Goal: Task Accomplishment & Management: Use online tool/utility

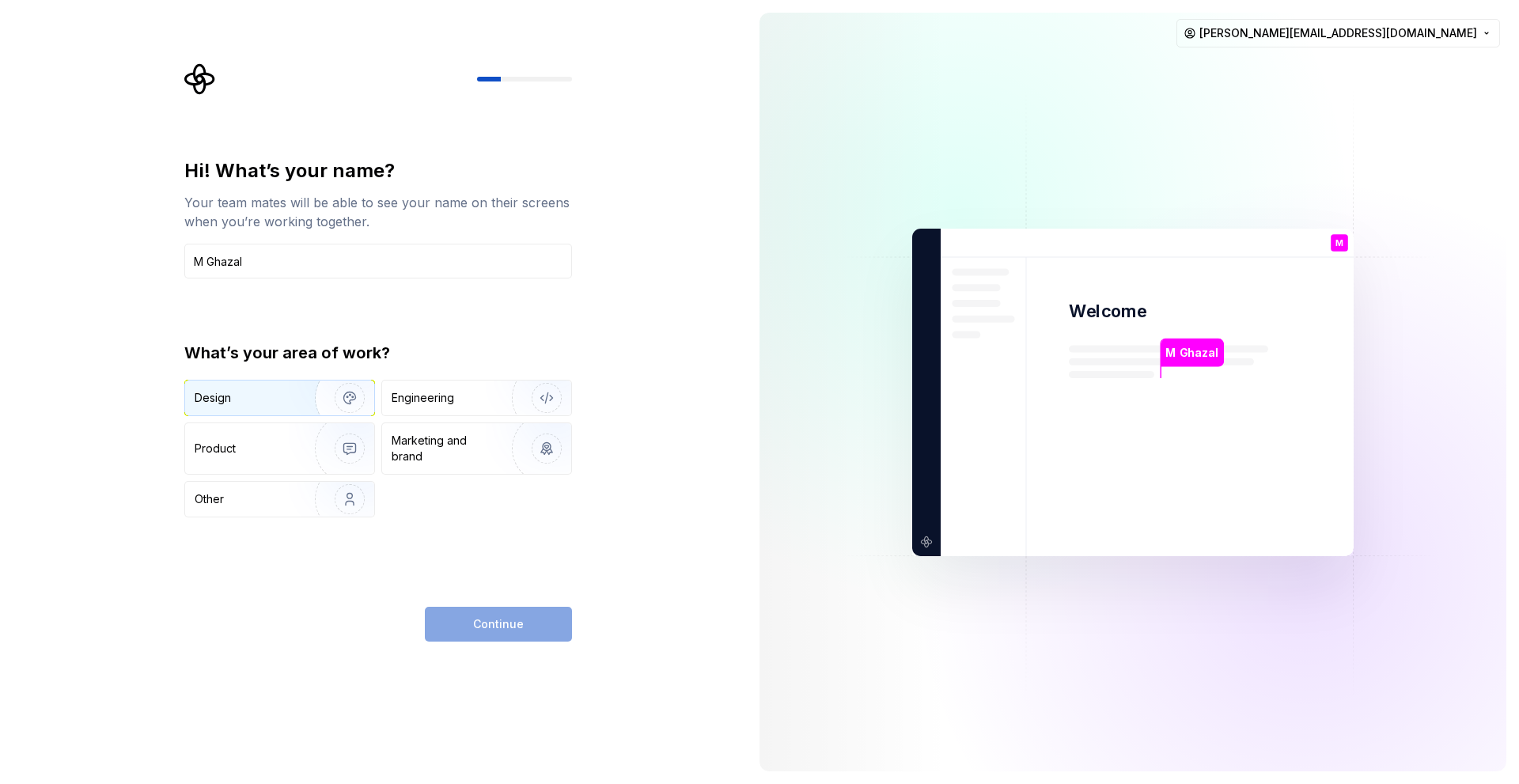
type input "M Ghazal"
click at [336, 398] on img "button" at bounding box center [340, 397] width 102 height 106
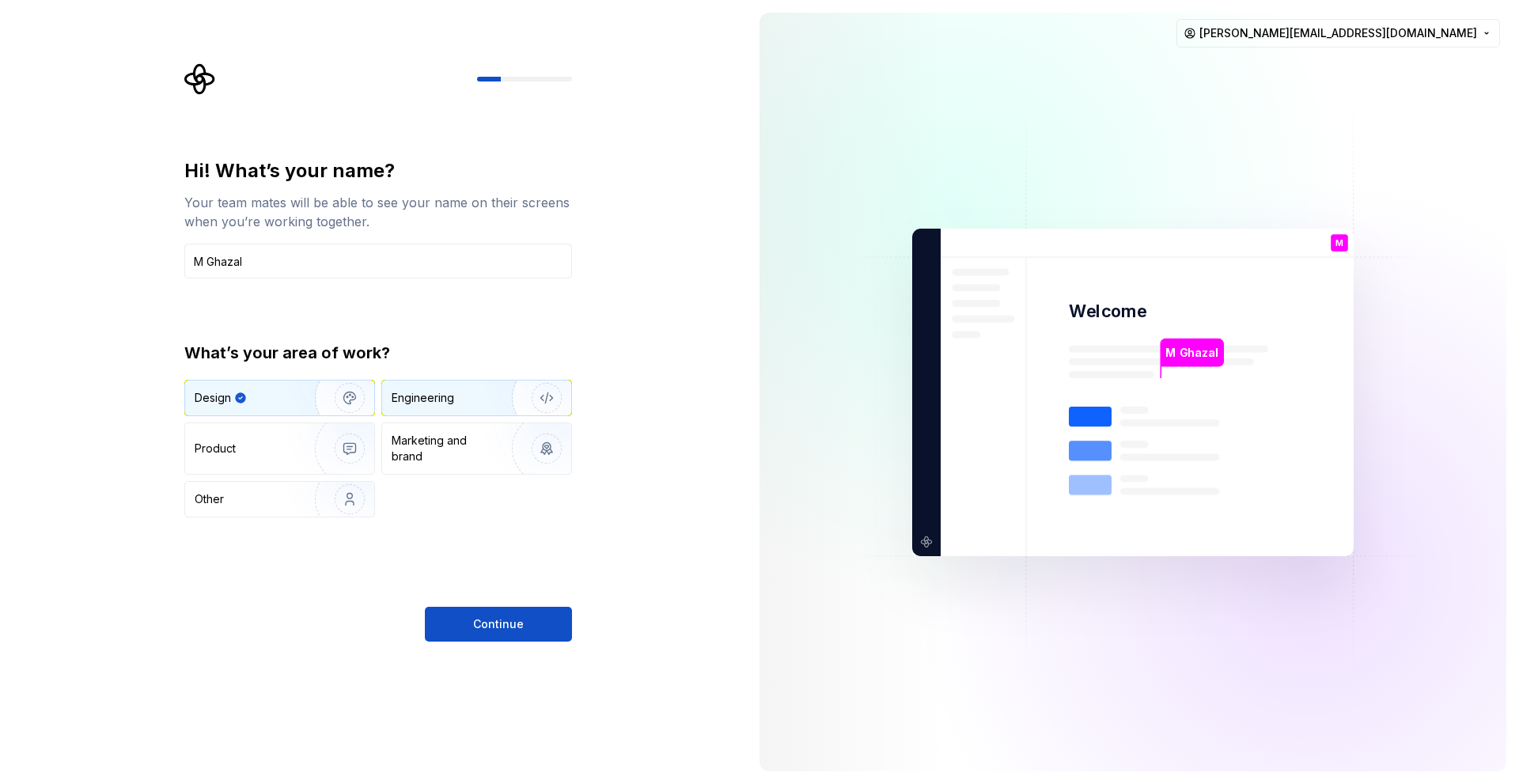
click at [409, 399] on div "Engineering" at bounding box center [423, 397] width 63 height 16
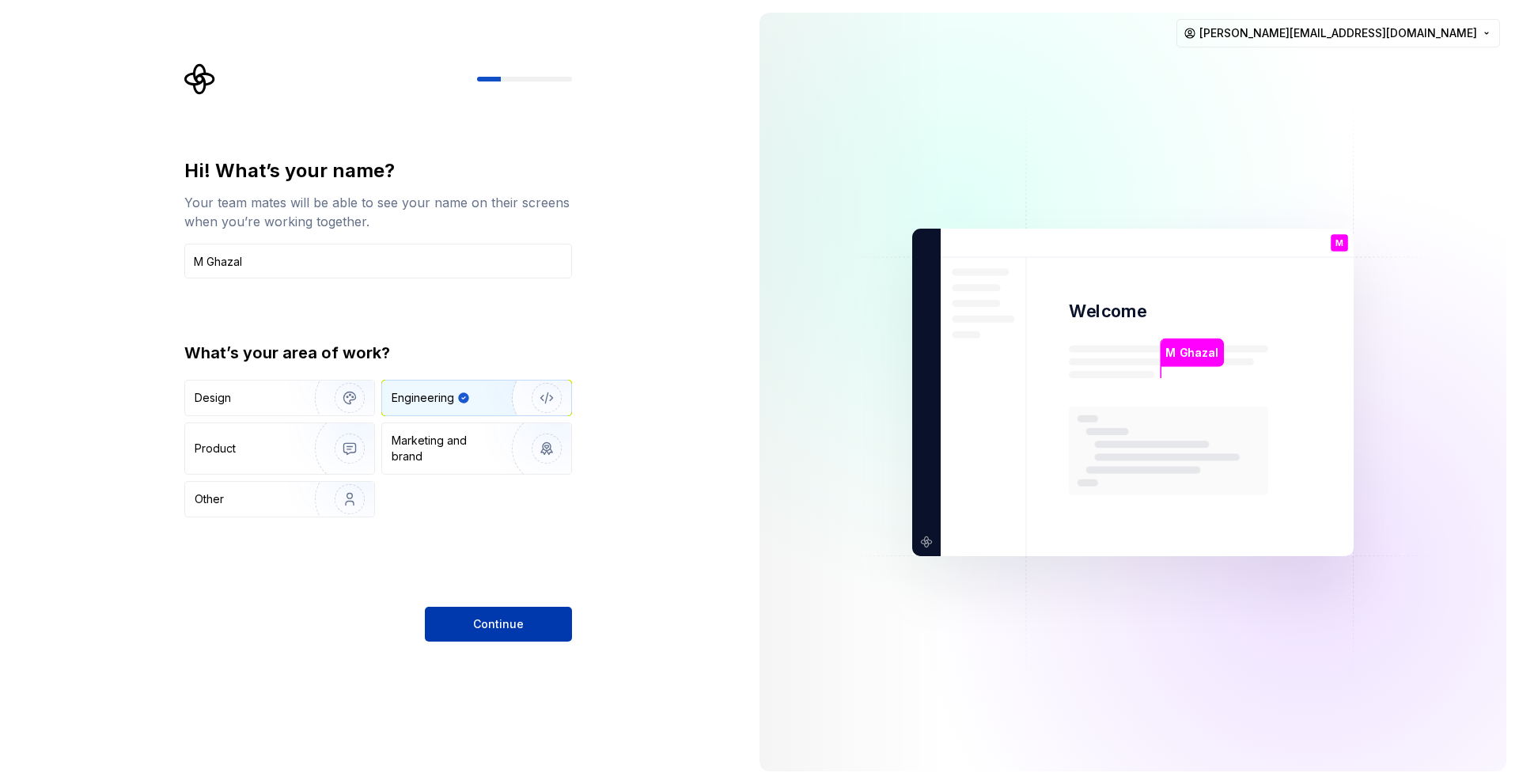
click at [478, 620] on span "Continue" at bounding box center [498, 624] width 51 height 16
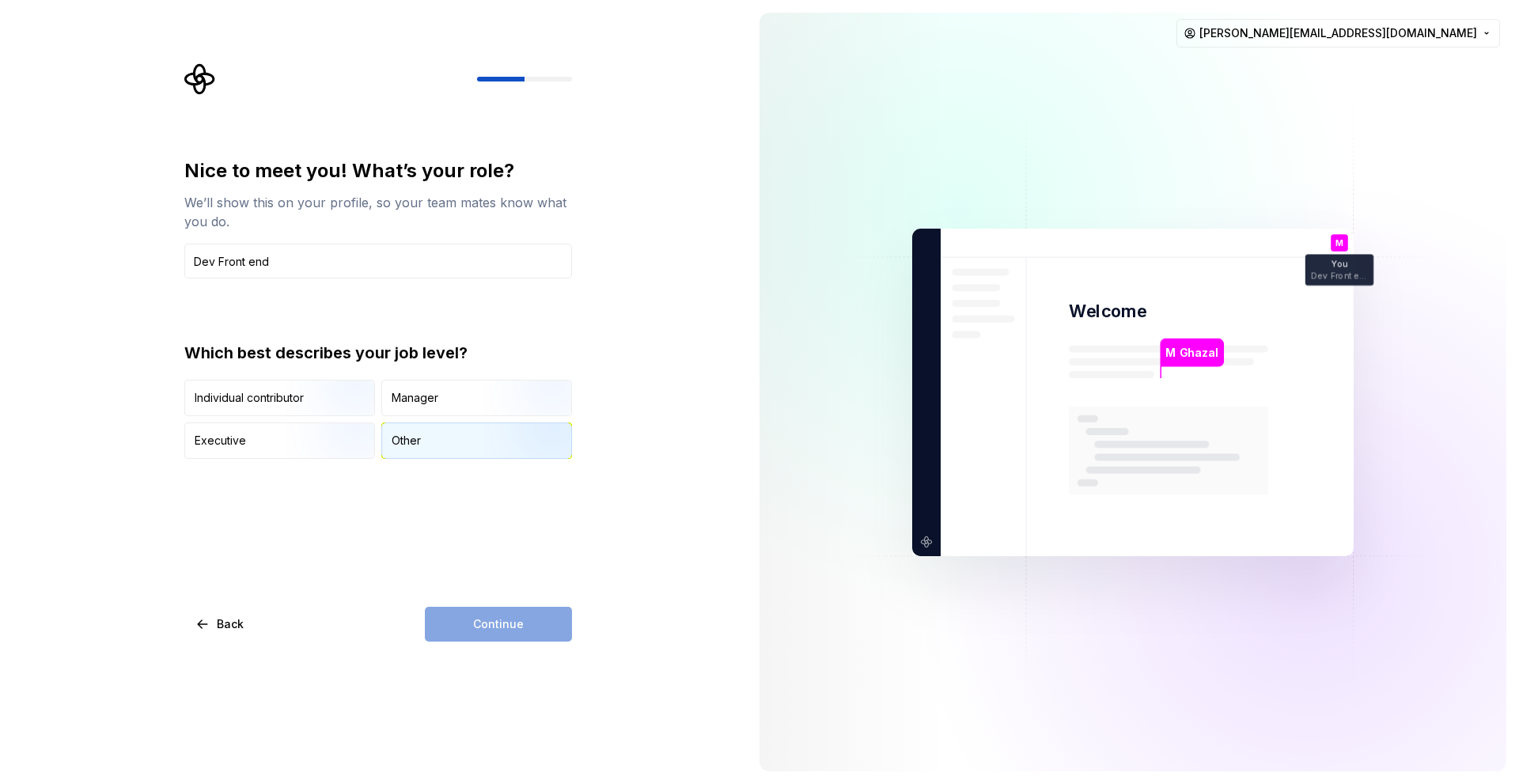
type input "Dev Front end"
click at [419, 448] on div "Other" at bounding box center [476, 440] width 189 height 35
click at [508, 617] on span "Continue" at bounding box center [498, 624] width 51 height 16
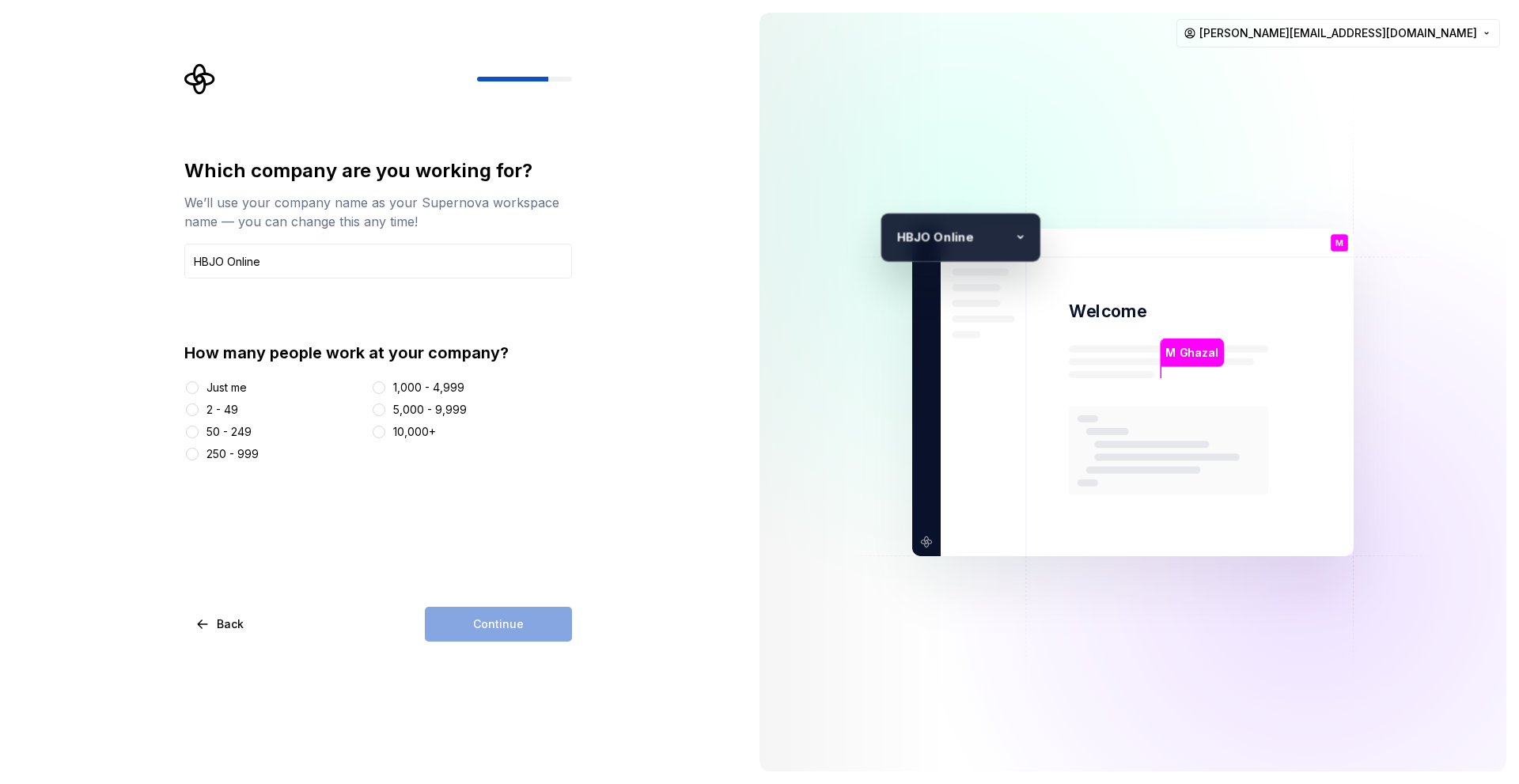
type input "HBJO Online"
click at [218, 406] on div "2 - 49" at bounding box center [222, 409] width 32 height 16
click at [198, 406] on button "2 - 49" at bounding box center [192, 409] width 13 height 13
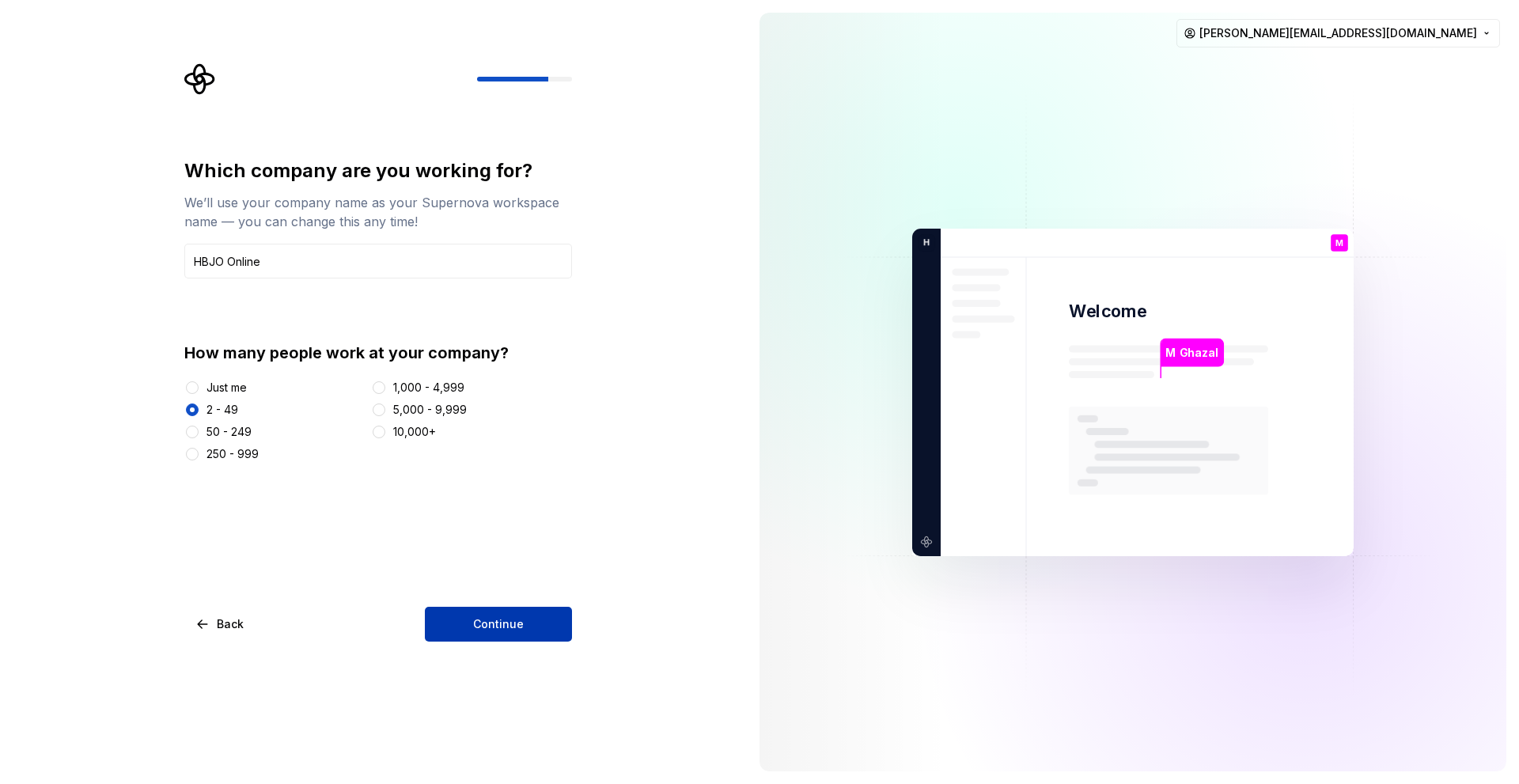
click at [486, 620] on span "Continue" at bounding box center [498, 624] width 51 height 16
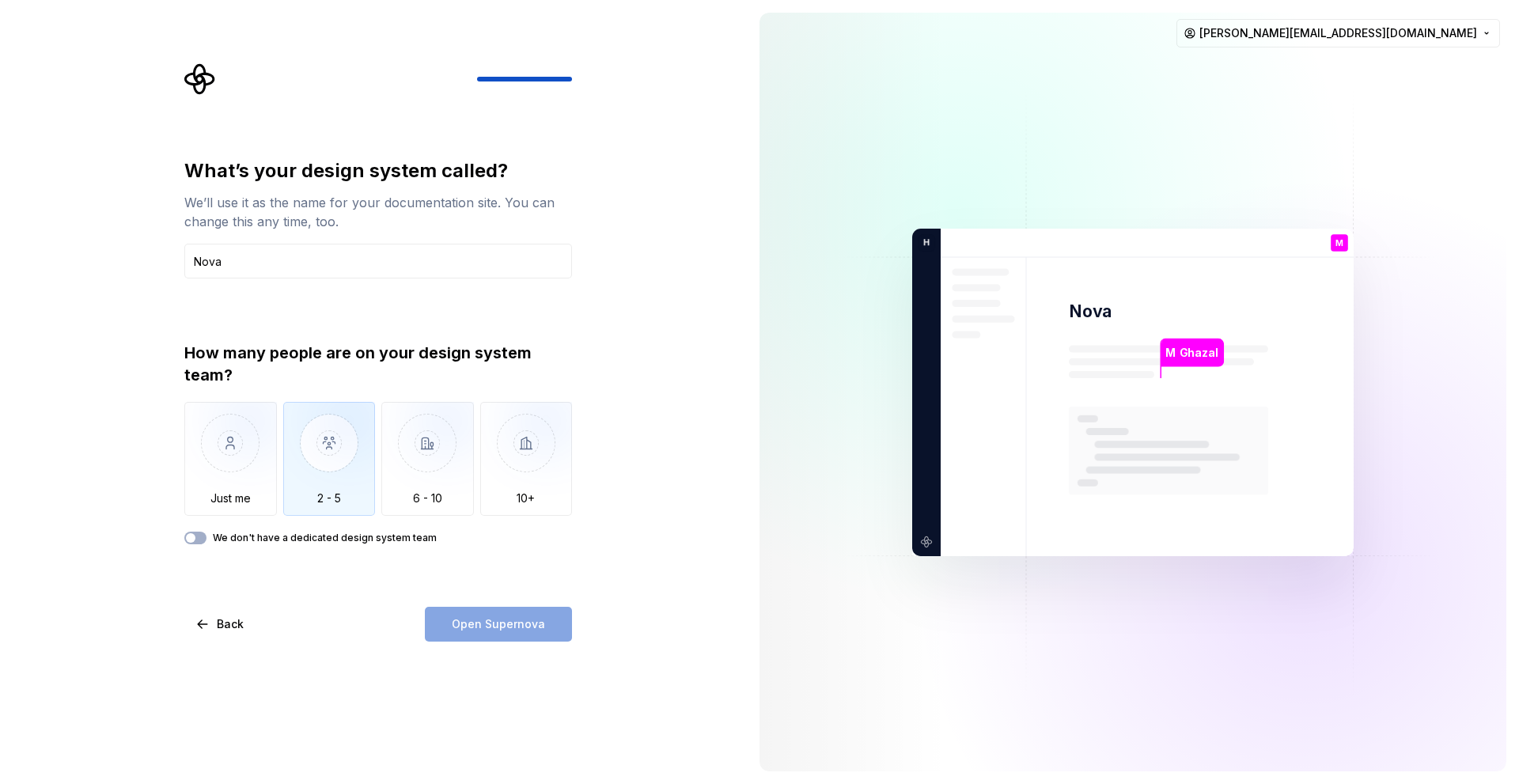
type input "Nova"
click at [299, 438] on img "button" at bounding box center [329, 454] width 93 height 106
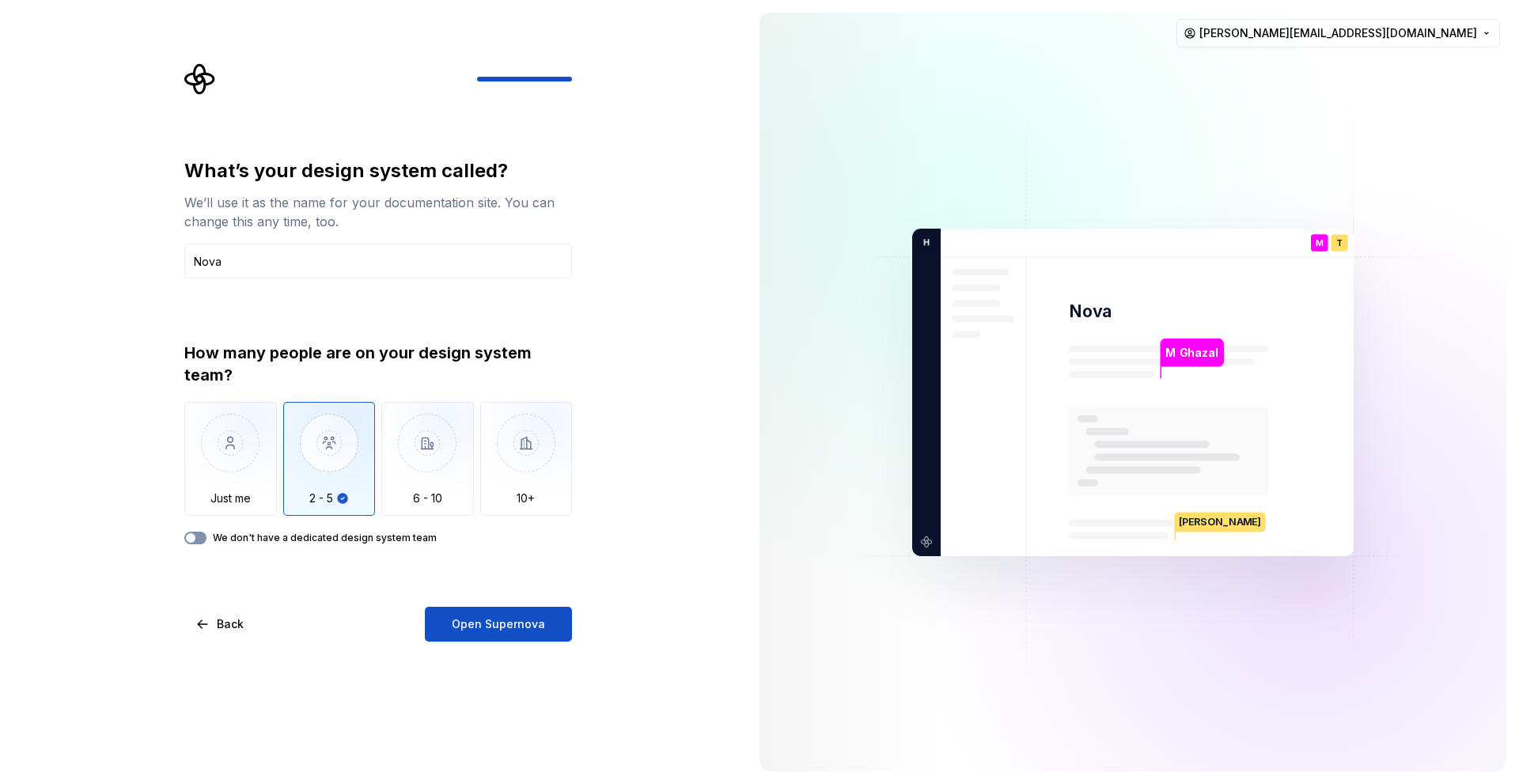
click at [190, 538] on span "button" at bounding box center [191, 538] width 10 height 10
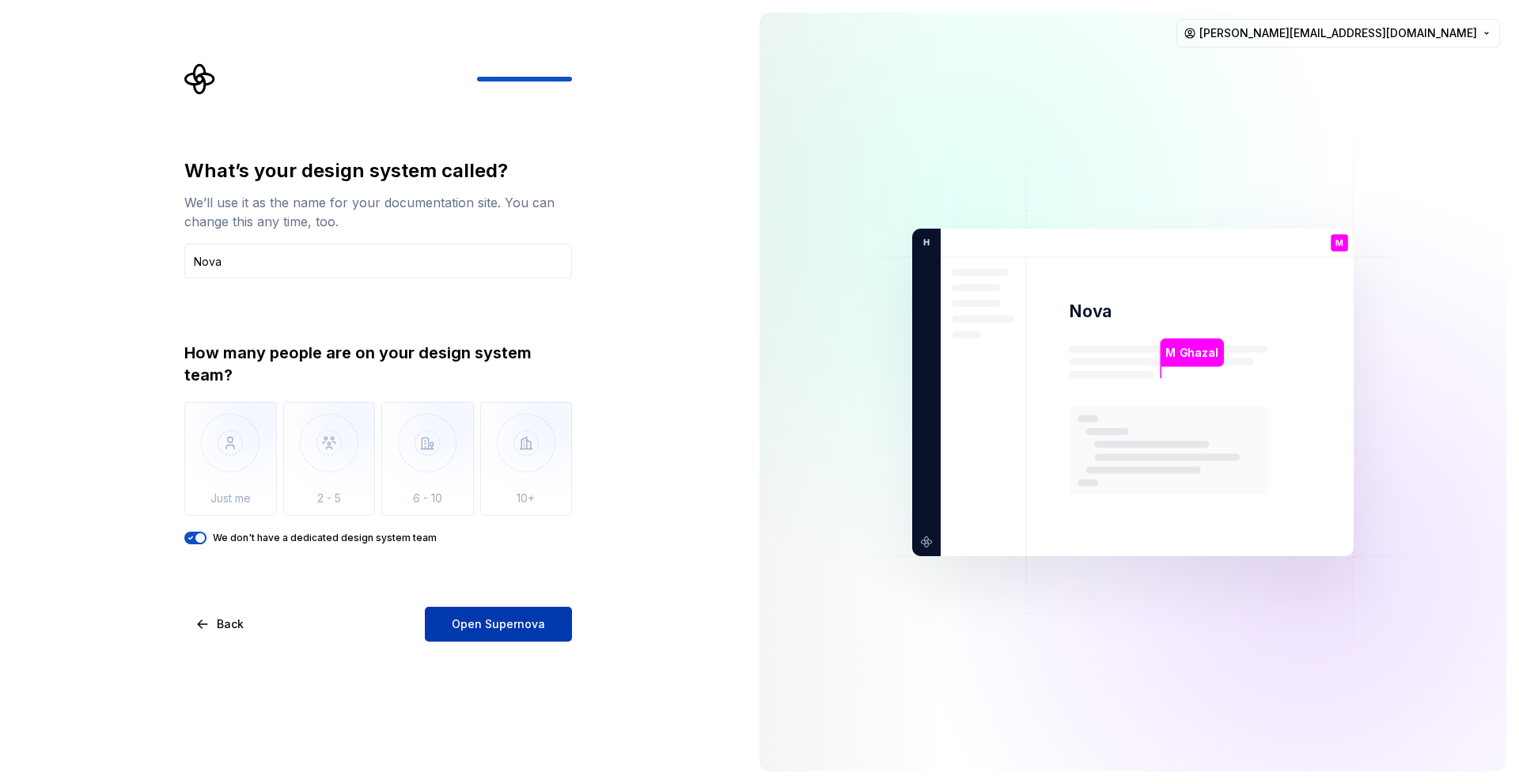
click at [481, 631] on span "Open Supernova" at bounding box center [498, 624] width 94 height 16
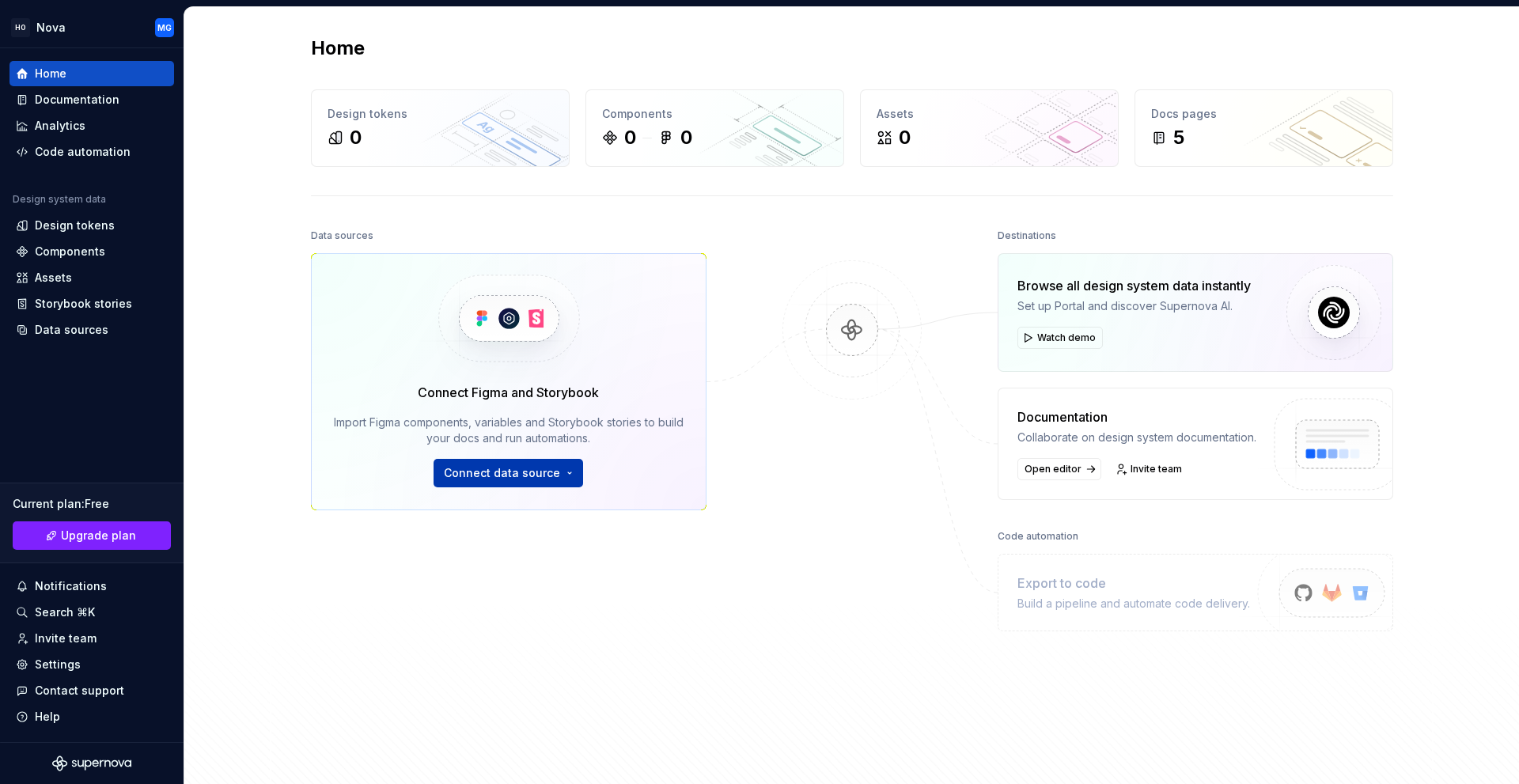
click at [533, 472] on span "Connect data source" at bounding box center [501, 473] width 117 height 16
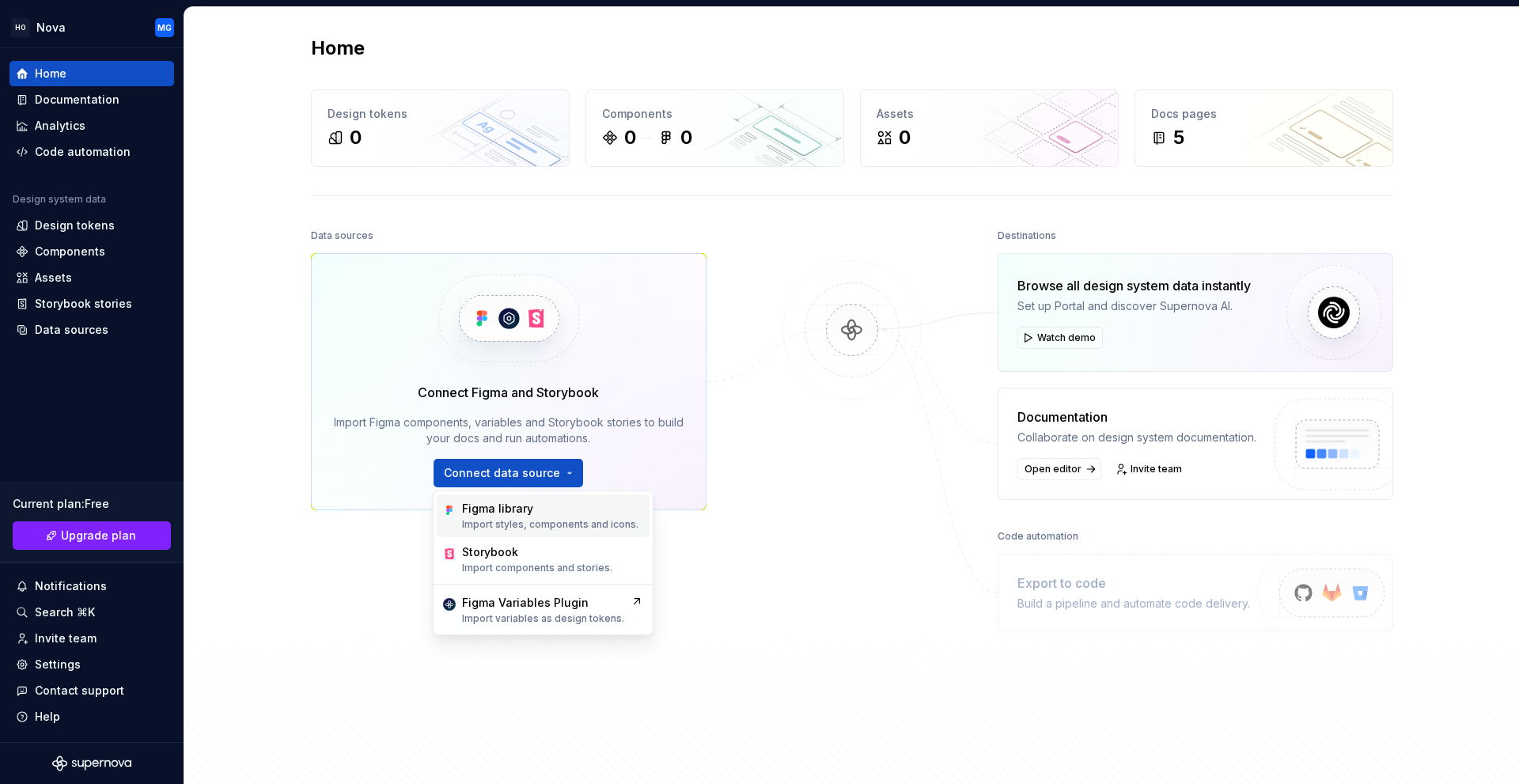
click at [514, 513] on div "Figma library" at bounding box center [497, 508] width 71 height 16
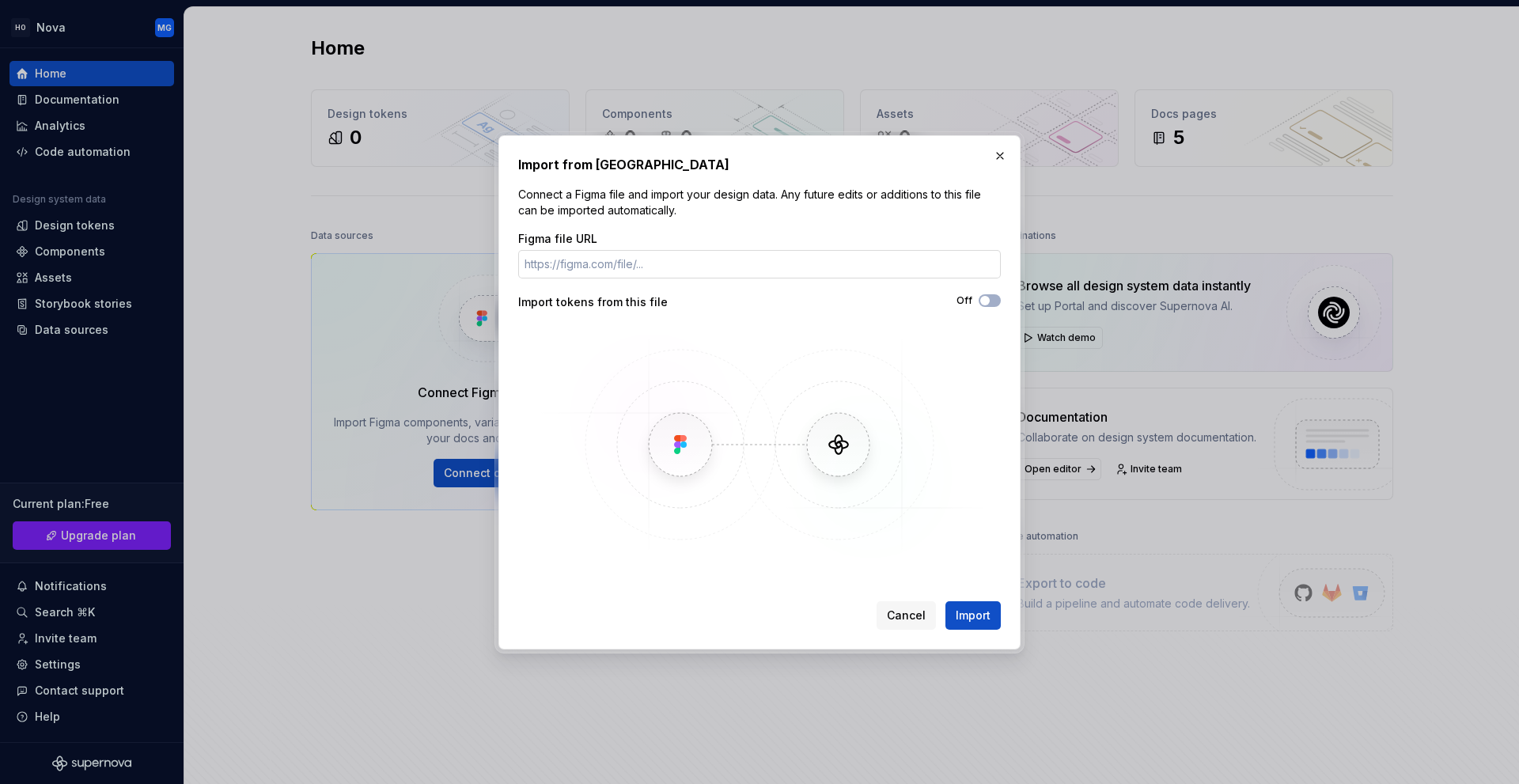
click at [840, 269] on input "Figma file URL" at bounding box center [760, 264] width 482 height 29
paste input "[URL][DOMAIN_NAME]"
type input "[URL][DOMAIN_NAME]"
click at [994, 301] on button "Off" at bounding box center [990, 300] width 22 height 13
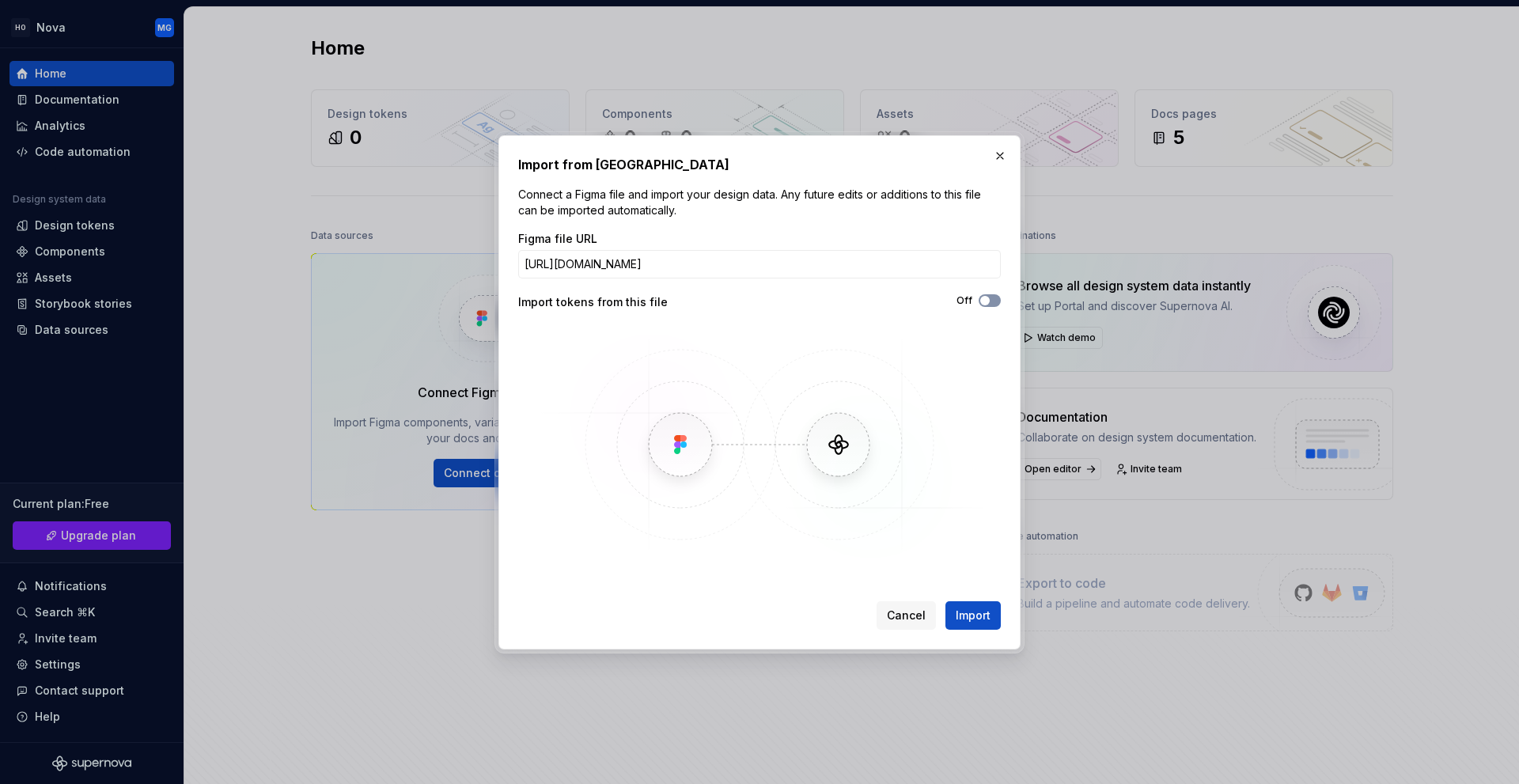
scroll to position [0, 0]
click at [971, 616] on span "Import" at bounding box center [973, 616] width 35 height 16
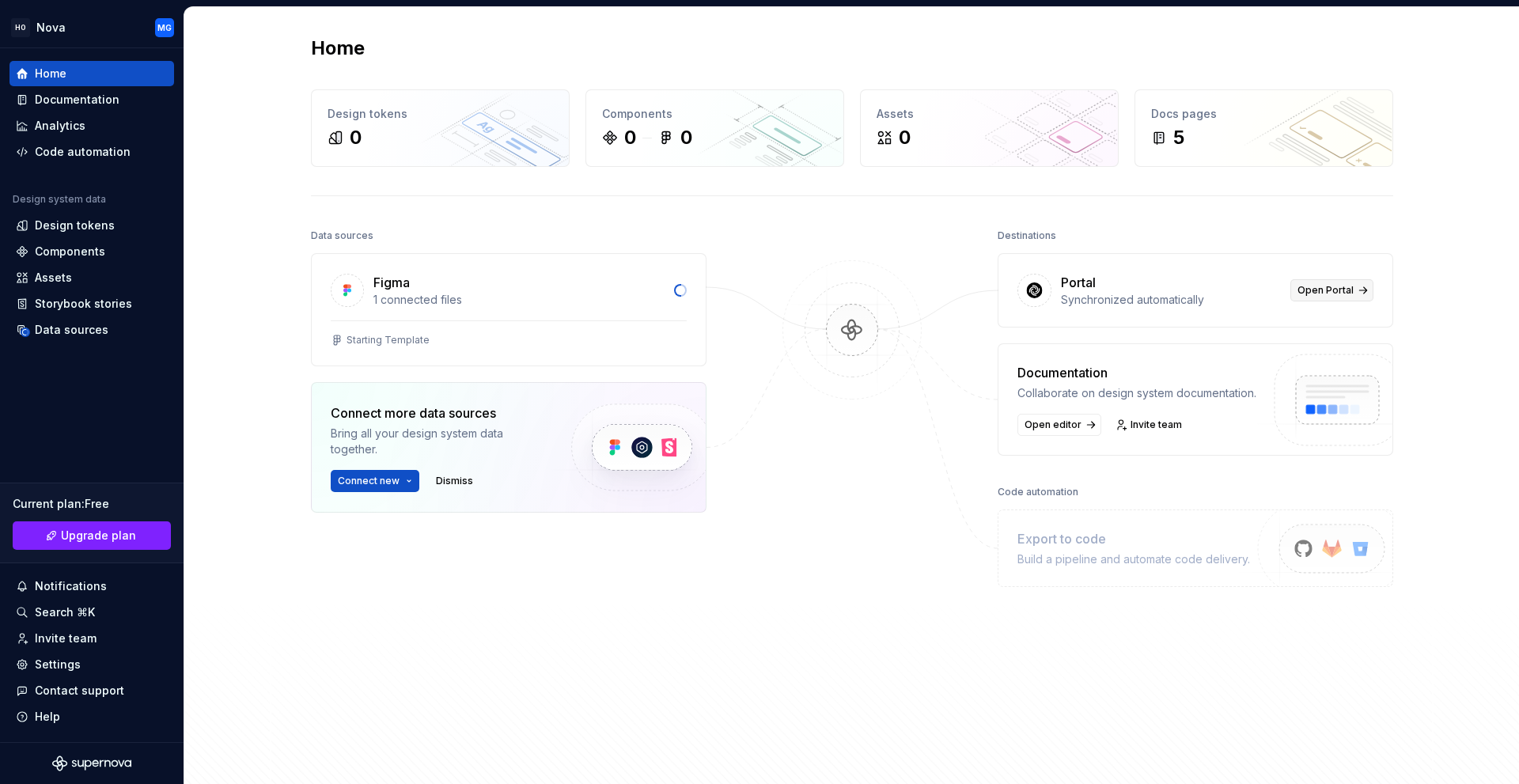
click at [1320, 291] on span "Open Portal" at bounding box center [1326, 290] width 56 height 13
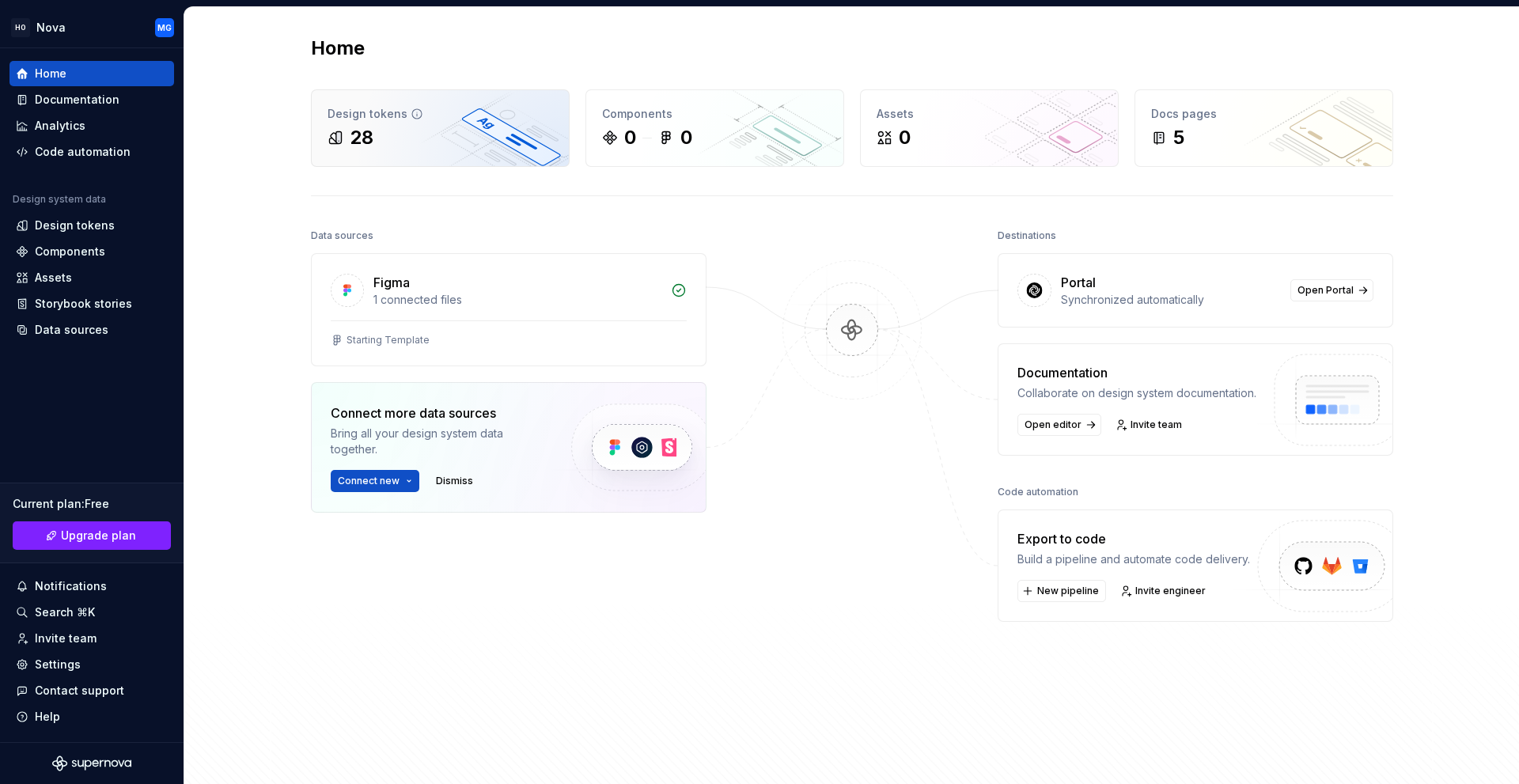
click at [367, 153] on div "Design tokens 28" at bounding box center [441, 128] width 257 height 76
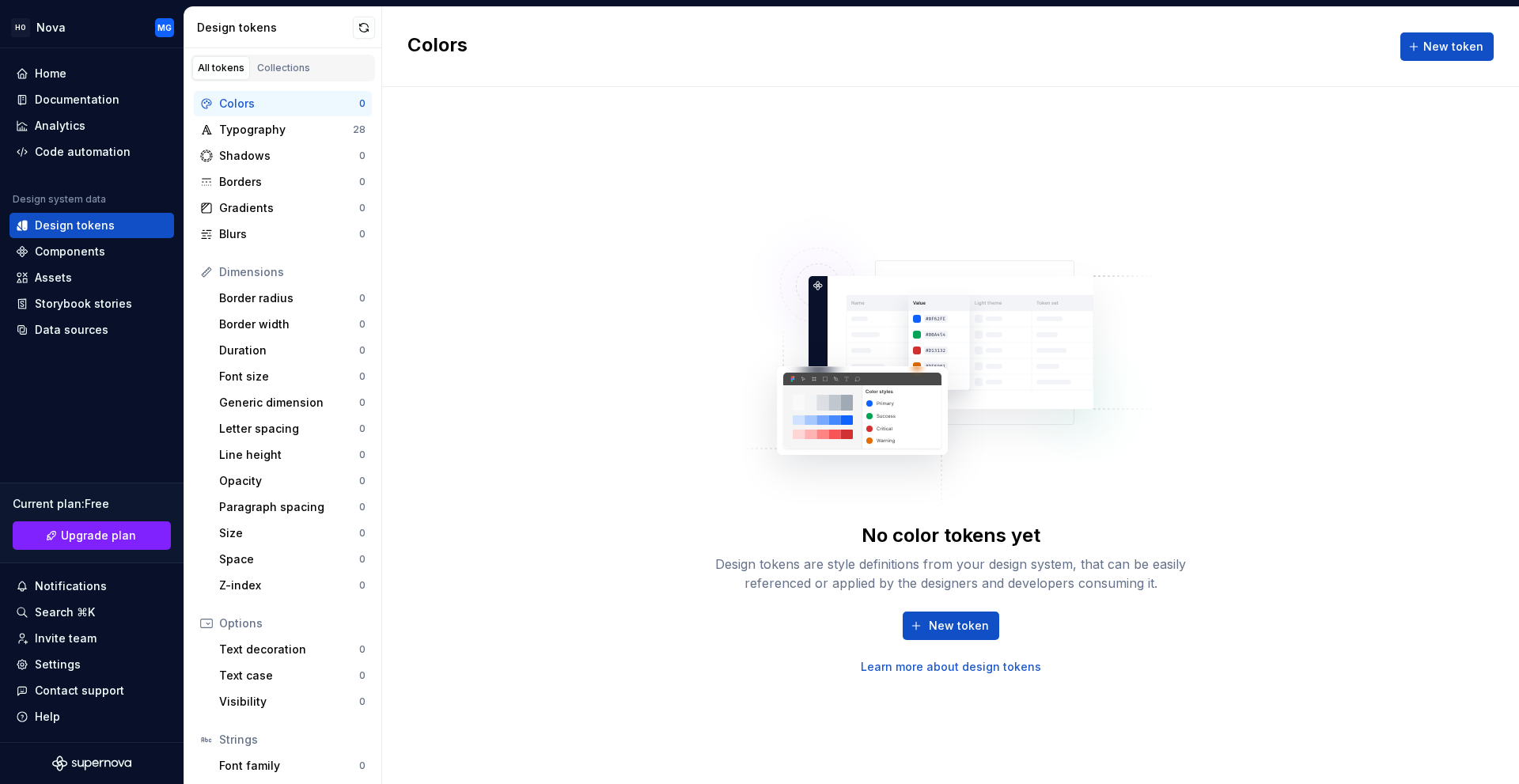
click at [273, 106] on div "Colors" at bounding box center [289, 104] width 140 height 16
click at [255, 158] on div "Shadows" at bounding box center [289, 155] width 140 height 16
click at [238, 108] on div "Colors" at bounding box center [289, 104] width 140 height 16
click at [90, 77] on div "Home" at bounding box center [92, 74] width 152 height 16
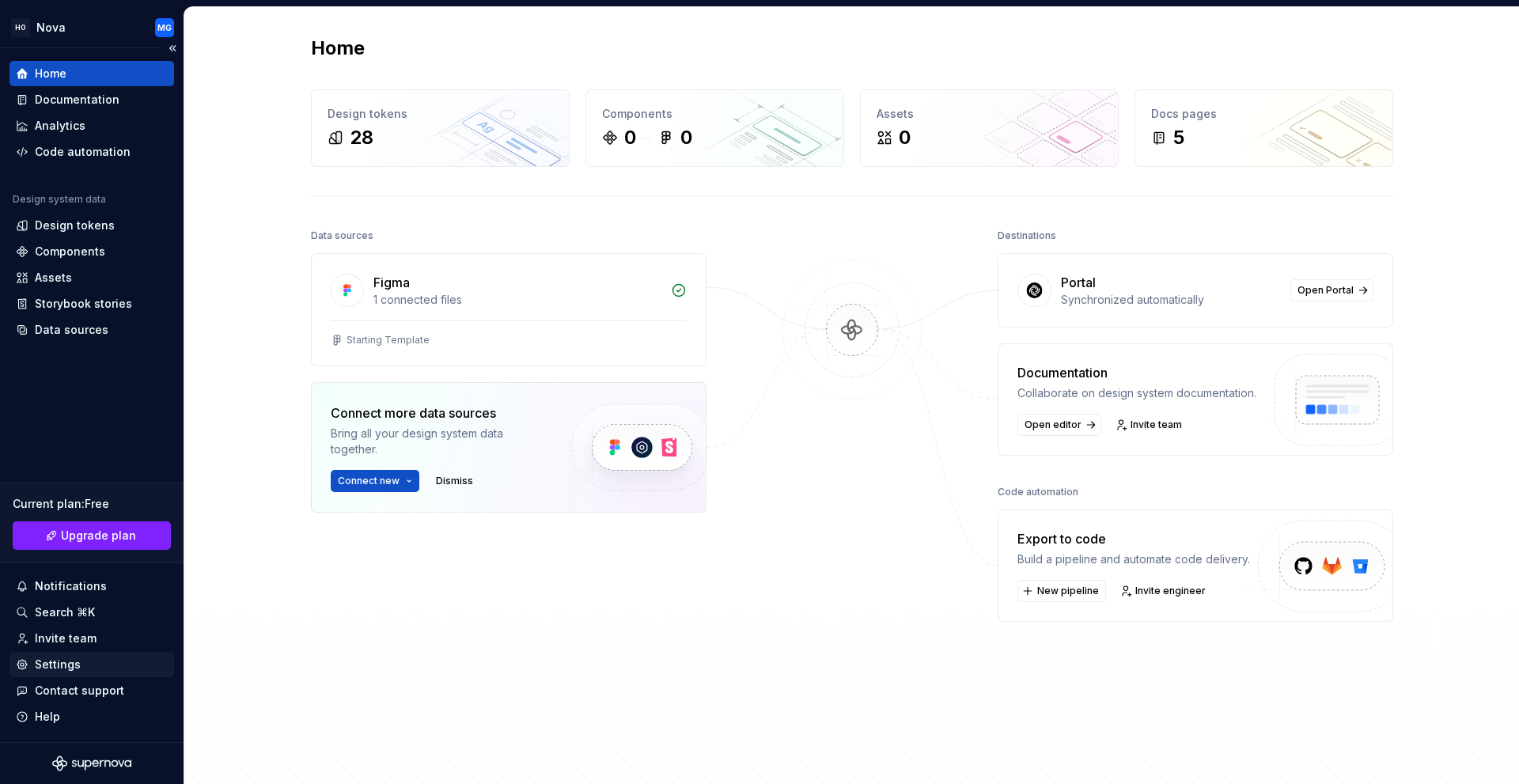
click at [59, 659] on div "Settings" at bounding box center [58, 664] width 46 height 16
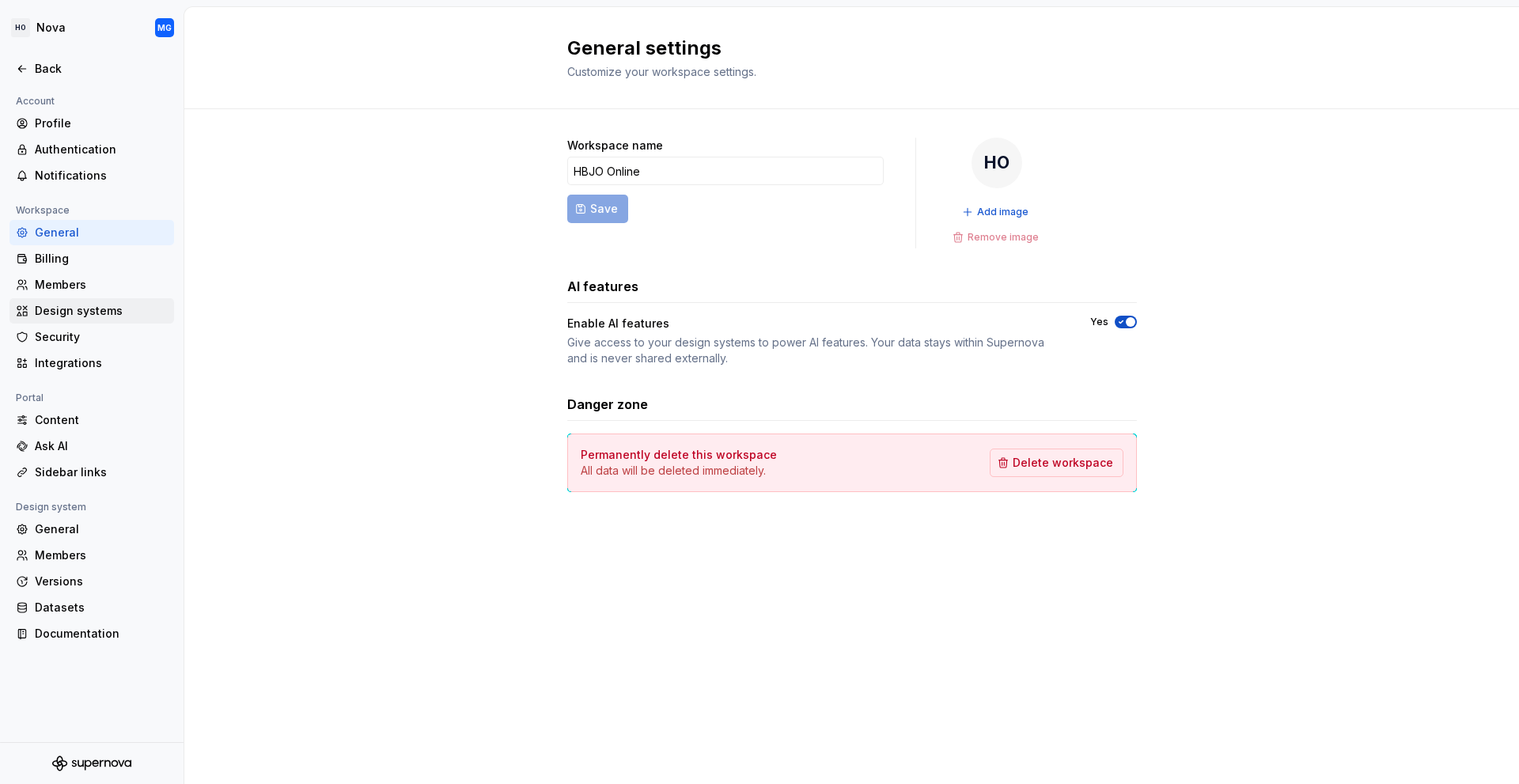
click at [52, 312] on div "Design systems" at bounding box center [101, 311] width 133 height 16
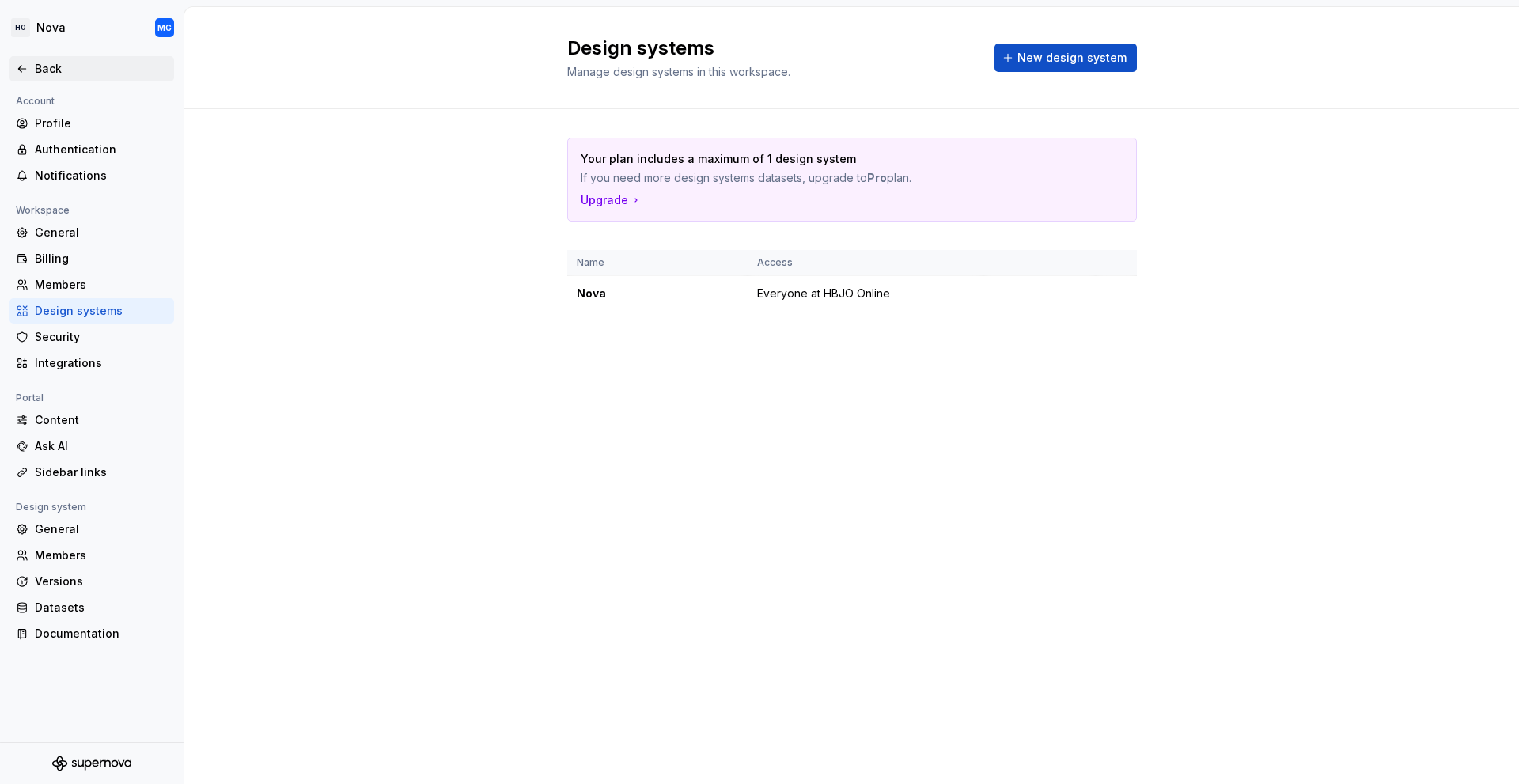
click at [46, 74] on div "Back" at bounding box center [101, 69] width 133 height 16
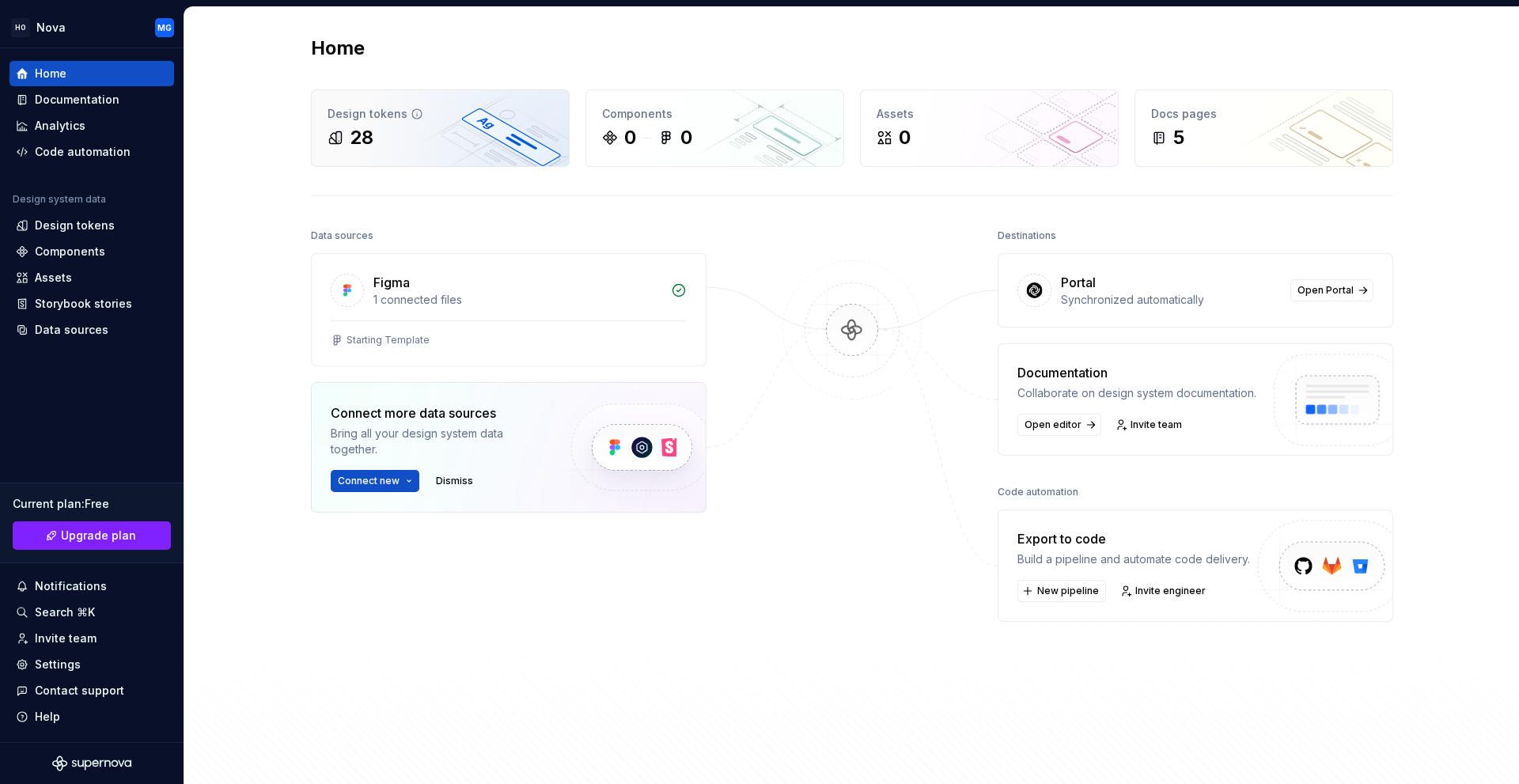
click at [314, 134] on div "Design tokens 28" at bounding box center [441, 128] width 257 height 76
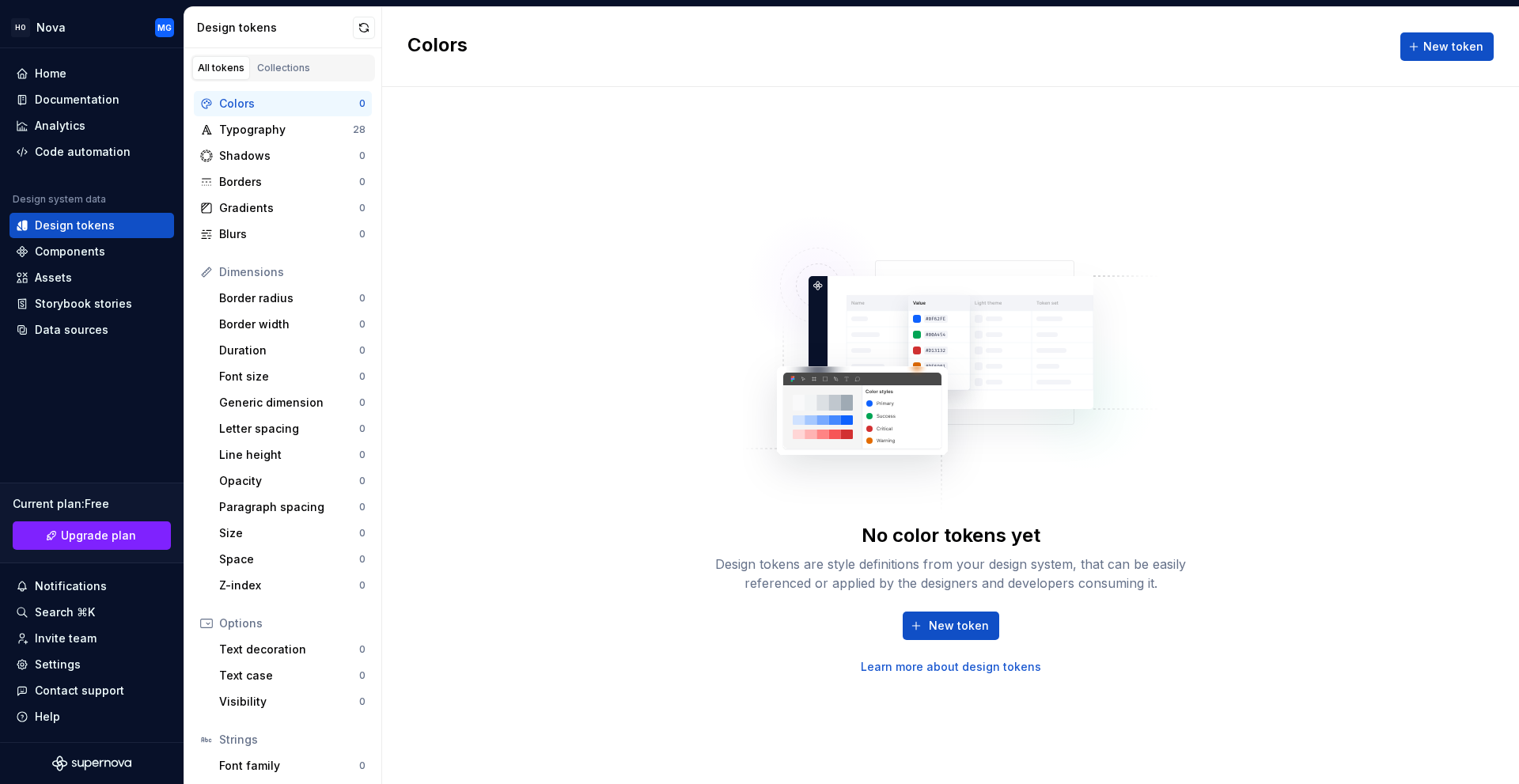
click at [245, 108] on div "Colors" at bounding box center [289, 104] width 140 height 16
click at [366, 26] on button "button" at bounding box center [364, 28] width 22 height 22
click at [40, 75] on div "Home" at bounding box center [51, 74] width 32 height 16
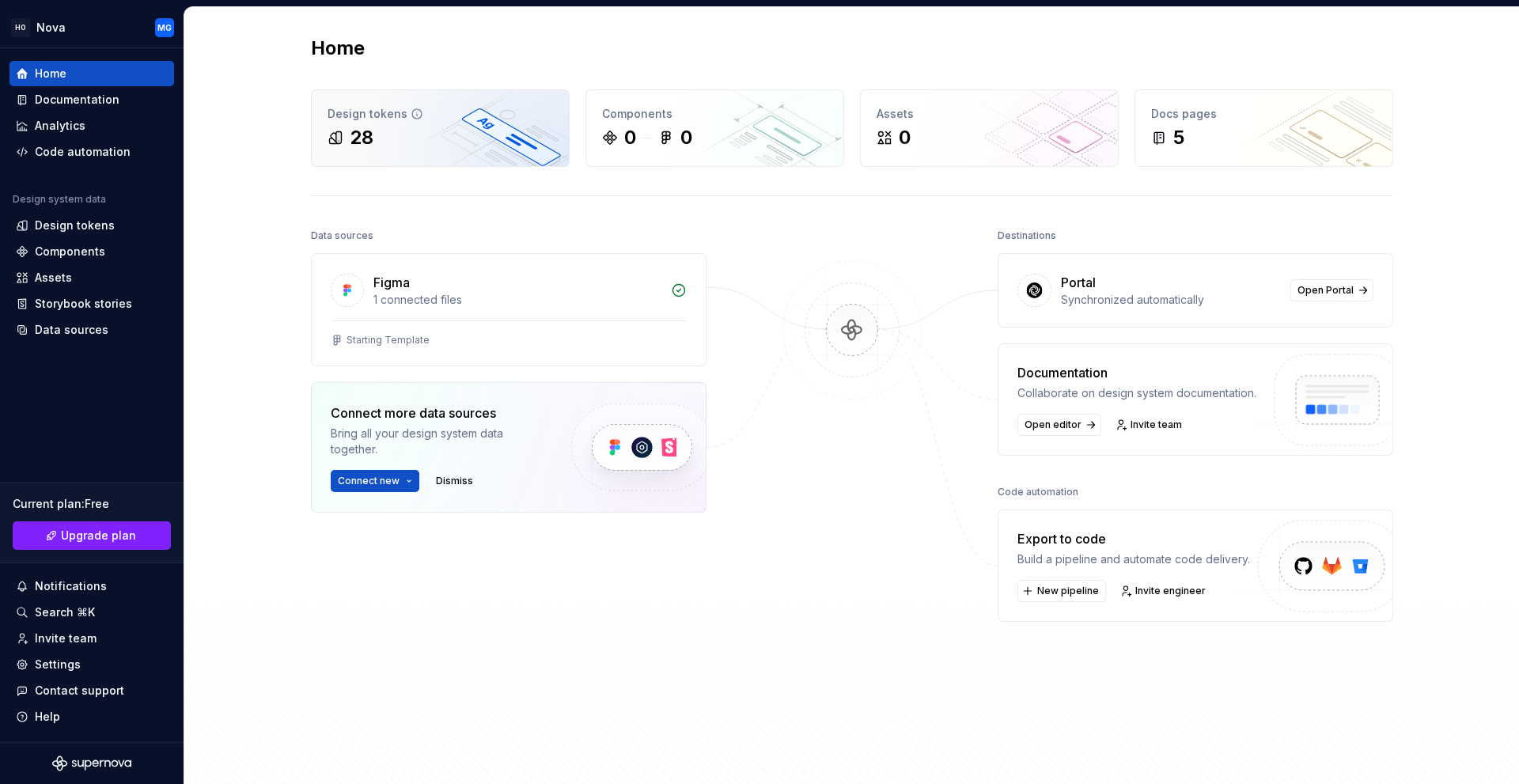
click at [473, 136] on div "28" at bounding box center [441, 136] width 225 height 25
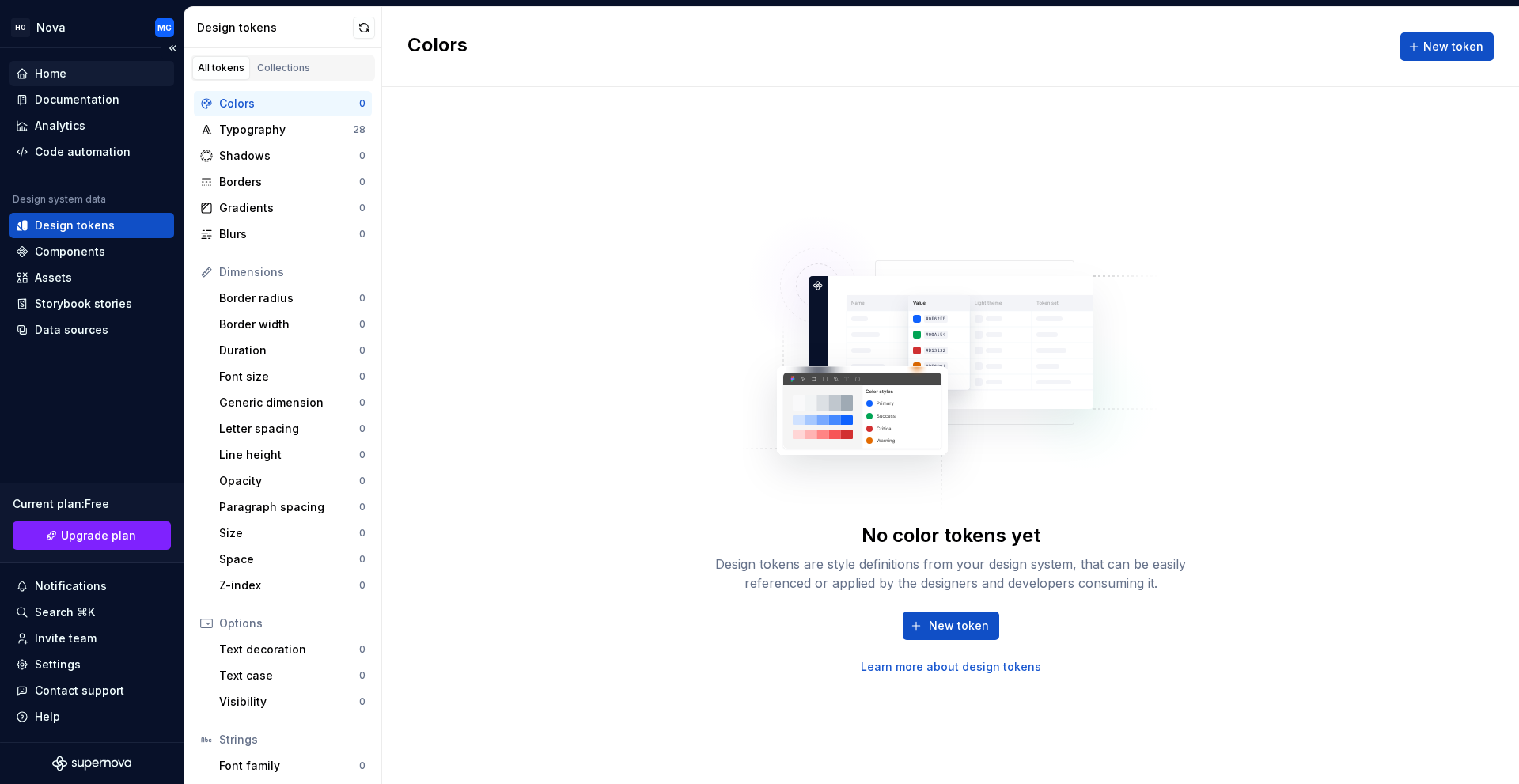
click at [37, 68] on div "Home" at bounding box center [51, 74] width 32 height 16
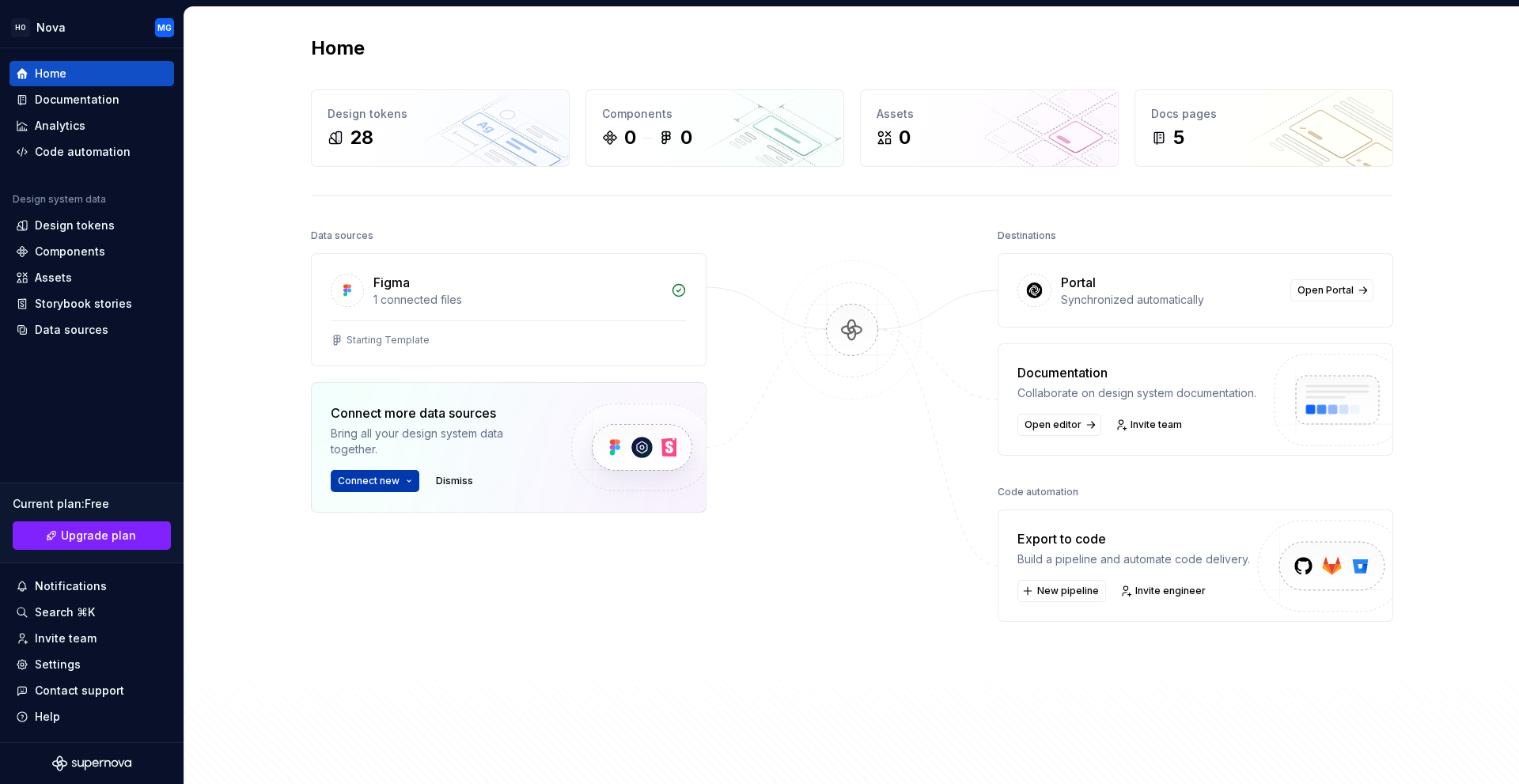
click at [400, 481] on button "Connect new" at bounding box center [375, 481] width 89 height 22
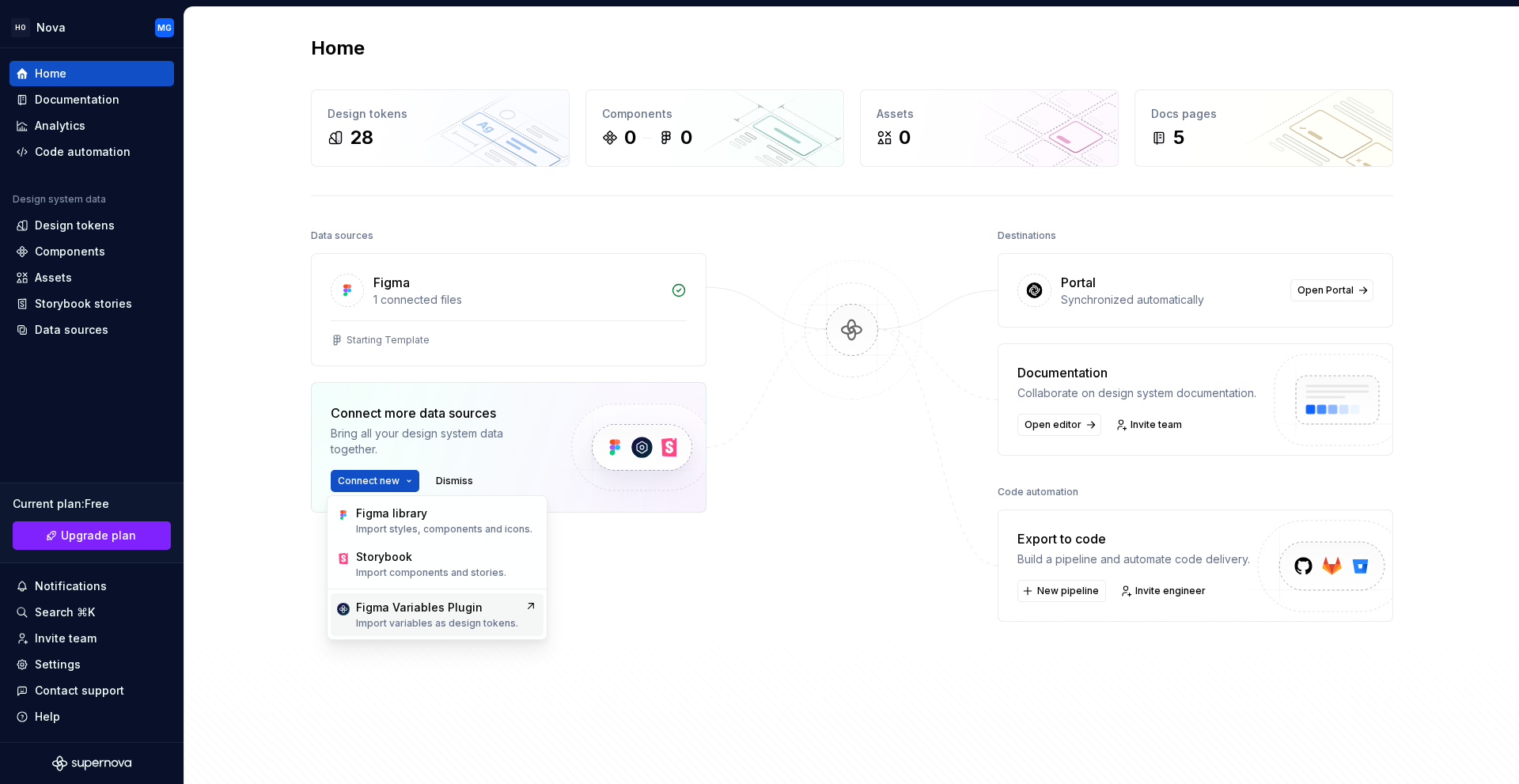
click at [493, 626] on p "Import variables as design tokens." at bounding box center [437, 623] width 162 height 13
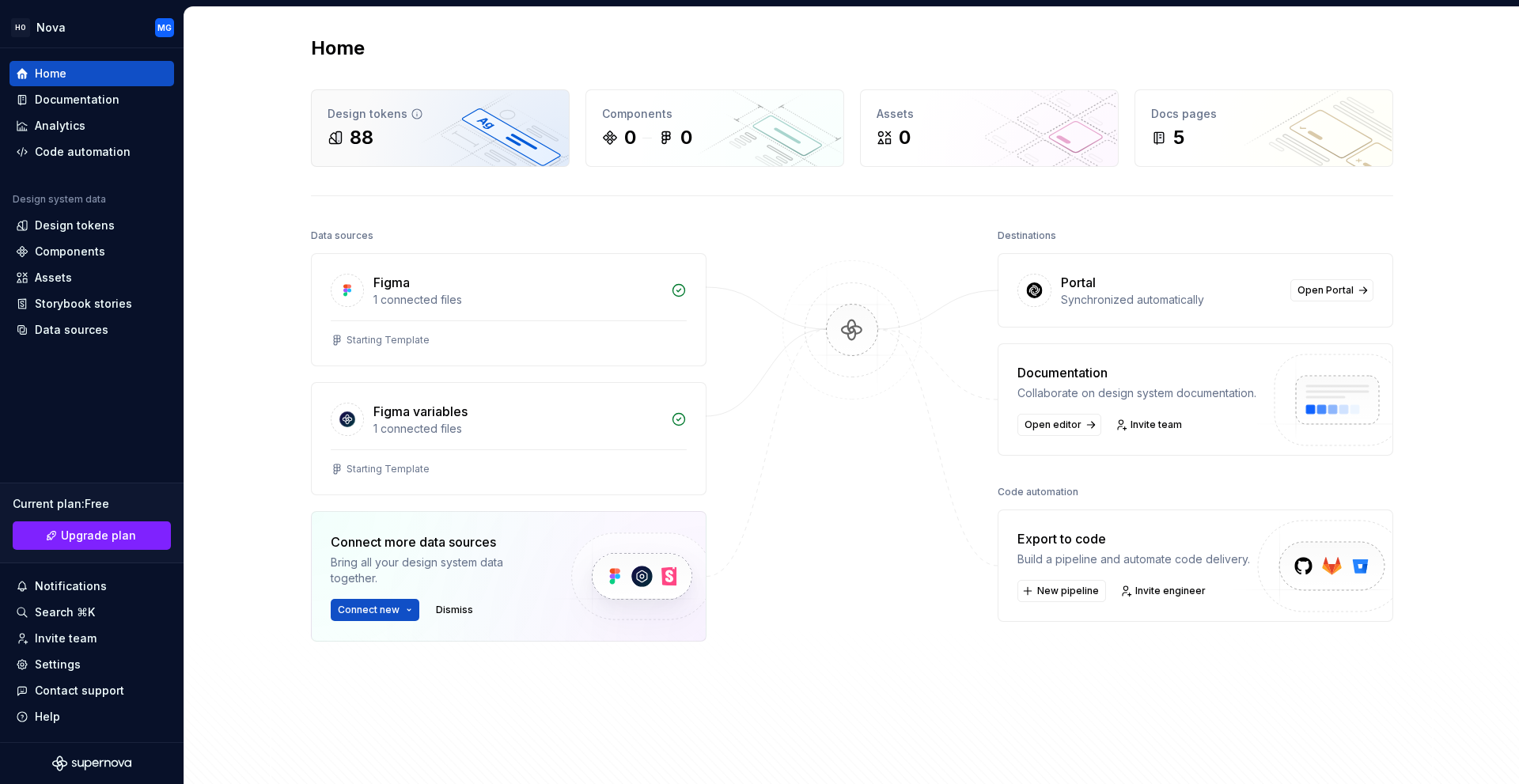
click at [397, 138] on div "88" at bounding box center [441, 136] width 225 height 25
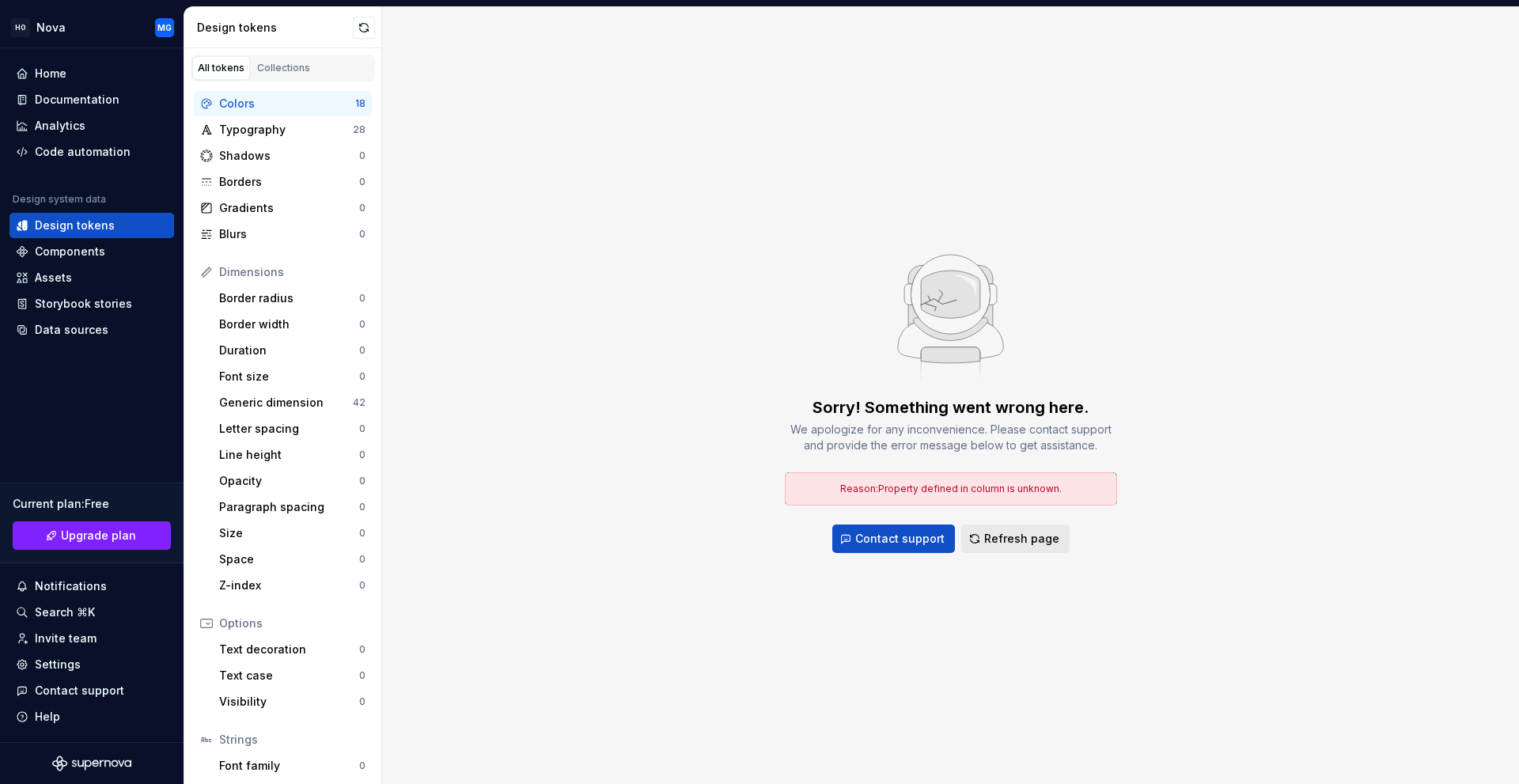
click at [1004, 536] on span "Refresh page" at bounding box center [1021, 539] width 75 height 16
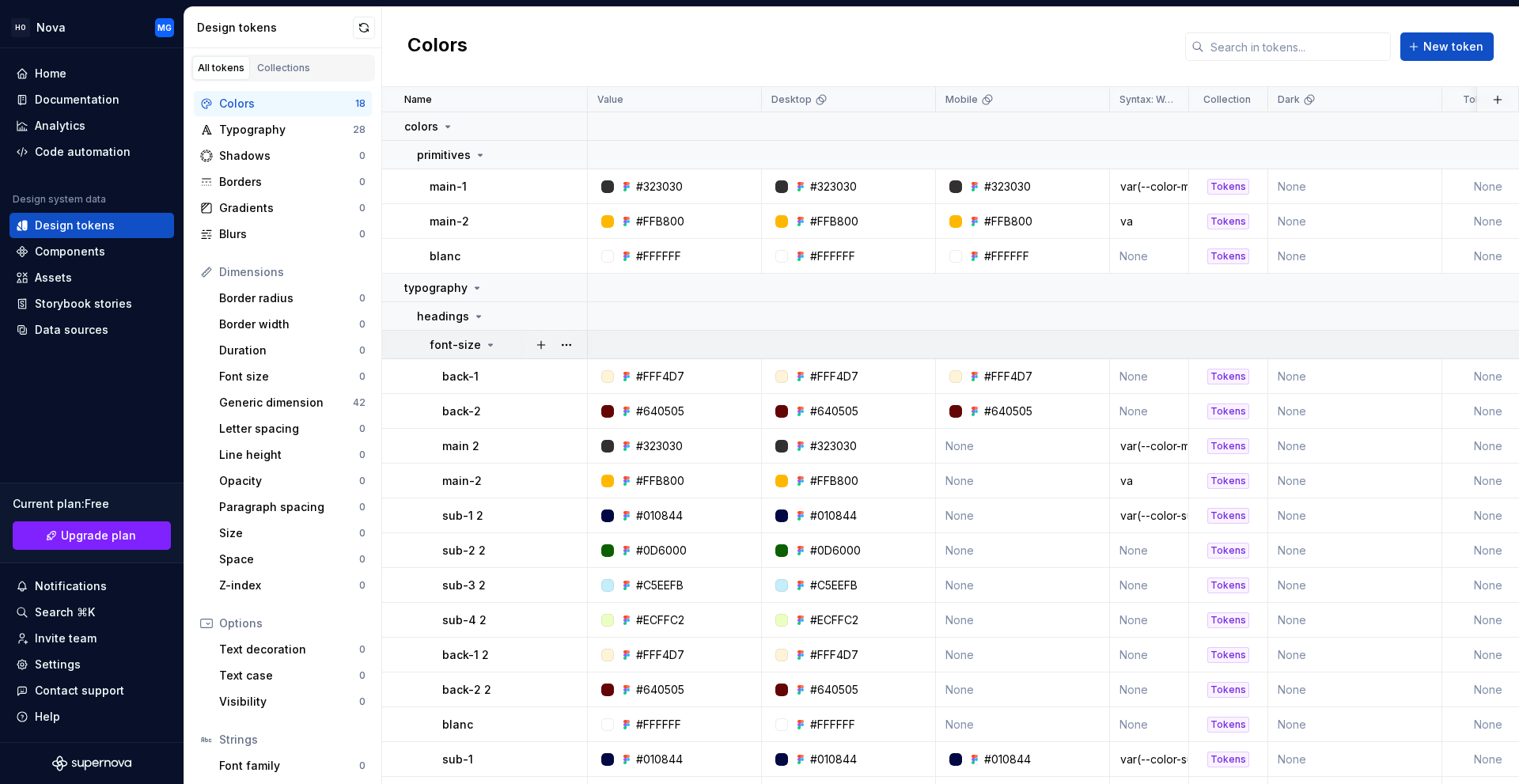
click at [468, 351] on p "font-size" at bounding box center [456, 345] width 52 height 16
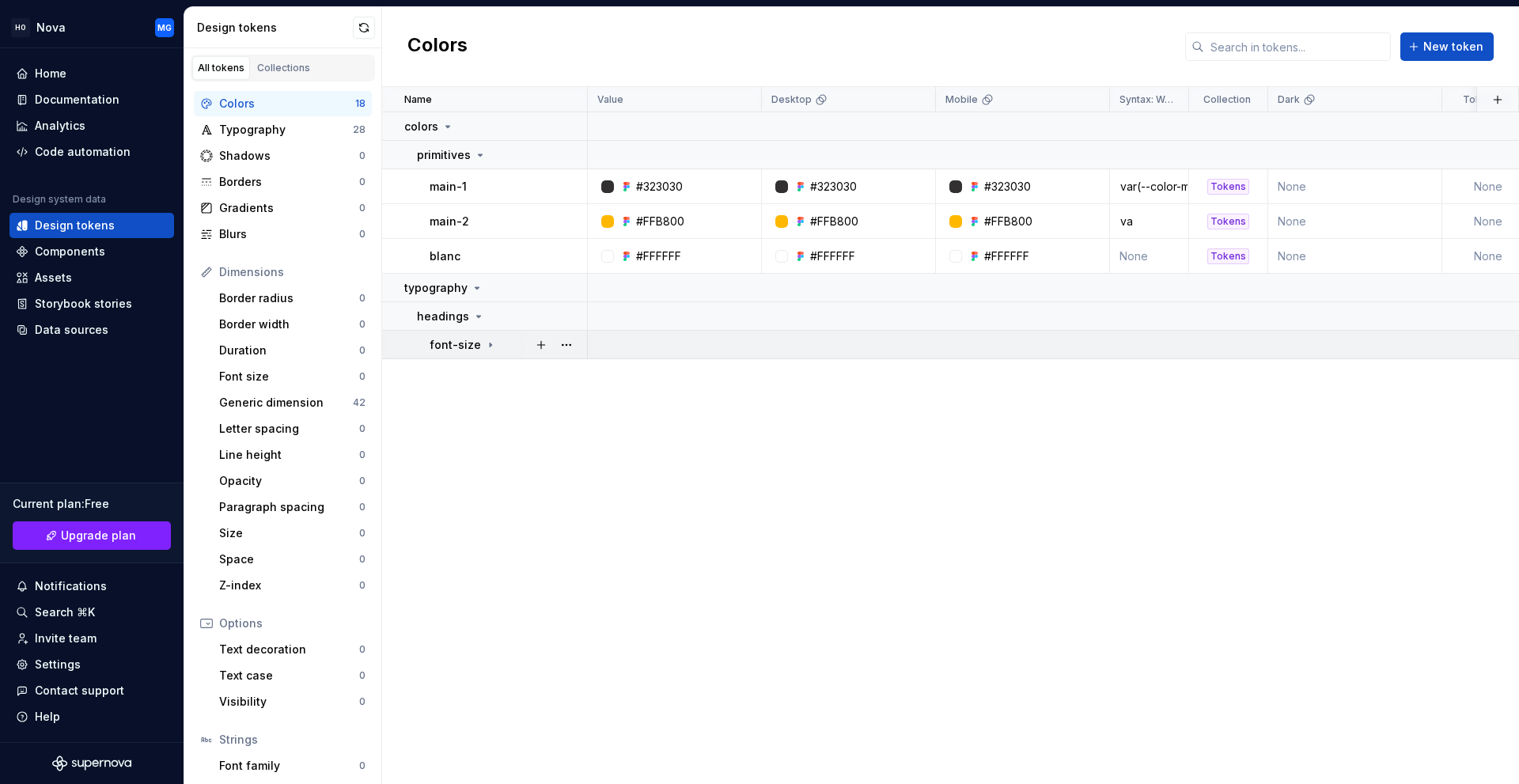
click at [468, 351] on p "font-size" at bounding box center [456, 345] width 52 height 16
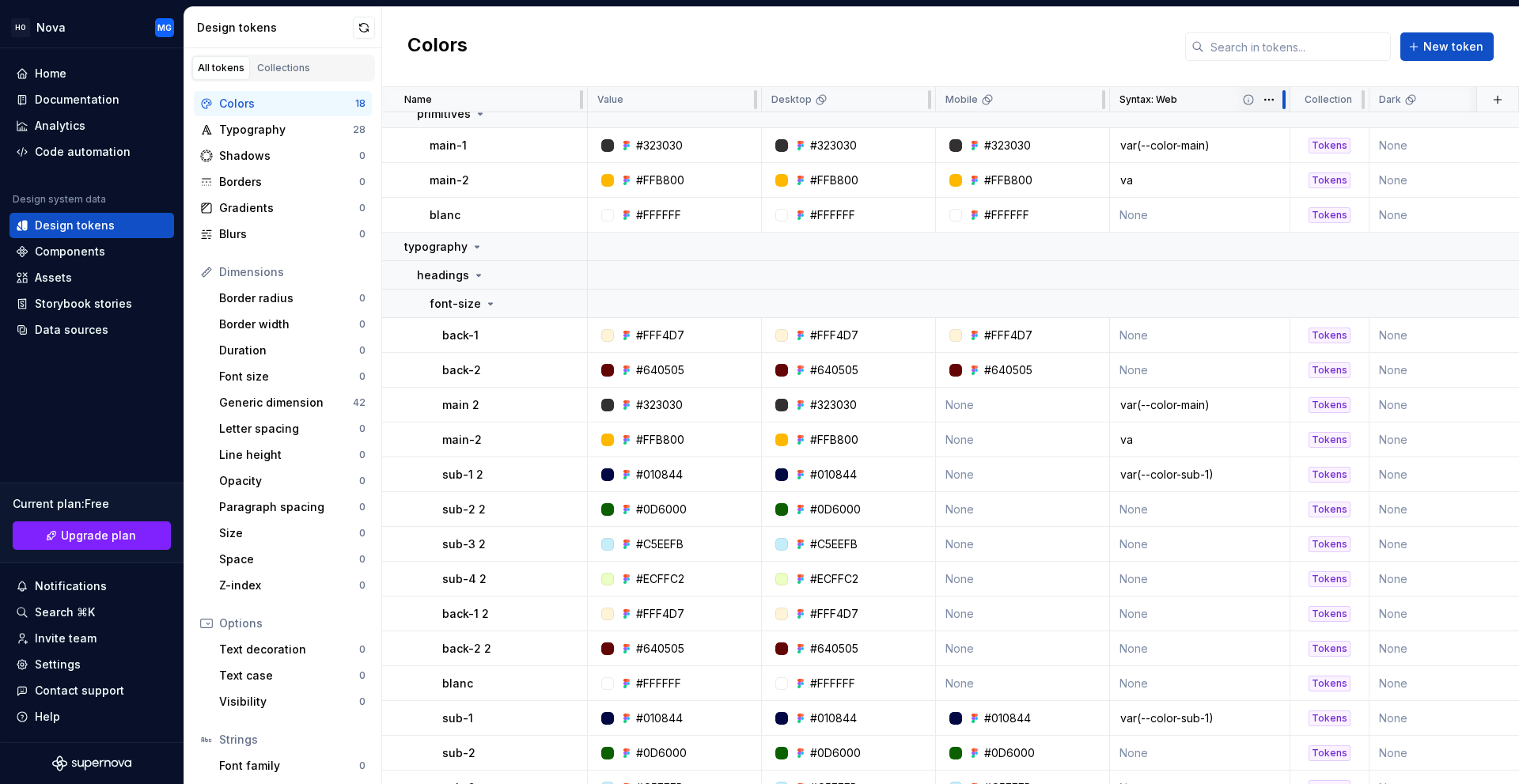
scroll to position [4, 0]
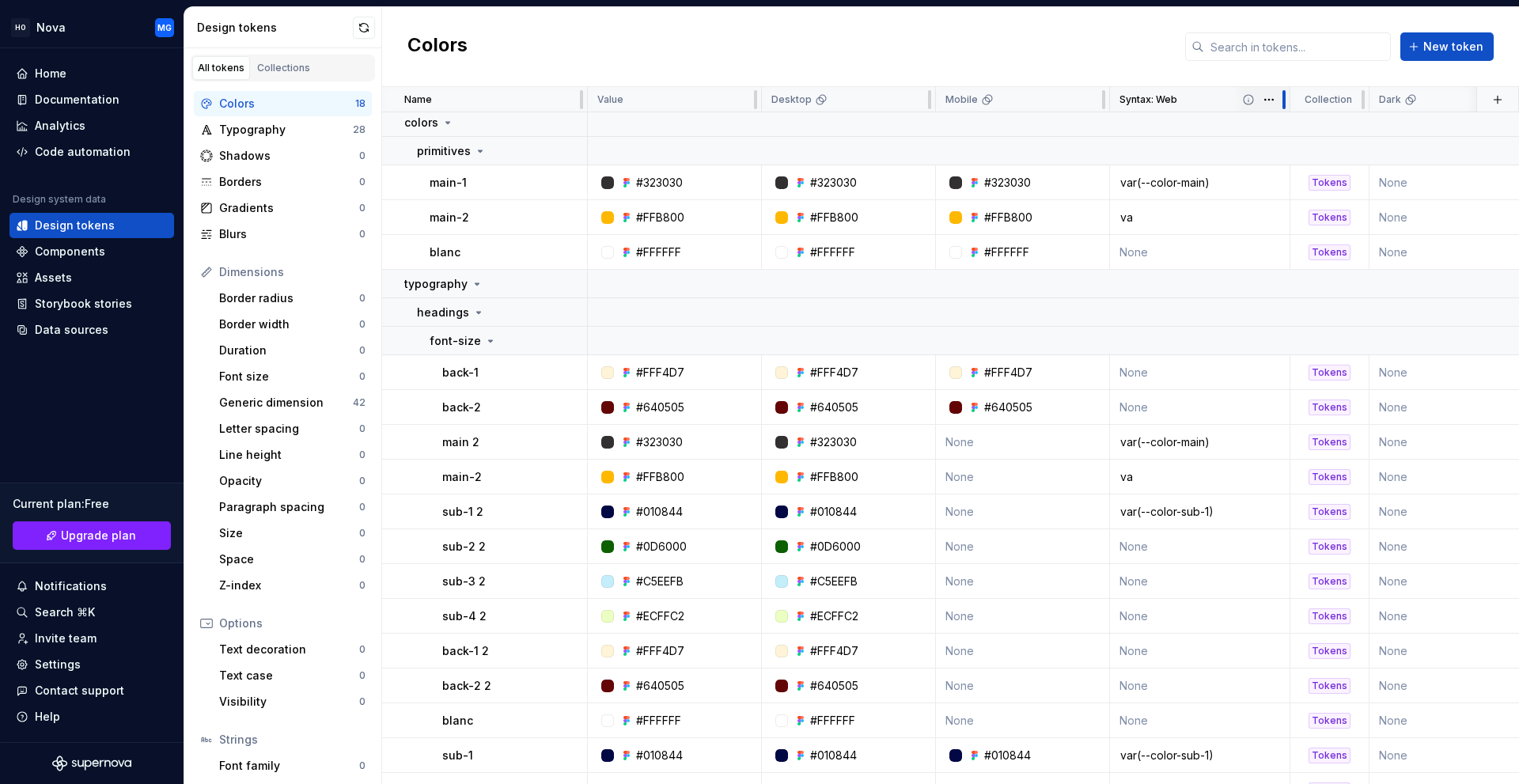
drag, startPoint x: 1187, startPoint y: 100, endPoint x: 1287, endPoint y: 100, distance: 100.0
click at [1287, 100] on div at bounding box center [1284, 99] width 13 height 25
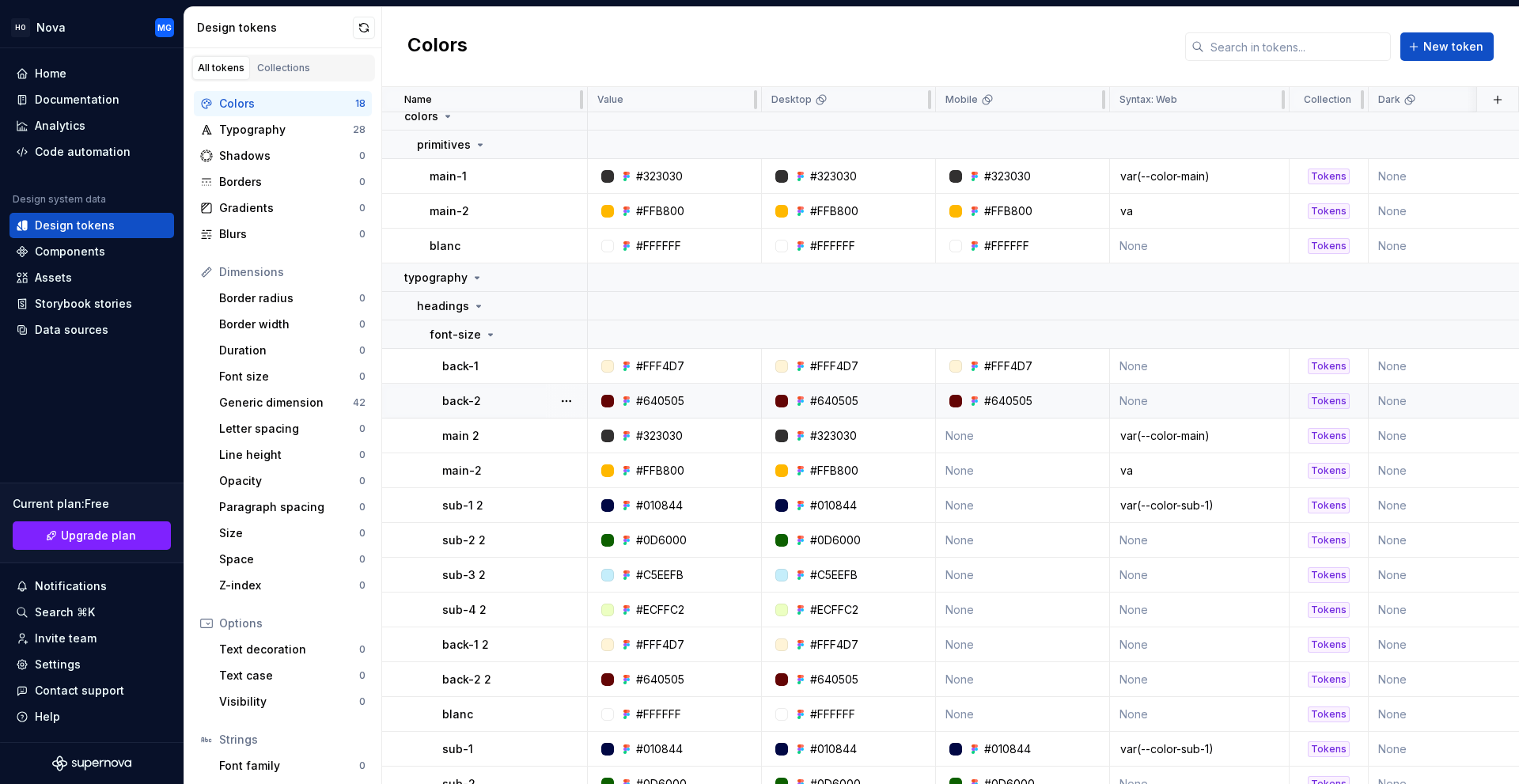
scroll to position [0, 0]
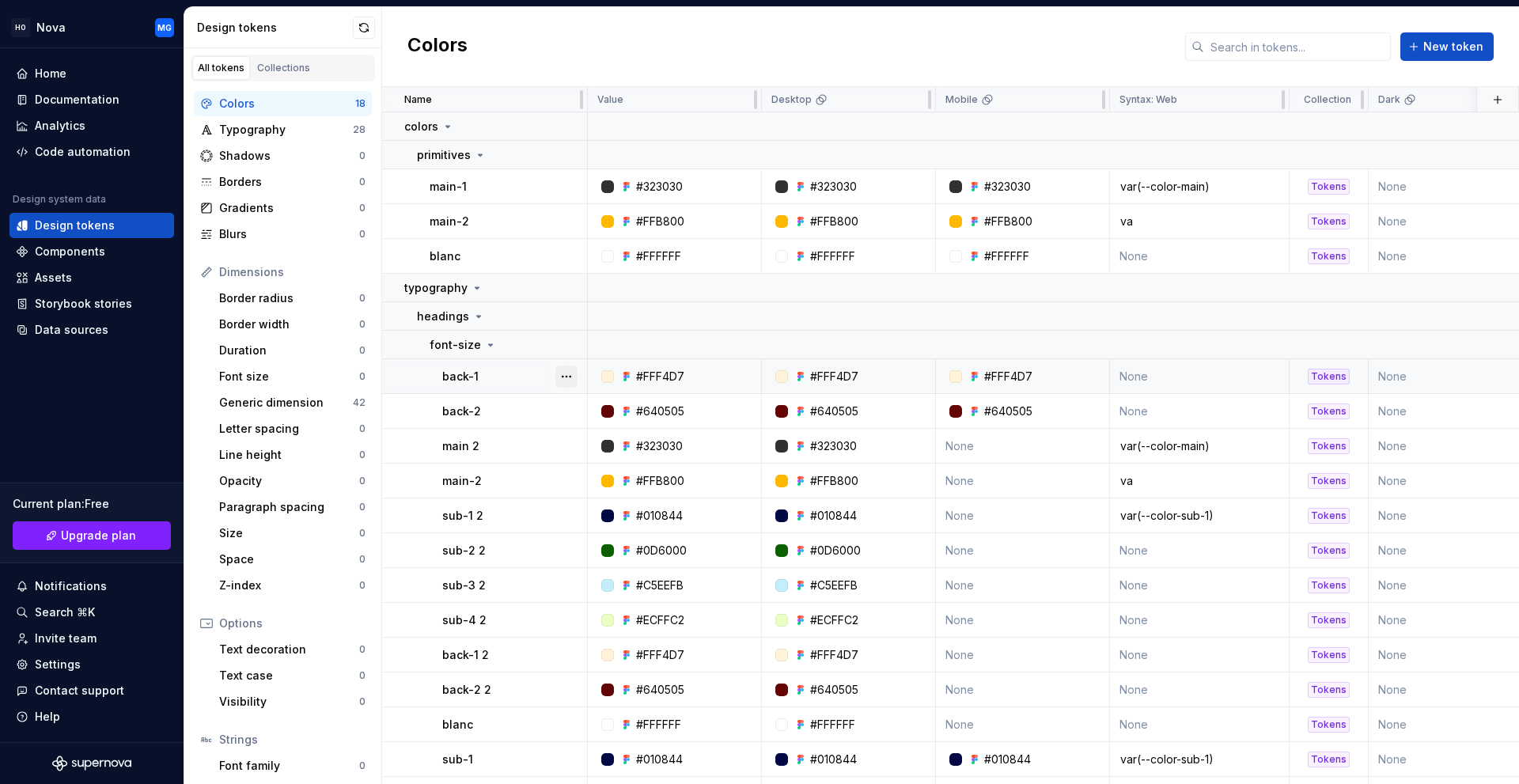
click at [568, 384] on button "button" at bounding box center [566, 377] width 22 height 22
click at [473, 371] on html "HO Nova MG Home Documentation Analytics Code automation Design system data Desi…" at bounding box center [760, 392] width 1519 height 784
click at [375, 21] on div "Design tokens" at bounding box center [283, 27] width 197 height 41
click at [364, 33] on button "button" at bounding box center [364, 28] width 22 height 22
click at [90, 76] on div "Home" at bounding box center [92, 74] width 152 height 16
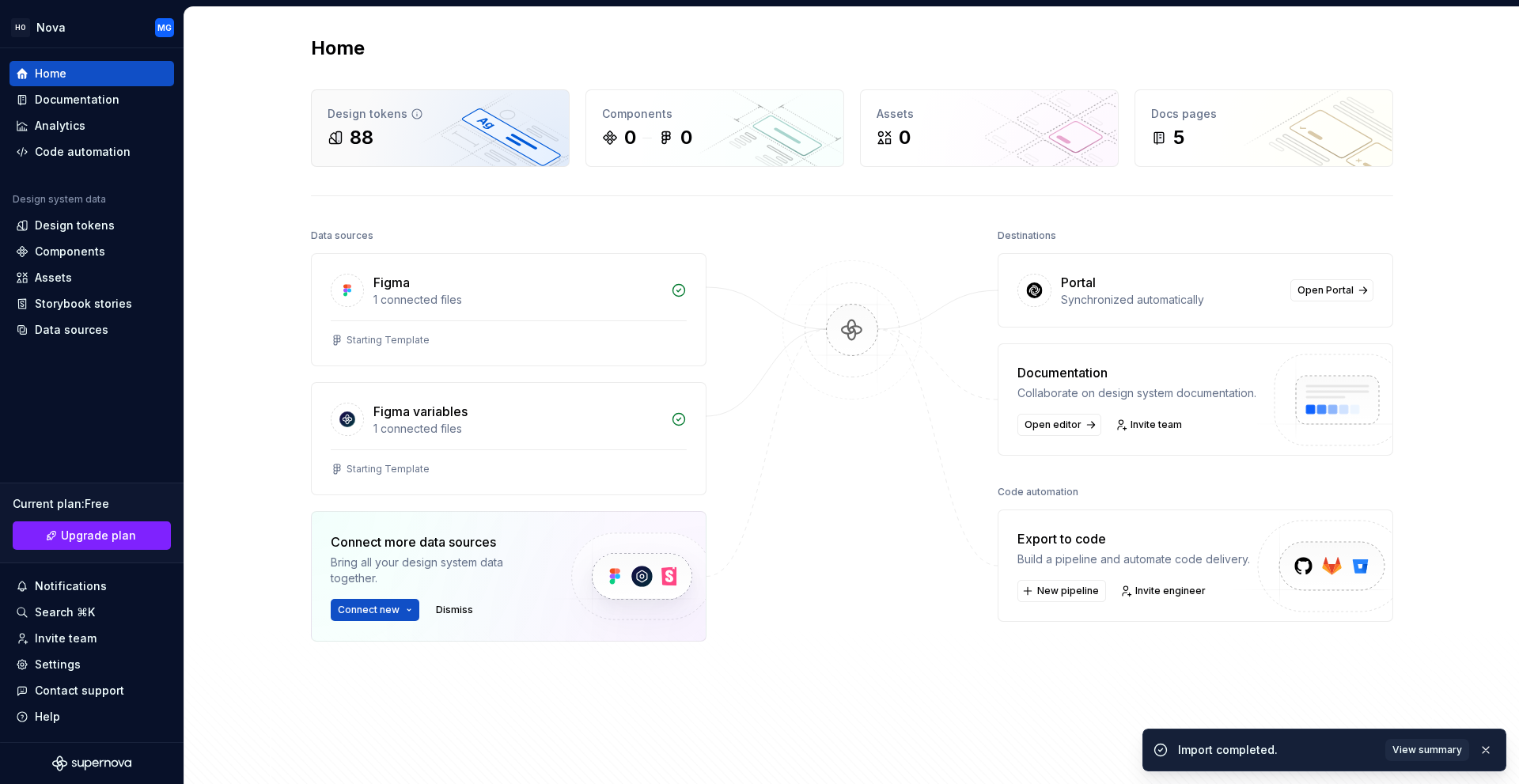
click at [441, 129] on div "88" at bounding box center [441, 136] width 225 height 25
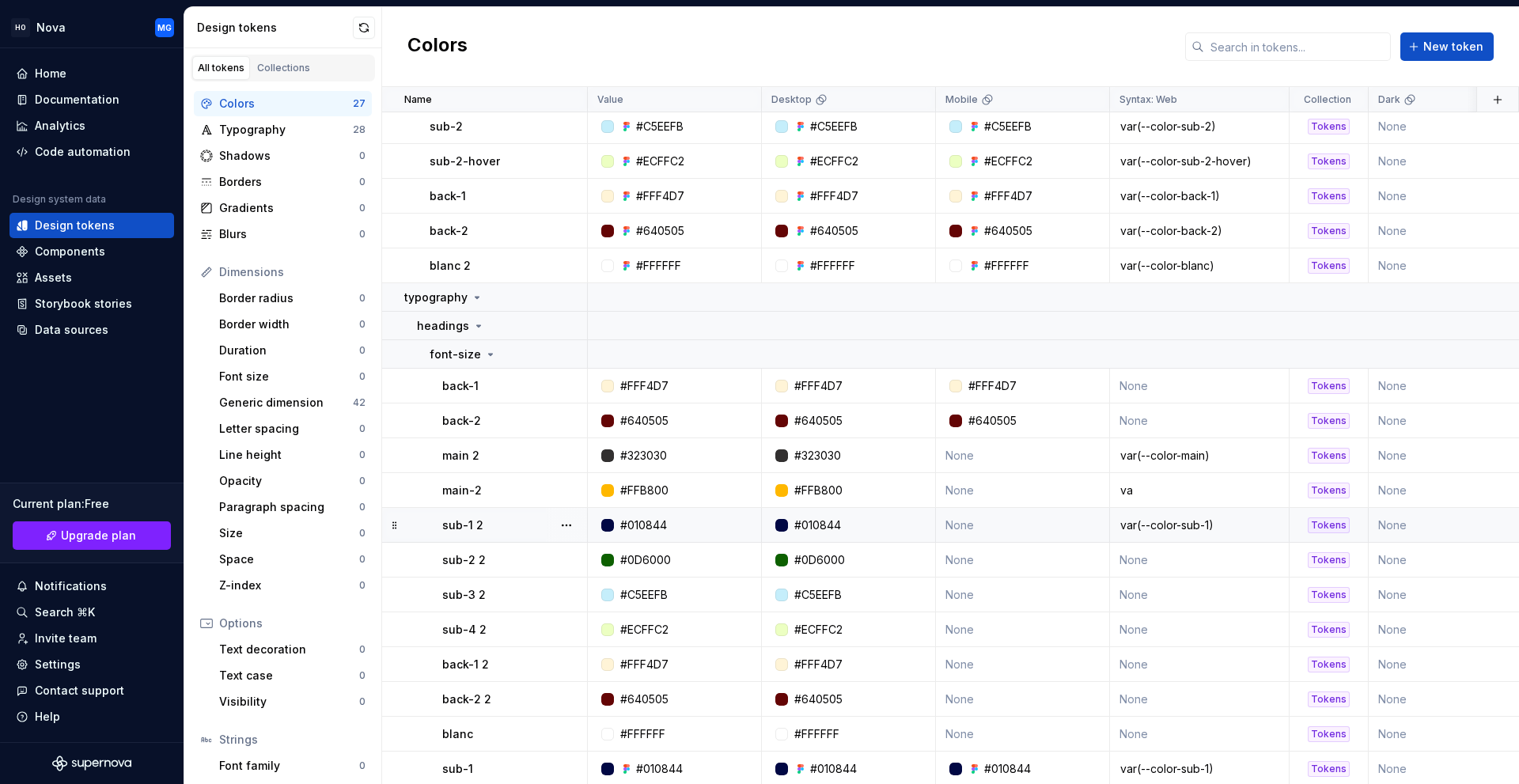
scroll to position [418, 0]
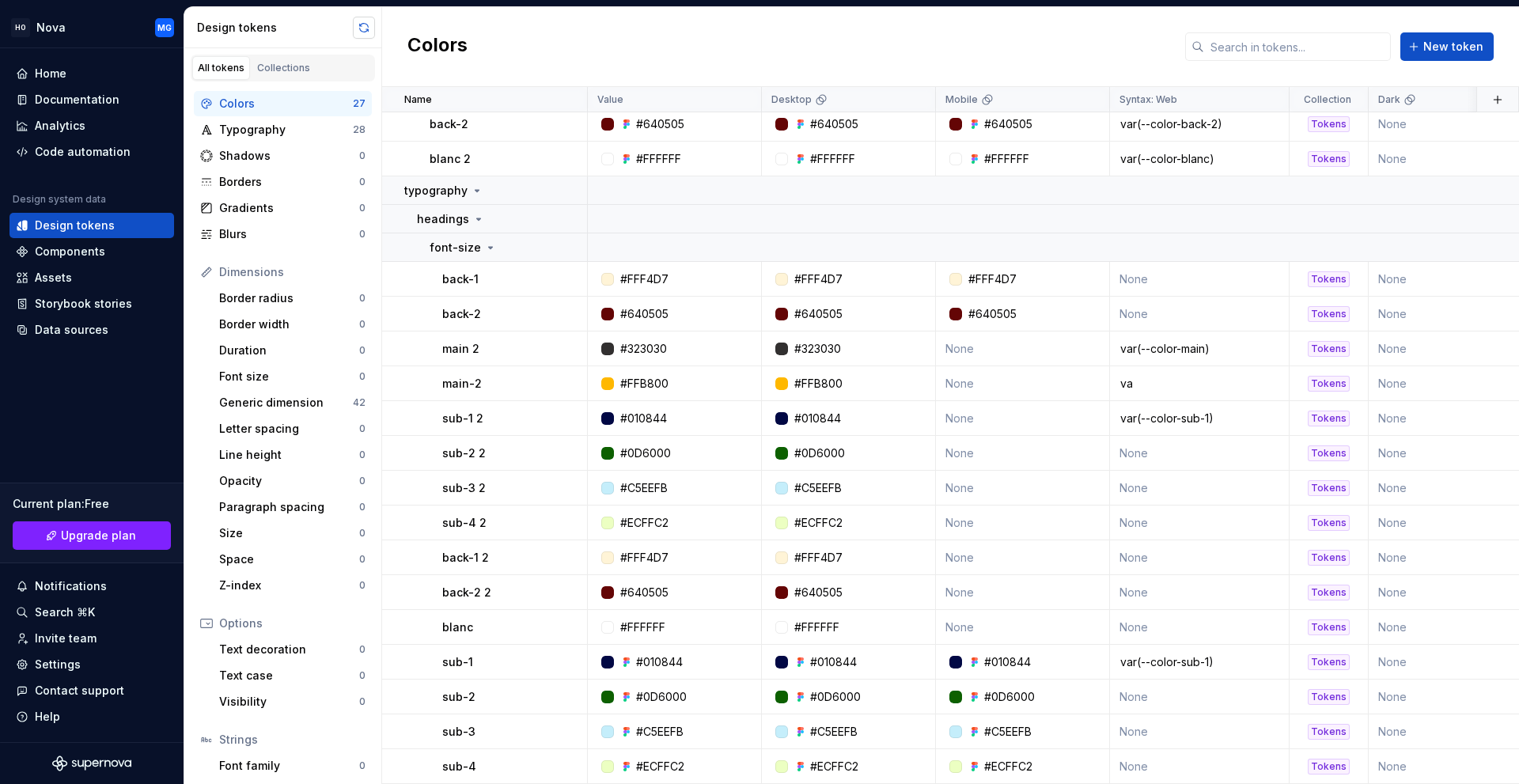
click at [365, 35] on button "button" at bounding box center [364, 28] width 22 height 22
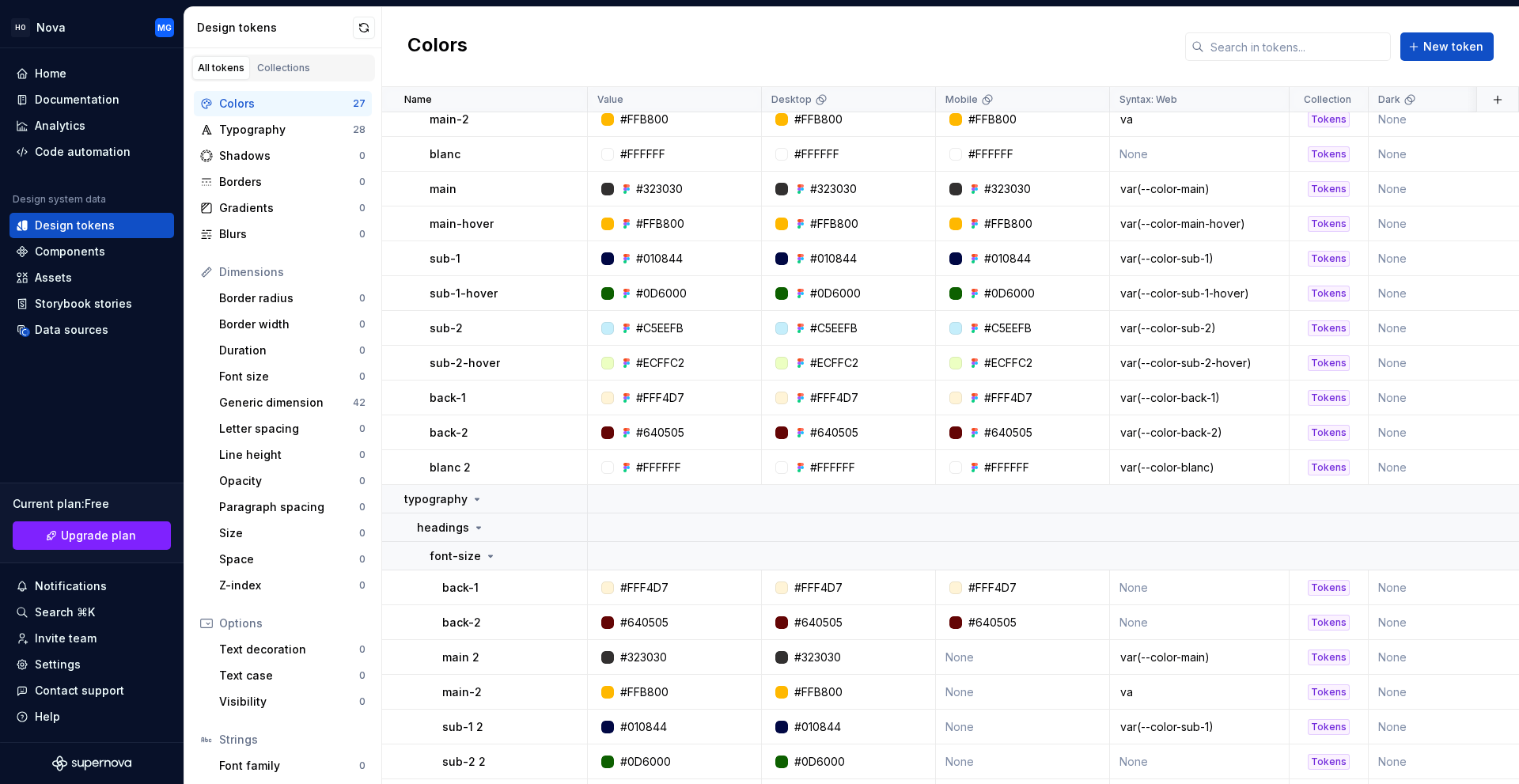
scroll to position [0, 0]
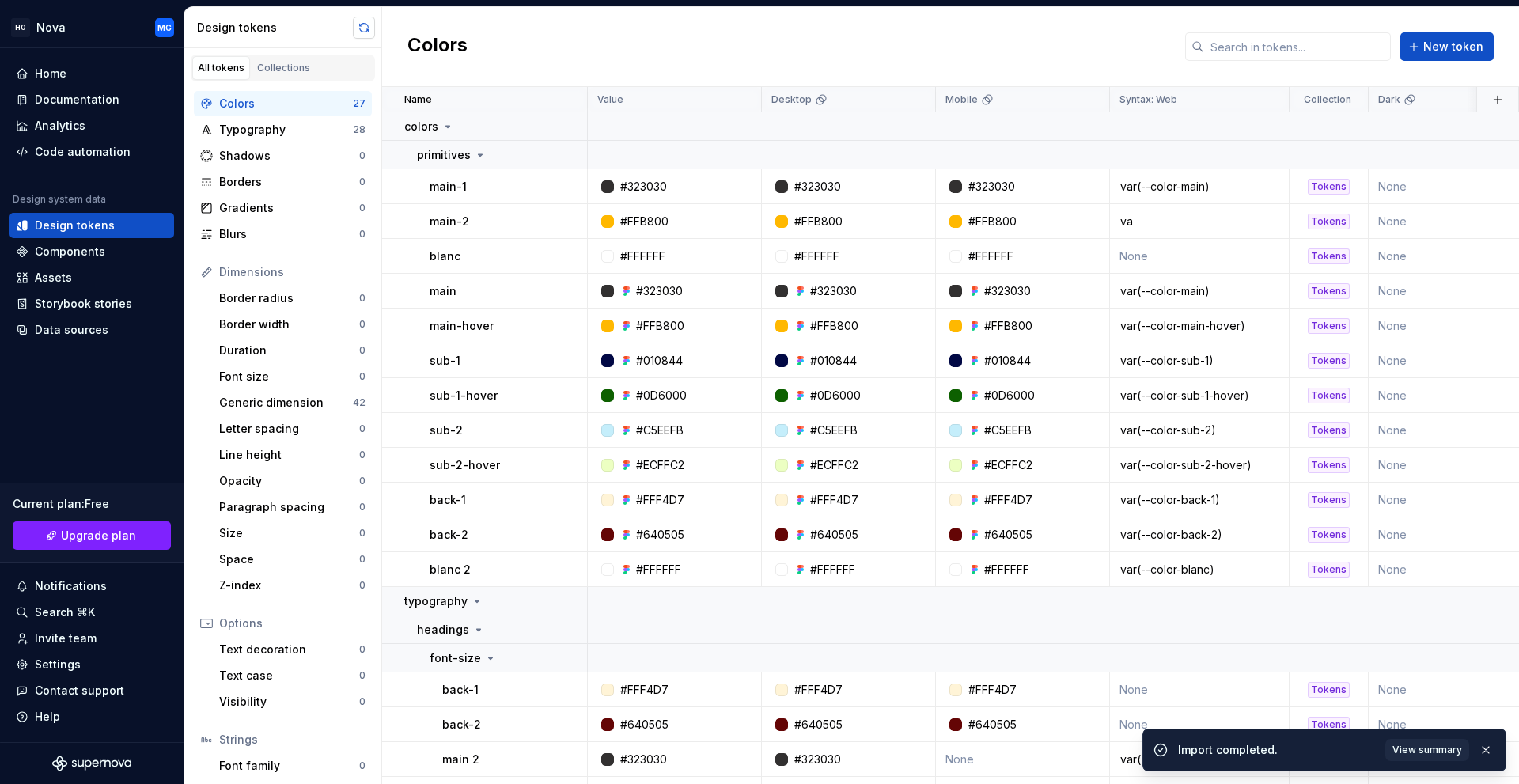
click at [365, 35] on button "button" at bounding box center [364, 28] width 22 height 22
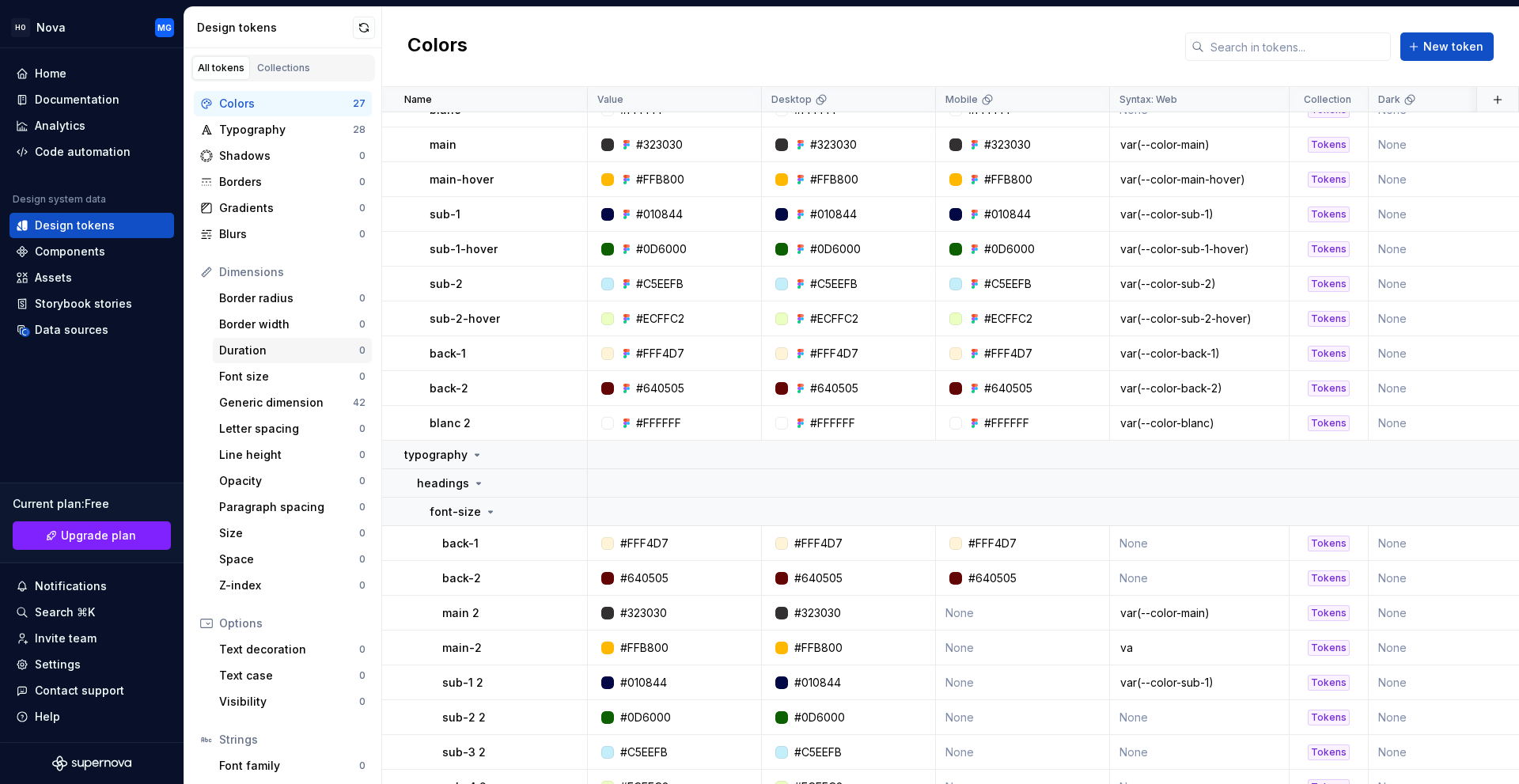
scroll to position [102, 0]
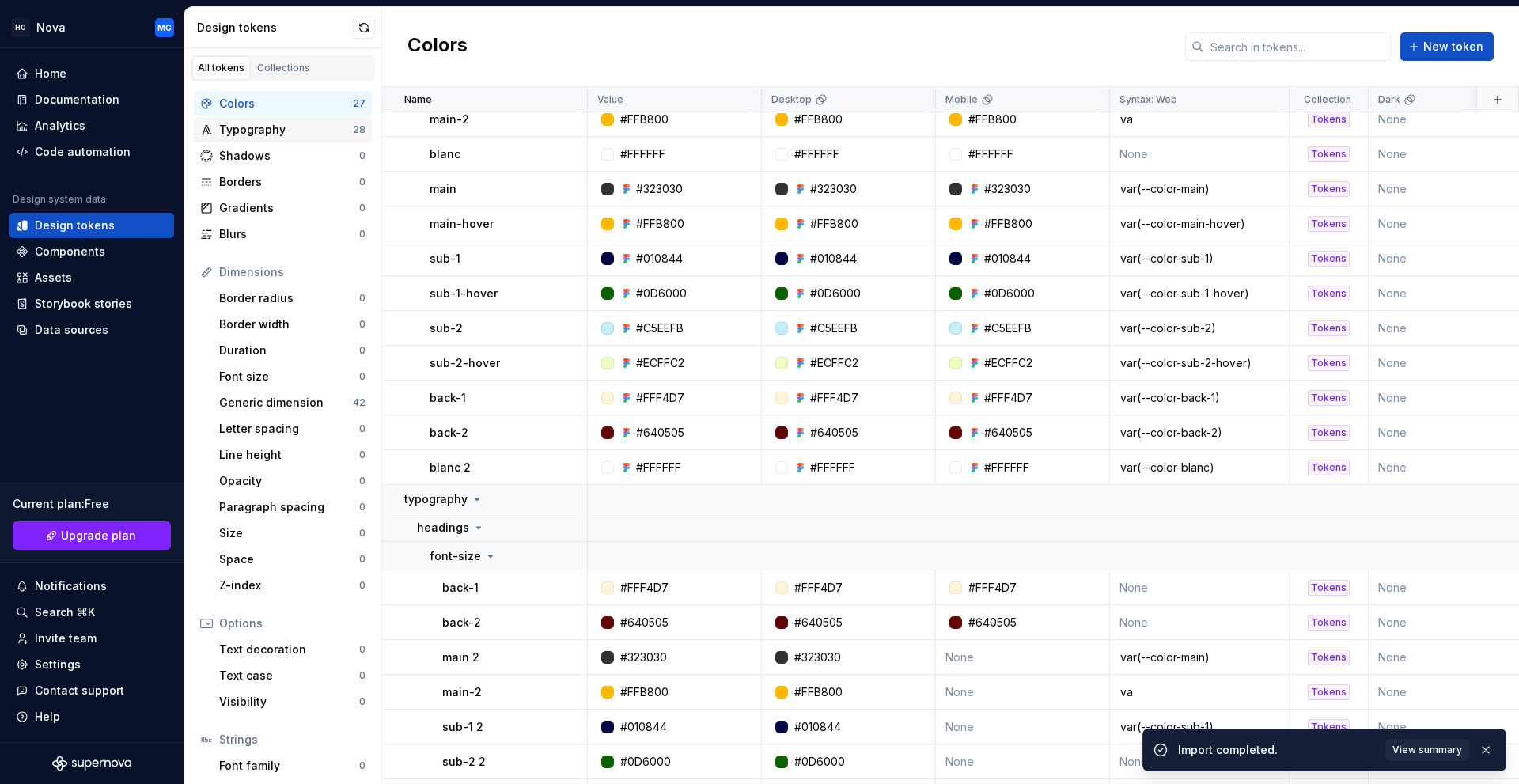
click at [318, 131] on div "Typography" at bounding box center [286, 130] width 134 height 16
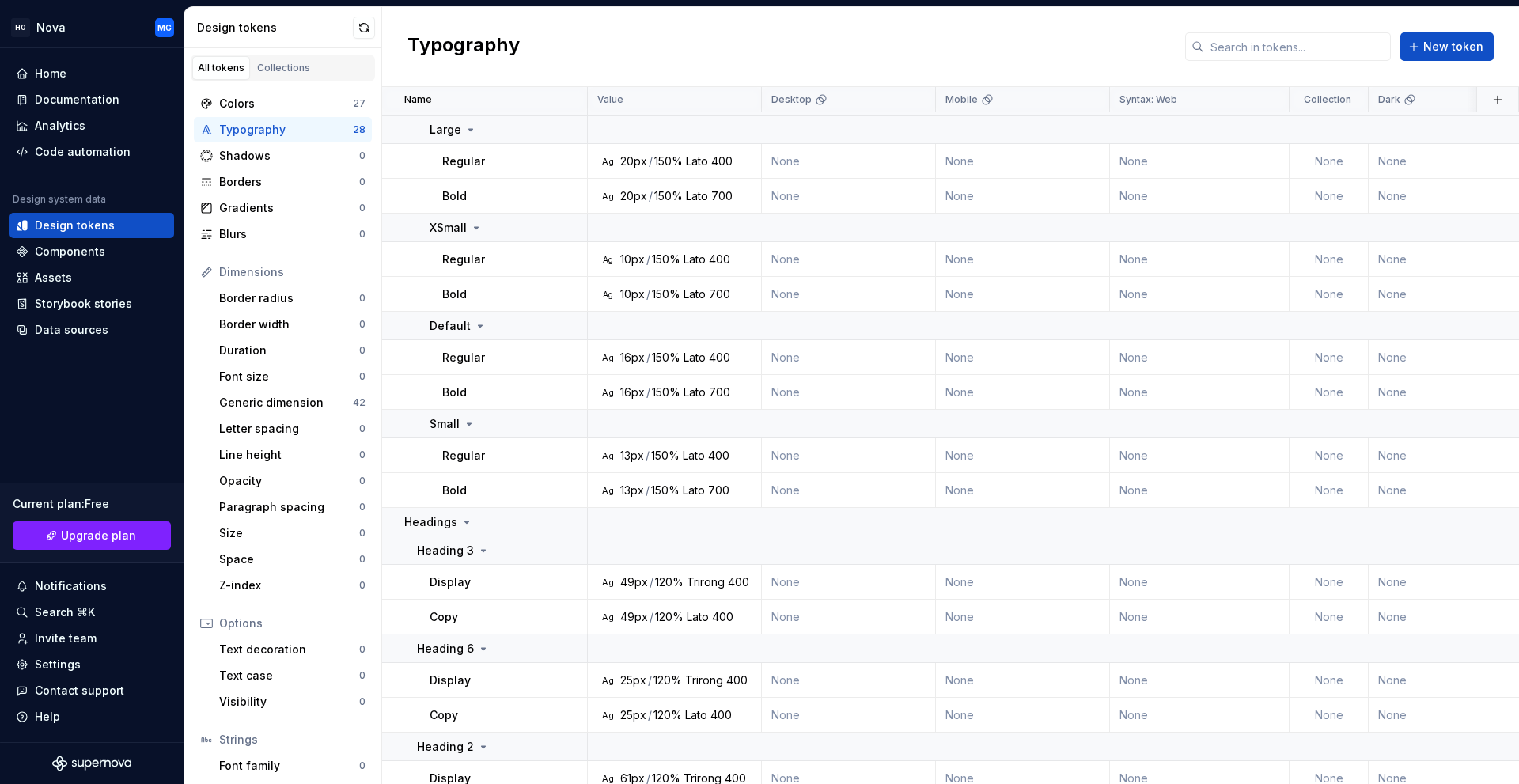
scroll to position [823, 0]
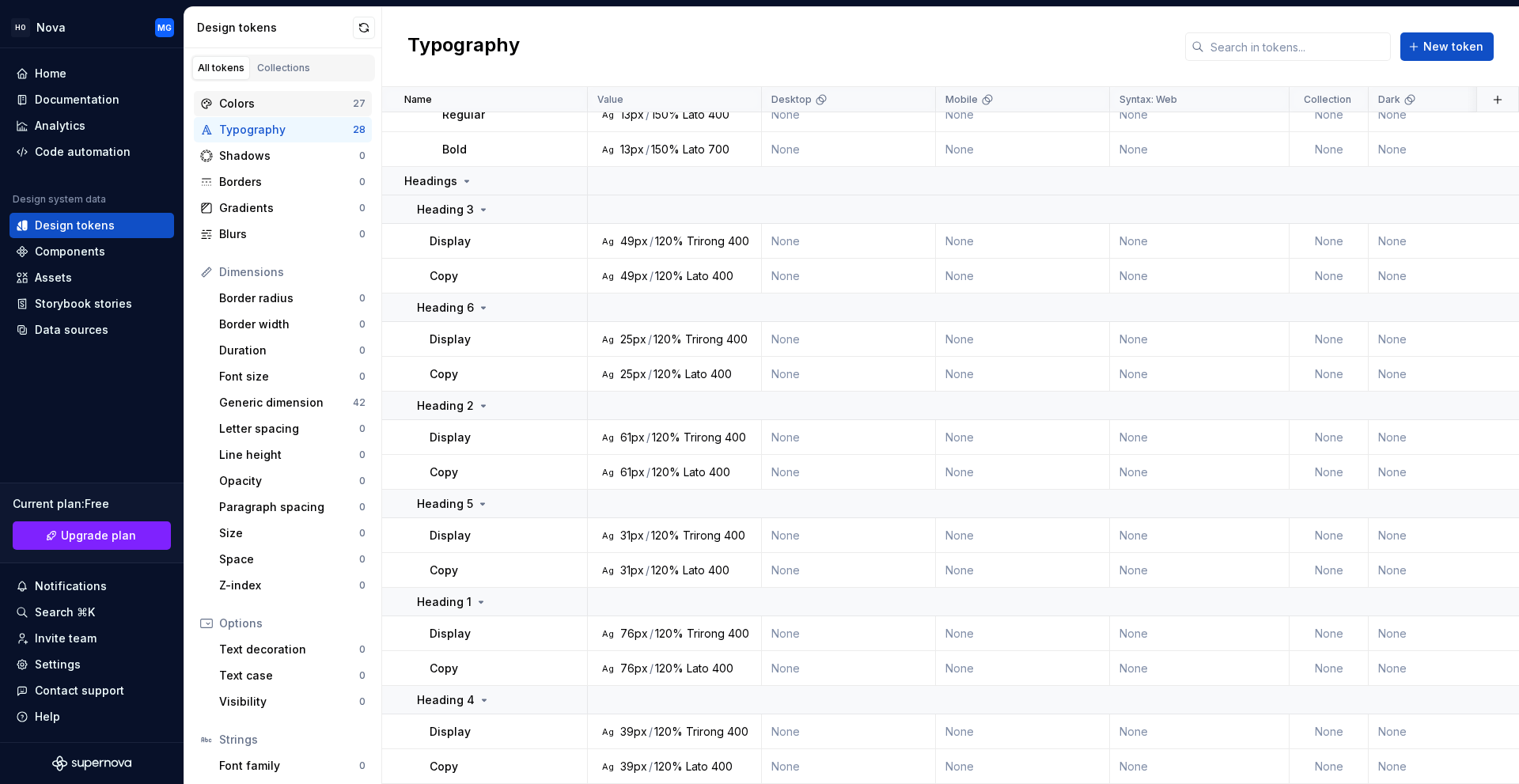
click at [257, 99] on div "Colors" at bounding box center [286, 104] width 134 height 16
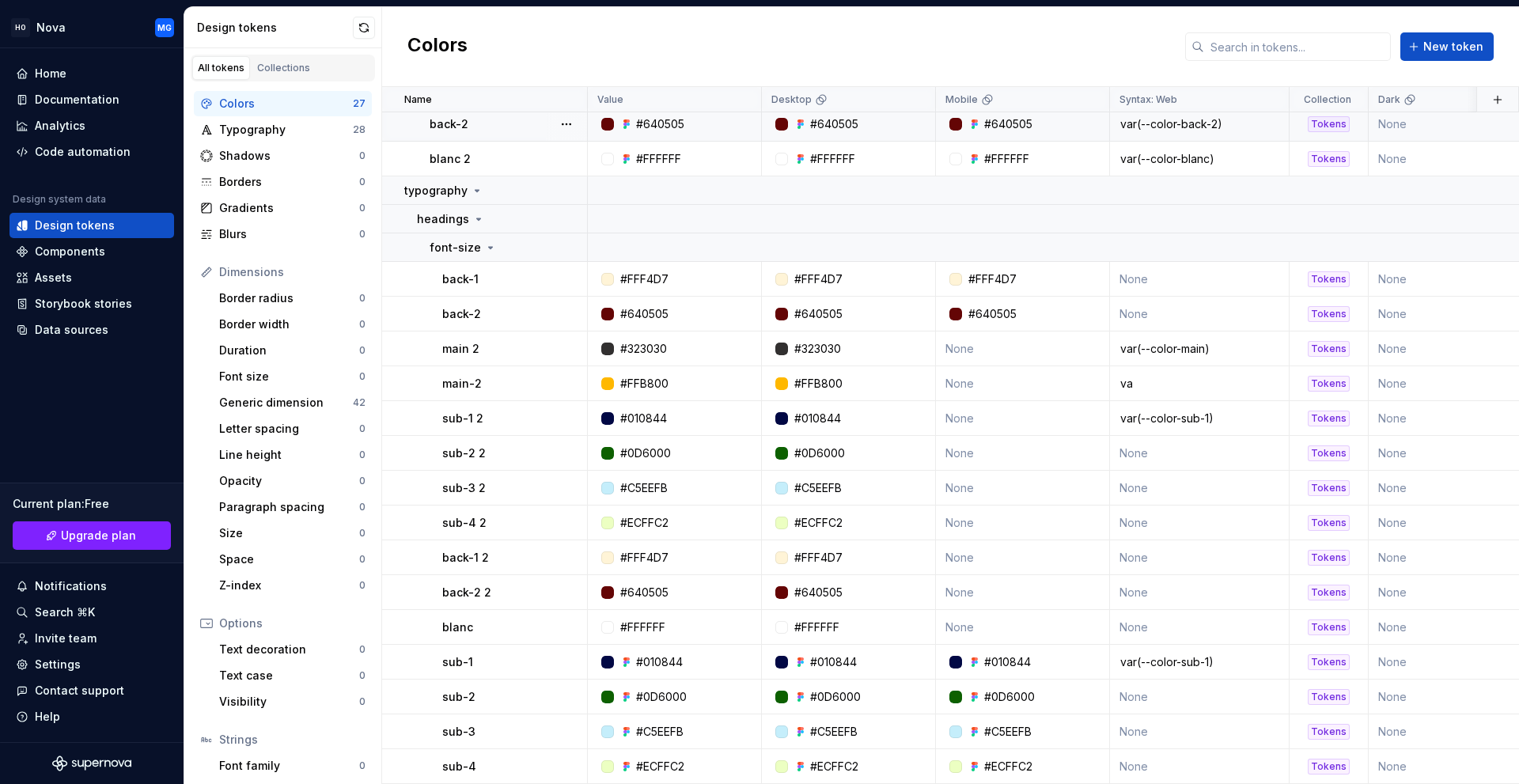
scroll to position [418, 0]
click at [562, 190] on button "button" at bounding box center [566, 190] width 22 height 22
click at [608, 365] on span "Delete group" at bounding box center [611, 361] width 104 height 25
click at [486, 235] on html "HO Nova MG Home Documentation Analytics Code automation Design system data Desi…" at bounding box center [760, 392] width 1519 height 784
click at [567, 240] on button "button" at bounding box center [566, 247] width 22 height 22
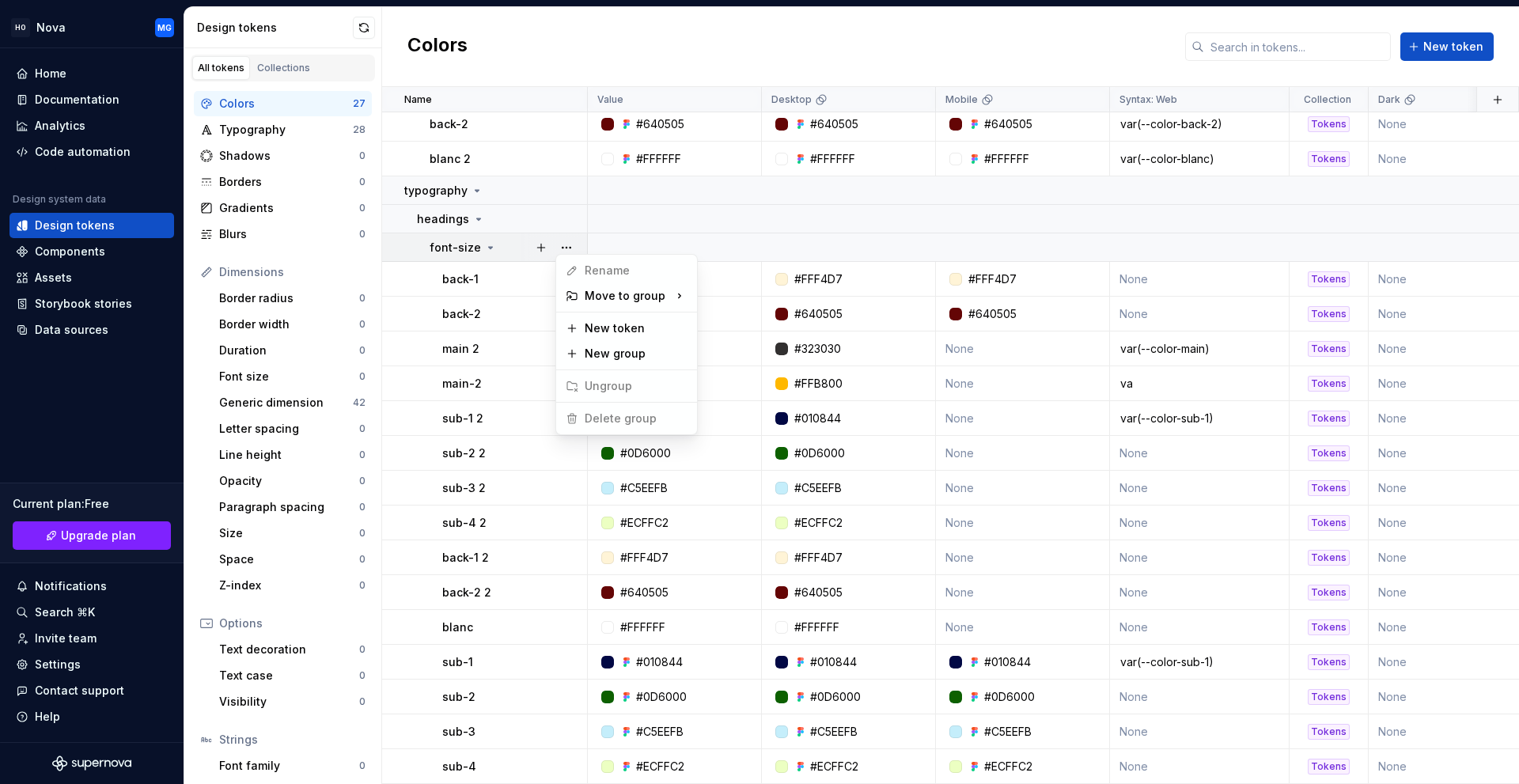
click at [621, 415] on span "Delete group" at bounding box center [611, 417] width 104 height 25
click at [279, 122] on html "HO Nova MG Home Documentation Analytics Code automation Design system data Desi…" at bounding box center [760, 392] width 1519 height 784
click at [85, 240] on div "Components" at bounding box center [92, 251] width 164 height 25
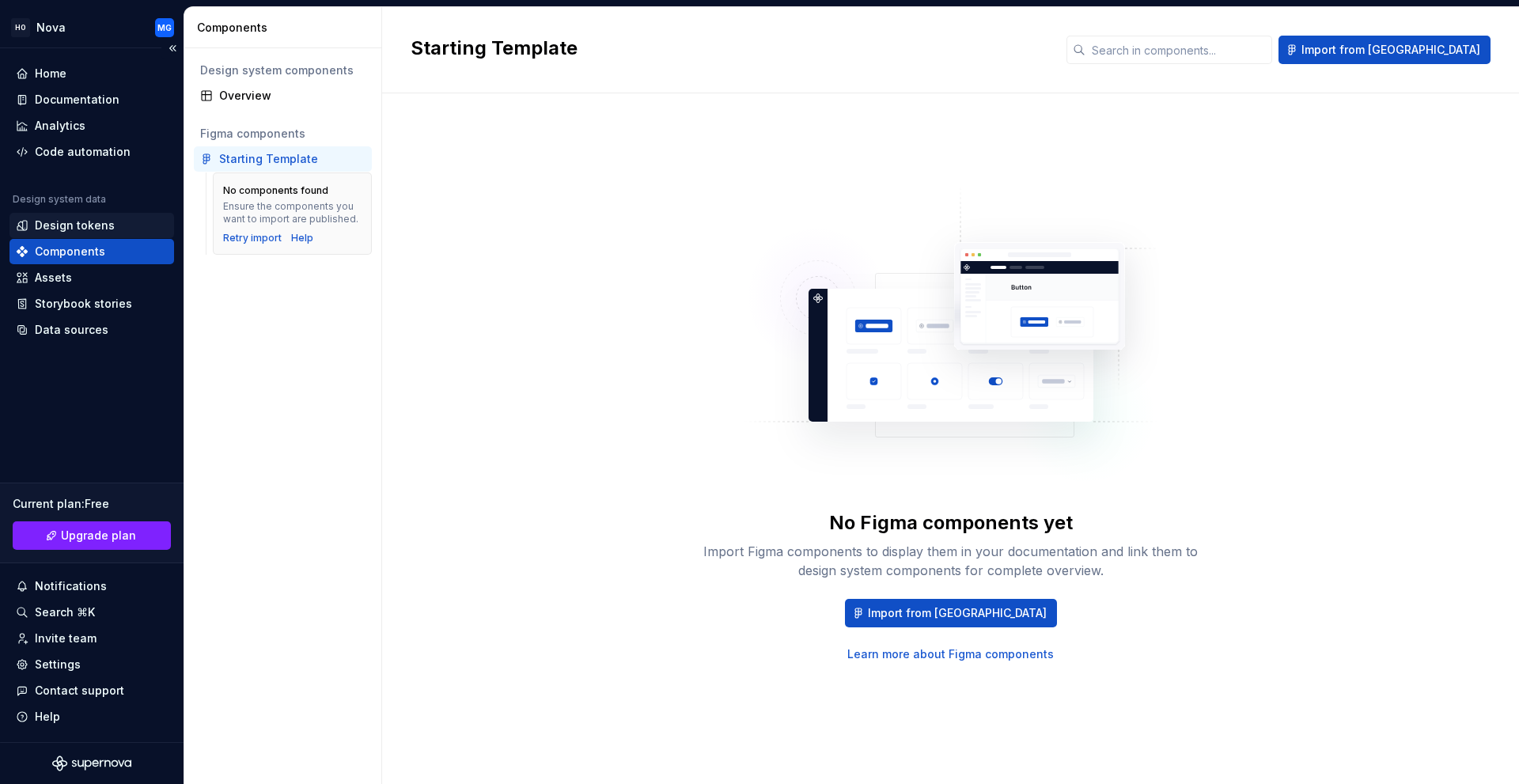
click at [86, 226] on div "Design tokens" at bounding box center [75, 225] width 80 height 16
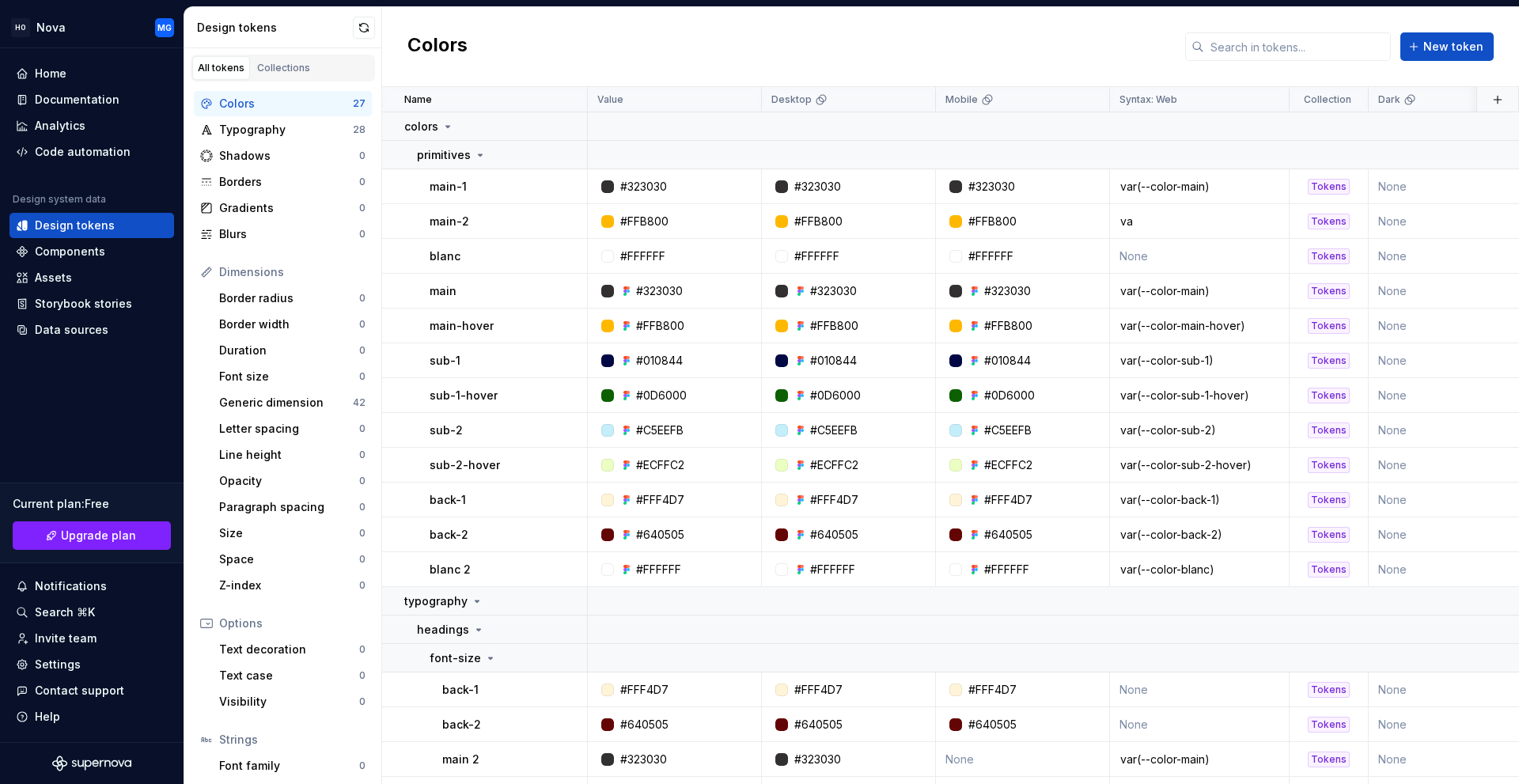
click at [232, 109] on div "Colors" at bounding box center [286, 104] width 134 height 16
click at [476, 155] on icon at bounding box center [479, 154] width 13 height 13
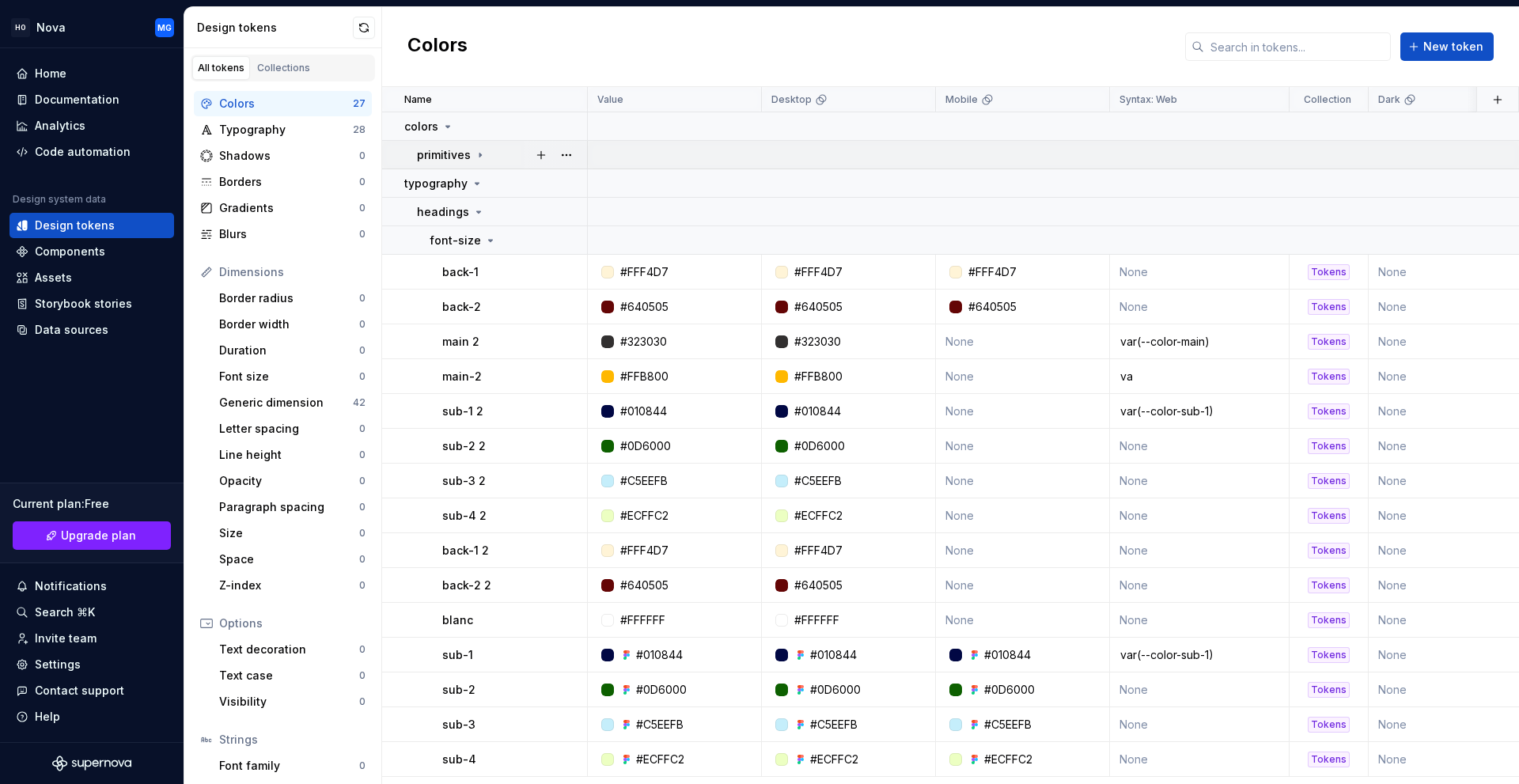
click at [476, 155] on icon at bounding box center [479, 154] width 13 height 13
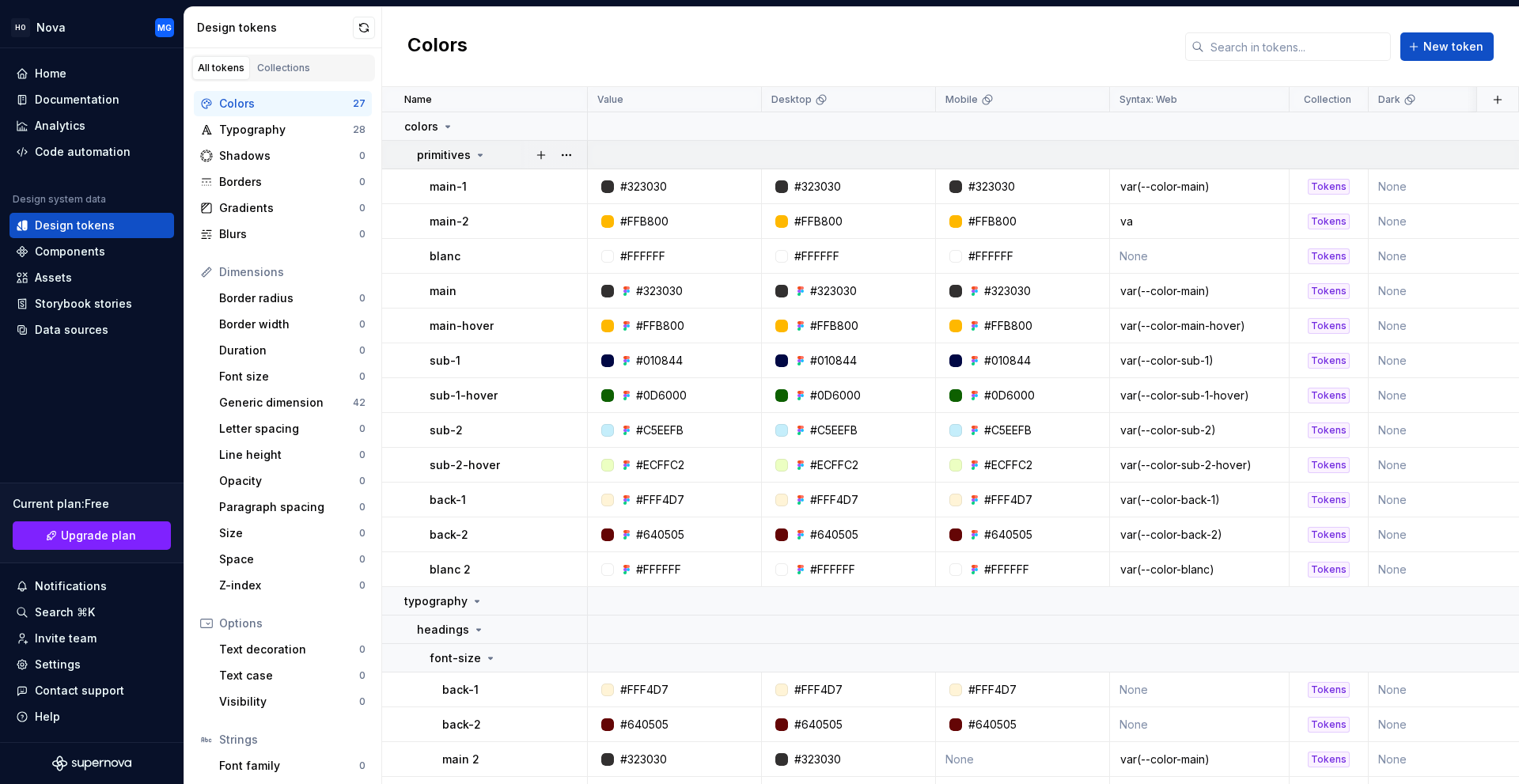
click at [476, 155] on icon at bounding box center [479, 154] width 13 height 13
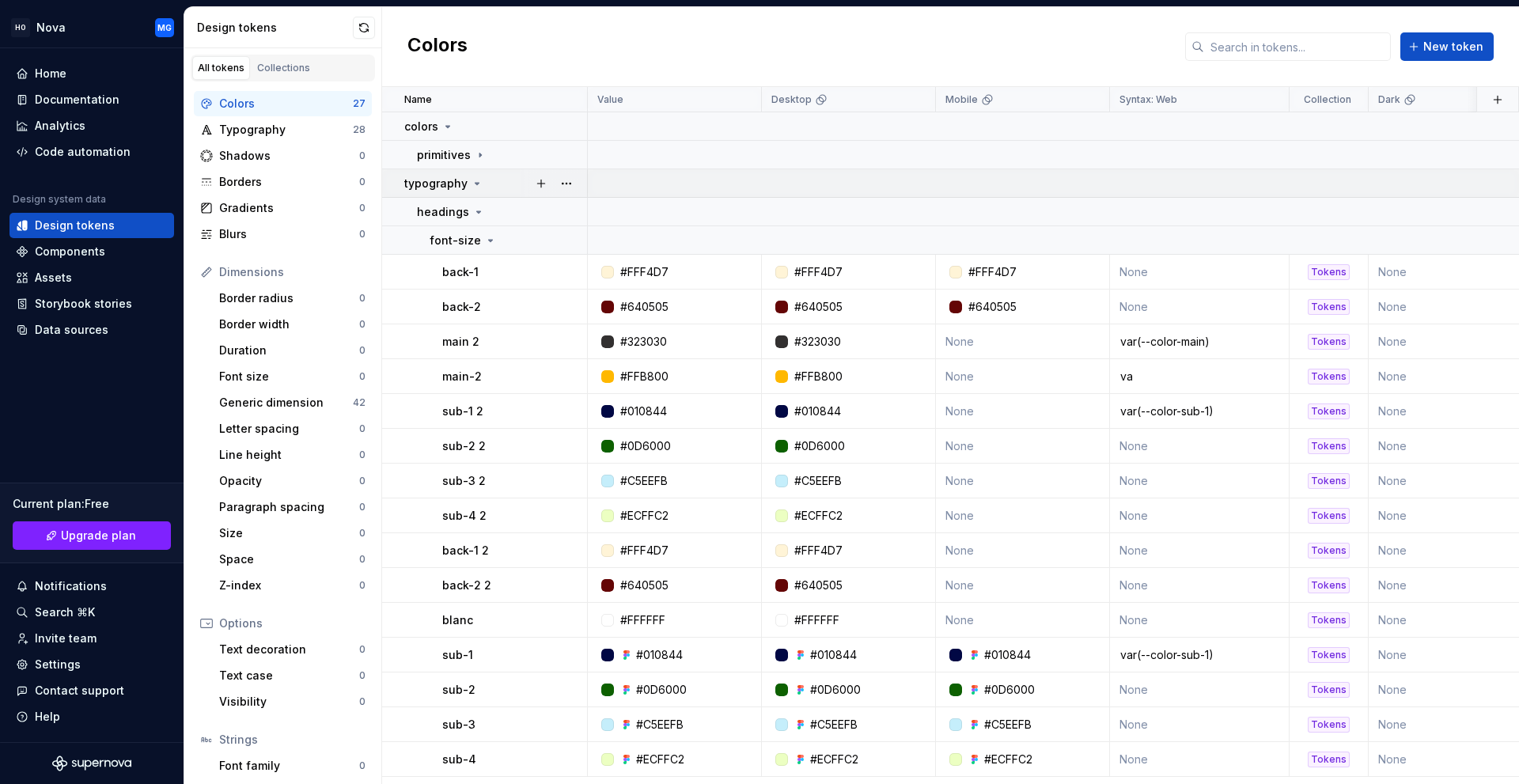
click at [470, 185] on icon at bounding box center [476, 183] width 13 height 13
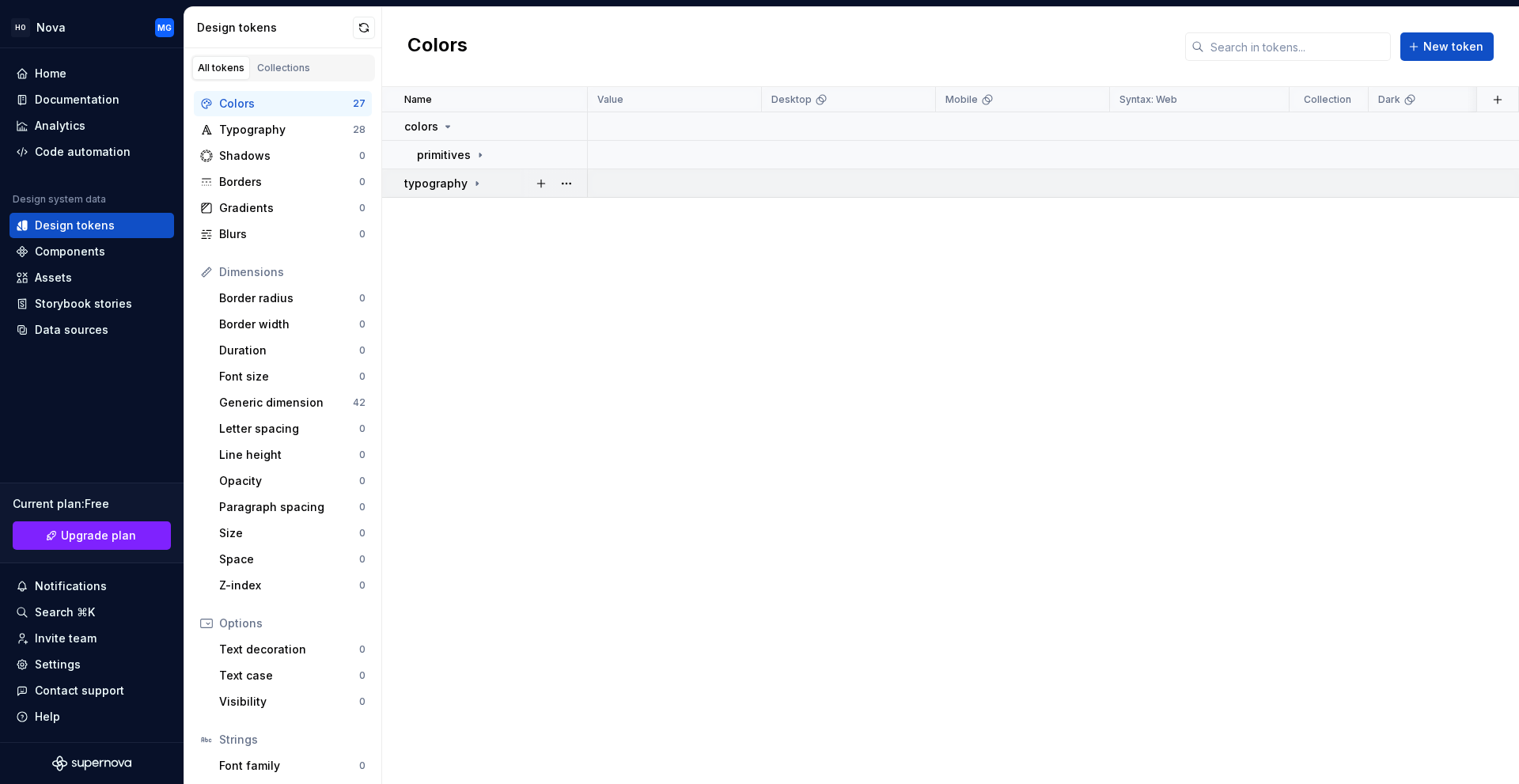
click at [470, 185] on icon at bounding box center [476, 183] width 13 height 13
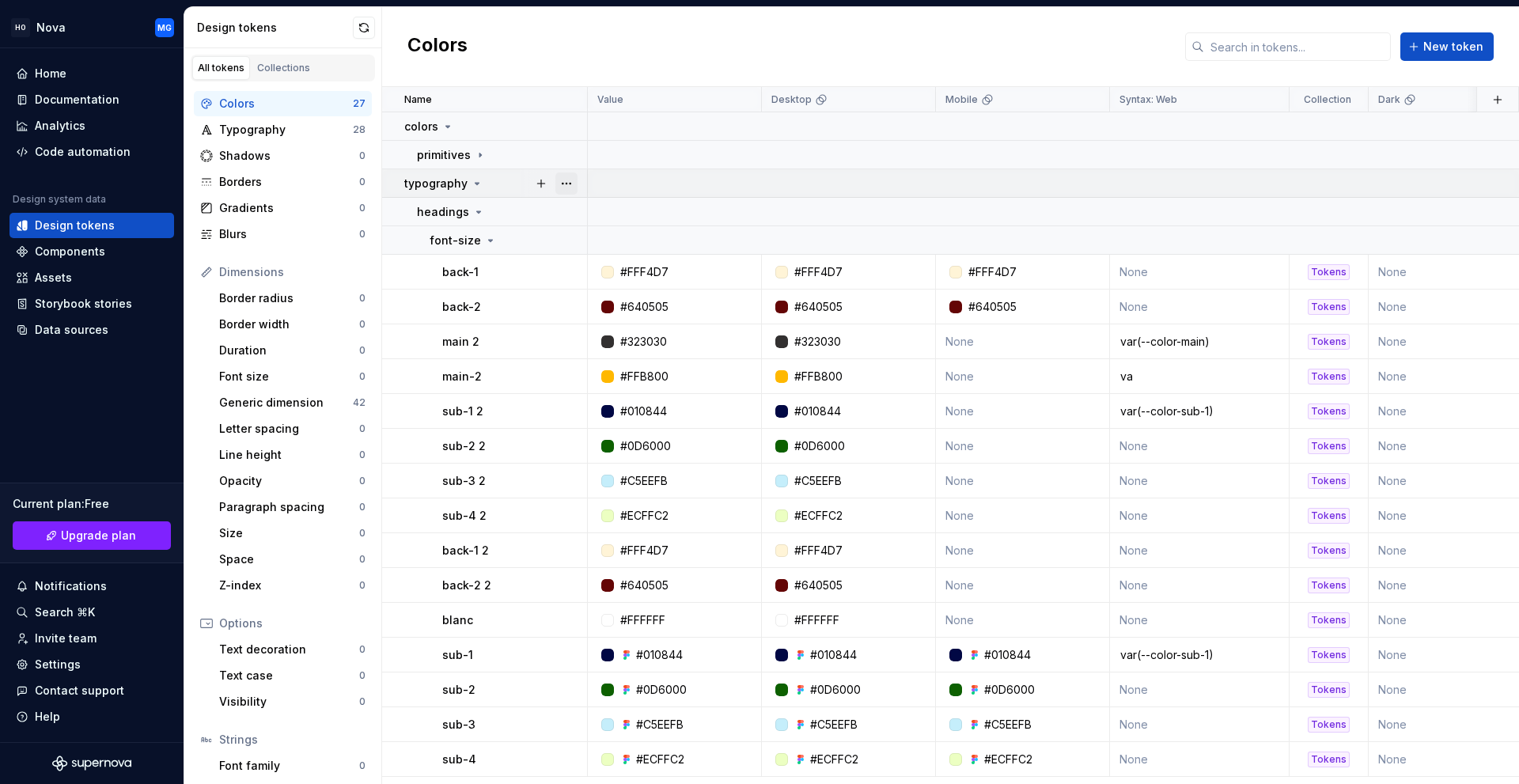
click at [566, 182] on button "button" at bounding box center [566, 183] width 22 height 22
click at [428, 274] on html "HO Nova MG Home Documentation Analytics Code automation Design system data Desi…" at bounding box center [760, 392] width 1519 height 784
click at [562, 269] on button "button" at bounding box center [566, 272] width 22 height 22
click at [524, 276] on html "HO Nova MG Home Documentation Analytics Code automation Design system data Desi…" at bounding box center [760, 392] width 1519 height 784
click at [569, 244] on button "button" at bounding box center [566, 240] width 22 height 22
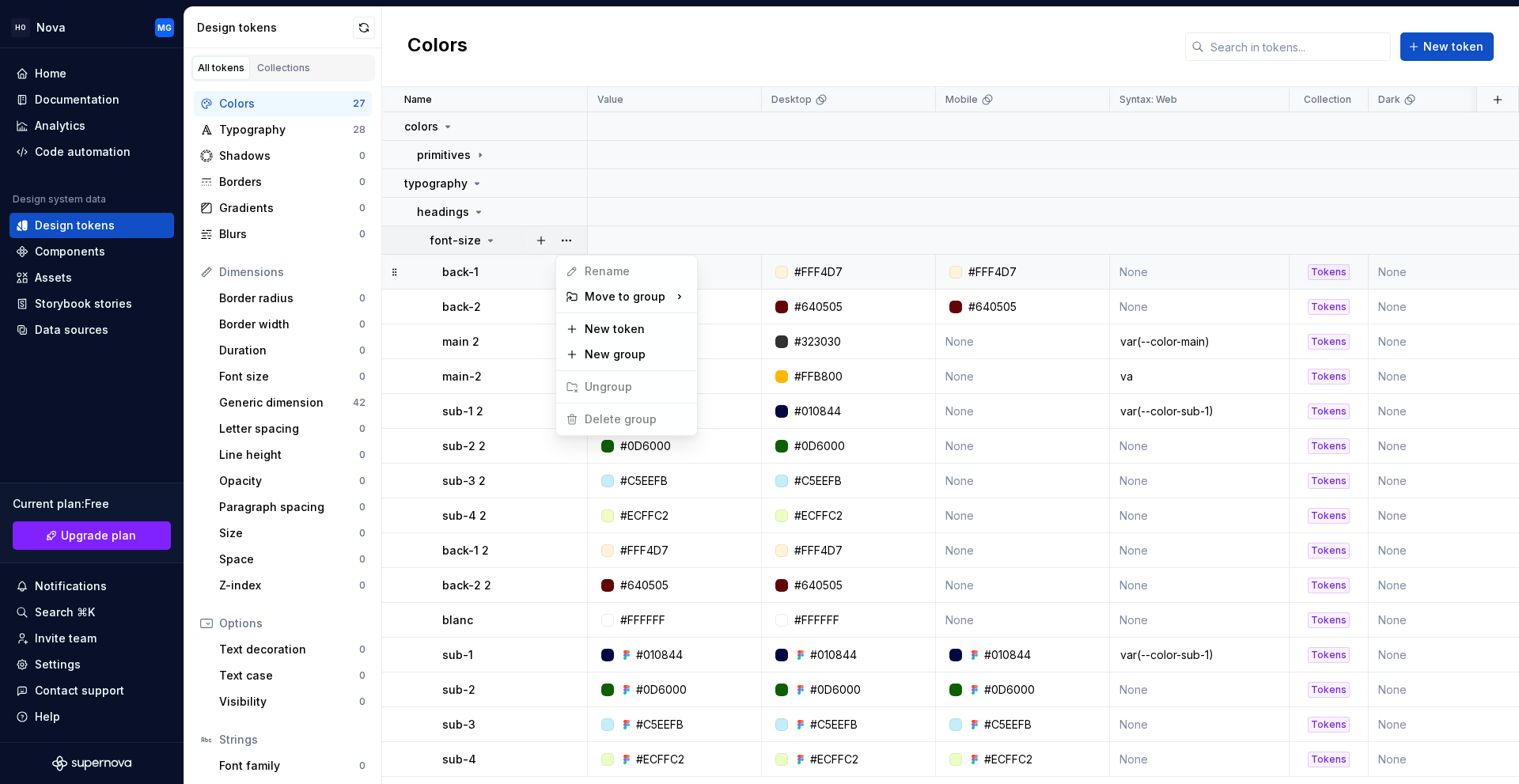
click at [521, 268] on html "HO Nova MG Home Documentation Analytics Code automation Design system data Desi…" at bounding box center [760, 392] width 1519 height 784
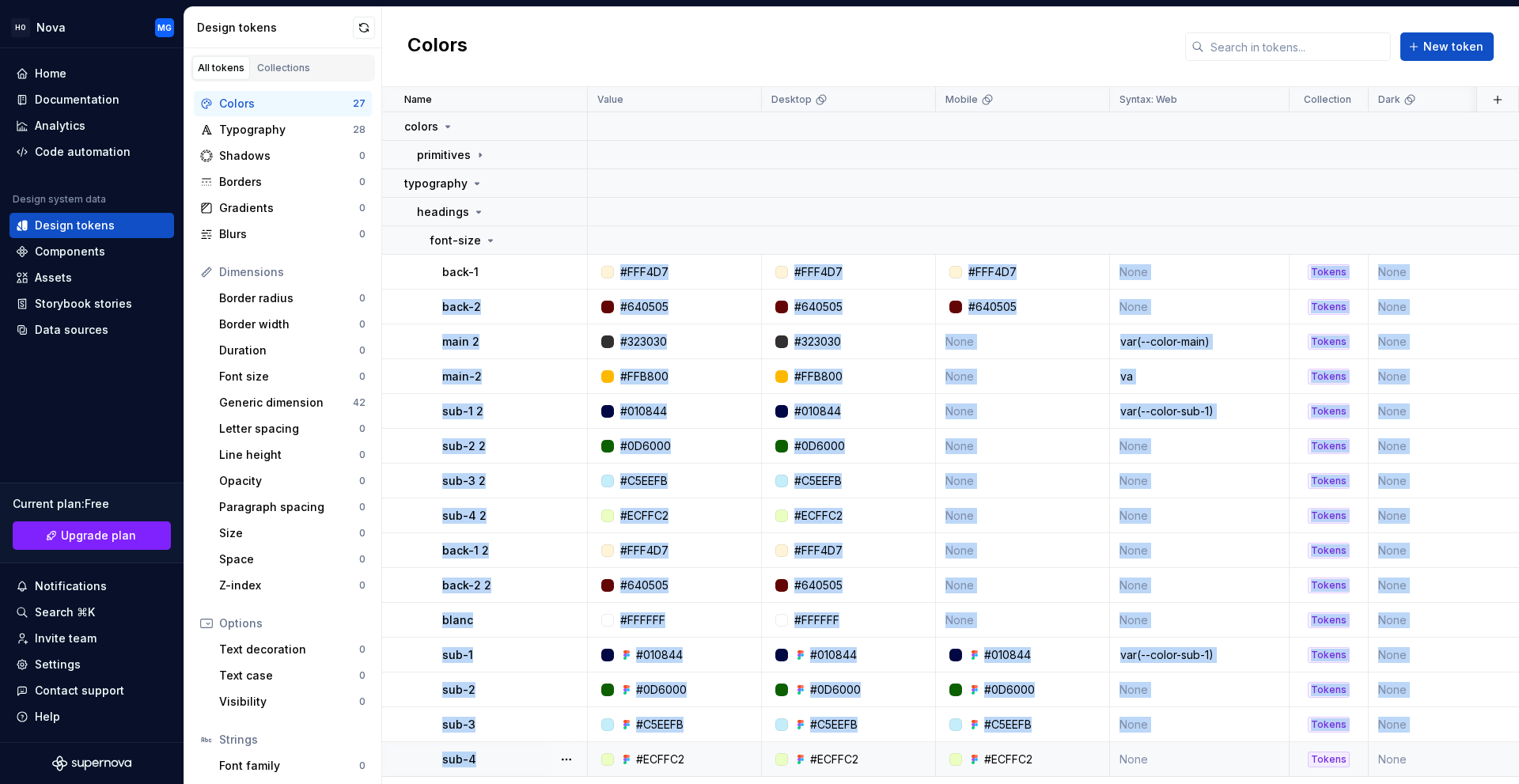
click at [527, 751] on div "sub-4" at bounding box center [514, 759] width 144 height 16
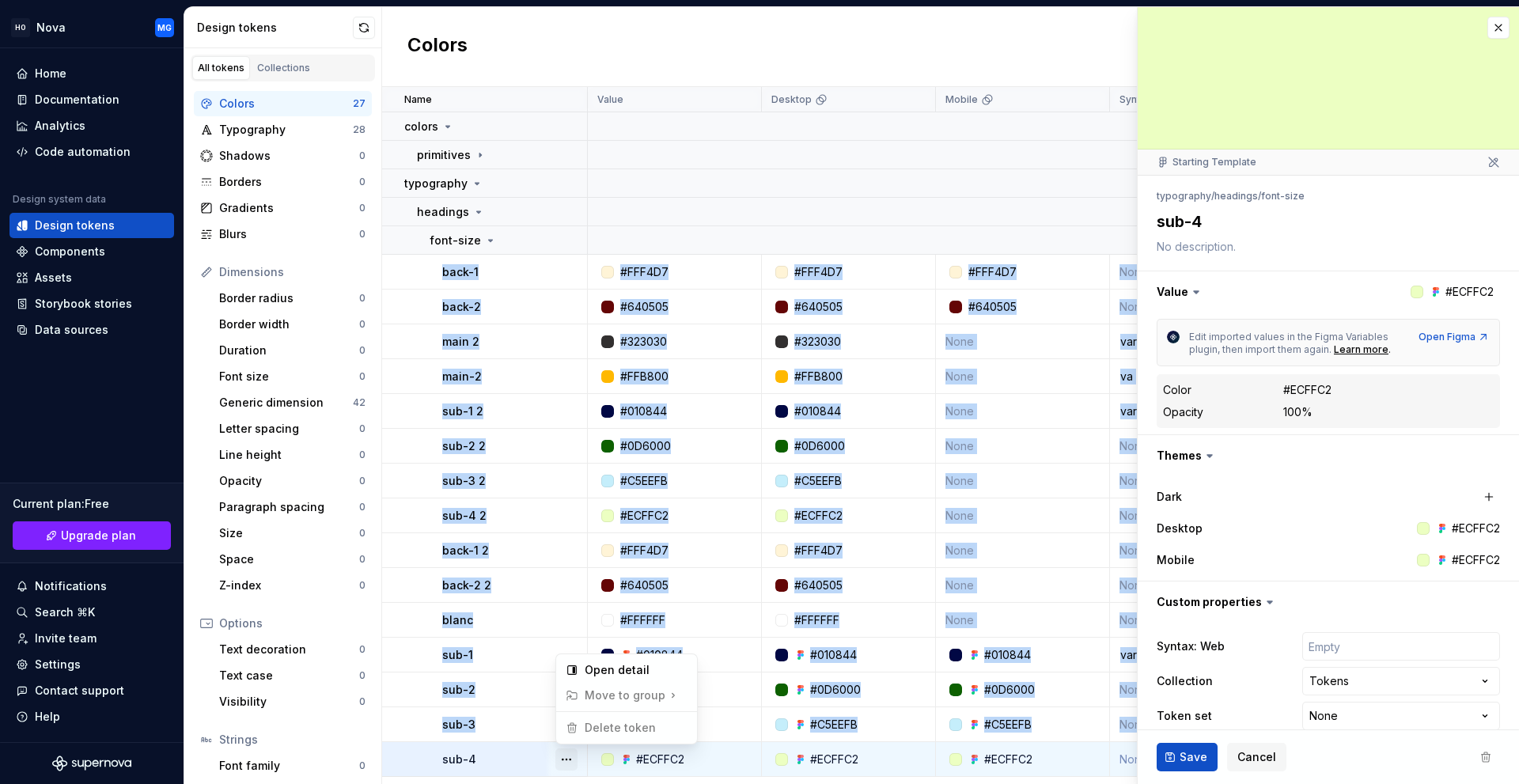
click at [566, 753] on button "button" at bounding box center [566, 759] width 22 height 22
click at [539, 749] on html "HO Nova MG Home Documentation Analytics Code automation Design system data Desi…" at bounding box center [760, 392] width 1519 height 784
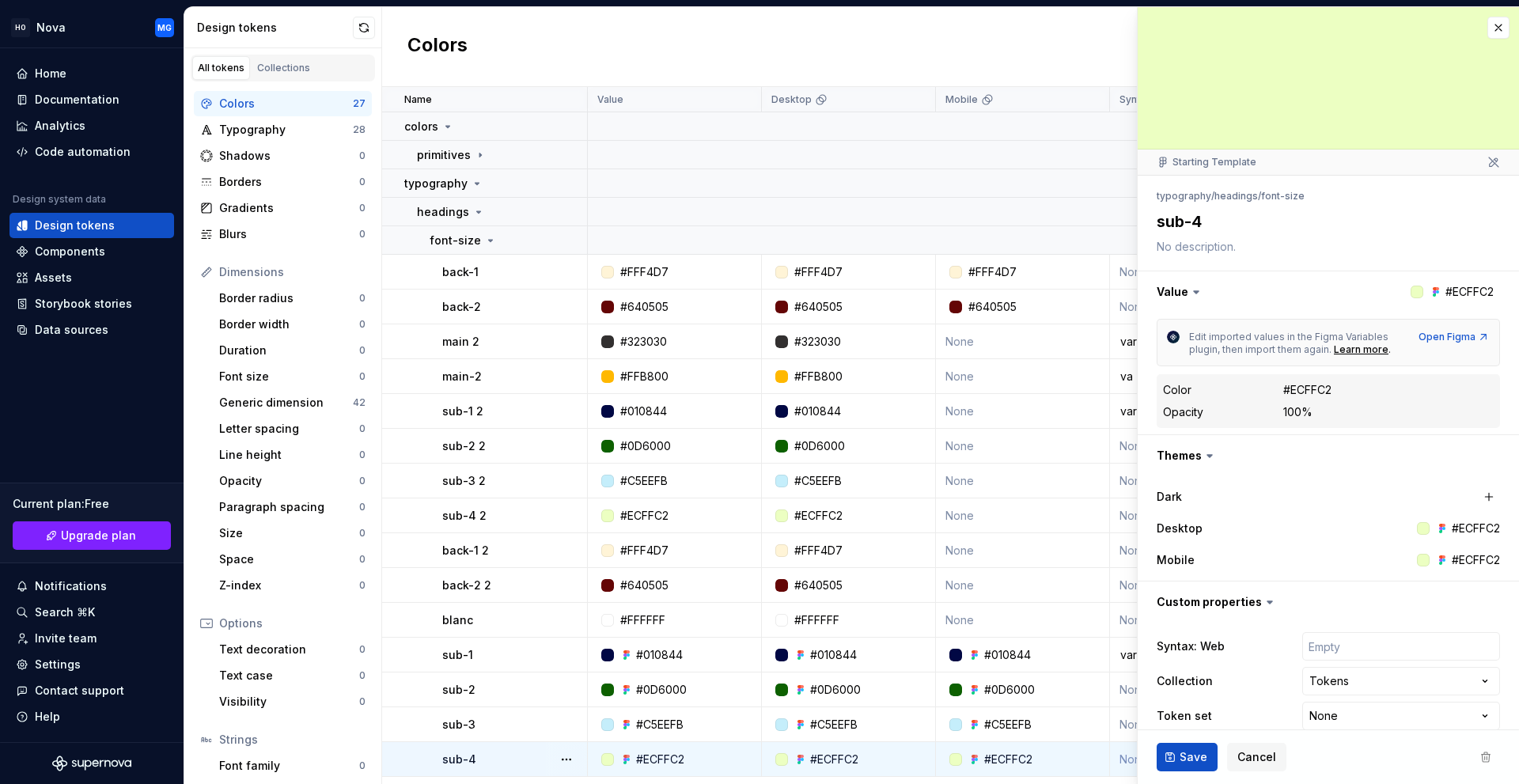
click at [515, 752] on div "sub-4" at bounding box center [514, 759] width 144 height 16
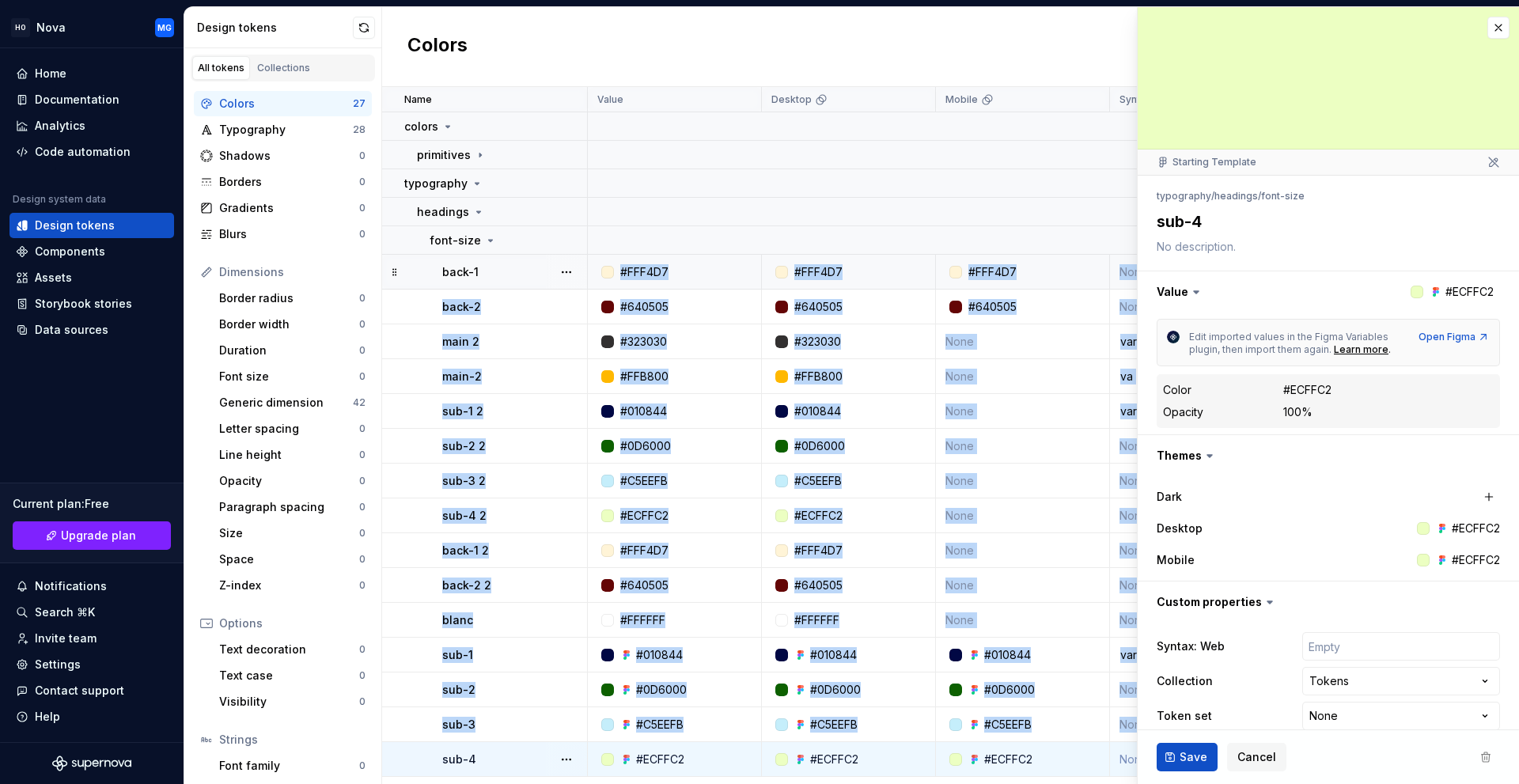
click at [500, 275] on div "back-1" at bounding box center [514, 272] width 144 height 16
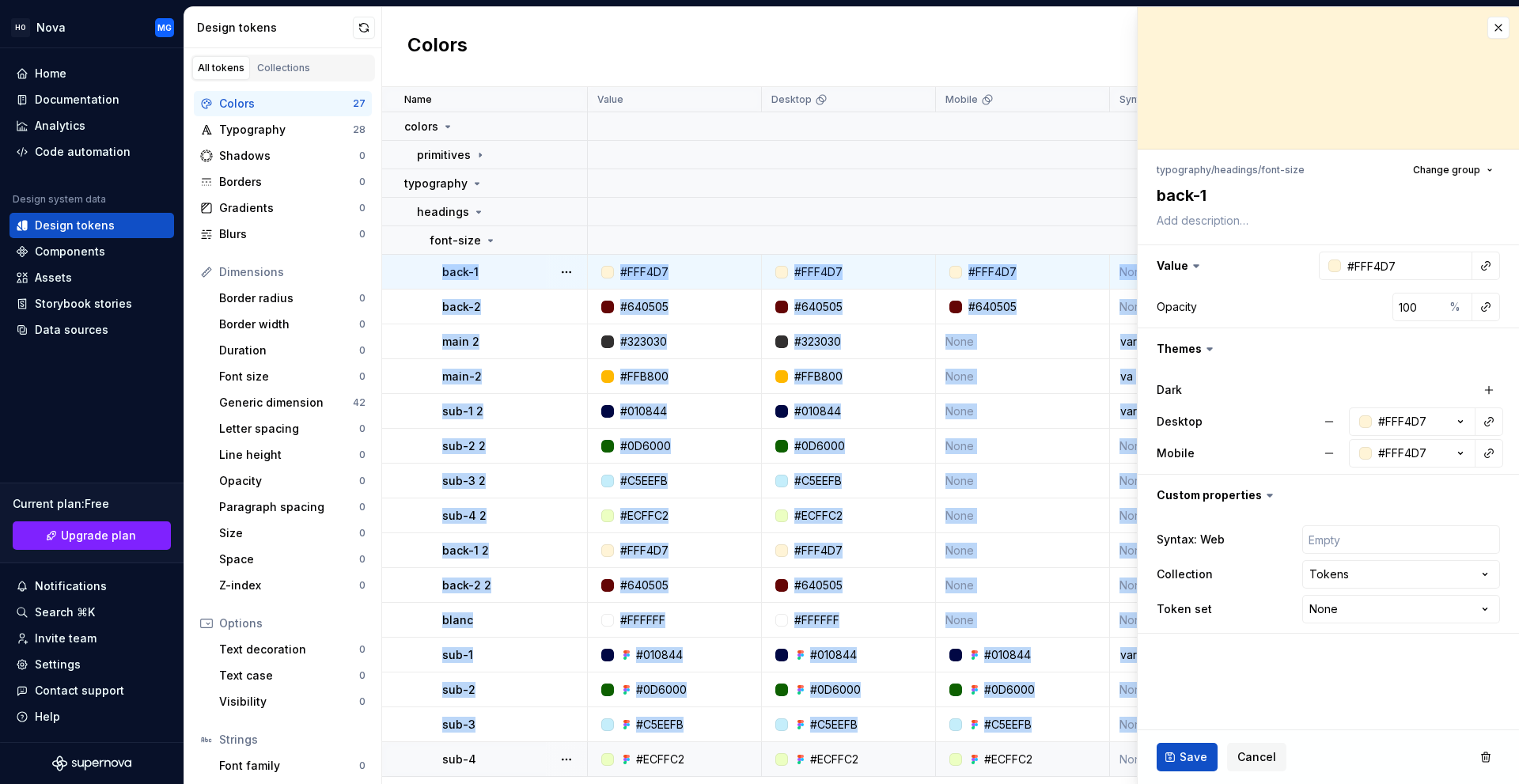
click at [501, 276] on div "back-1" at bounding box center [514, 272] width 144 height 16
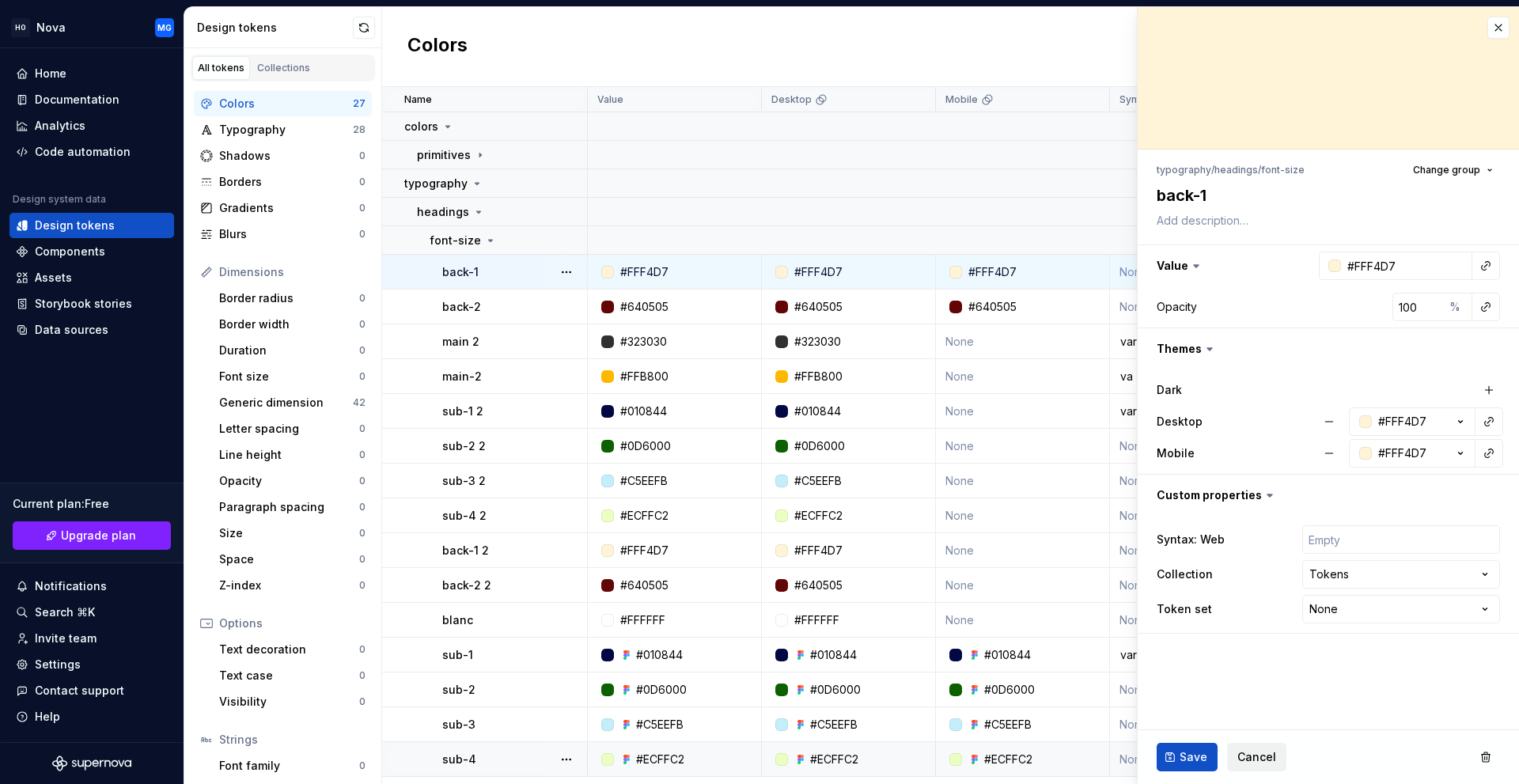
click at [1246, 751] on span "Cancel" at bounding box center [1256, 757] width 39 height 16
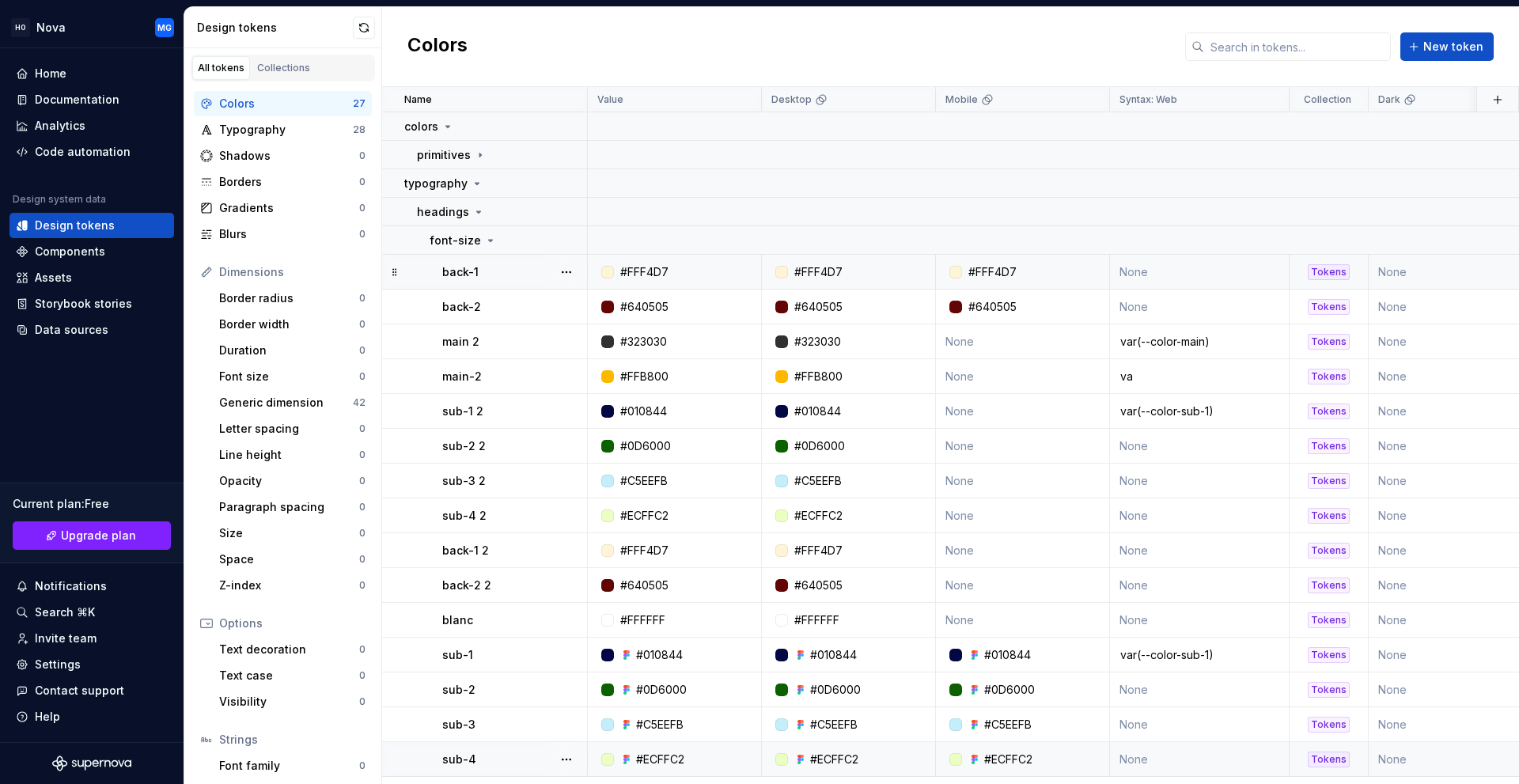
drag, startPoint x: 1456, startPoint y: 282, endPoint x: 1445, endPoint y: 279, distance: 11.4
click at [1445, 279] on td "None" at bounding box center [1455, 272] width 174 height 35
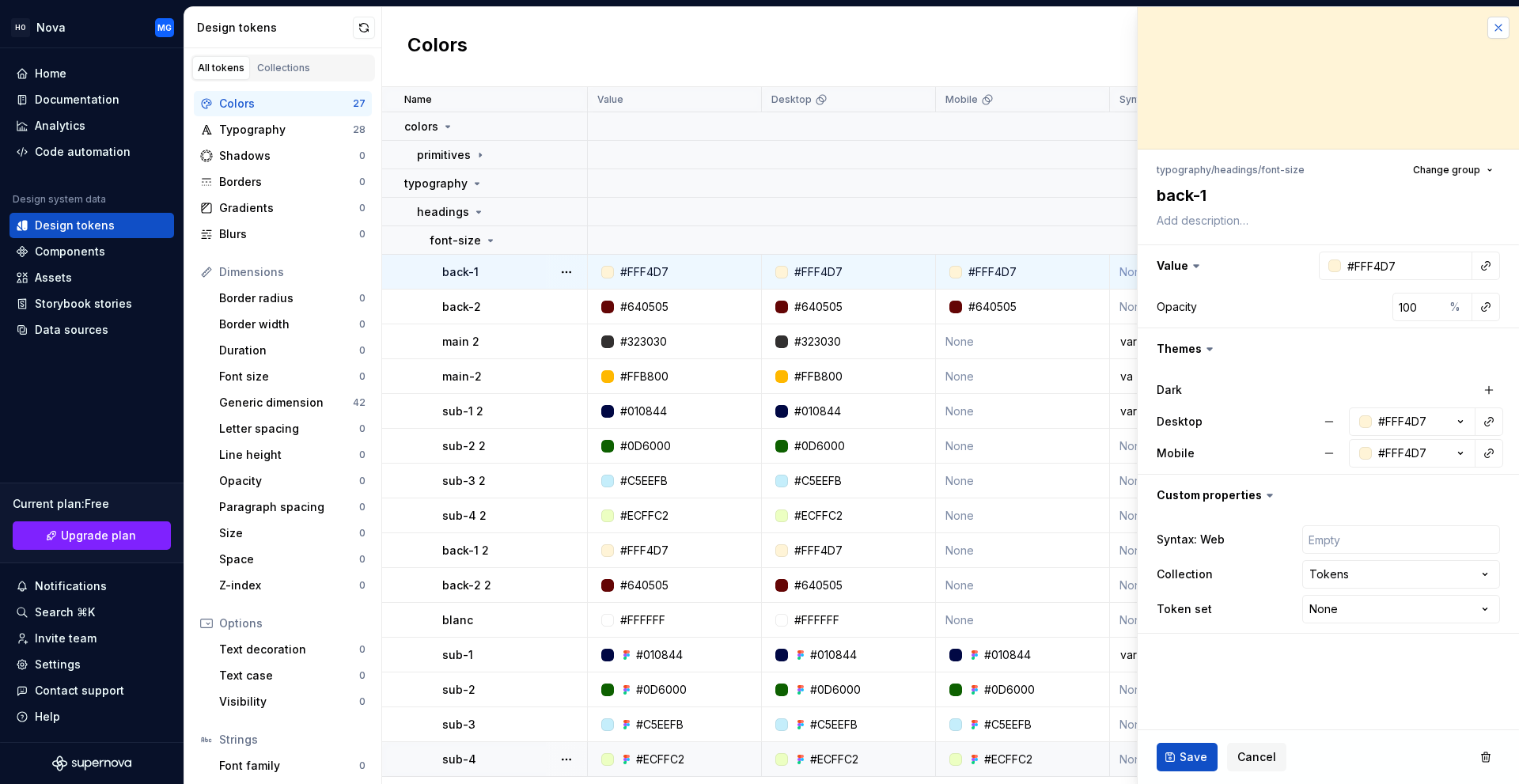
type textarea "*"
click at [1498, 24] on button "button" at bounding box center [1498, 28] width 22 height 22
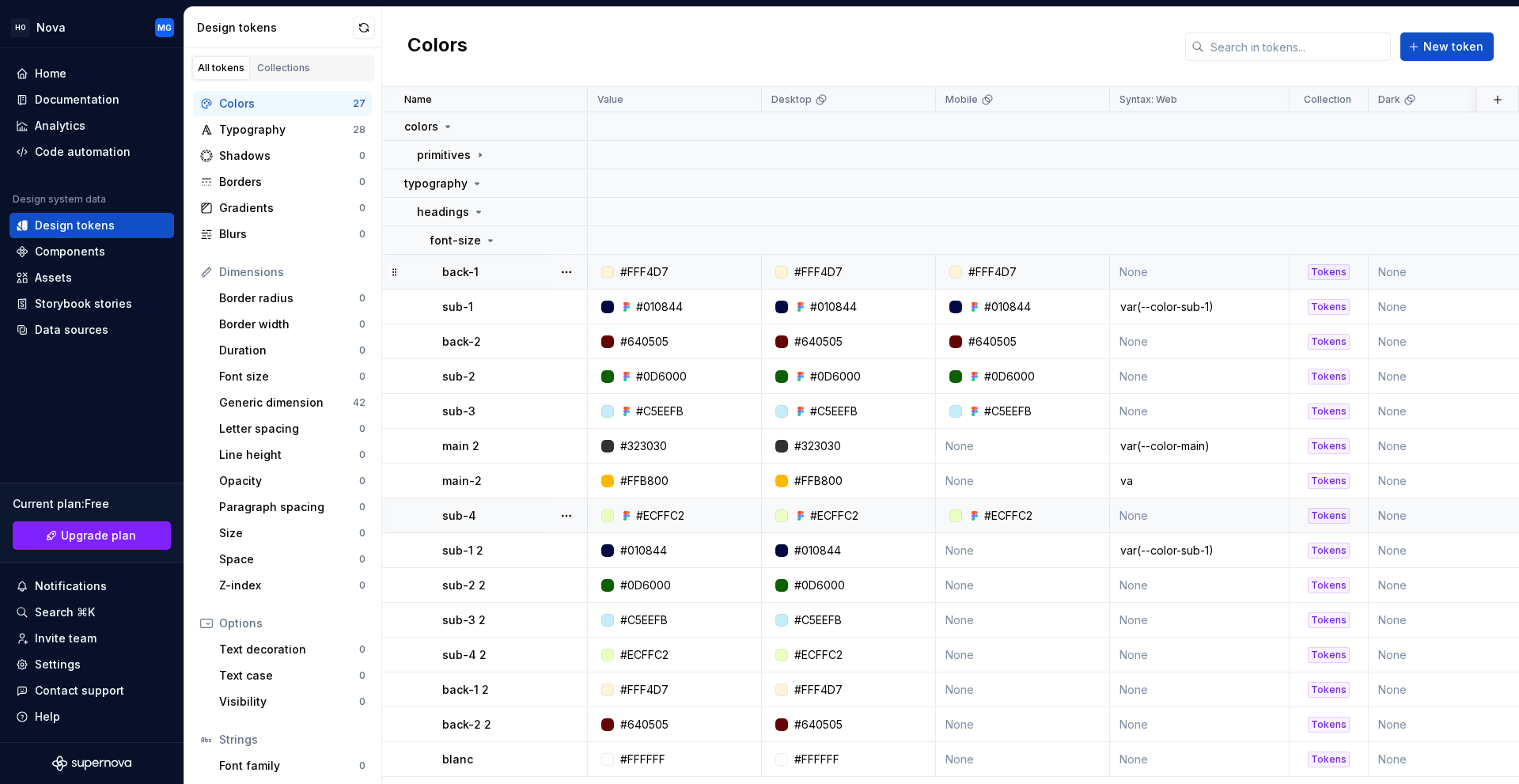
click at [286, 98] on div "Colors" at bounding box center [286, 104] width 134 height 16
click at [363, 23] on button "button" at bounding box center [364, 28] width 22 height 22
click at [445, 150] on p "primitives" at bounding box center [444, 155] width 54 height 16
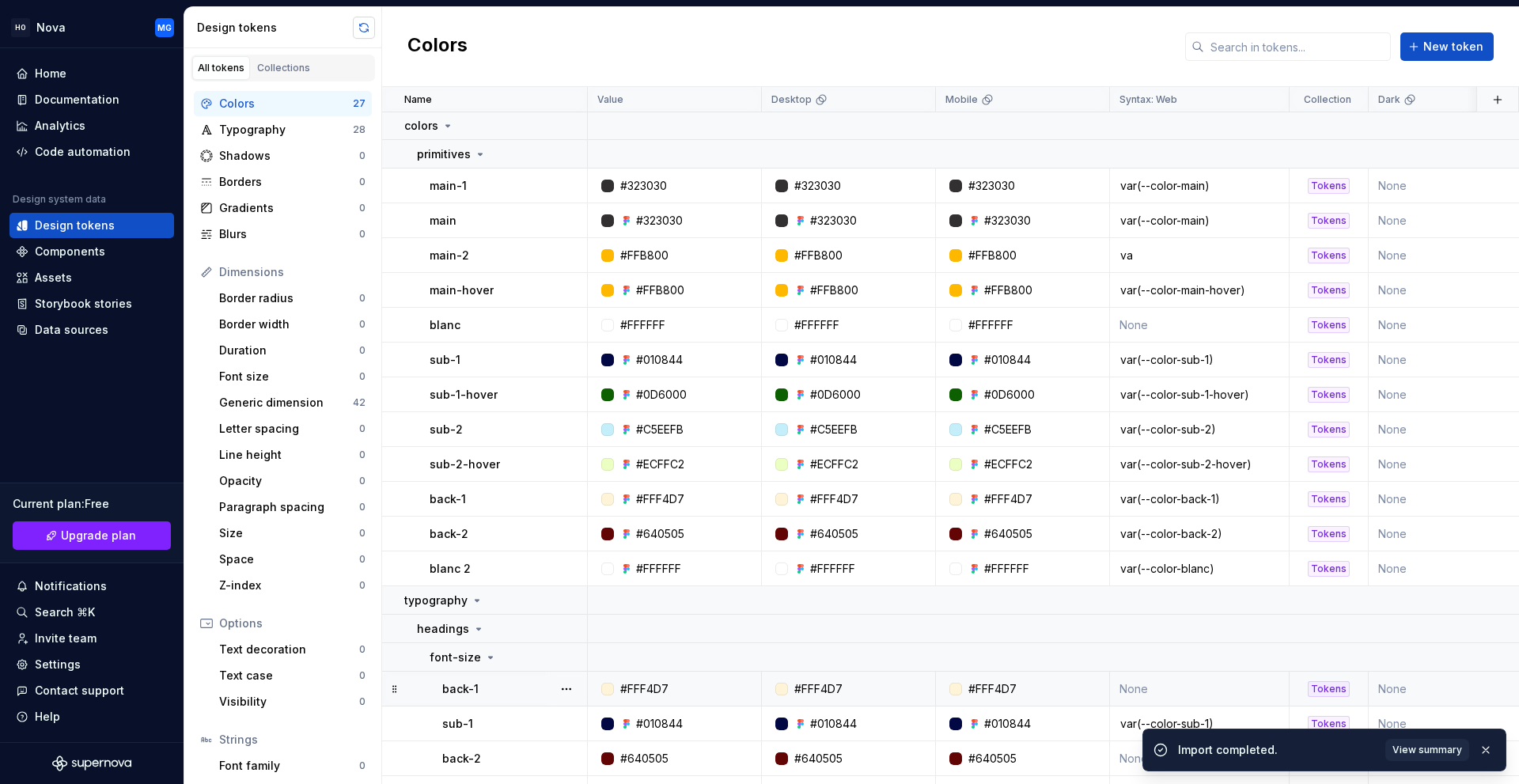
click at [367, 25] on button "button" at bounding box center [364, 28] width 22 height 22
click at [364, 24] on button "button" at bounding box center [364, 28] width 22 height 22
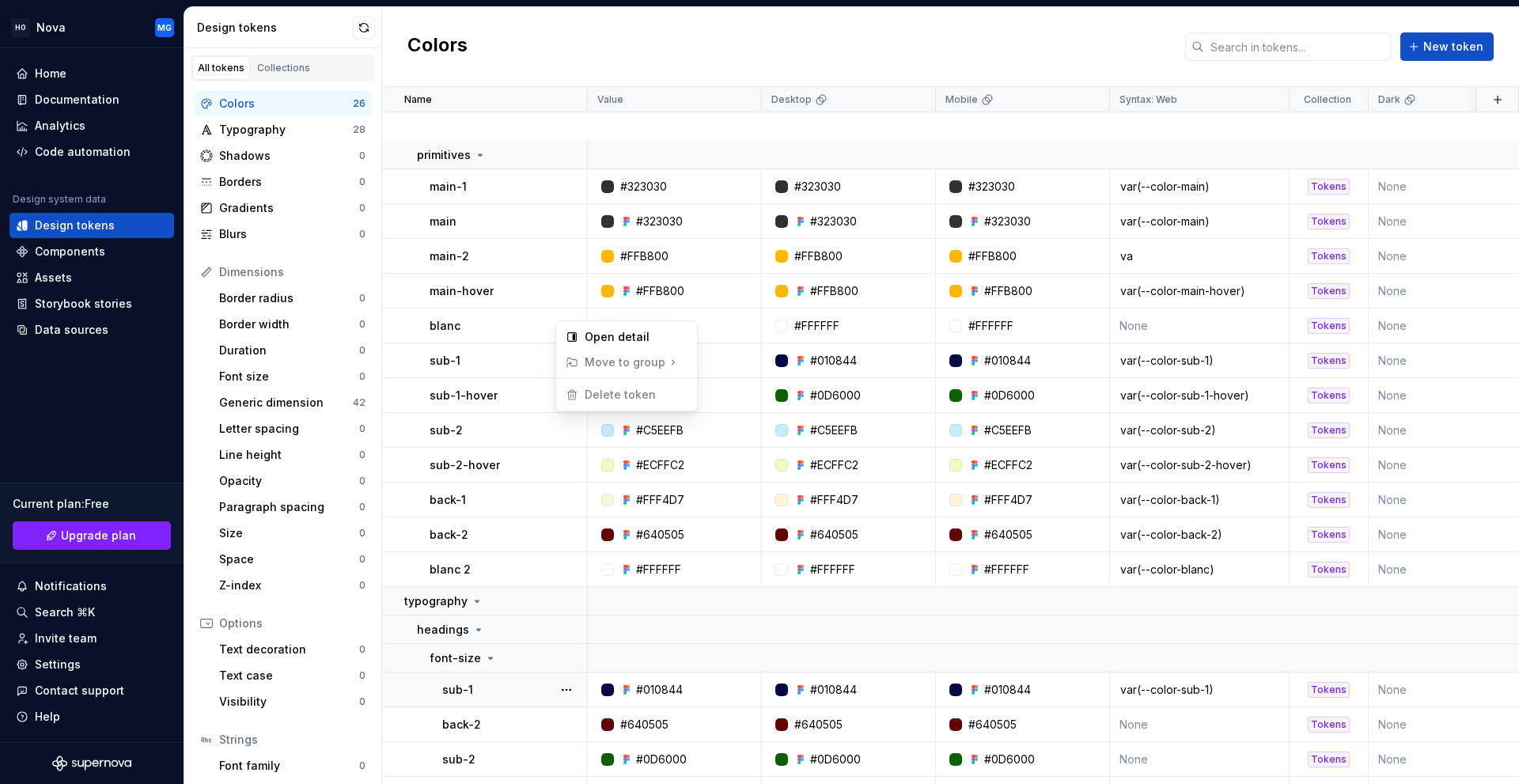
scroll to position [384, 0]
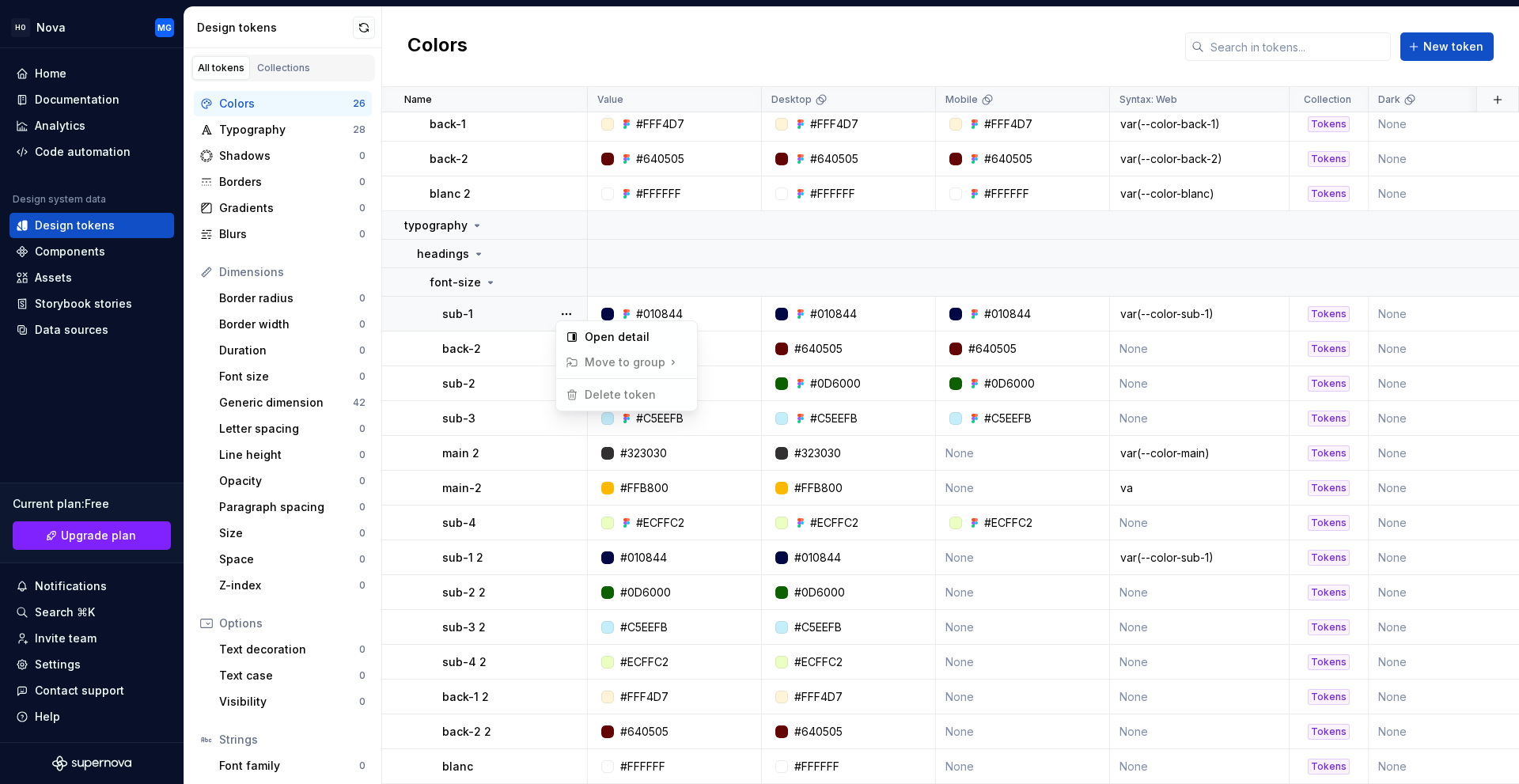
click at [607, 393] on span "Delete token" at bounding box center [610, 393] width 103 height 25
click at [481, 327] on html "HO Nova MG Home Documentation Analytics Code automation Design system data Desi…" at bounding box center [760, 392] width 1519 height 784
click at [568, 342] on button "button" at bounding box center [566, 349] width 22 height 22
click at [581, 427] on div "Delete token" at bounding box center [626, 428] width 135 height 25
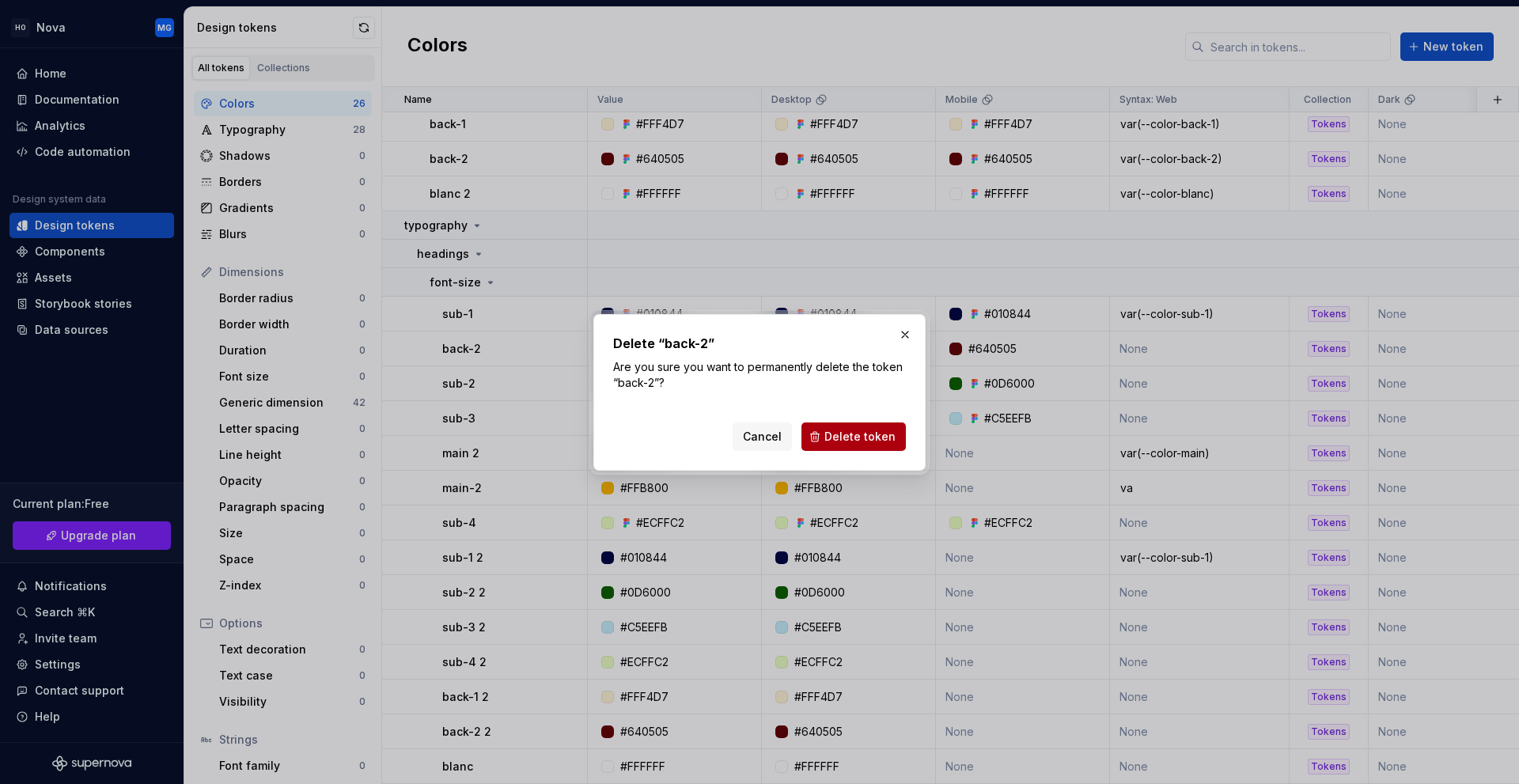
click at [845, 433] on span "Delete token" at bounding box center [859, 436] width 71 height 16
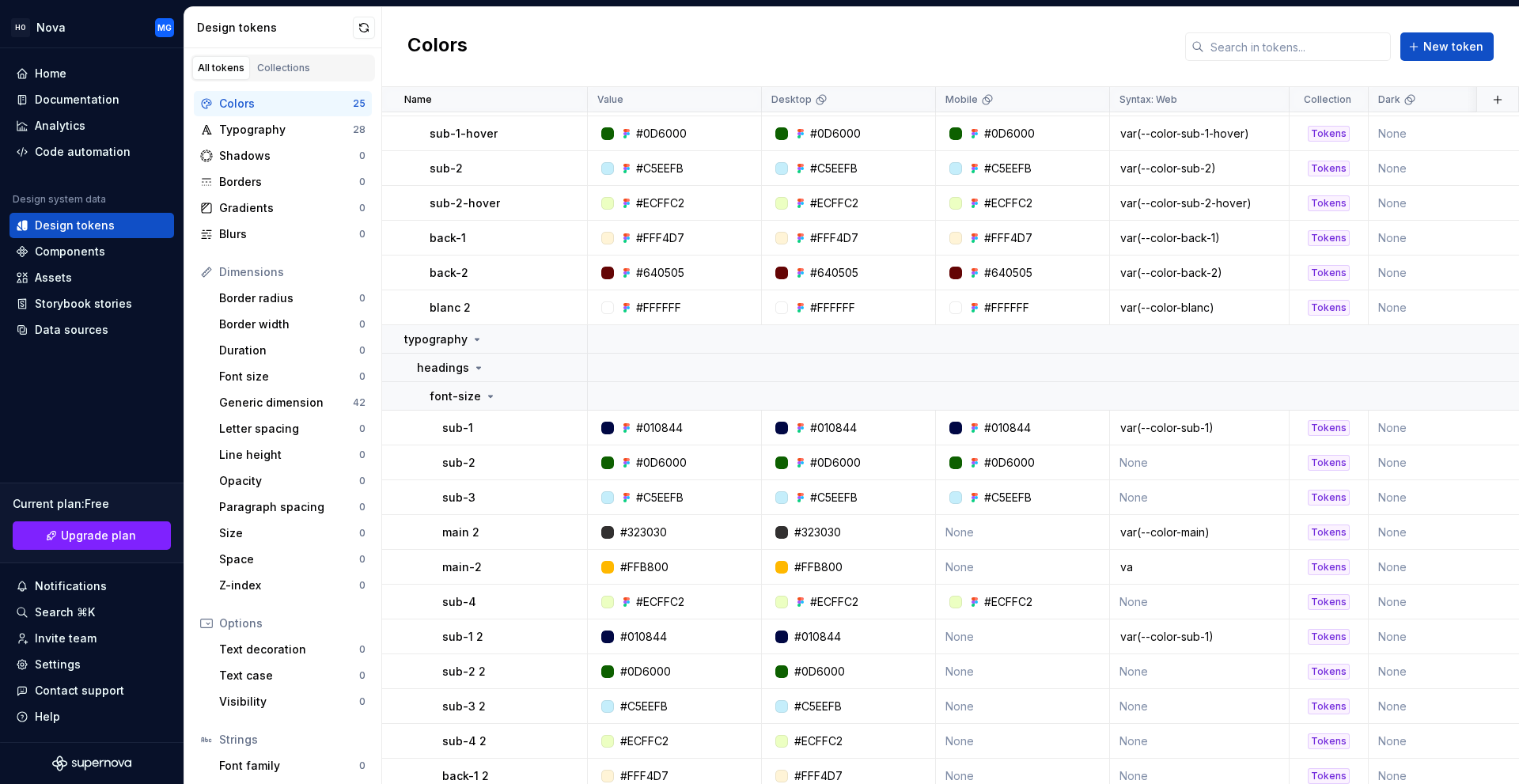
scroll to position [349, 0]
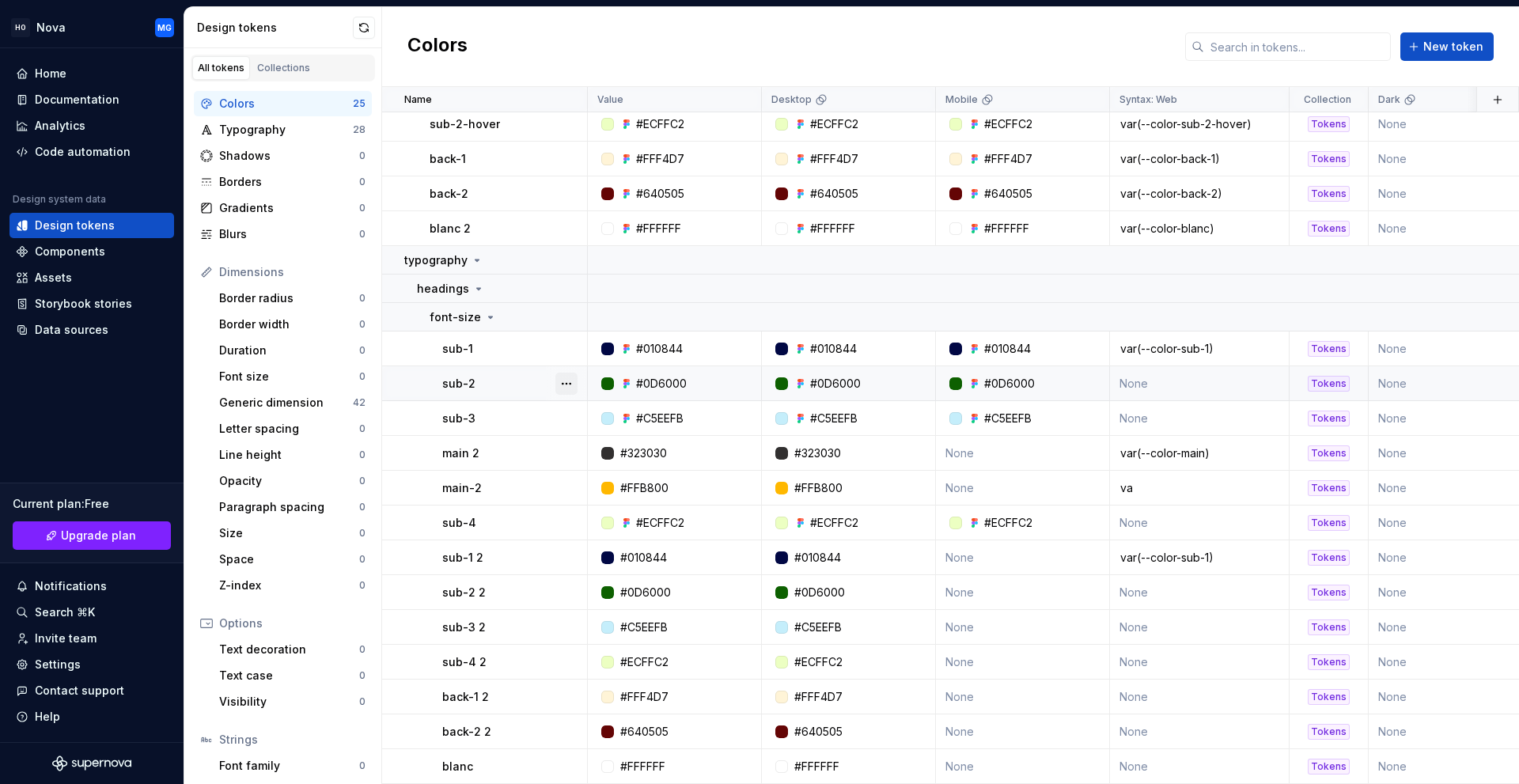
click at [573, 378] on button "button" at bounding box center [566, 384] width 22 height 22
click at [497, 397] on html "HO Nova MG Home Documentation Analytics Code automation Design system data Desi…" at bounding box center [760, 392] width 1519 height 784
click at [561, 408] on button "button" at bounding box center [566, 418] width 22 height 22
click at [520, 446] on html "HO Nova MG Home Documentation Analytics Code automation Design system data Desi…" at bounding box center [760, 392] width 1519 height 784
click at [564, 449] on button "button" at bounding box center [566, 453] width 22 height 22
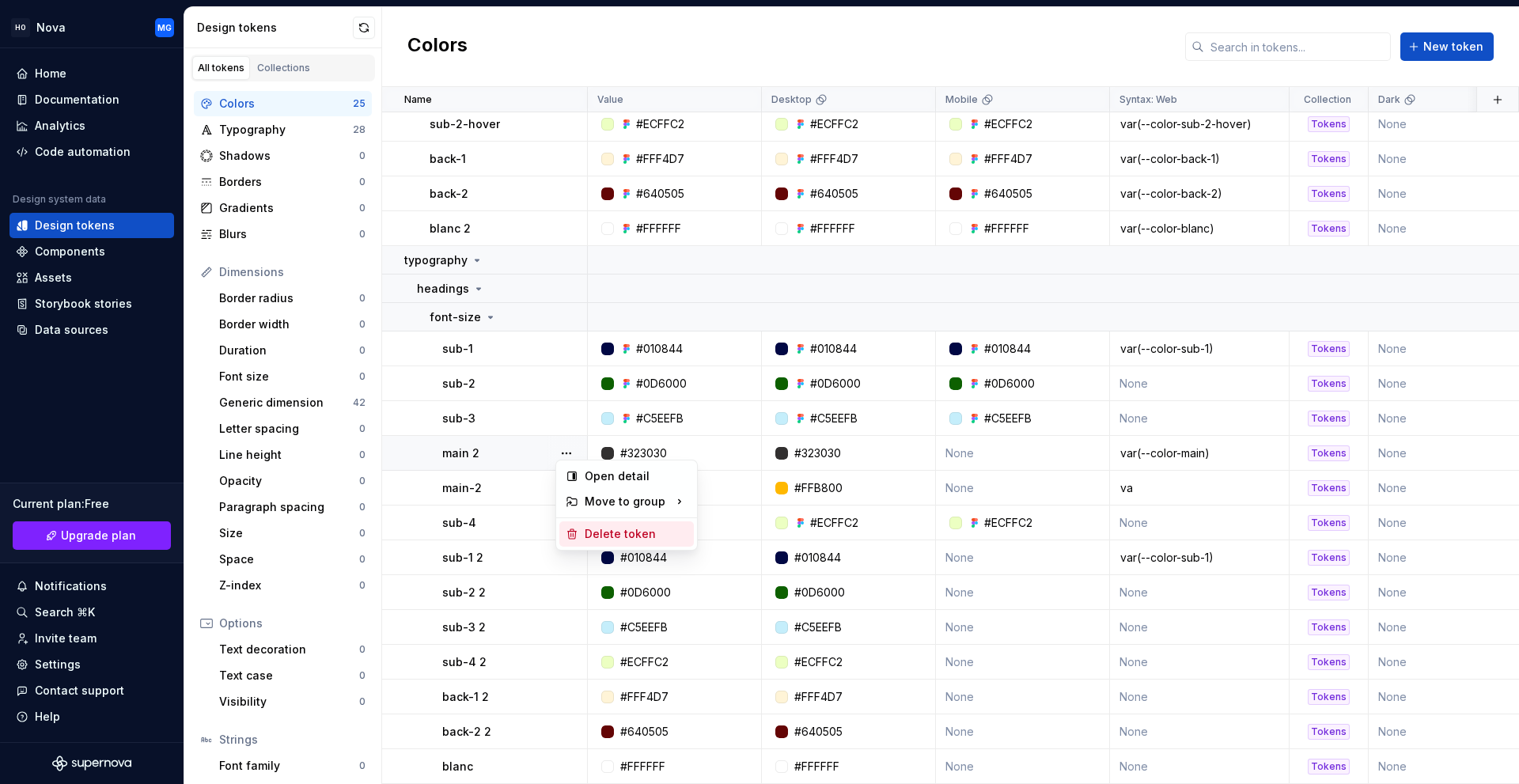
click at [600, 535] on div "Delete token" at bounding box center [636, 534] width 103 height 16
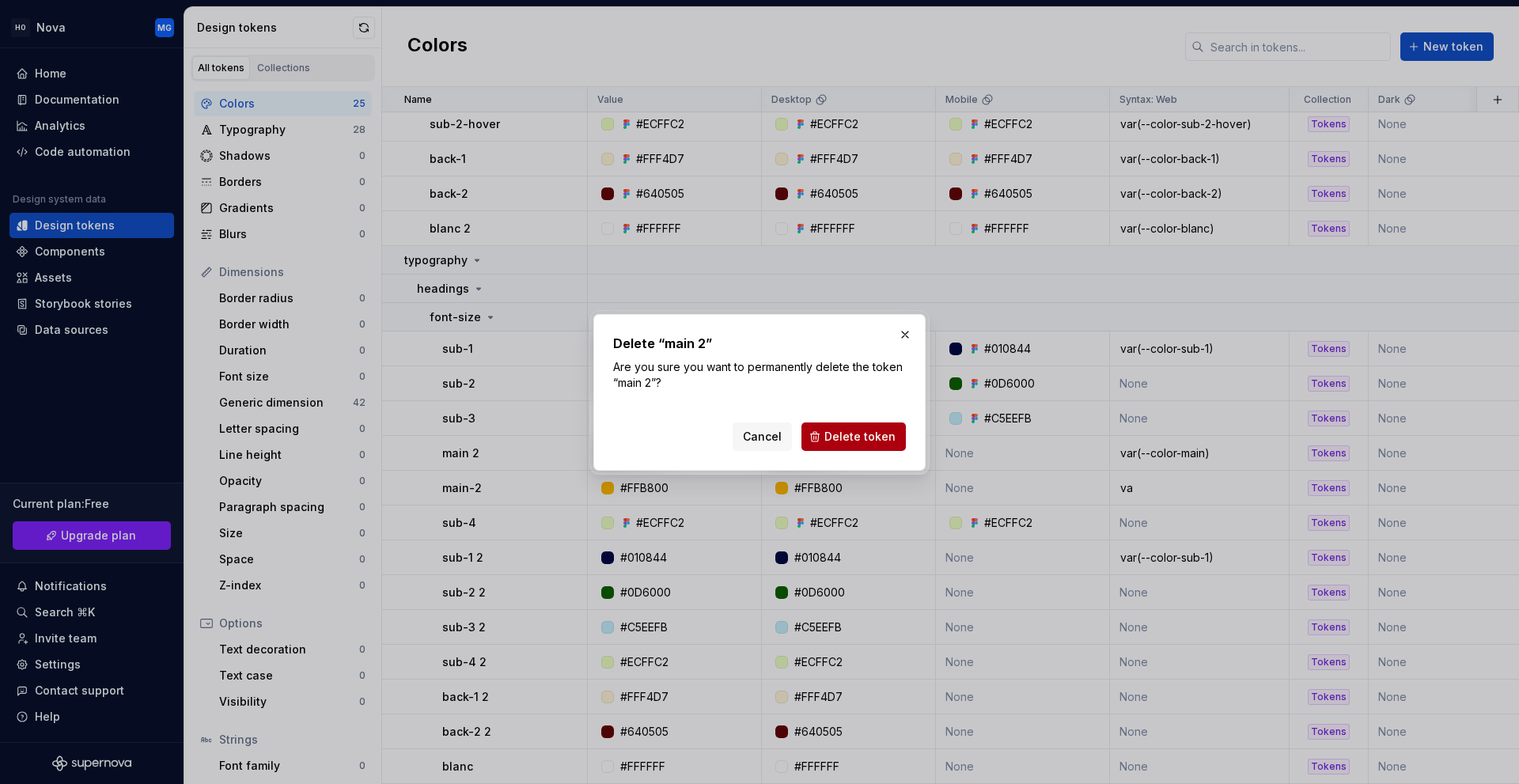
click at [851, 439] on span "Delete token" at bounding box center [859, 436] width 71 height 16
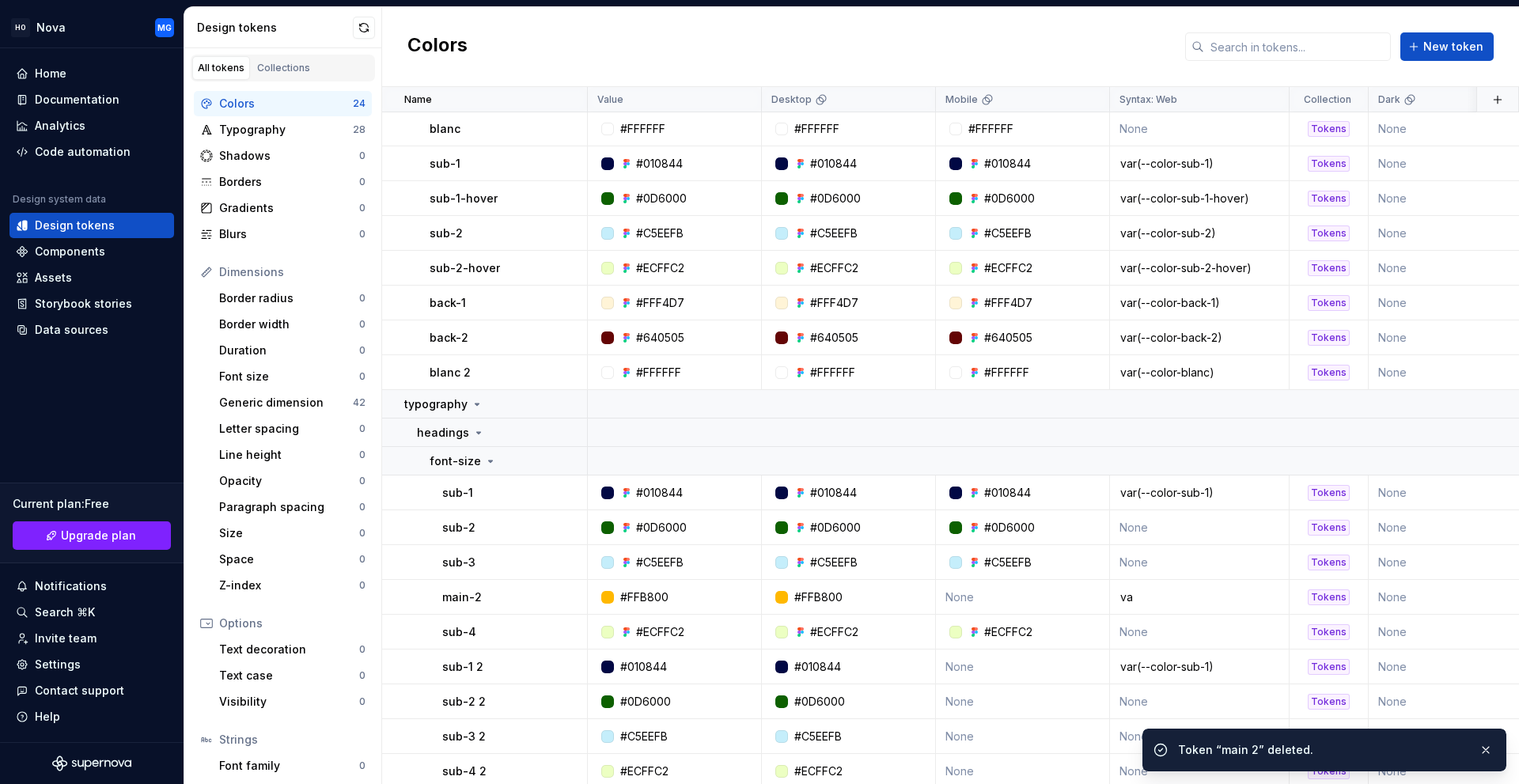
scroll to position [314, 0]
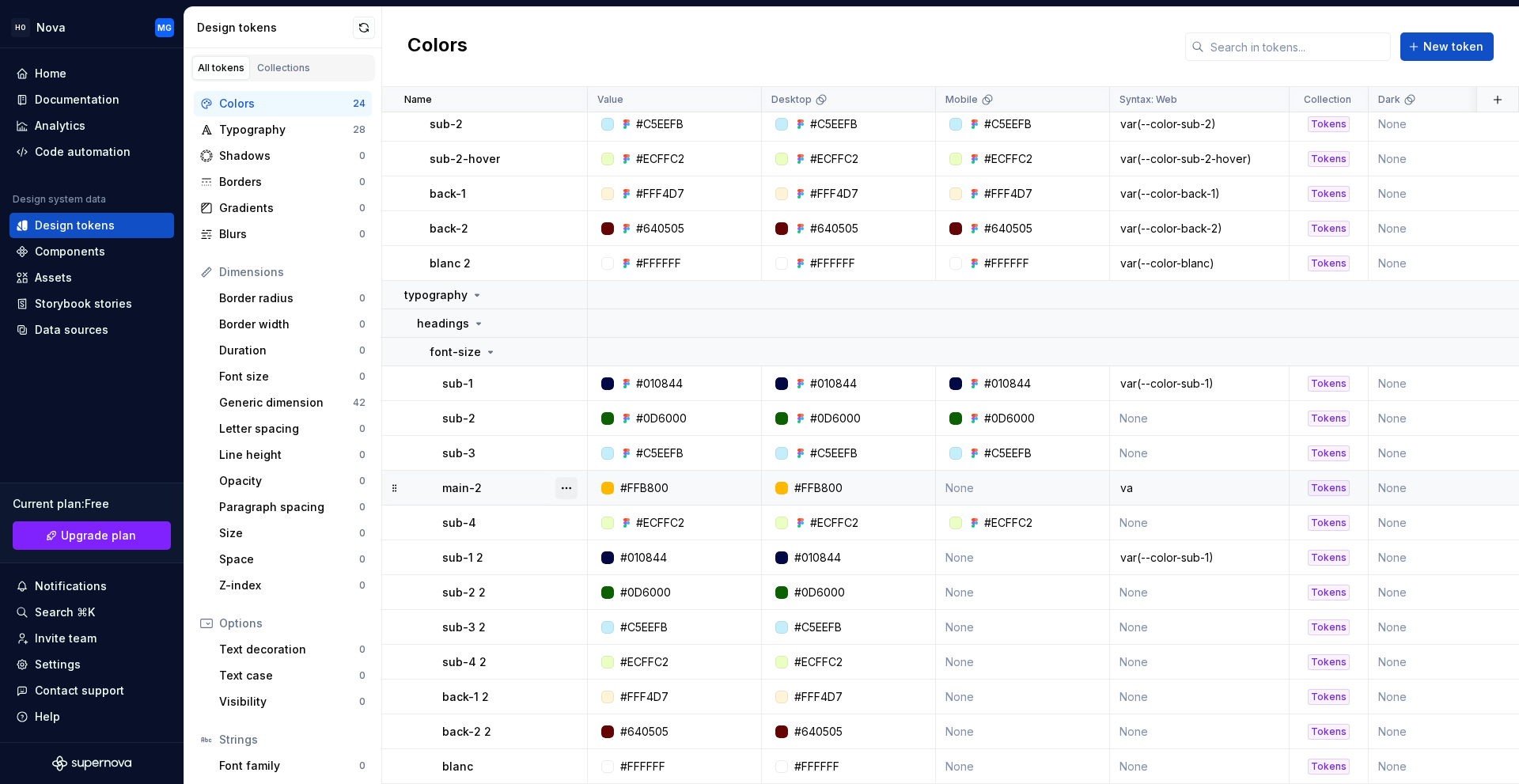
click at [562, 484] on button "button" at bounding box center [566, 488] width 22 height 22
click at [593, 566] on div "Delete token" at bounding box center [636, 569] width 103 height 16
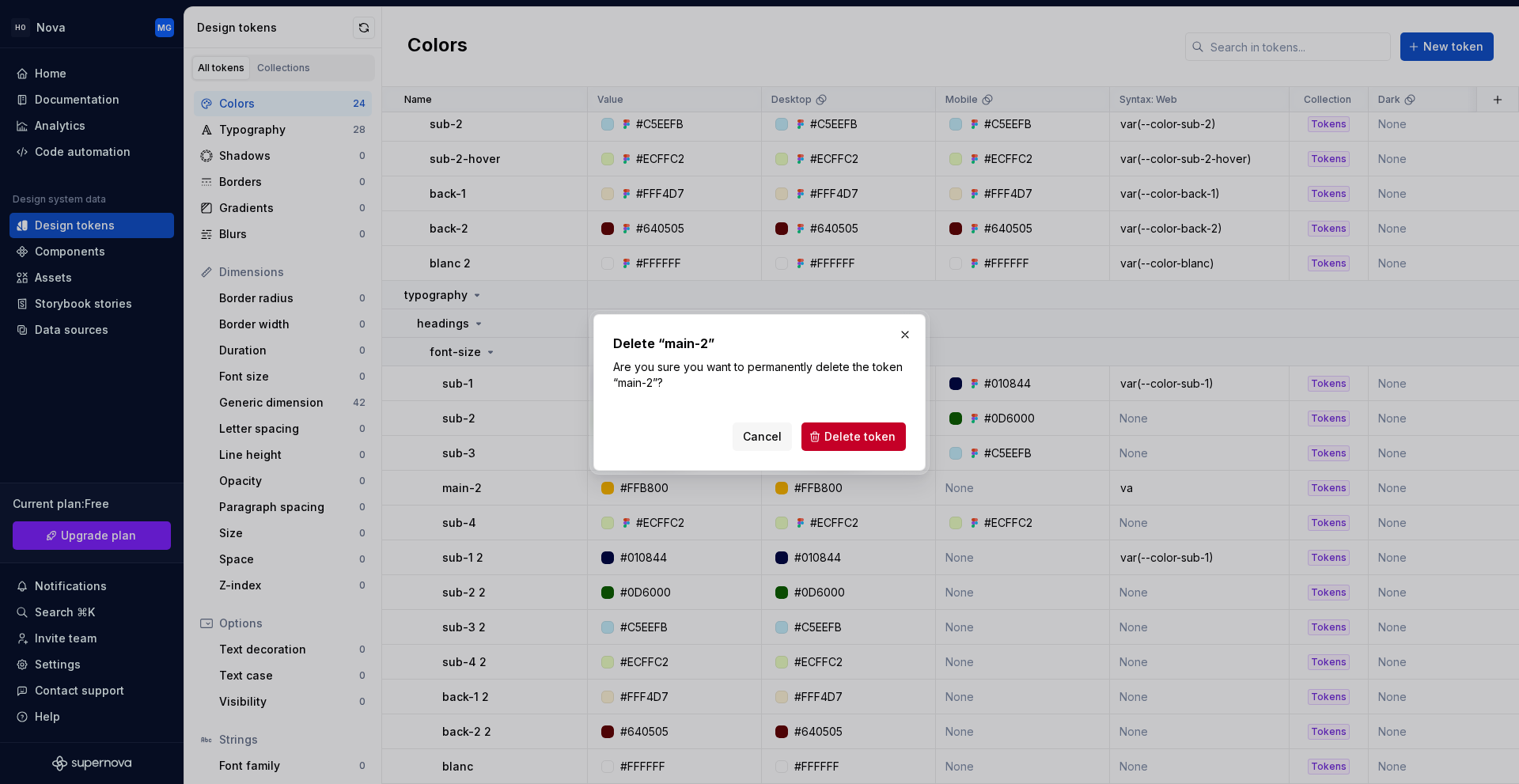
click at [863, 430] on span "Delete token" at bounding box center [859, 436] width 71 height 16
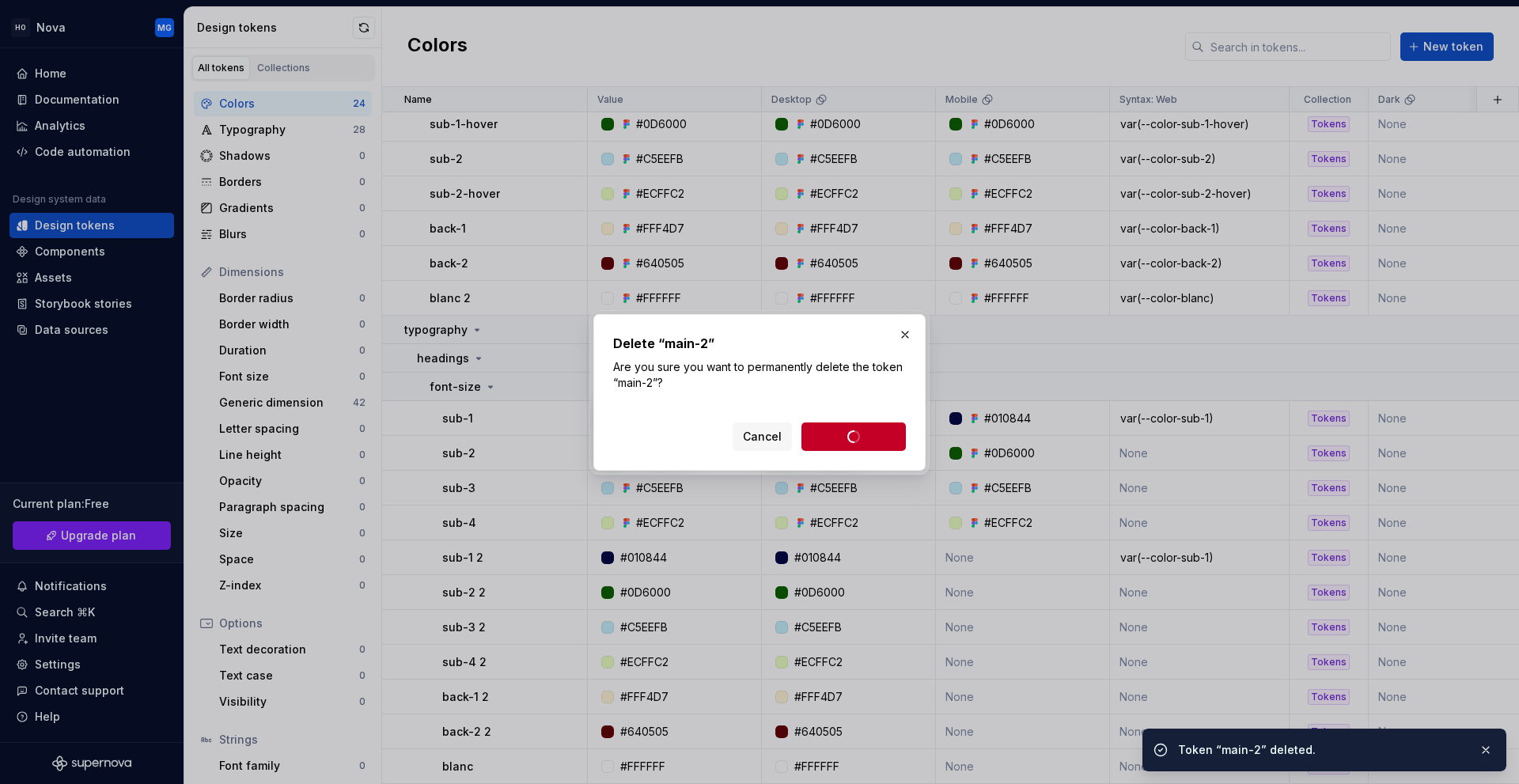
scroll to position [279, 0]
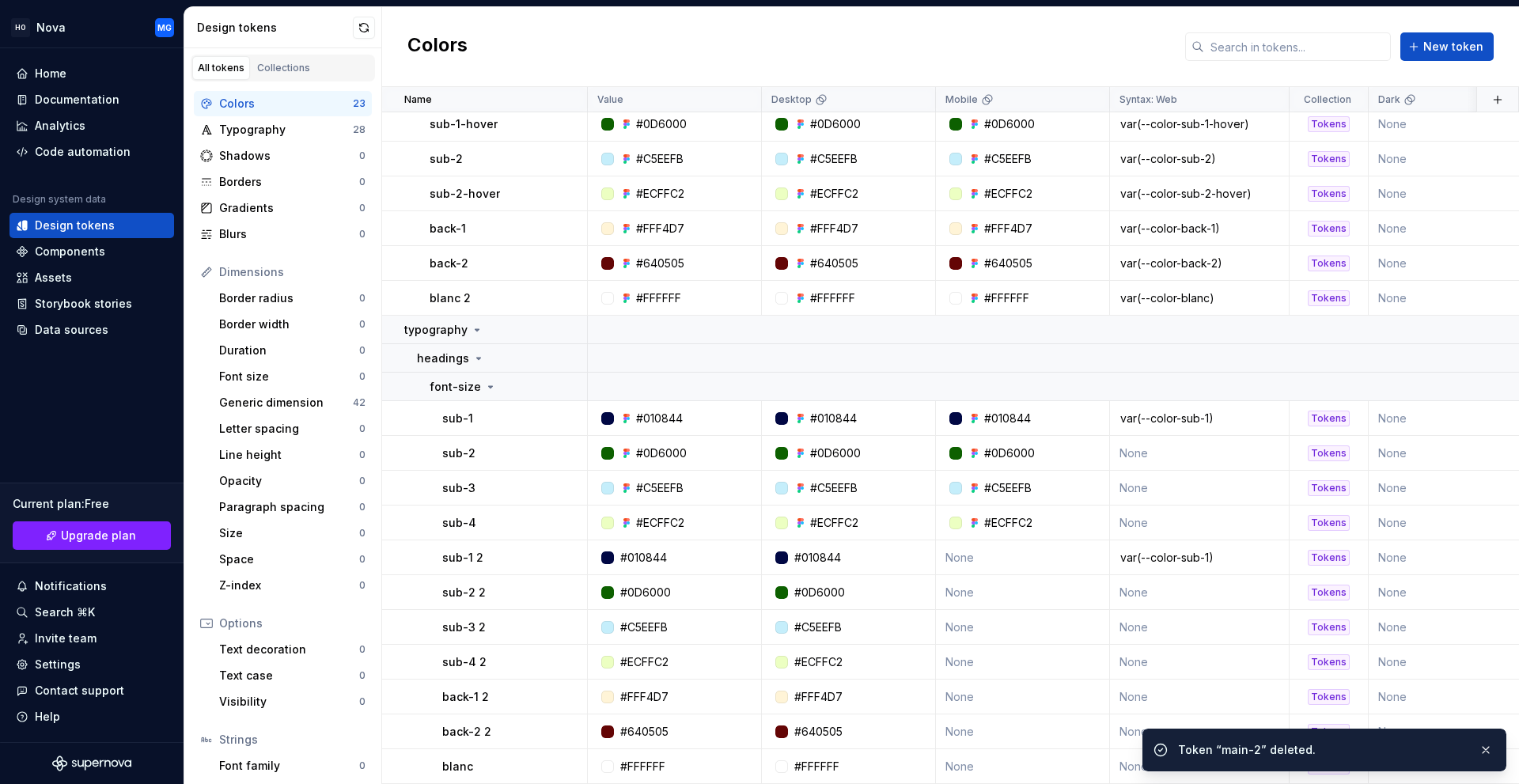
click at [569, 512] on button "button" at bounding box center [566, 523] width 22 height 22
click at [493, 556] on html "HO Nova MG Home Documentation Analytics Code automation Design system data Desi…" at bounding box center [760, 392] width 1519 height 784
click at [566, 554] on button "button" at bounding box center [566, 558] width 22 height 22
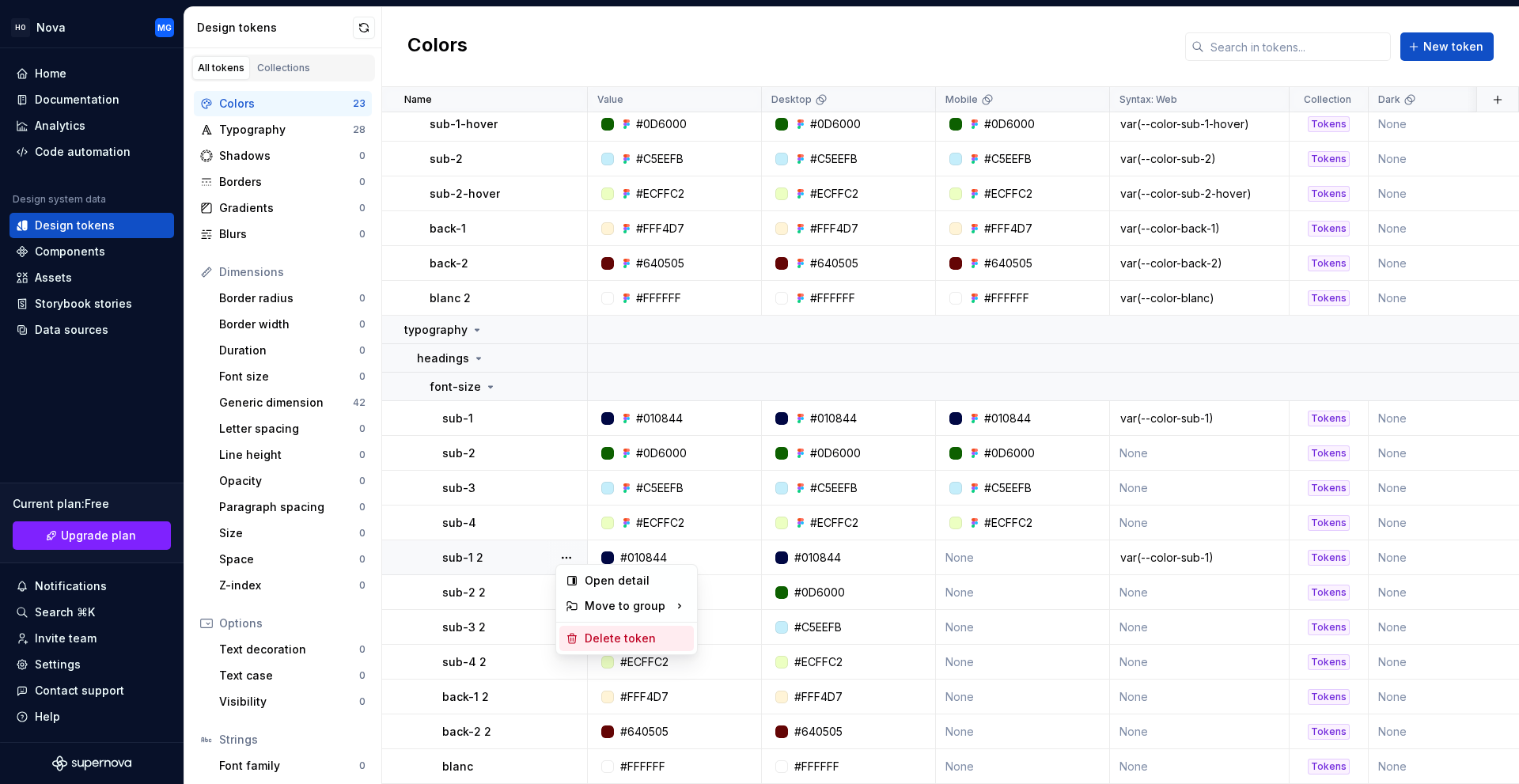
click at [591, 635] on div "Delete token" at bounding box center [636, 639] width 103 height 16
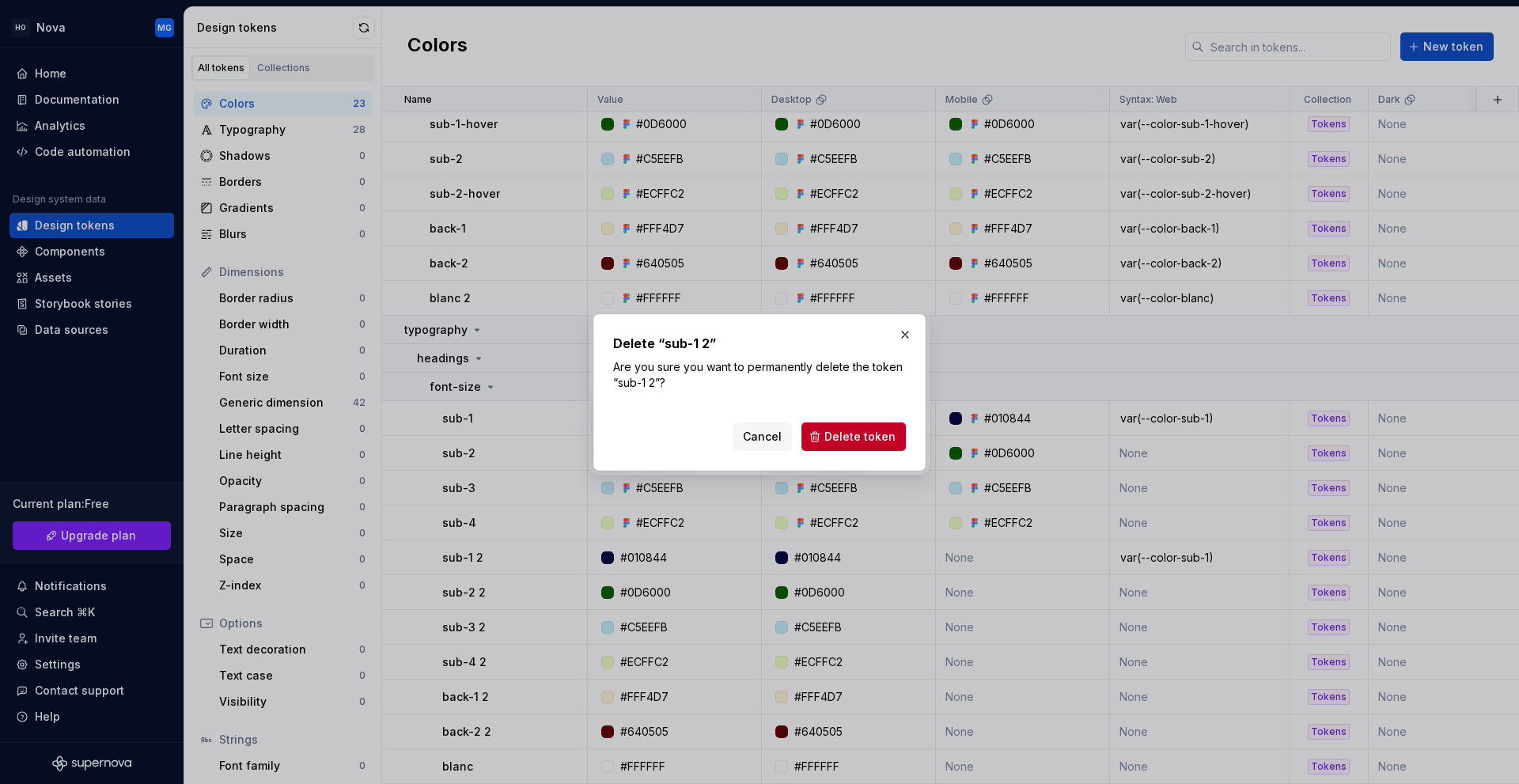
click at [854, 439] on span "Delete token" at bounding box center [859, 436] width 71 height 16
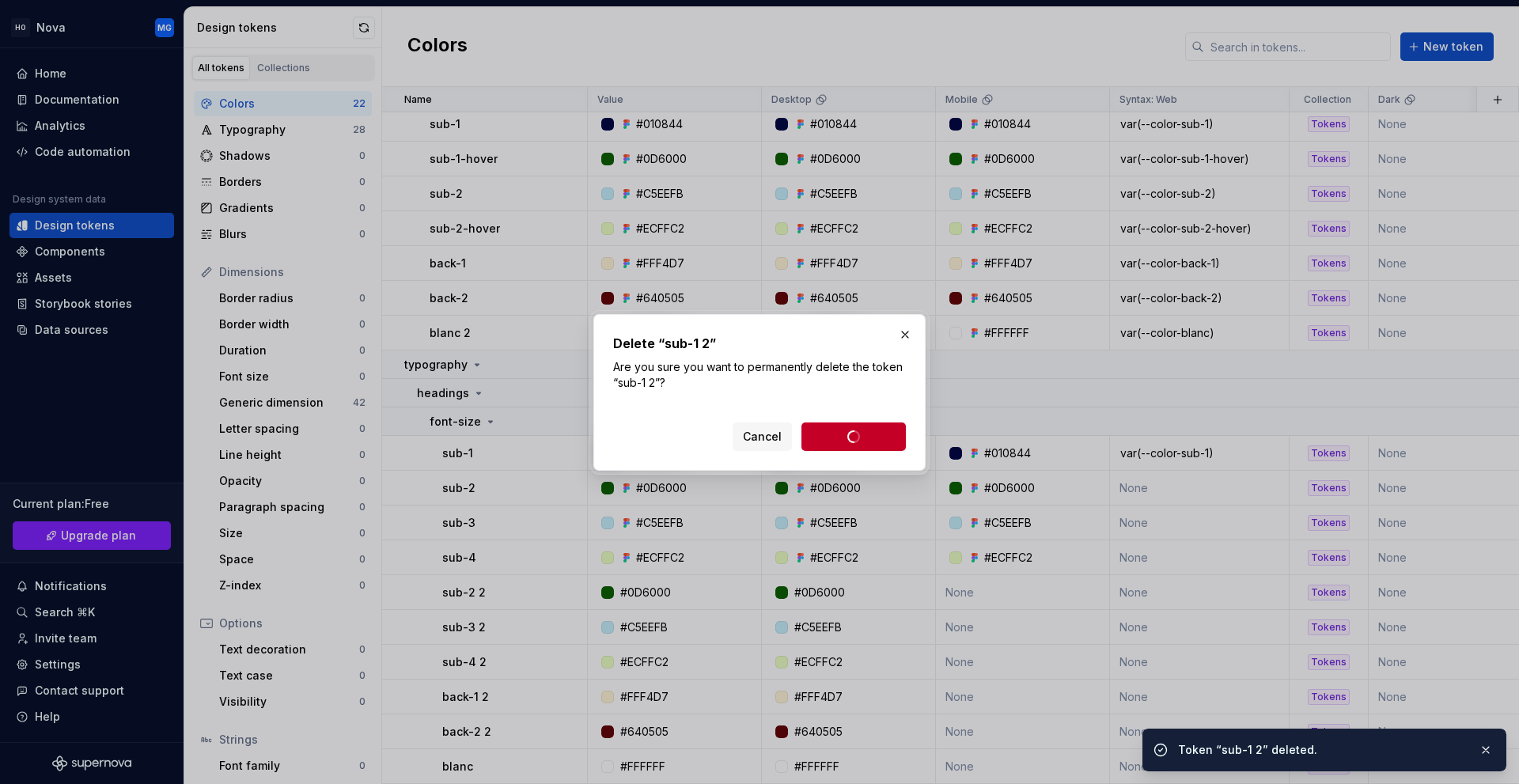
scroll to position [244, 0]
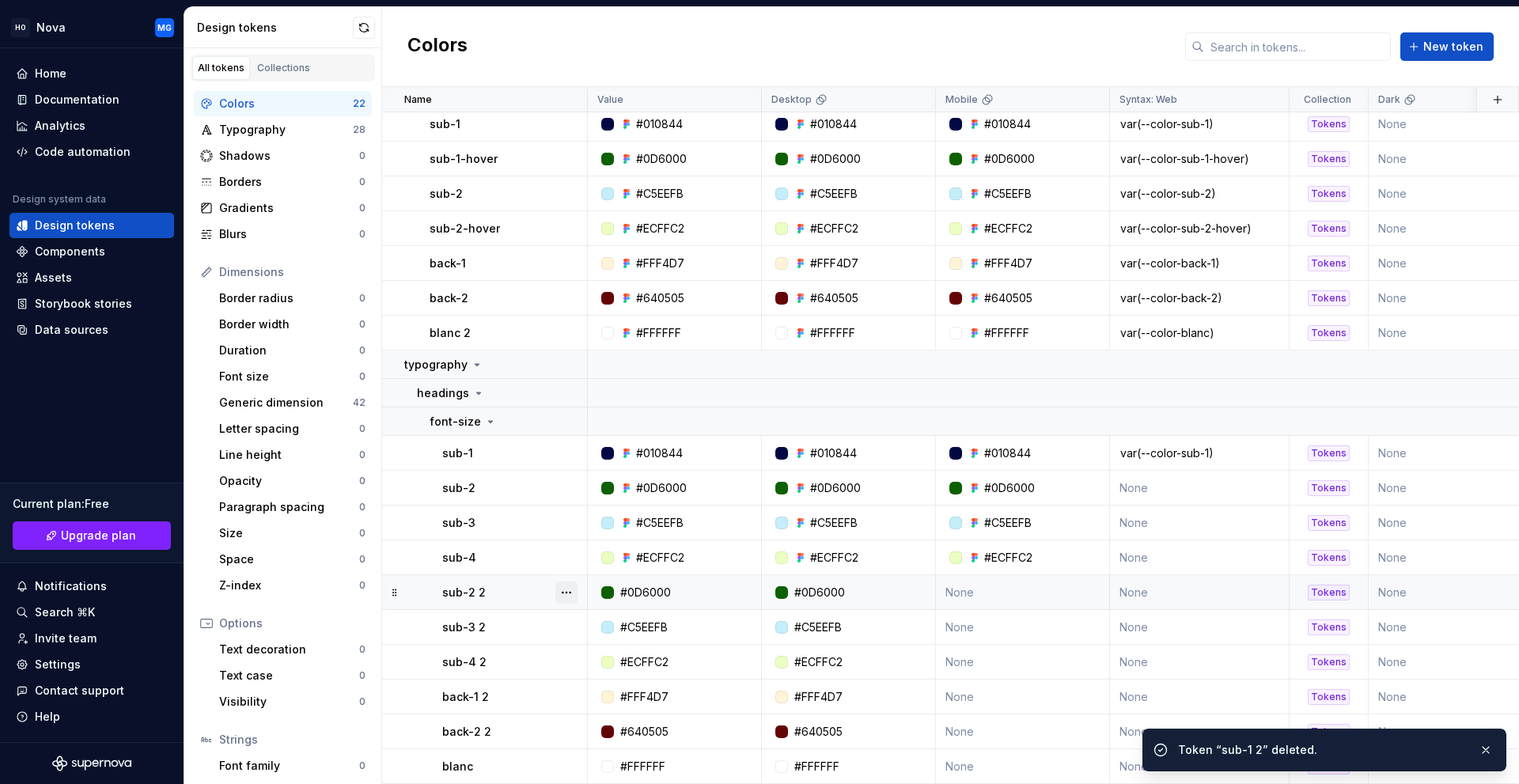
click at [573, 583] on button "button" at bounding box center [566, 592] width 22 height 22
click at [582, 671] on div "Delete token" at bounding box center [626, 672] width 135 height 25
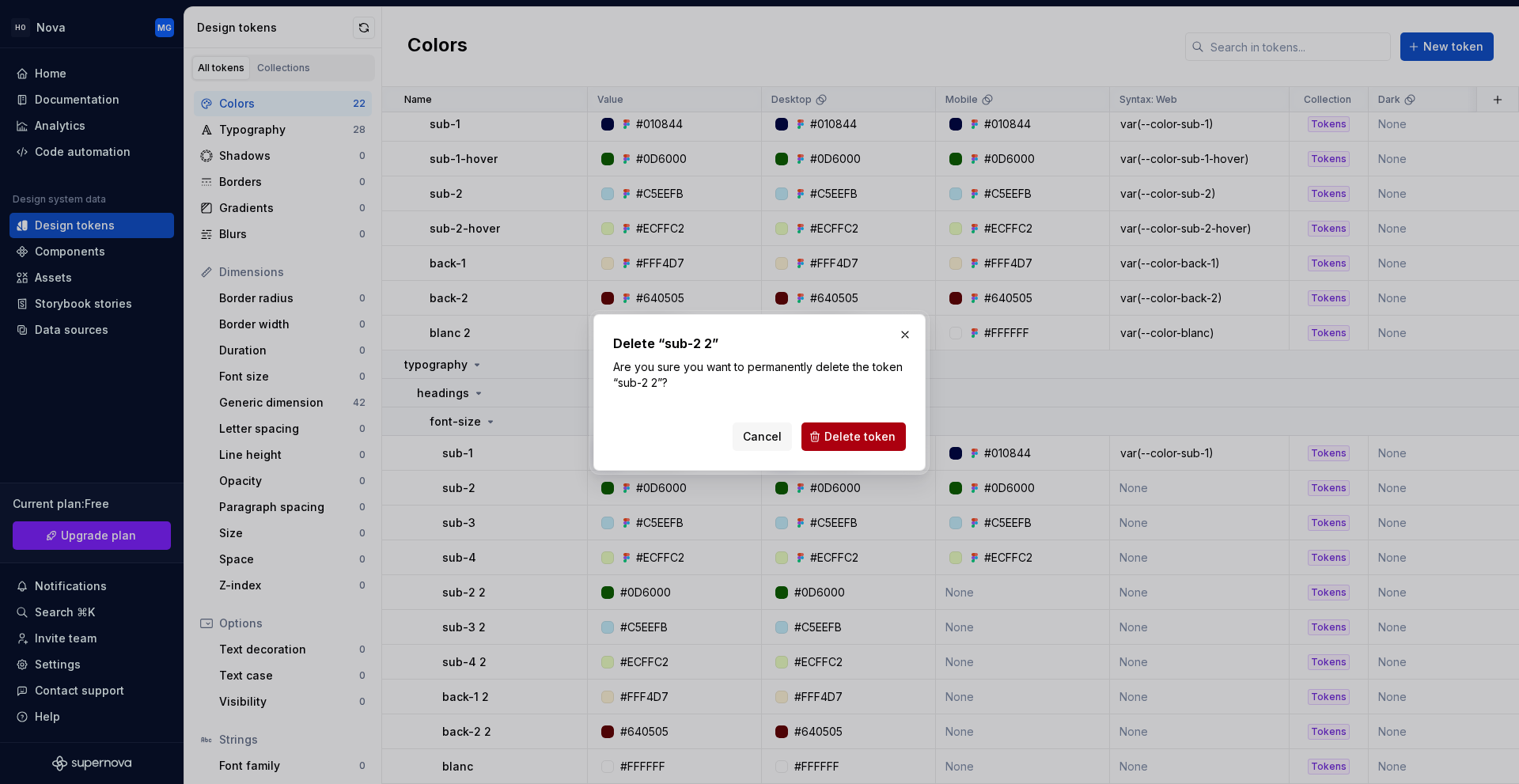
click at [847, 436] on span "Delete token" at bounding box center [859, 436] width 71 height 16
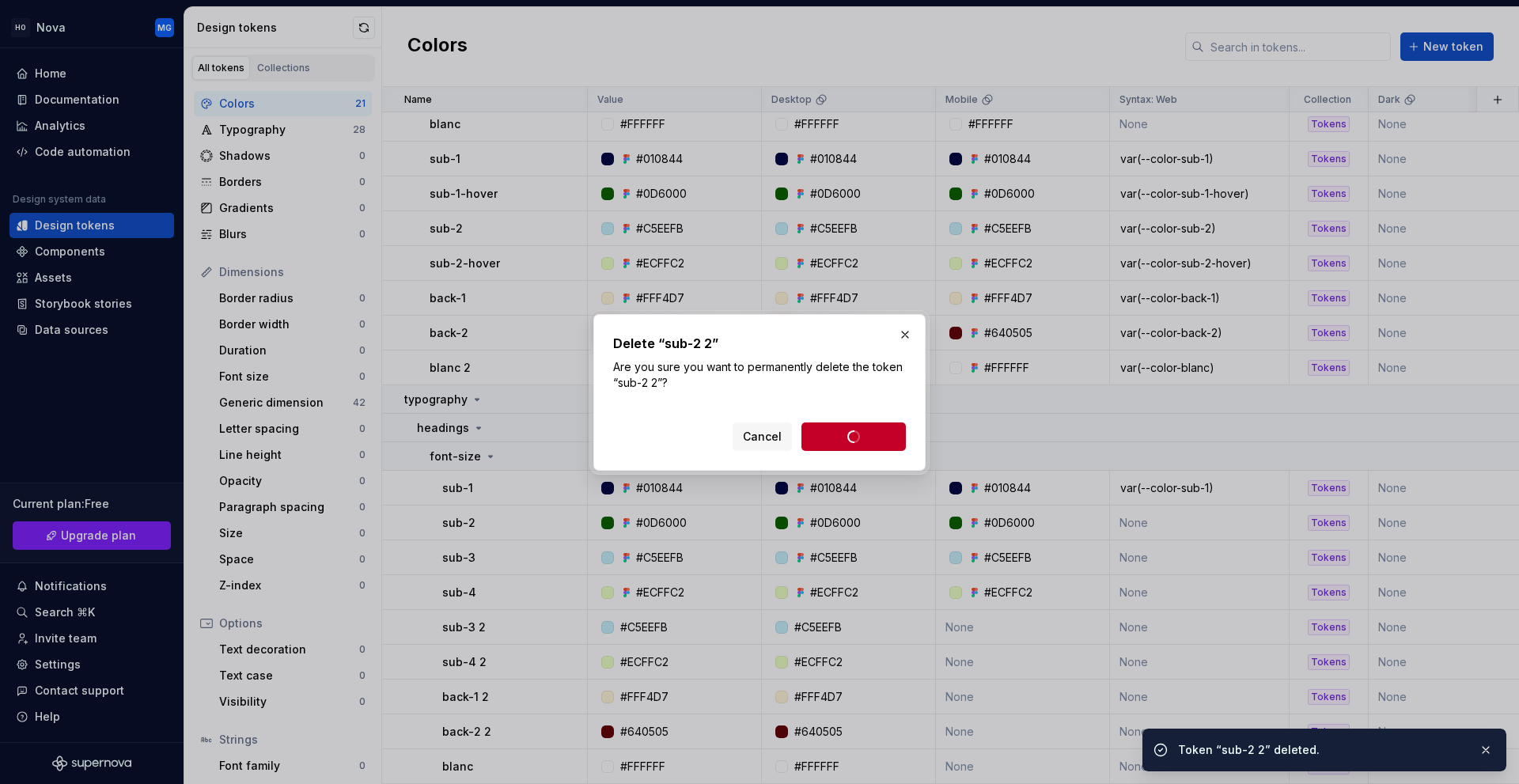
scroll to position [209, 0]
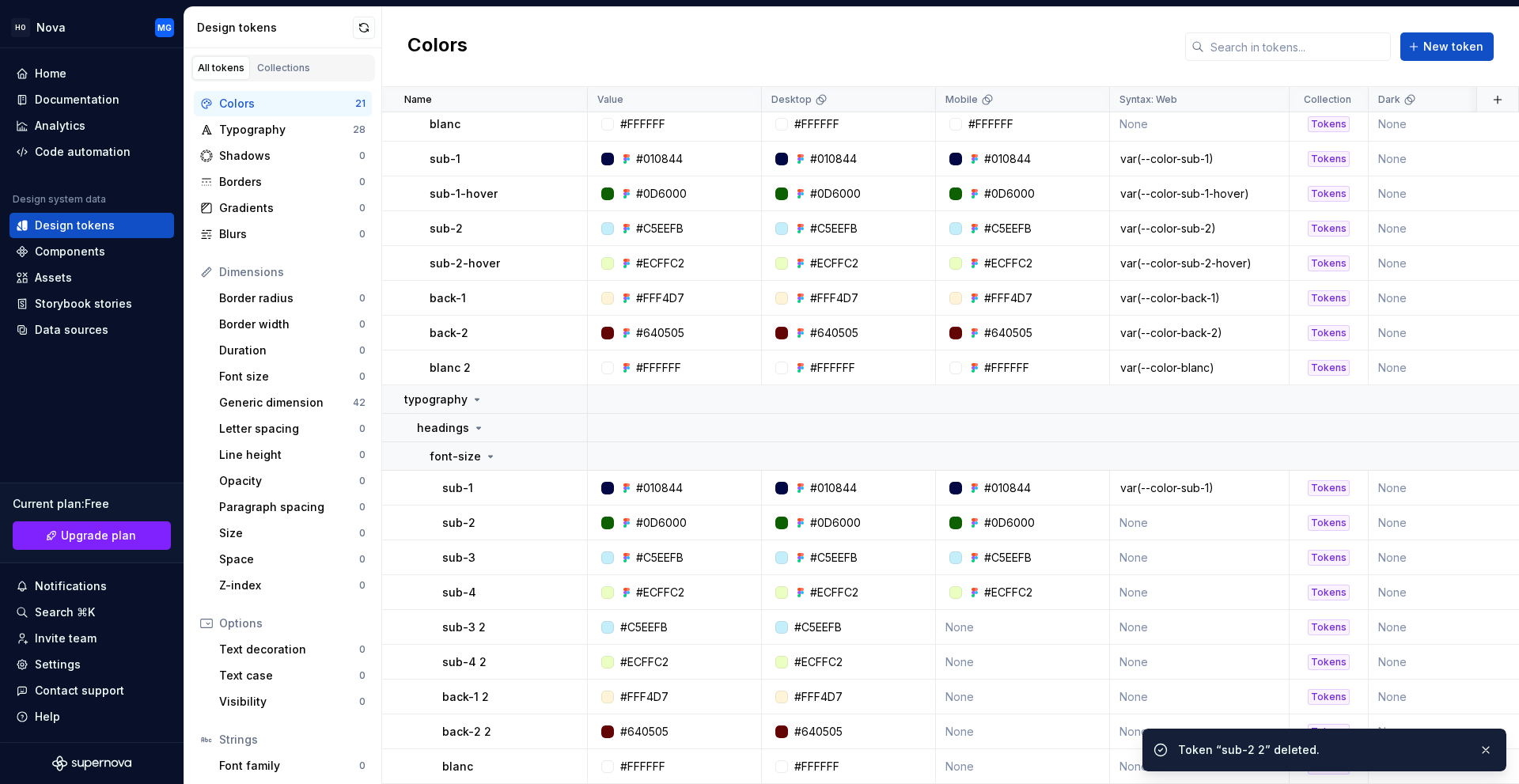
click at [570, 589] on button "button" at bounding box center [566, 592] width 22 height 22
click at [507, 621] on html "HO Nova MG Home Documentation Analytics Code automation Design system data Desi…" at bounding box center [760, 392] width 1519 height 784
click at [561, 620] on button "button" at bounding box center [566, 627] width 22 height 22
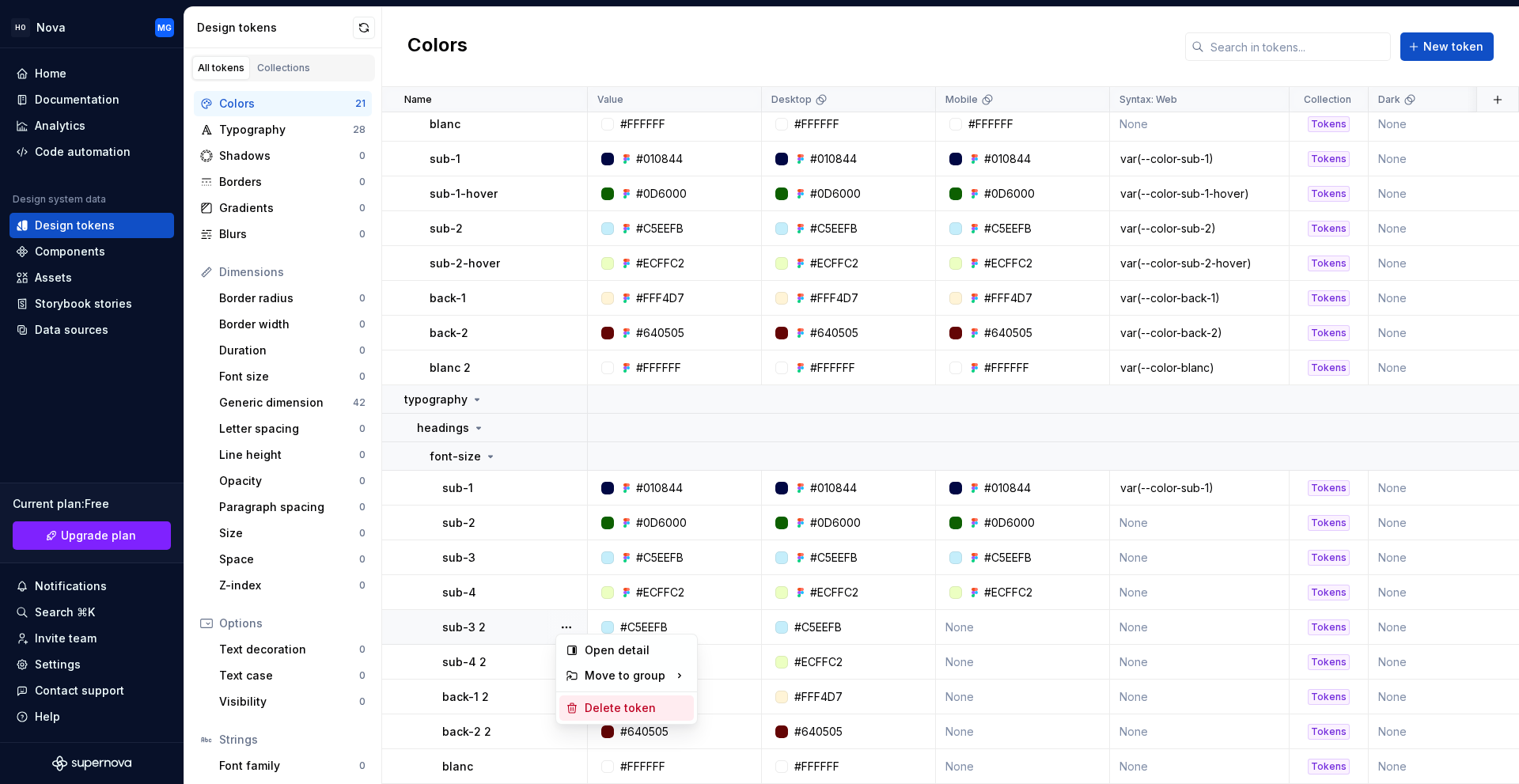
click at [598, 711] on div "Delete token" at bounding box center [636, 707] width 103 height 16
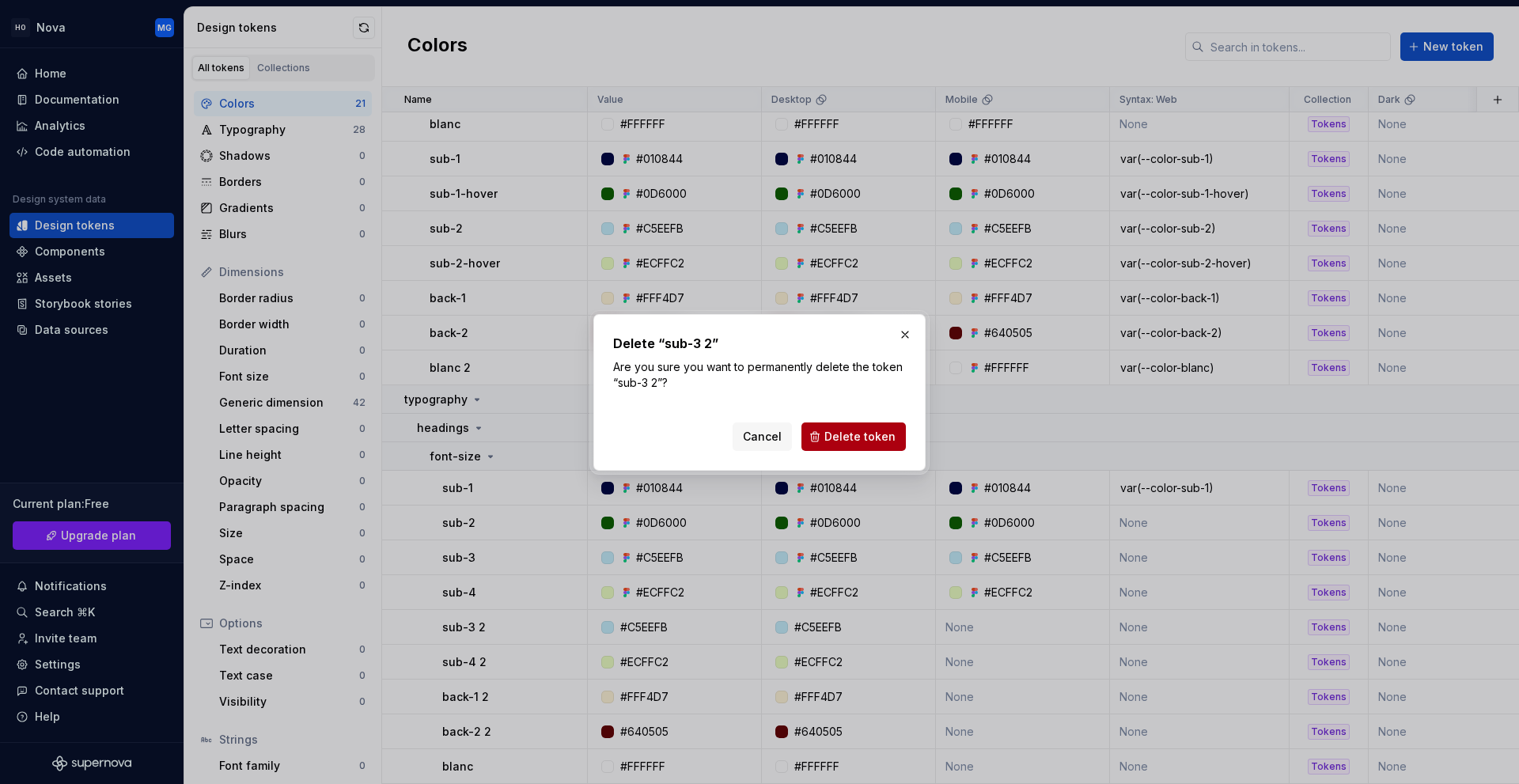
click at [842, 446] on button "Delete token" at bounding box center [853, 436] width 105 height 29
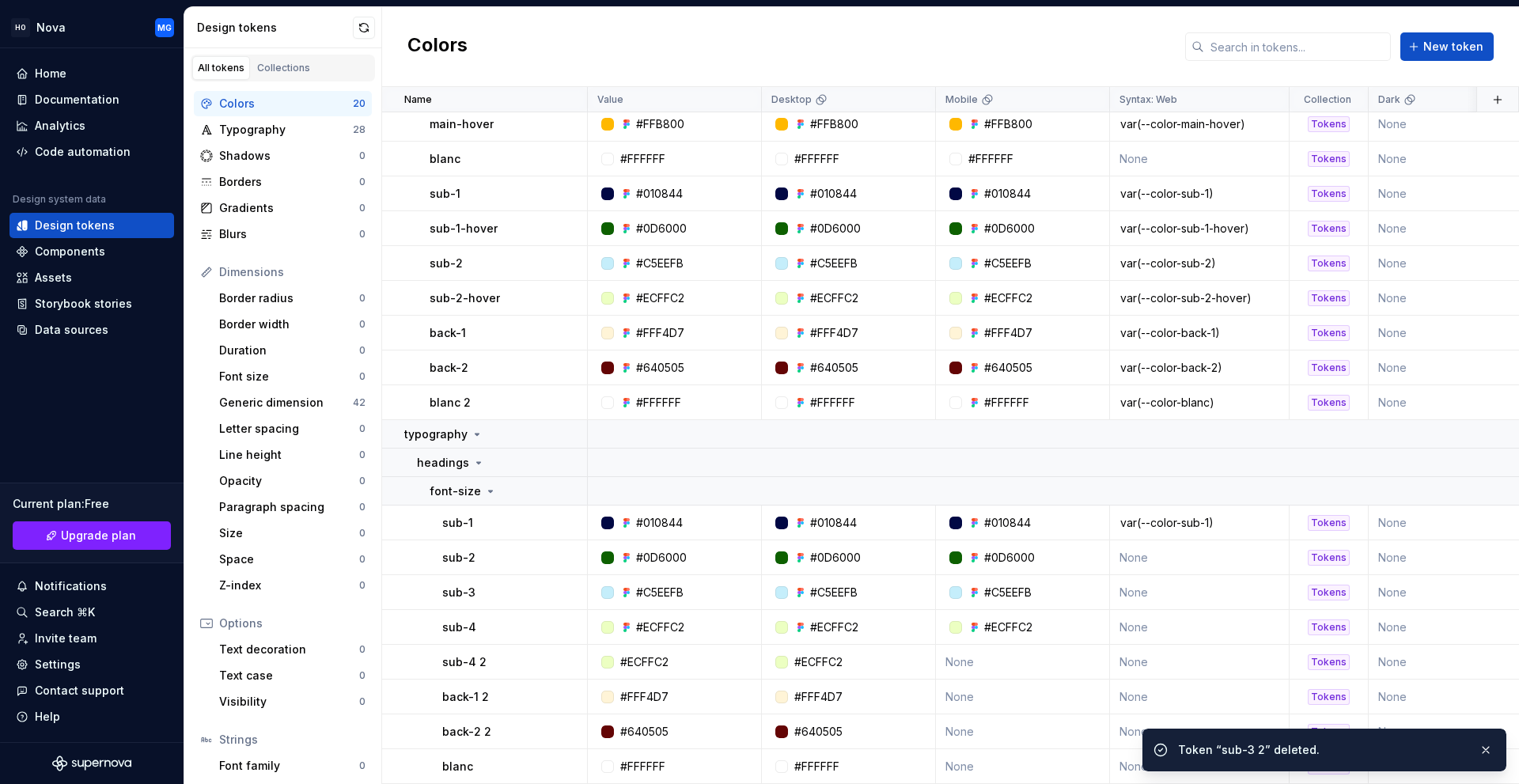
scroll to position [174, 0]
click at [575, 654] on button "button" at bounding box center [566, 661] width 22 height 22
click at [611, 732] on div "Delete token" at bounding box center [626, 742] width 135 height 25
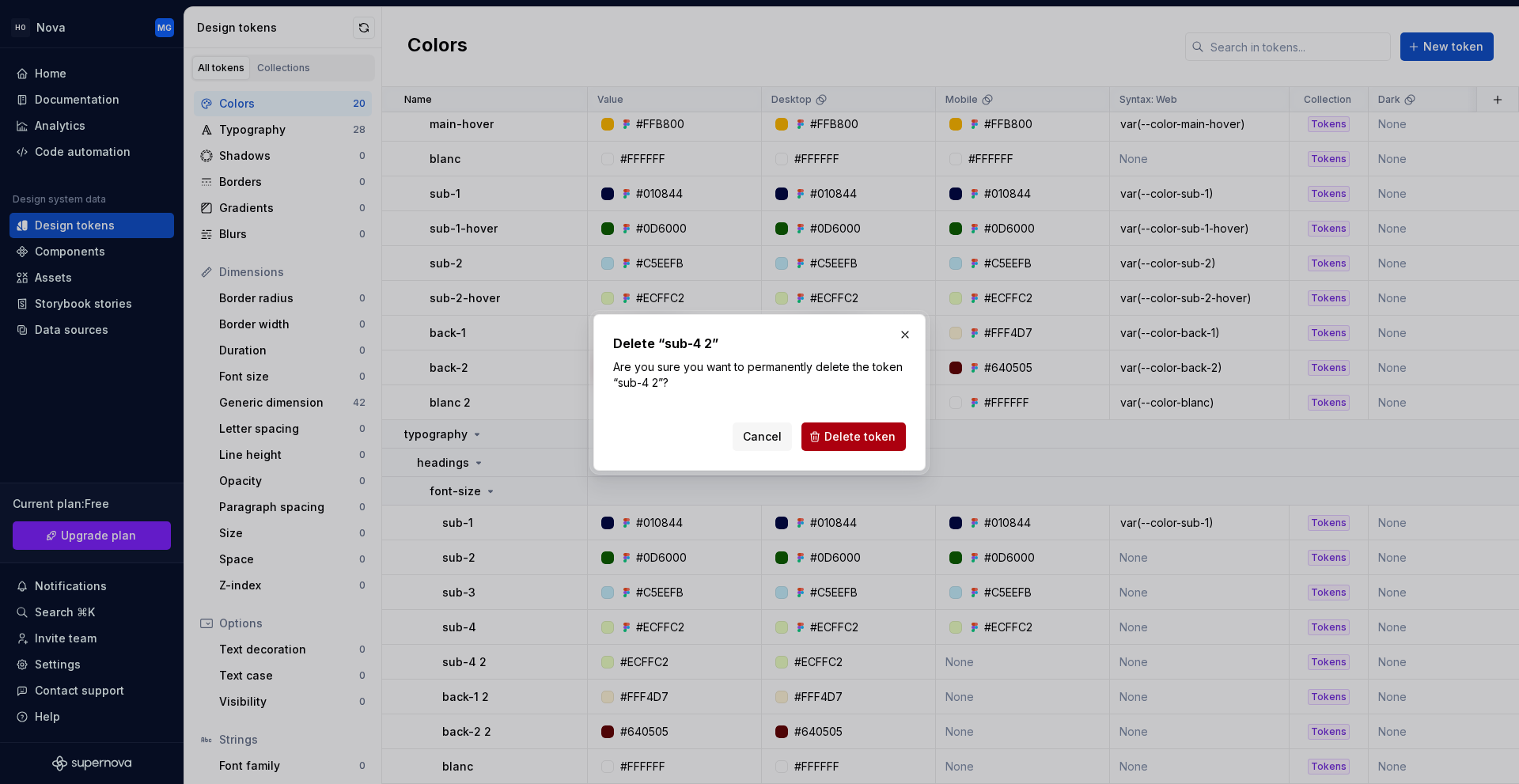
click at [854, 435] on span "Delete token" at bounding box center [859, 436] width 71 height 16
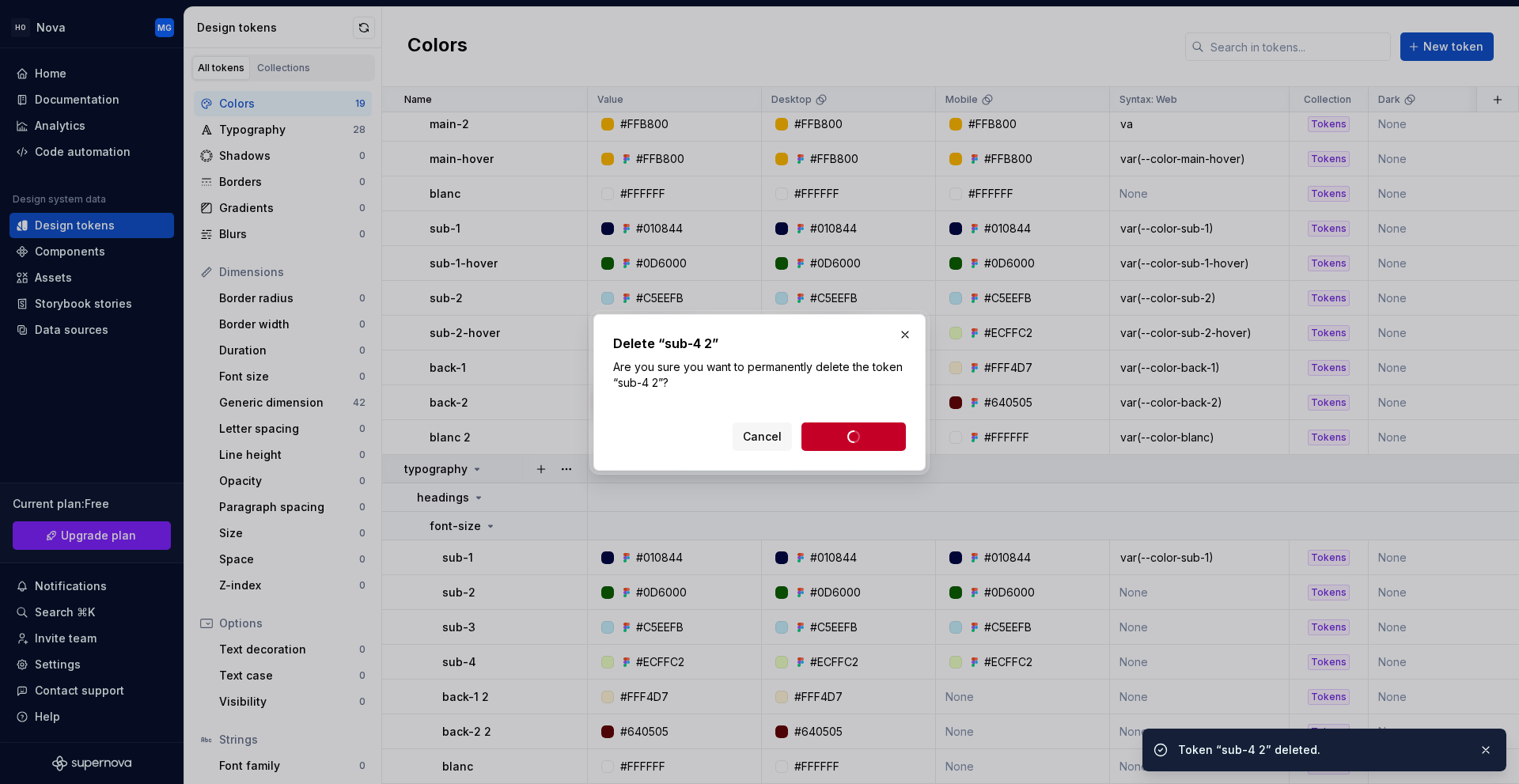
scroll to position [139, 0]
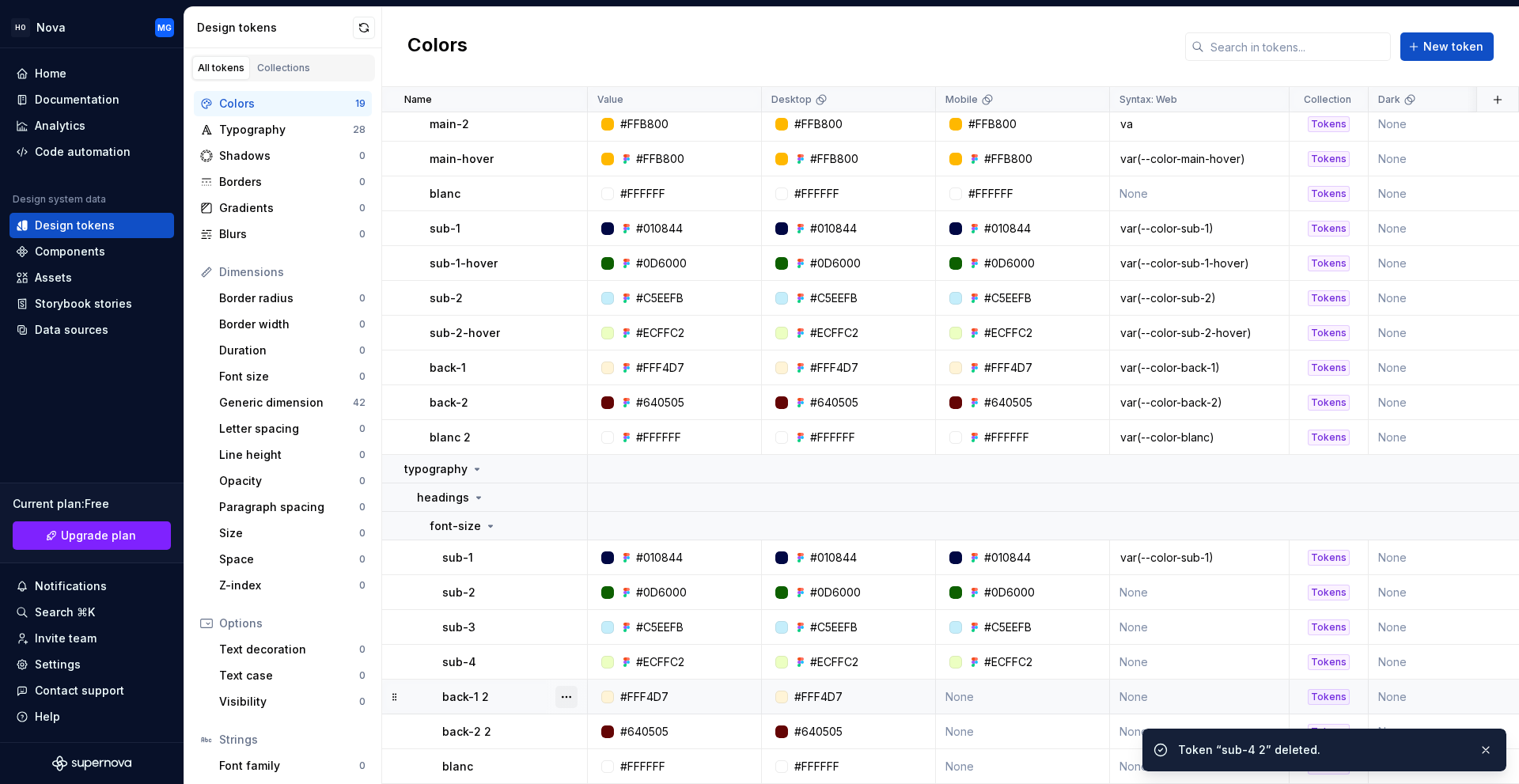
click at [568, 685] on button "button" at bounding box center [566, 696] width 22 height 22
click at [594, 657] on div "Delete token" at bounding box center [636, 657] width 103 height 16
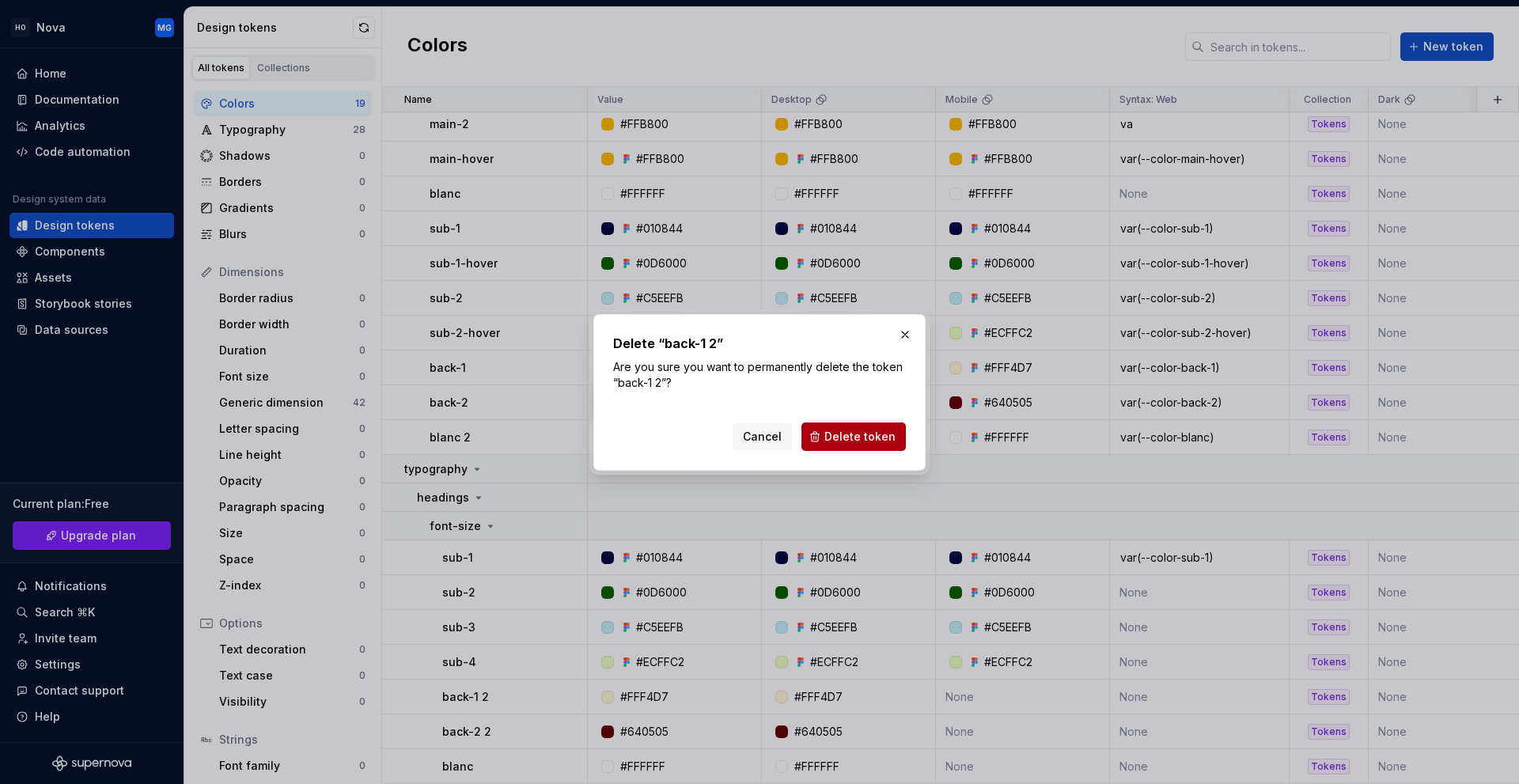
click at [833, 424] on button "Delete token" at bounding box center [853, 436] width 105 height 29
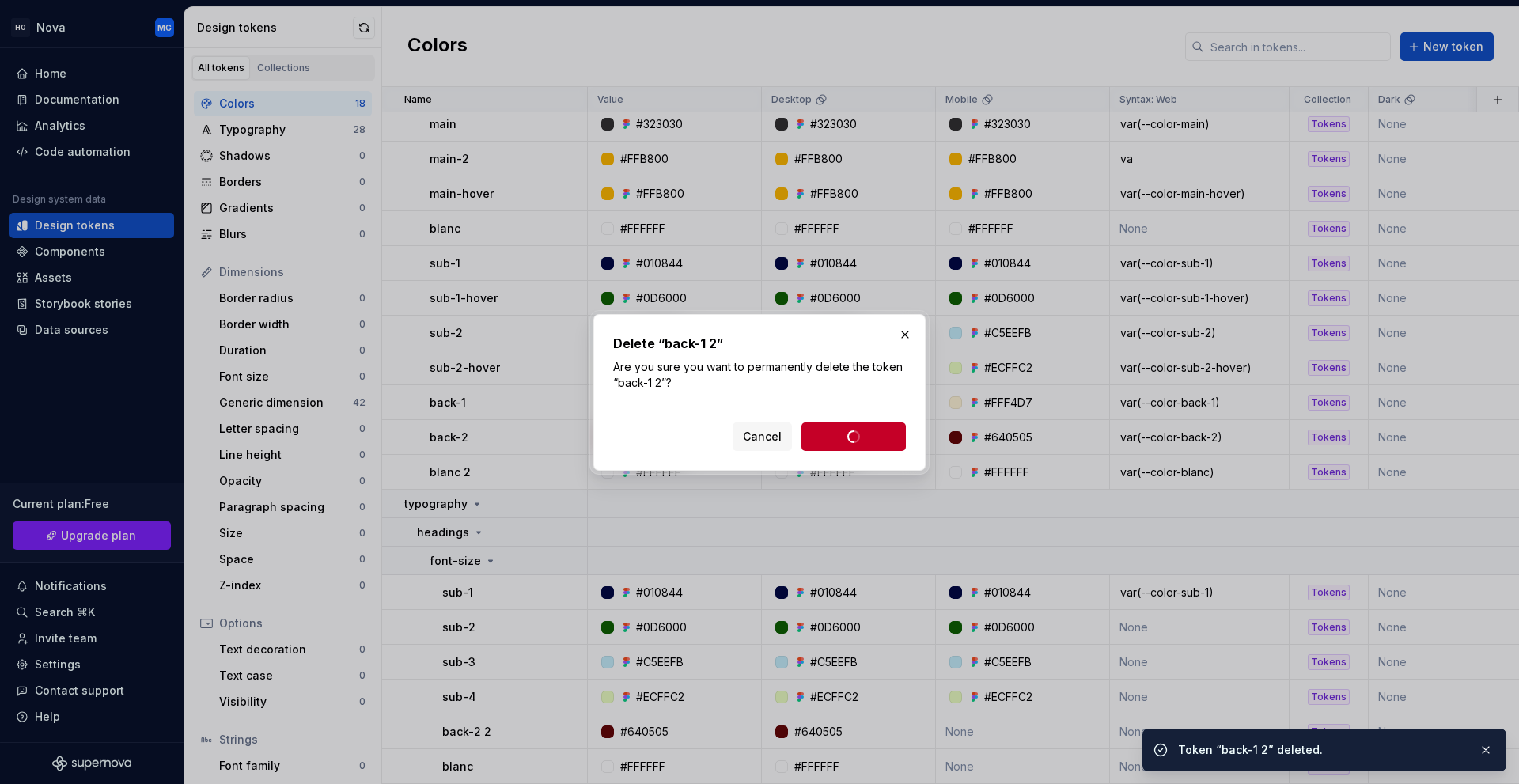
scroll to position [106, 0]
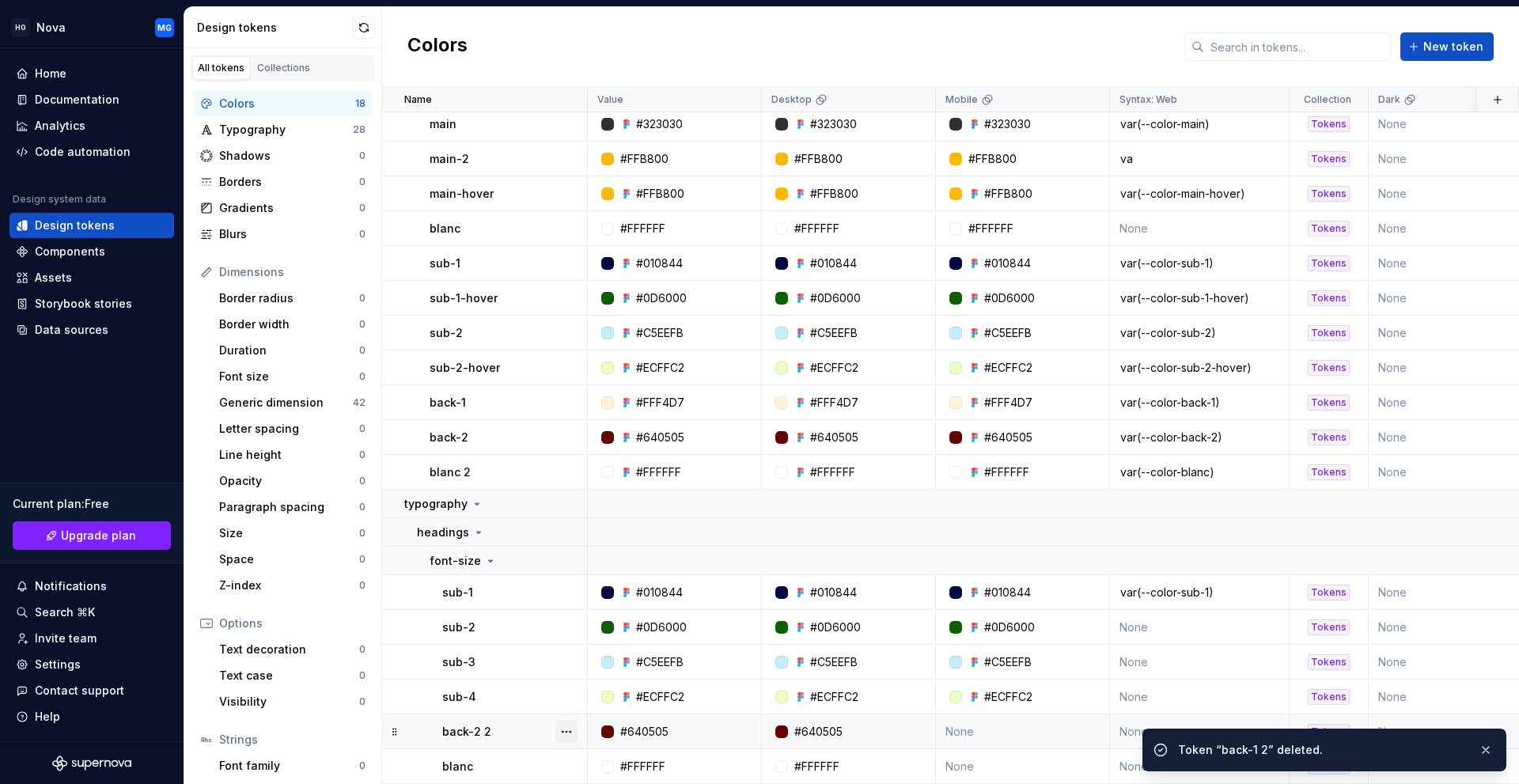
click at [566, 726] on button "button" at bounding box center [566, 731] width 22 height 22
click at [600, 689] on div "Delete token" at bounding box center [636, 692] width 103 height 16
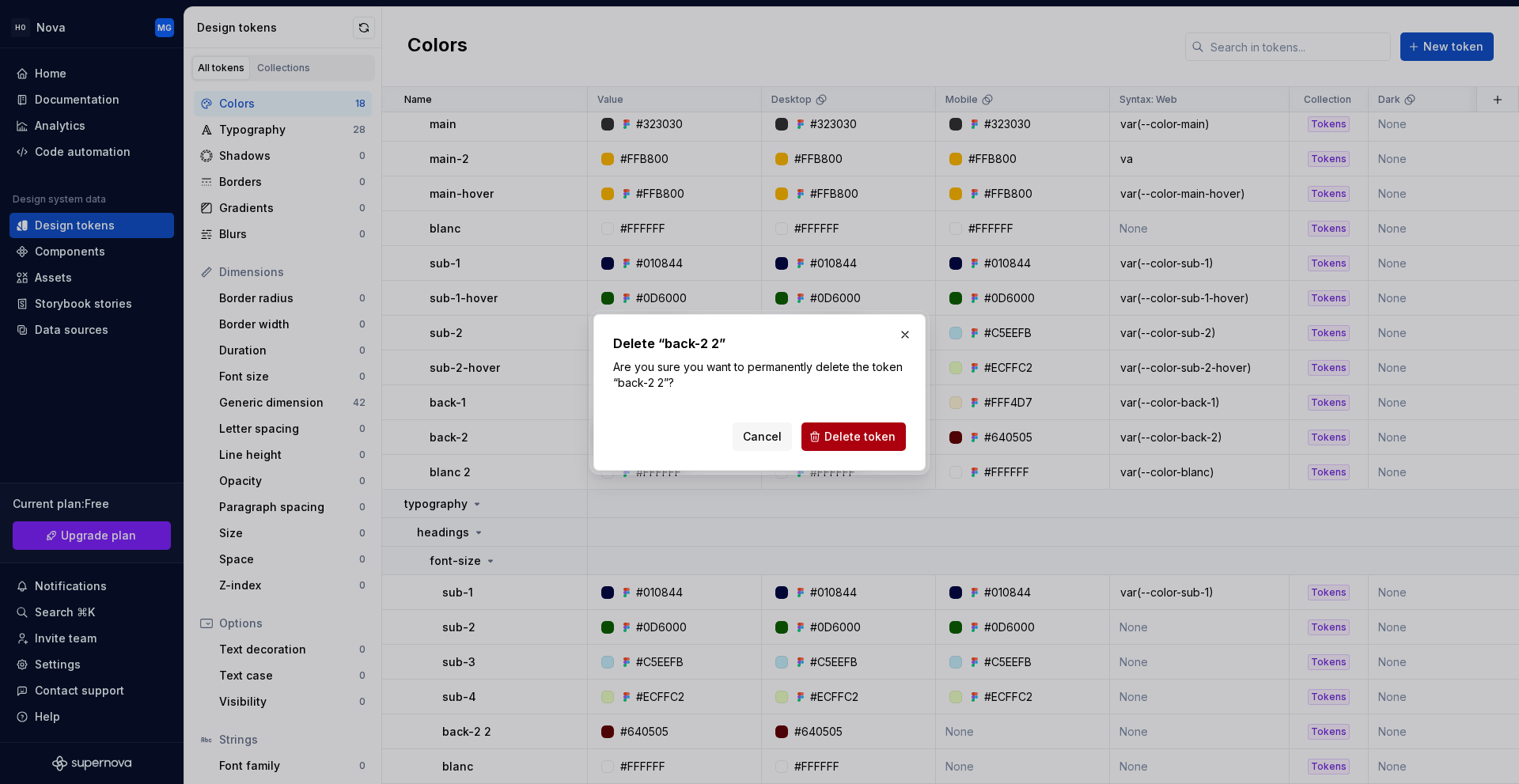
click at [833, 437] on span "Delete token" at bounding box center [859, 436] width 71 height 16
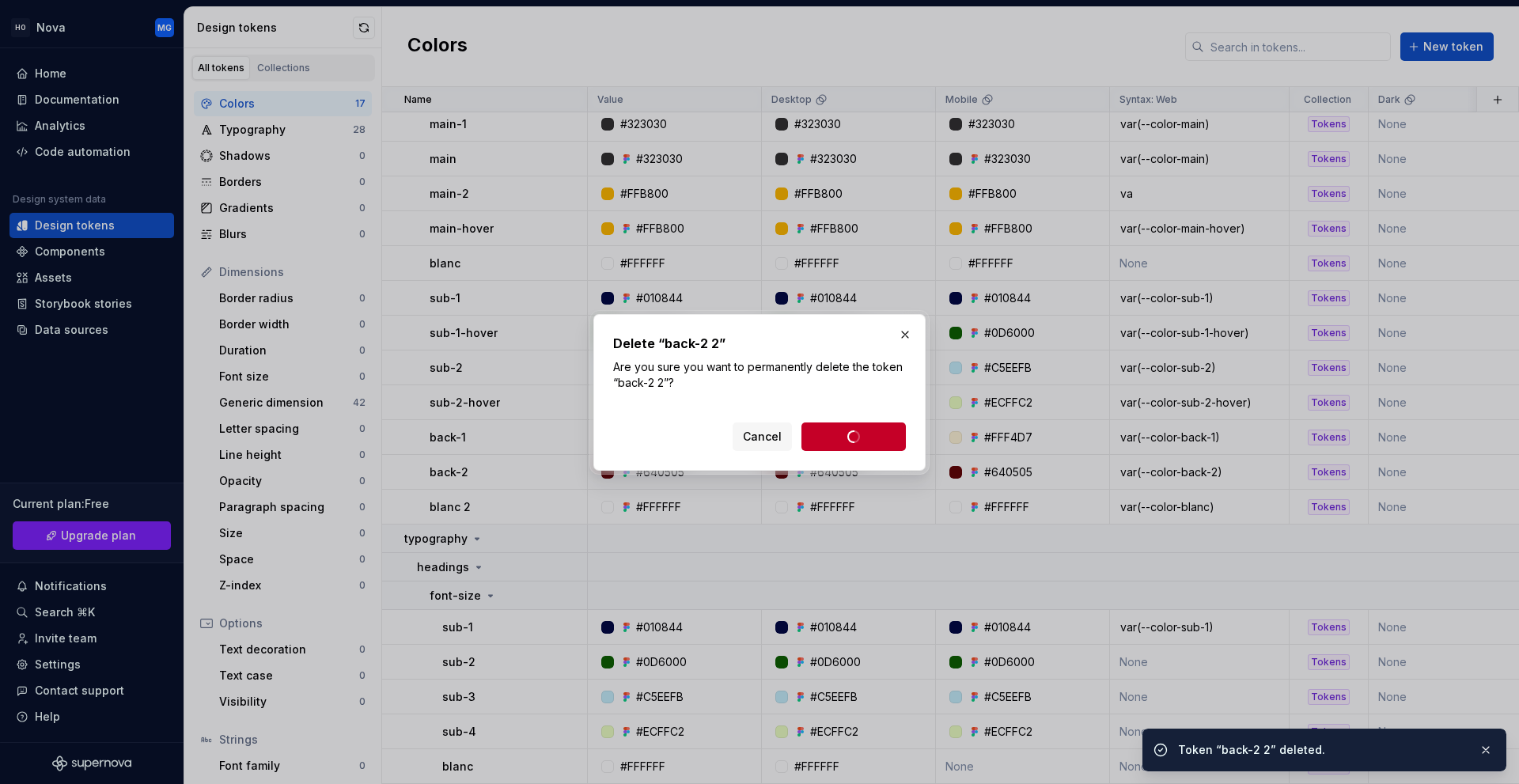
scroll to position [71, 0]
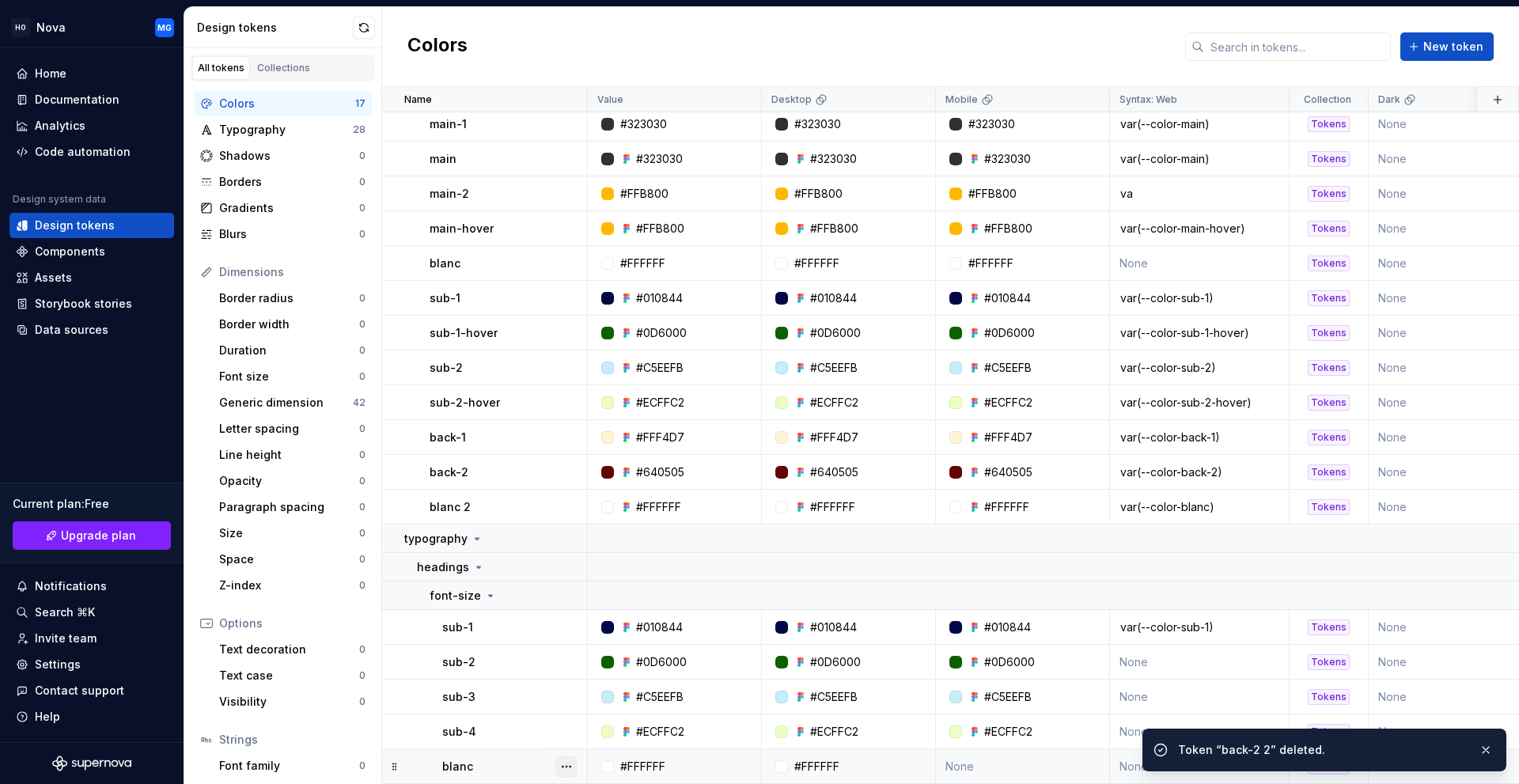
click at [570, 759] on button "button" at bounding box center [566, 766] width 22 height 22
click at [600, 732] on div "Delete token" at bounding box center [636, 727] width 103 height 16
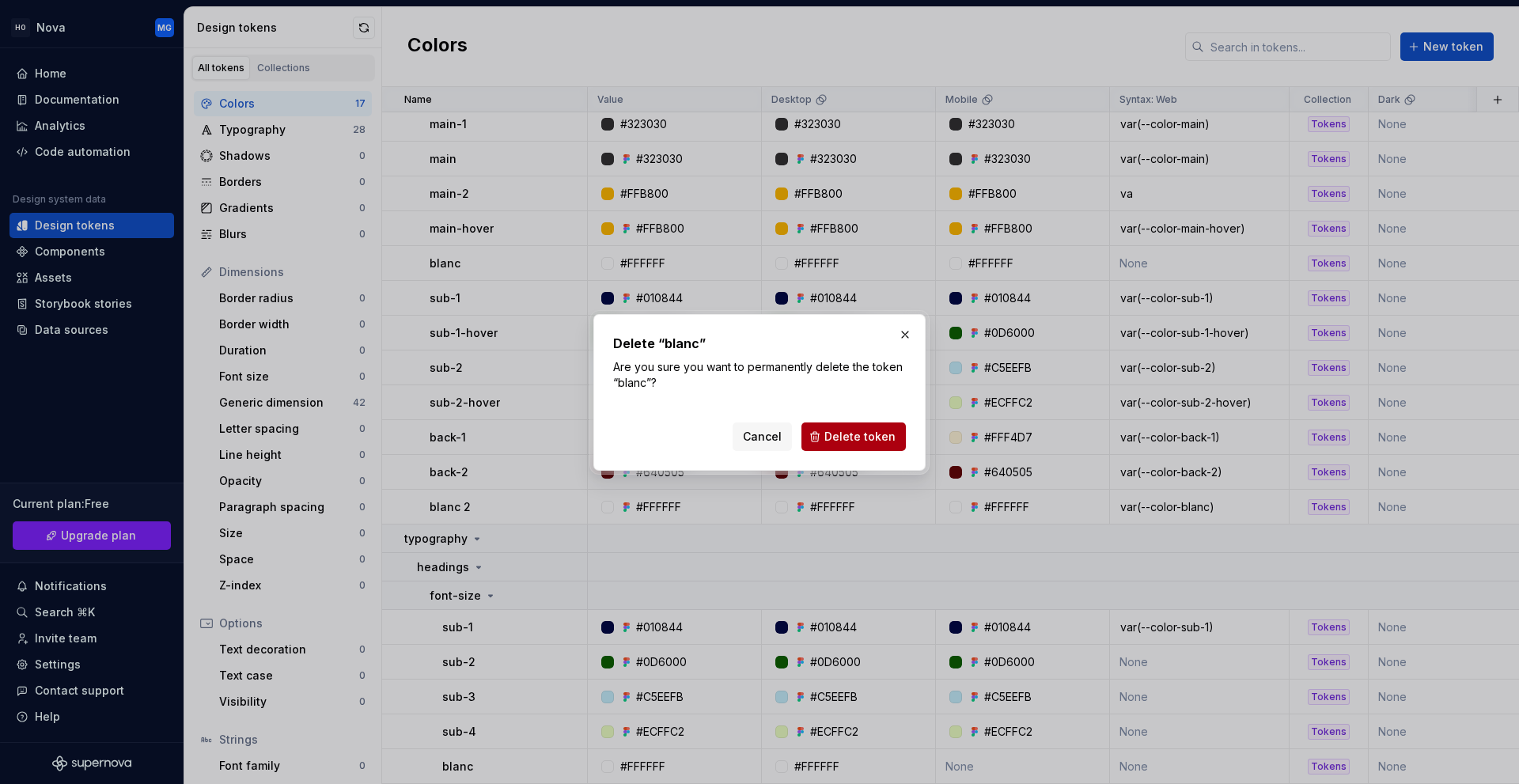
click at [848, 429] on span "Delete token" at bounding box center [859, 436] width 71 height 16
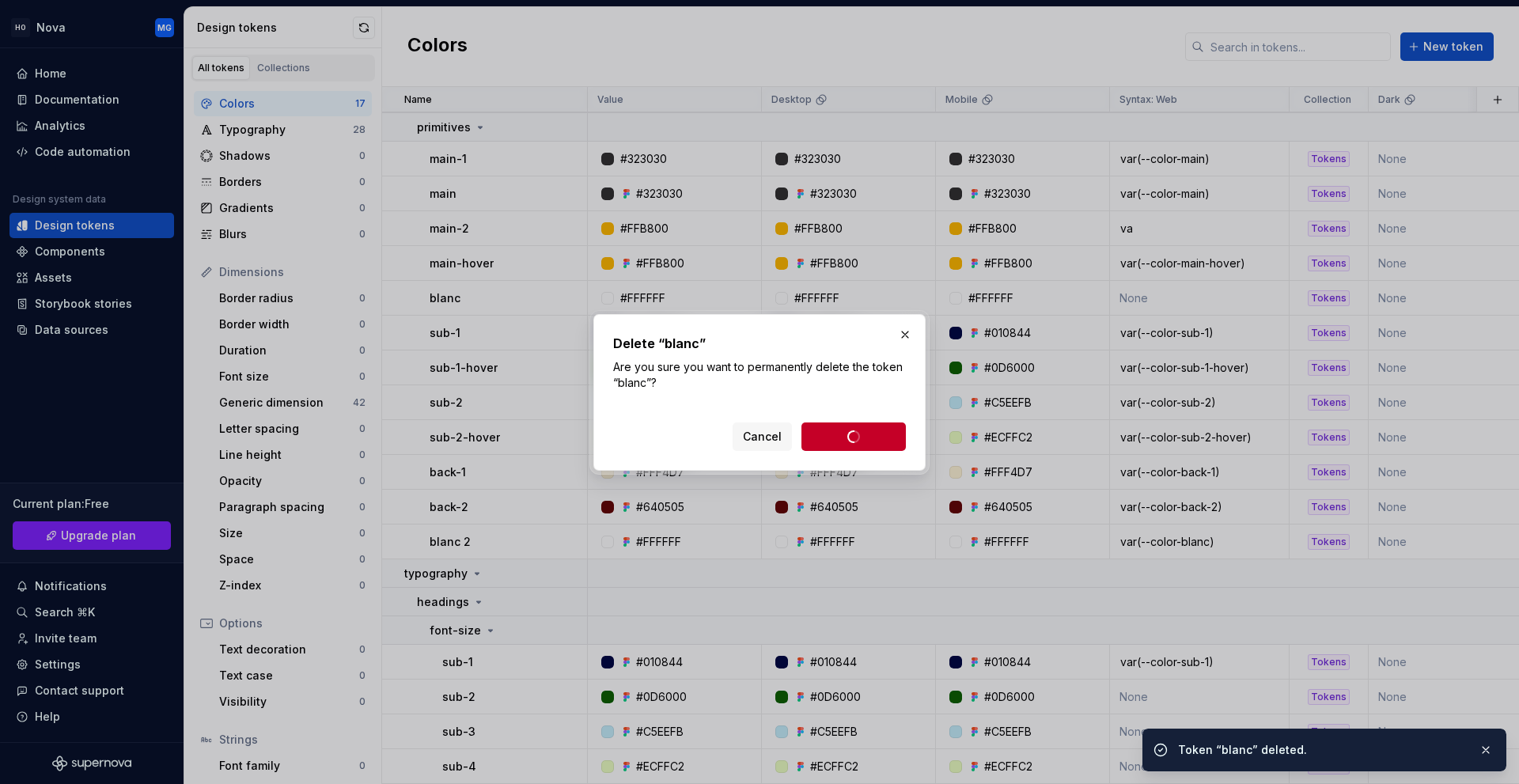
scroll to position [36, 0]
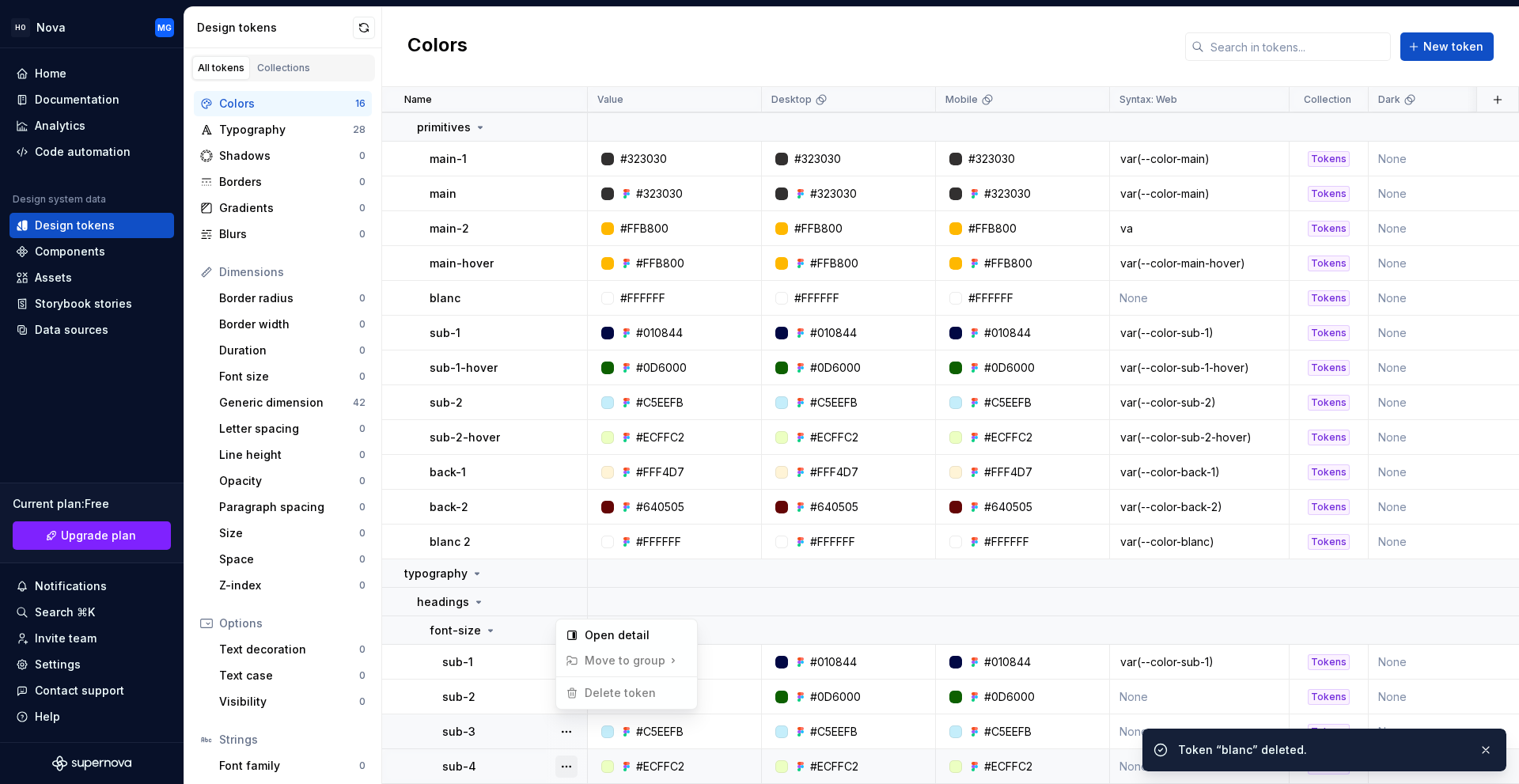
click at [566, 762] on html "HO Nova MG Home Documentation Analytics Code automation Design system data Desi…" at bounding box center [760, 392] width 1519 height 784
click at [566, 762] on button "button" at bounding box center [566, 766] width 22 height 22
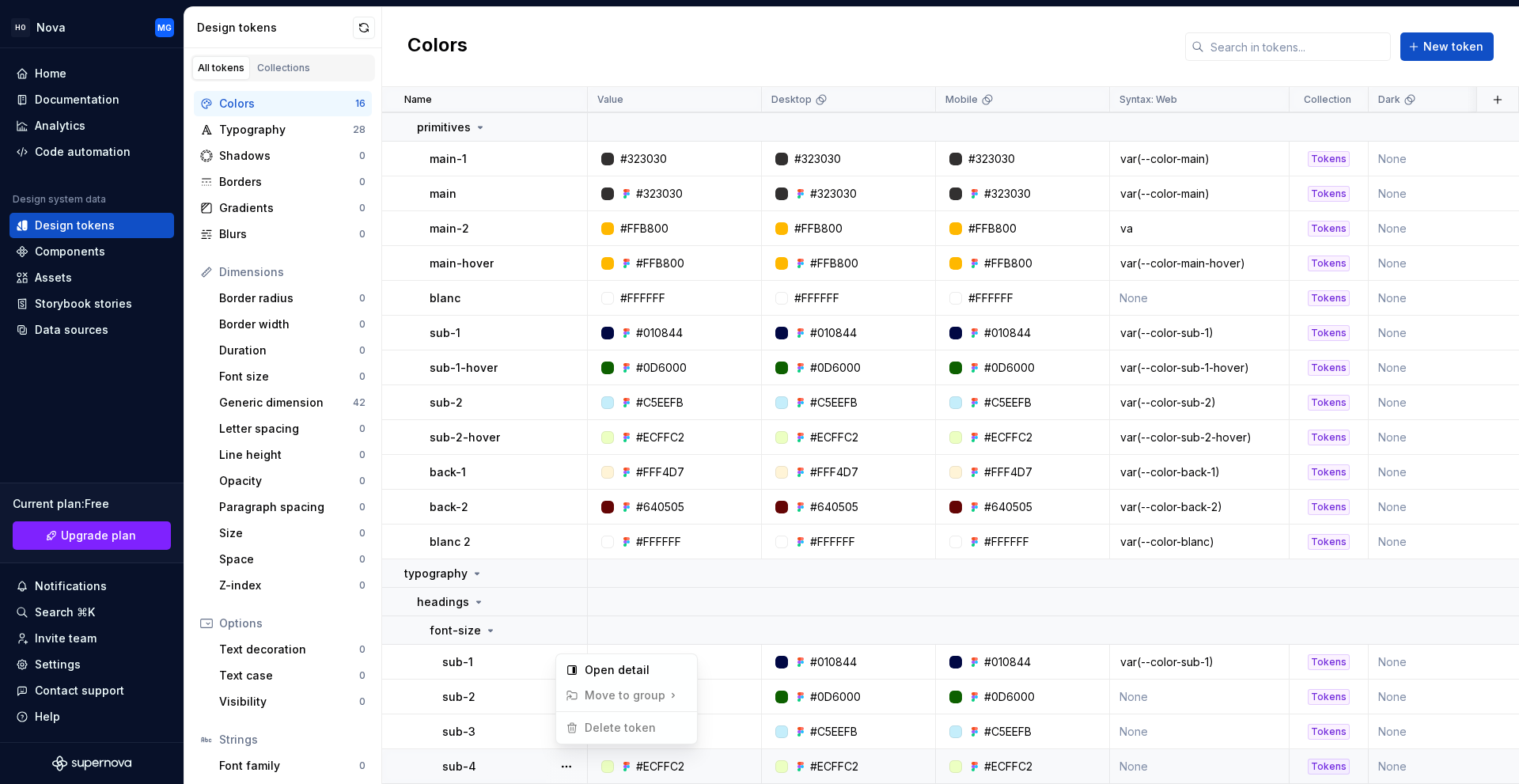
click at [502, 750] on html "HO Nova MG Home Documentation Analytics Code automation Design system data Desi…" at bounding box center [760, 392] width 1519 height 784
click at [276, 128] on div "Typography" at bounding box center [286, 130] width 134 height 16
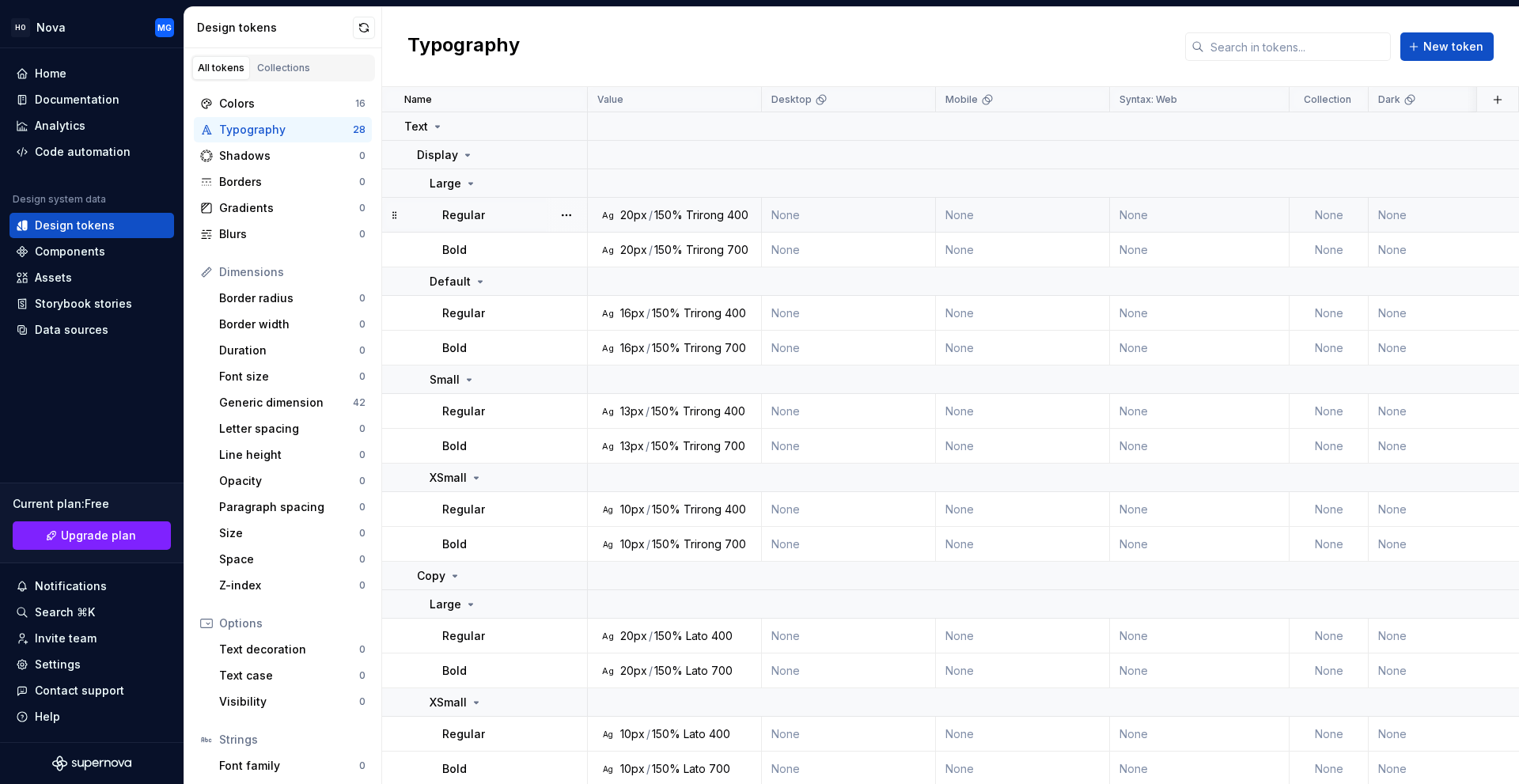
click at [654, 224] on td "Ag 20px / 150% Trirong 400" at bounding box center [675, 214] width 174 height 35
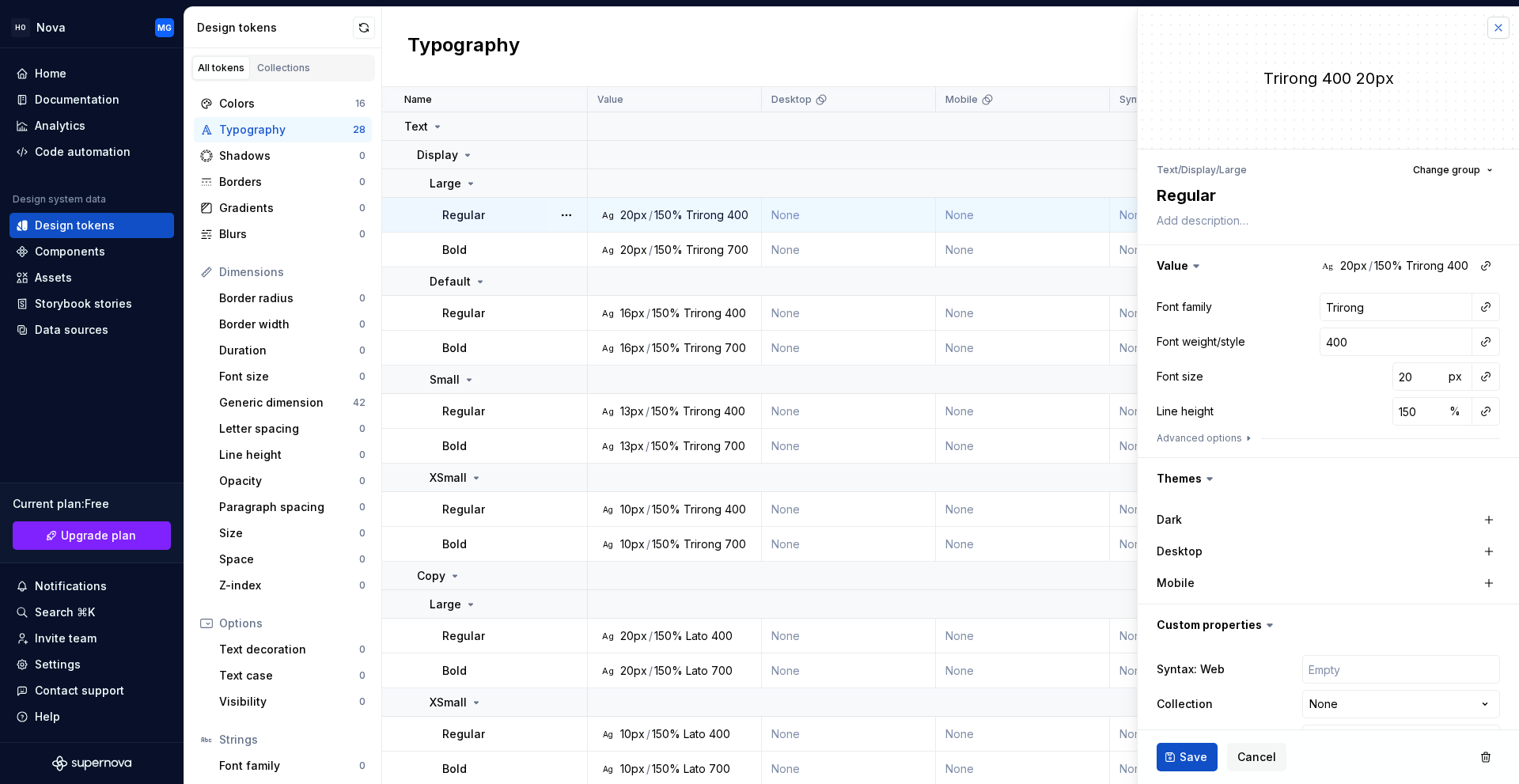
click at [1487, 28] on button "button" at bounding box center [1498, 28] width 22 height 22
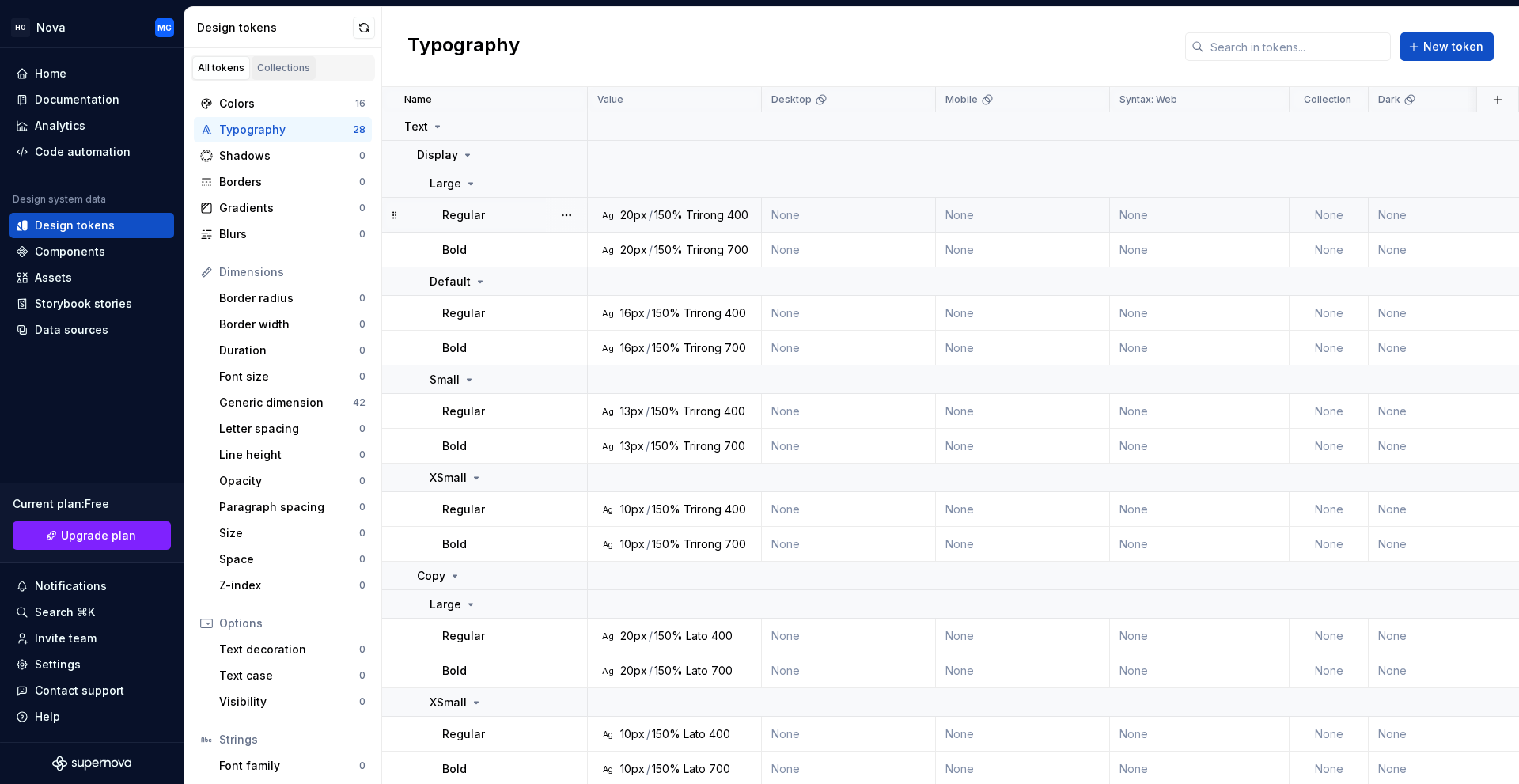
click at [282, 72] on div "Collections" at bounding box center [283, 68] width 53 height 13
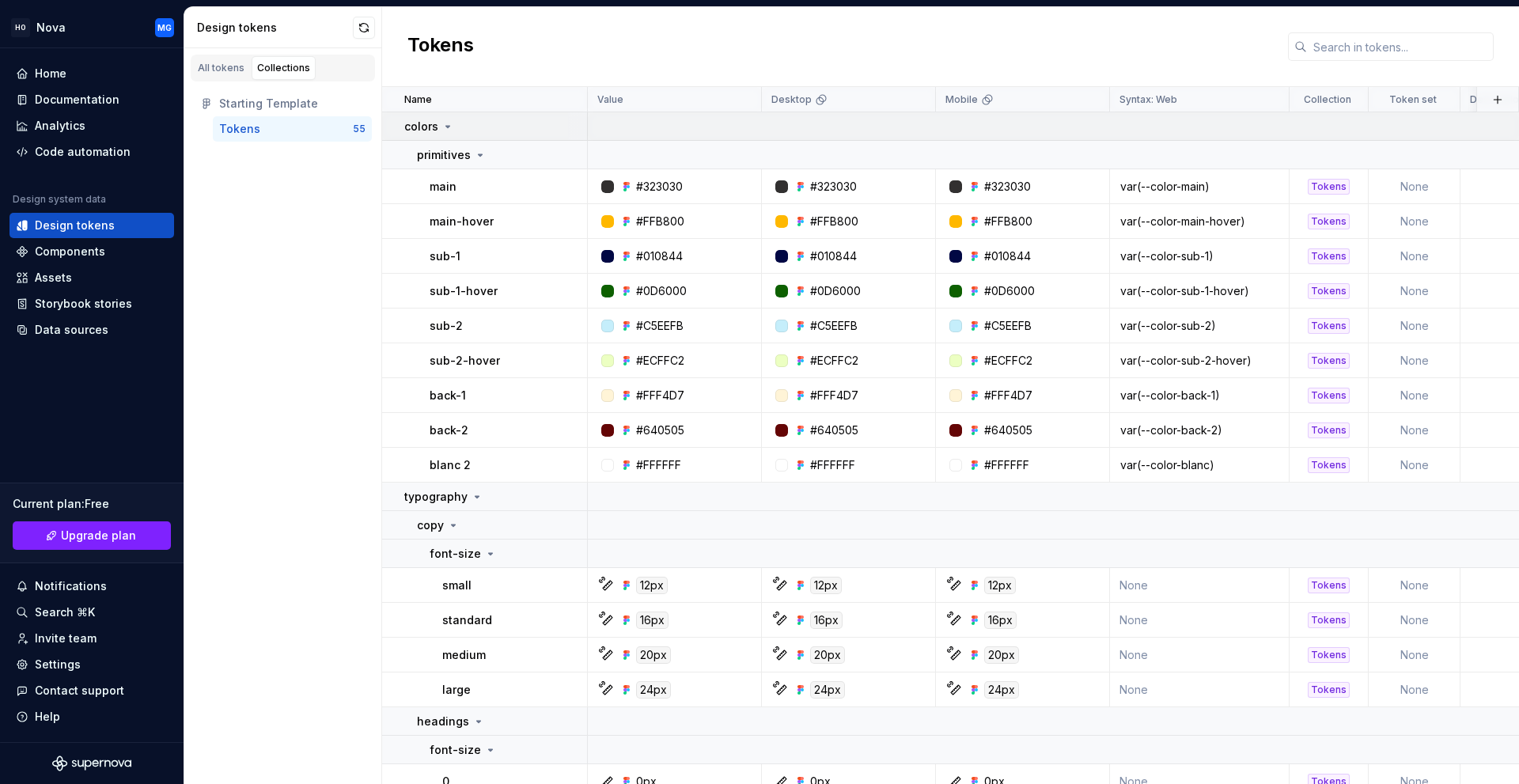
click at [547, 126] on div "colors" at bounding box center [495, 127] width 182 height 16
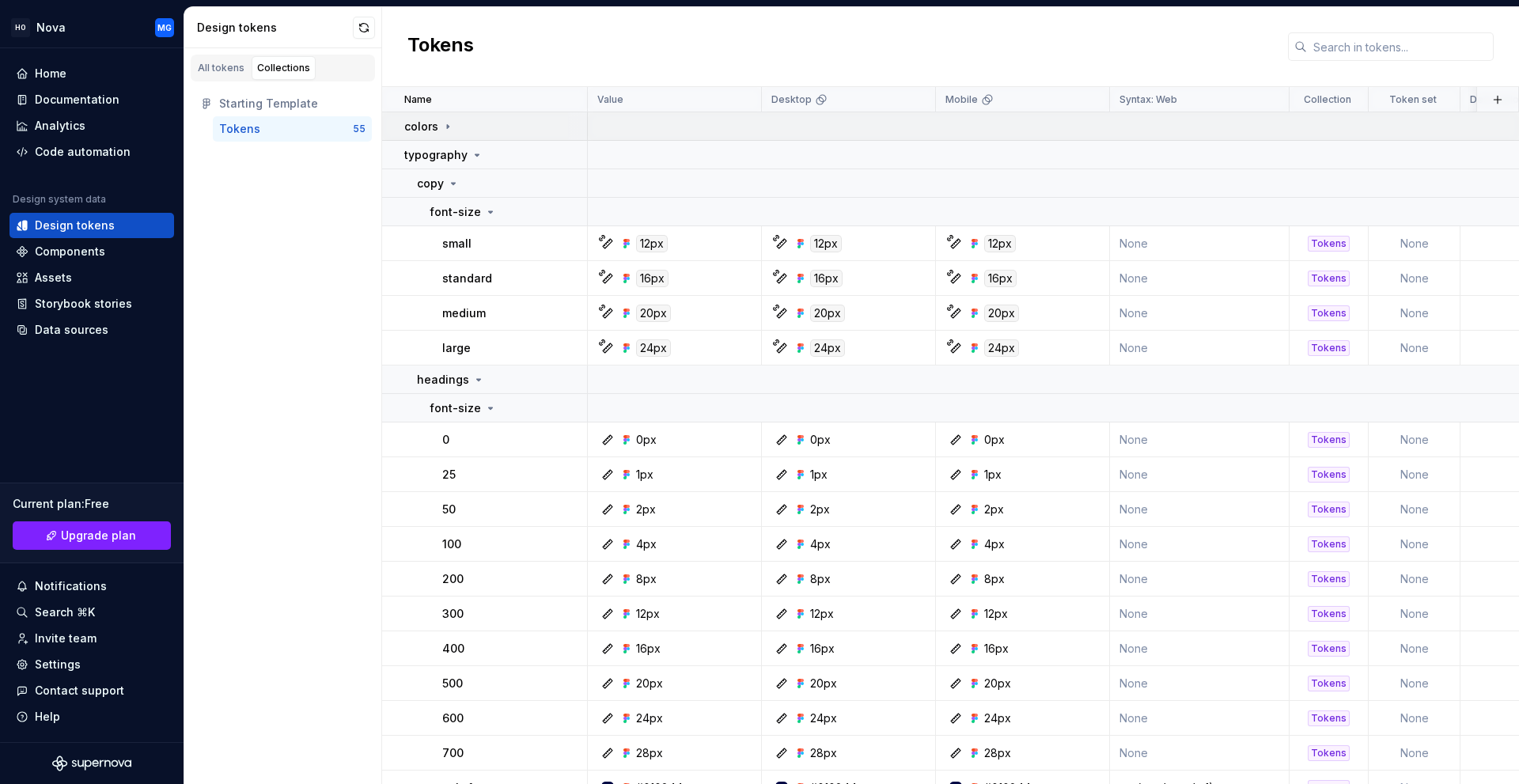
click at [568, 128] on div at bounding box center [577, 127] width 19 height 28
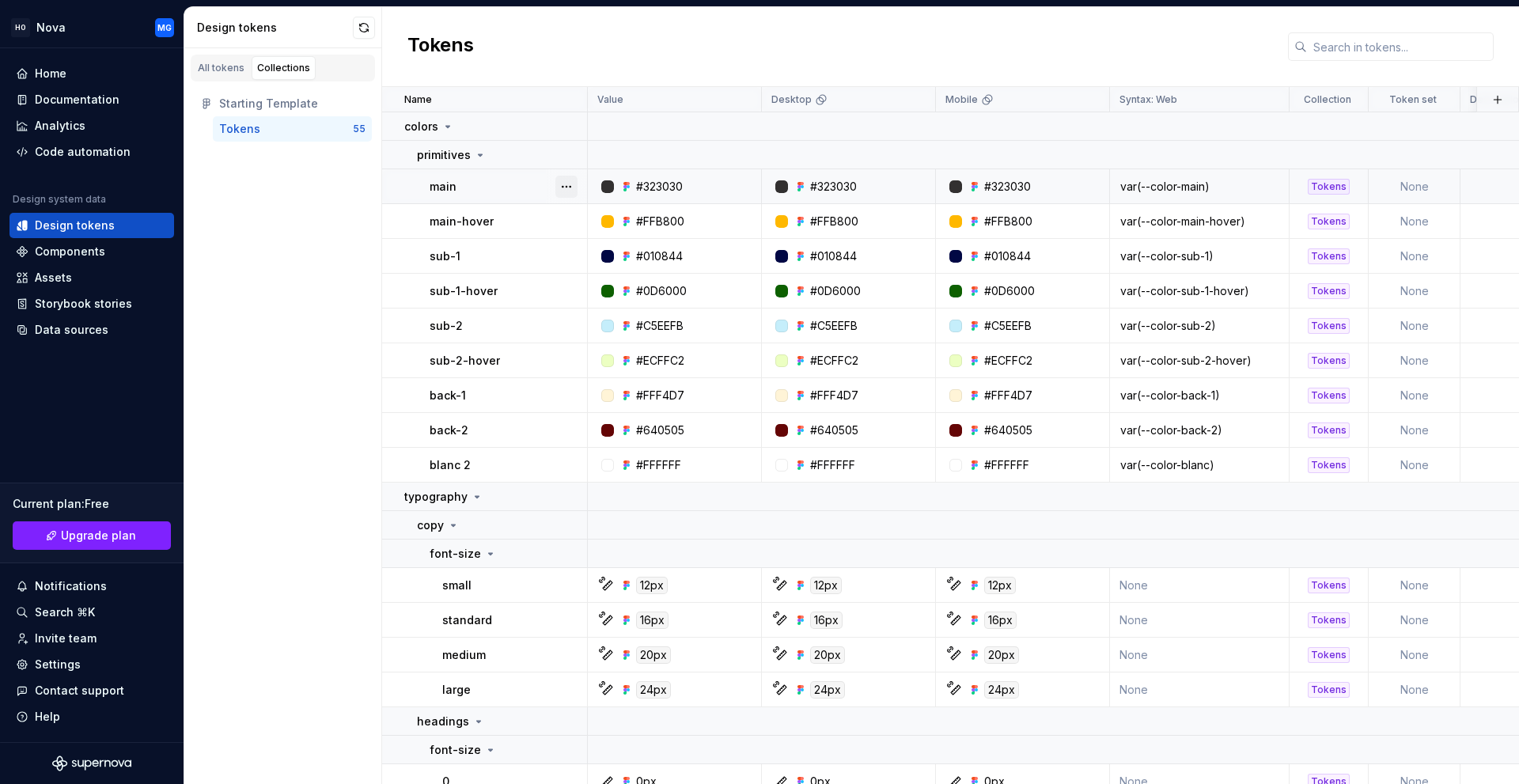
click at [564, 186] on button "button" at bounding box center [566, 186] width 22 height 22
click at [461, 181] on html "HO Nova MG Home Documentation Analytics Code automation Design system data Desi…" at bounding box center [760, 392] width 1519 height 784
click at [565, 224] on button "button" at bounding box center [566, 221] width 22 height 22
click at [468, 216] on html "HO Nova MG Home Documentation Analytics Code automation Design system data Desi…" at bounding box center [760, 392] width 1519 height 784
click at [356, 27] on button "button" at bounding box center [364, 28] width 22 height 22
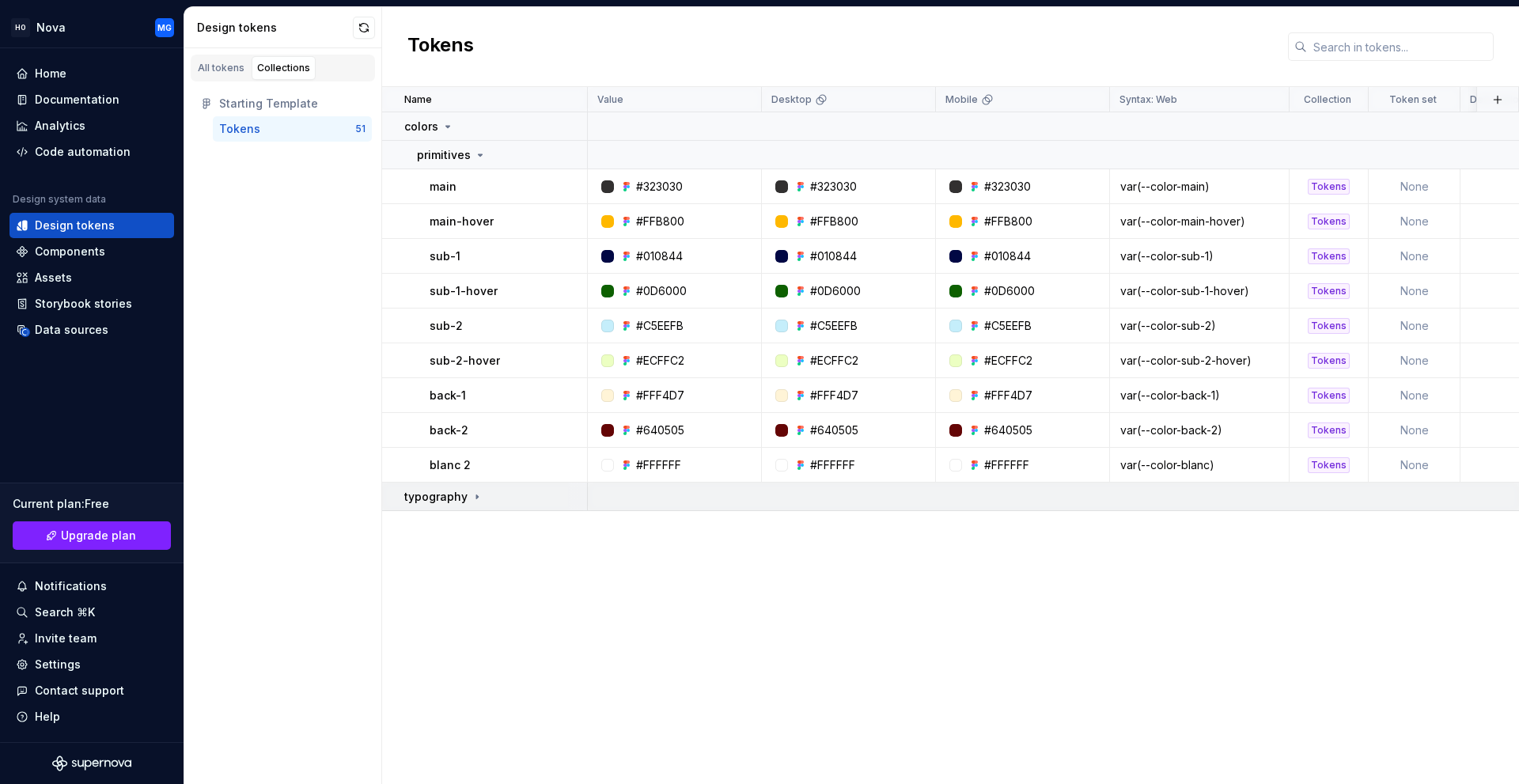
click at [463, 500] on p "typography" at bounding box center [437, 497] width 64 height 16
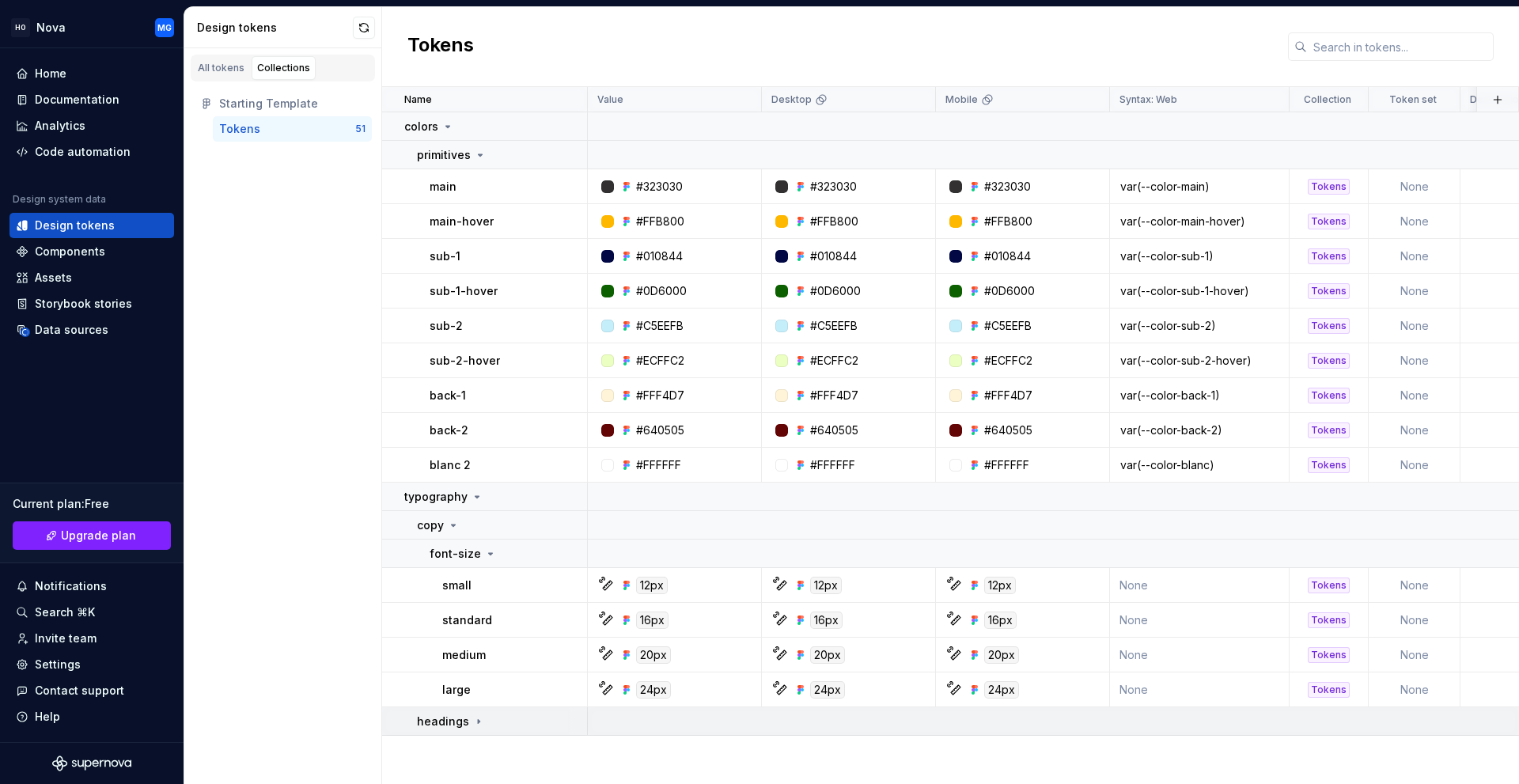
click at [433, 717] on p "headings" at bounding box center [443, 721] width 52 height 16
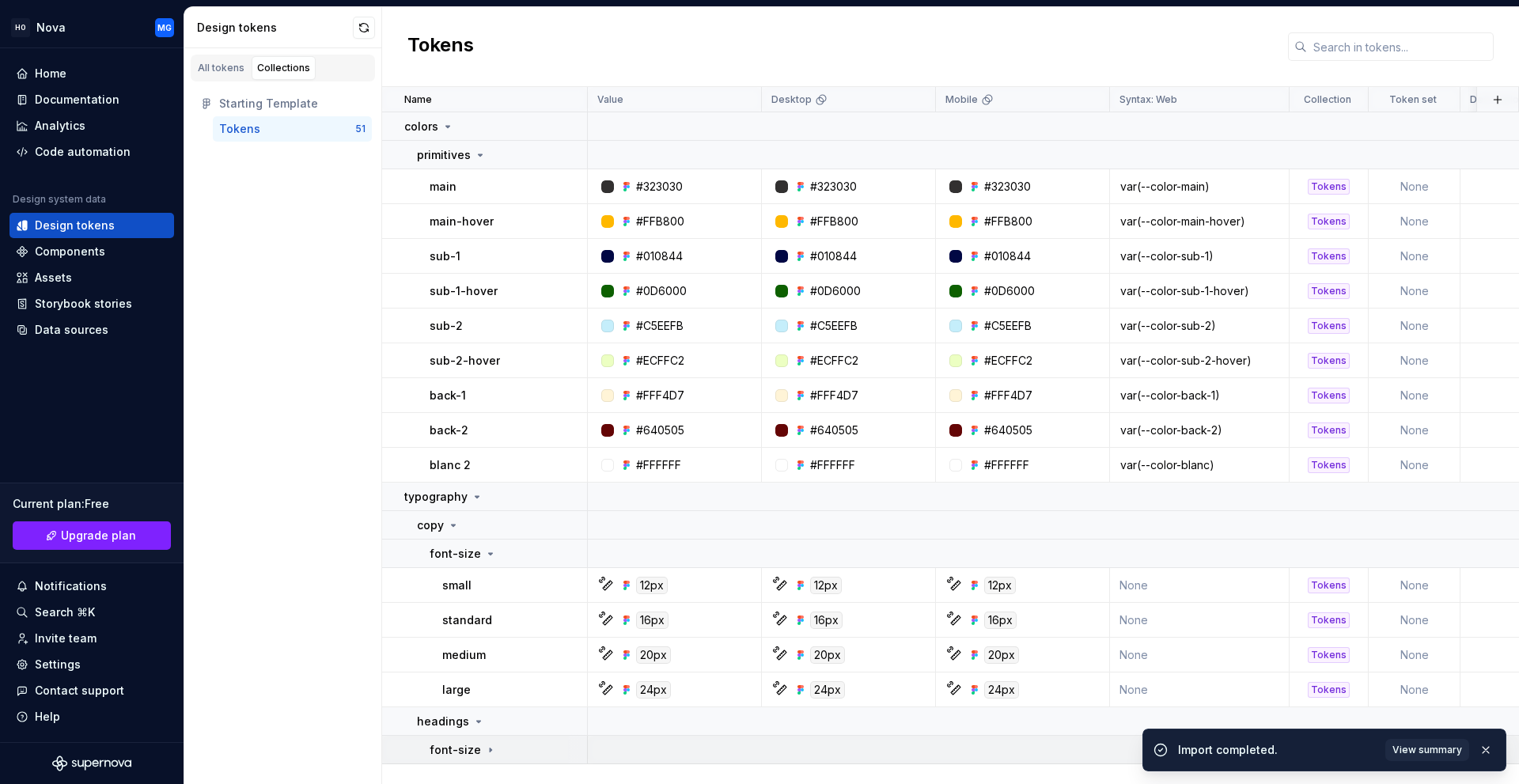
click at [451, 742] on p "font-size" at bounding box center [456, 750] width 52 height 16
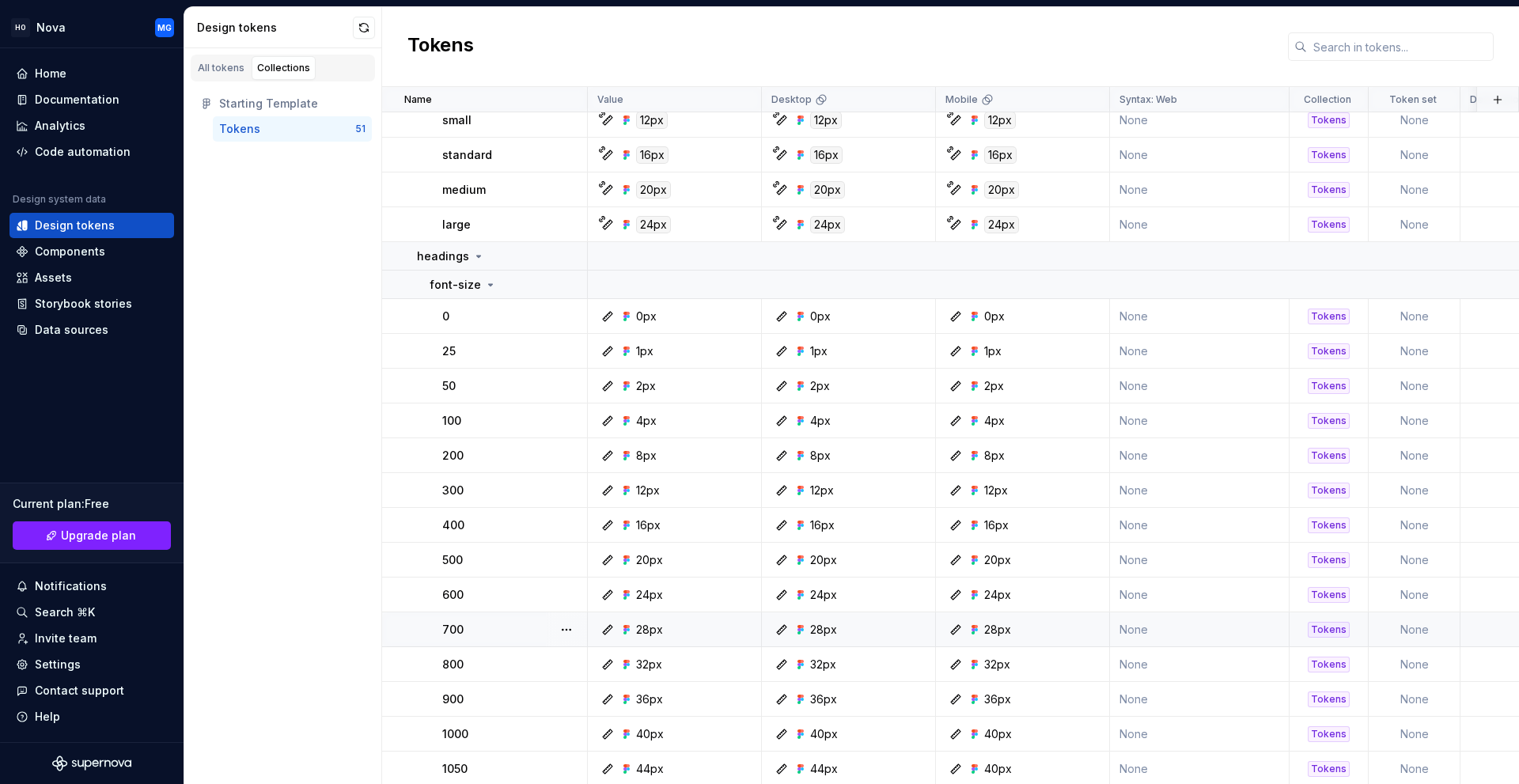
scroll to position [440, 0]
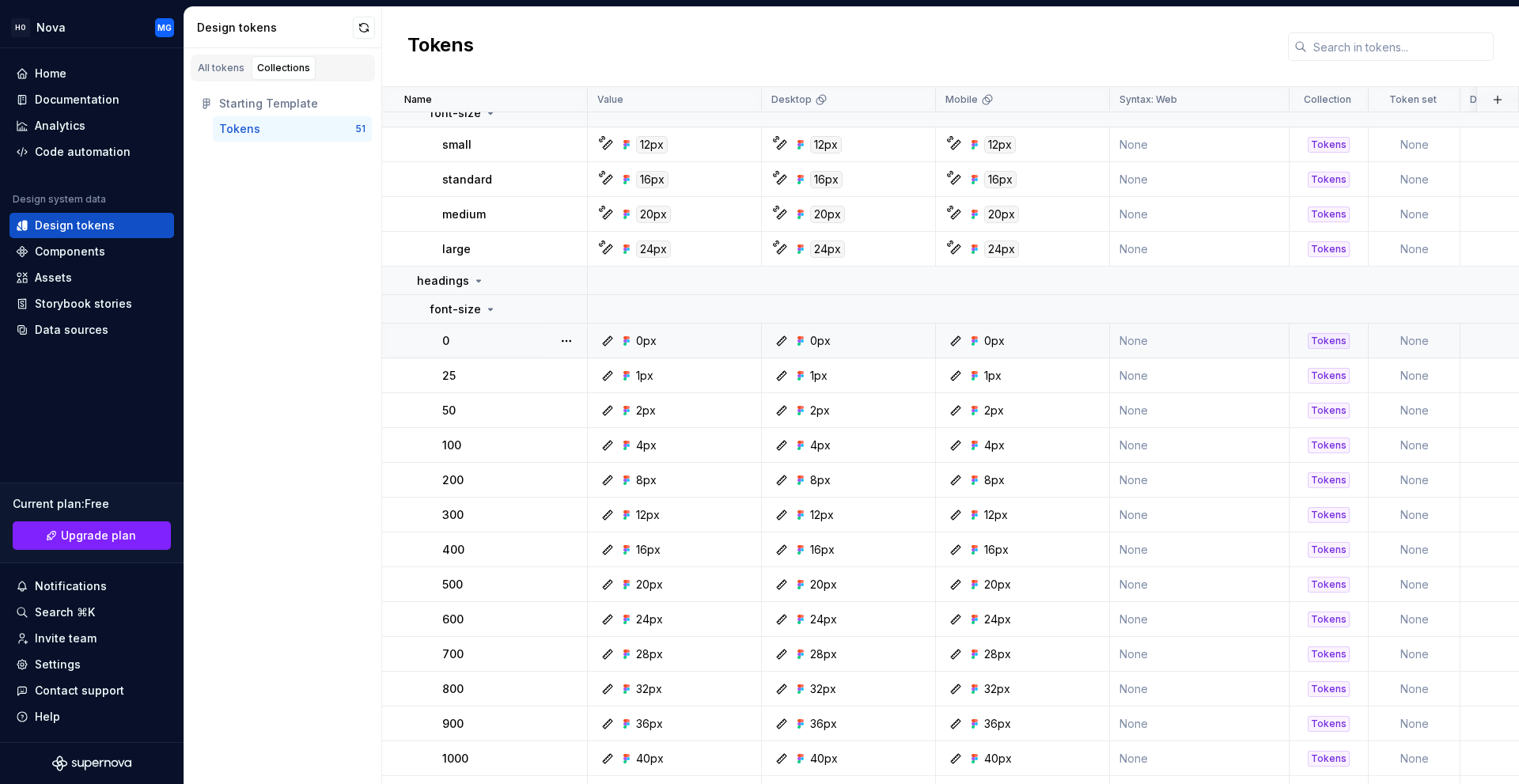
click at [724, 337] on div "0px" at bounding box center [679, 341] width 162 height 16
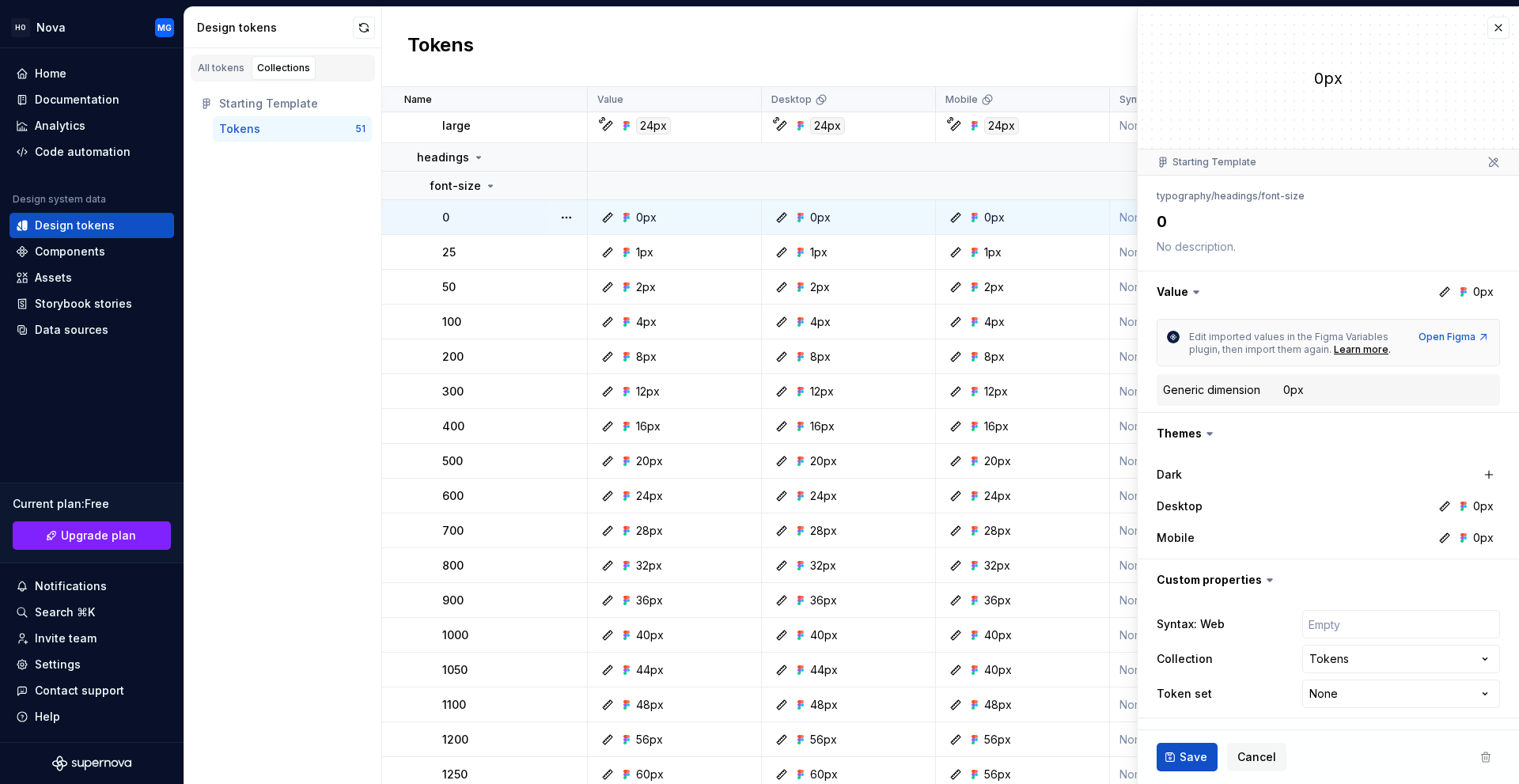
scroll to position [599, 0]
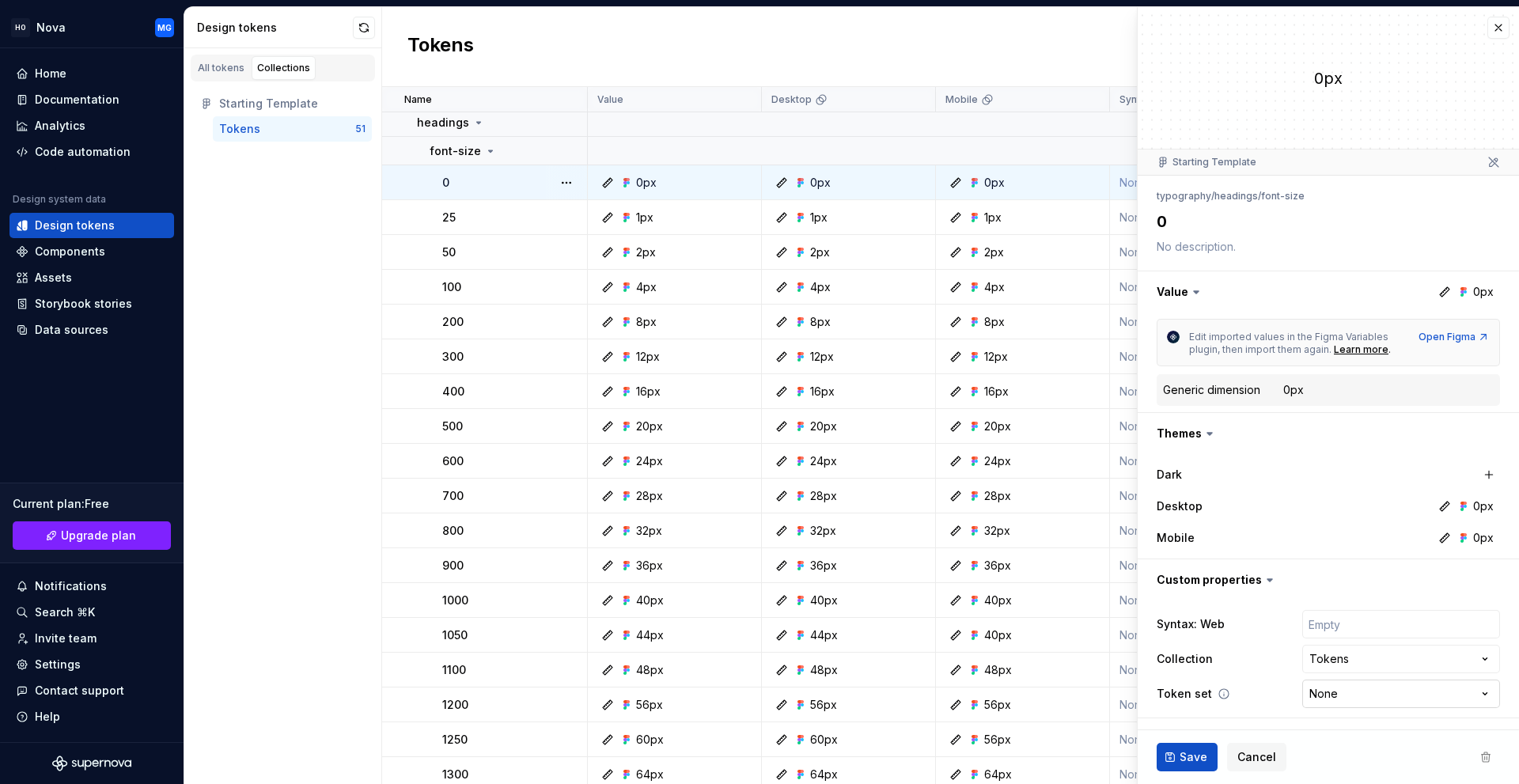
click at [1351, 683] on html "HO Nova MG Home Documentation Analytics Code automation Design system data Desi…" at bounding box center [760, 392] width 1519 height 784
click at [1334, 521] on html "HO Nova MG Home Documentation Analytics Code automation Design system data Desi…" at bounding box center [760, 392] width 1519 height 784
click at [1501, 20] on button "button" at bounding box center [1498, 28] width 22 height 22
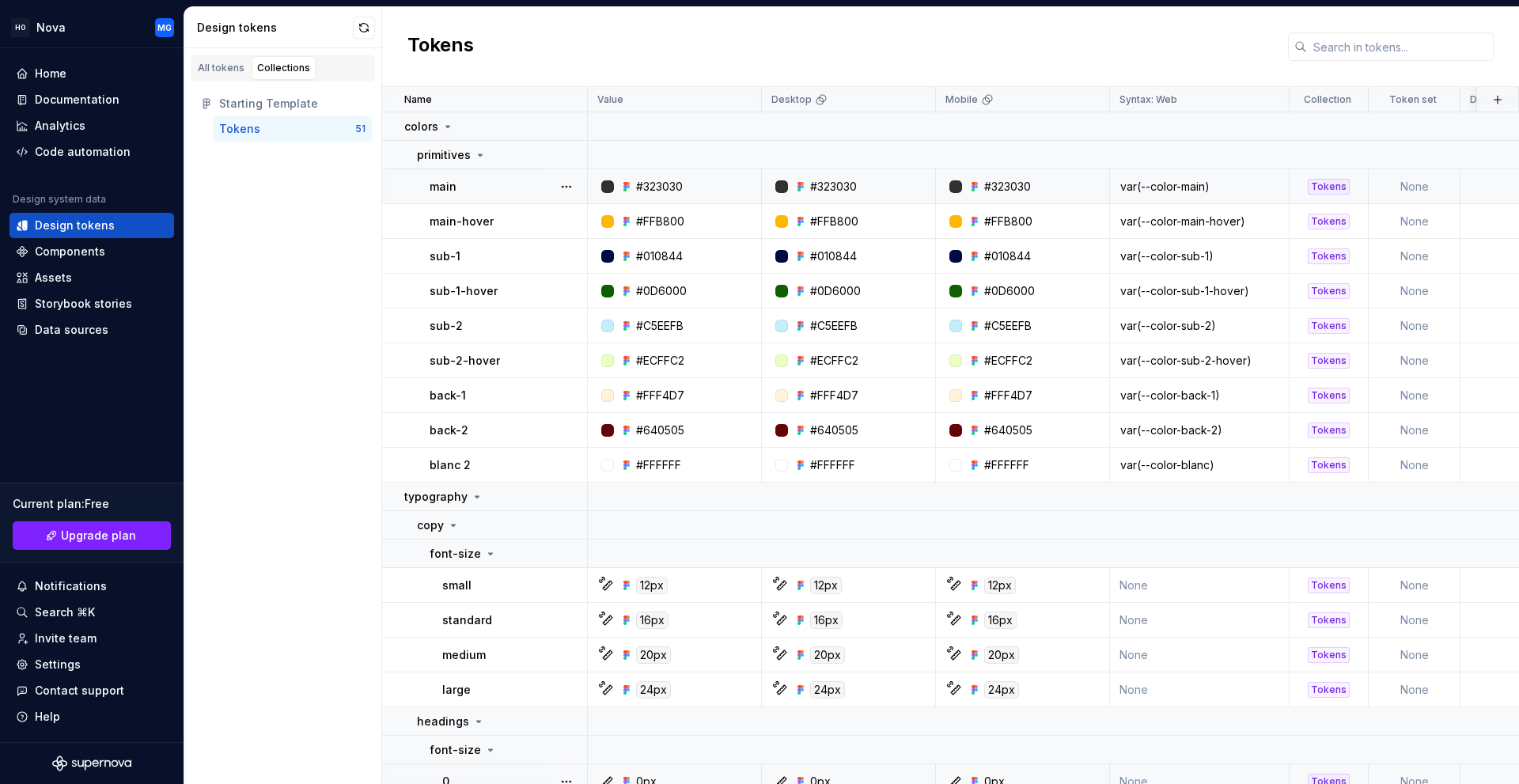
click at [499, 188] on div "main" at bounding box center [507, 186] width 156 height 16
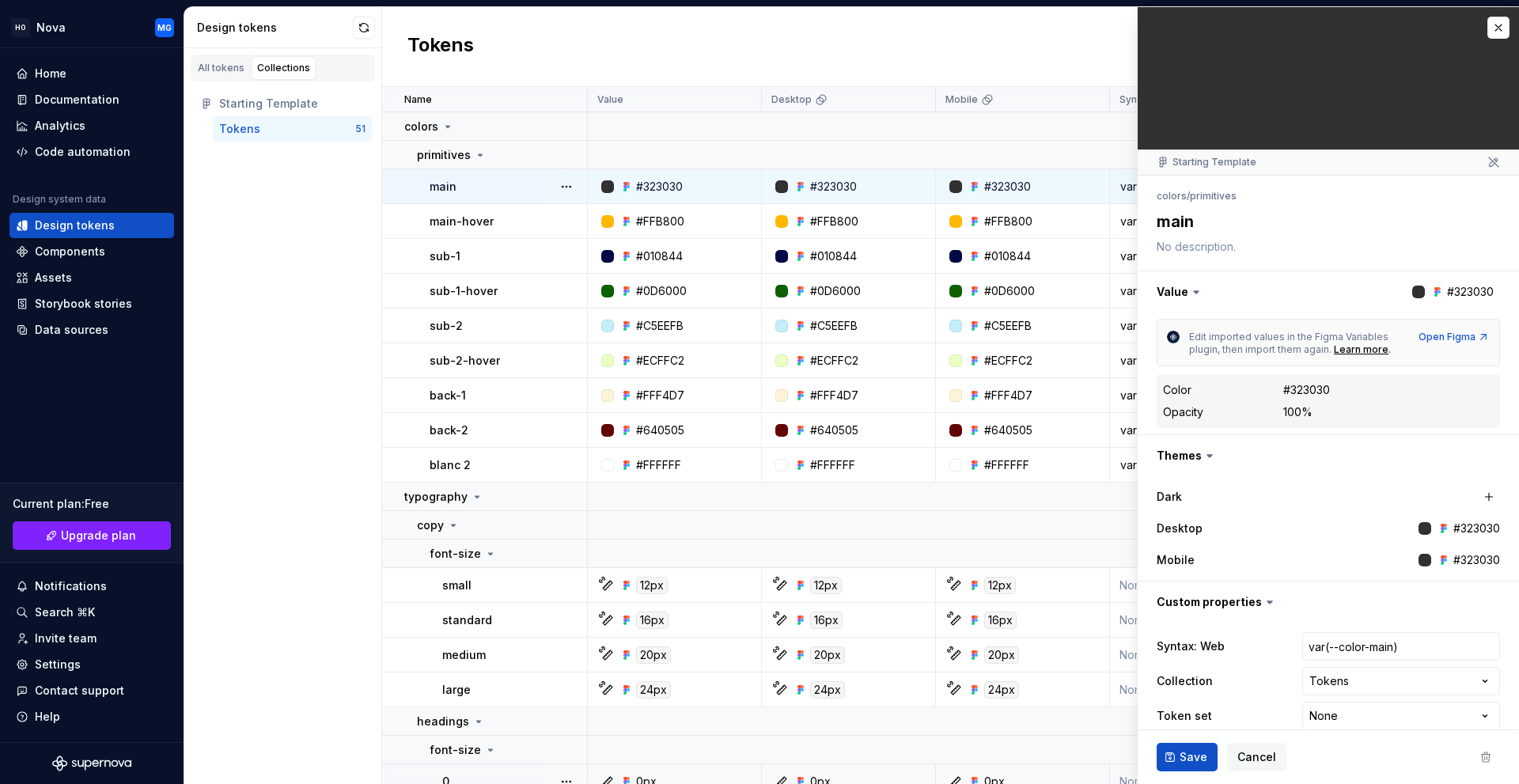
type textarea "*"
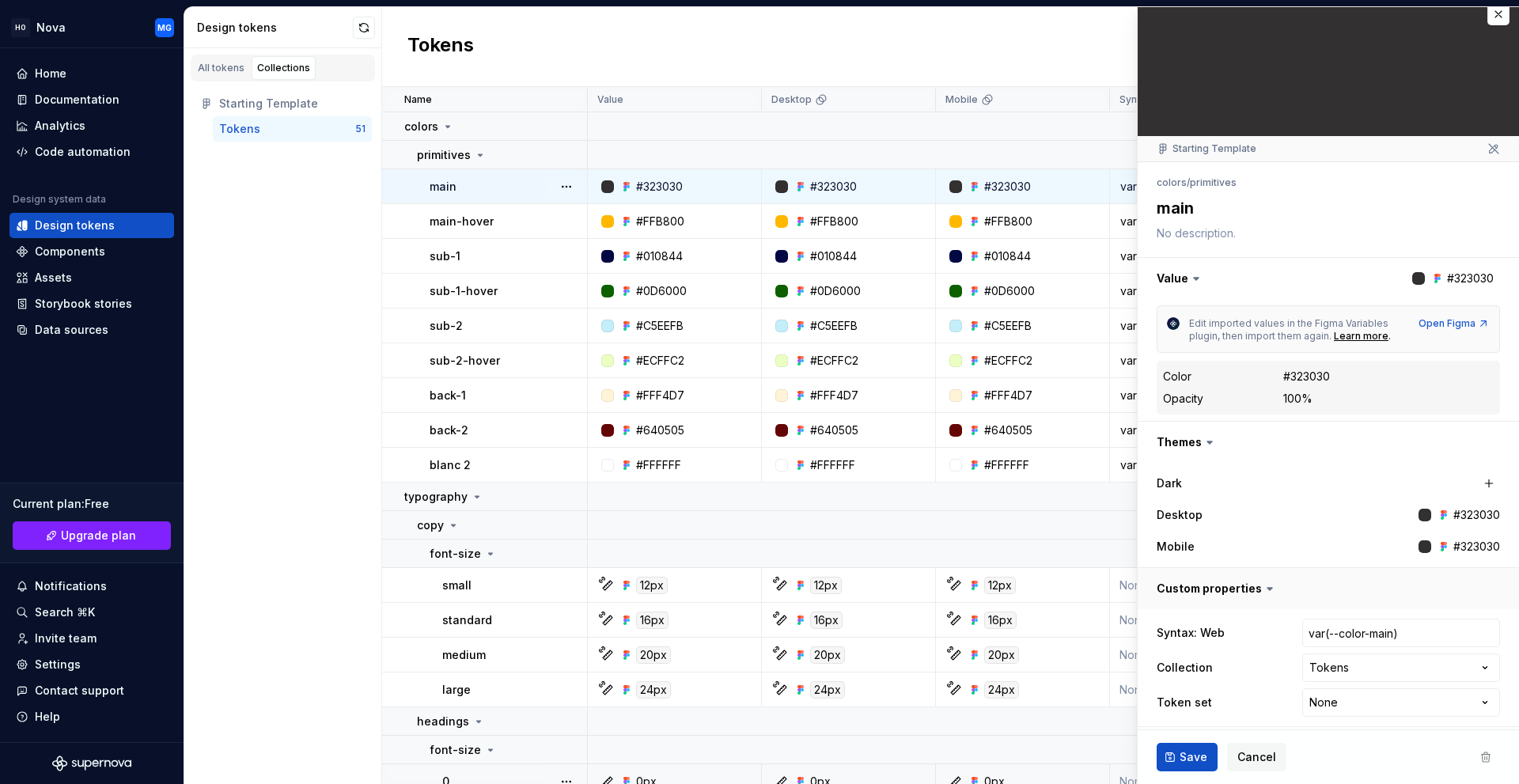
scroll to position [21, 0]
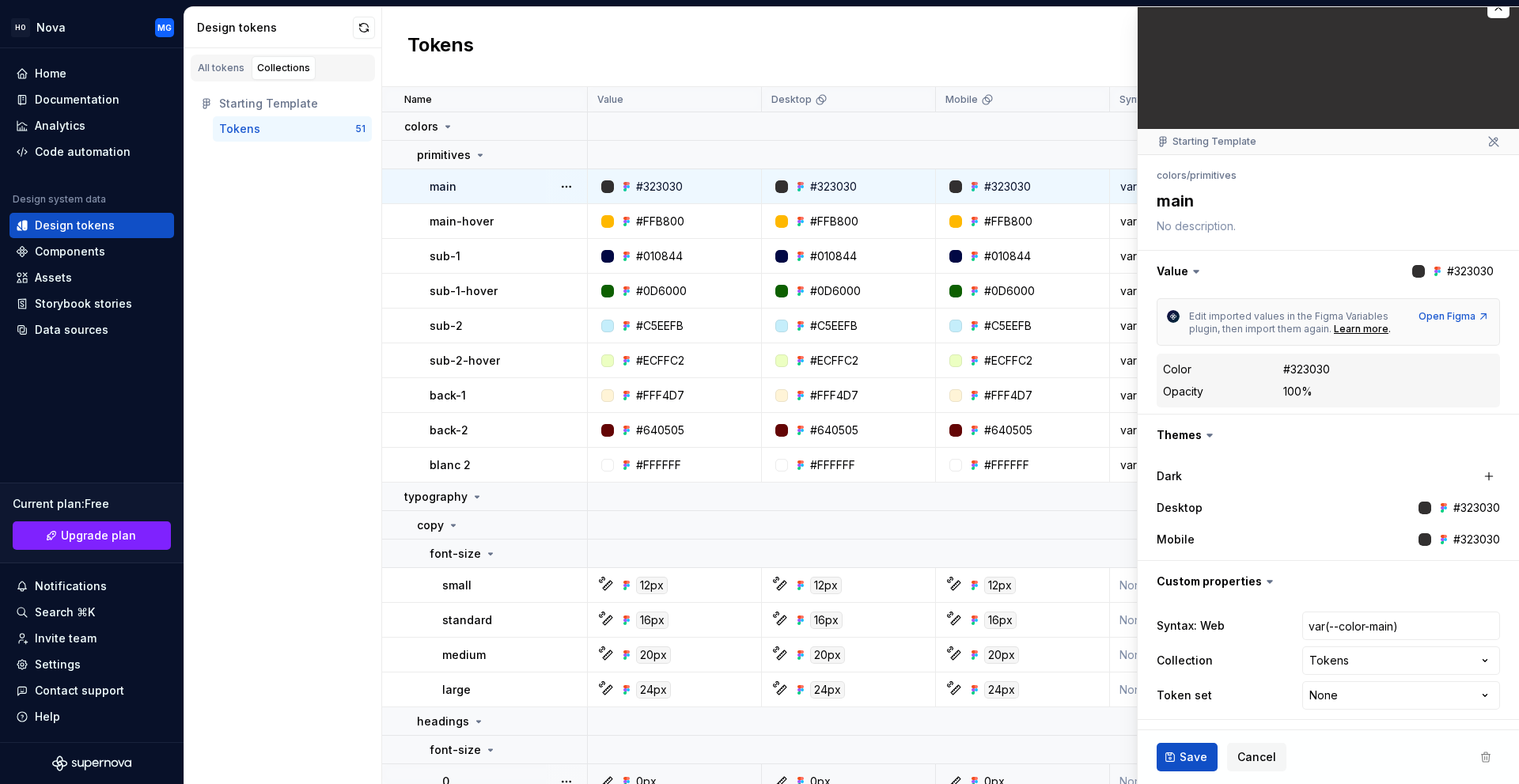
click at [1320, 709] on div "Syntax: Web var(--color-main) Collection Tokens **** ****** Token set None ****…" at bounding box center [1329, 659] width 343 height 105
click at [1318, 696] on html "HO Nova MG Home Documentation Analytics Code automation Design system data Desi…" at bounding box center [760, 392] width 1519 height 784
select select "**********"
click at [1484, 2] on div "HO Nova MG Home Documentation Analytics Code automation Design system data Desi…" at bounding box center [760, 392] width 1519 height 784
click at [1487, 10] on button "button" at bounding box center [1498, 7] width 22 height 22
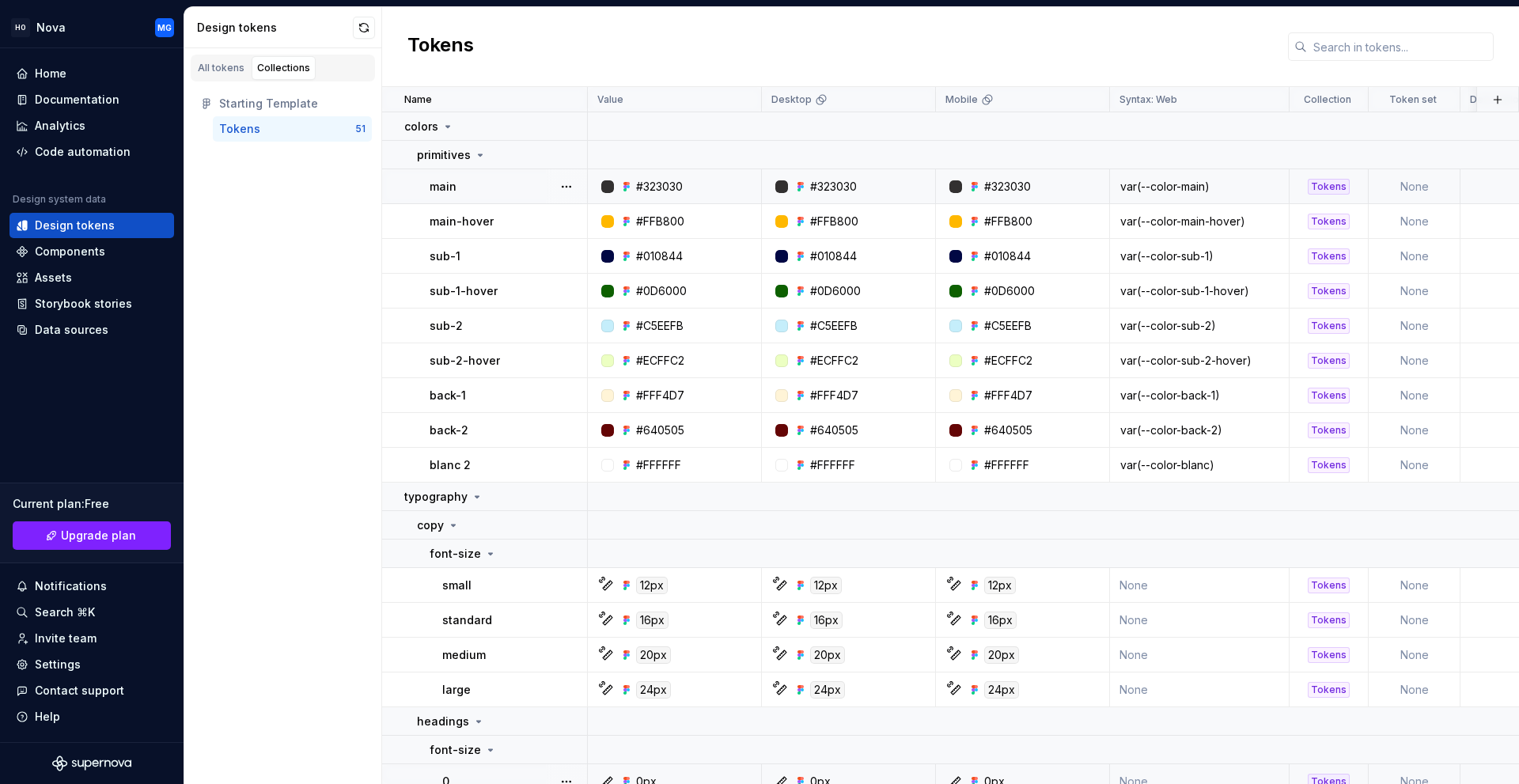
click at [1387, 192] on td "None" at bounding box center [1414, 186] width 92 height 35
type textarea "*"
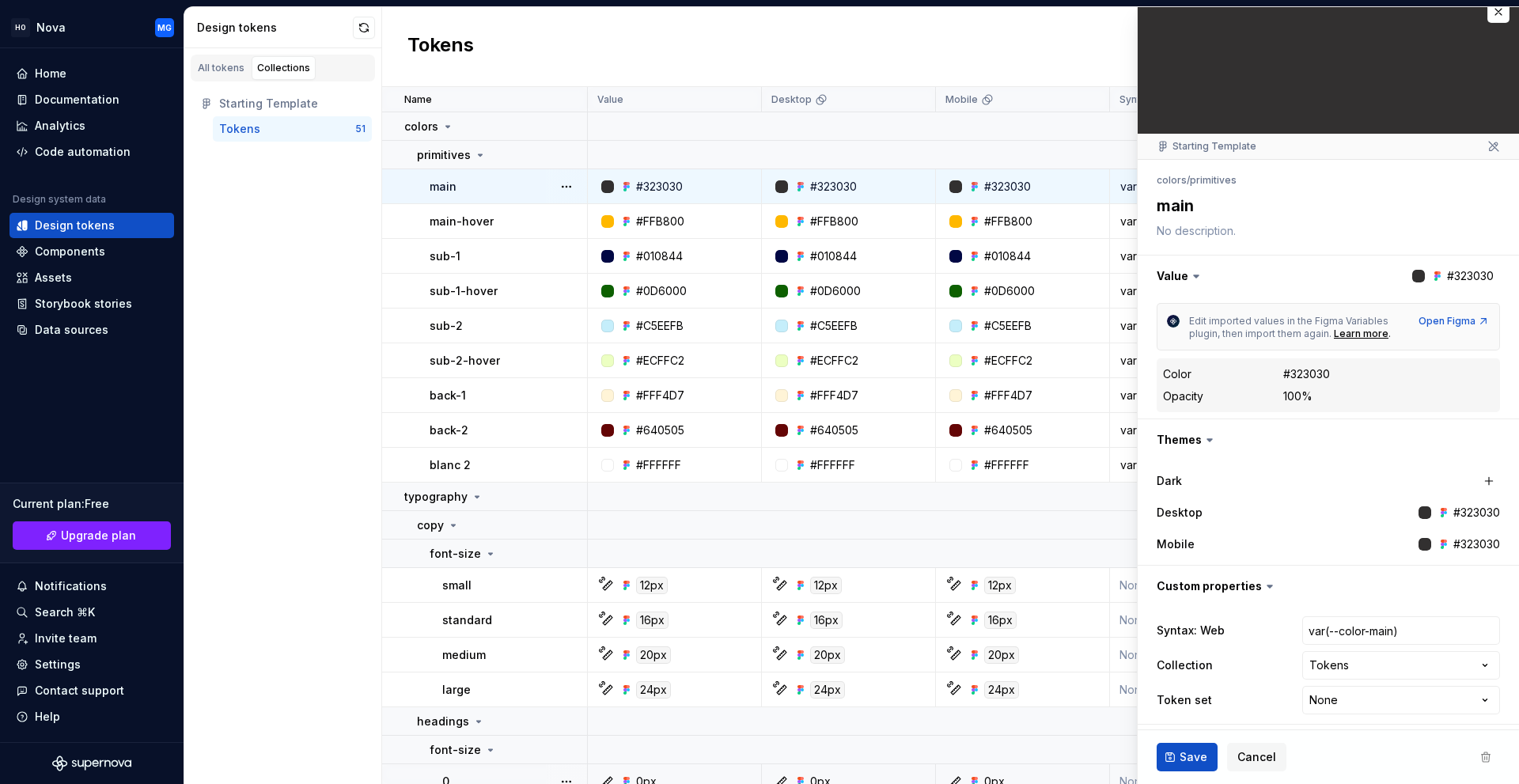
scroll to position [21, 0]
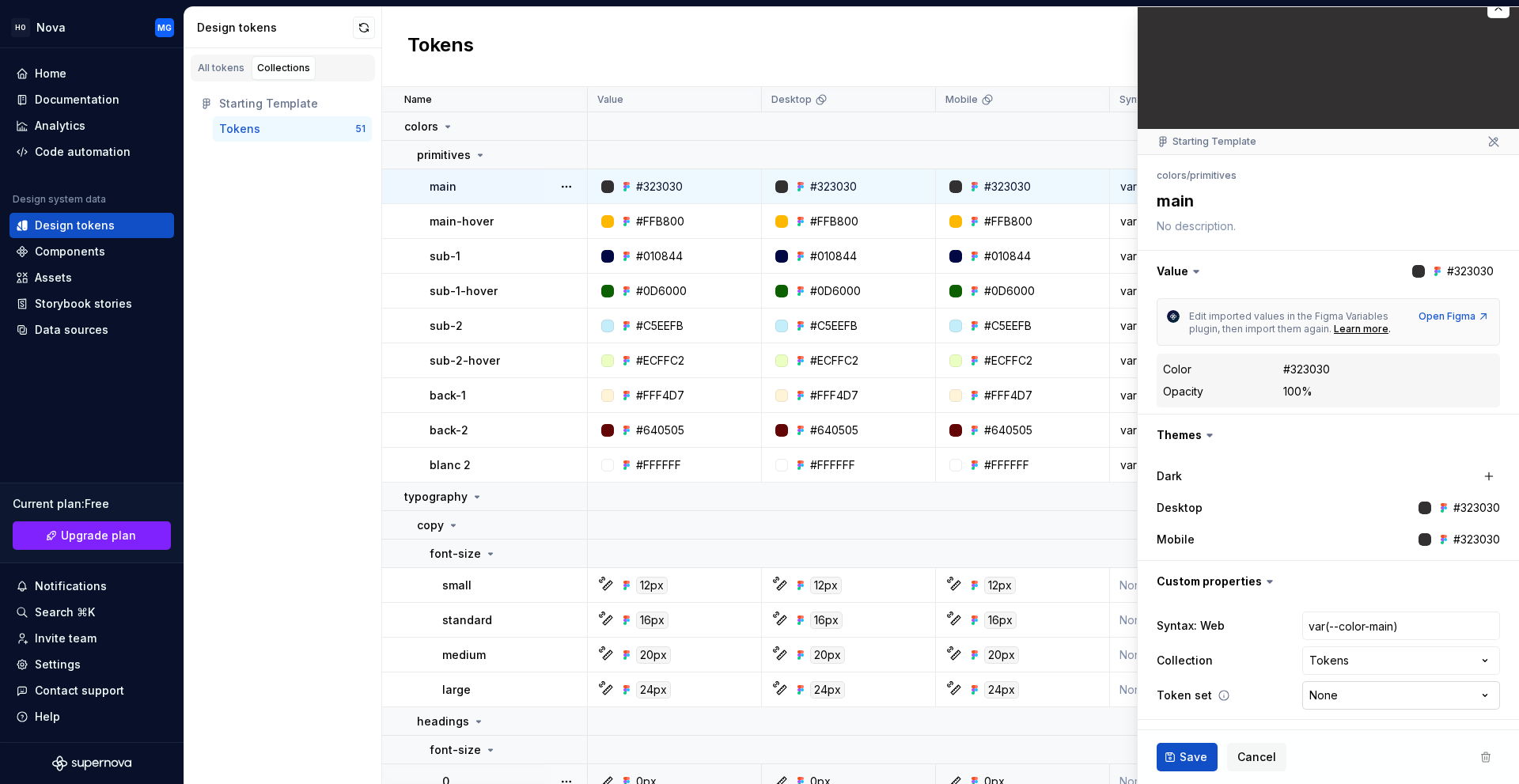
click at [1320, 707] on html "HO Nova MG Home Documentation Analytics Code automation Design system data Desi…" at bounding box center [760, 392] width 1519 height 784
select select "**********"
click at [1167, 758] on button "Save" at bounding box center [1187, 756] width 61 height 29
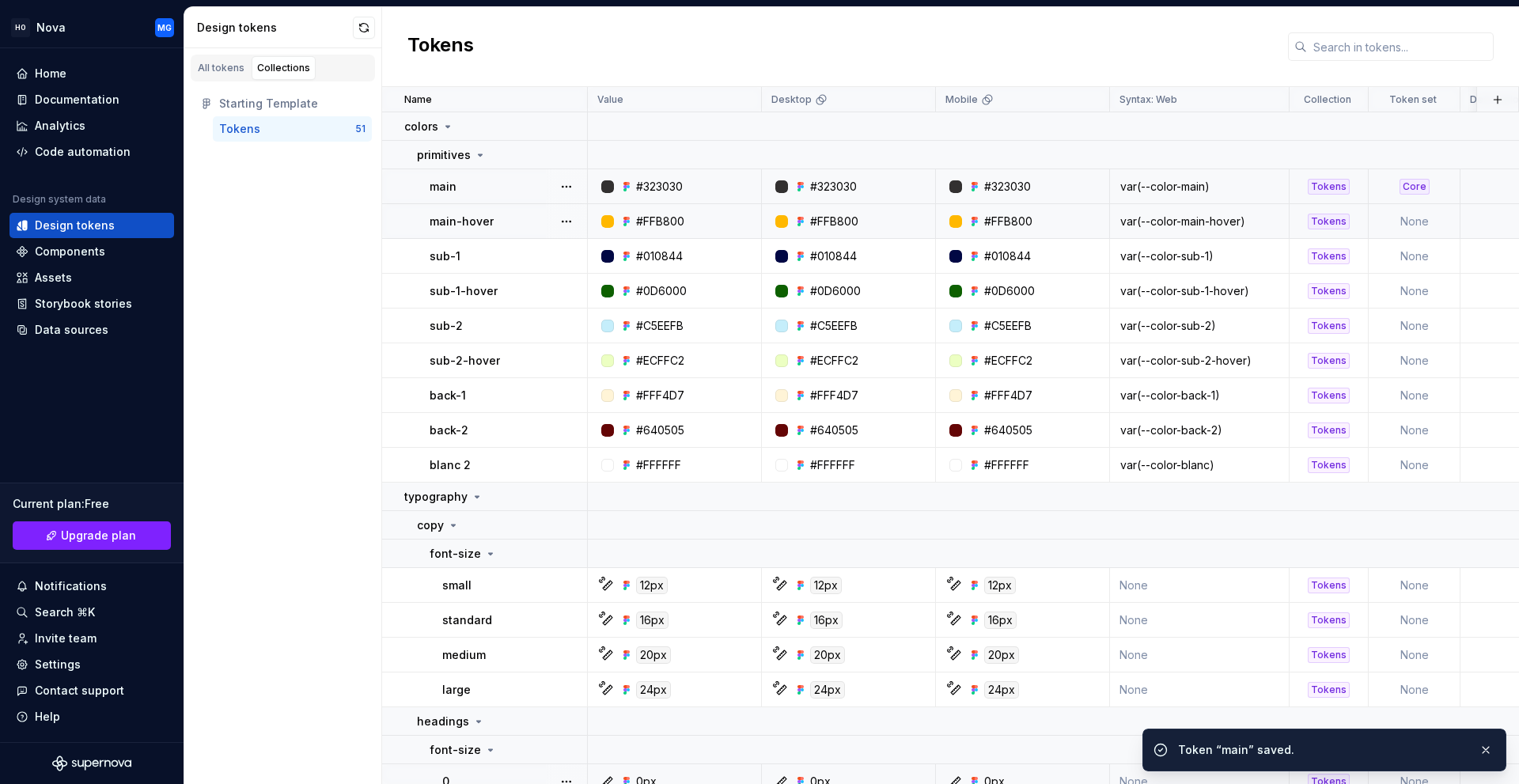
click at [1460, 222] on td at bounding box center [1539, 221] width 158 height 35
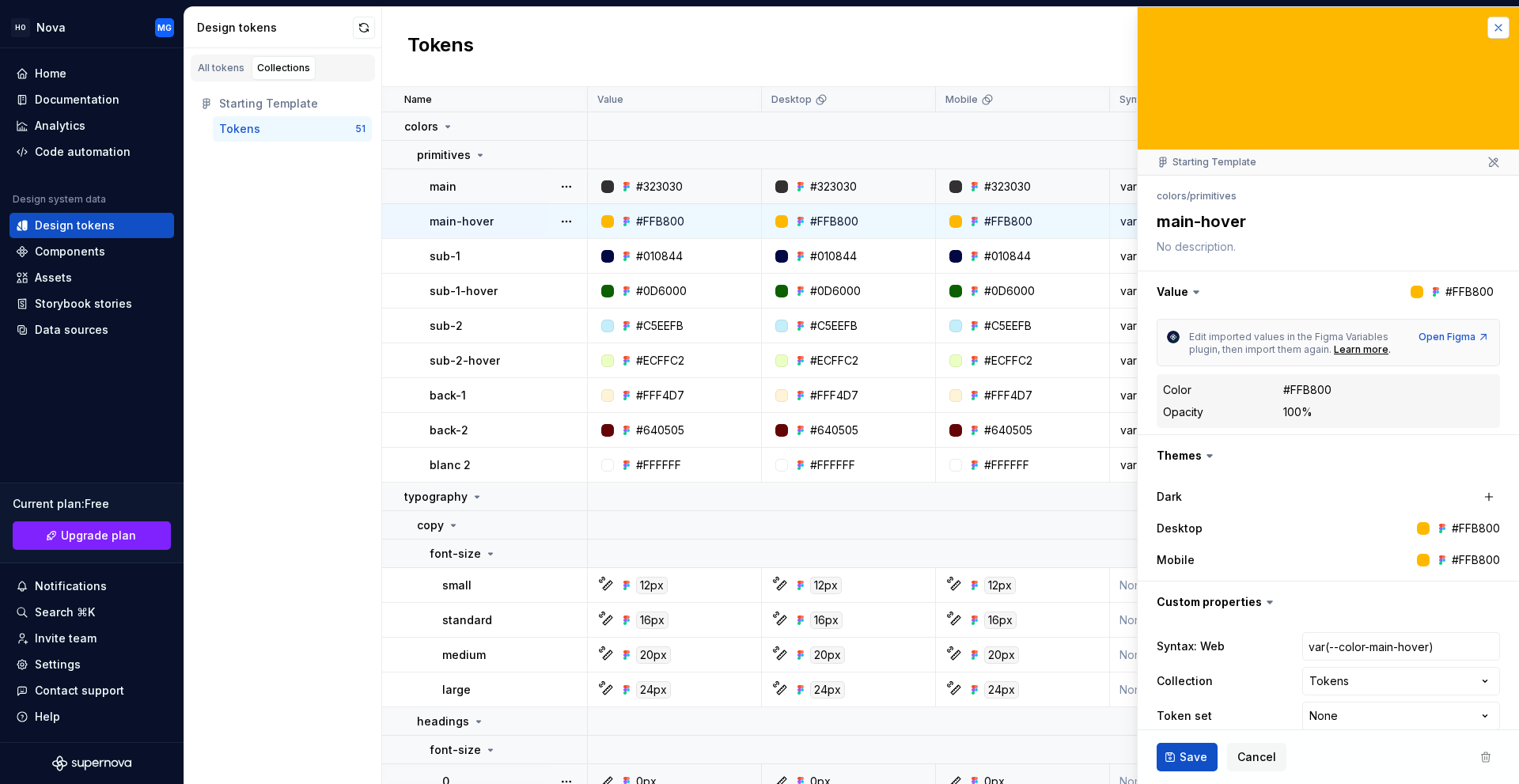
click at [1489, 25] on button "button" at bounding box center [1498, 28] width 22 height 22
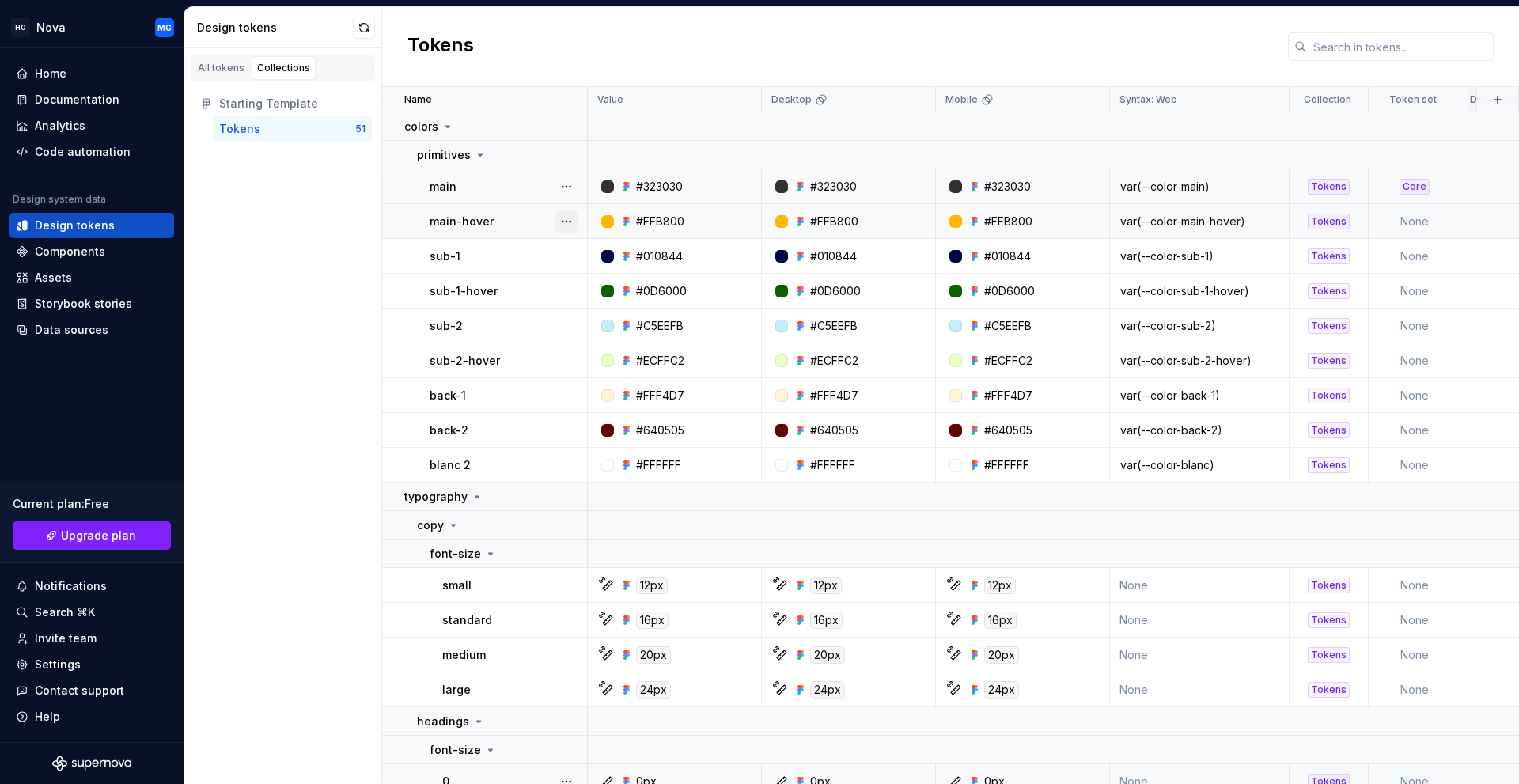
click at [568, 219] on button "button" at bounding box center [566, 221] width 22 height 22
click at [1418, 222] on td "None" at bounding box center [1414, 221] width 92 height 35
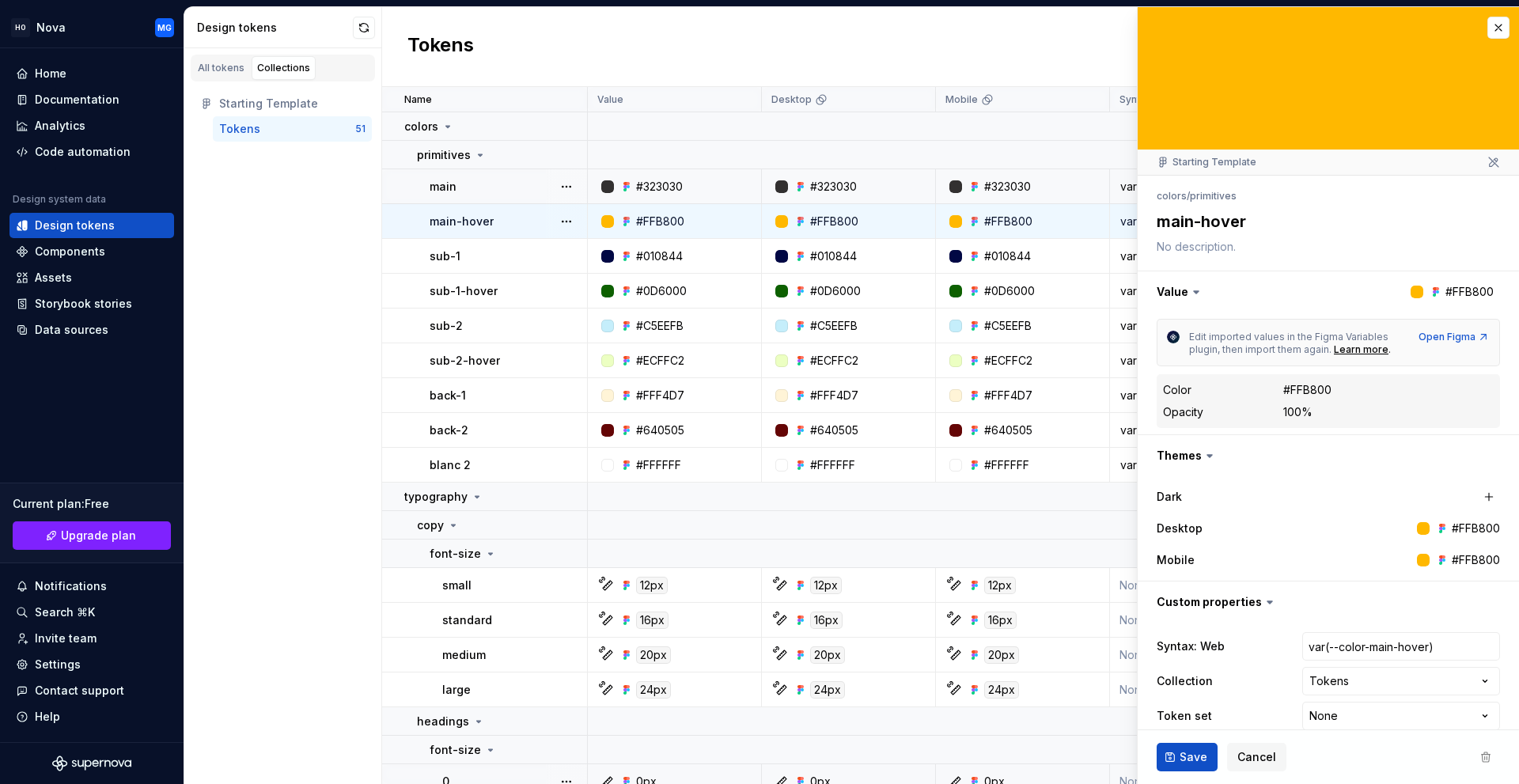
type textarea "*"
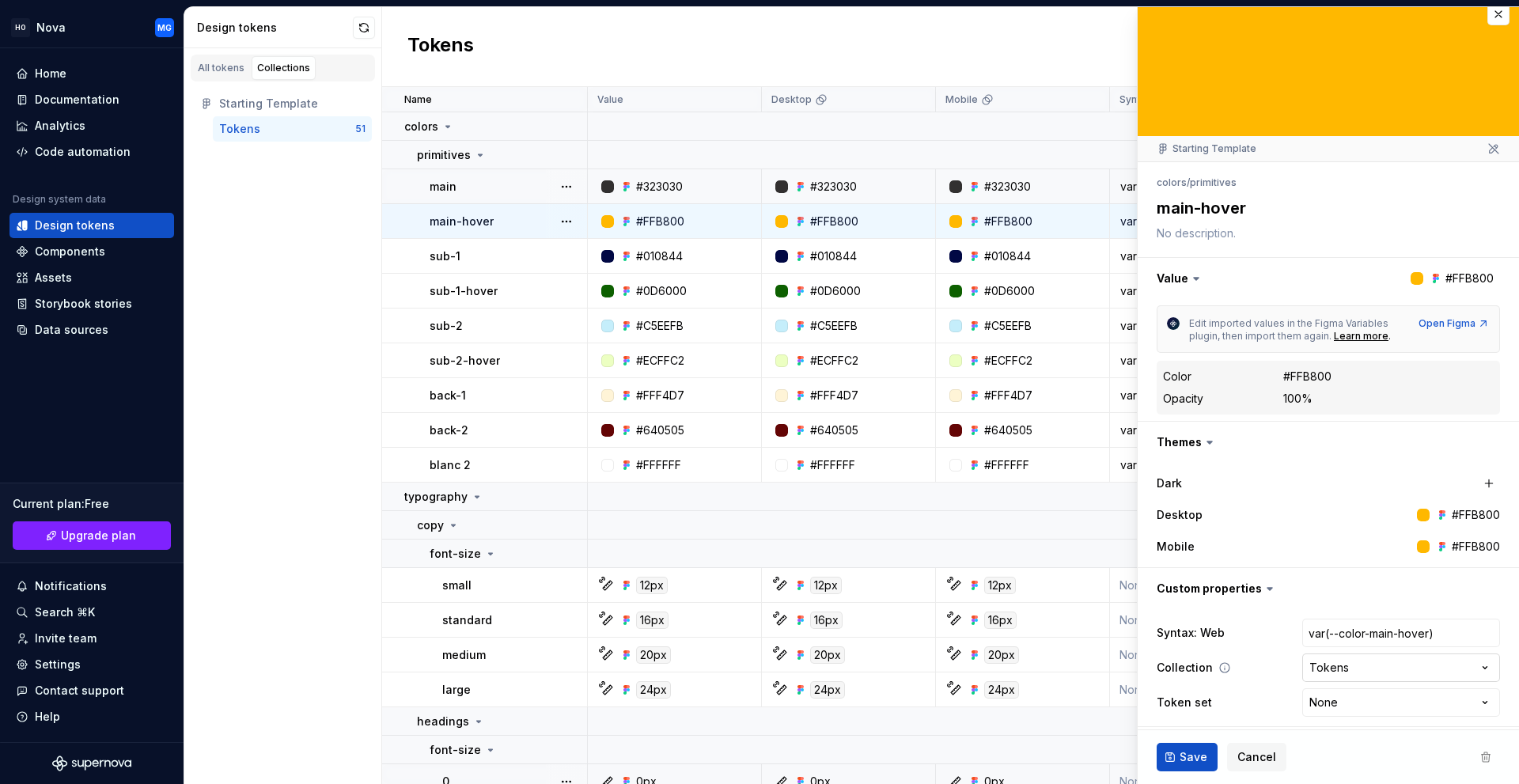
scroll to position [21, 0]
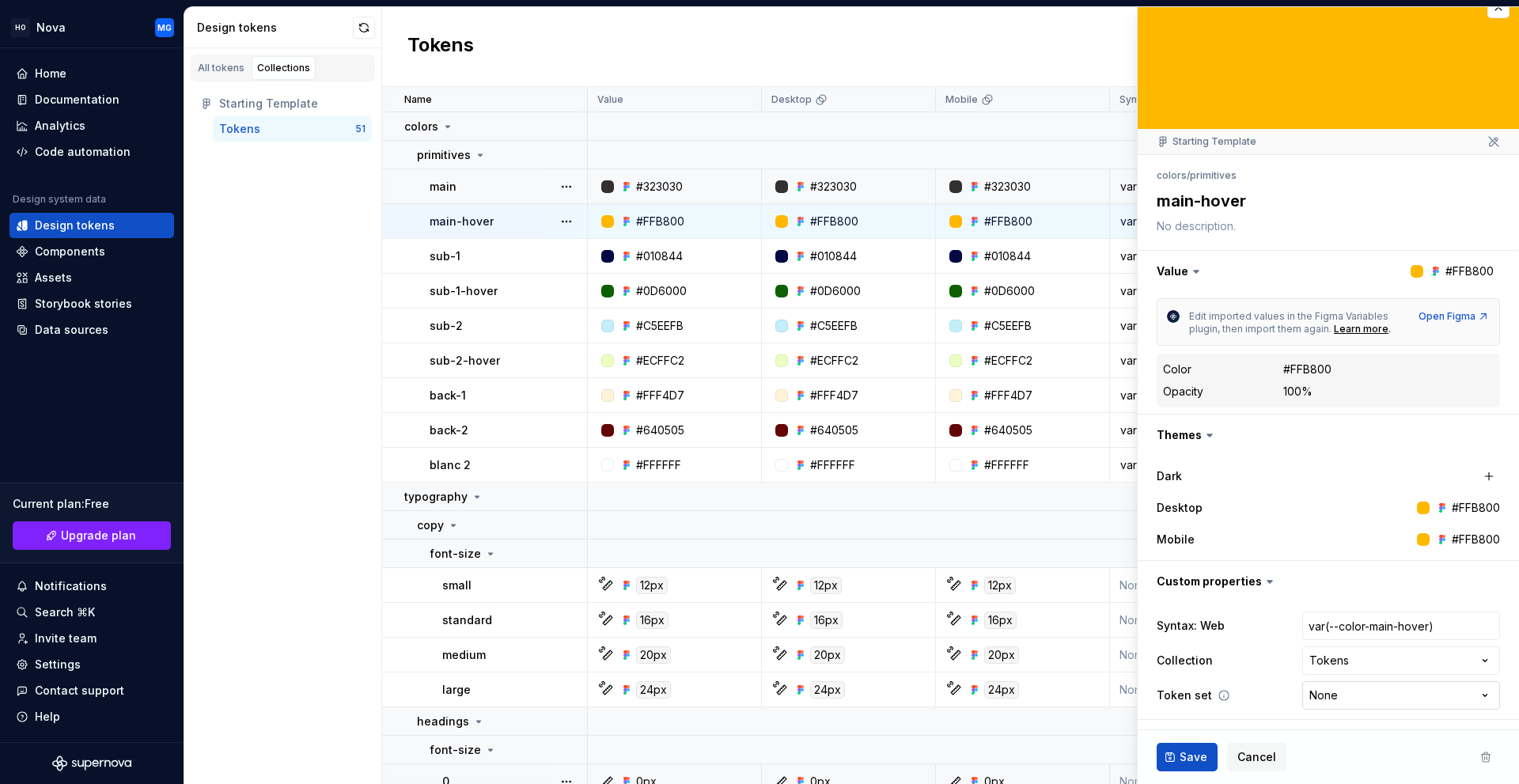
click at [1316, 692] on html "HO Nova MG Home Documentation Analytics Code automation Design system data Desi…" at bounding box center [760, 392] width 1519 height 784
click at [1315, 696] on html "HO Nova MG Home Documentation Analytics Code automation Design system data Desi…" at bounding box center [760, 392] width 1519 height 784
select select "**********"
click at [1489, 16] on button "button" at bounding box center [1498, 7] width 22 height 22
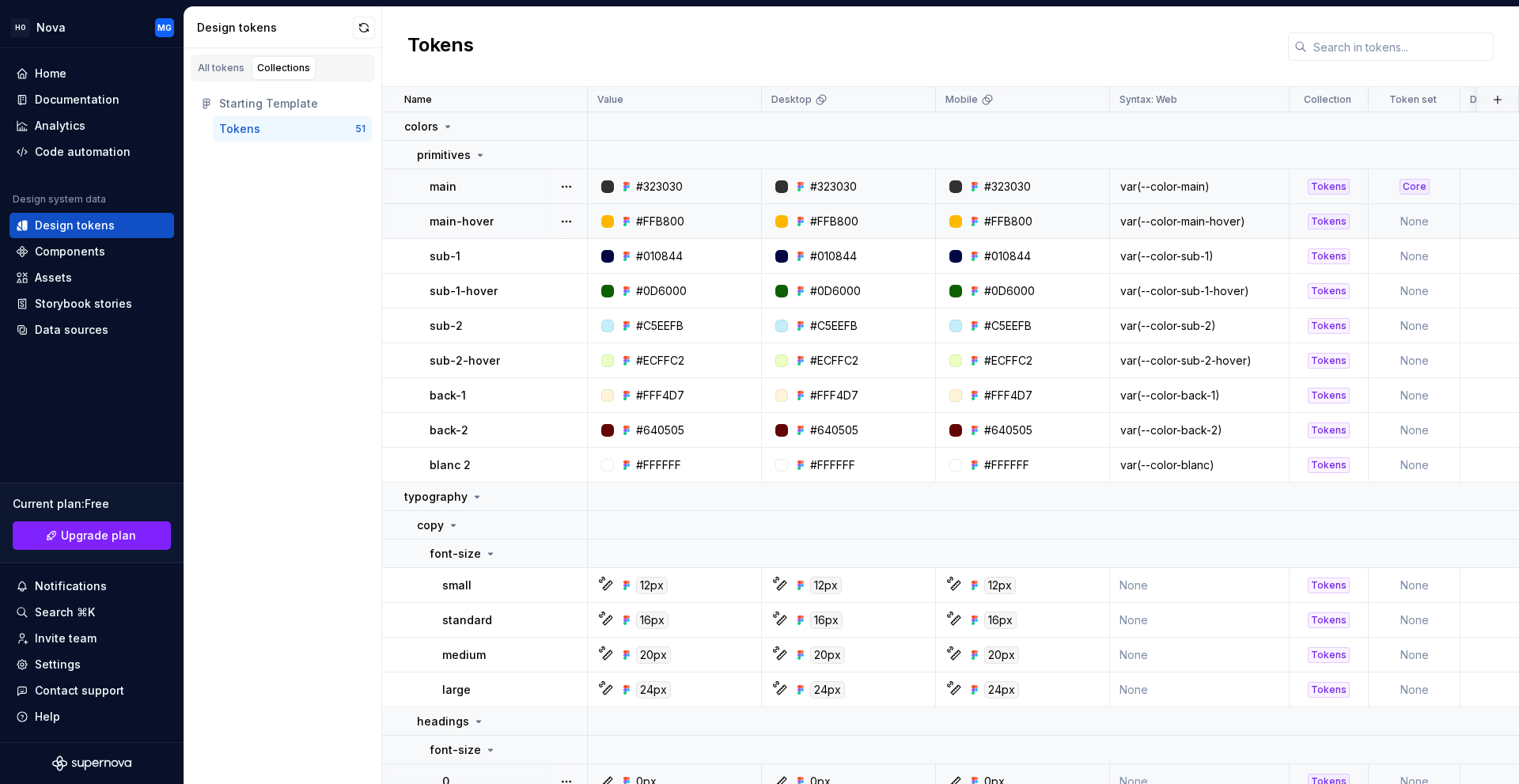
click at [1411, 229] on td "None" at bounding box center [1414, 221] width 92 height 35
type textarea "*"
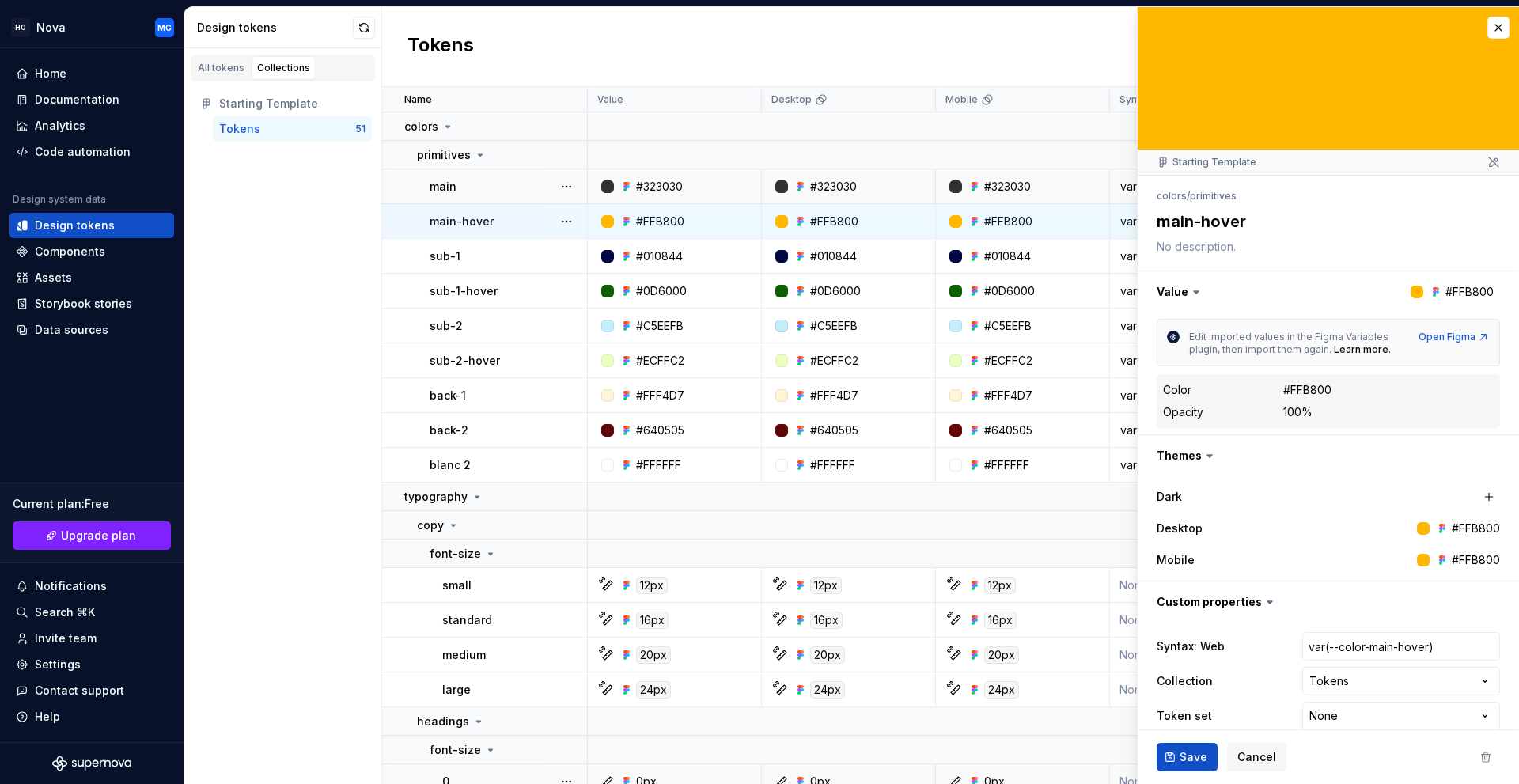
click at [1318, 719] on html "HO Nova MG Home Documentation Analytics Code automation Design system data Desi…" at bounding box center [760, 392] width 1519 height 784
select select "**********"
click at [1173, 761] on button "Save" at bounding box center [1187, 756] width 61 height 29
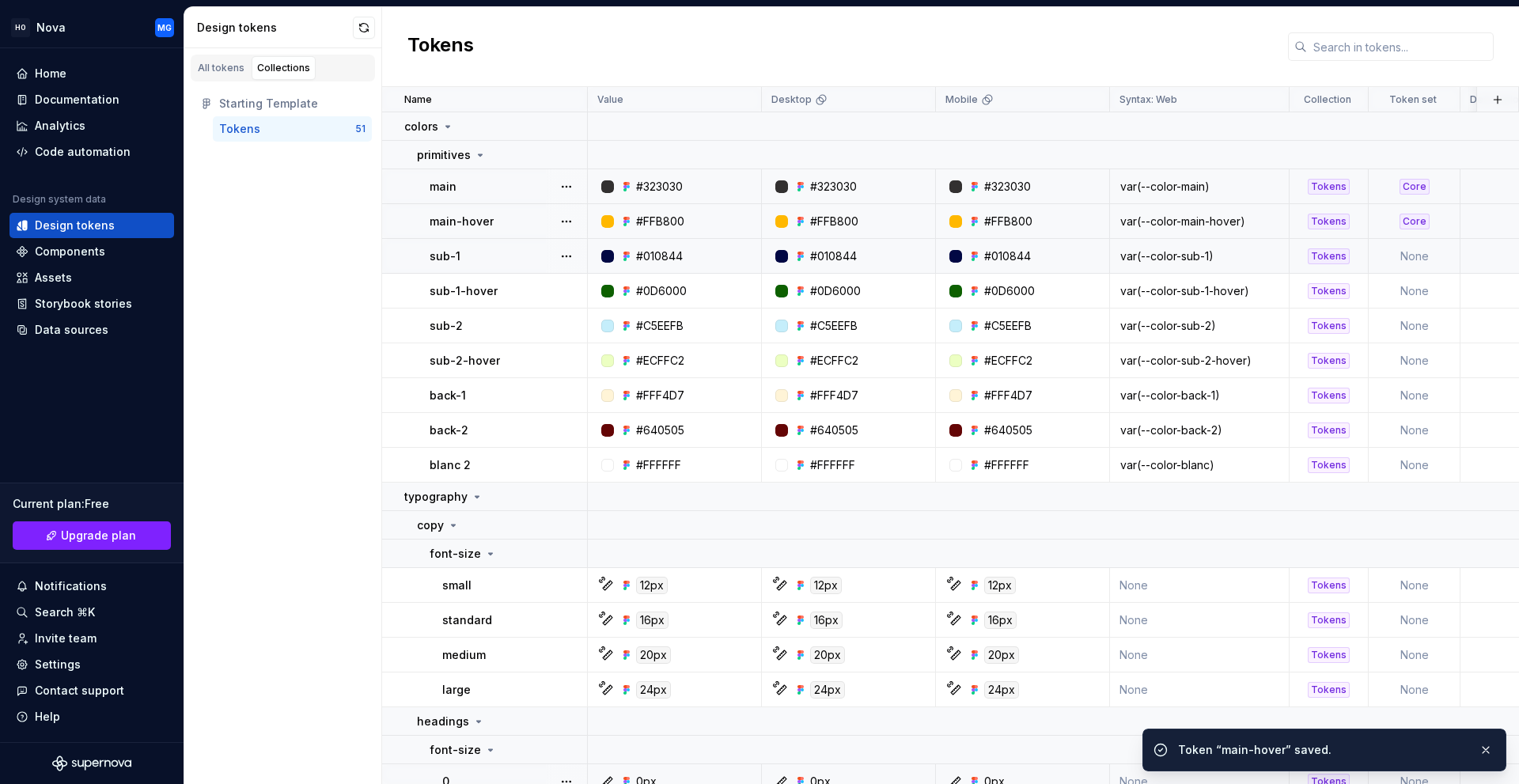
click at [1414, 252] on td "None" at bounding box center [1414, 256] width 92 height 35
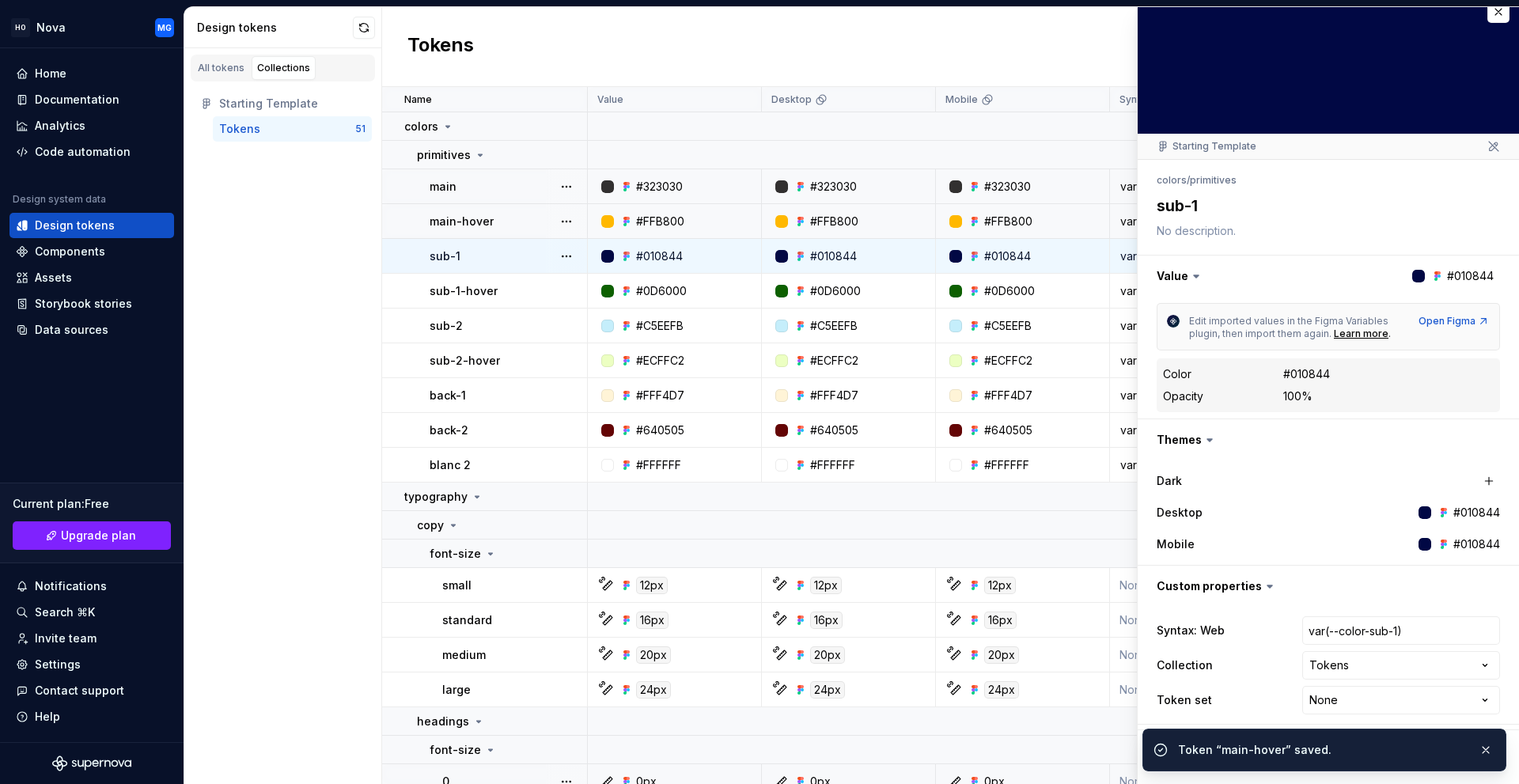
scroll to position [21, 0]
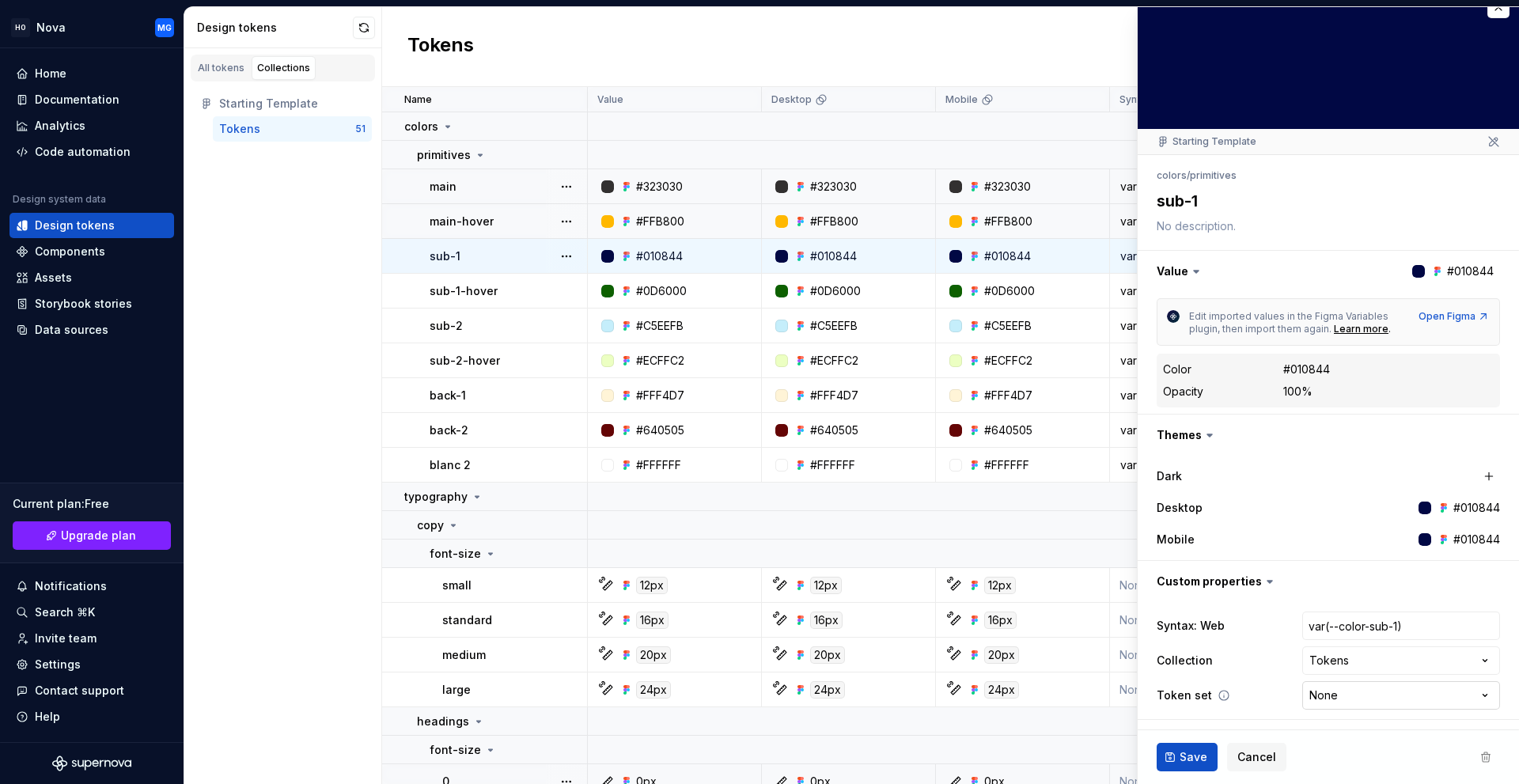
click at [1320, 692] on html "HO Nova MG Home Documentation Analytics Code automation Design system data Desi…" at bounding box center [760, 392] width 1519 height 784
type textarea "*"
select select "**********"
click at [1186, 746] on button "Save" at bounding box center [1187, 756] width 61 height 29
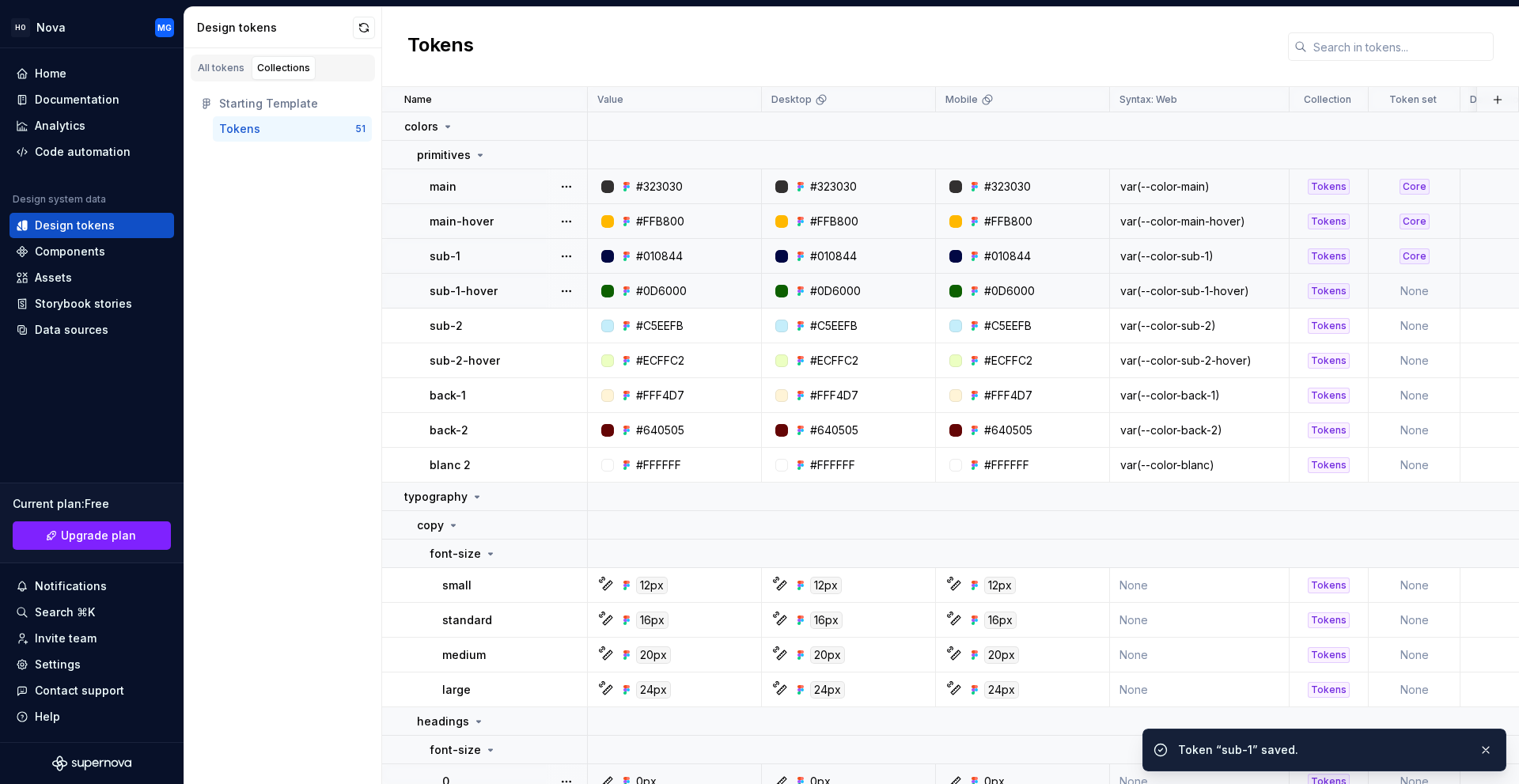
click at [1418, 289] on td "None" at bounding box center [1414, 291] width 92 height 35
type textarea "*"
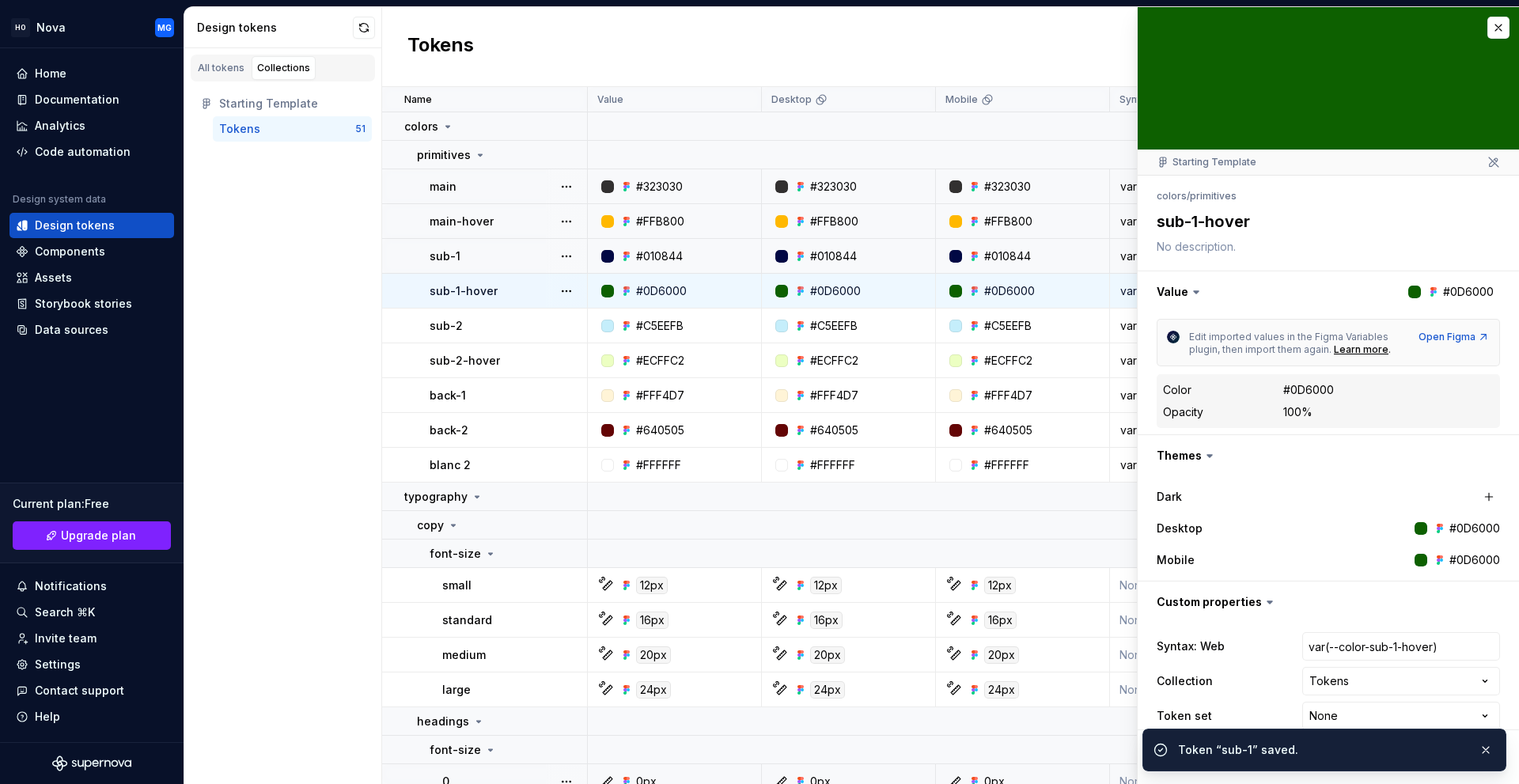
click at [1315, 714] on ul "Token “sub-1” saved." at bounding box center [1325, 746] width 390 height 75
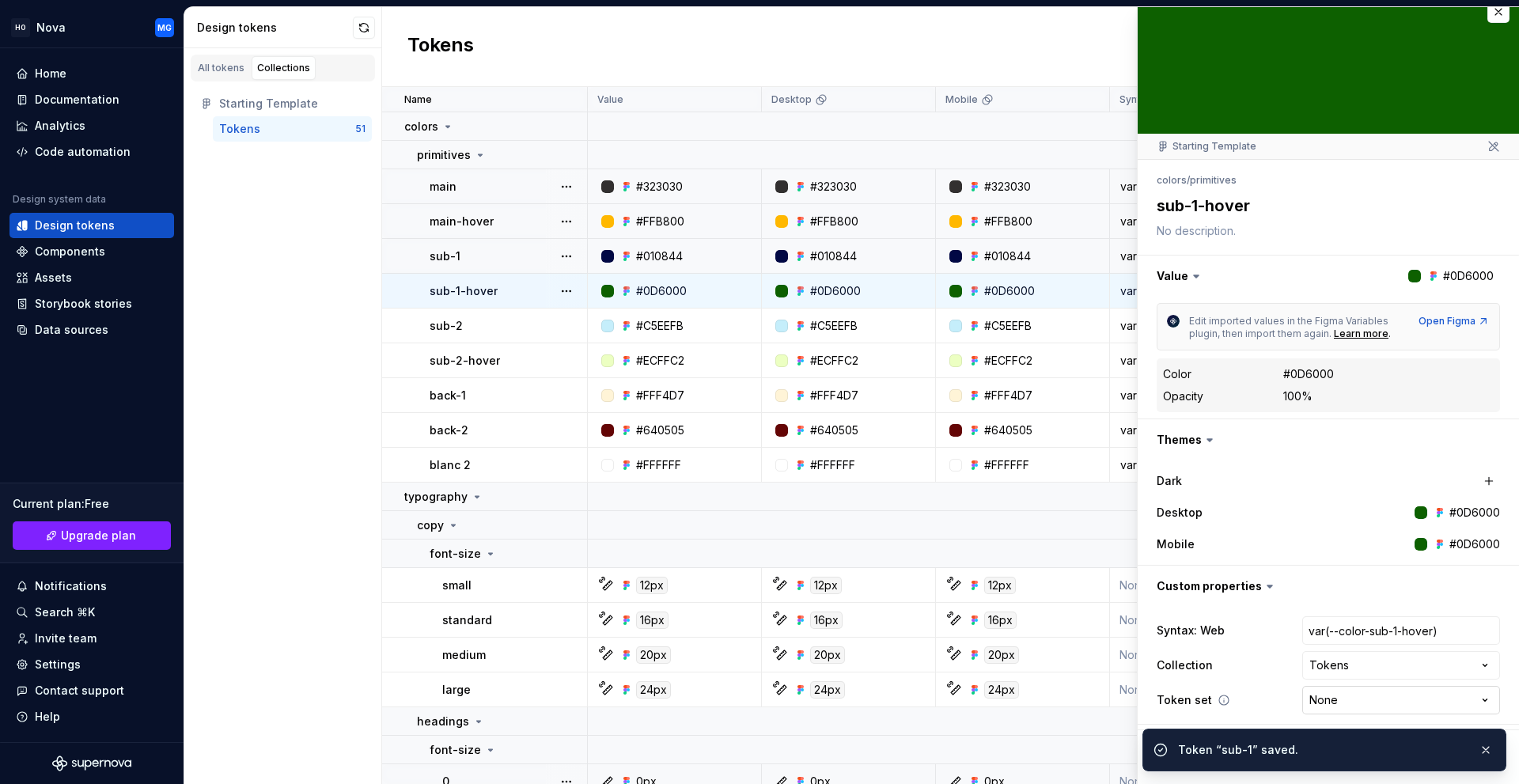
scroll to position [21, 0]
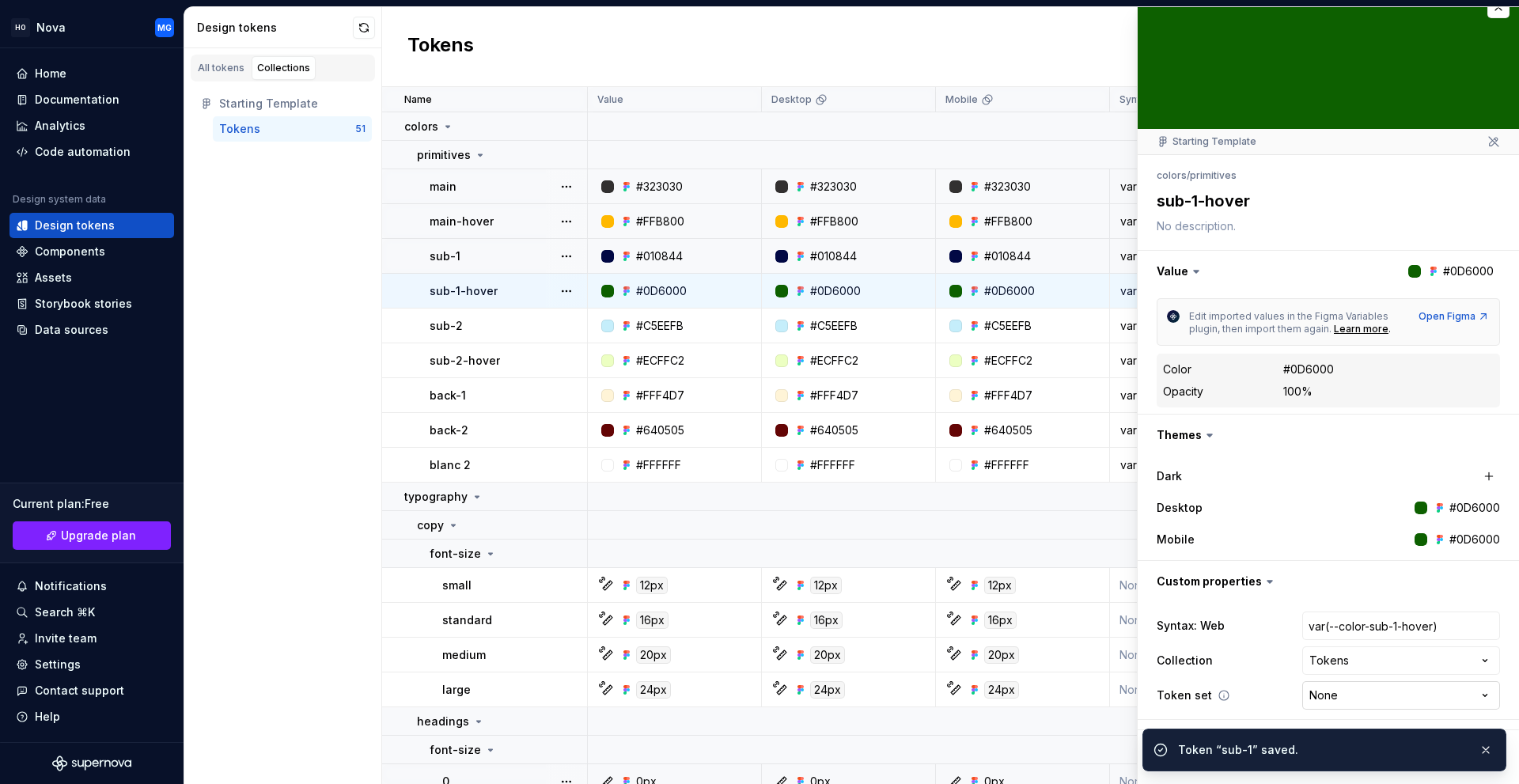
click at [1333, 701] on html "HO Nova MG Home Documentation Analytics Code automation Design system data Desi…" at bounding box center [760, 392] width 1519 height 784
select select "**********"
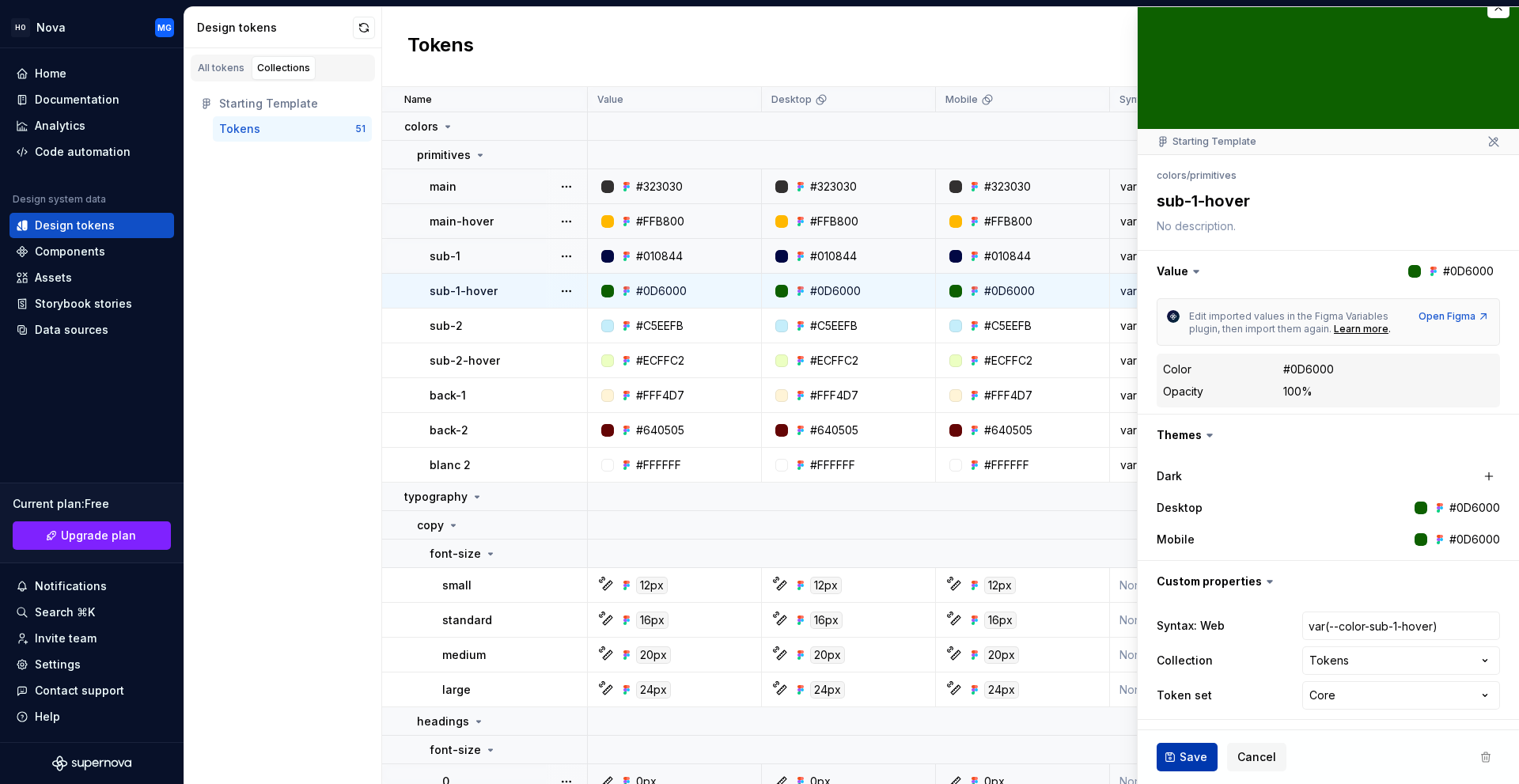
click at [1208, 752] on button "Save" at bounding box center [1187, 756] width 61 height 29
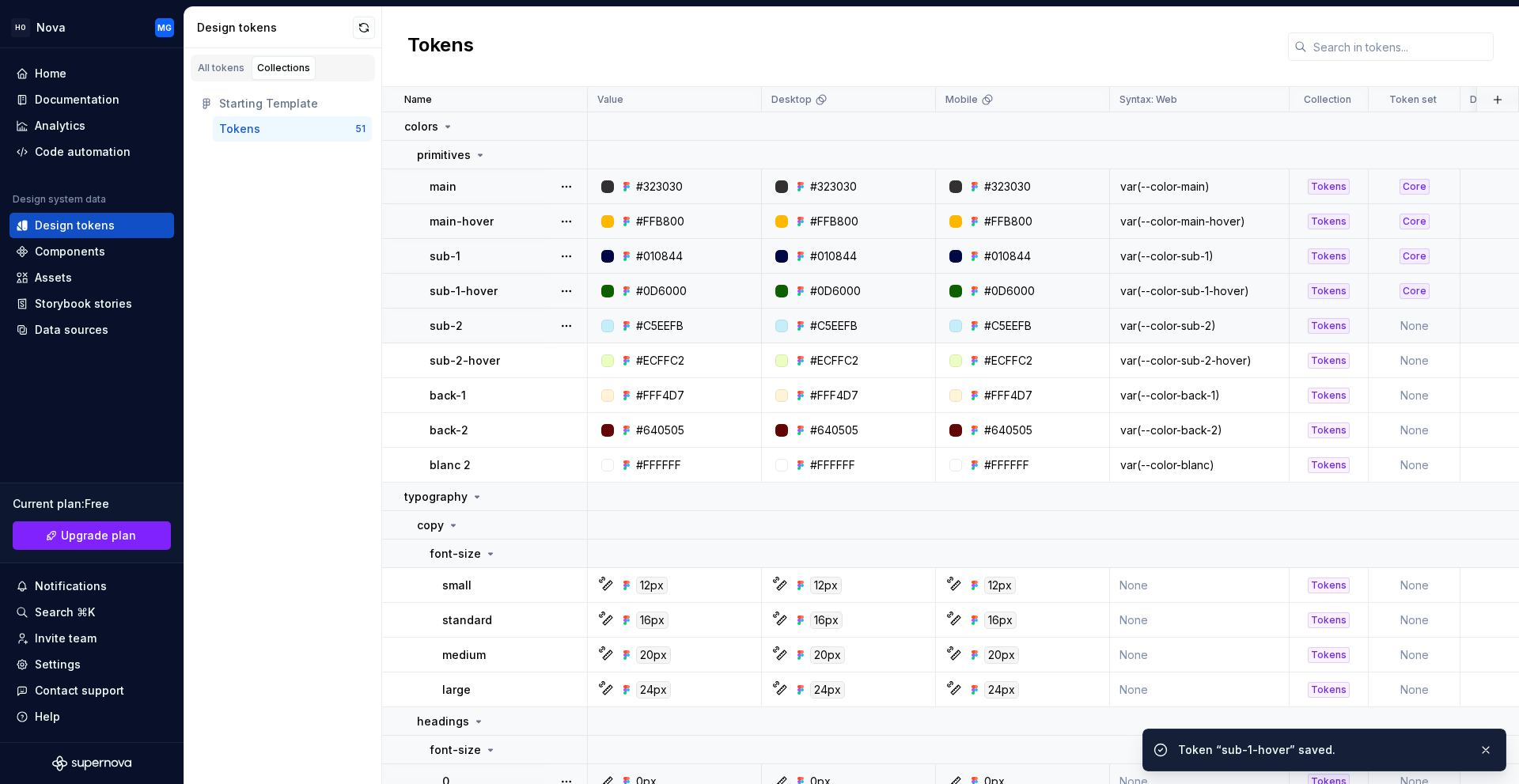
click at [1414, 320] on td "None" at bounding box center [1414, 326] width 92 height 35
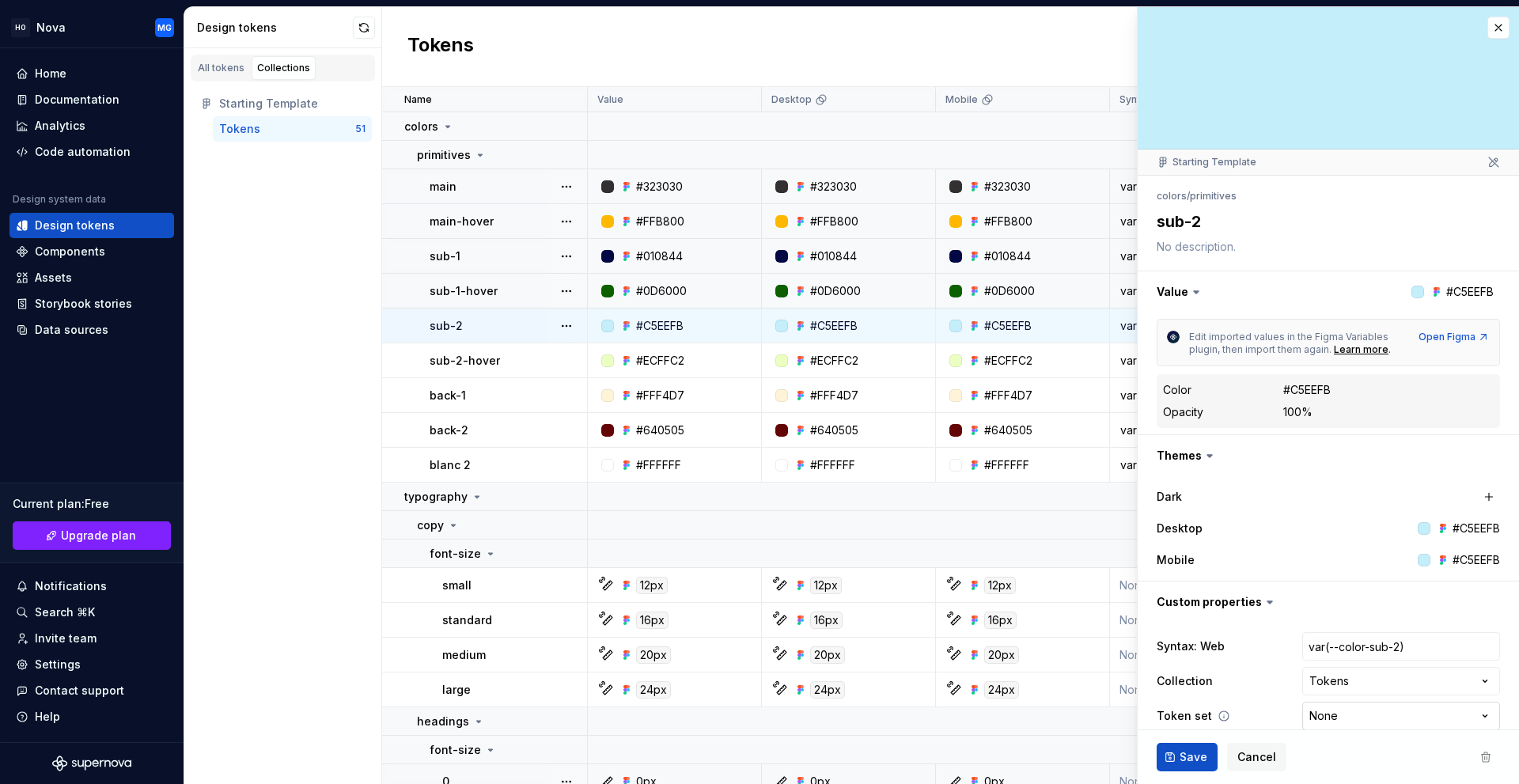
click at [1314, 714] on html "HO Nova MG Home Documentation Analytics Code automation Design system data Desi…" at bounding box center [760, 392] width 1519 height 784
type textarea "*"
select select "**********"
click at [1187, 751] on span "Save" at bounding box center [1194, 757] width 28 height 16
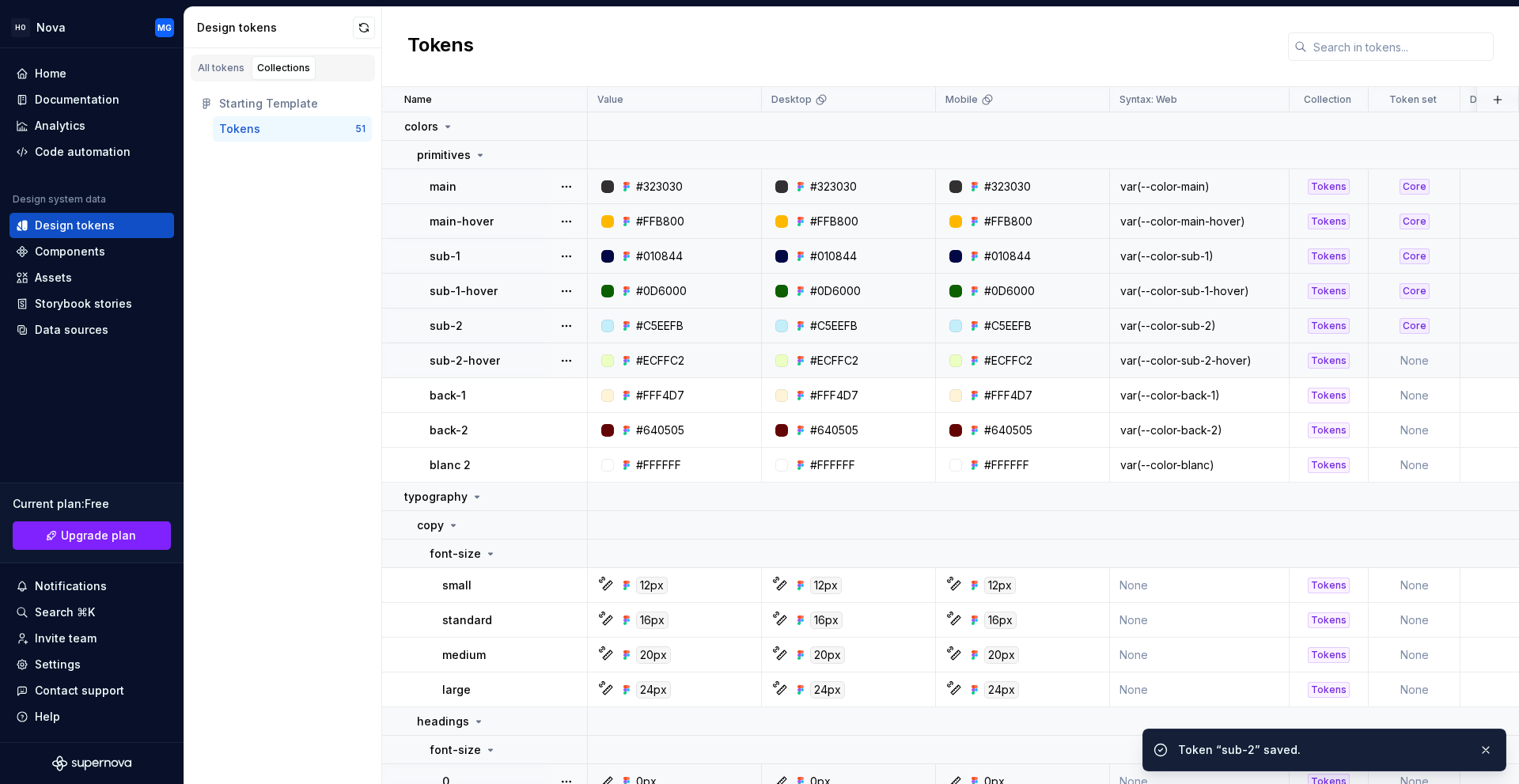
click at [1415, 355] on td "None" at bounding box center [1414, 360] width 92 height 35
type textarea "*"
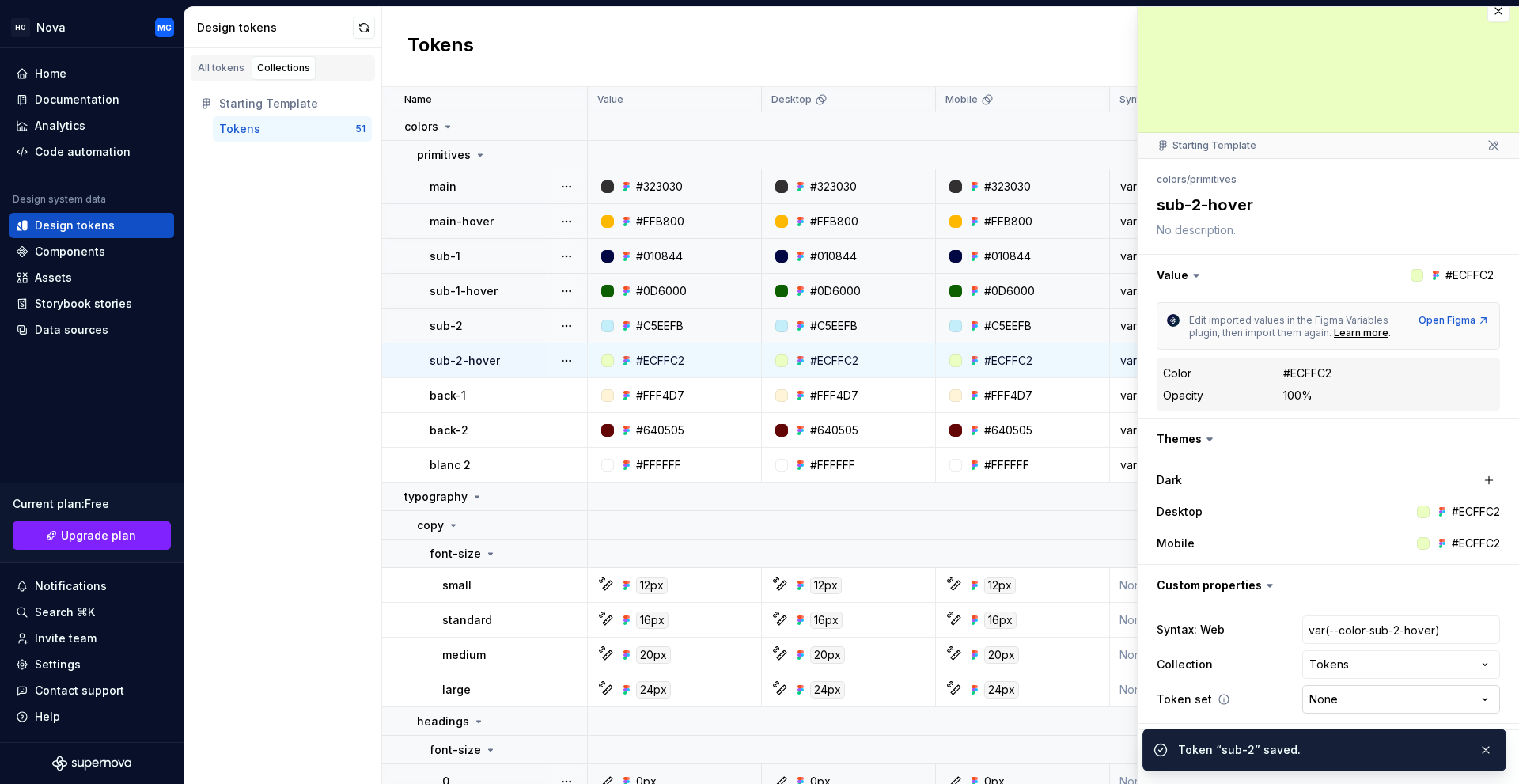
scroll to position [21, 0]
click at [1310, 696] on html "HO Nova MG Home Documentation Analytics Code automation Design system data Desi…" at bounding box center [760, 392] width 1519 height 784
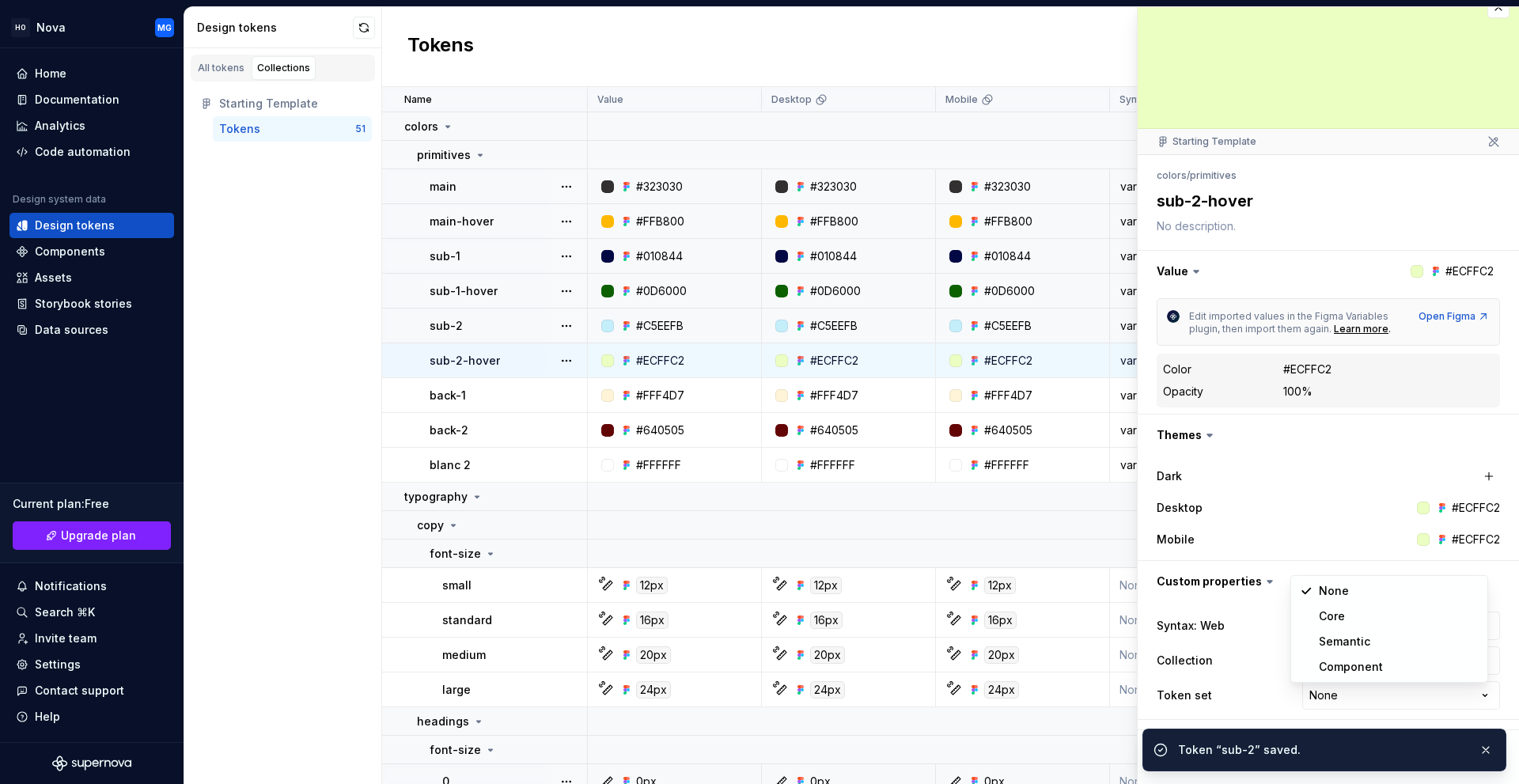
select select "**********"
click at [1485, 746] on button "button" at bounding box center [1485, 749] width 21 height 22
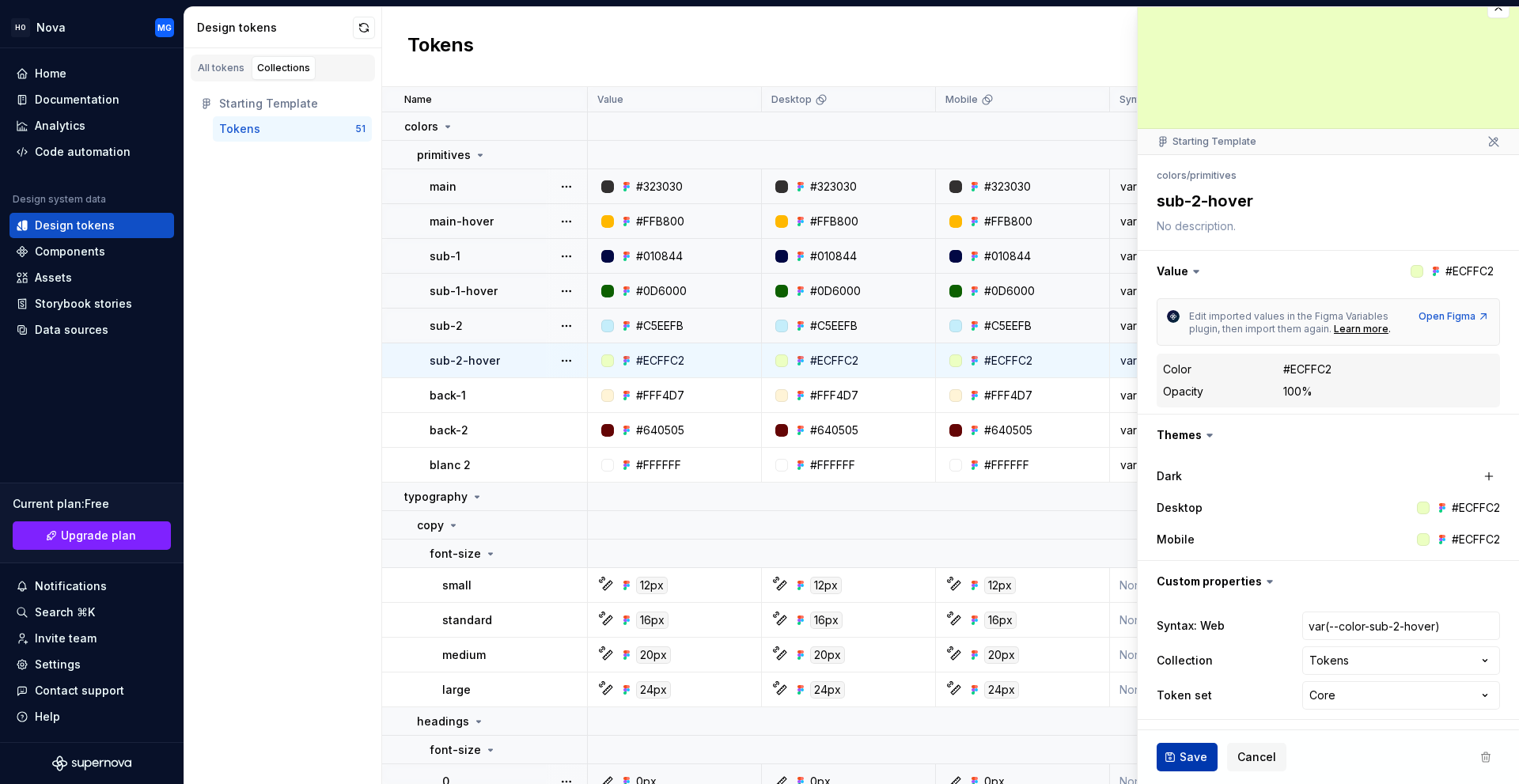
click at [1194, 756] on span "Save" at bounding box center [1194, 757] width 28 height 16
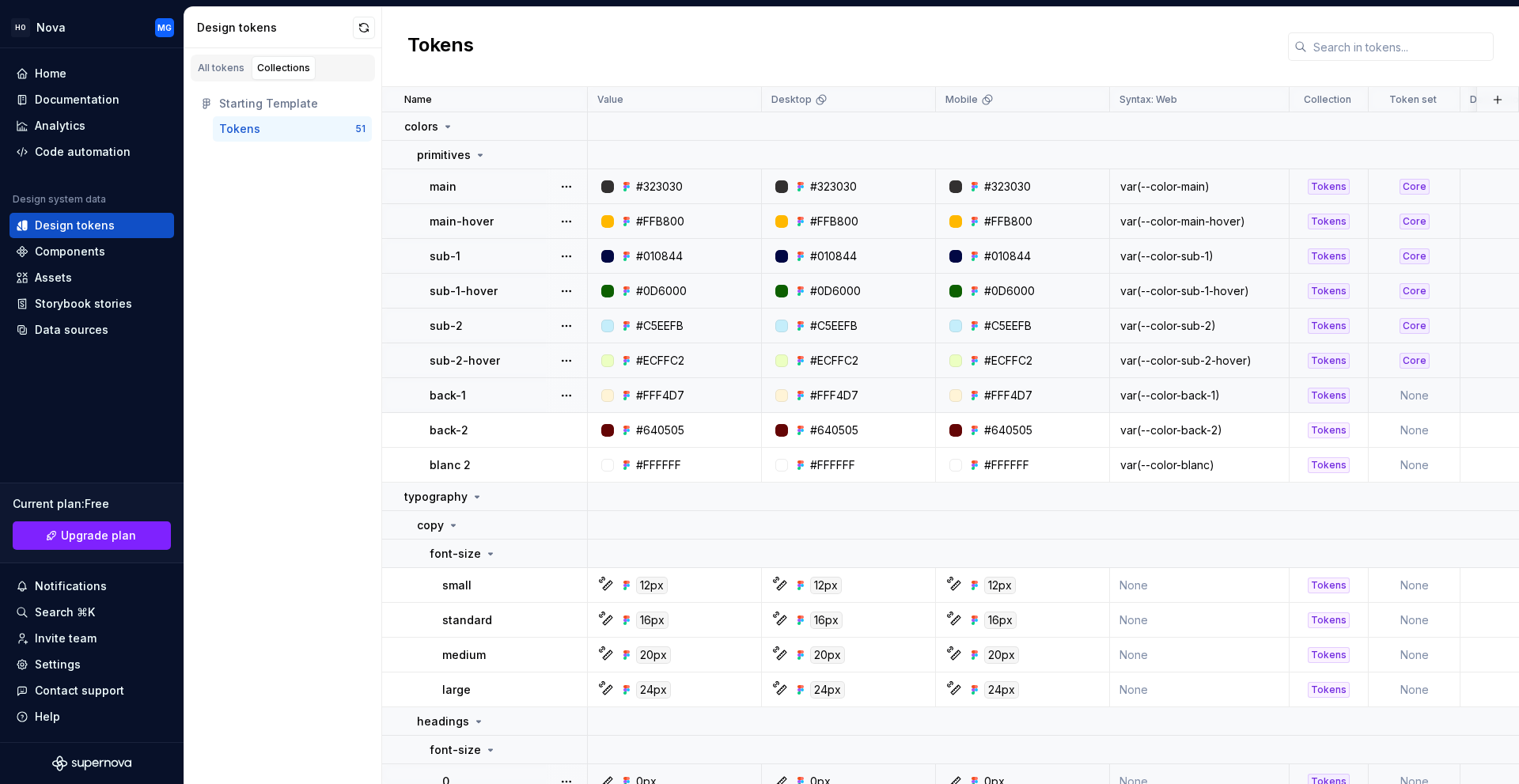
click at [1404, 397] on td "None" at bounding box center [1414, 394] width 92 height 35
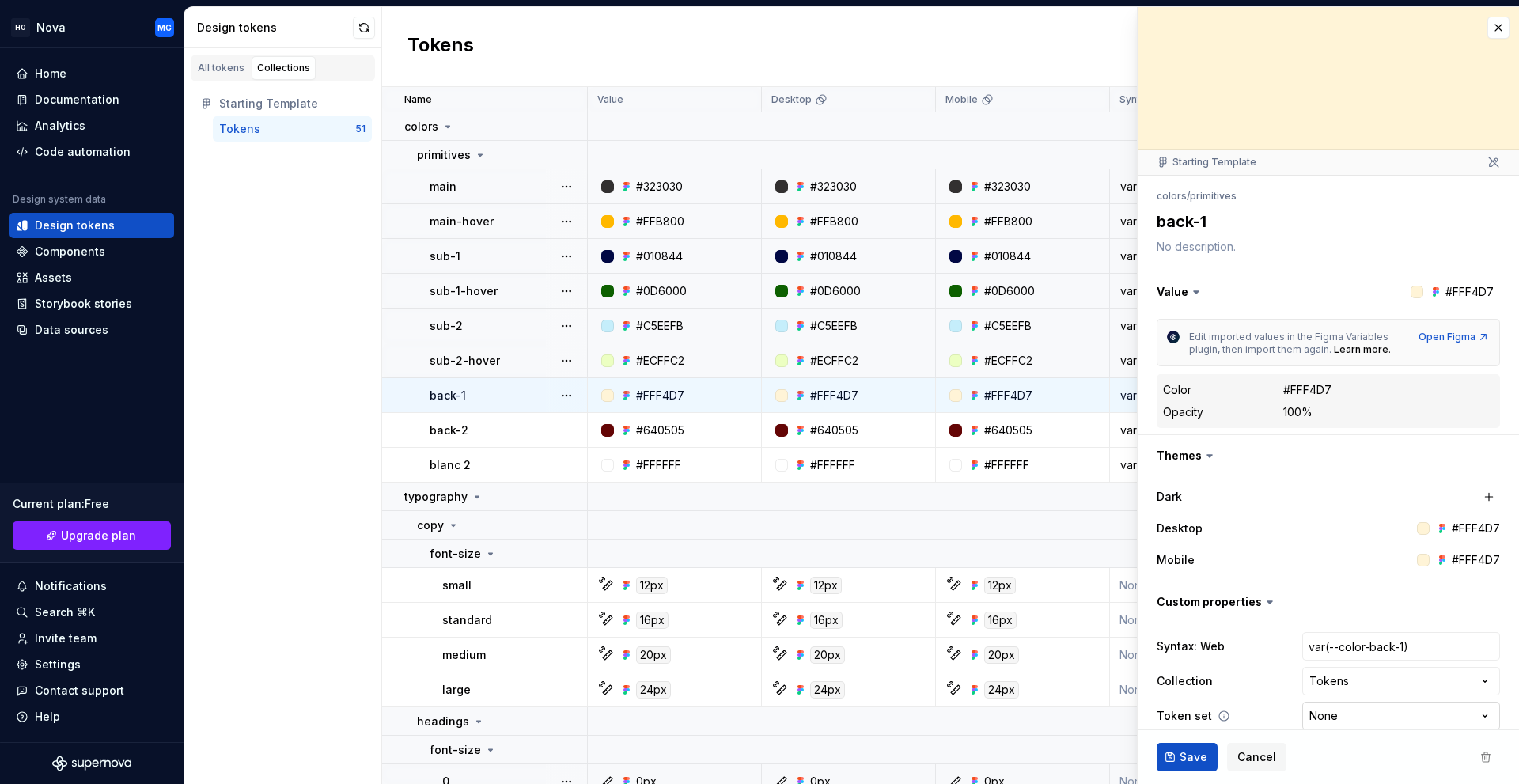
click at [1299, 698] on html "HO Nova MG Home Documentation Analytics Code automation Design system data Desi…" at bounding box center [760, 392] width 1519 height 784
type textarea "*"
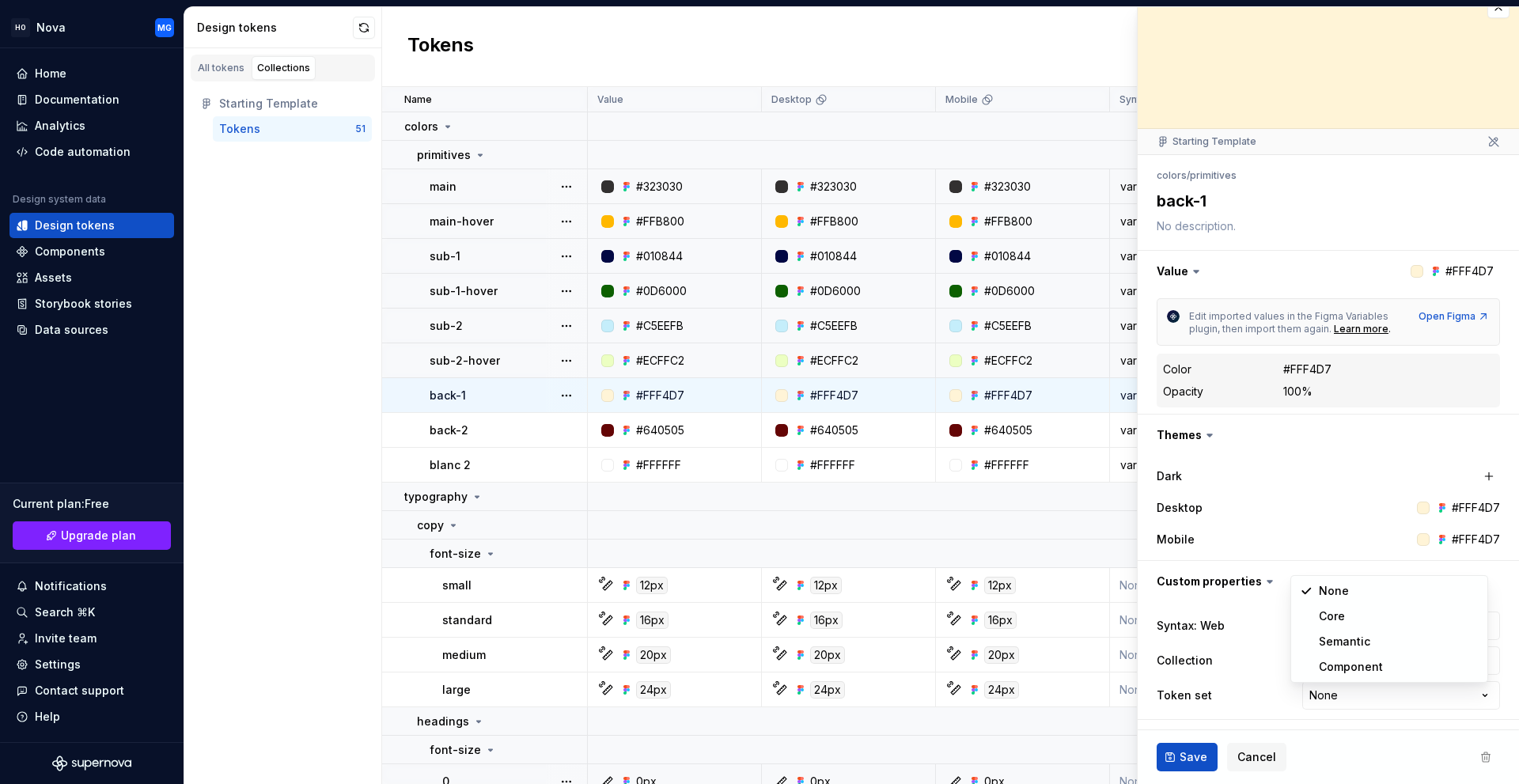
select select "**********"
click at [1180, 769] on ul "Token “sub-2-hover” saved." at bounding box center [1325, 770] width 390 height 25
click at [1182, 753] on span "Save" at bounding box center [1194, 757] width 28 height 16
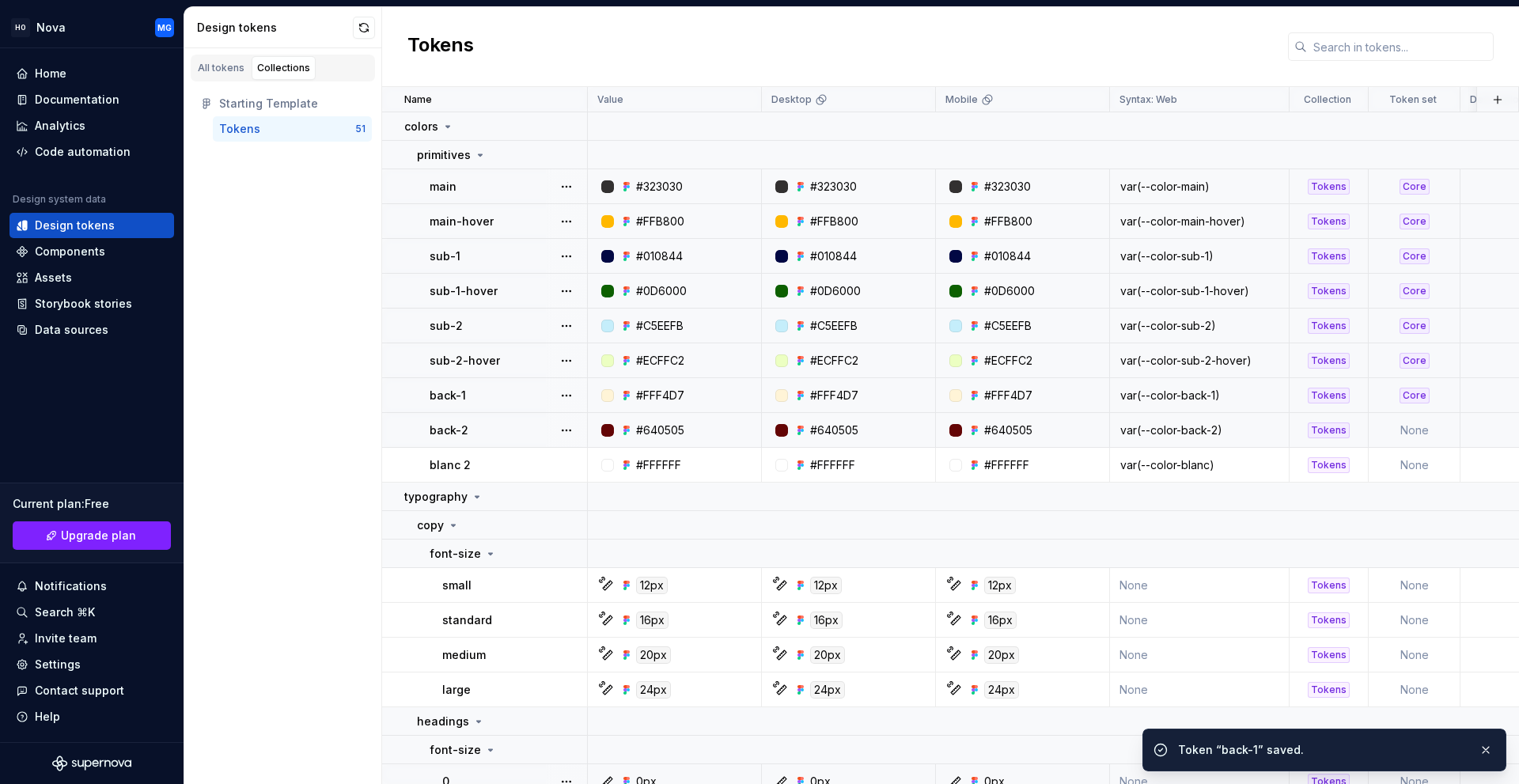
click at [1411, 428] on td "None" at bounding box center [1414, 429] width 92 height 35
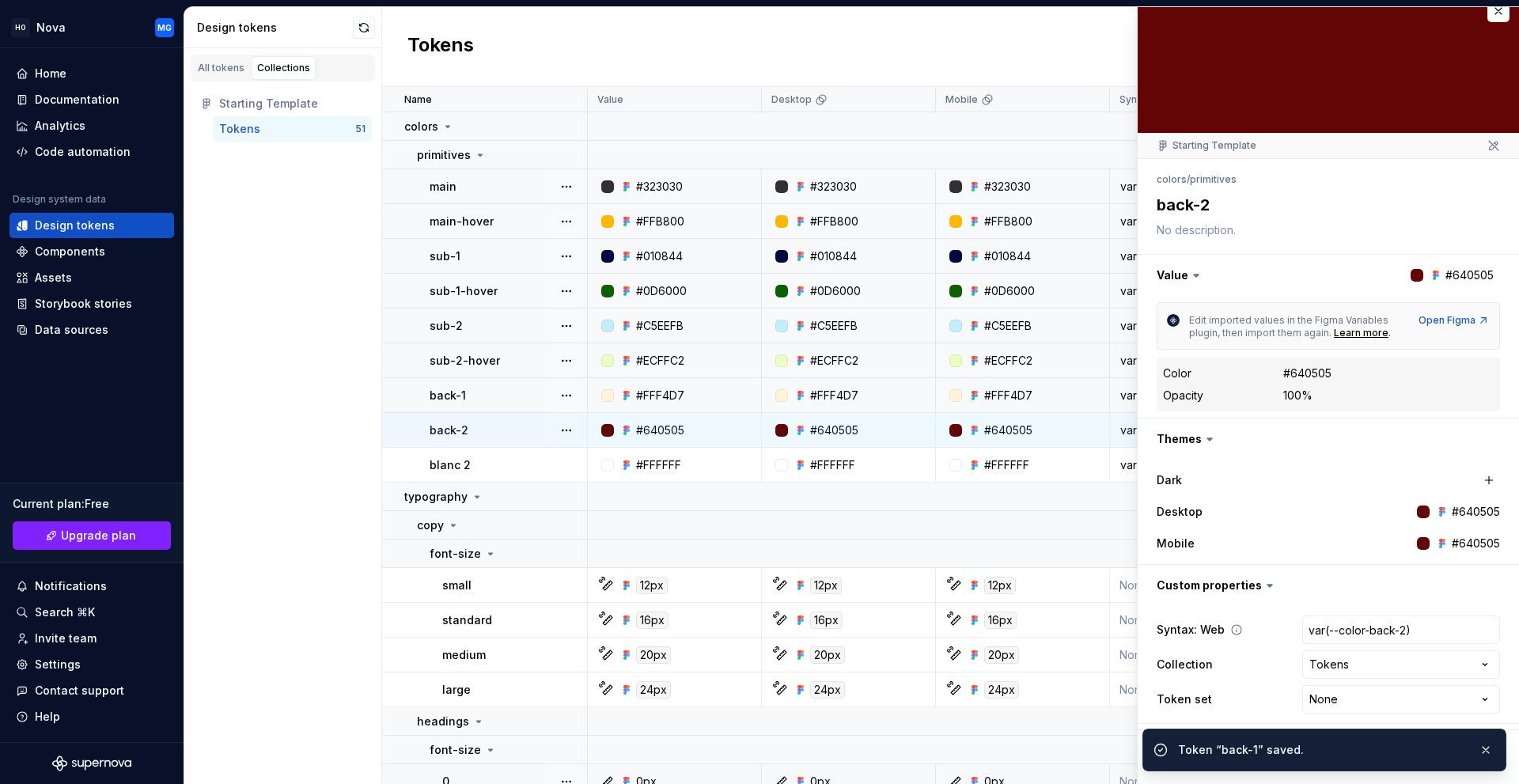
scroll to position [21, 0]
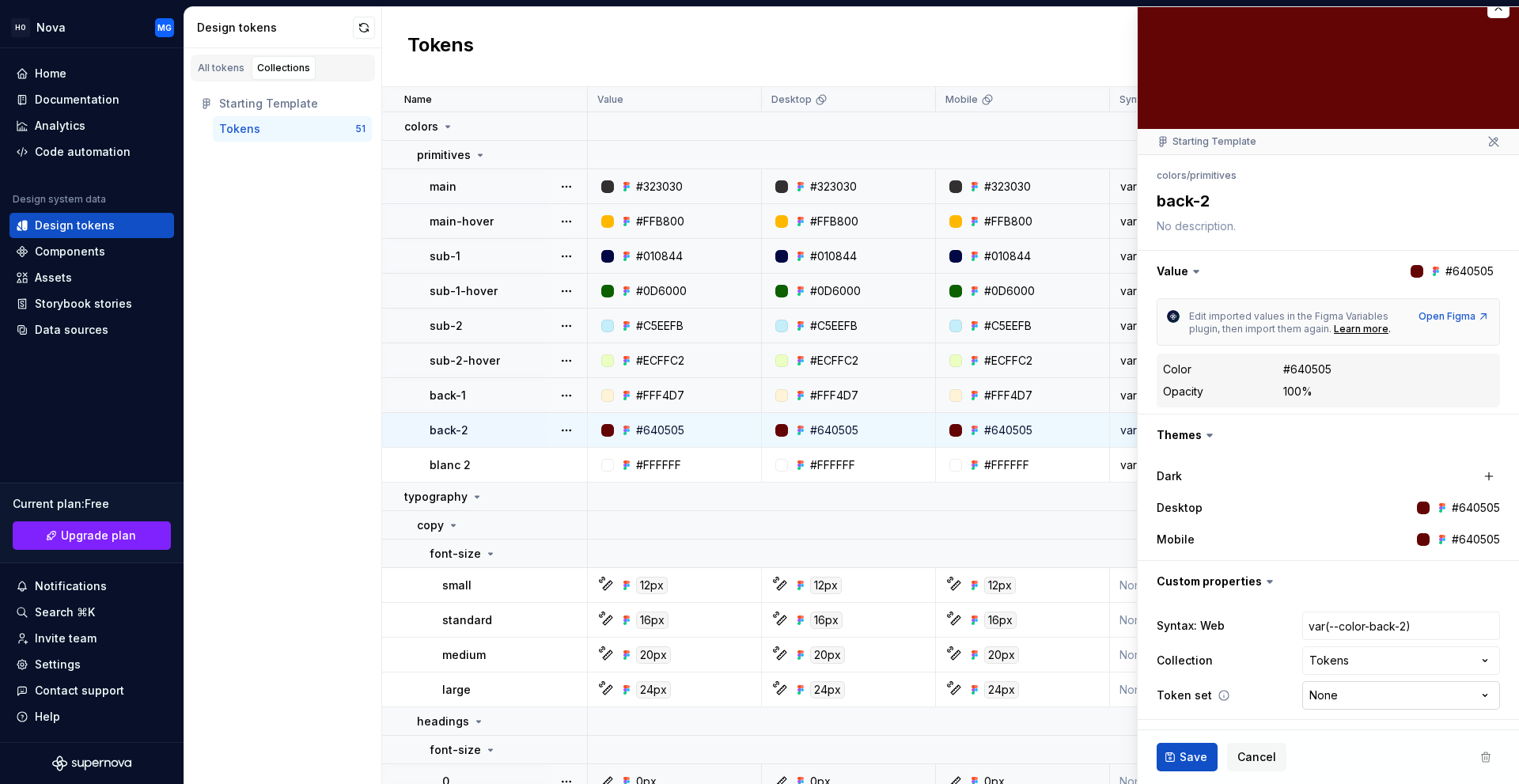
type textarea "*"
click at [1332, 683] on html "HO Nova MG Home Documentation Analytics Code automation Design system data Desi…" at bounding box center [760, 392] width 1519 height 784
select select "**********"
click at [1195, 756] on span "Save" at bounding box center [1194, 757] width 28 height 16
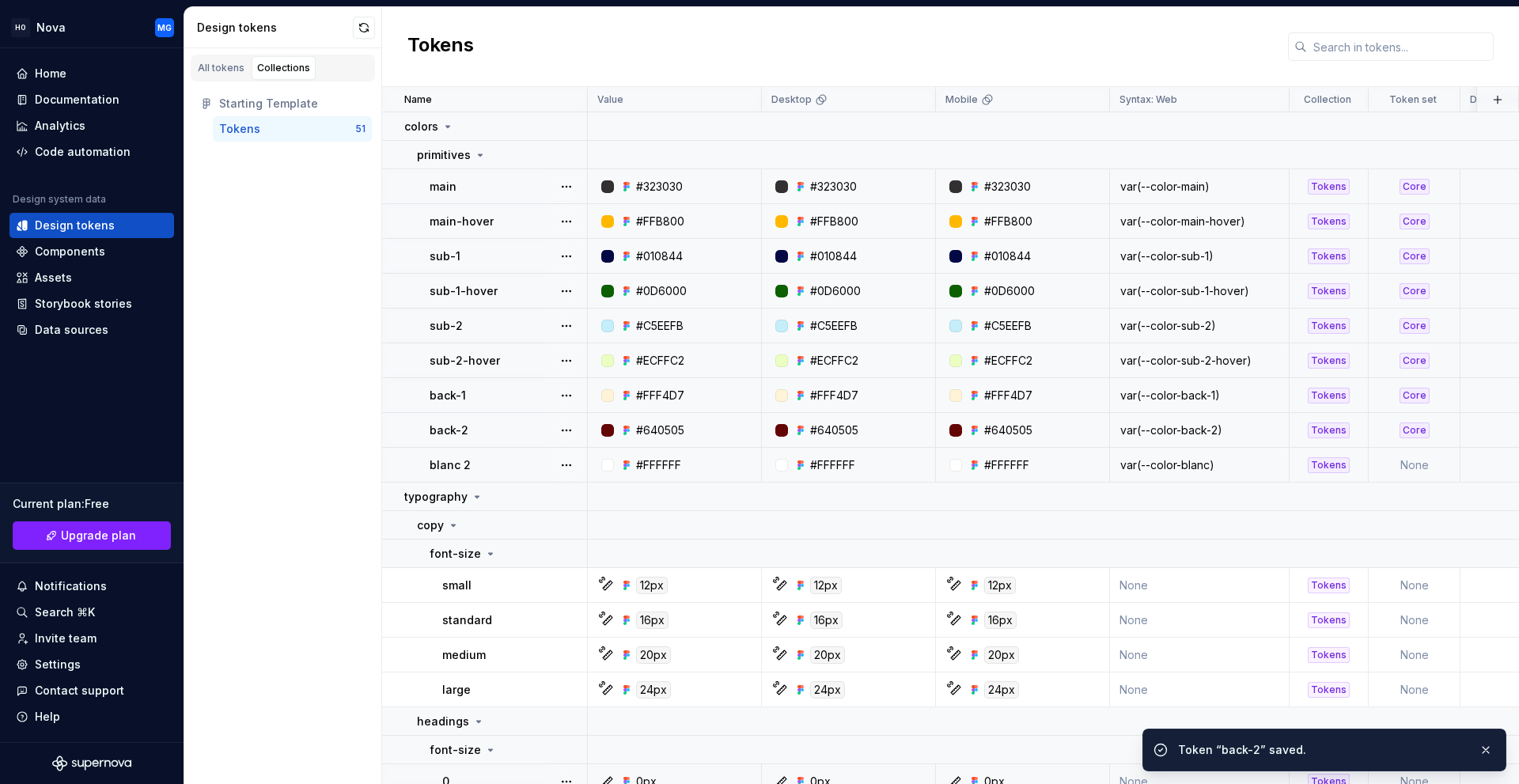
click at [1404, 466] on td "None" at bounding box center [1414, 464] width 92 height 35
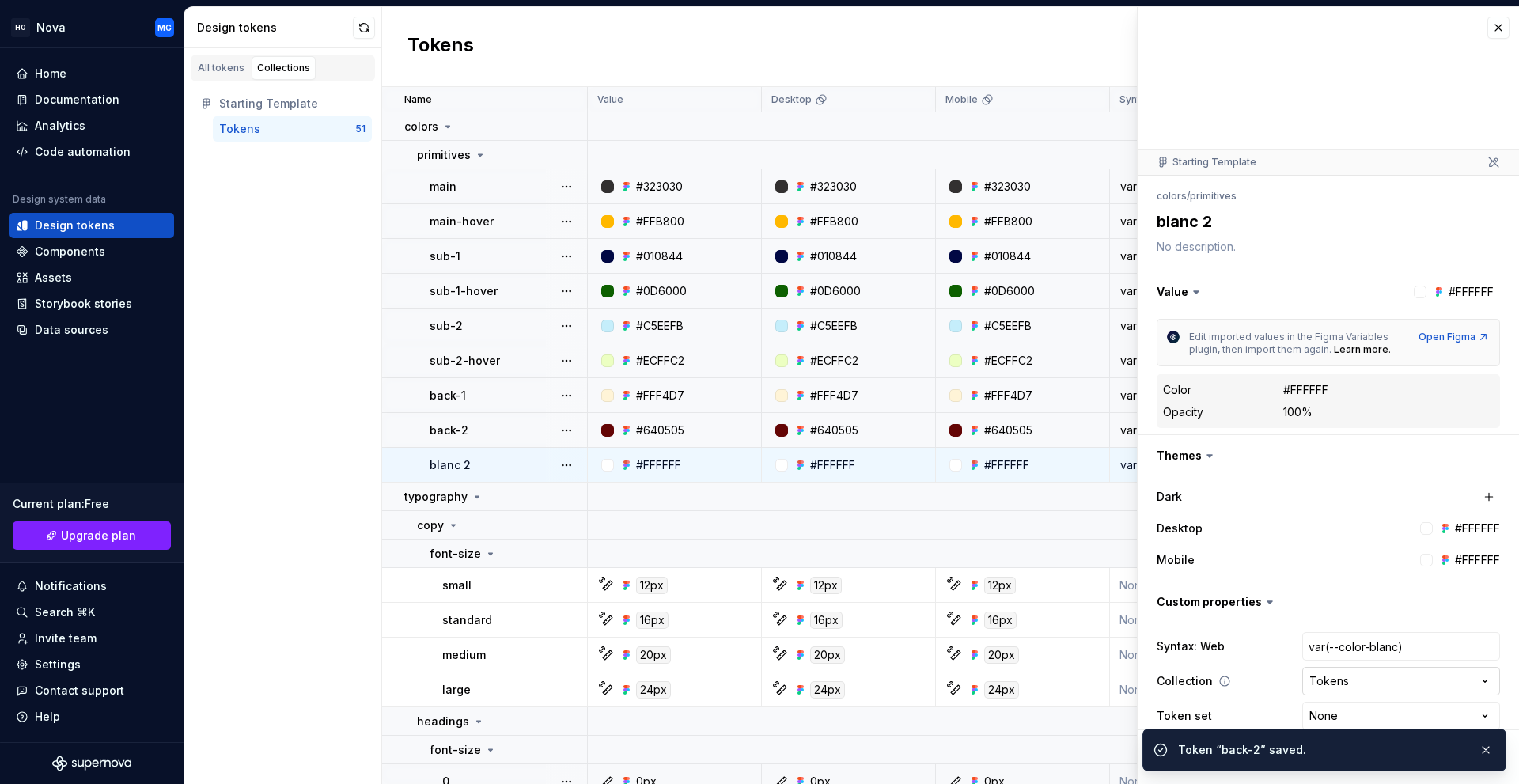
scroll to position [21, 0]
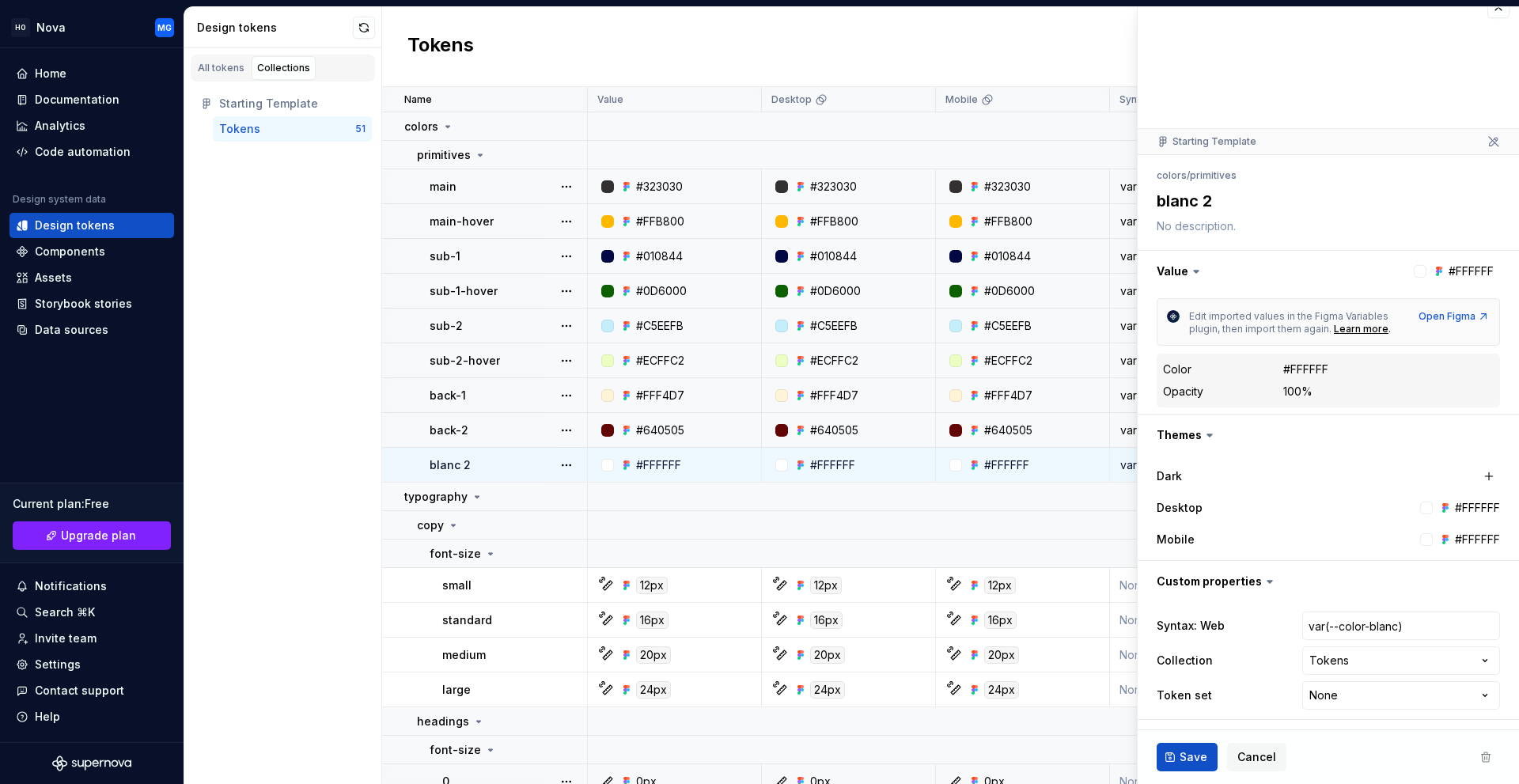
type textarea "*"
click at [1322, 679] on div "Syntax: Web var(--color-blanc) Collection Tokens **** ****** Token set None ***…" at bounding box center [1329, 659] width 343 height 105
click at [1322, 694] on html "HO Nova MG Home Documentation Analytics Code automation Design system data Desi…" at bounding box center [760, 392] width 1519 height 784
select select "**********"
click at [1205, 753] on button "Save" at bounding box center [1187, 756] width 61 height 29
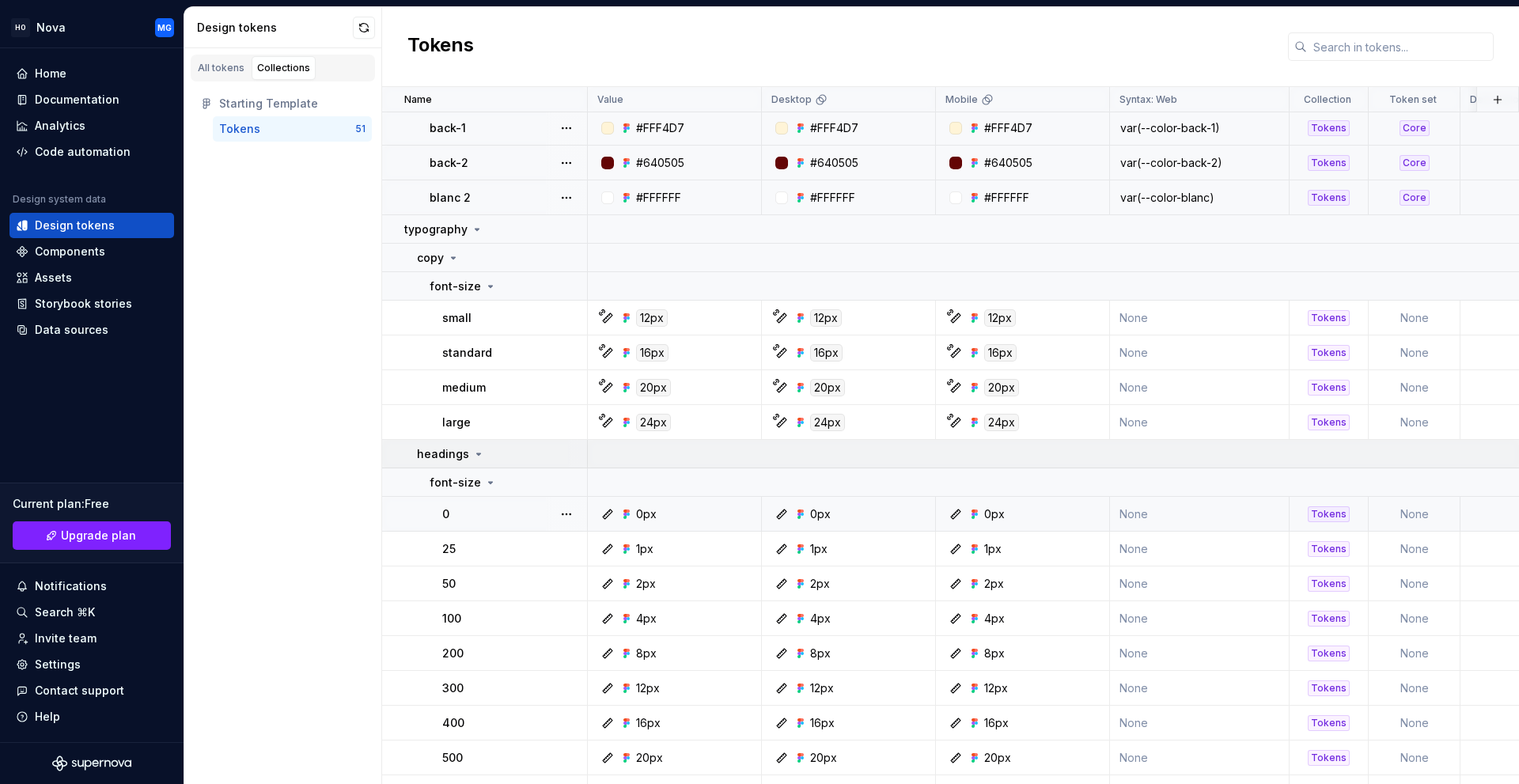
scroll to position [237, 0]
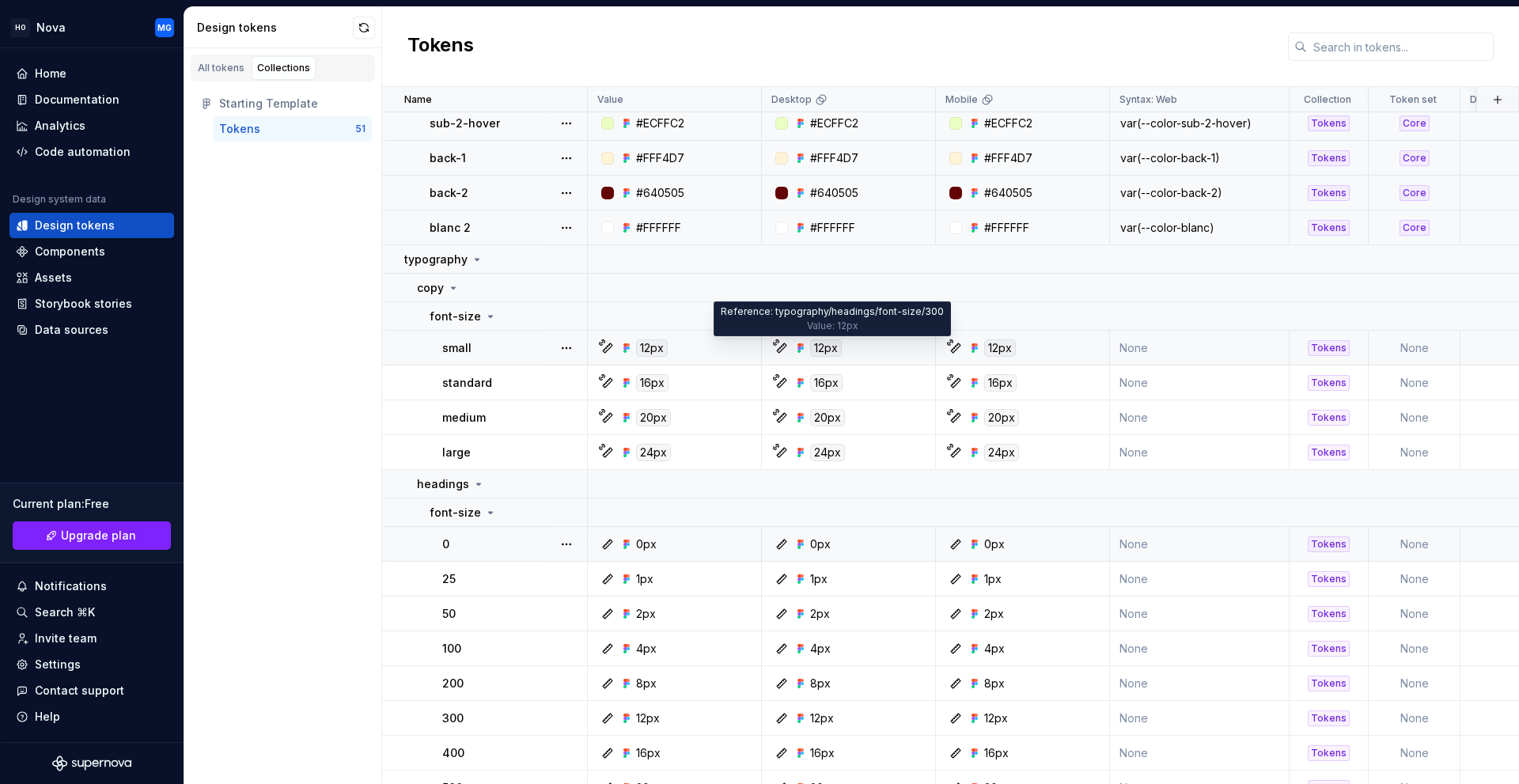
click at [830, 343] on div "12px" at bounding box center [826, 348] width 32 height 17
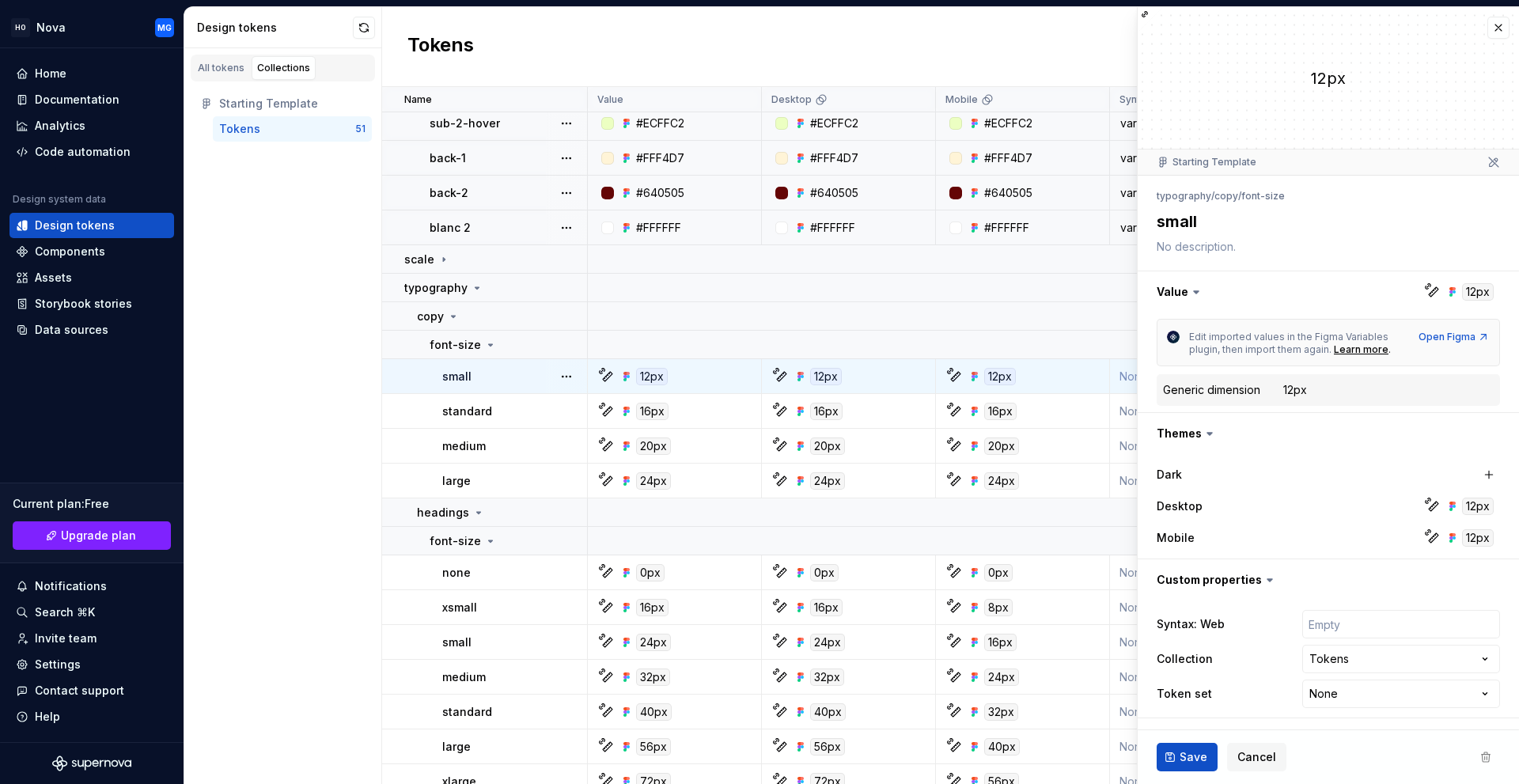
click at [1191, 761] on ul "Token “sub-2-hover” saved." at bounding box center [1325, 770] width 390 height 25
click at [1209, 761] on ul "Token “sub-2-hover” saved." at bounding box center [1325, 770] width 390 height 25
type textarea "*"
click at [1318, 694] on html "HO Nova MG Home Documentation Analytics Code automation Design system data Desi…" at bounding box center [760, 392] width 1519 height 784
select select "**********"
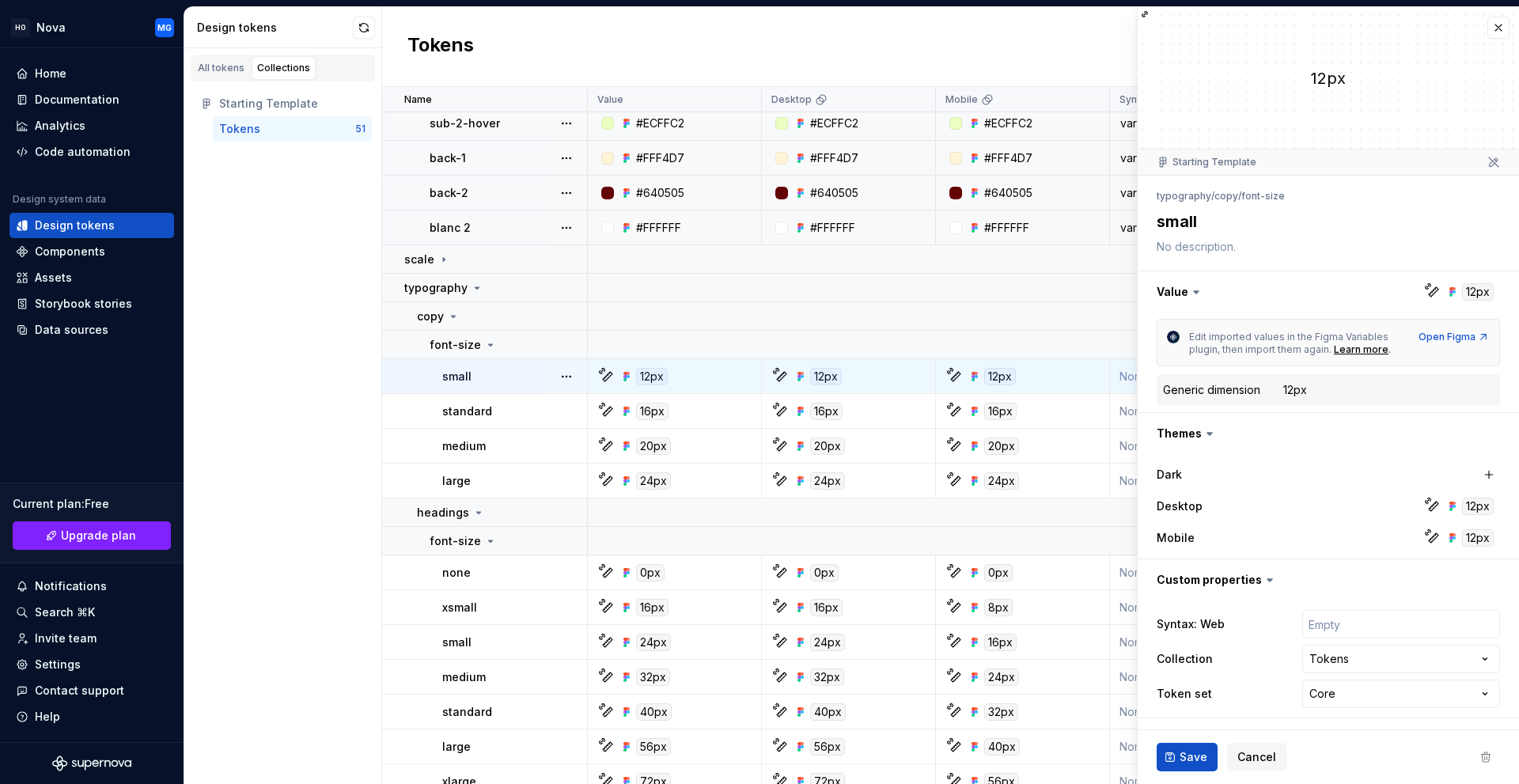
click at [1193, 761] on ul "Token “sub-2-hover” saved." at bounding box center [1325, 770] width 390 height 25
click at [1249, 752] on span "Cancel" at bounding box center [1256, 757] width 39 height 16
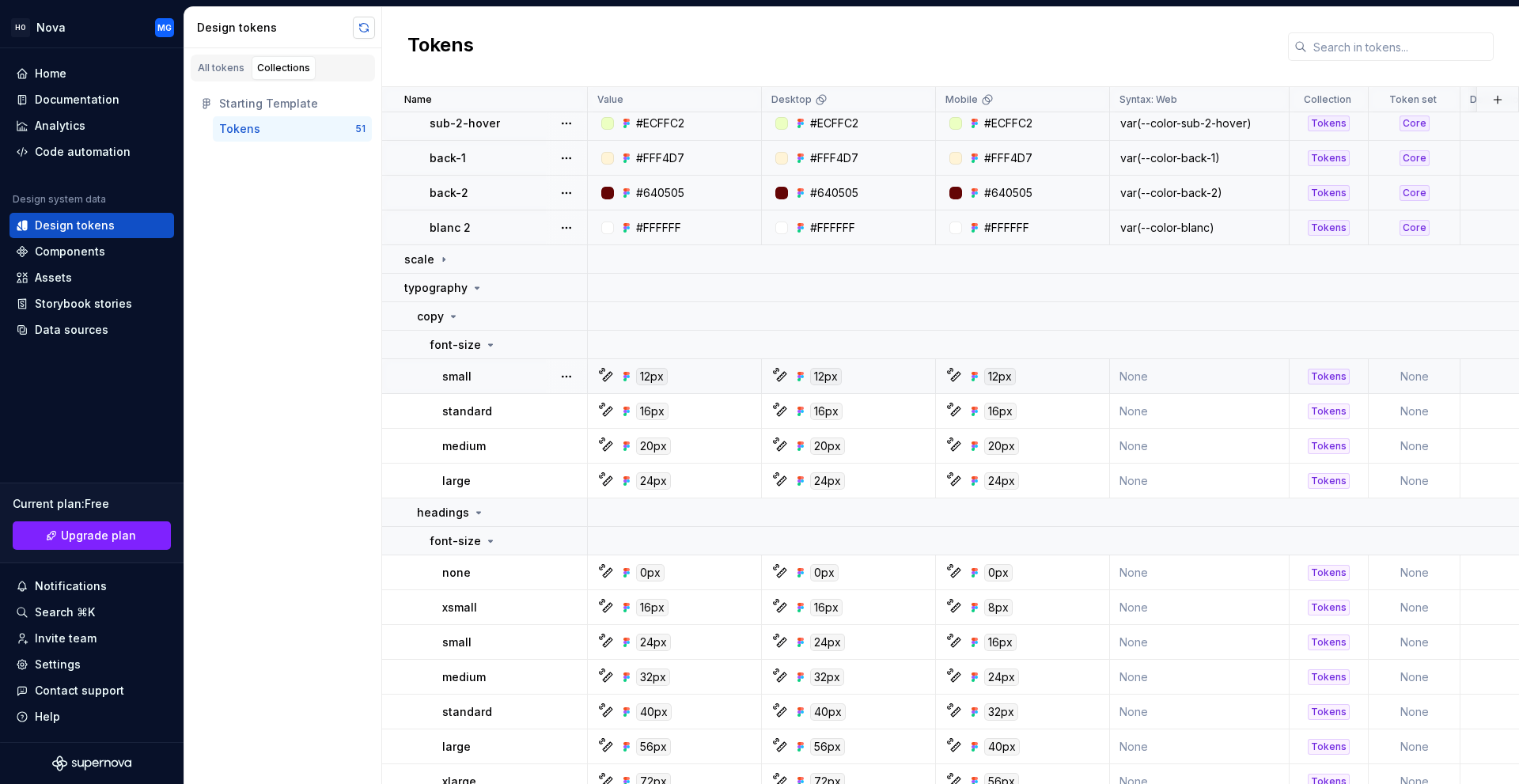
click at [359, 29] on button "button" at bounding box center [364, 28] width 22 height 22
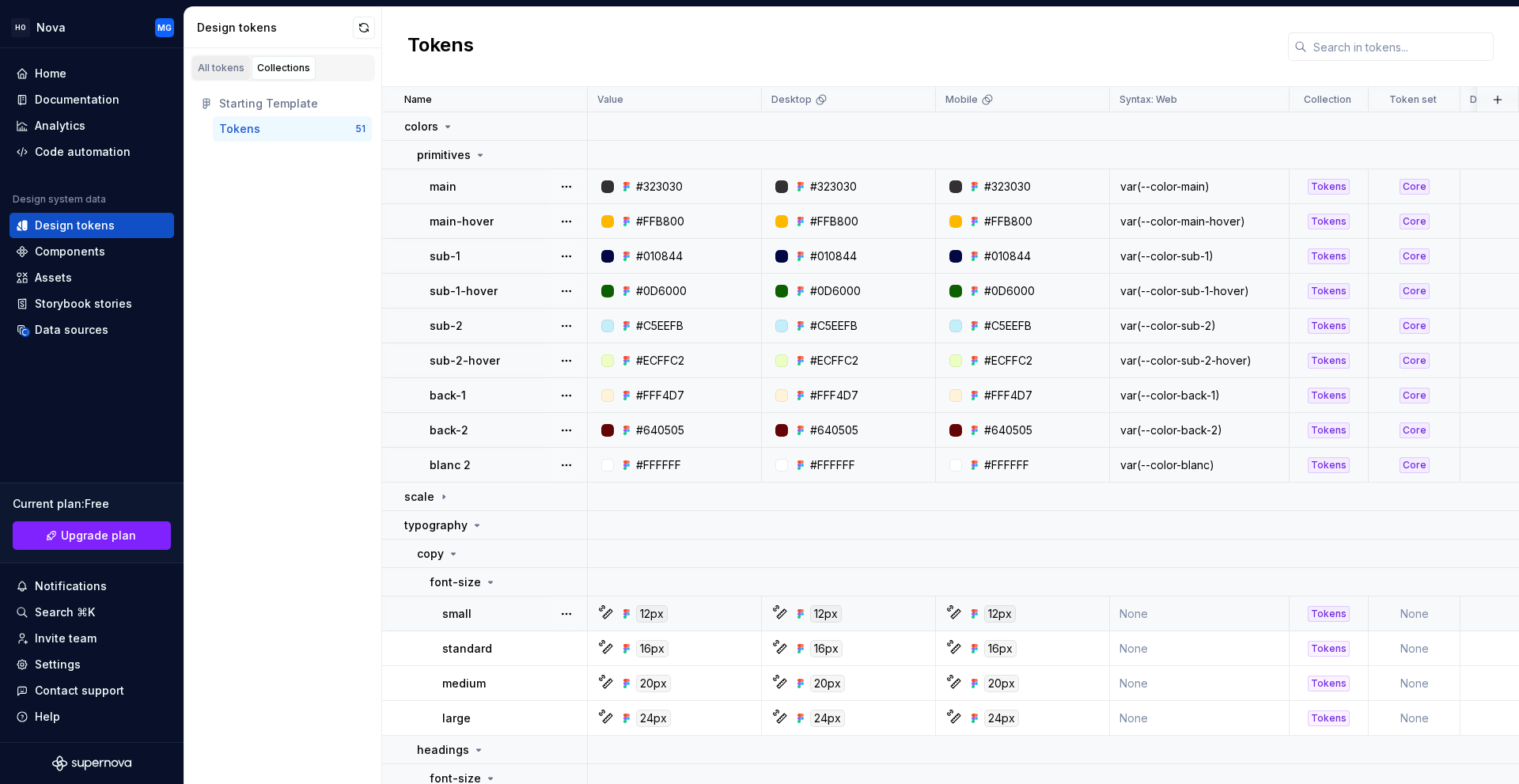
click at [218, 69] on div "All tokens" at bounding box center [220, 68] width 47 height 13
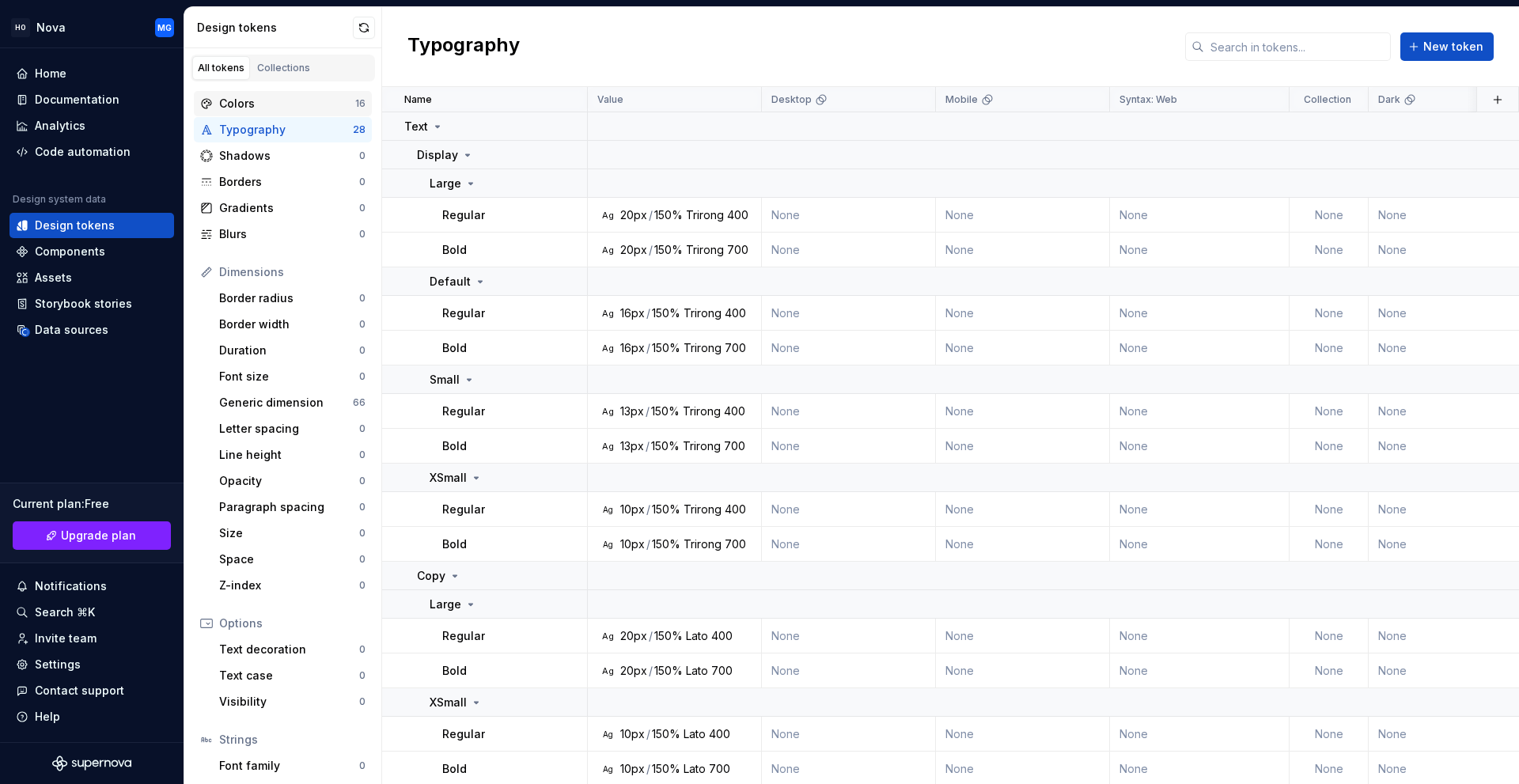
click at [282, 108] on div "Colors" at bounding box center [287, 104] width 137 height 16
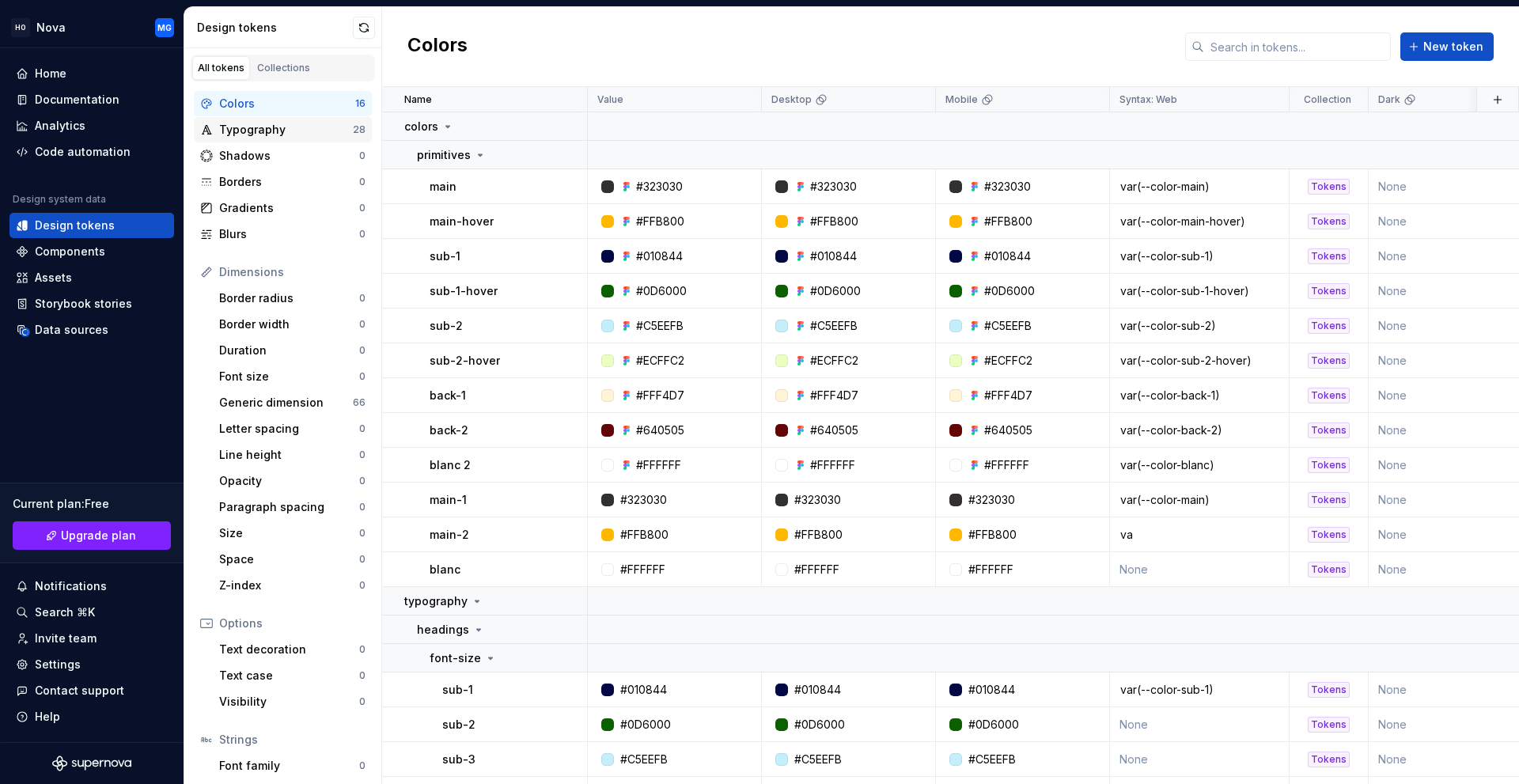
click at [282, 132] on div "Typography" at bounding box center [286, 130] width 134 height 16
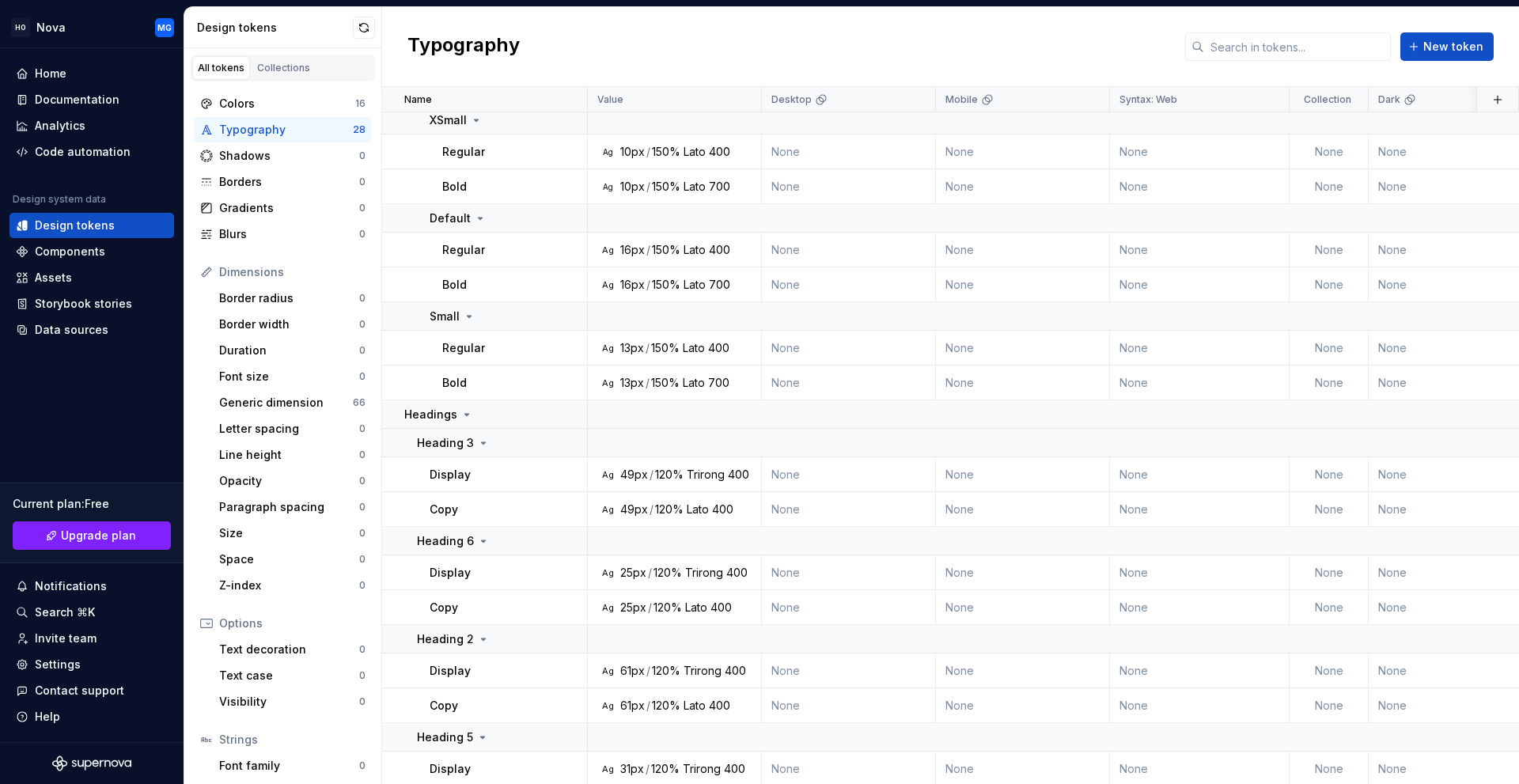
scroll to position [554, 0]
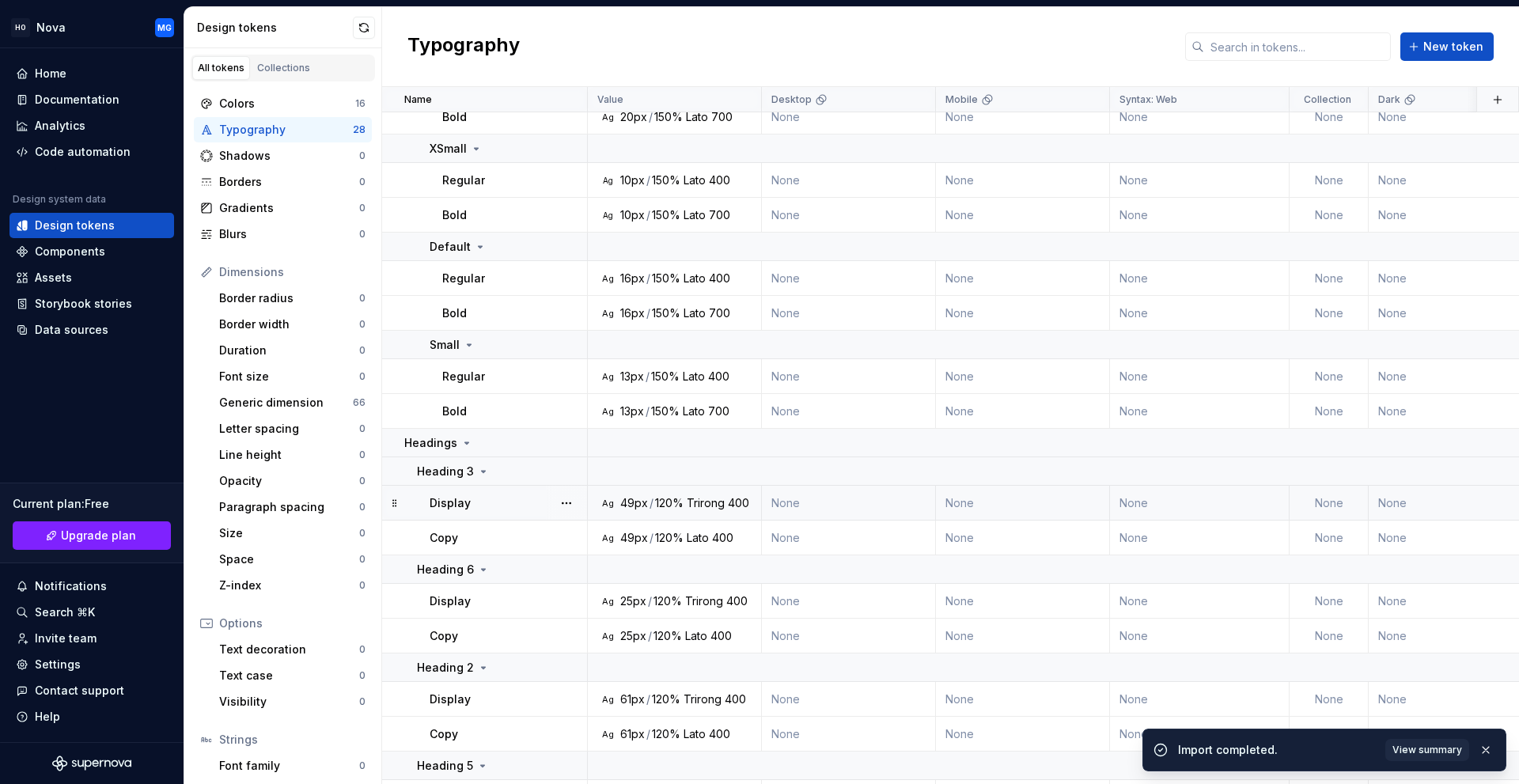
click at [730, 511] on td "Ag 49px / 120% Trirong 400" at bounding box center [675, 502] width 174 height 35
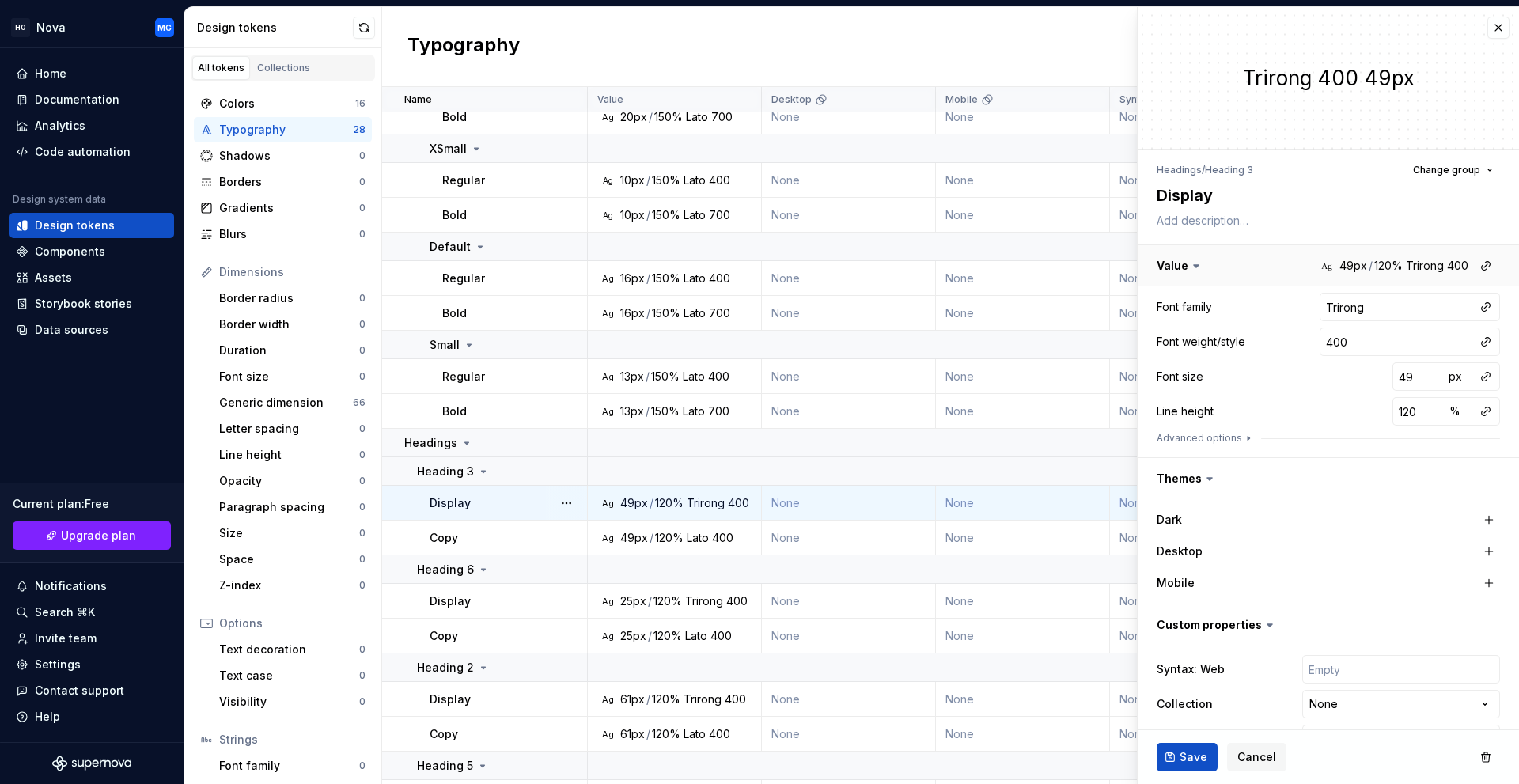
click at [1359, 269] on button "button" at bounding box center [1328, 265] width 382 height 41
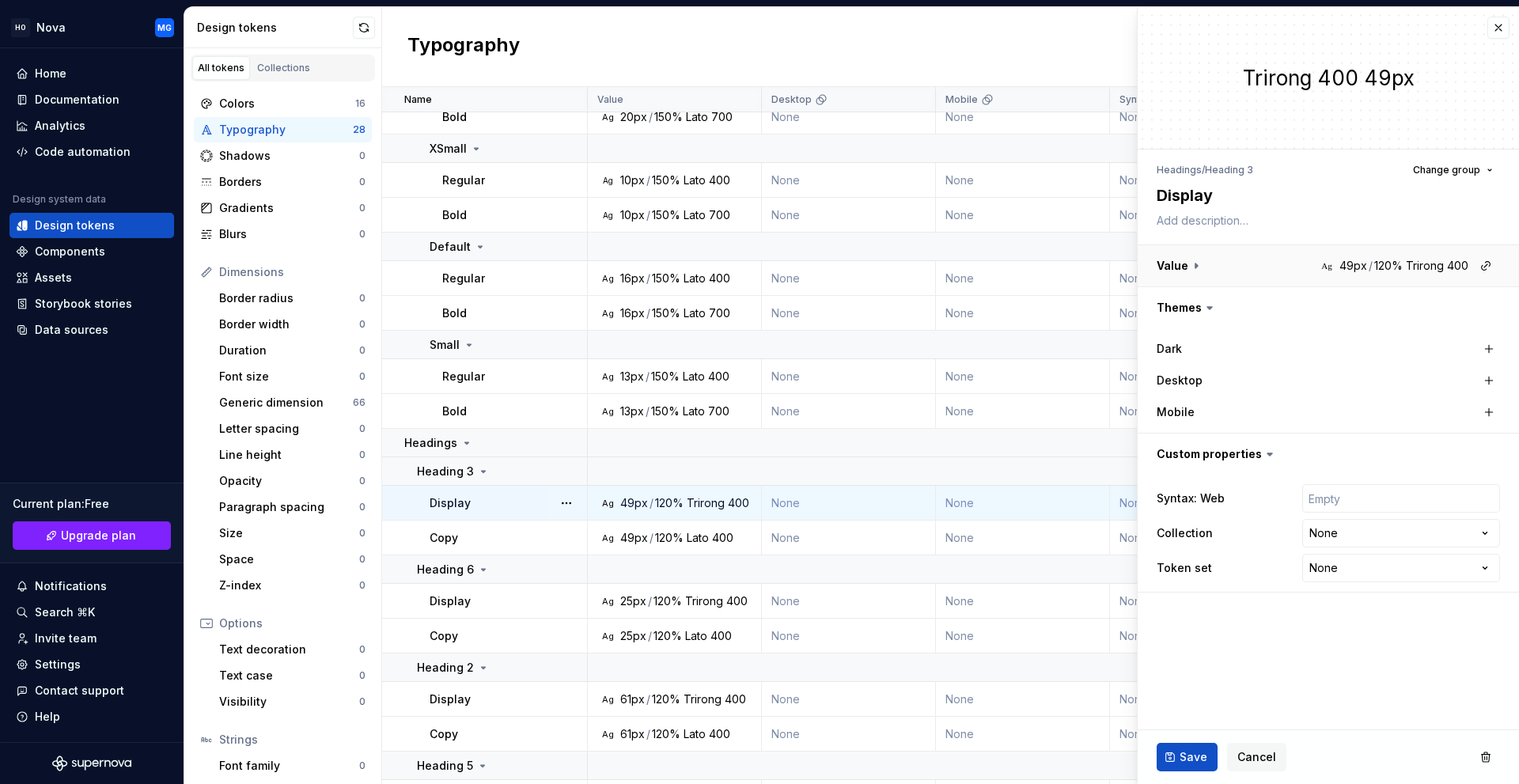
click at [1359, 269] on button "button" at bounding box center [1328, 265] width 382 height 41
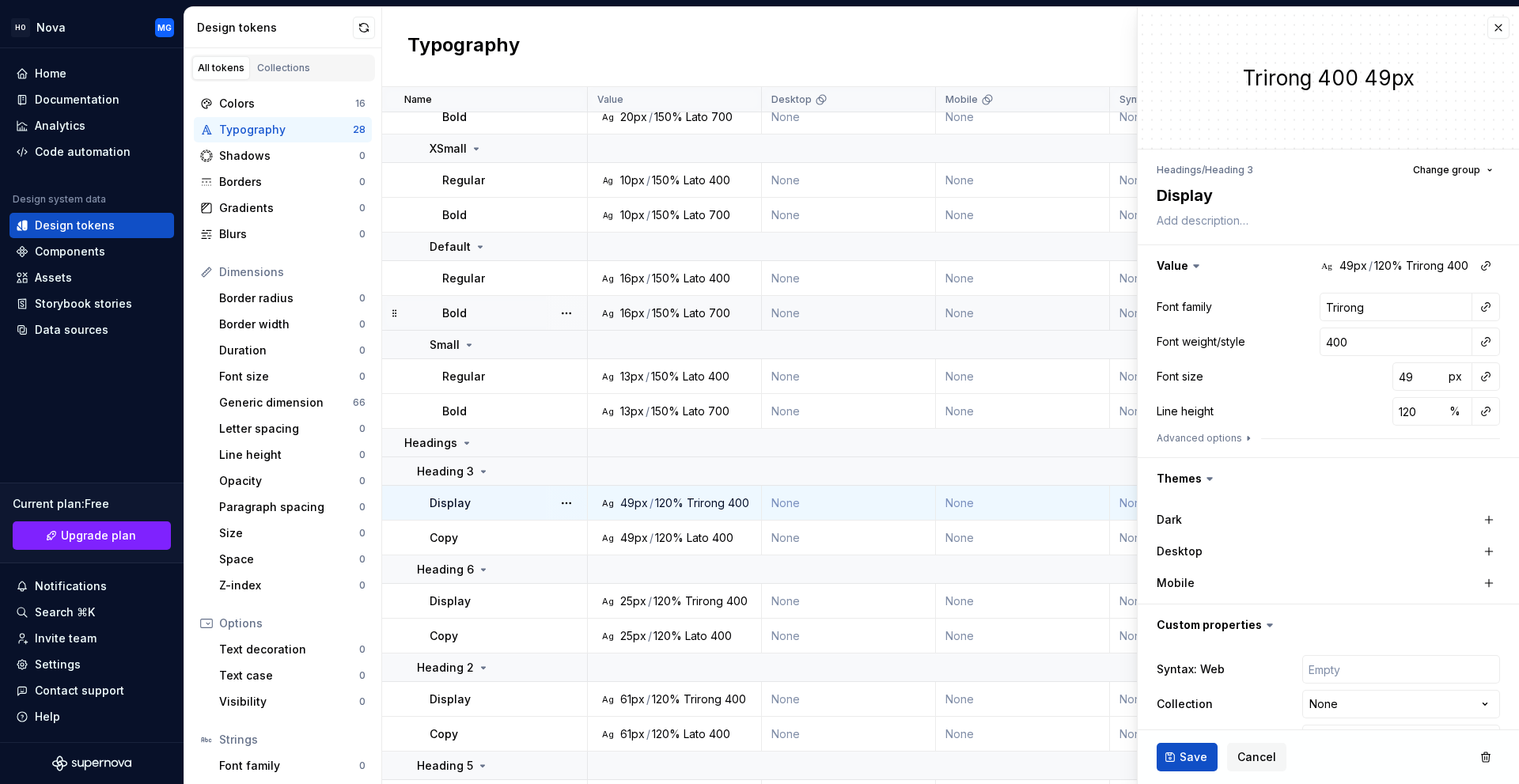
click at [716, 301] on td "Ag 16px / 150% Lato 700" at bounding box center [675, 313] width 174 height 35
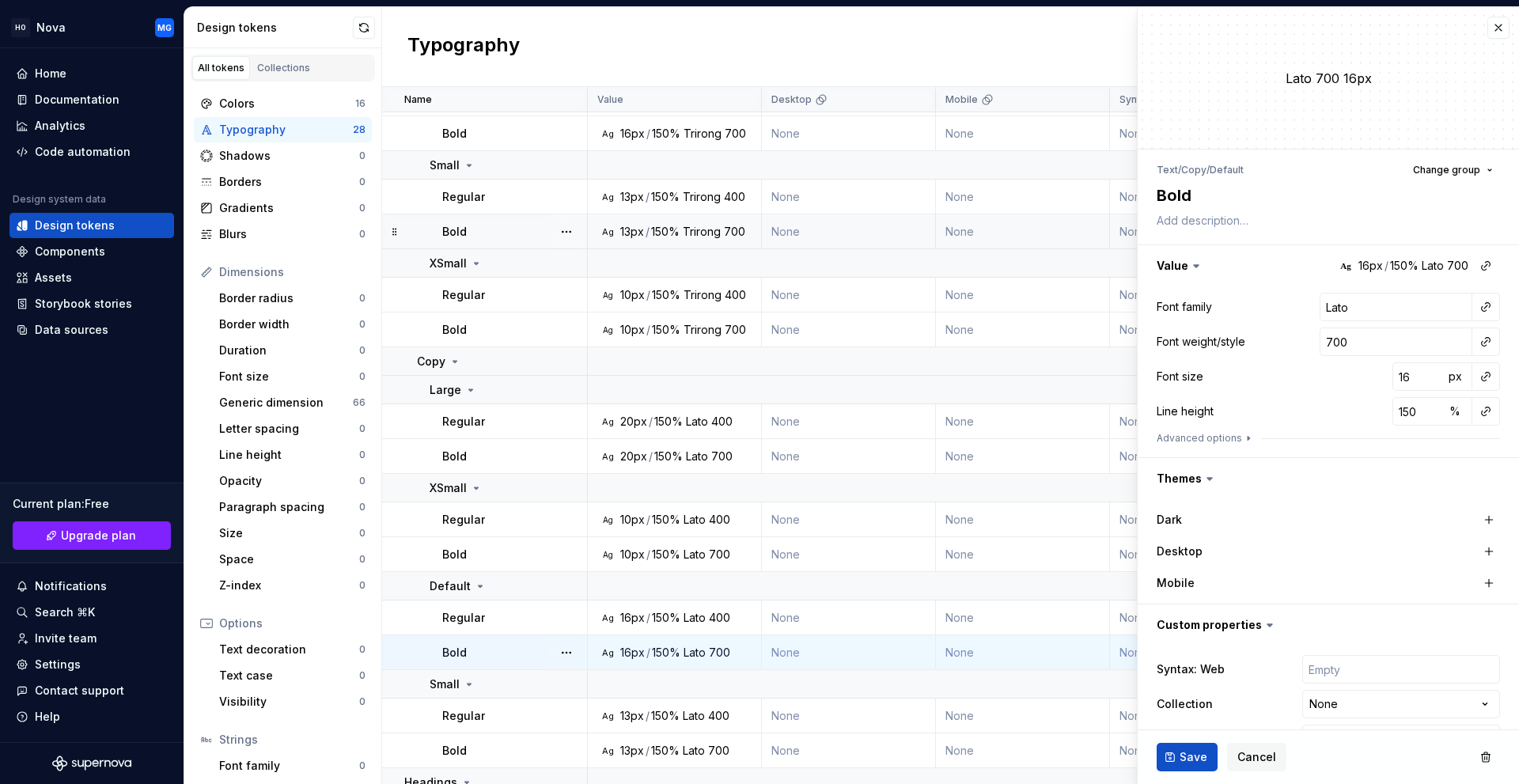
scroll to position [158, 0]
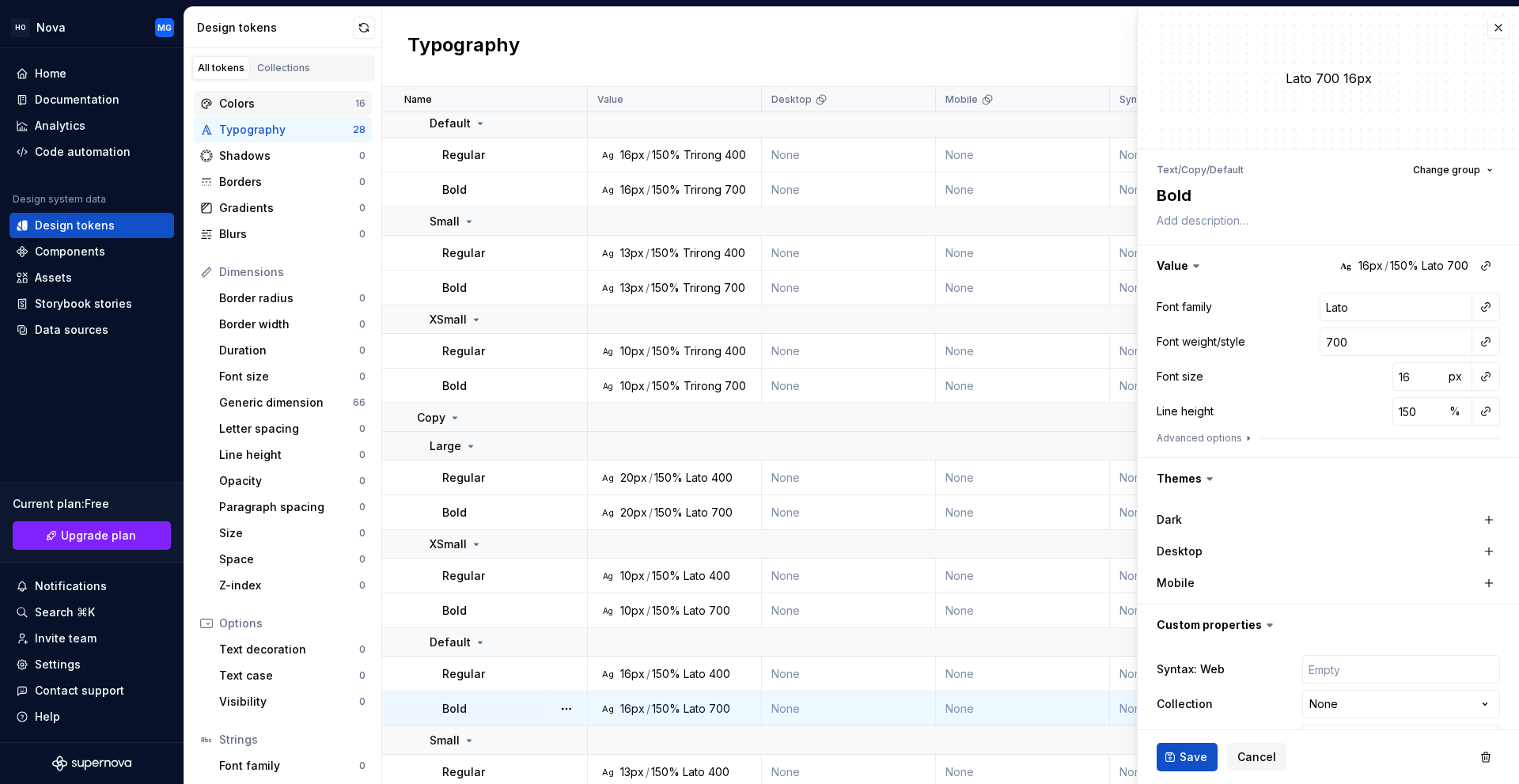
click at [262, 106] on div "Colors" at bounding box center [287, 104] width 137 height 16
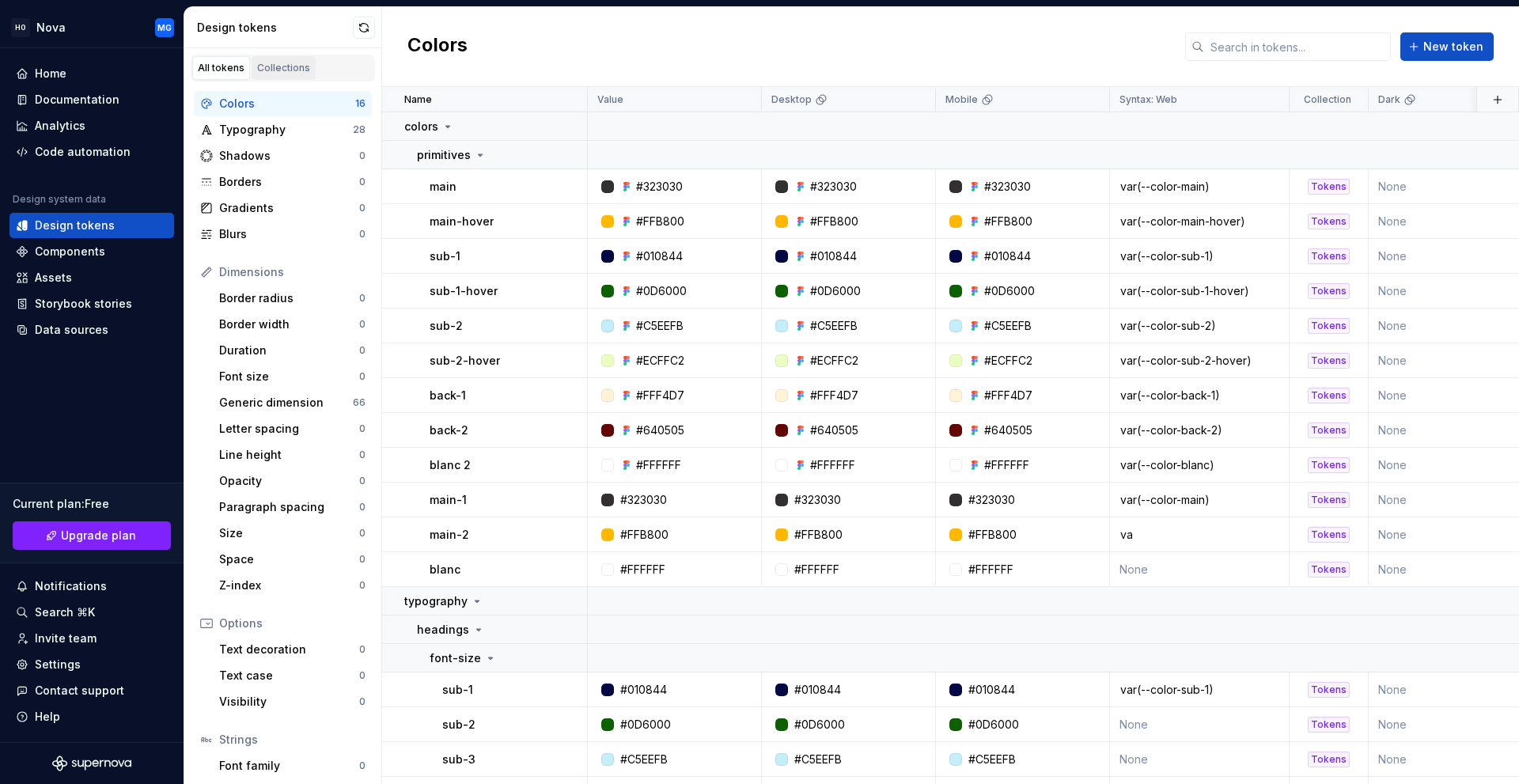
click at [288, 67] on div "Collections" at bounding box center [283, 68] width 53 height 13
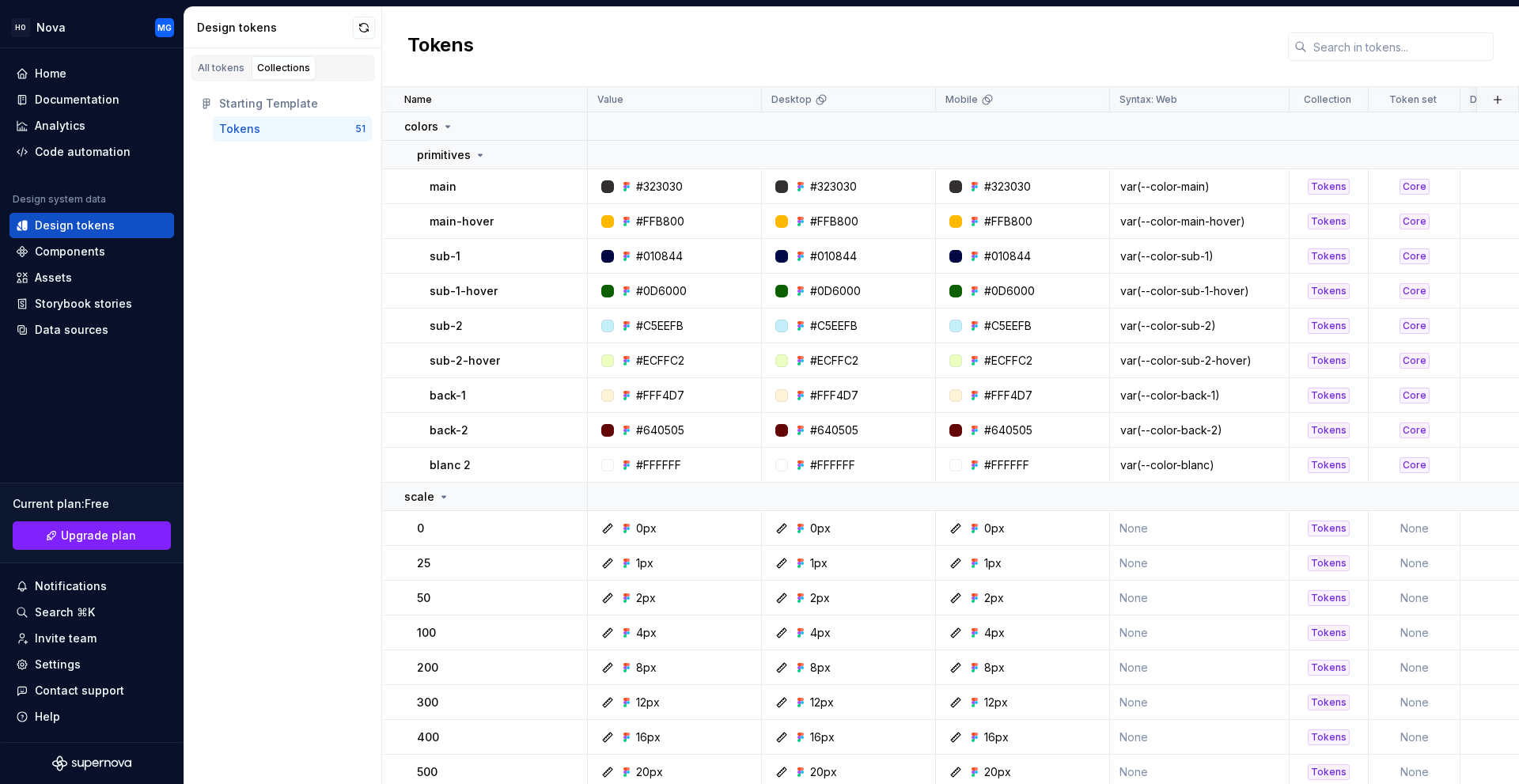
click at [259, 126] on div "Tokens" at bounding box center [287, 129] width 137 height 16
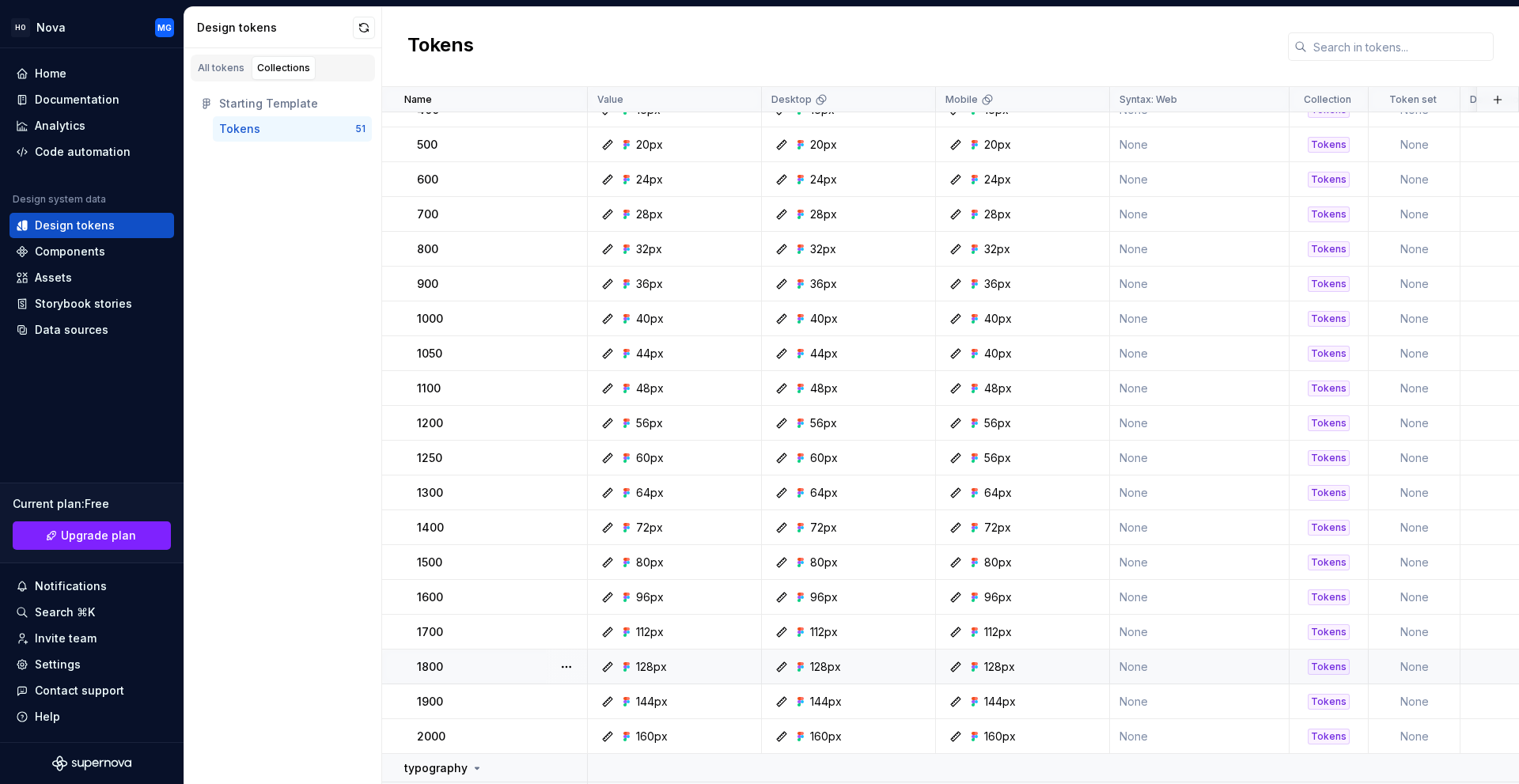
scroll to position [152, 0]
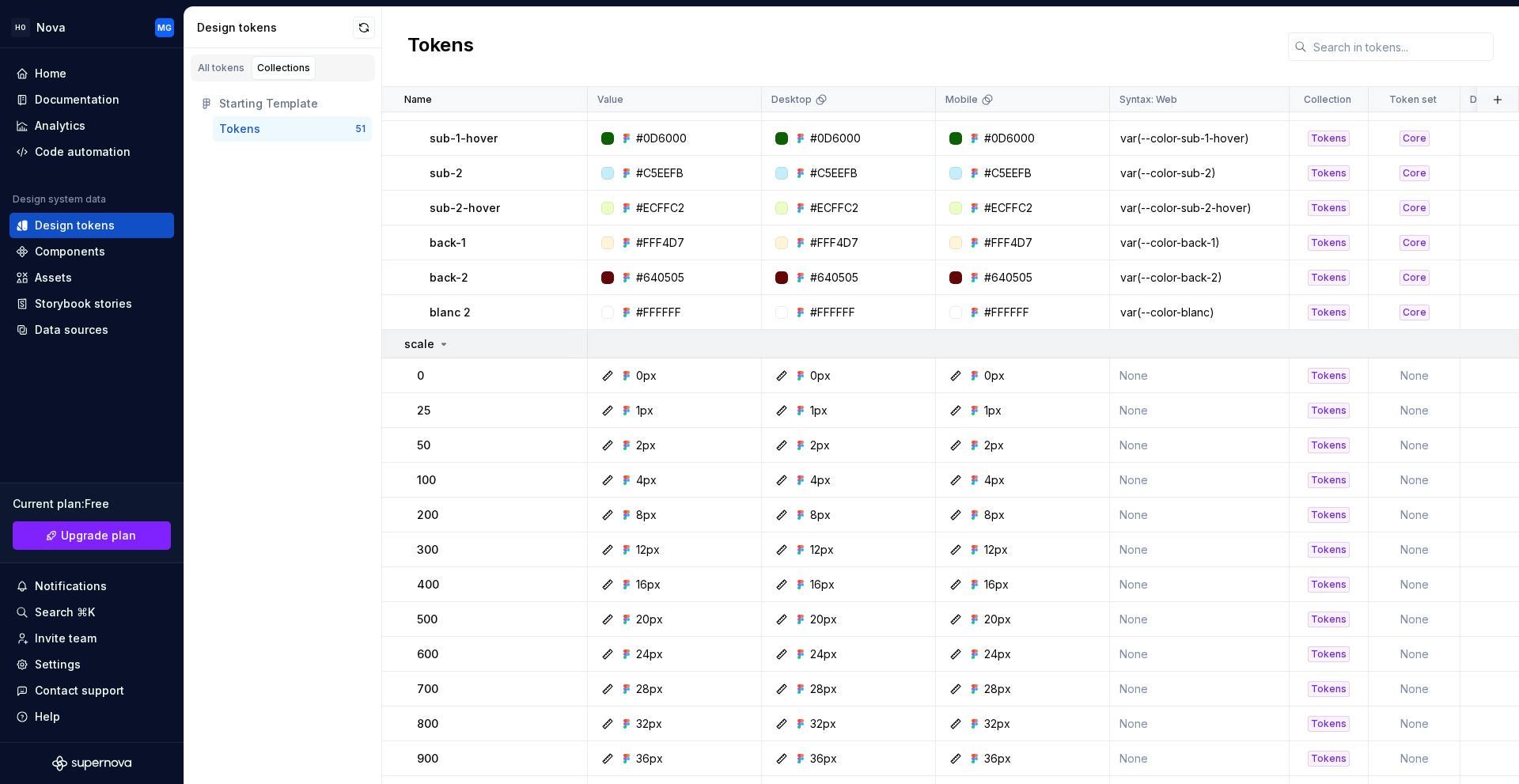
click at [434, 345] on div "scale" at bounding box center [428, 344] width 46 height 16
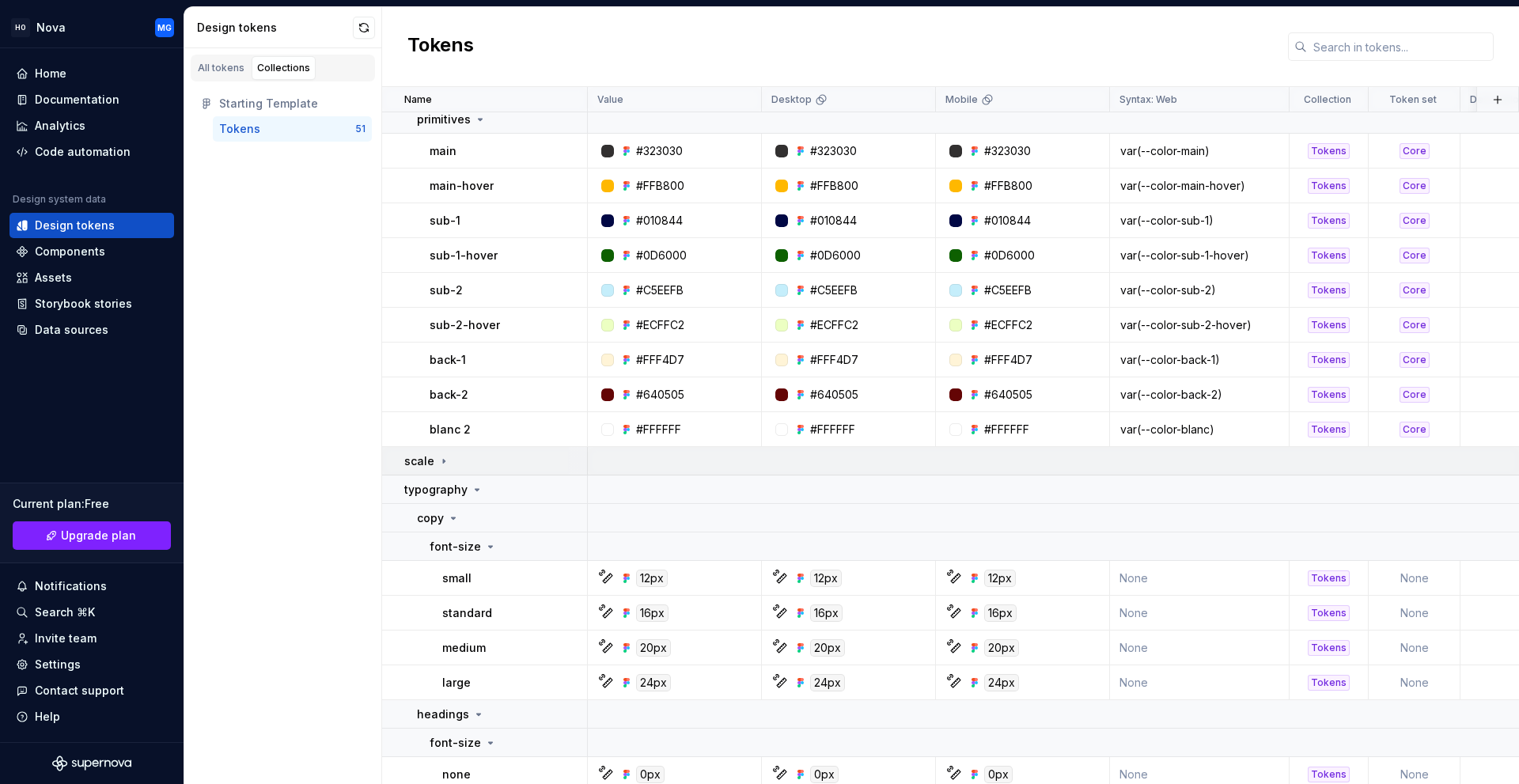
scroll to position [0, 0]
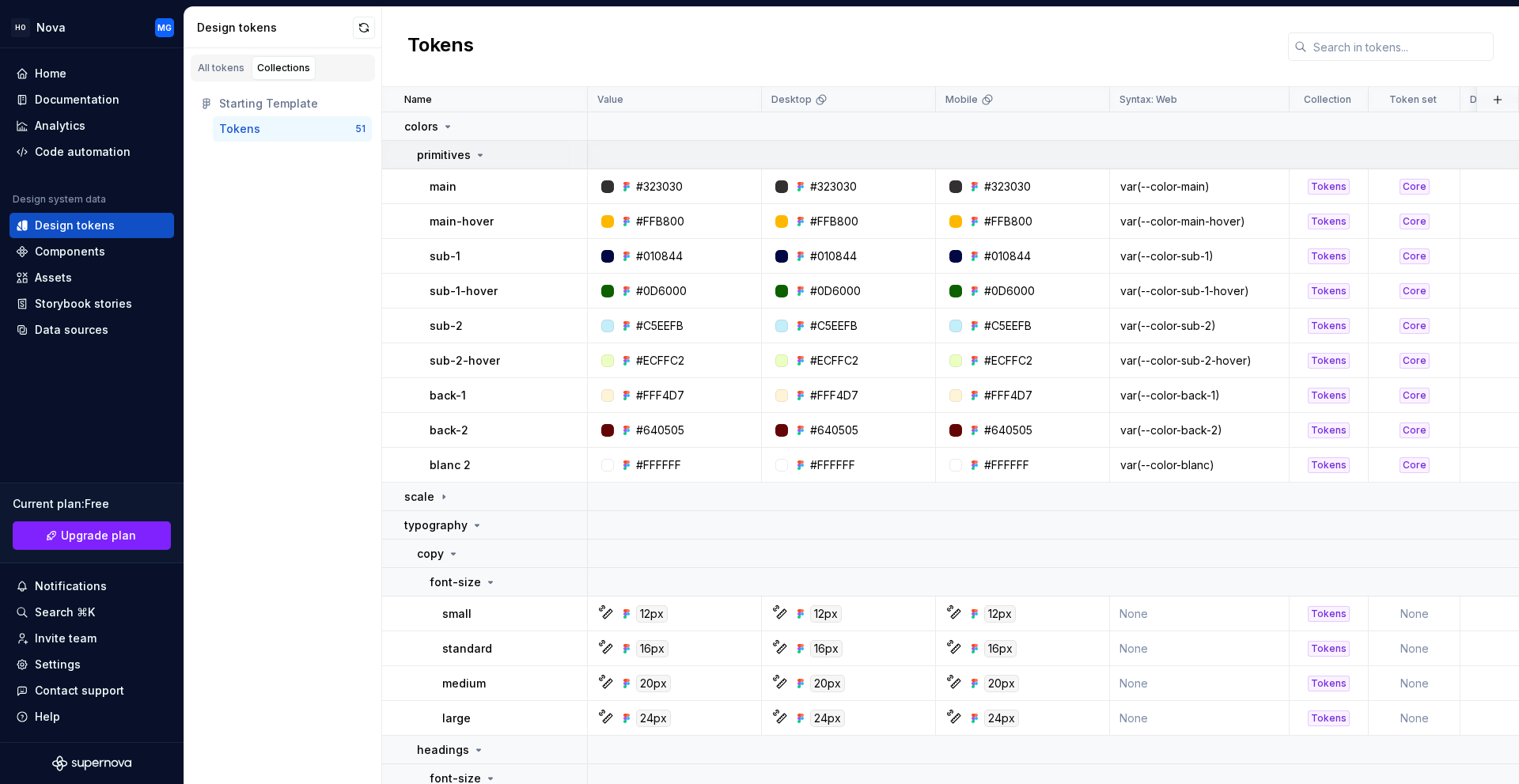
click at [424, 159] on p "primitives" at bounding box center [444, 155] width 54 height 16
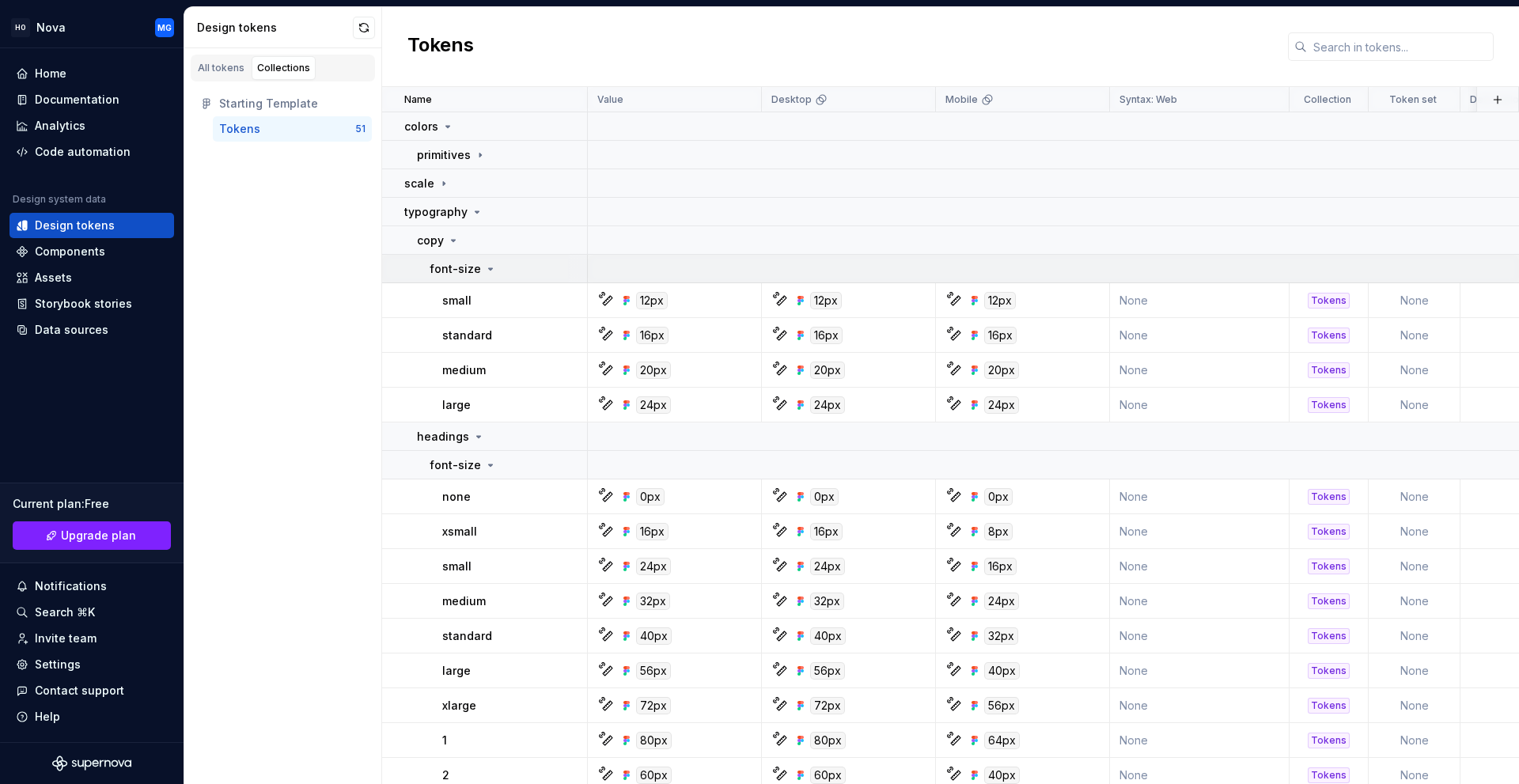
click at [452, 272] on p "font-size" at bounding box center [456, 269] width 52 height 16
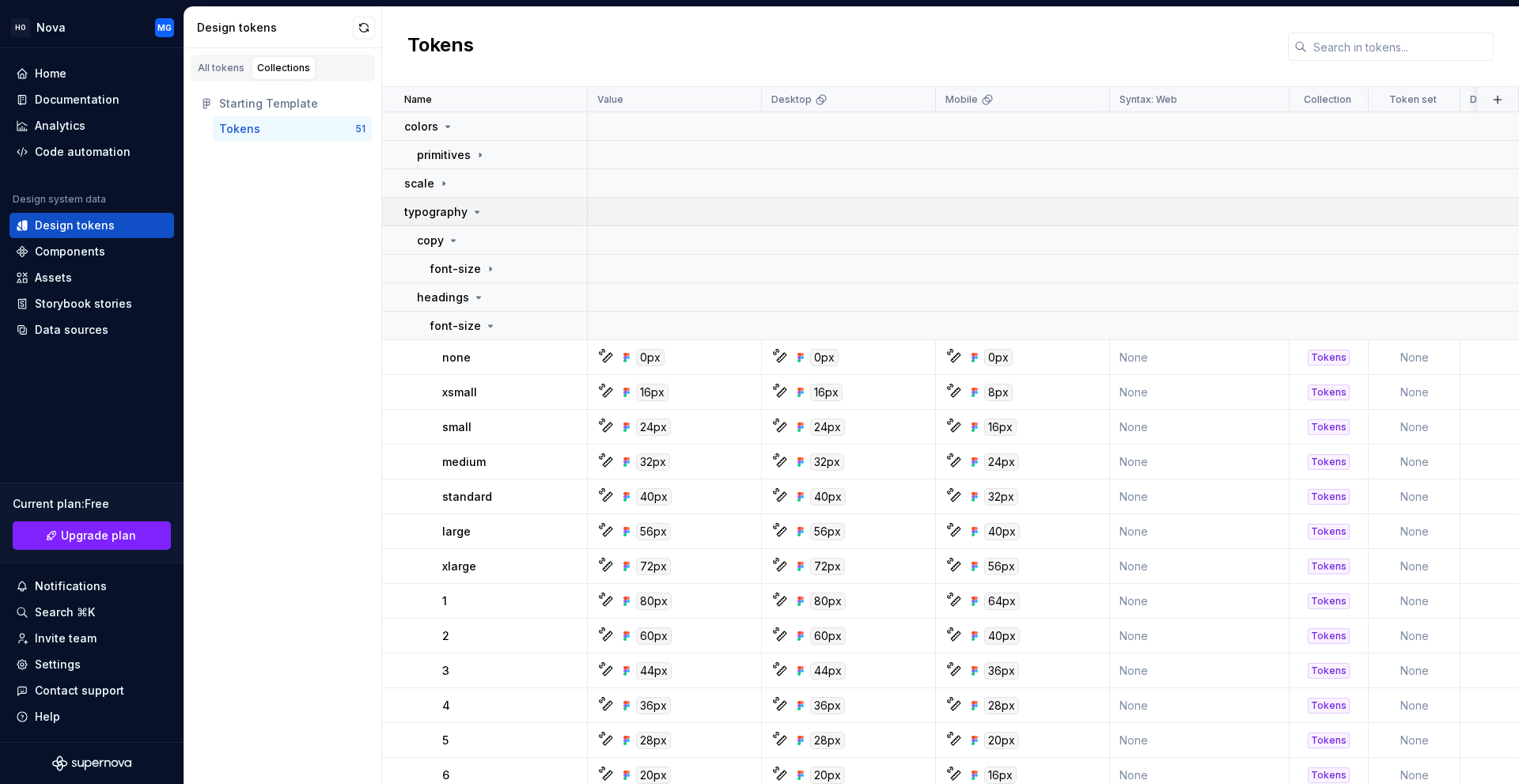
click at [436, 213] on p "typography" at bounding box center [437, 212] width 64 height 16
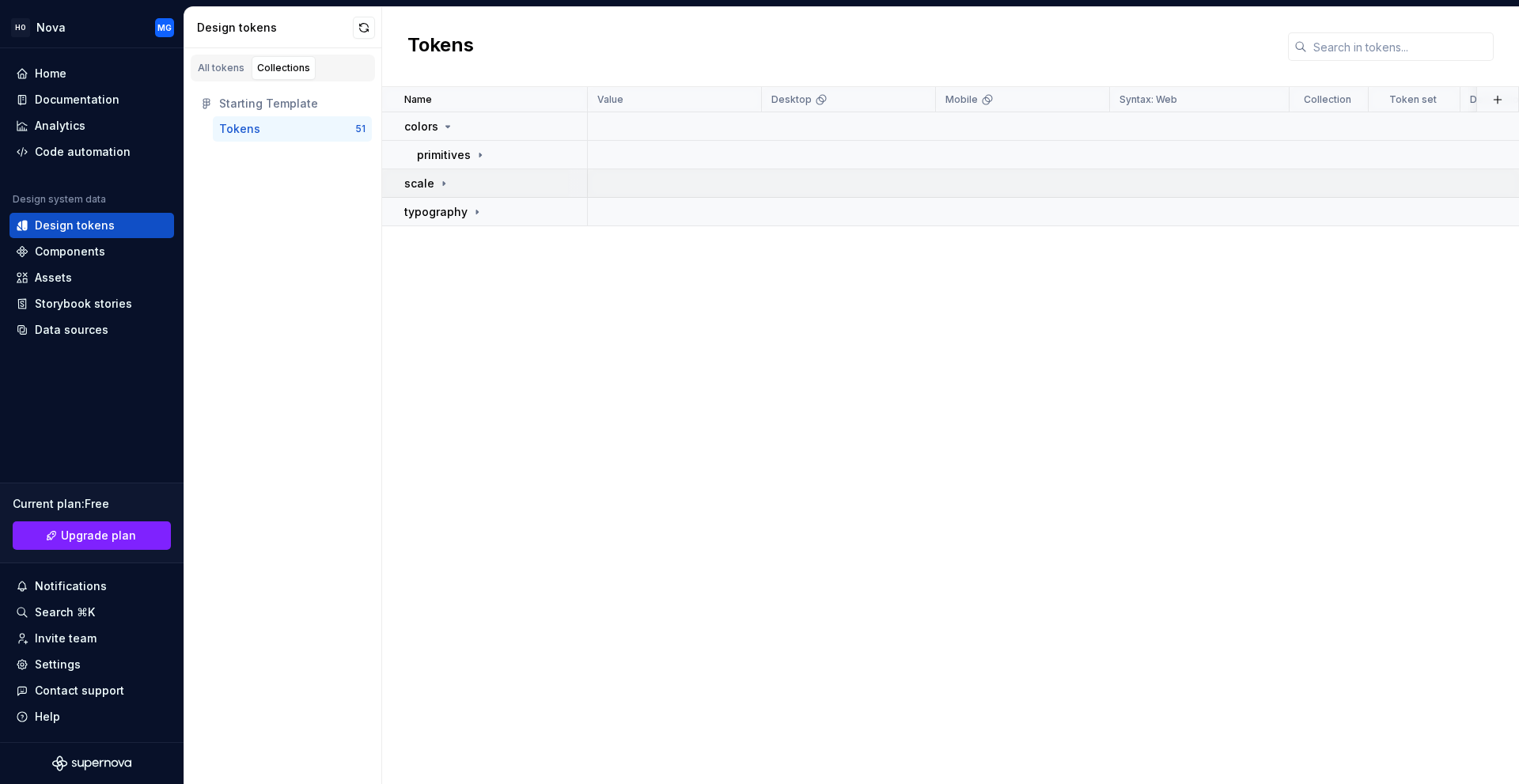
click at [420, 177] on p "scale" at bounding box center [420, 183] width 30 height 16
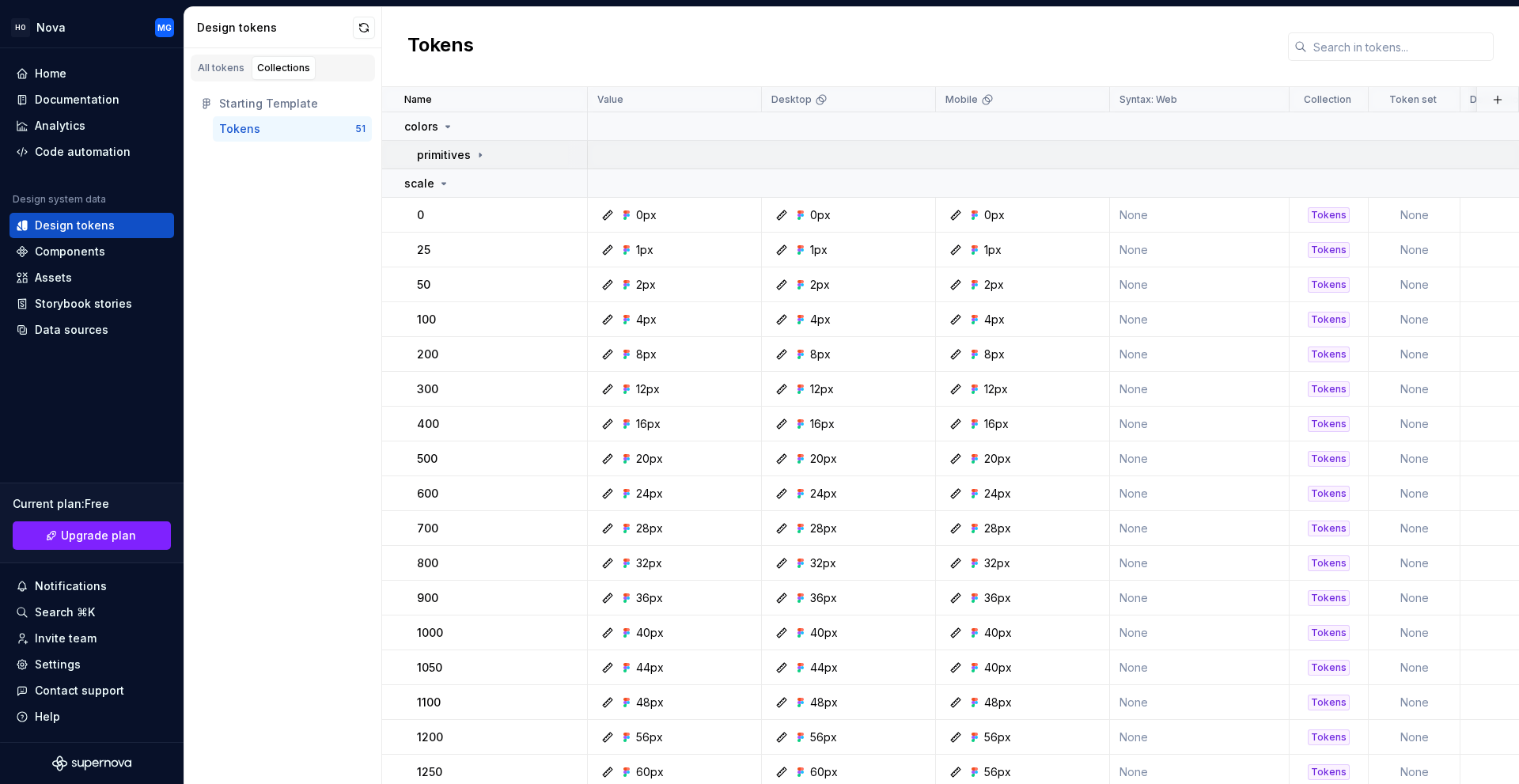
click at [486, 158] on div "primitives" at bounding box center [501, 155] width 169 height 16
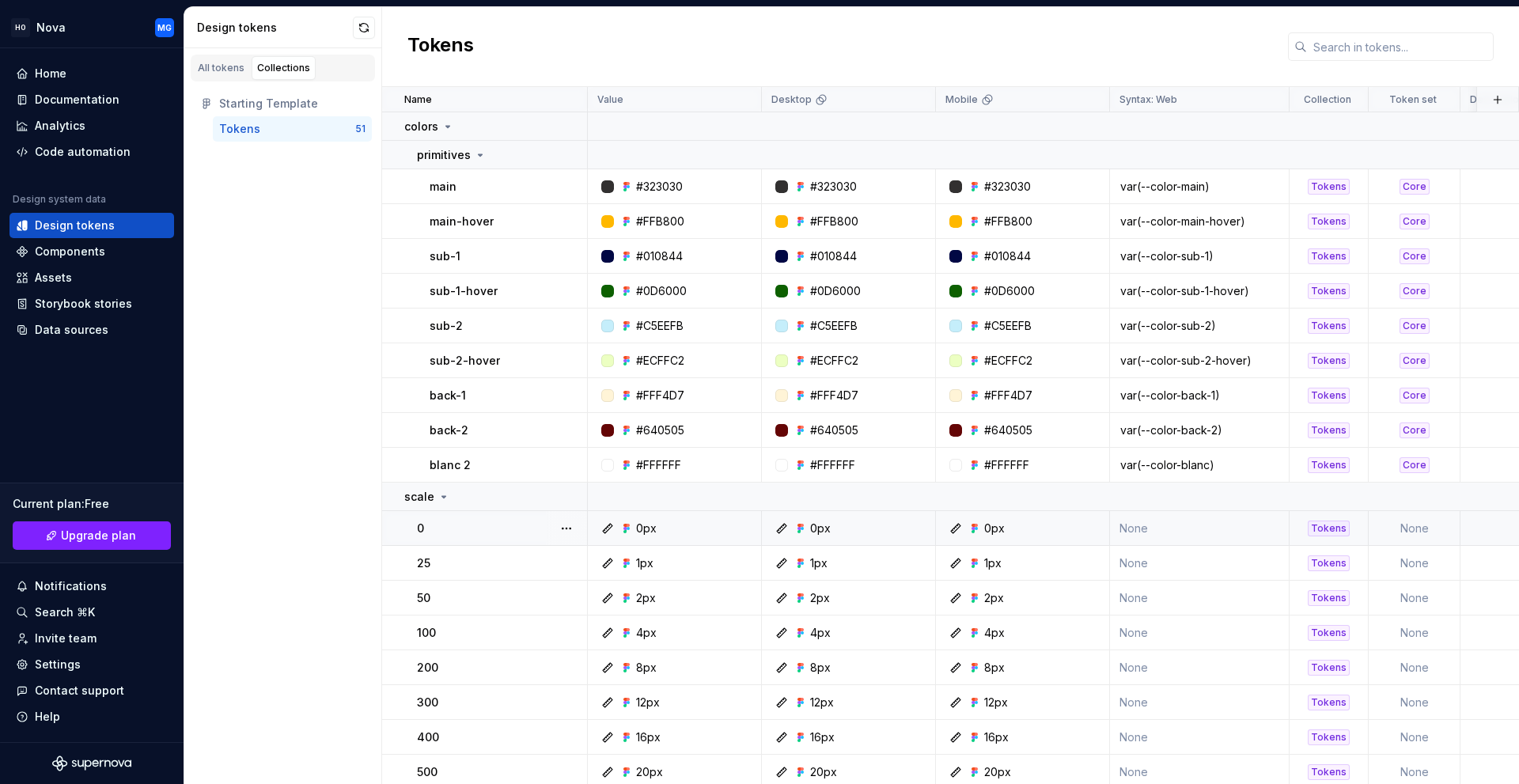
click at [1419, 522] on td "None" at bounding box center [1414, 528] width 92 height 35
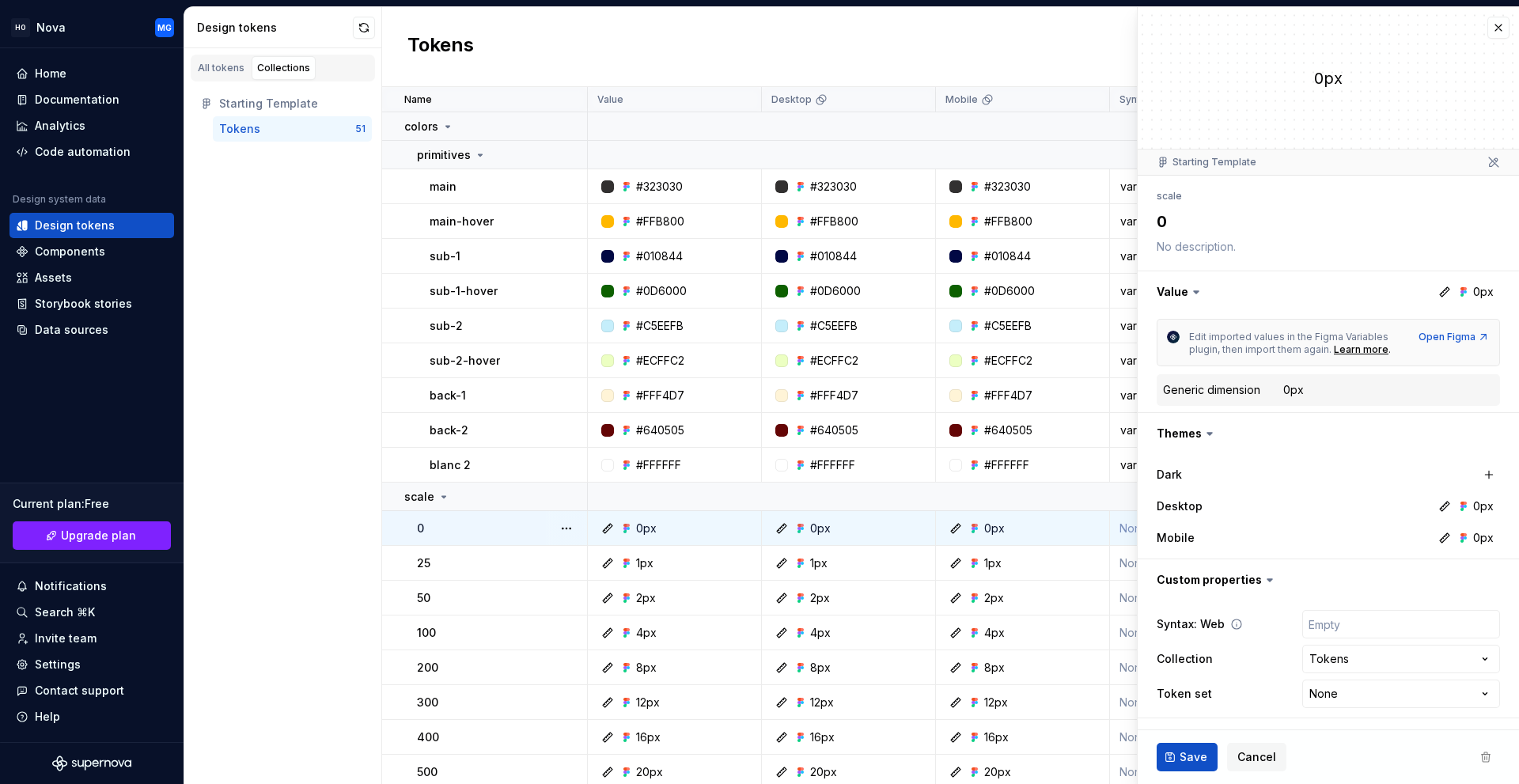
scroll to position [474, 0]
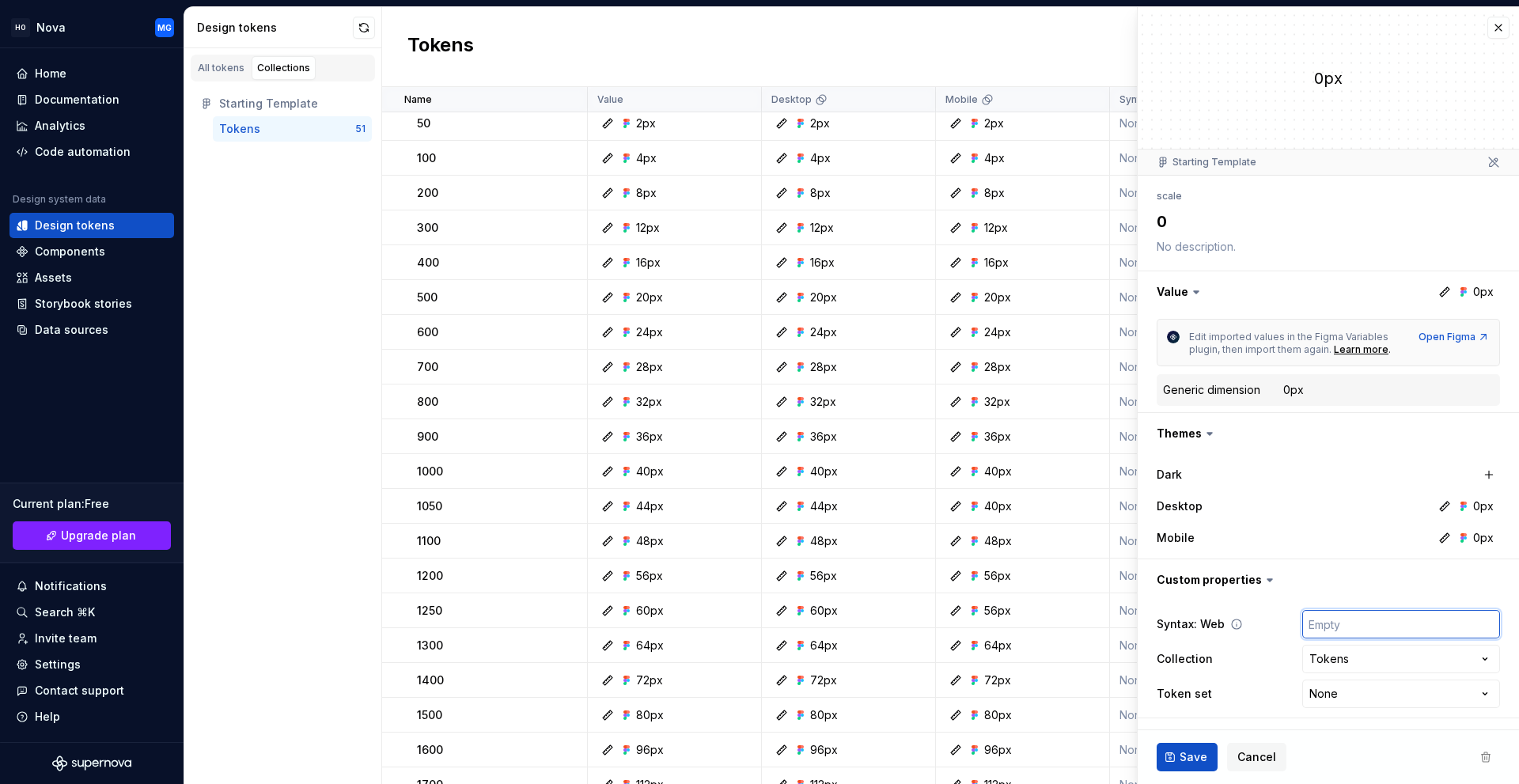
click at [1335, 635] on input "text" at bounding box center [1401, 624] width 197 height 29
click at [1345, 692] on html "HO Nova MG Home Documentation Analytics Code automation Design system data Desi…" at bounding box center [760, 392] width 1519 height 784
type textarea "*"
select select "**********"
click at [1183, 766] on ul "Token “sub-2-hover” saved." at bounding box center [1325, 770] width 390 height 25
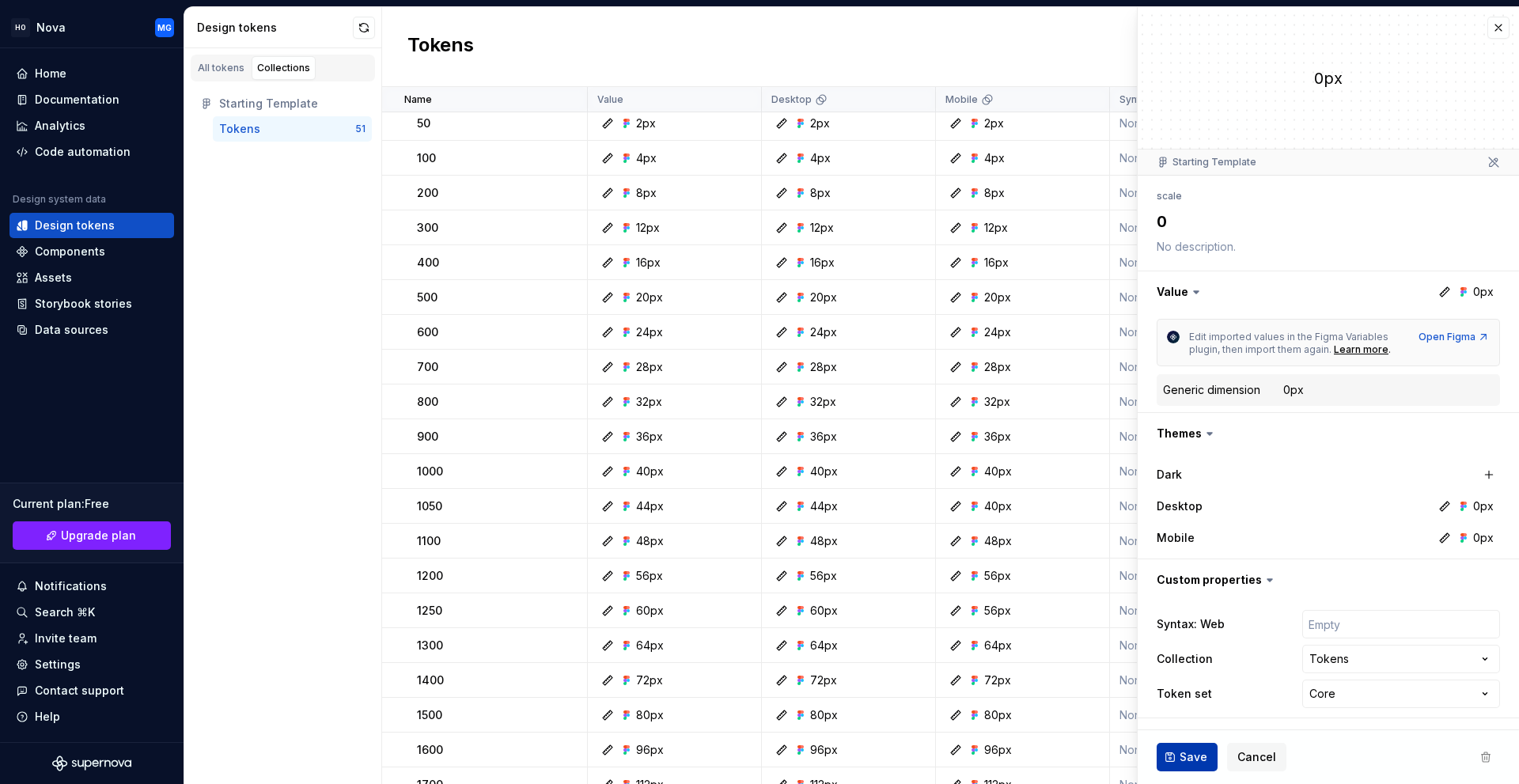
click at [1194, 748] on button "Save" at bounding box center [1187, 756] width 61 height 29
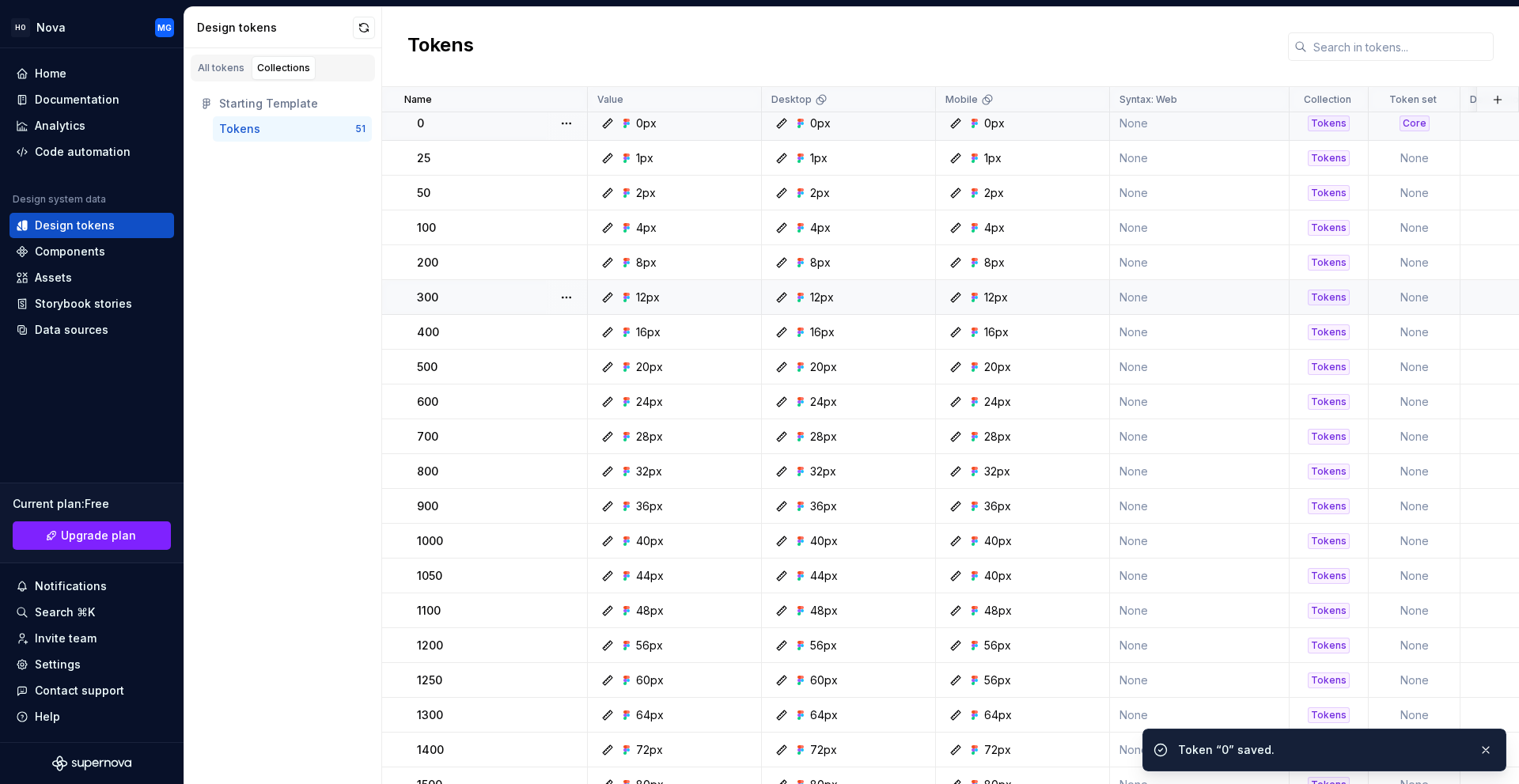
scroll to position [317, 0]
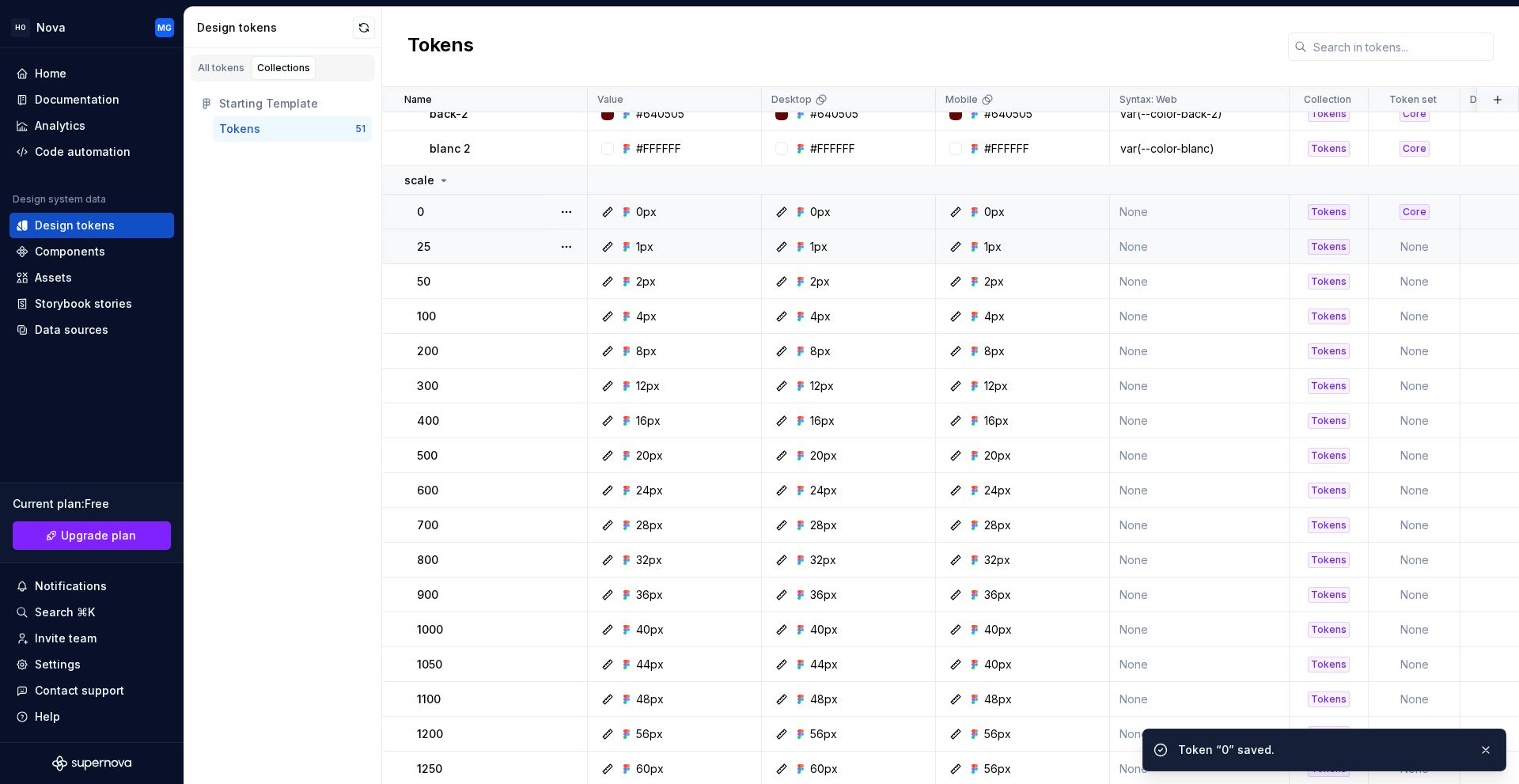
click at [1417, 255] on td "None" at bounding box center [1414, 246] width 92 height 35
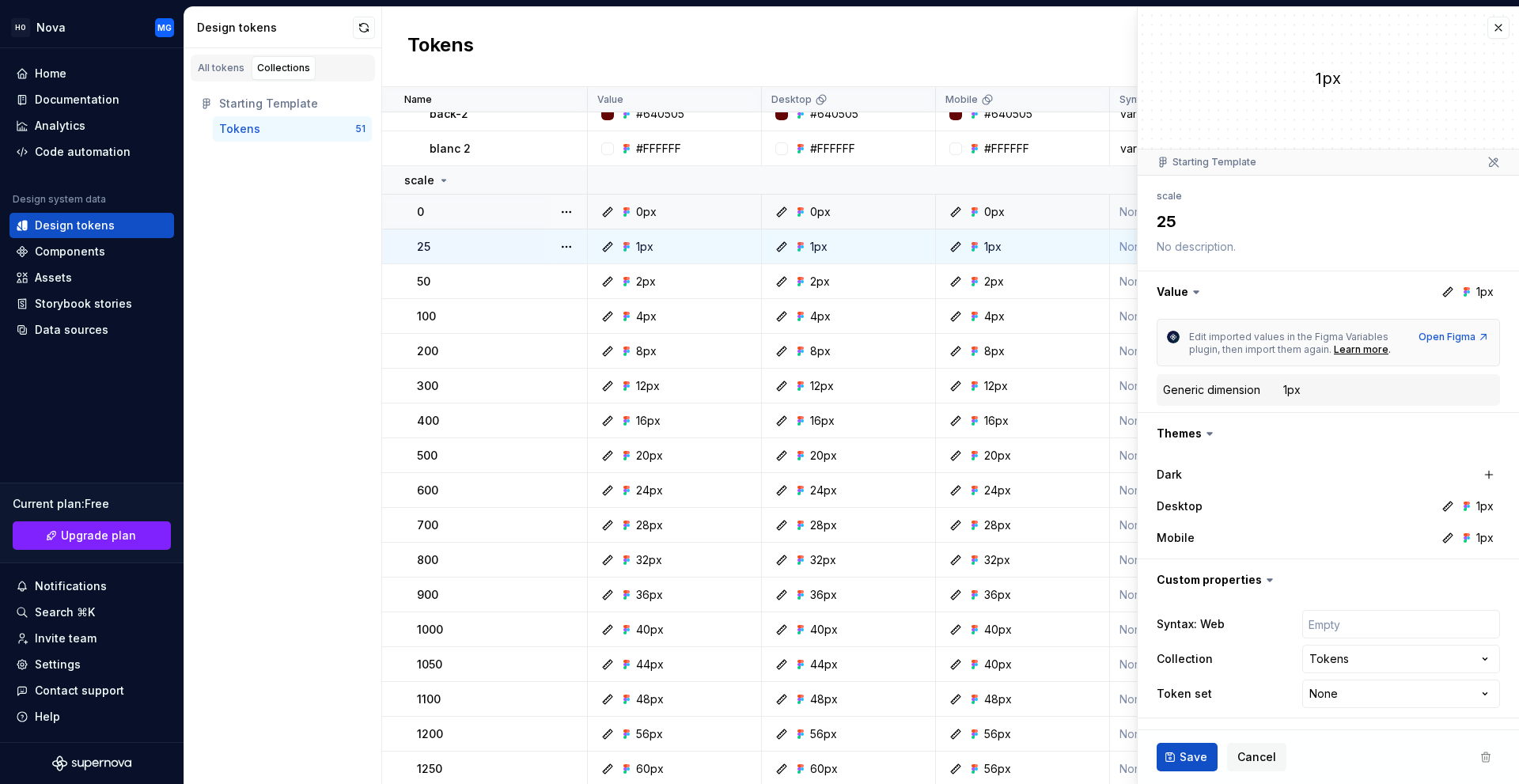
click at [261, 394] on div "All tokens Collections Starting Template Tokens 51" at bounding box center [283, 415] width 197 height 735
click at [1494, 25] on button "button" at bounding box center [1498, 28] width 22 height 22
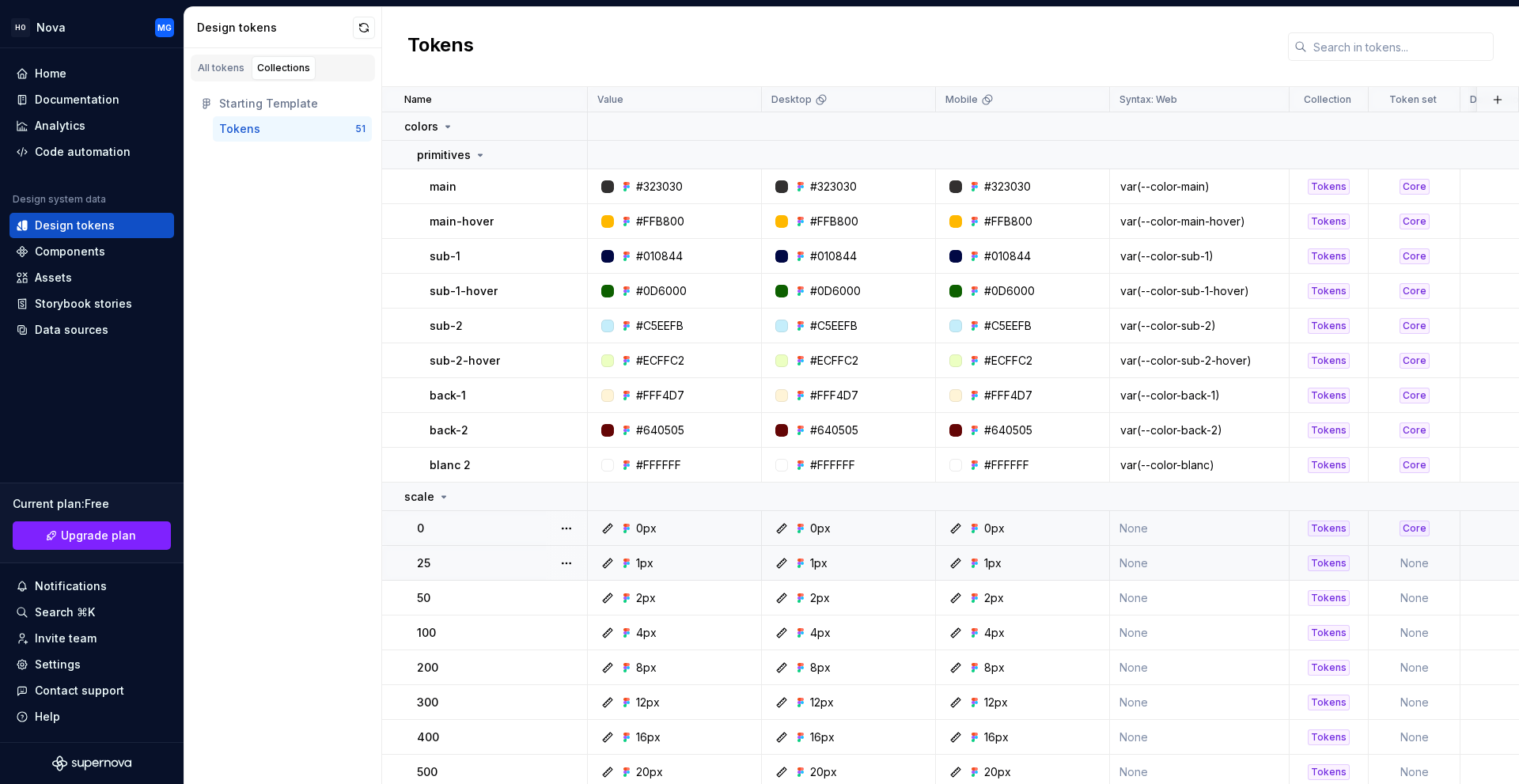
click at [1164, 537] on td "None" at bounding box center [1200, 528] width 179 height 35
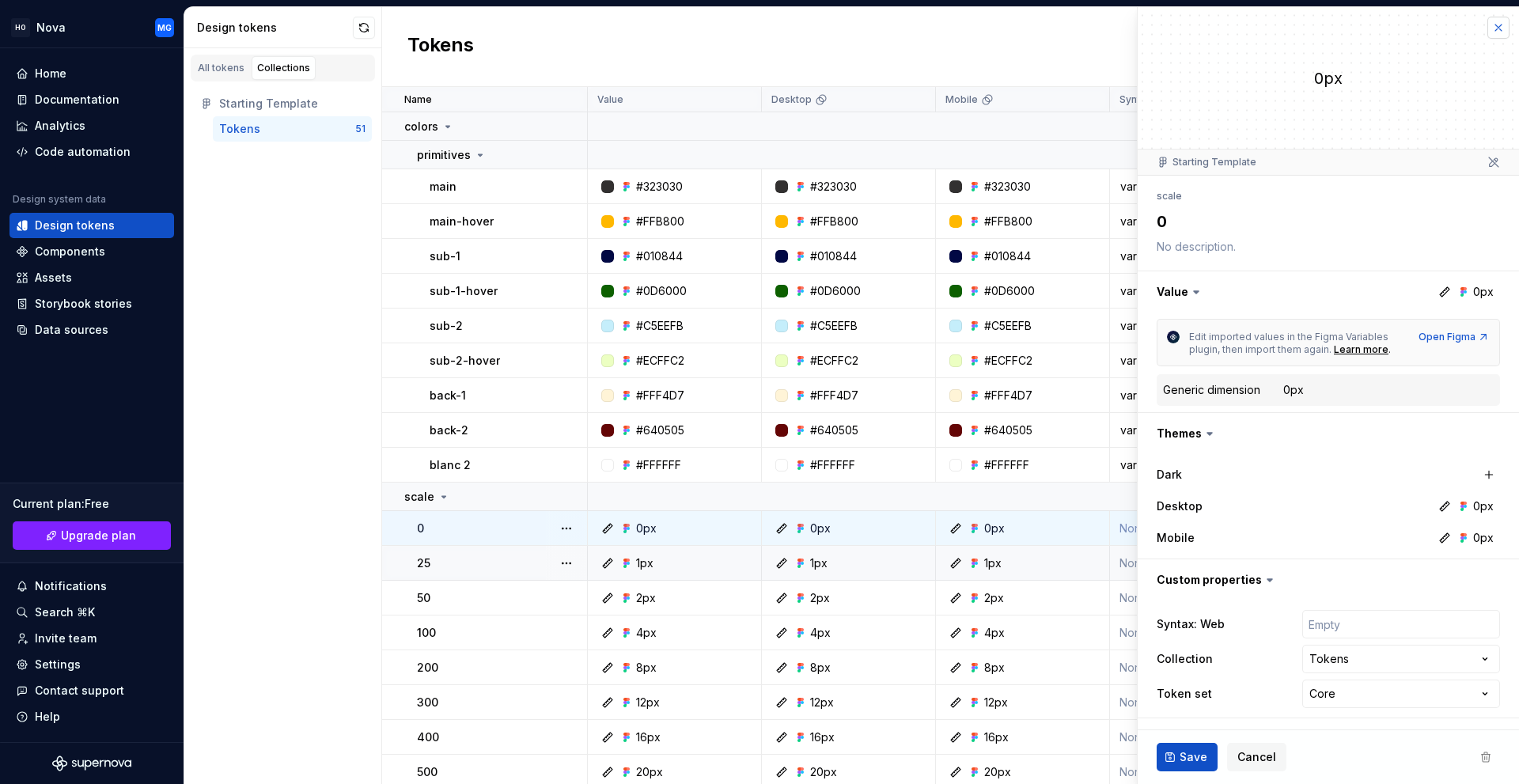
click at [1499, 29] on button "button" at bounding box center [1498, 28] width 22 height 22
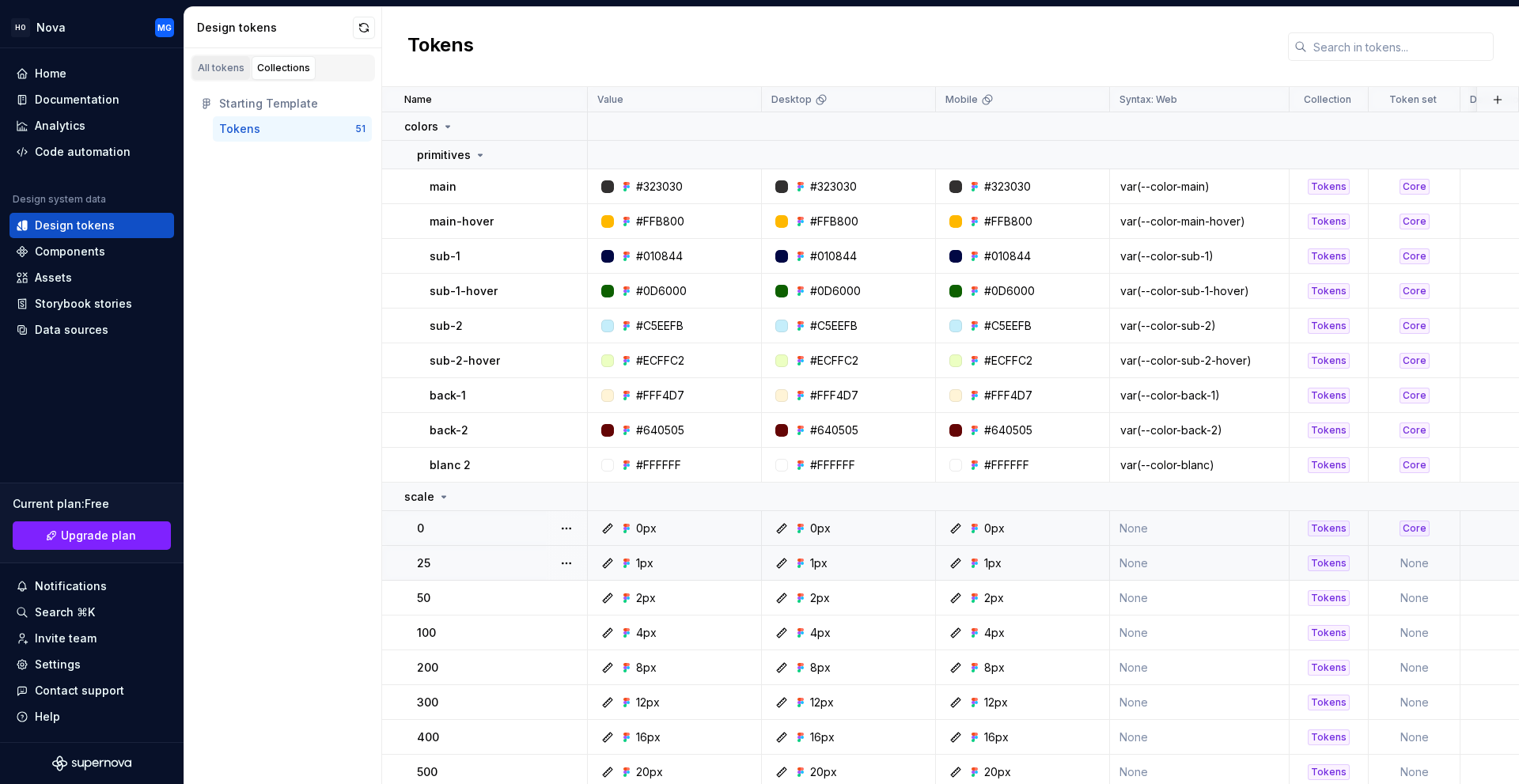
click at [225, 68] on div "All tokens" at bounding box center [220, 68] width 47 height 13
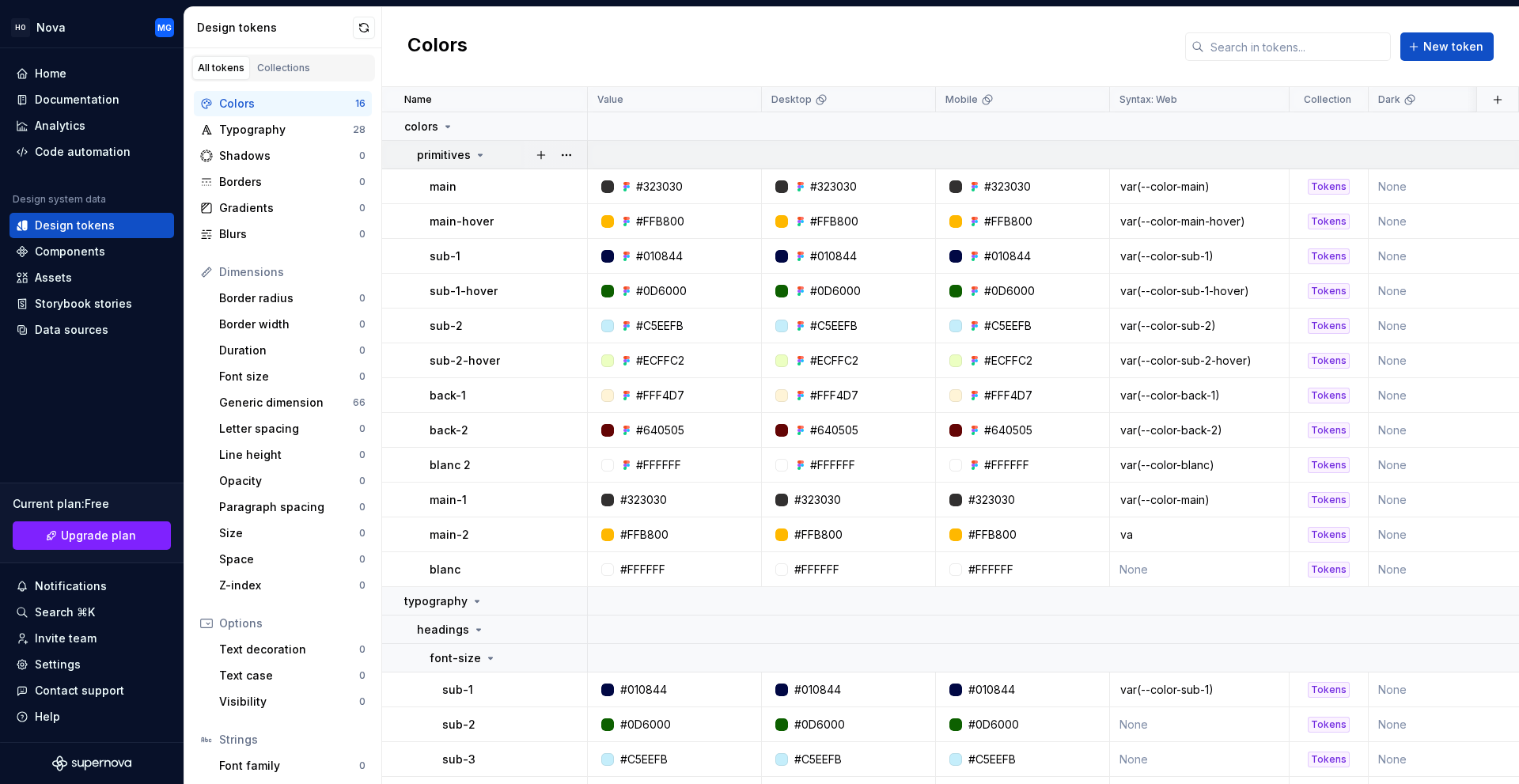
click at [474, 151] on icon at bounding box center [479, 154] width 13 height 13
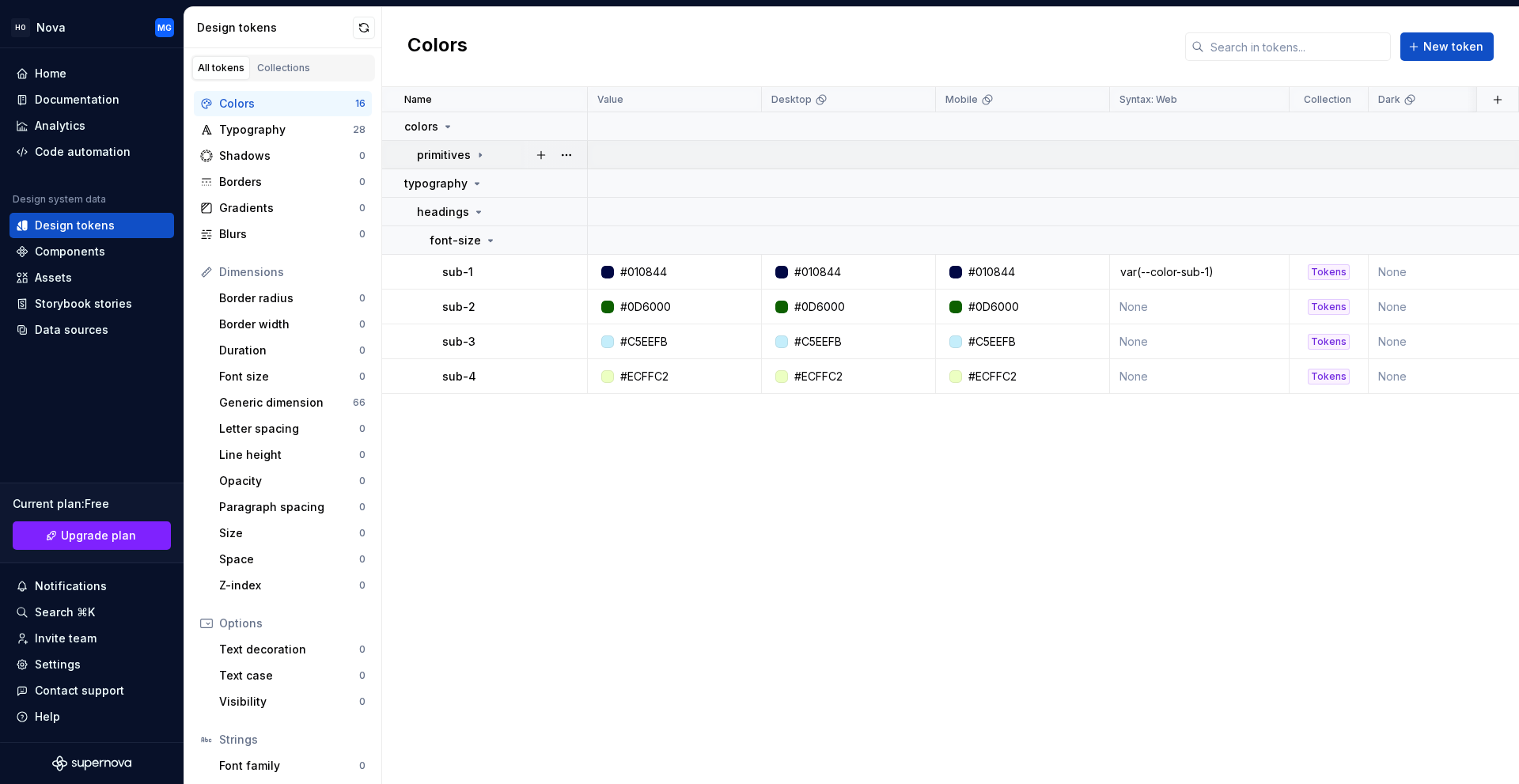
click at [444, 151] on p "primitives" at bounding box center [444, 155] width 54 height 16
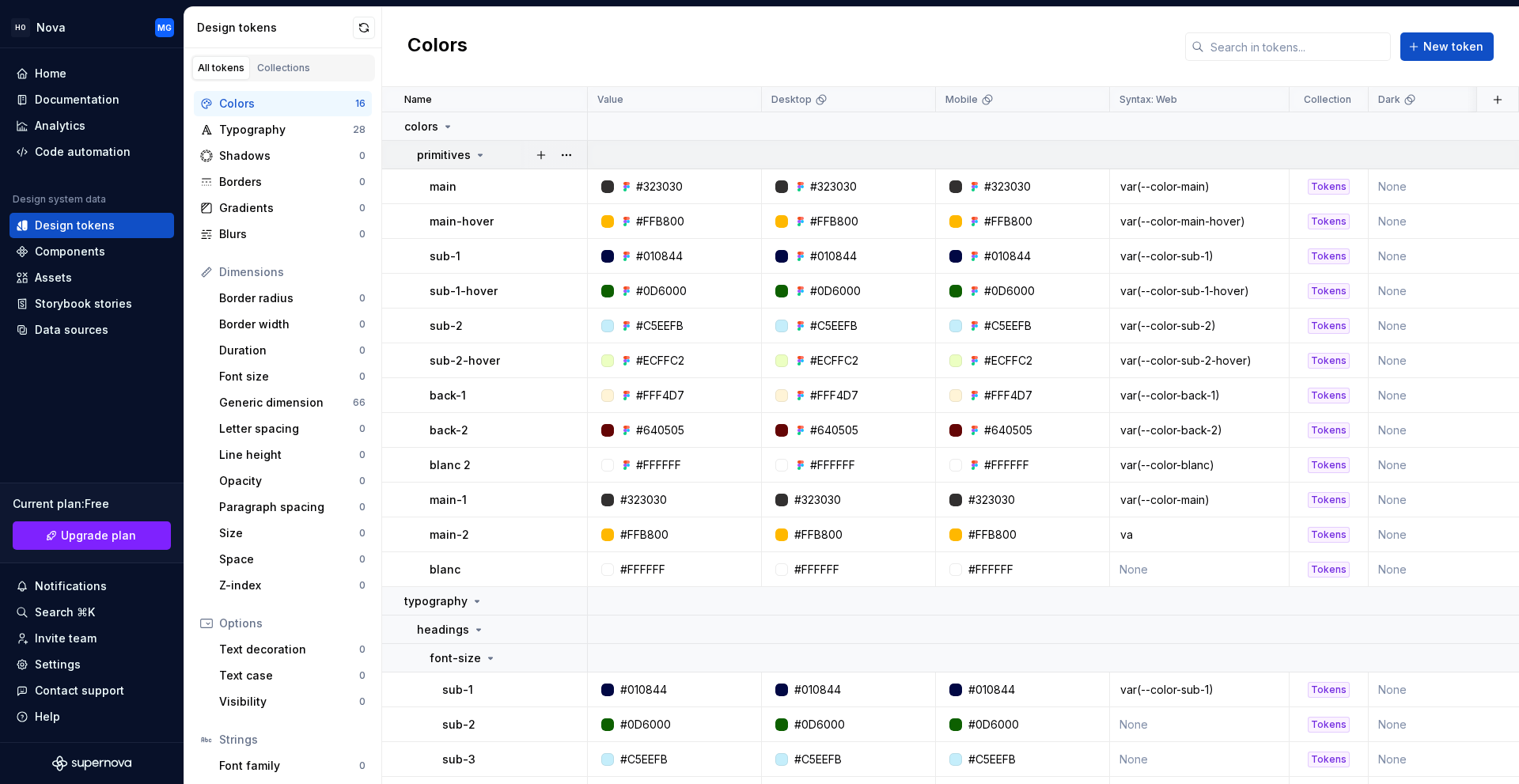
click at [440, 154] on p "primitives" at bounding box center [444, 155] width 54 height 16
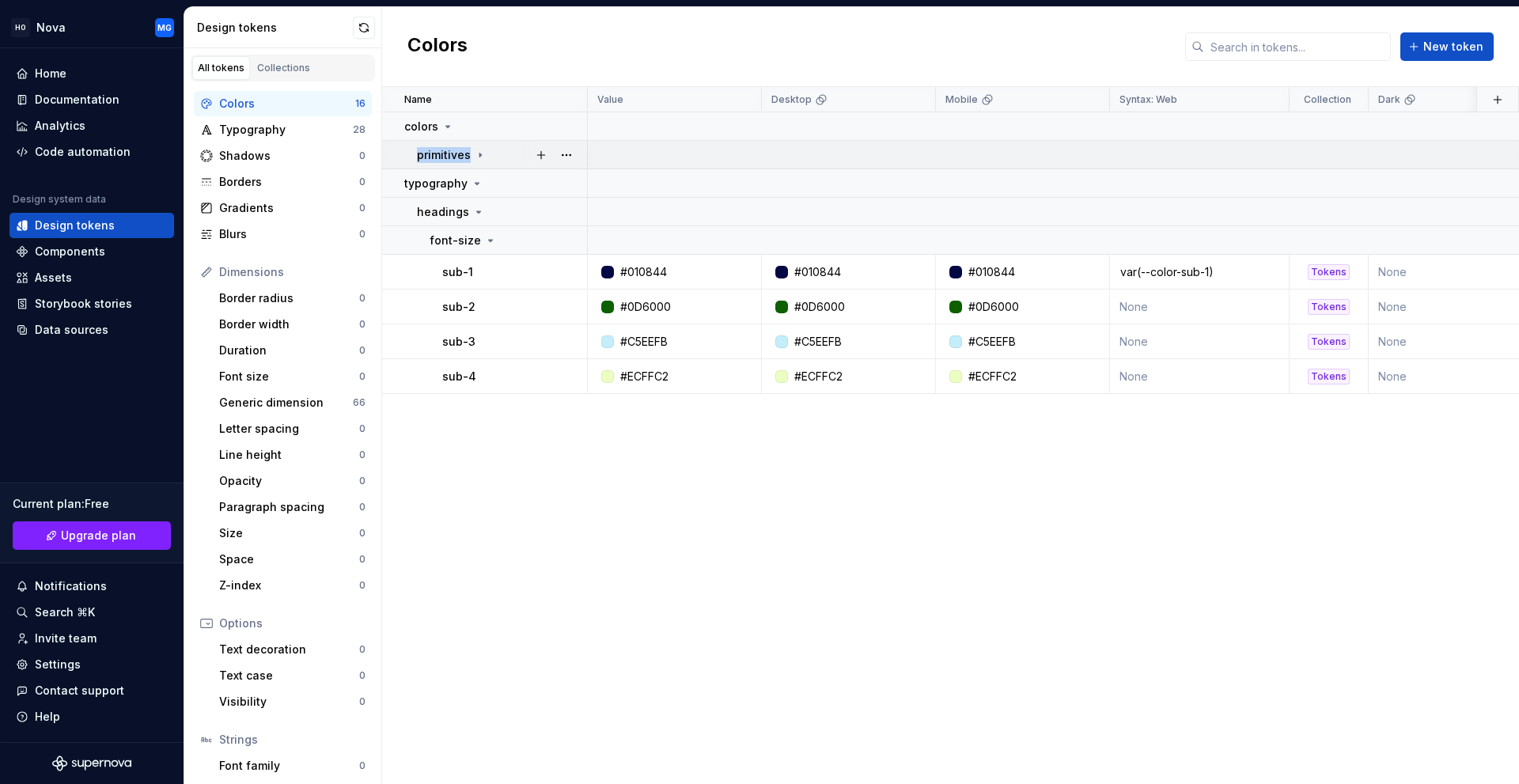
click at [440, 154] on p "primitives" at bounding box center [444, 155] width 54 height 16
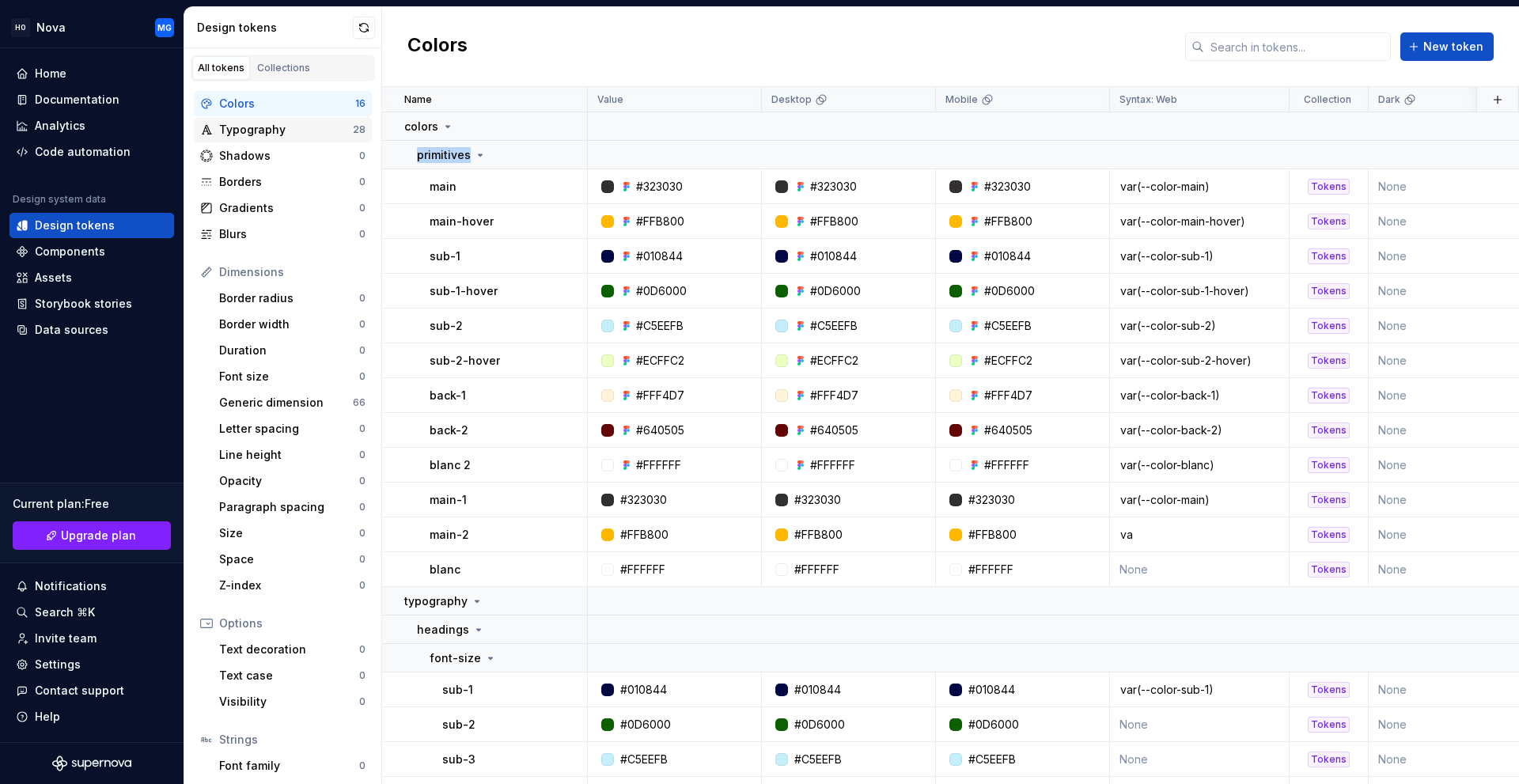
click at [269, 125] on div "Typography" at bounding box center [286, 130] width 134 height 16
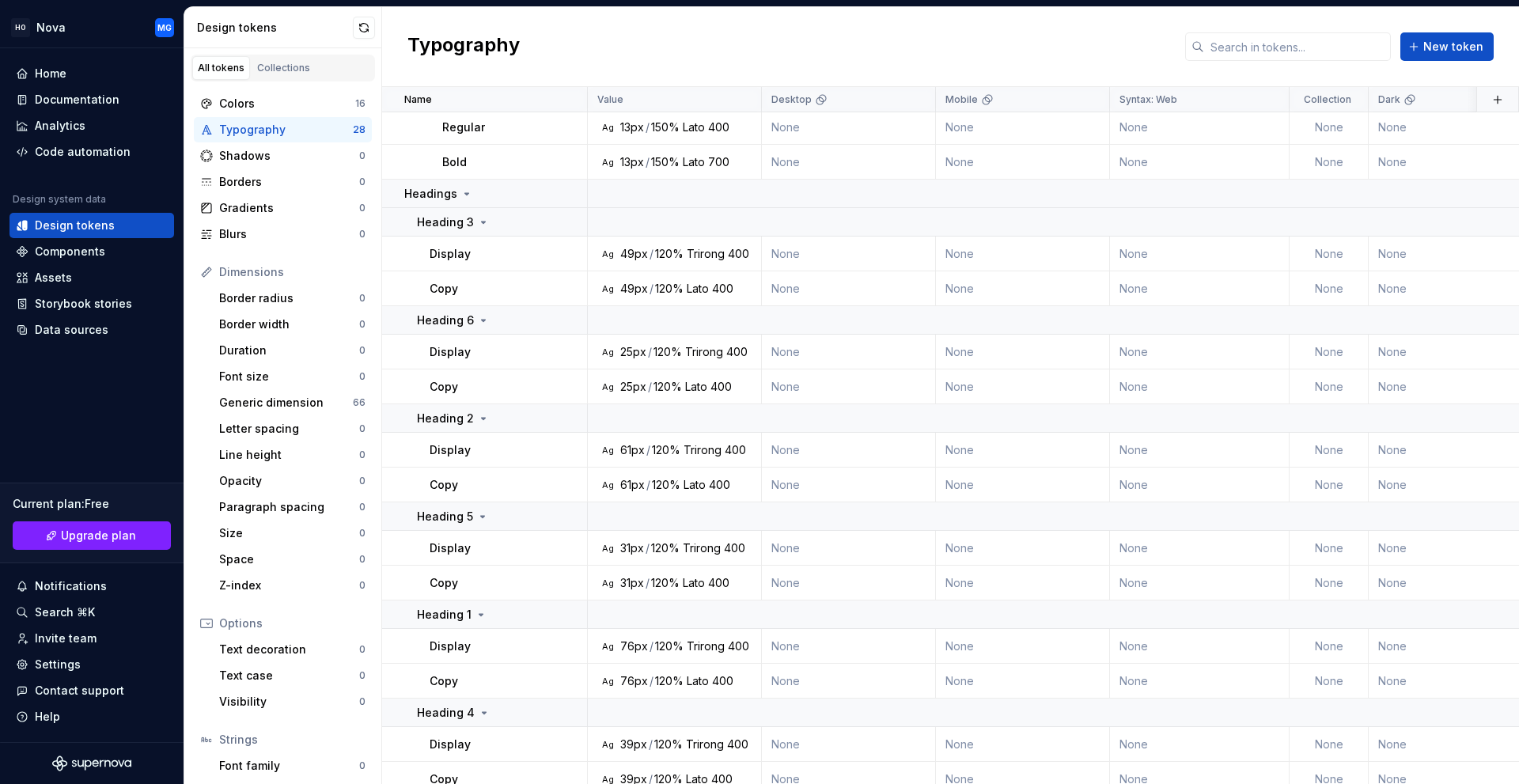
scroll to position [823, 0]
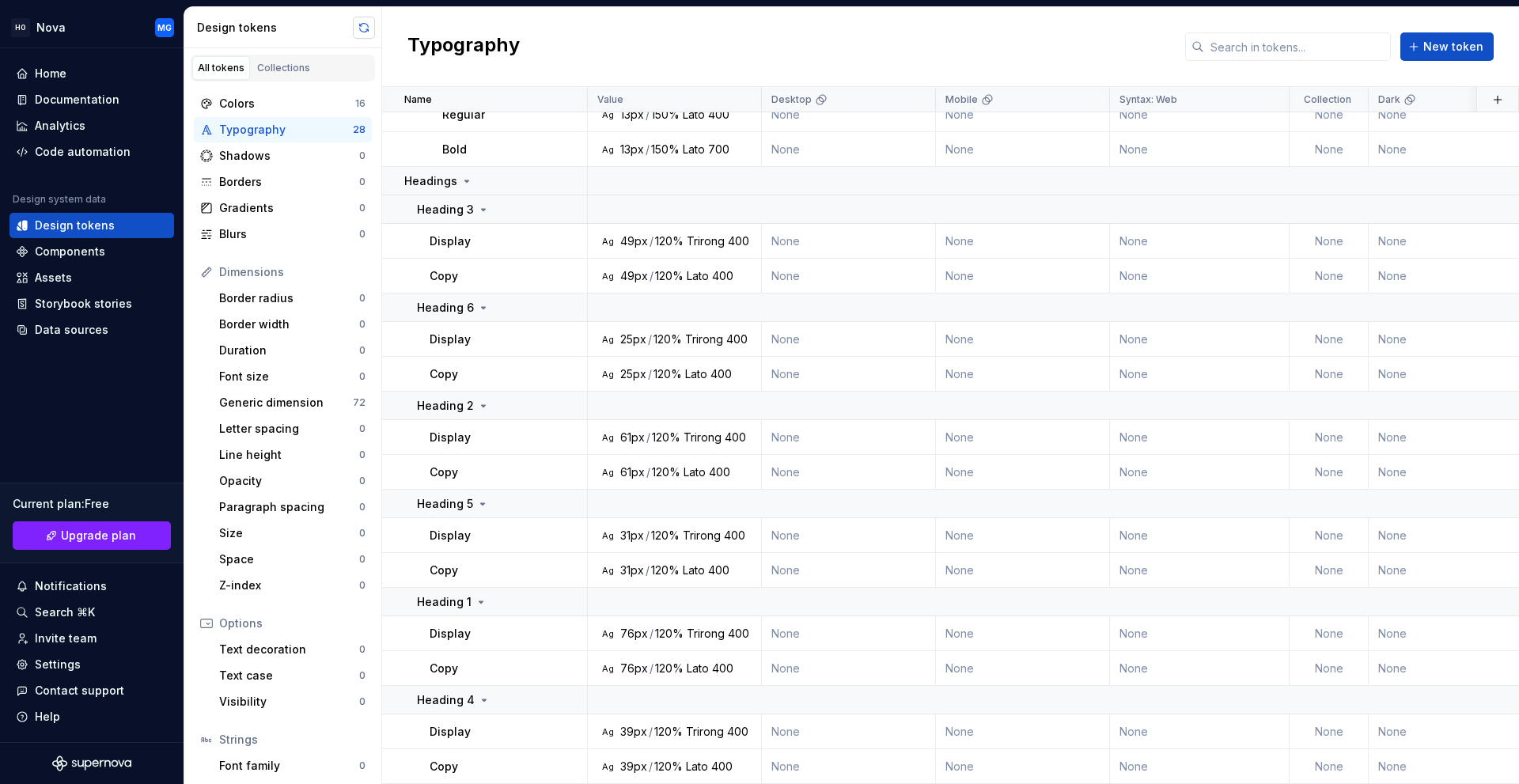
click at [355, 32] on button "button" at bounding box center [364, 28] width 22 height 22
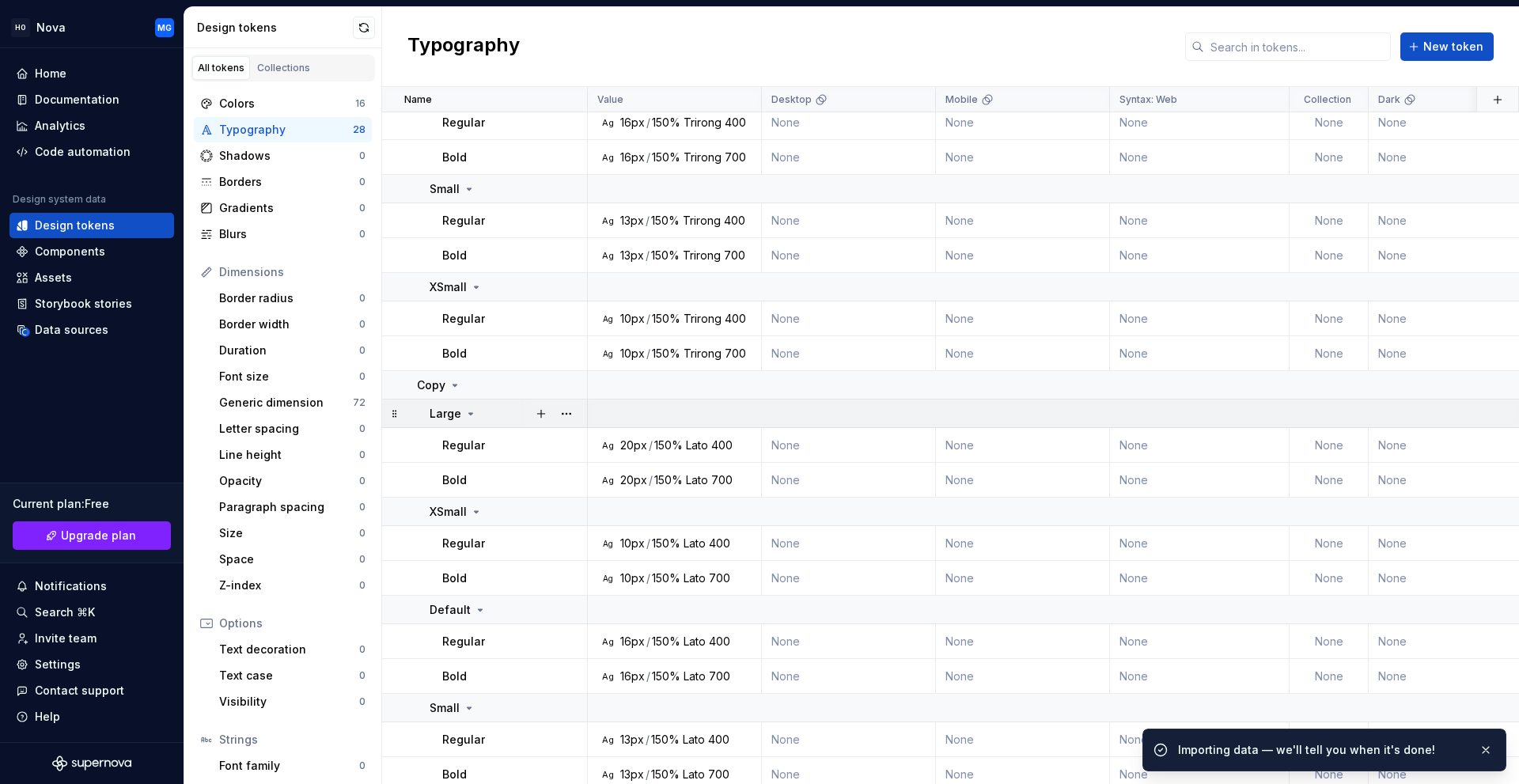
scroll to position [0, 0]
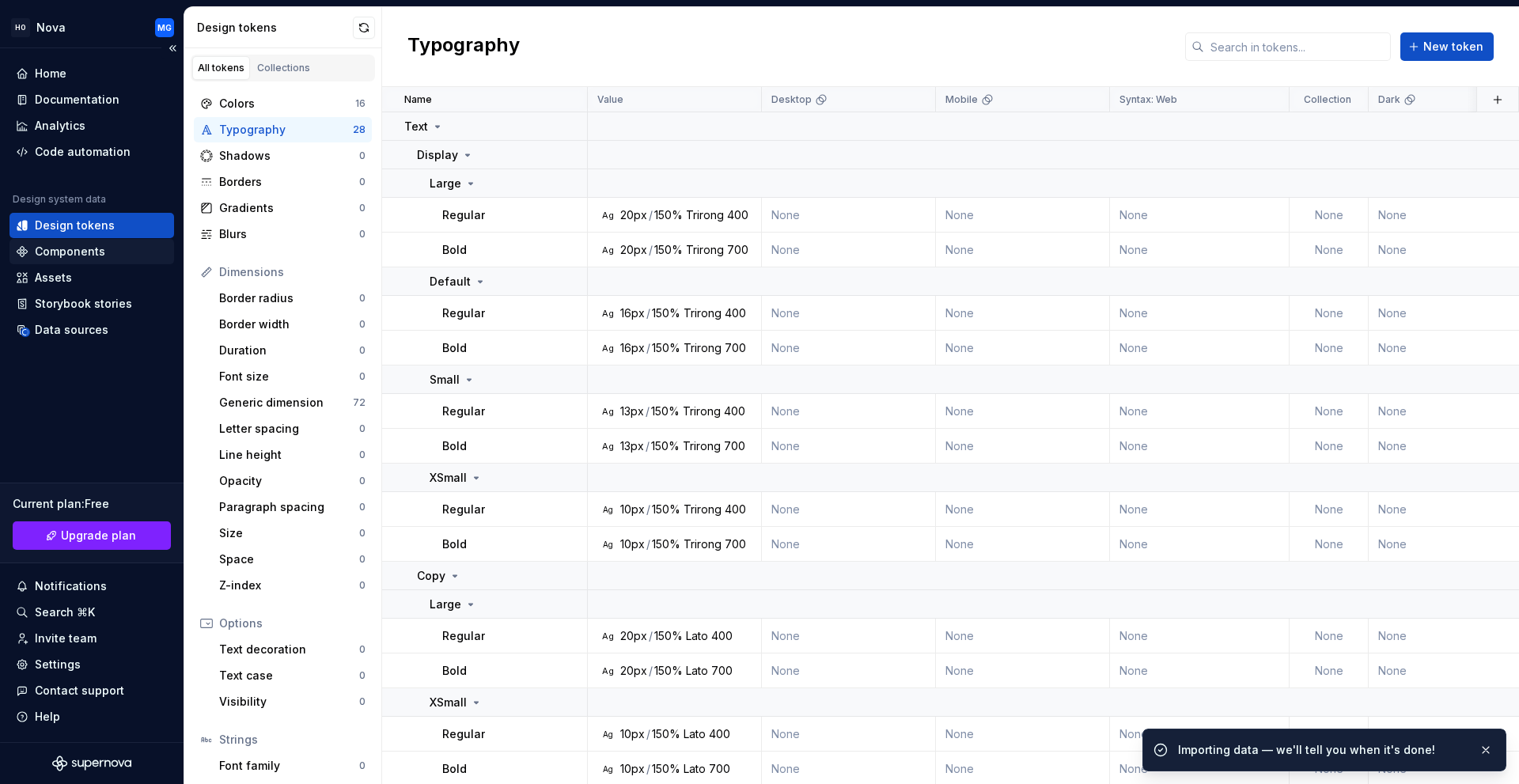
click at [65, 245] on div "Components" at bounding box center [70, 251] width 71 height 16
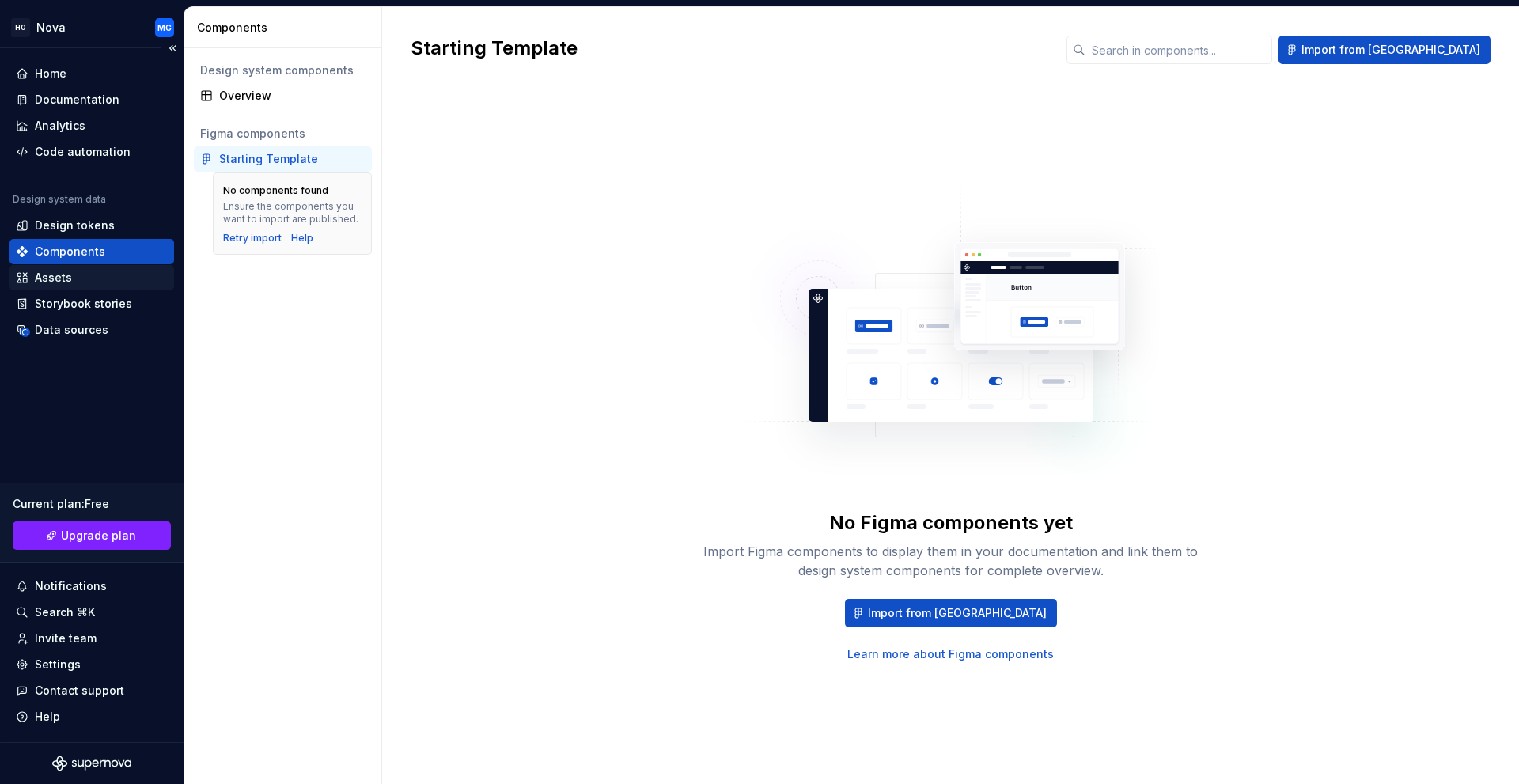
click at [59, 273] on div "Assets" at bounding box center [53, 278] width 37 height 16
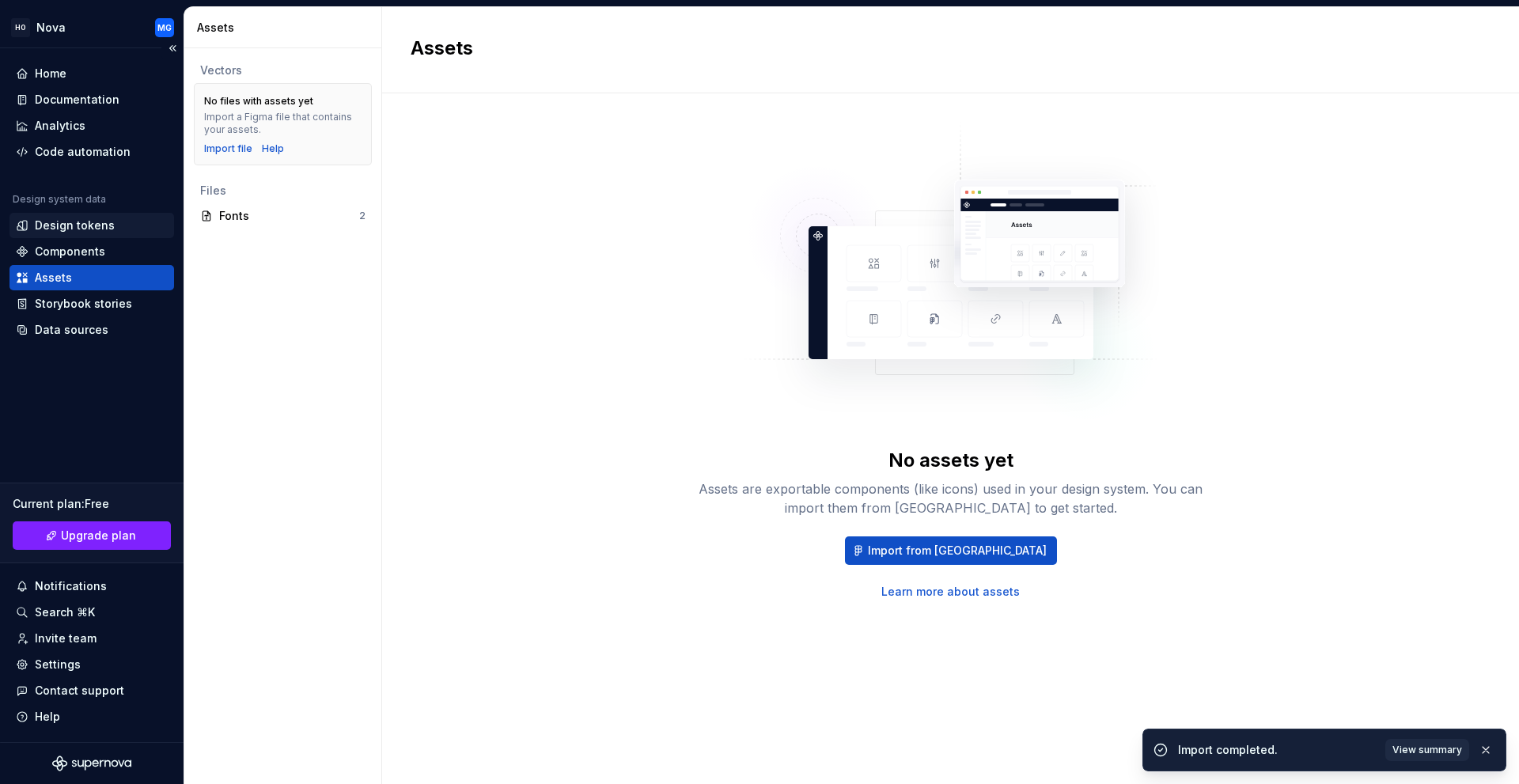
click at [71, 224] on div "Design tokens" at bounding box center [75, 225] width 80 height 16
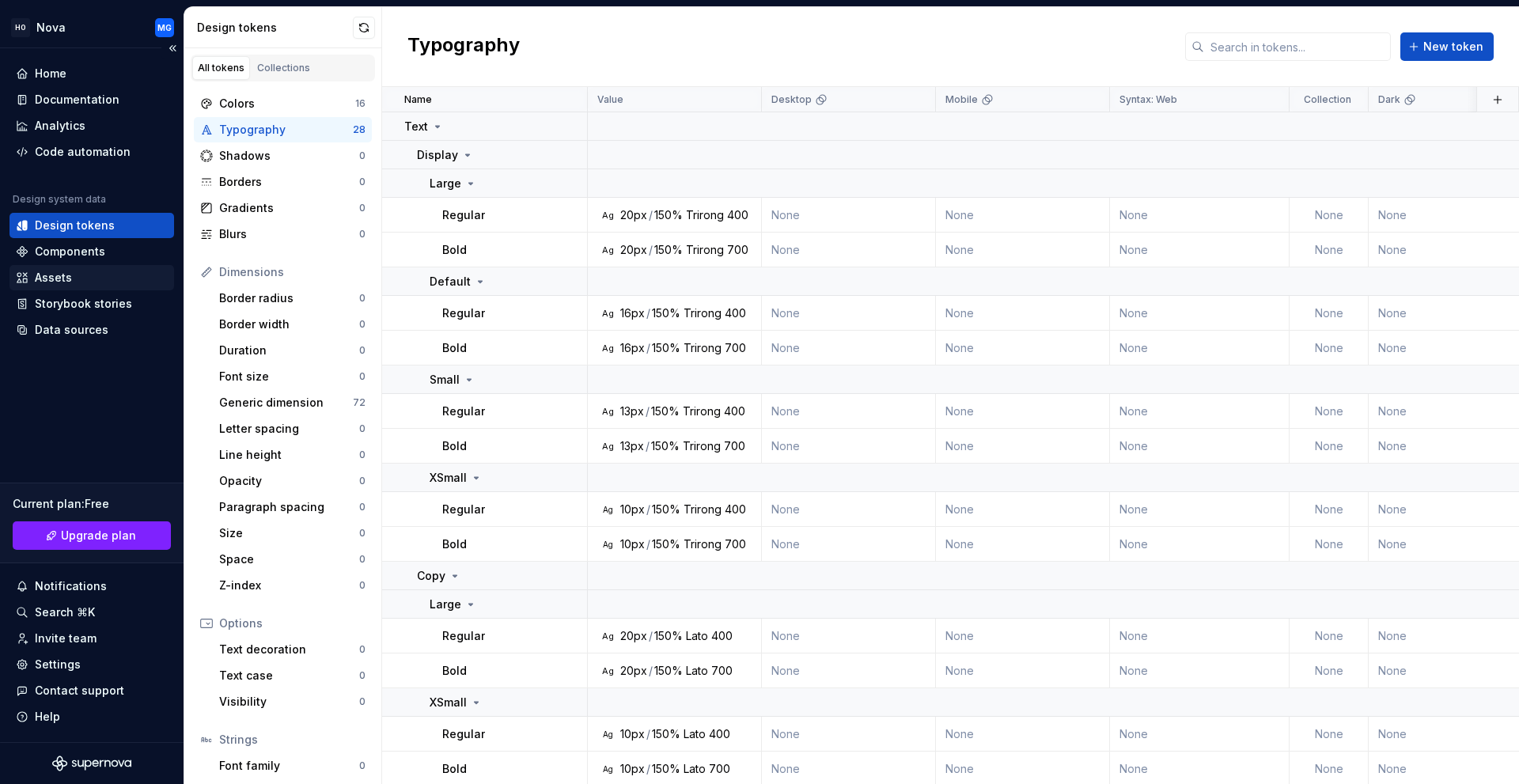
click at [76, 271] on div "Assets" at bounding box center [92, 278] width 152 height 16
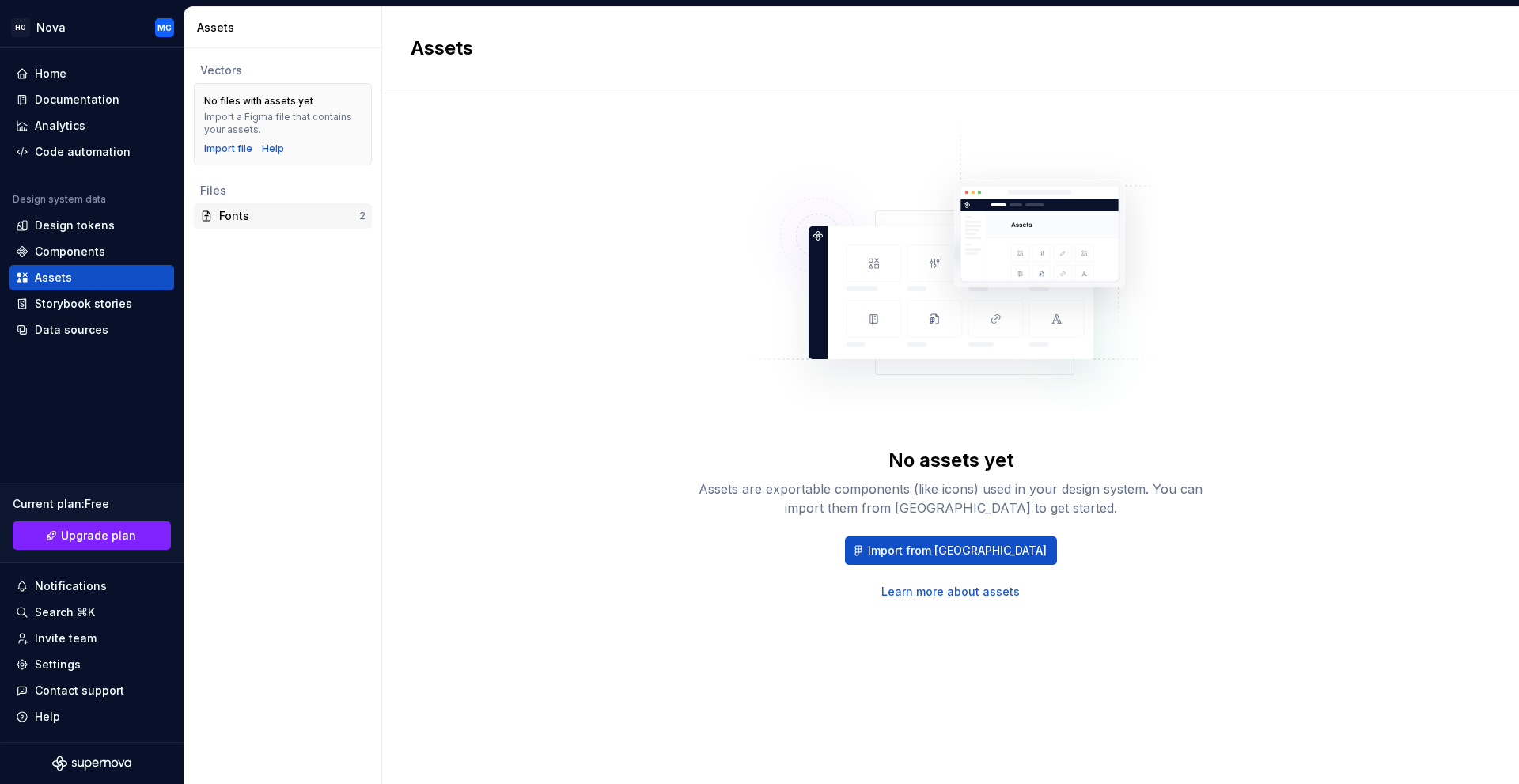
click at [277, 216] on div "Fonts" at bounding box center [289, 216] width 140 height 16
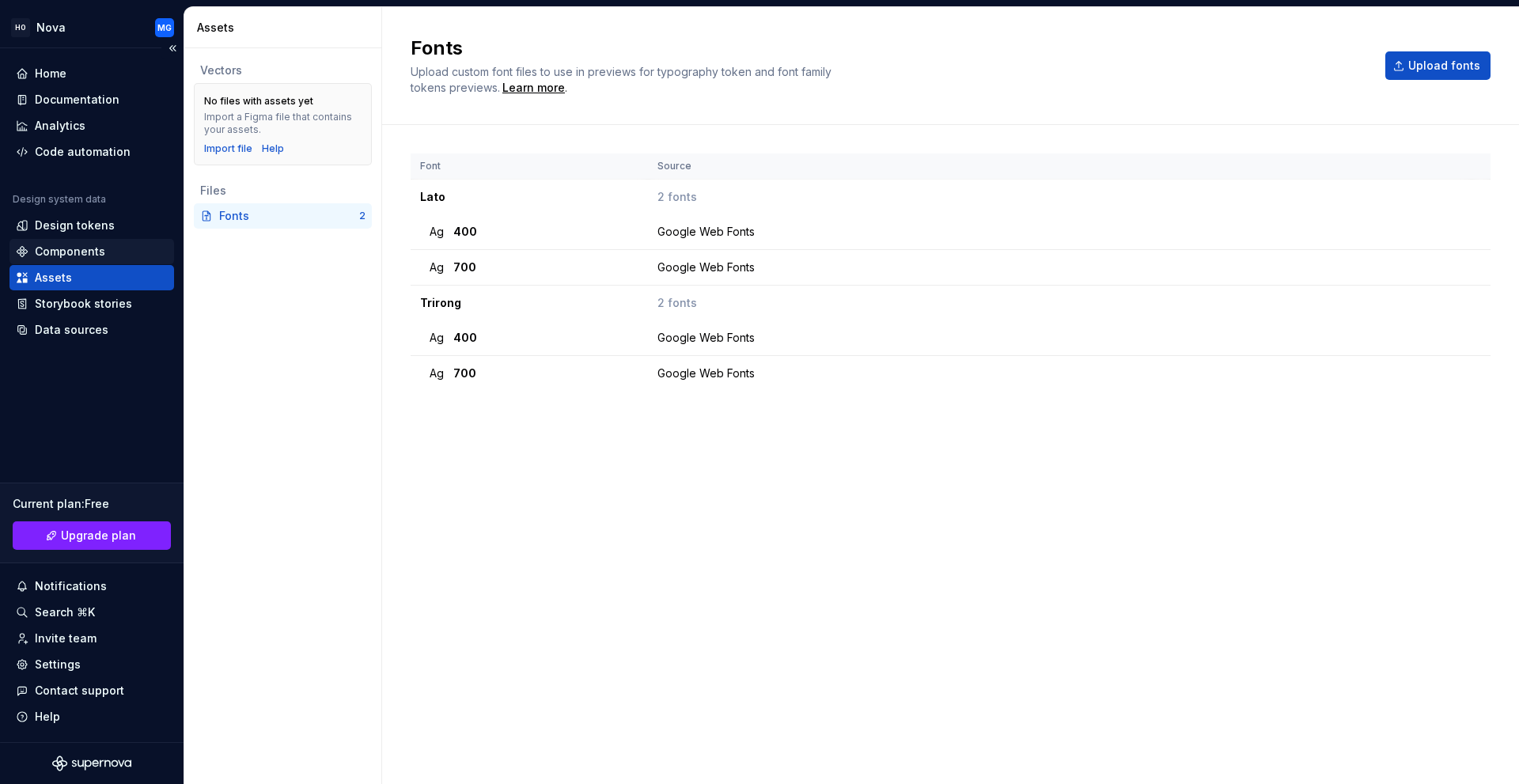
click at [89, 244] on div "Components" at bounding box center [70, 251] width 71 height 16
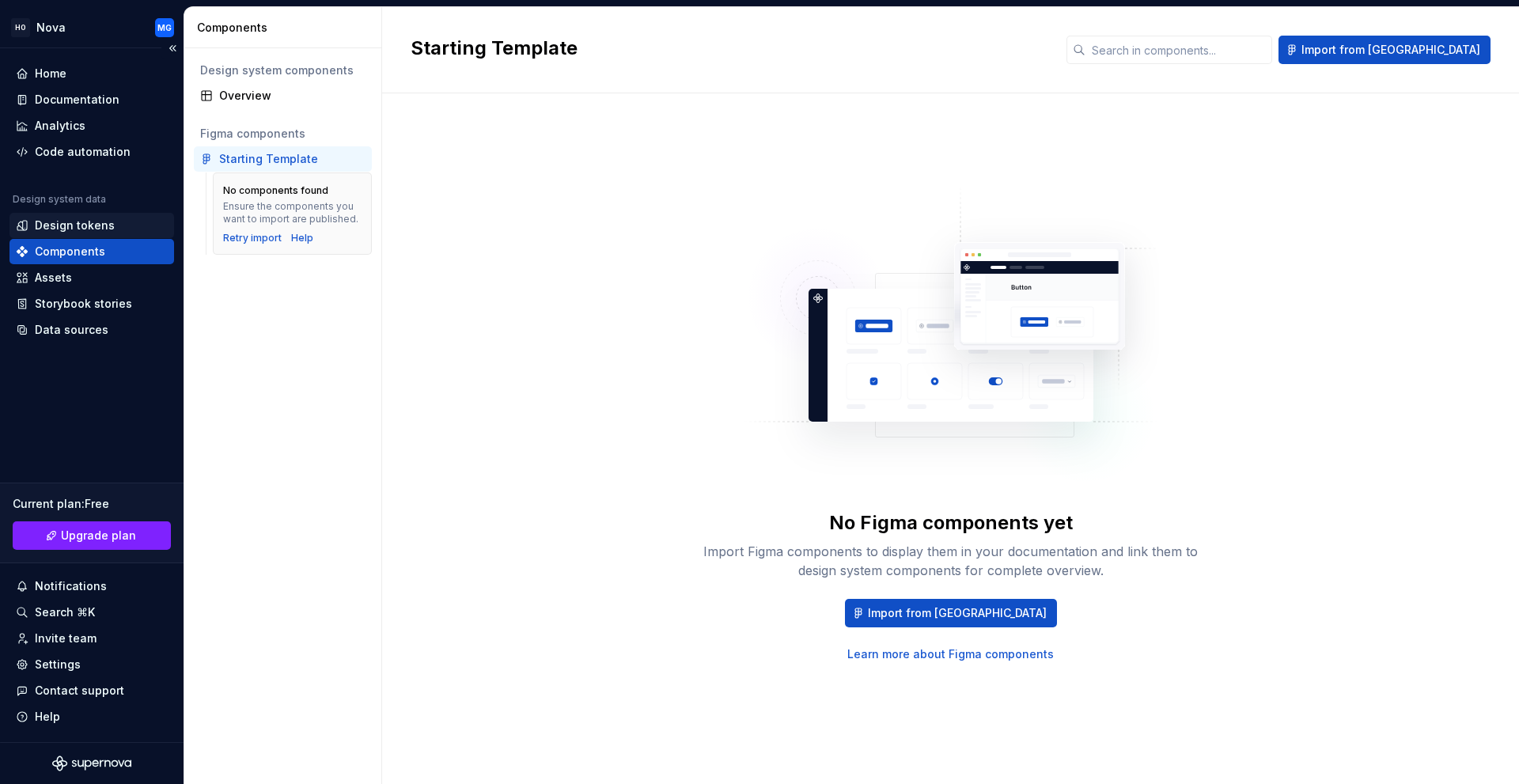
click at [87, 228] on div "Design tokens" at bounding box center [75, 225] width 80 height 16
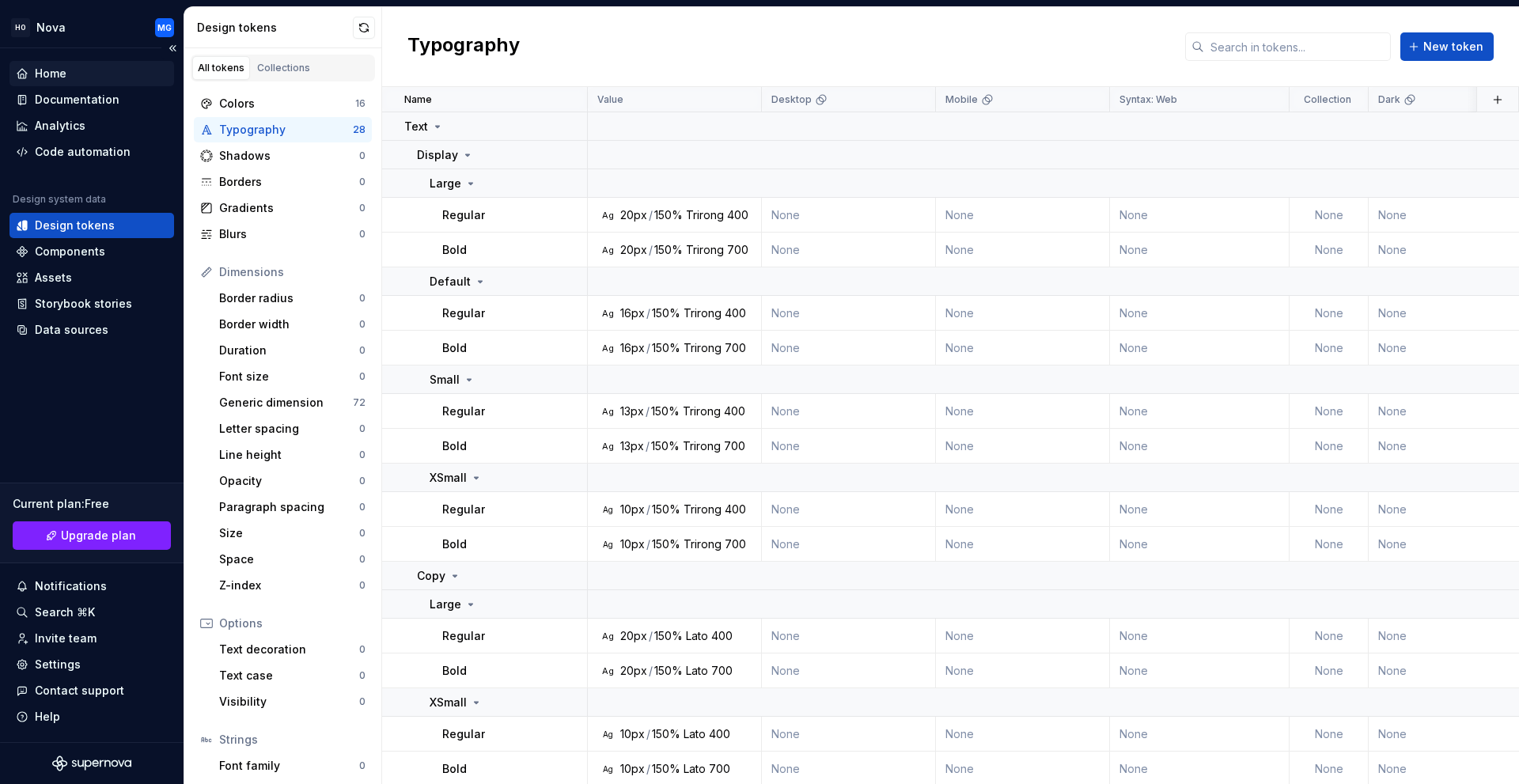
click at [78, 62] on div "Home" at bounding box center [92, 73] width 164 height 25
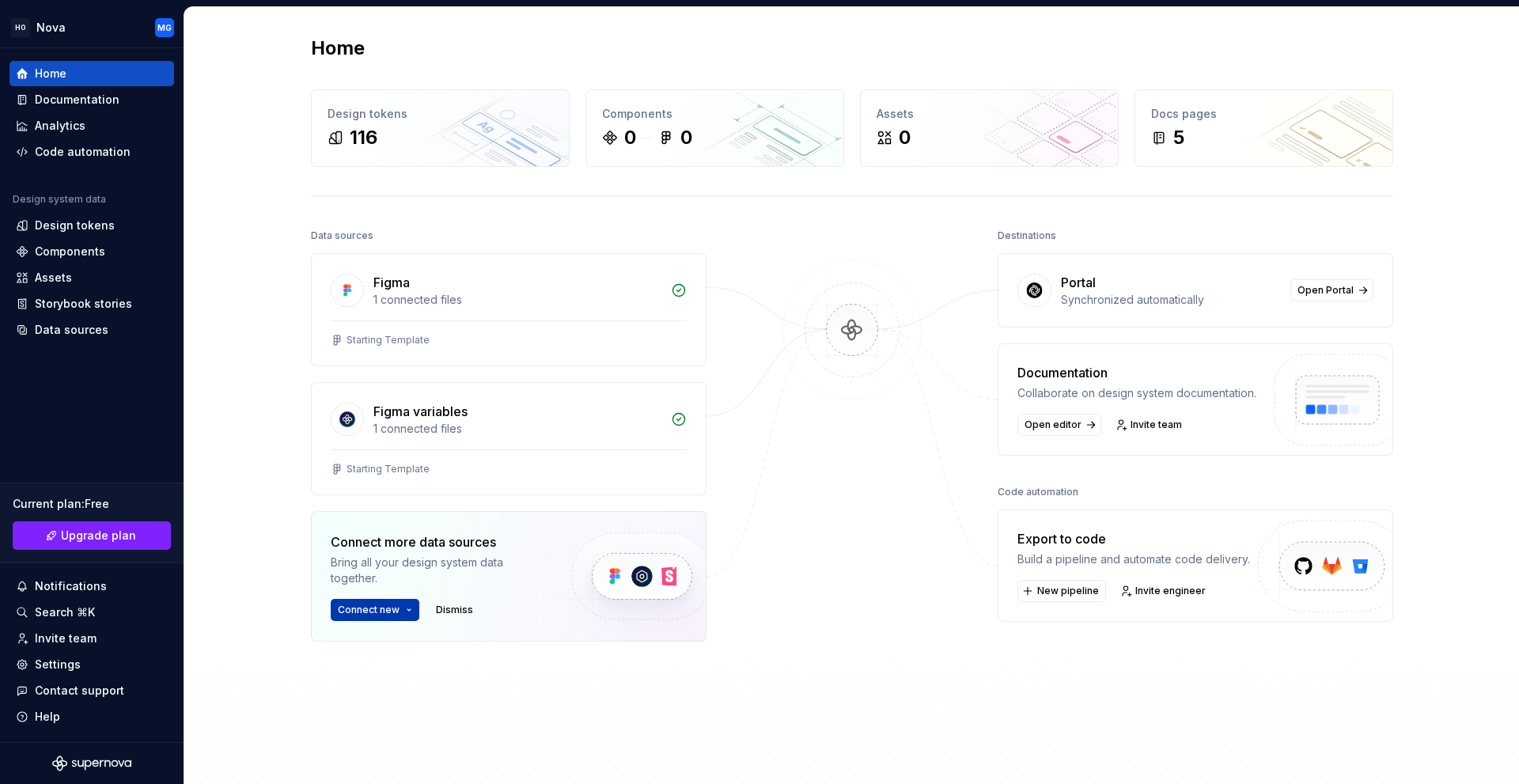
click at [384, 612] on span "Connect new" at bounding box center [369, 610] width 62 height 13
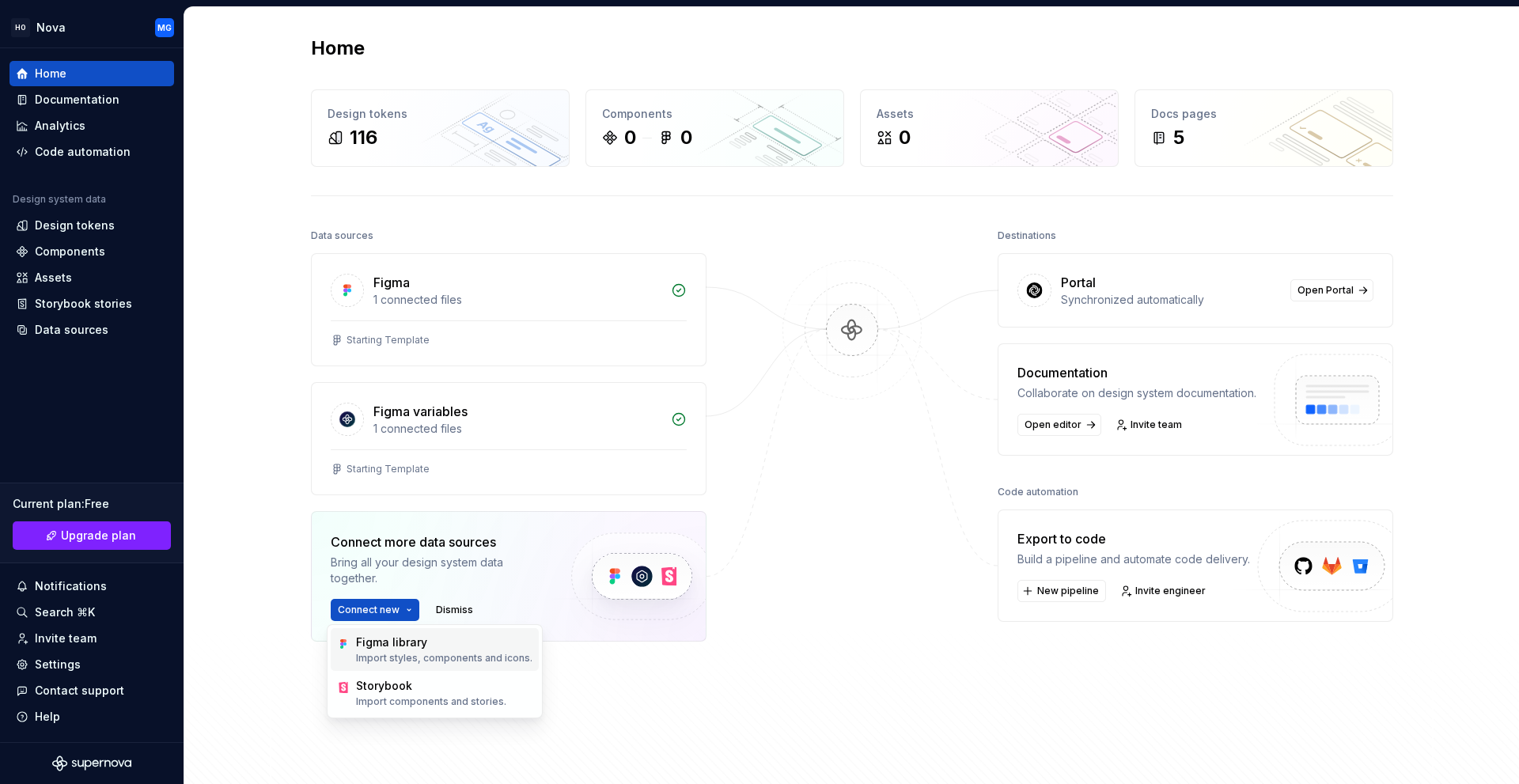
click at [383, 649] on div "Figma library" at bounding box center [391, 643] width 71 height 16
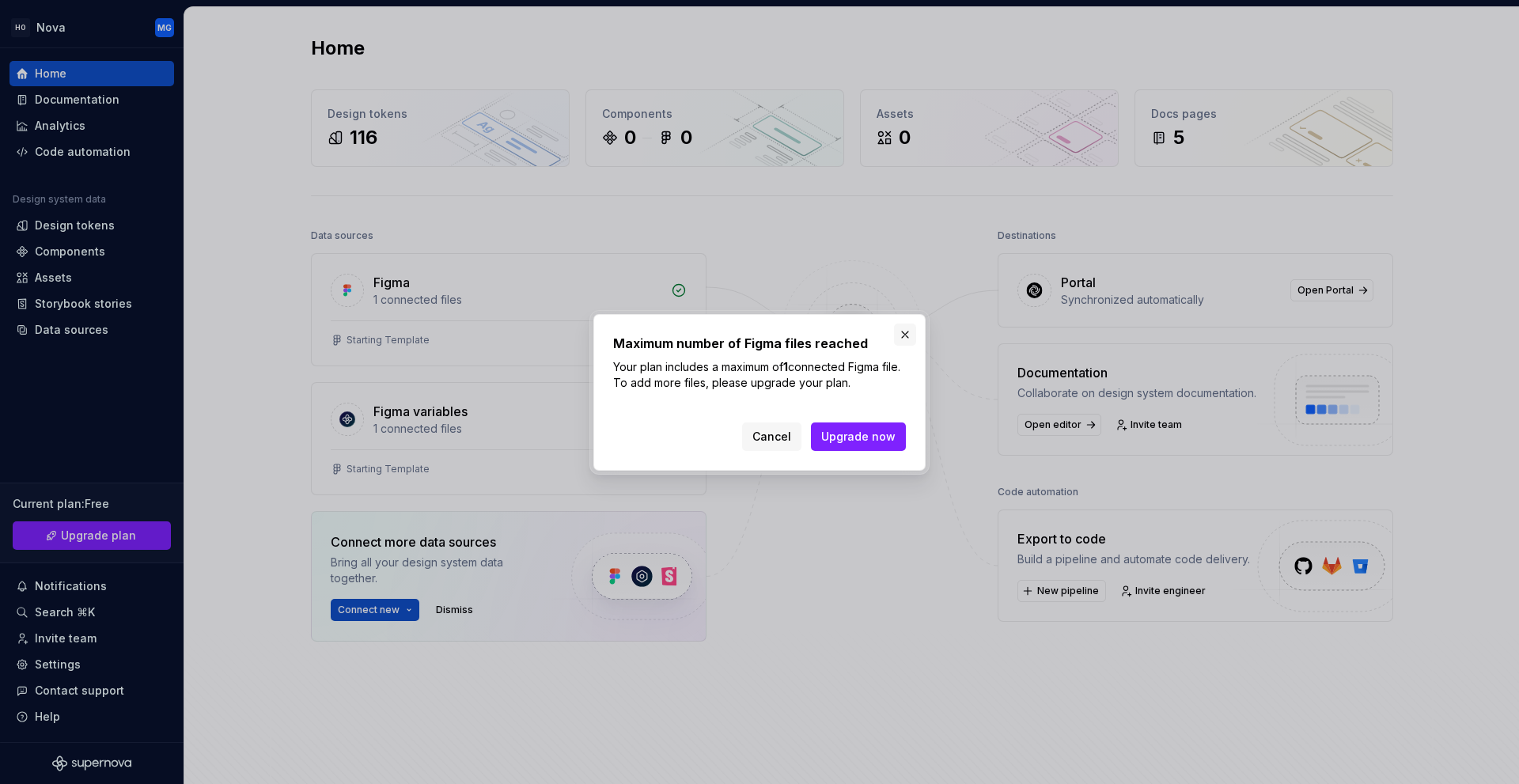
click at [898, 341] on button "button" at bounding box center [905, 335] width 22 height 22
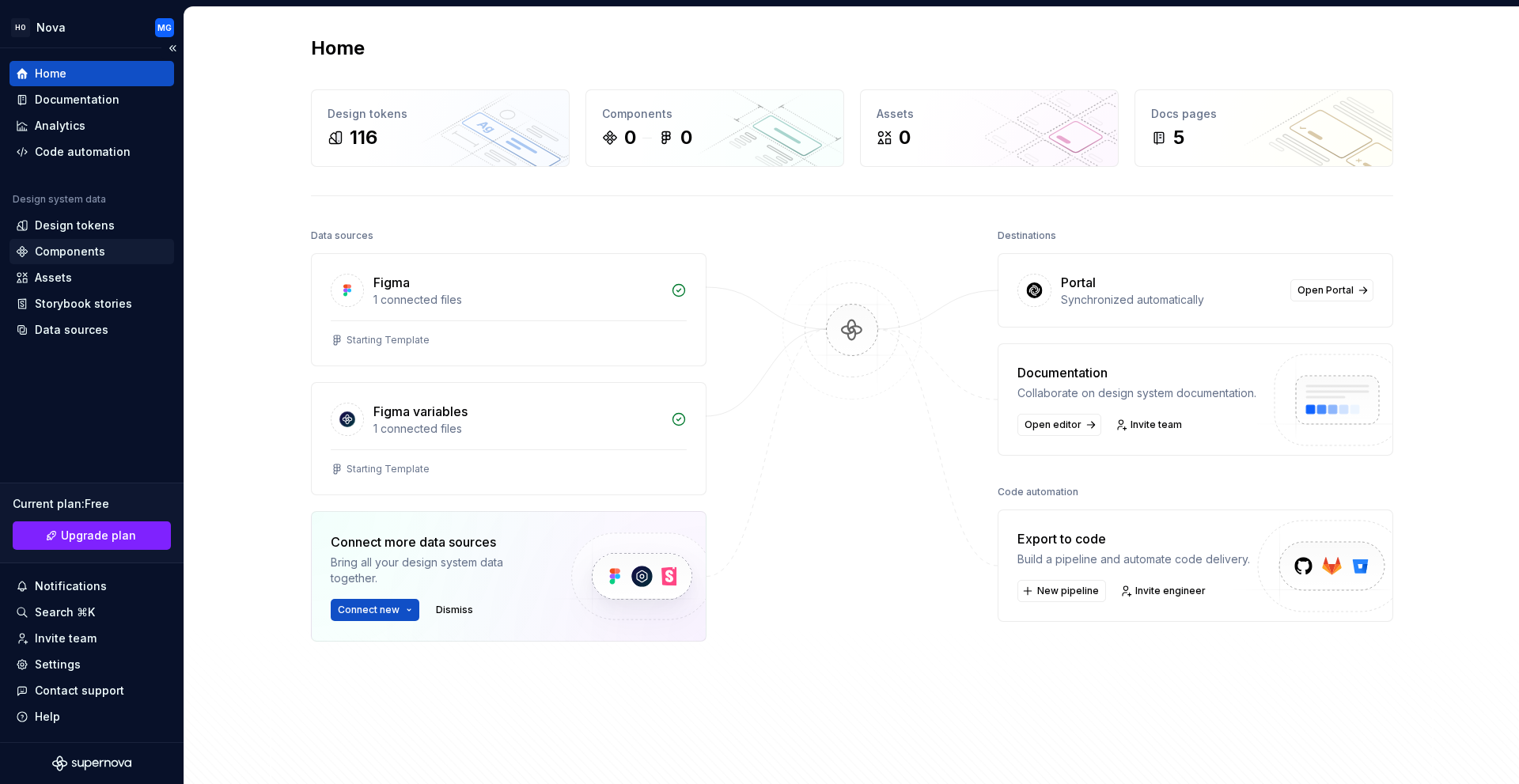
click at [90, 260] on div "Components" at bounding box center [92, 251] width 164 height 25
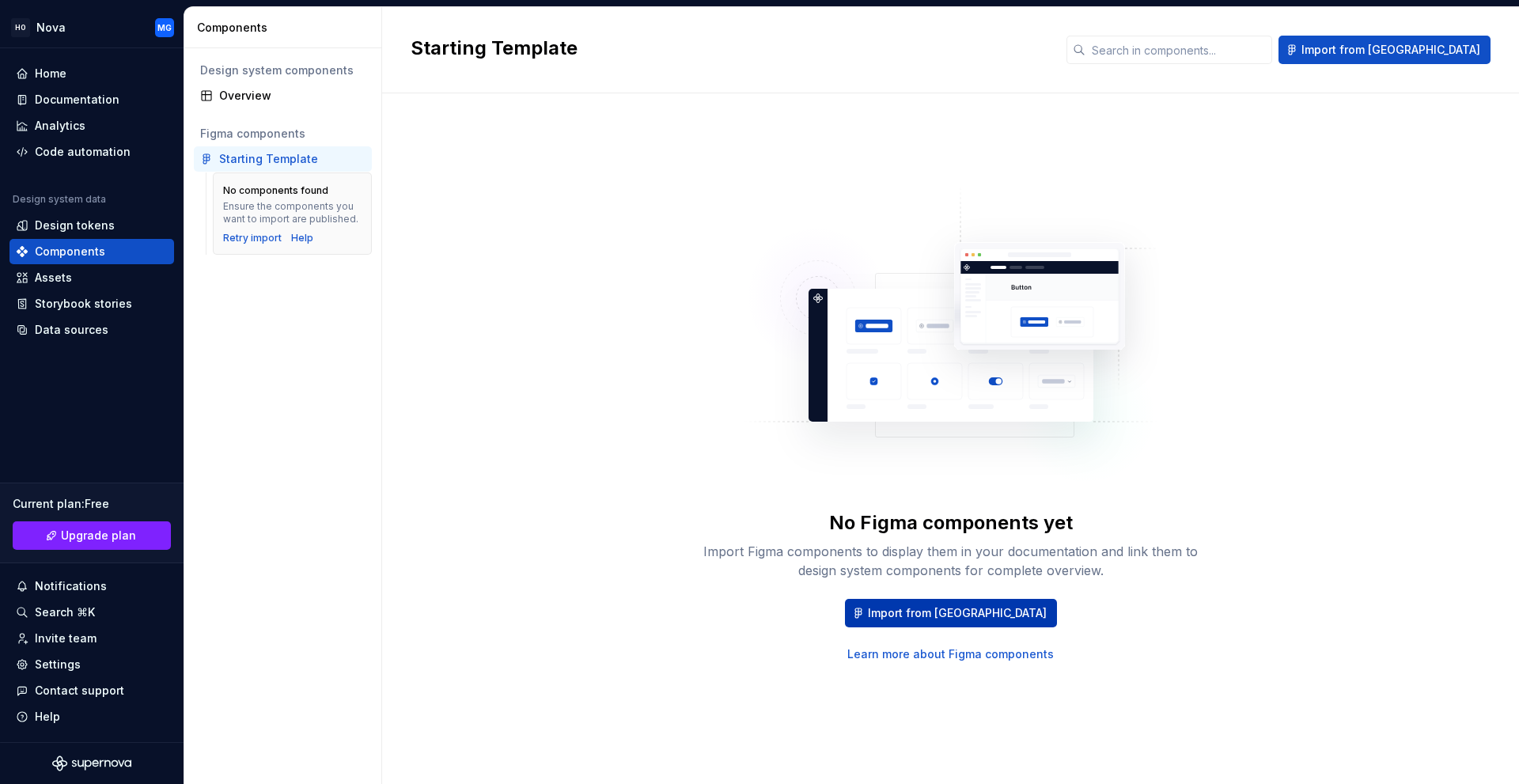
click at [925, 616] on span "Import from [GEOGRAPHIC_DATA]" at bounding box center [957, 613] width 178 height 16
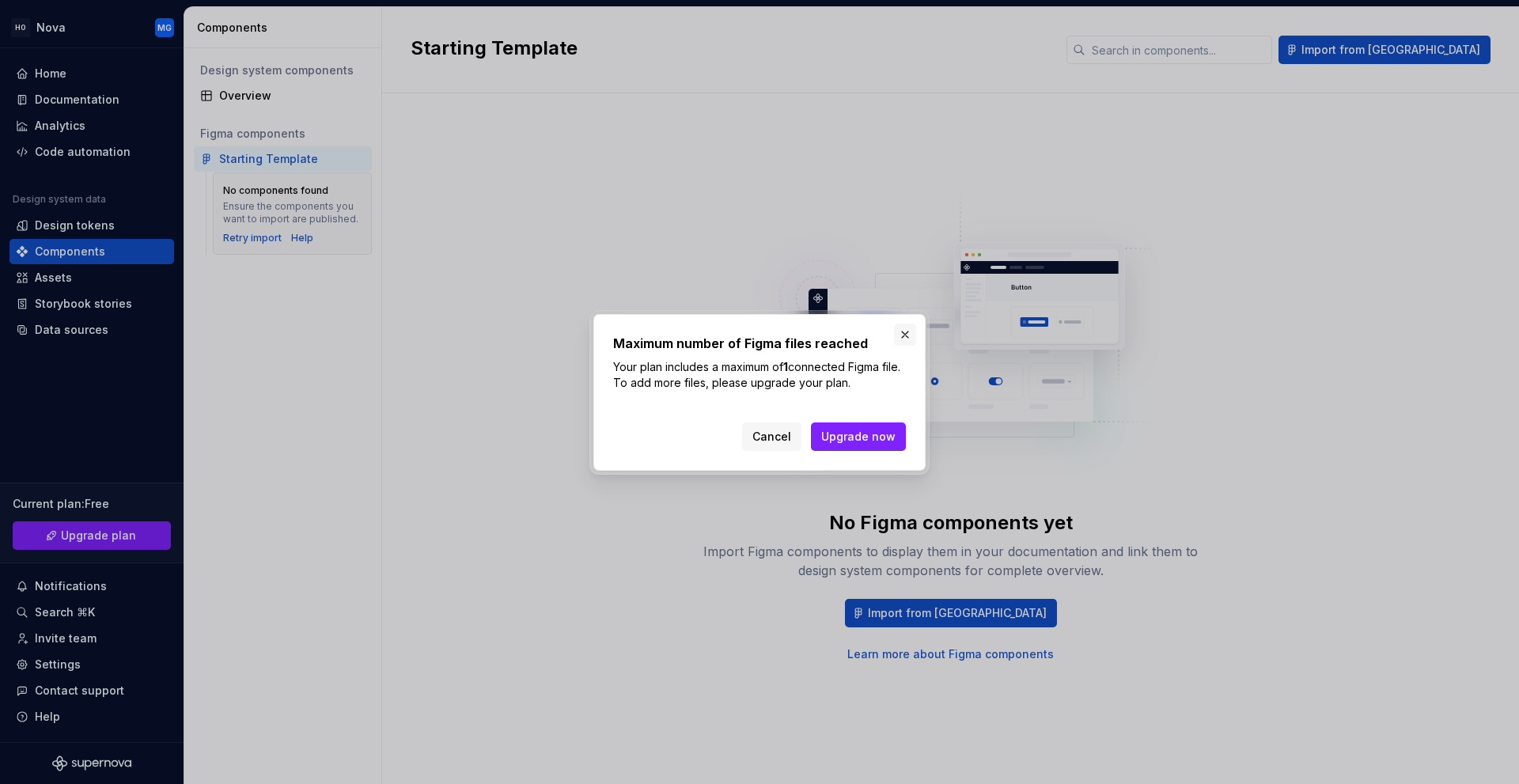
click at [899, 332] on button "button" at bounding box center [905, 335] width 22 height 22
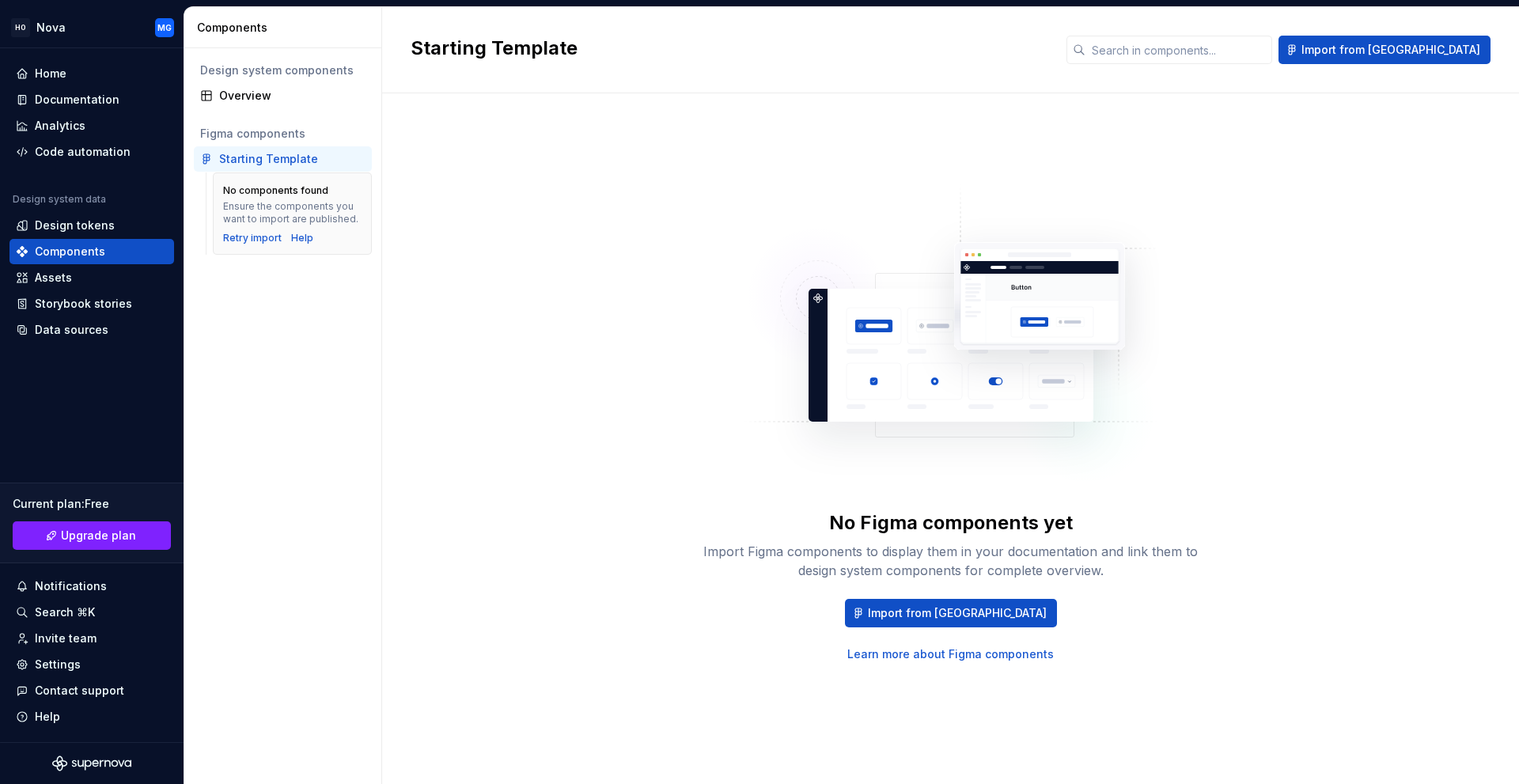
click at [1067, 182] on div "No Figma components yet Import Figma components to display them in your documen…" at bounding box center [951, 422] width 1080 height 602
click at [44, 90] on div "Documentation" at bounding box center [92, 99] width 164 height 25
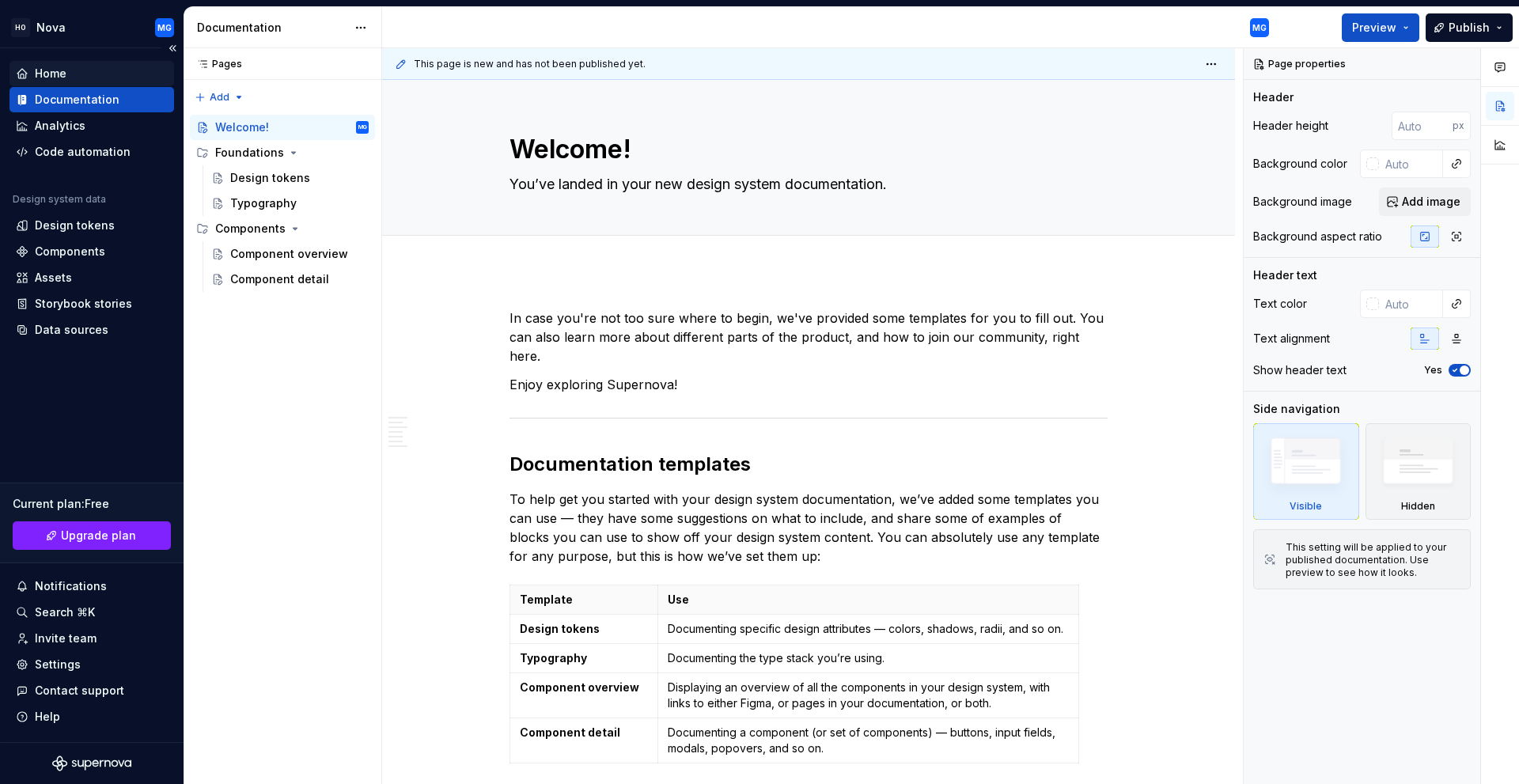
type textarea "*"
click at [45, 79] on div "Home" at bounding box center [51, 74] width 32 height 16
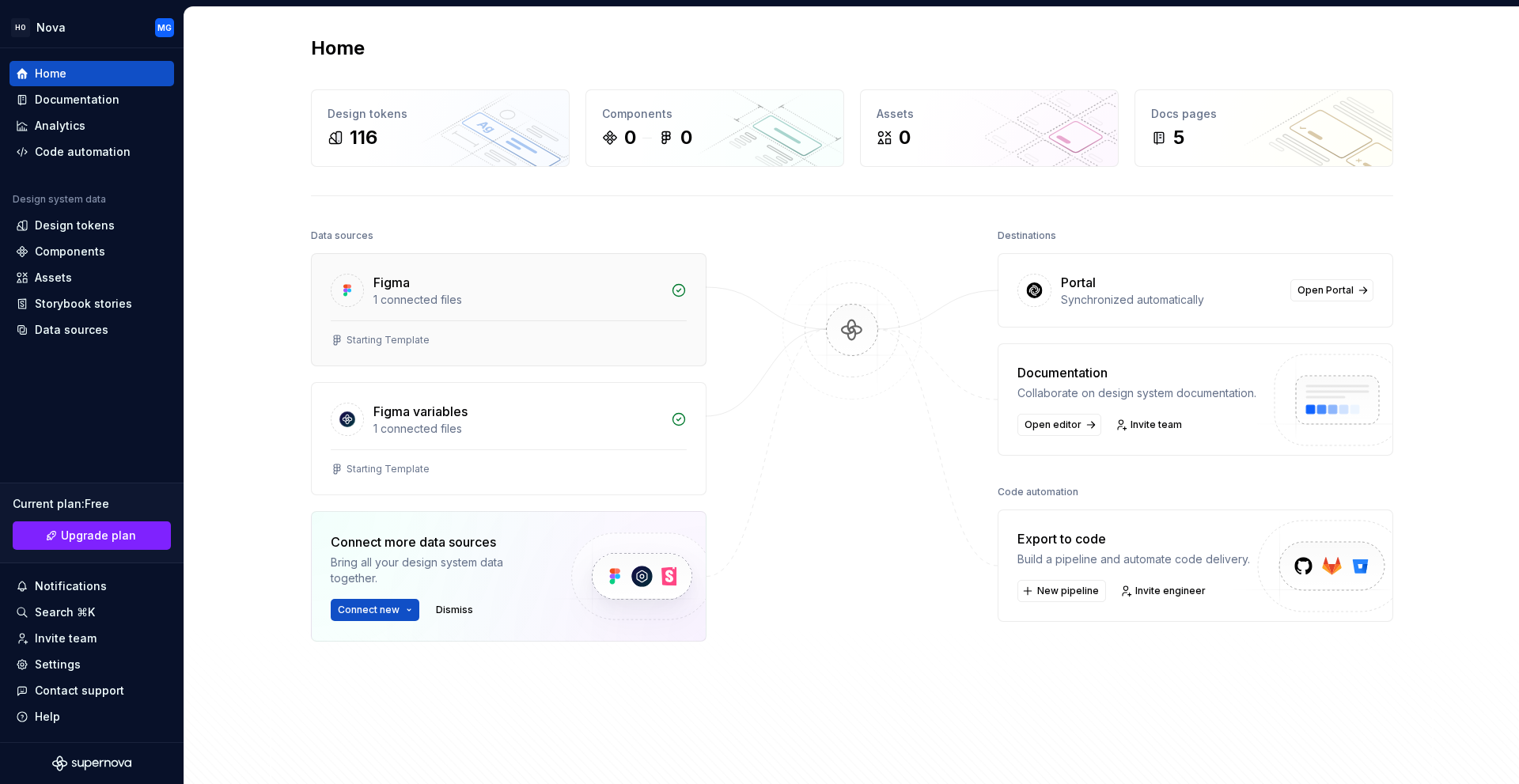
click at [543, 329] on div "Starting Template" at bounding box center [508, 342] width 394 height 45
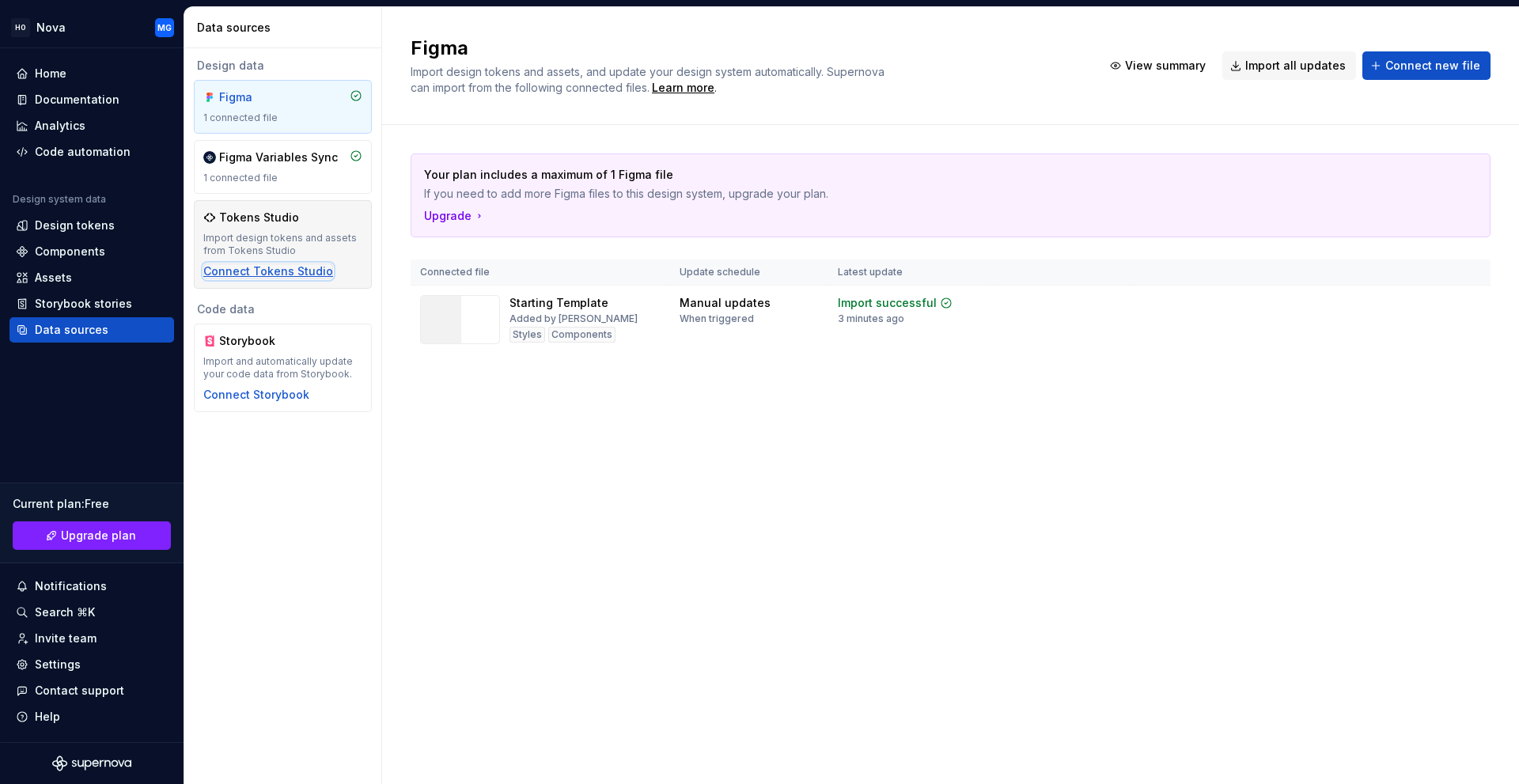
click at [243, 268] on div "Connect Tokens Studio" at bounding box center [268, 271] width 130 height 16
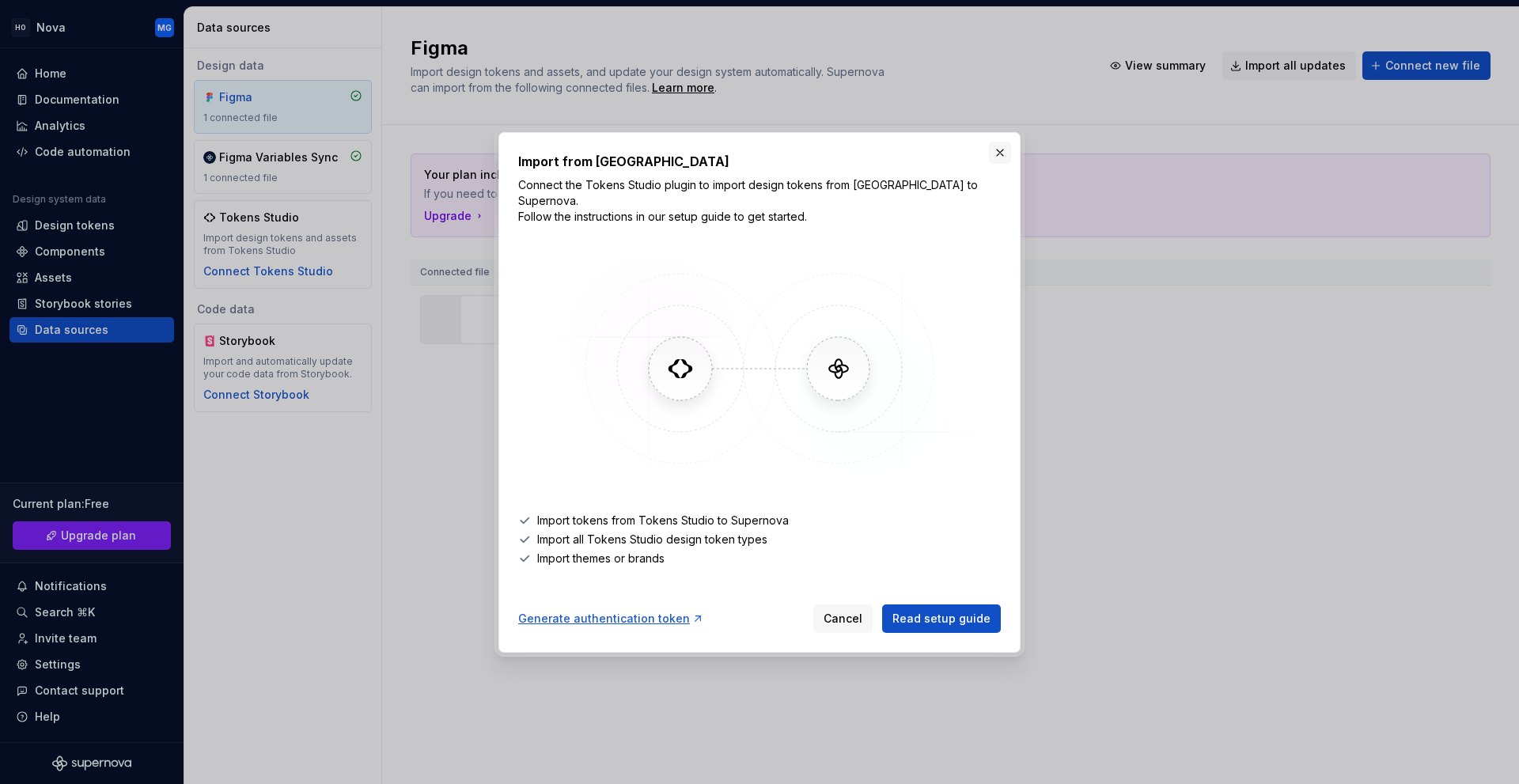
click at [1005, 163] on button "button" at bounding box center [1000, 152] width 22 height 22
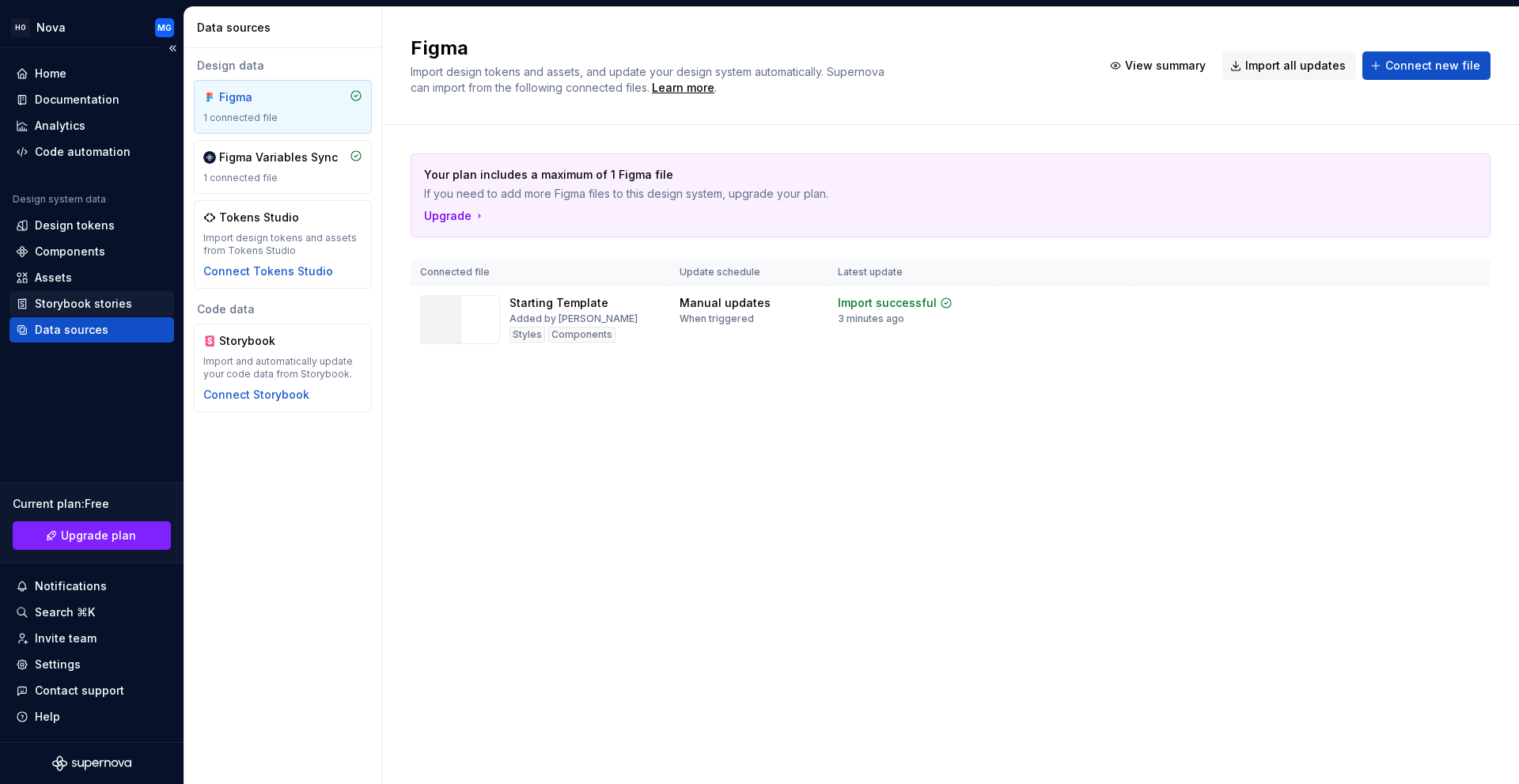
click at [66, 297] on div "Storybook stories" at bounding box center [84, 304] width 98 height 16
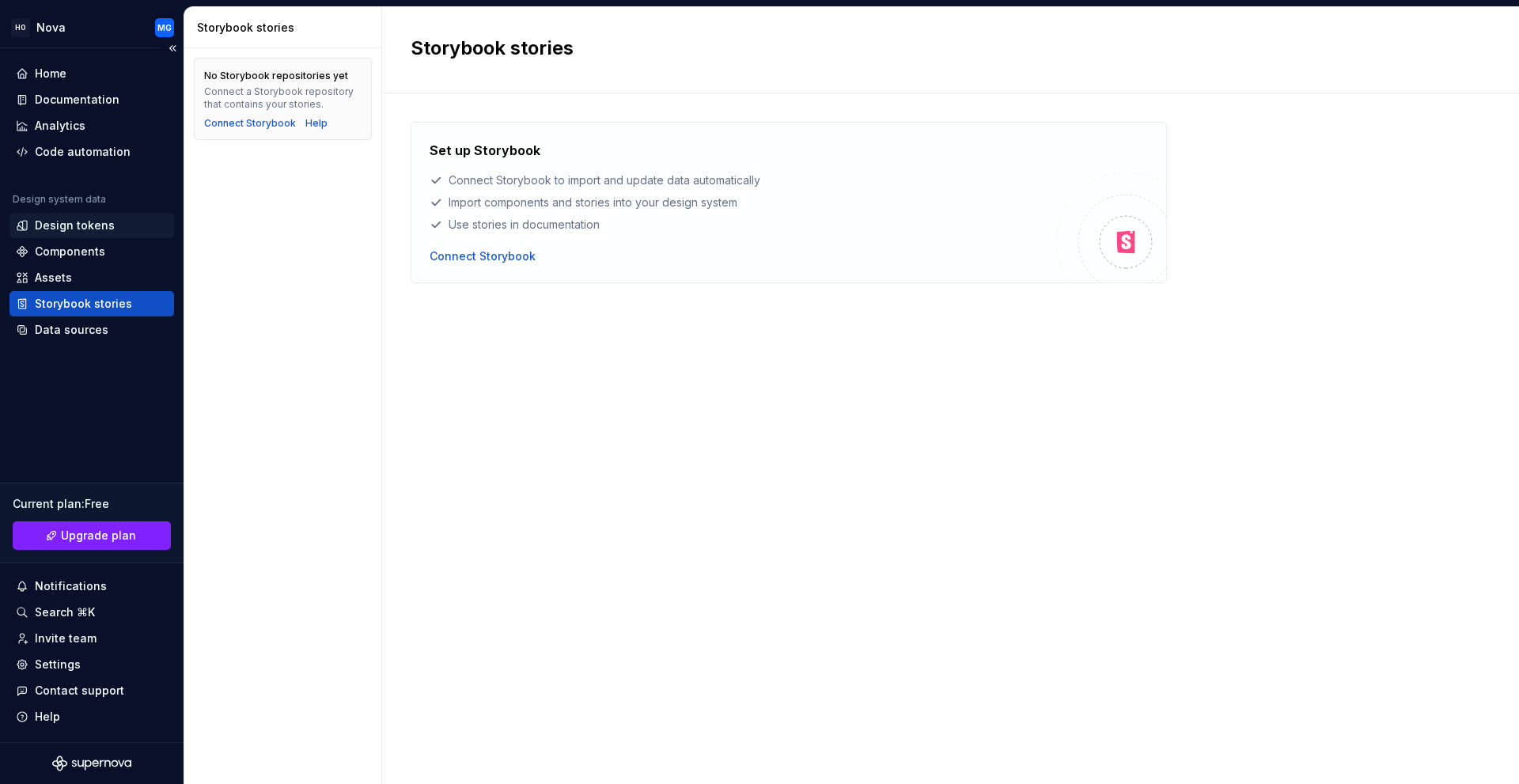
click at [47, 226] on div "Design tokens" at bounding box center [75, 225] width 80 height 16
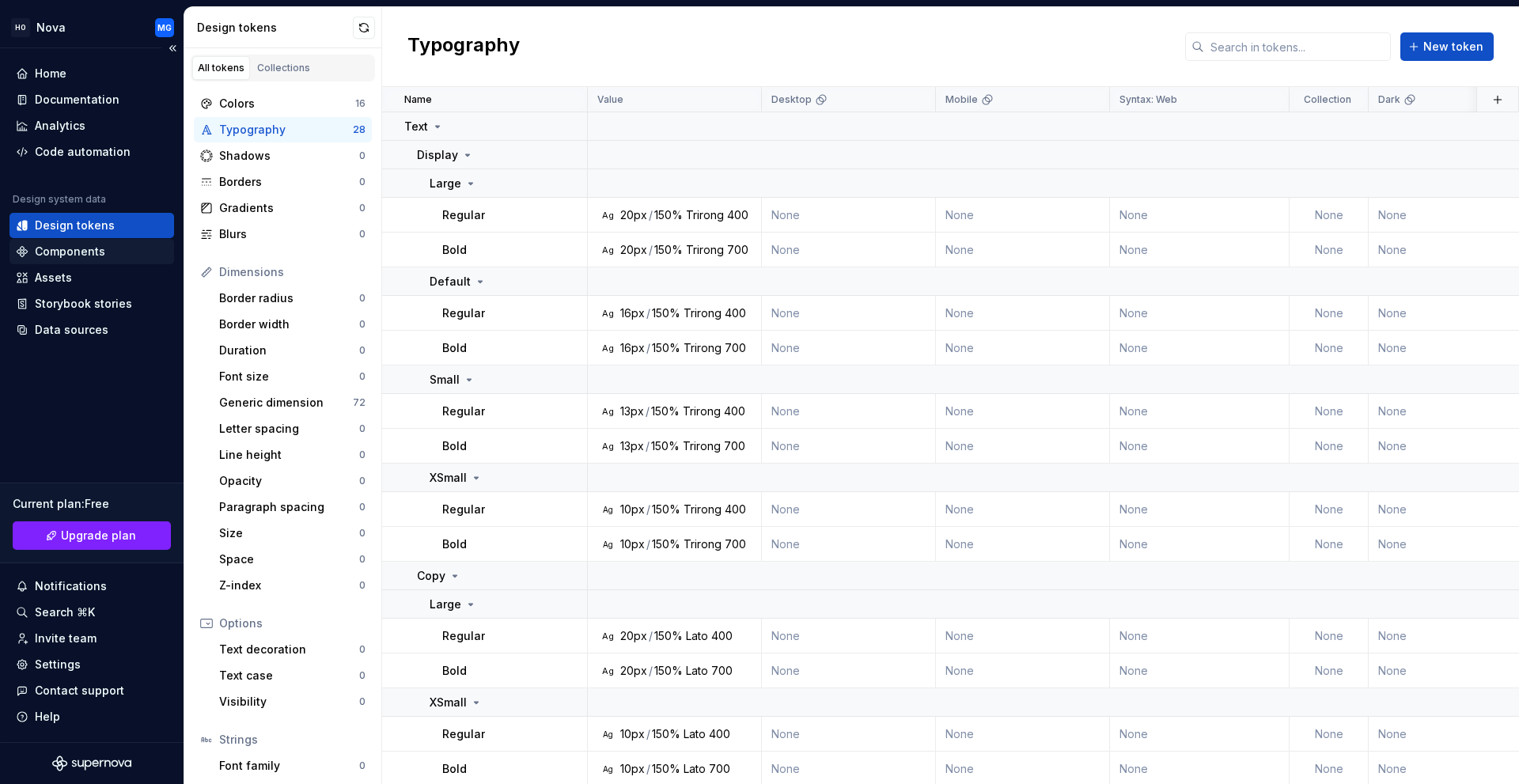
click at [54, 247] on div "Components" at bounding box center [70, 251] width 71 height 16
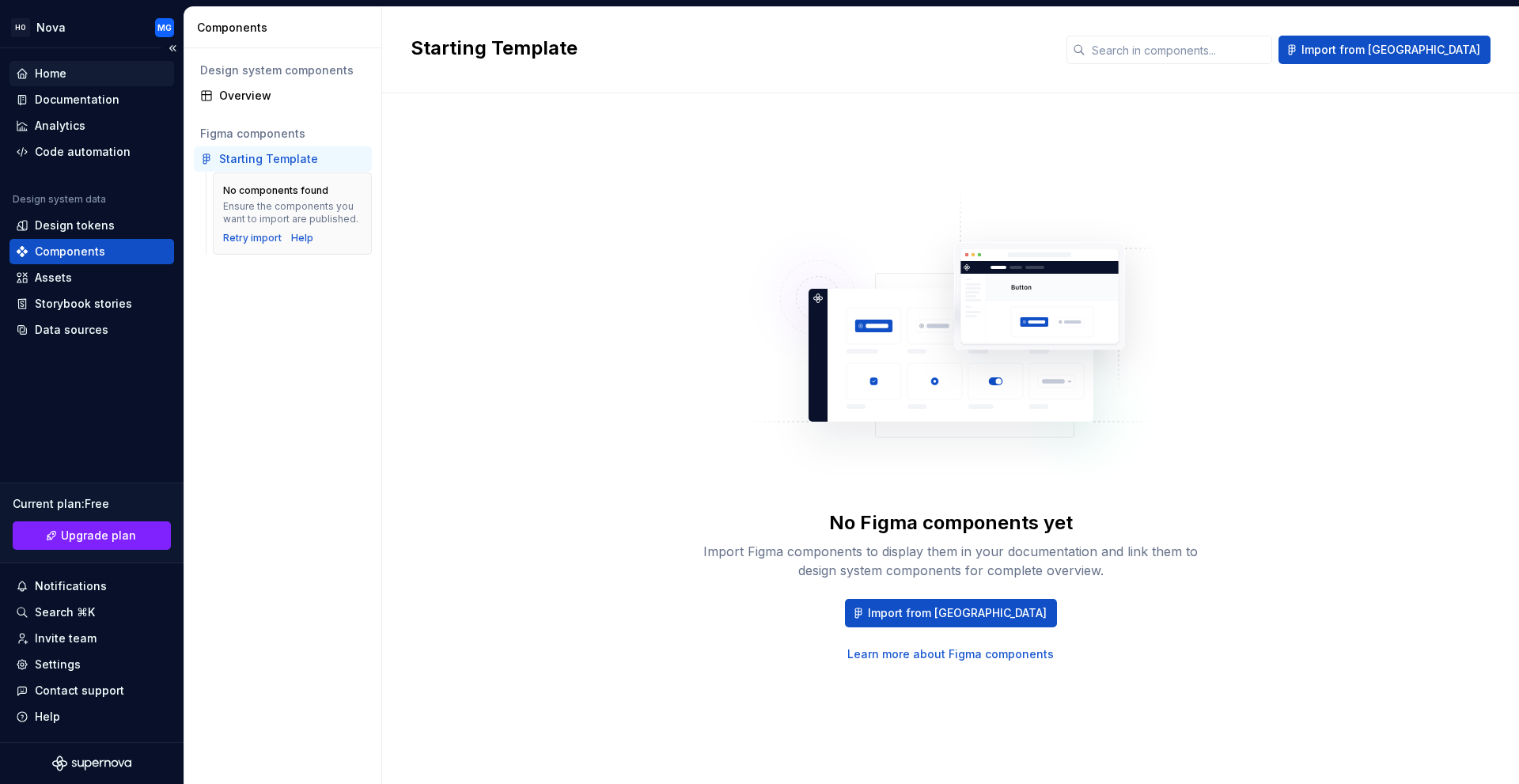
click at [53, 79] on div "Home" at bounding box center [51, 74] width 32 height 16
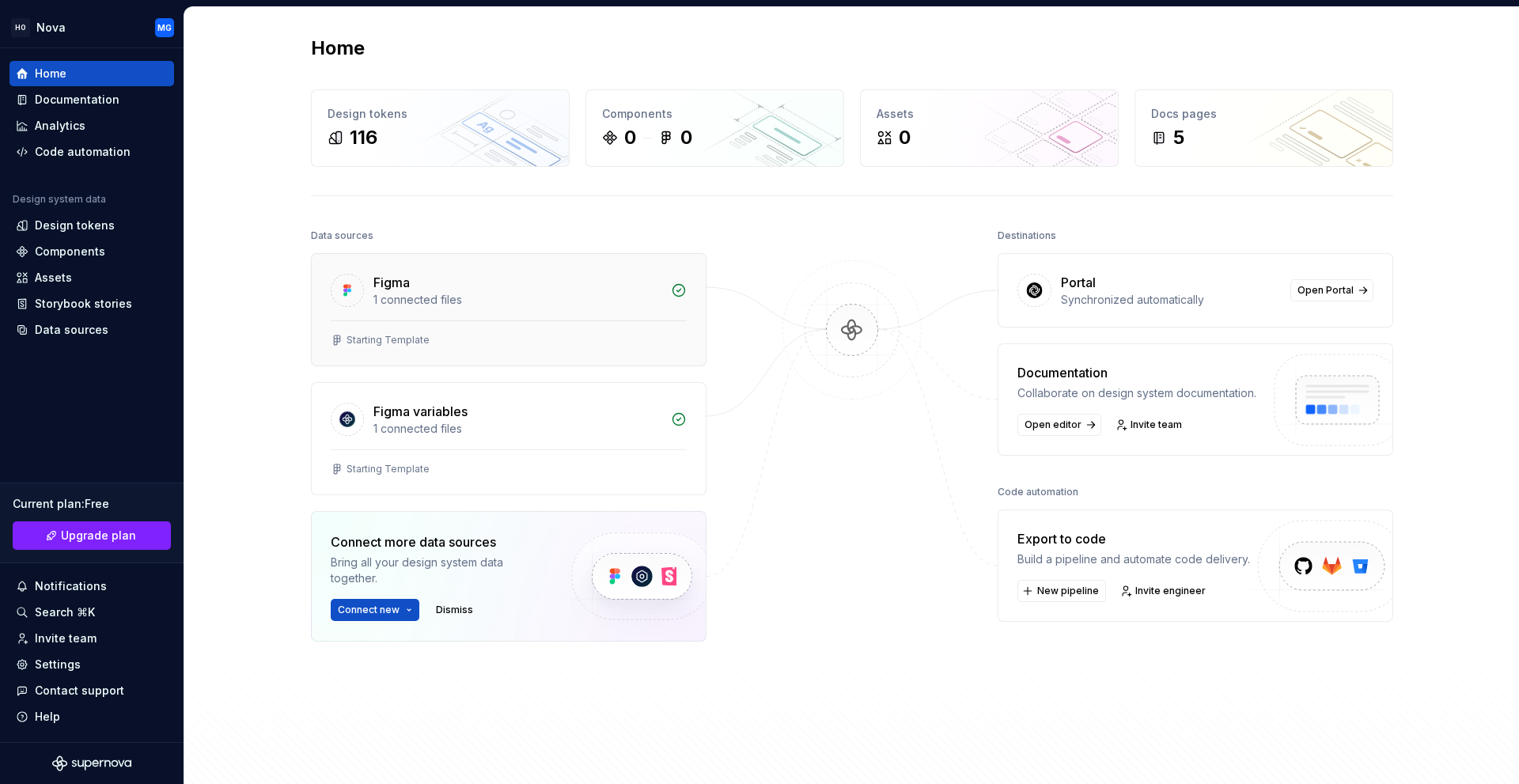
click at [486, 309] on div "Figma 1 connected files" at bounding box center [508, 287] width 394 height 67
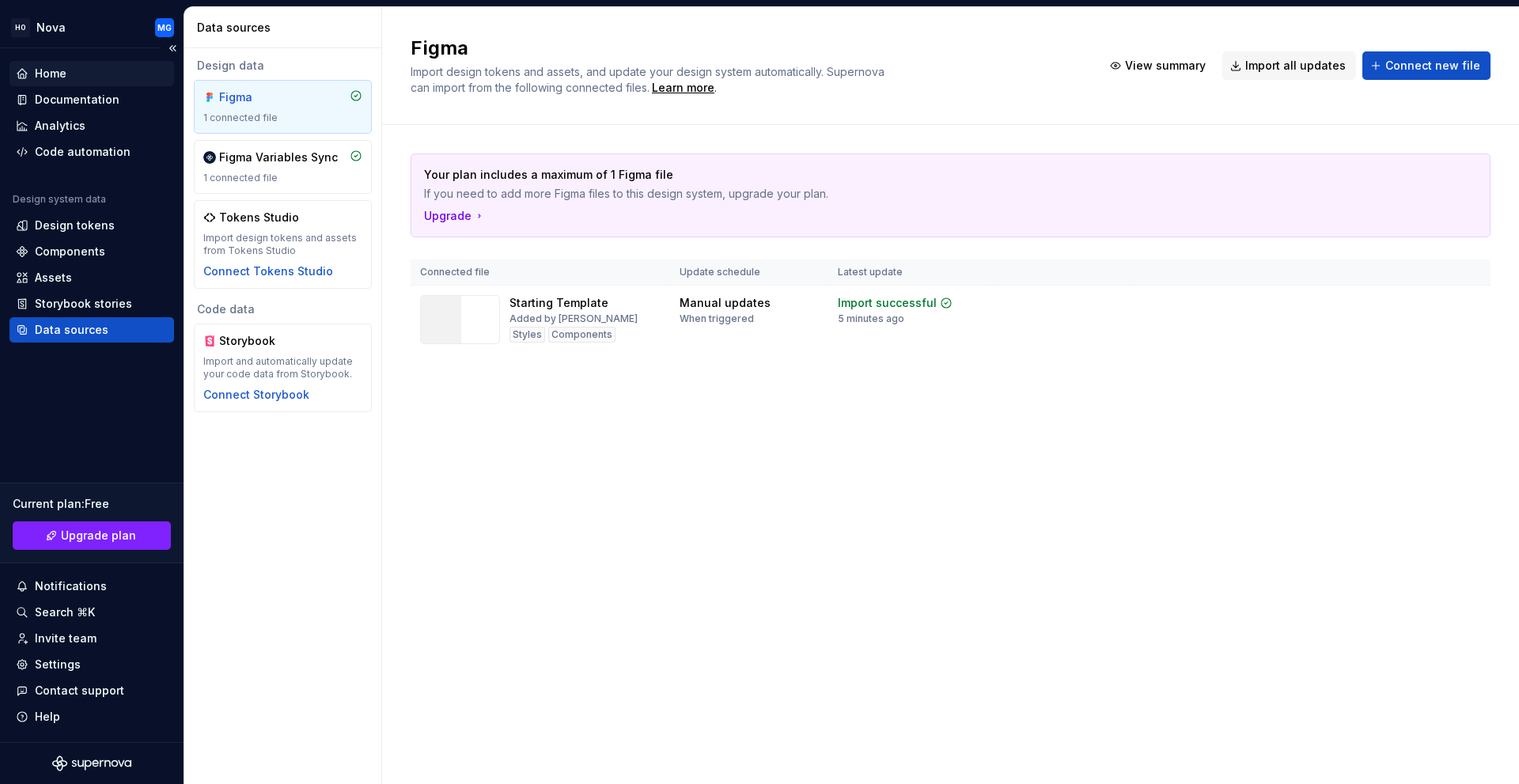
click at [59, 64] on div "Home" at bounding box center [92, 73] width 164 height 25
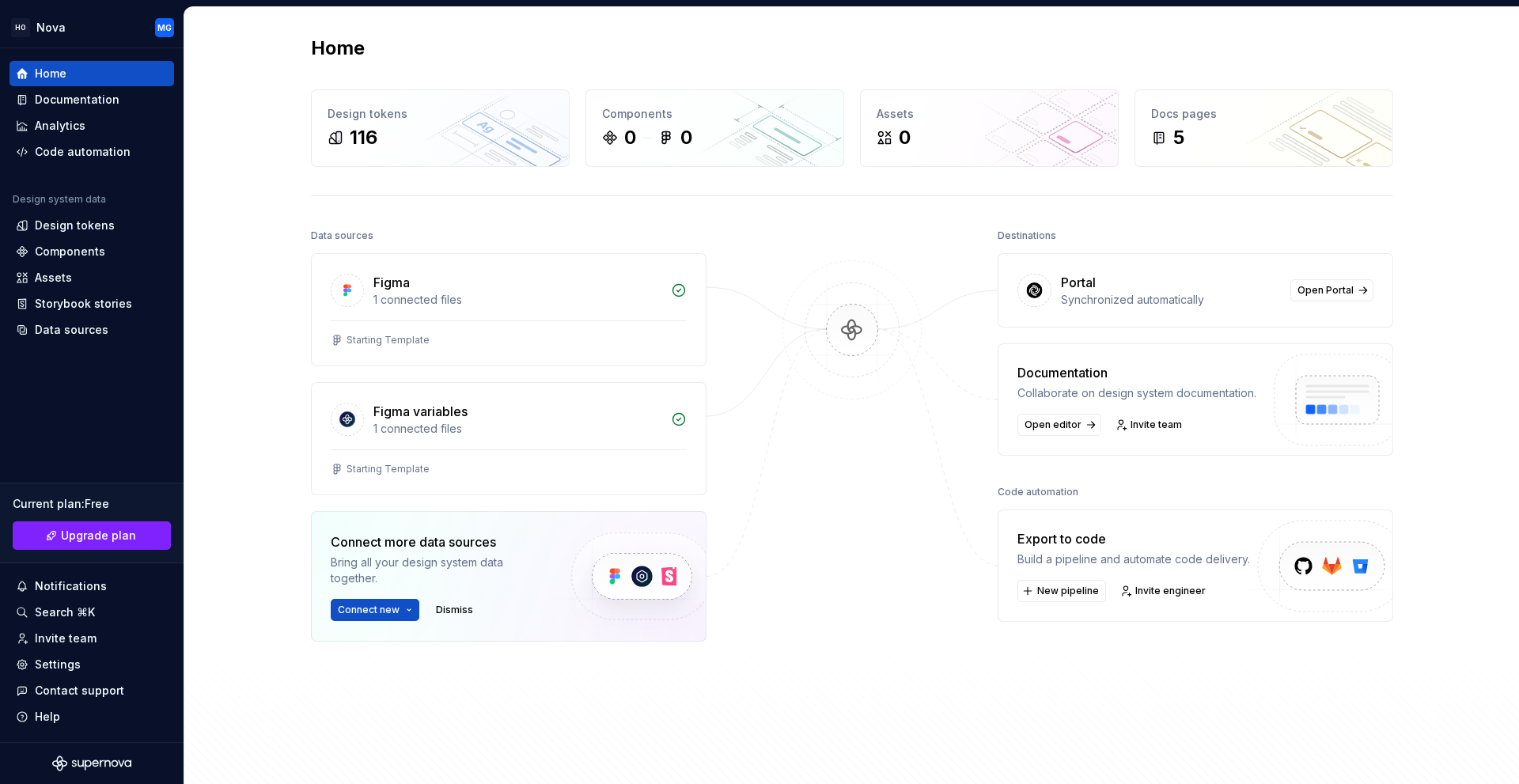
drag, startPoint x: 617, startPoint y: 306, endPoint x: 896, endPoint y: 543, distance: 366.1
click at [896, 543] on div at bounding box center [852, 472] width 158 height 496
click at [78, 334] on div "Data sources" at bounding box center [72, 330] width 74 height 16
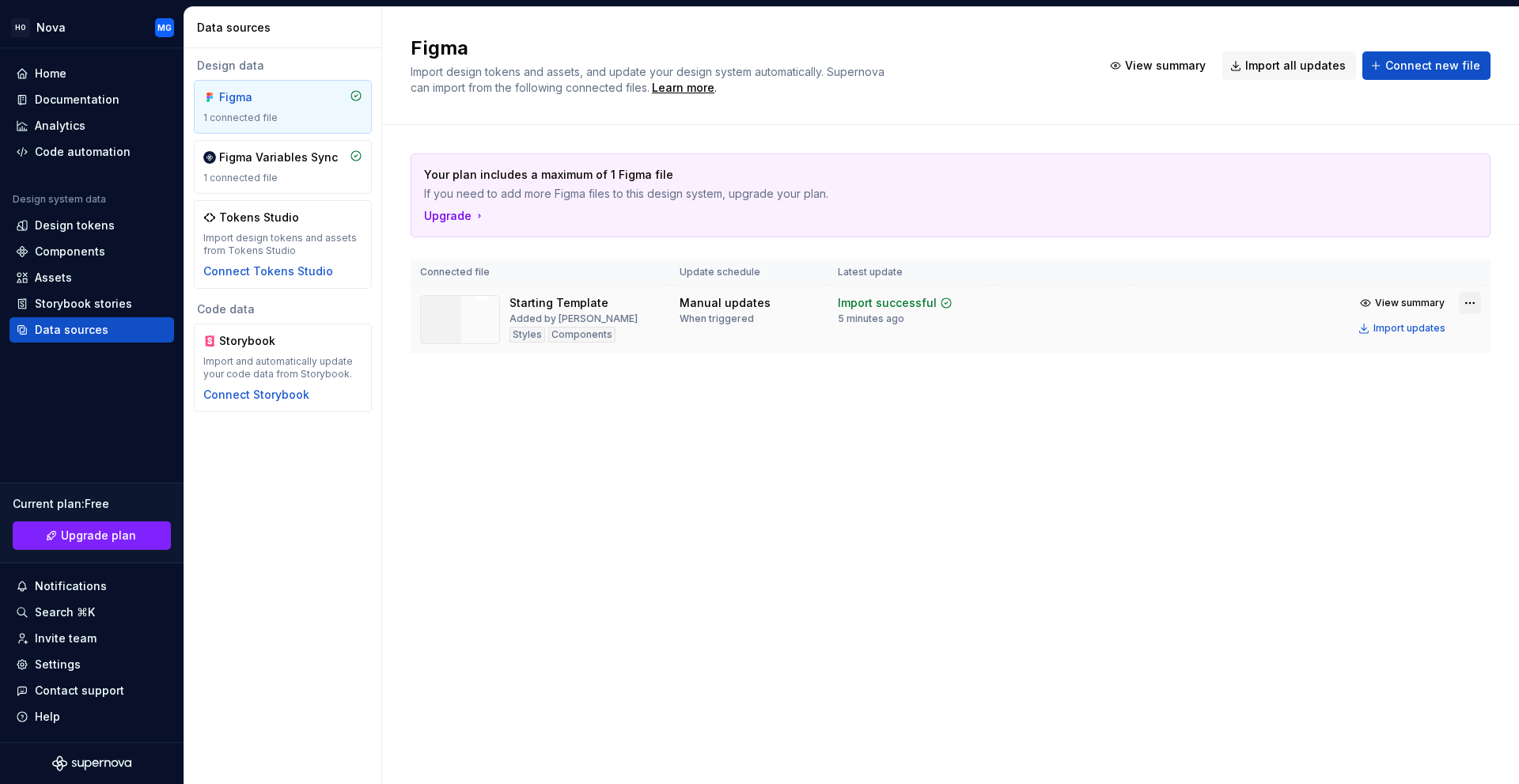
click at [1468, 303] on html "HO Nova MG Home Documentation Analytics Code automation Design system data Desi…" at bounding box center [760, 392] width 1519 height 784
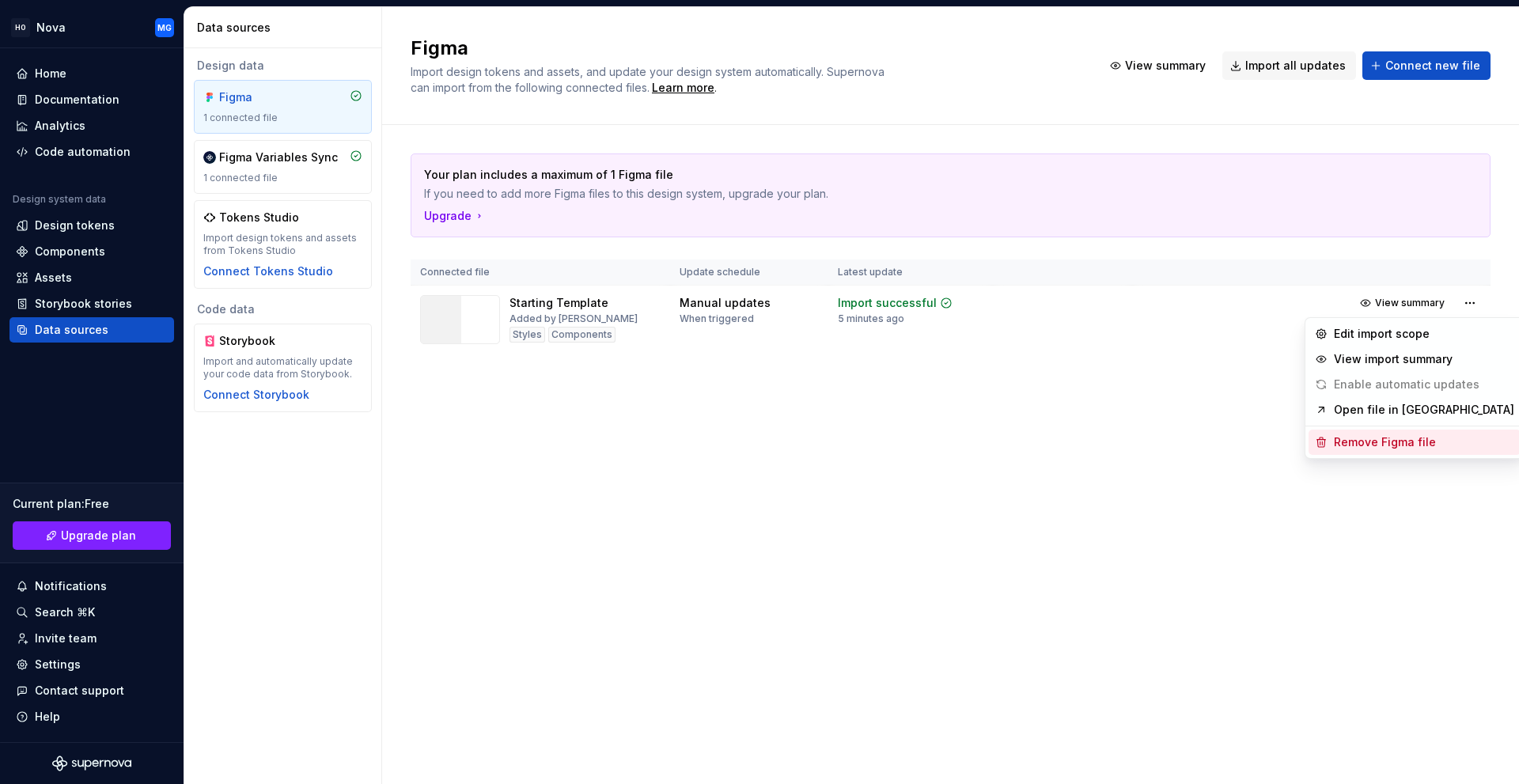
click at [1375, 431] on div "Remove Figma file" at bounding box center [1414, 441] width 212 height 25
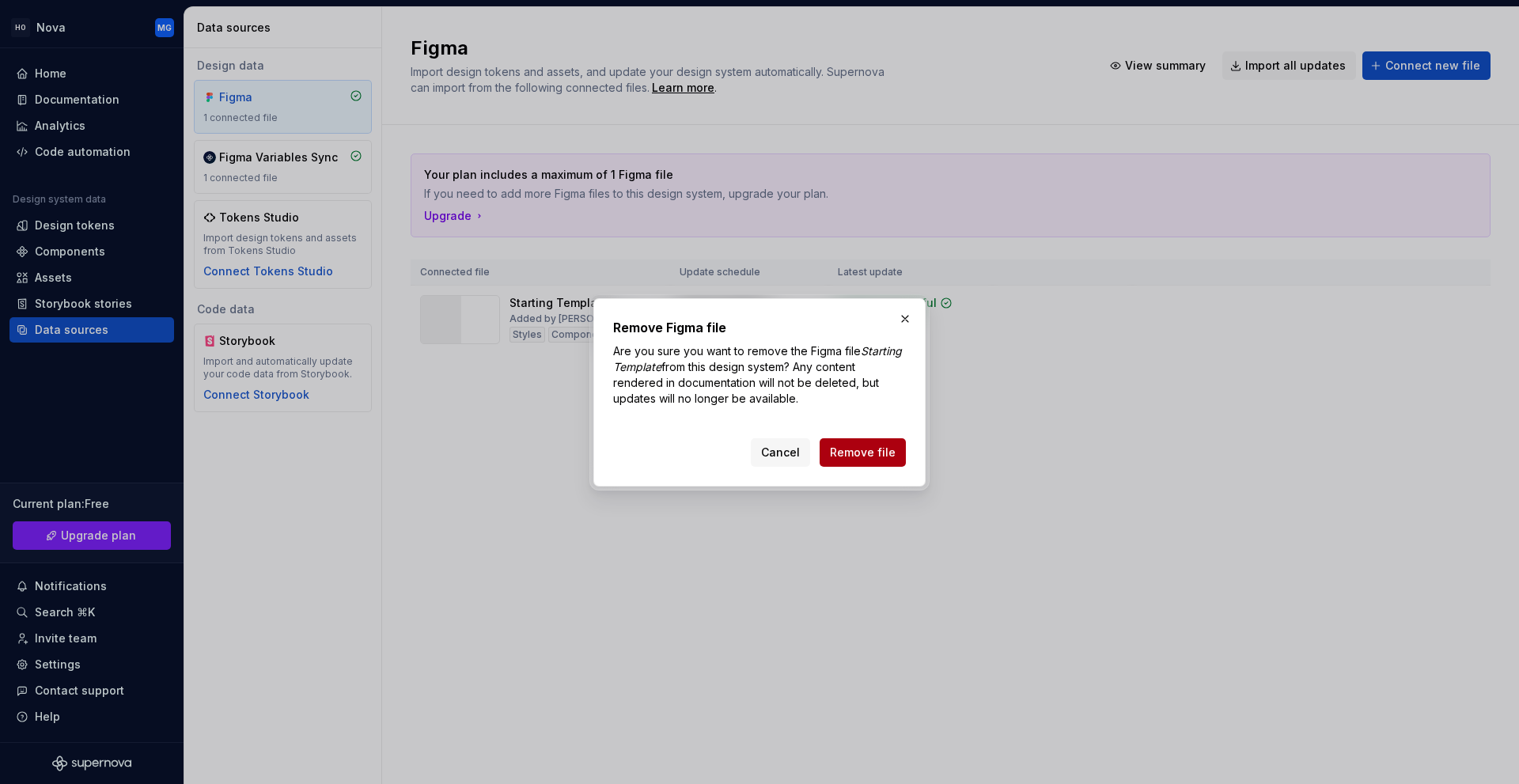
click at [859, 451] on span "Remove file" at bounding box center [863, 452] width 66 height 16
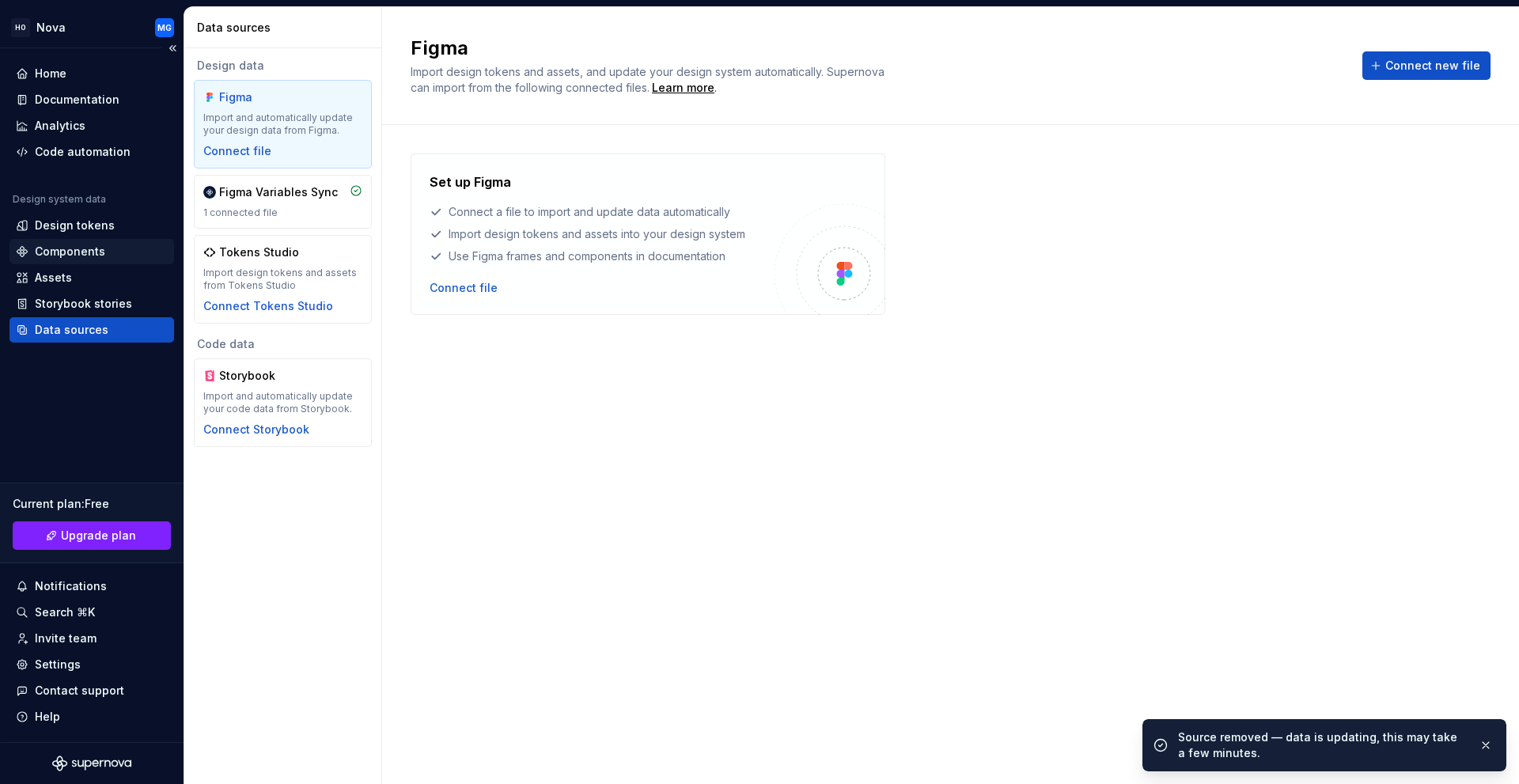
click at [60, 247] on div "Components" at bounding box center [70, 251] width 71 height 16
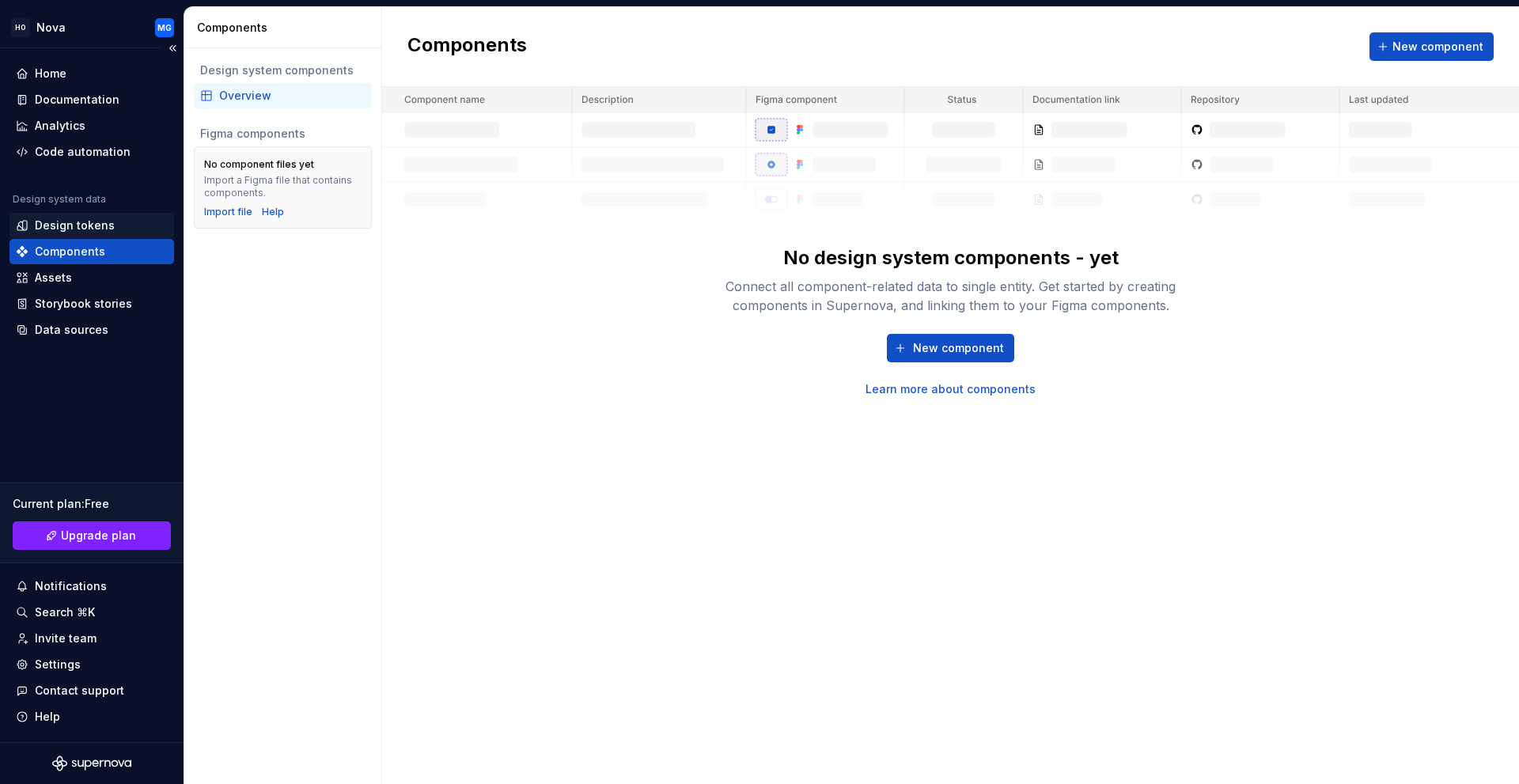
click at [66, 229] on div "Design tokens" at bounding box center [75, 225] width 80 height 16
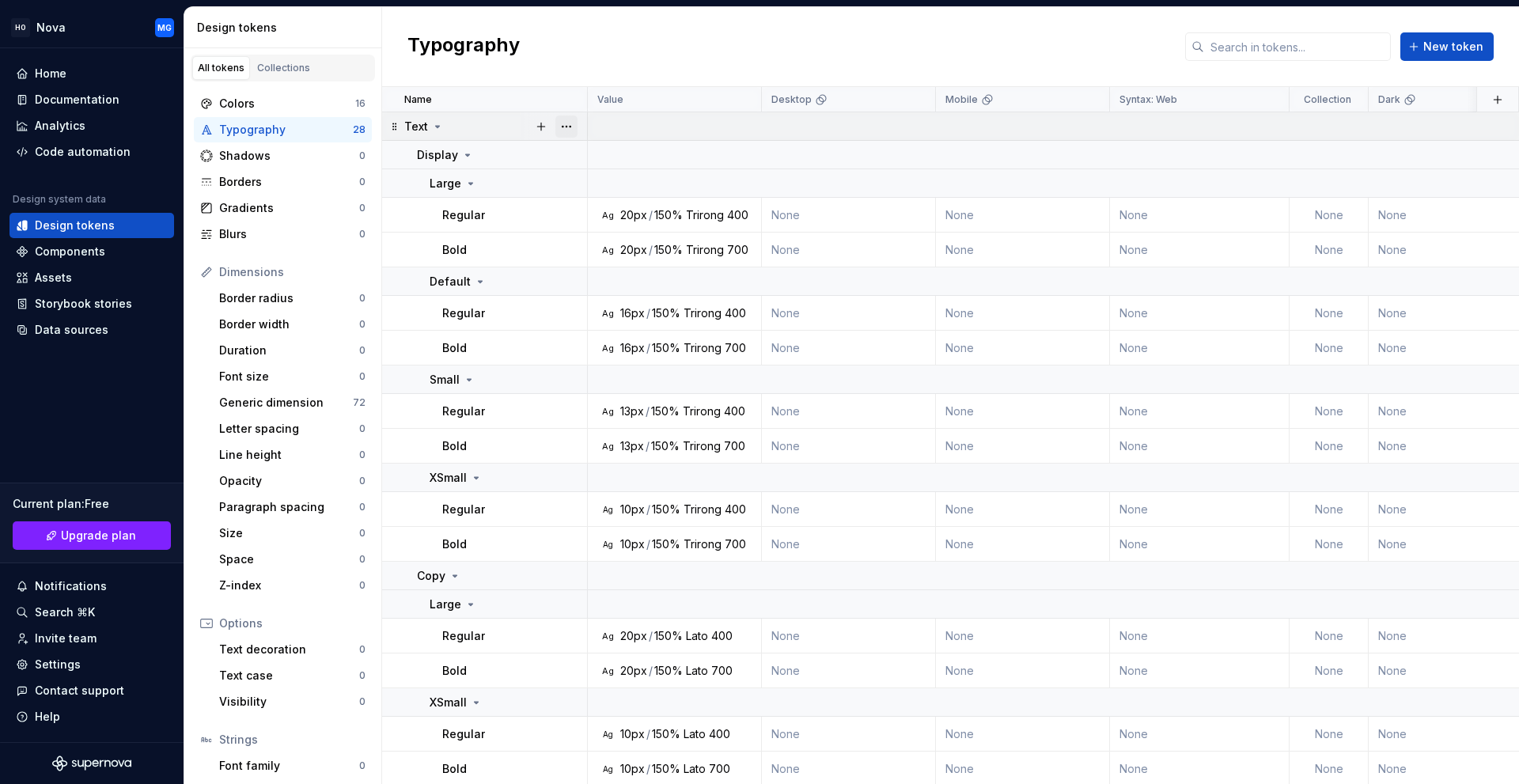
click at [563, 125] on button "button" at bounding box center [566, 127] width 22 height 22
click at [614, 306] on div "Delete group" at bounding box center [636, 305] width 103 height 16
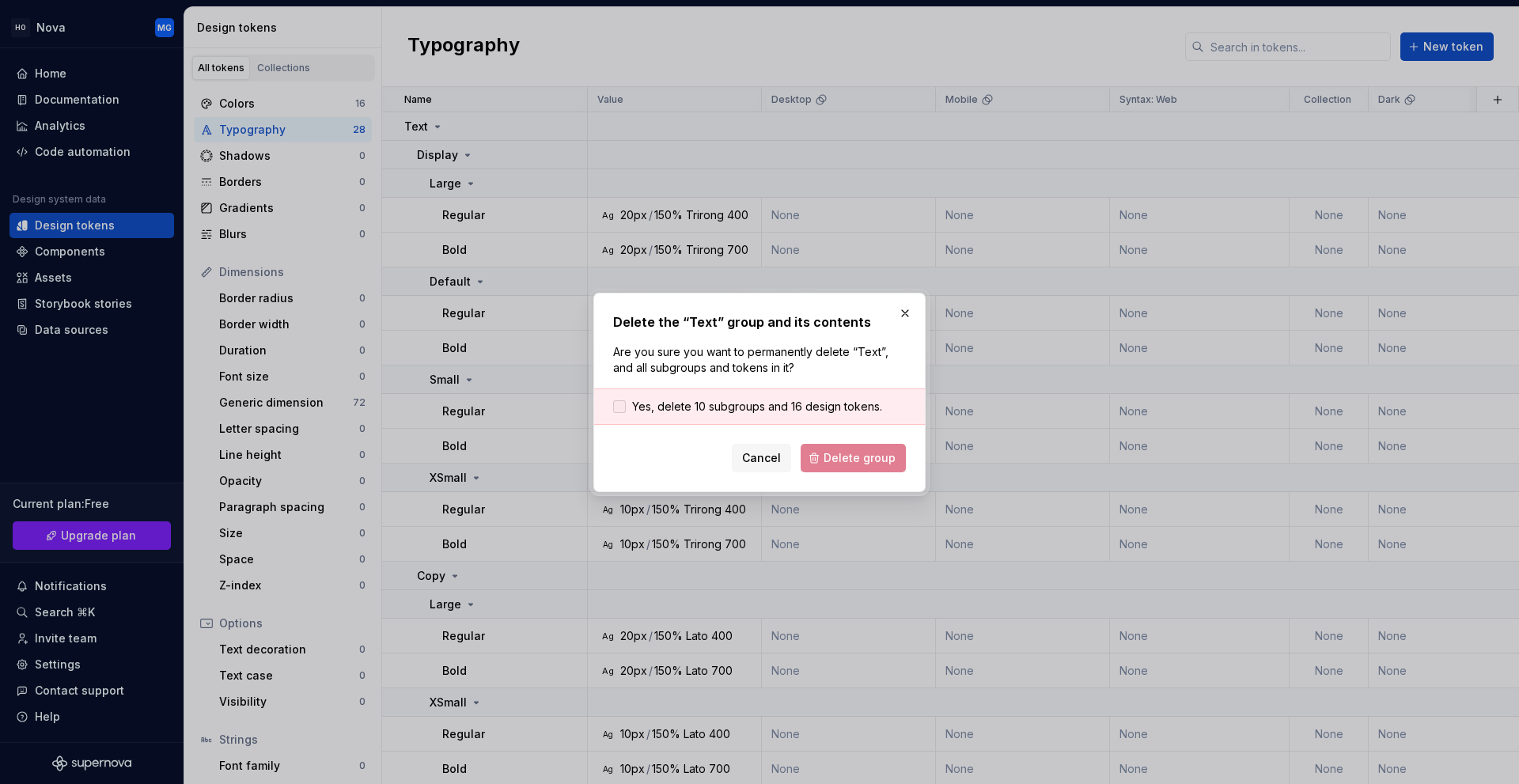
click at [697, 409] on span "Yes, delete 10 subgroups and 16 design tokens." at bounding box center [757, 406] width 250 height 16
click at [872, 463] on span "Delete group" at bounding box center [859, 458] width 72 height 16
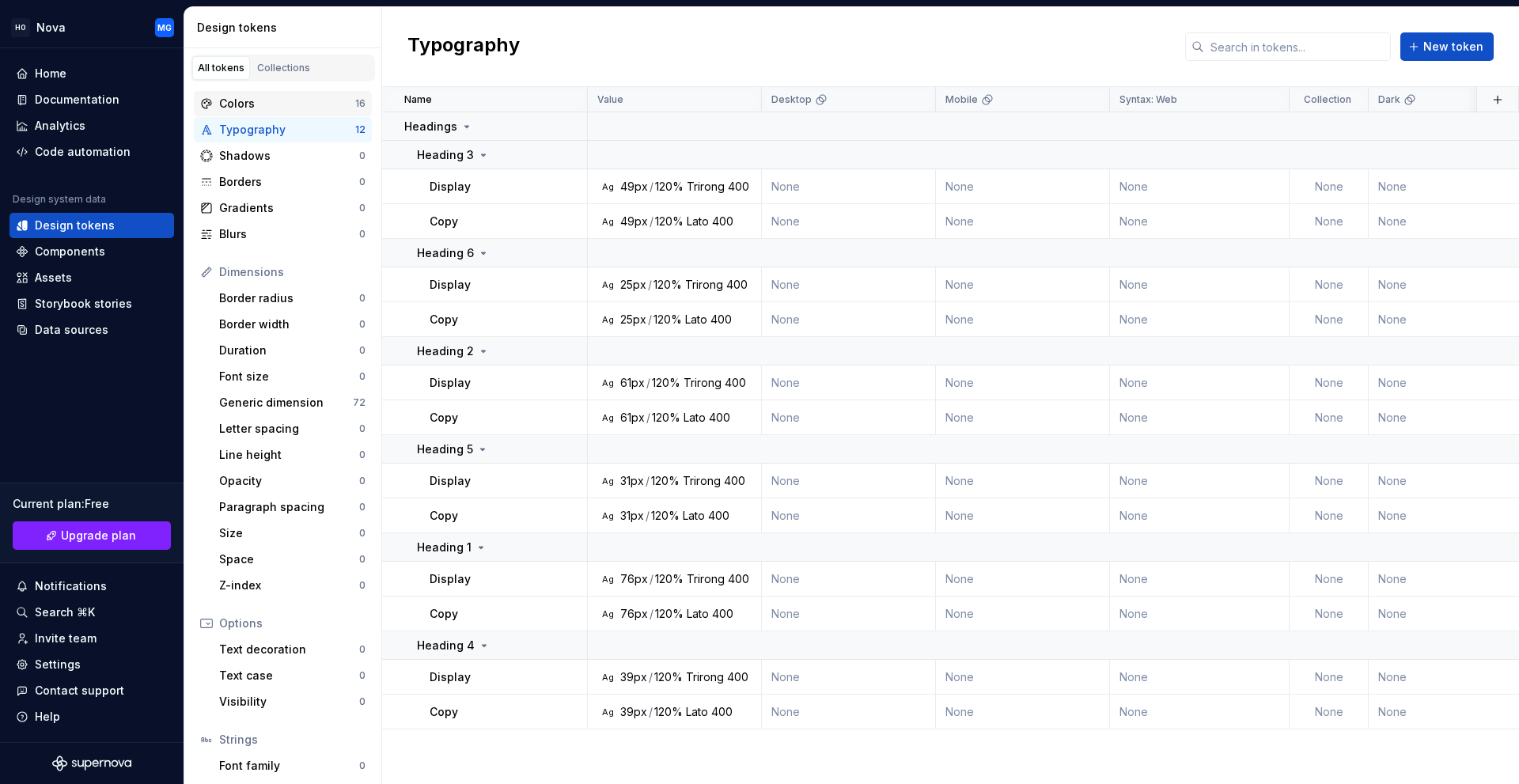
click at [306, 105] on div "Colors" at bounding box center [287, 104] width 137 height 16
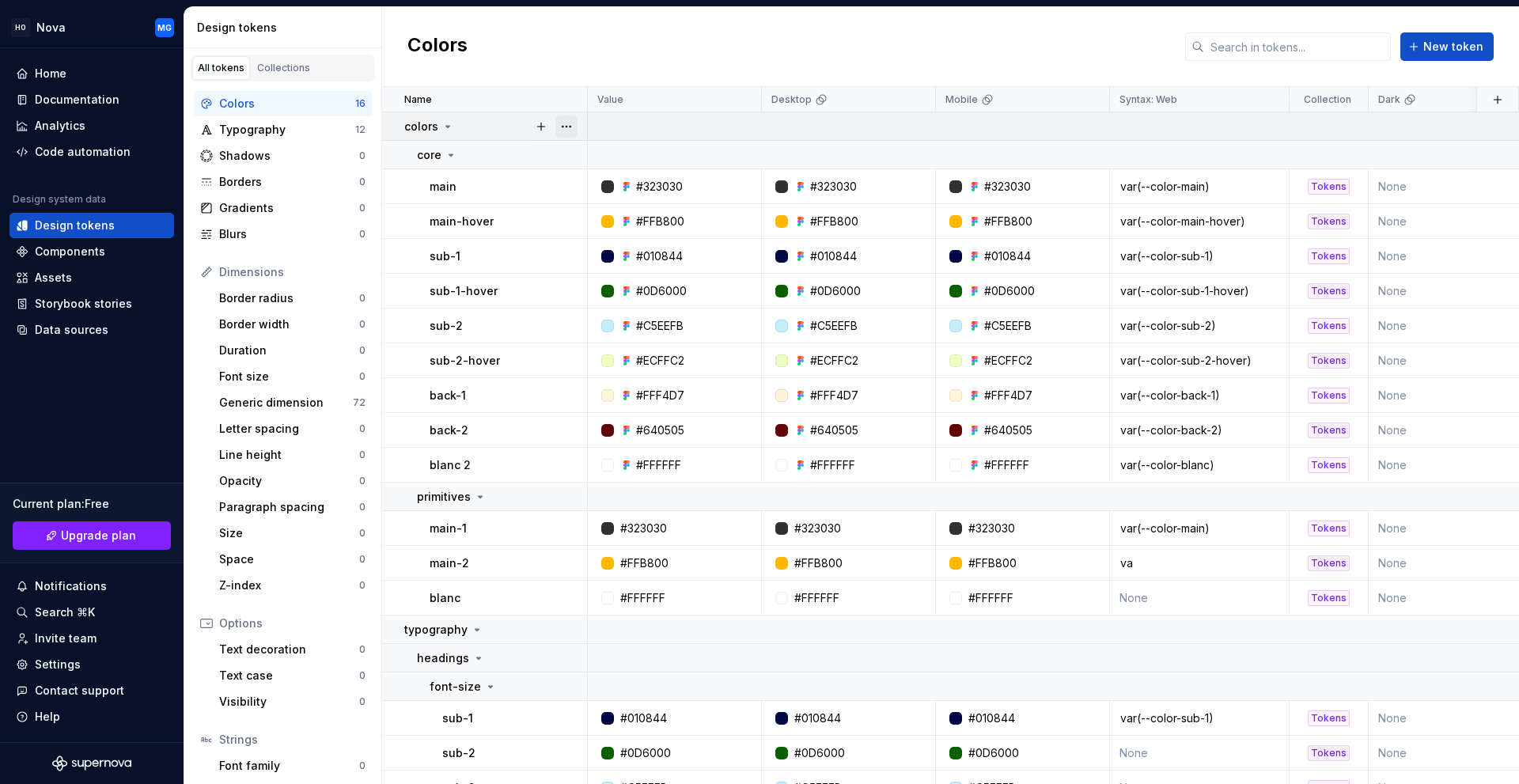
click at [576, 128] on button "button" at bounding box center [566, 127] width 22 height 22
click at [493, 163] on html "HO Nova MG Home Documentation Analytics Code automation Design system data Desi…" at bounding box center [760, 392] width 1519 height 784
click at [567, 156] on button "button" at bounding box center [566, 154] width 22 height 22
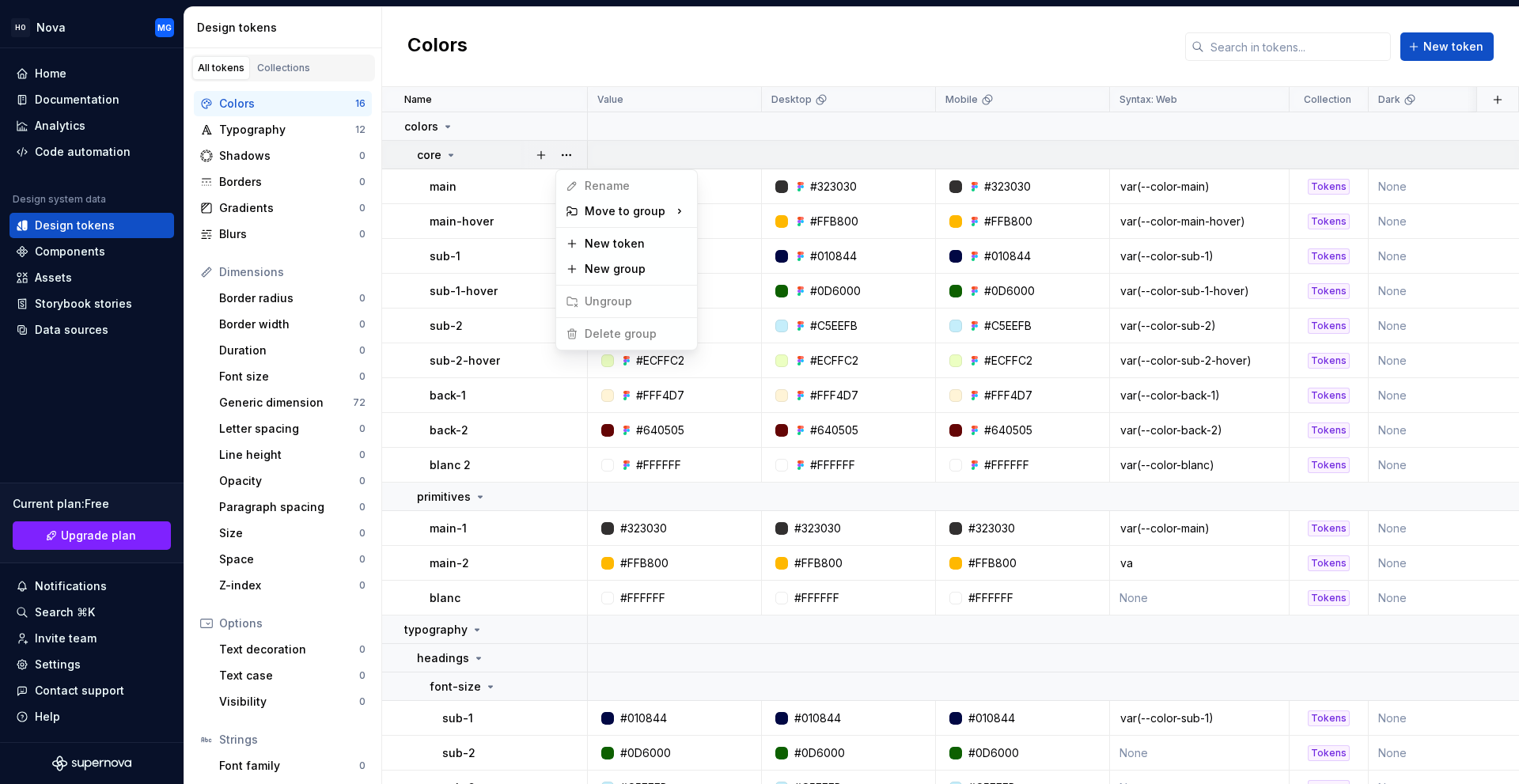
click at [497, 151] on html "HO Nova MG Home Documentation Analytics Code automation Design system data Desi…" at bounding box center [760, 392] width 1519 height 784
click at [280, 141] on div "Typography 12" at bounding box center [282, 129] width 178 height 25
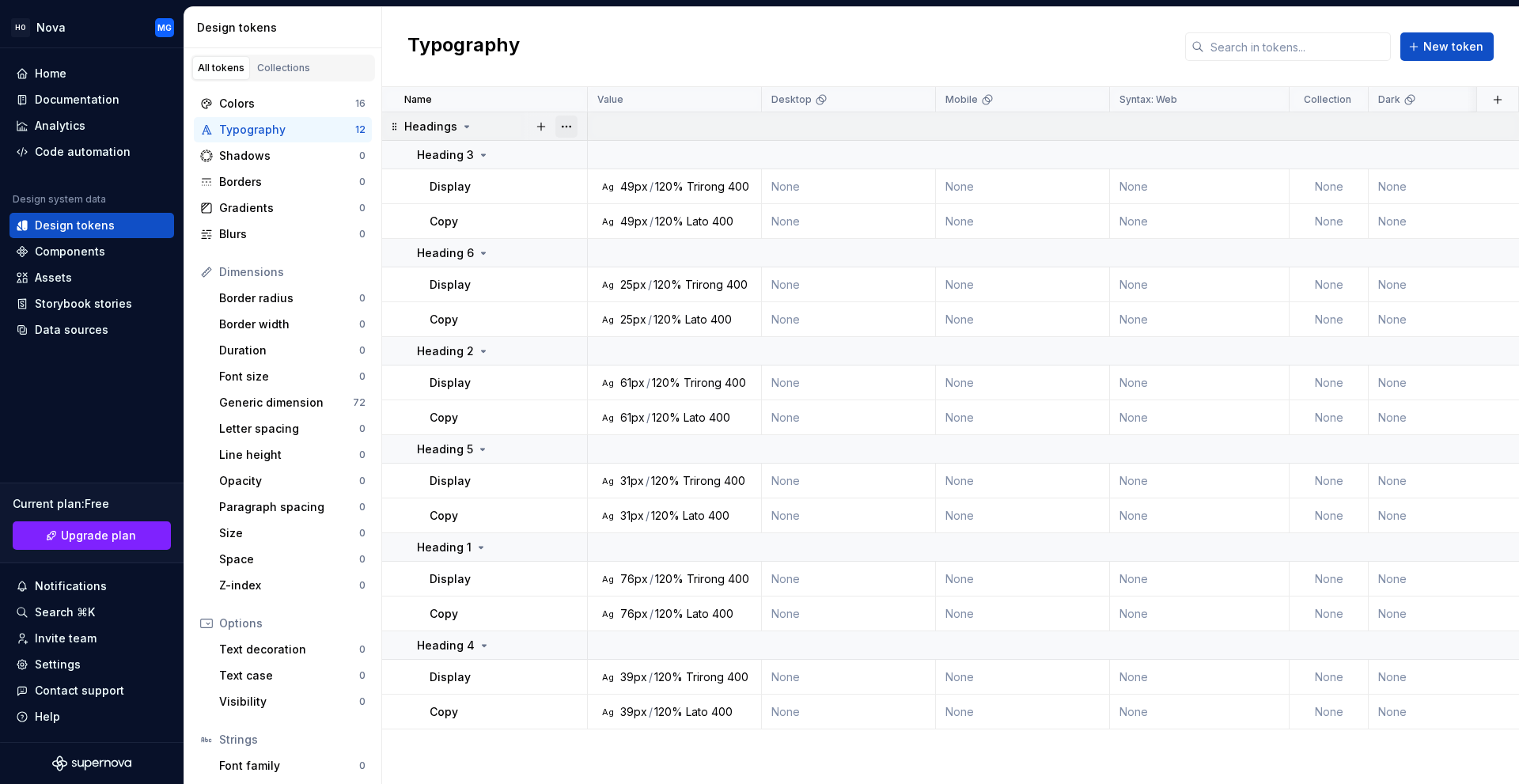
click at [571, 131] on button "button" at bounding box center [566, 127] width 22 height 22
click at [615, 300] on div "Delete group" at bounding box center [636, 305] width 103 height 16
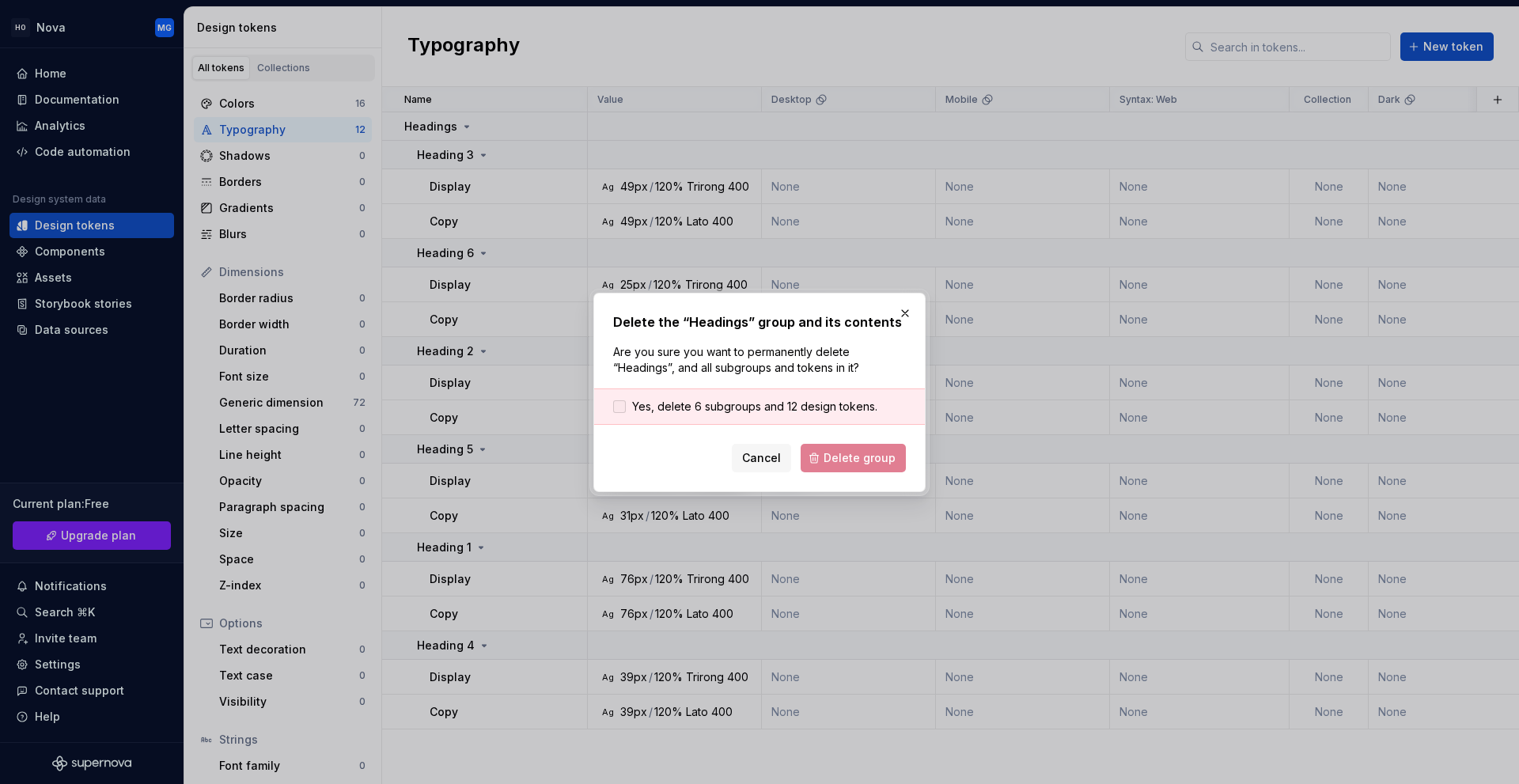
click at [654, 412] on span "Yes, delete 6 subgroups and 12 design tokens." at bounding box center [755, 406] width 245 height 16
click at [840, 450] on span "Delete group" at bounding box center [859, 458] width 72 height 16
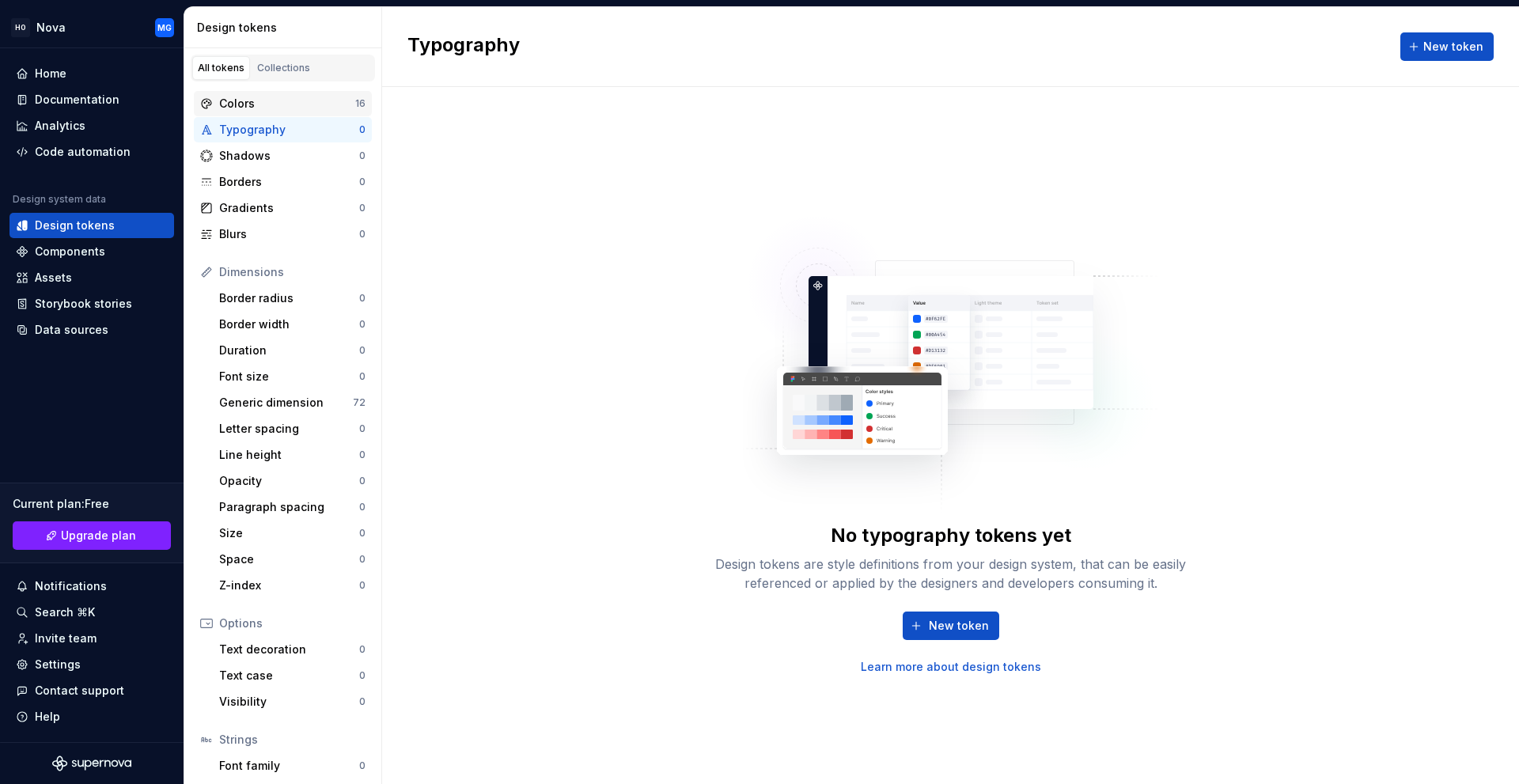
click at [278, 100] on div "Colors" at bounding box center [287, 104] width 137 height 16
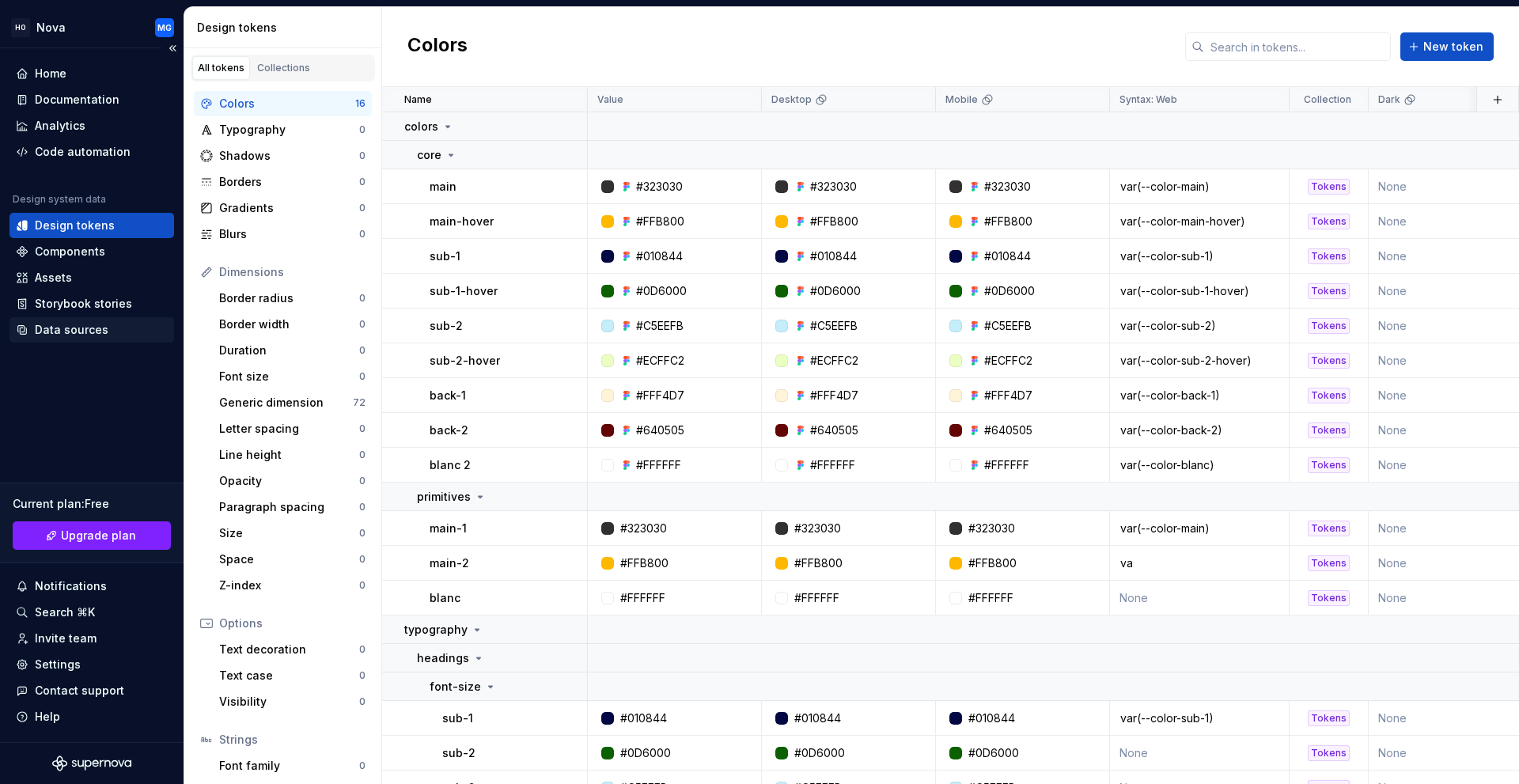
click at [82, 335] on div "Data sources" at bounding box center [72, 330] width 74 height 16
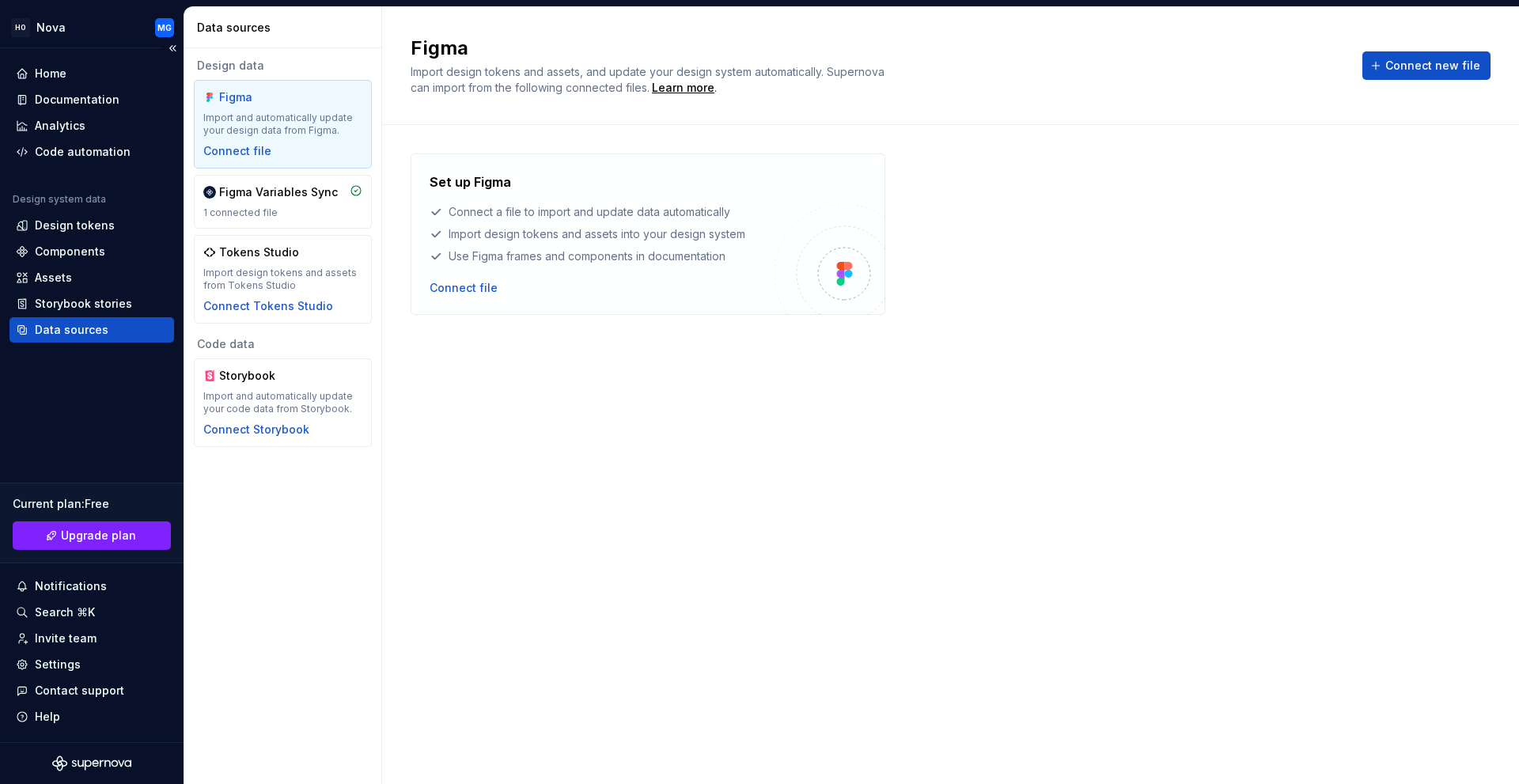
click at [80, 332] on div "Data sources" at bounding box center [72, 330] width 74 height 16
click at [466, 281] on div "Connect file" at bounding box center [463, 288] width 68 height 16
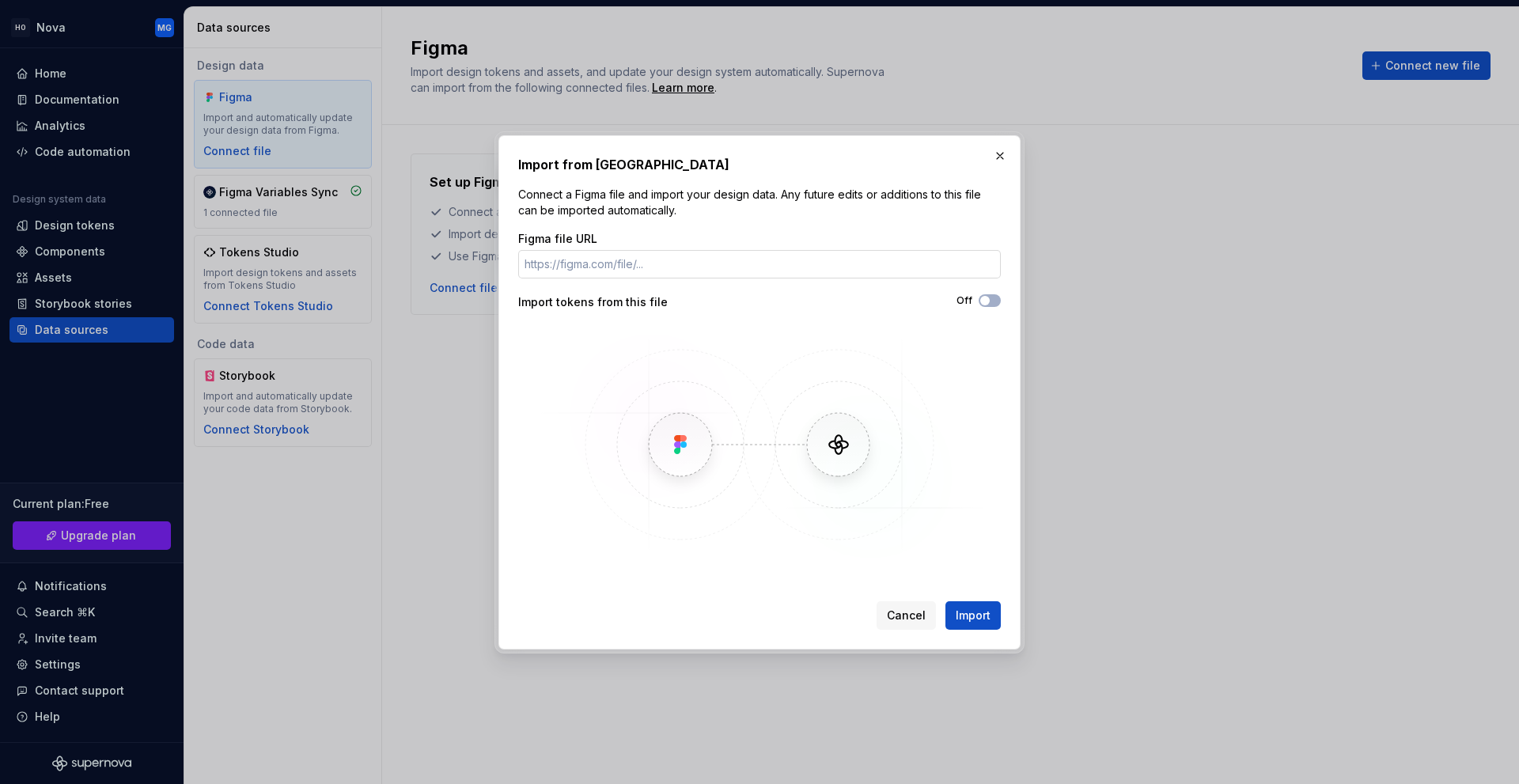
click at [756, 270] on input "Figma file URL" at bounding box center [760, 264] width 482 height 29
paste input "https://www.figma.com/design/nGSiQSnh6ZudWlYvvG6miN/Nova-Design-System?node-id=…"
type input "https://www.figma.com/design/nGSiQSnh6ZudWlYvvG6miN/Nova-Design-System?node-id=…"
click at [980, 302] on span "button" at bounding box center [985, 301] width 10 height 10
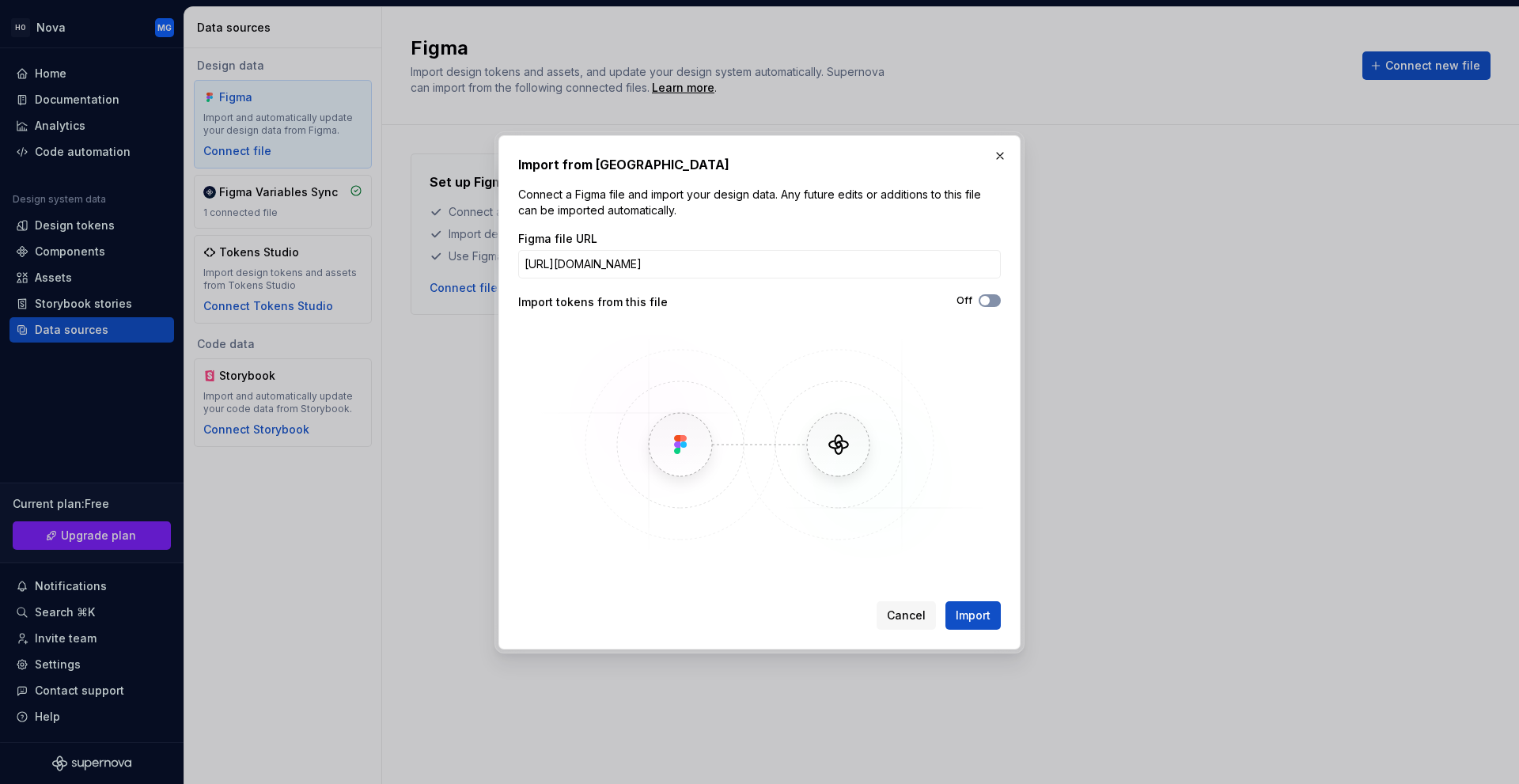
scroll to position [0, 0]
click at [979, 618] on span "Import" at bounding box center [973, 616] width 35 height 16
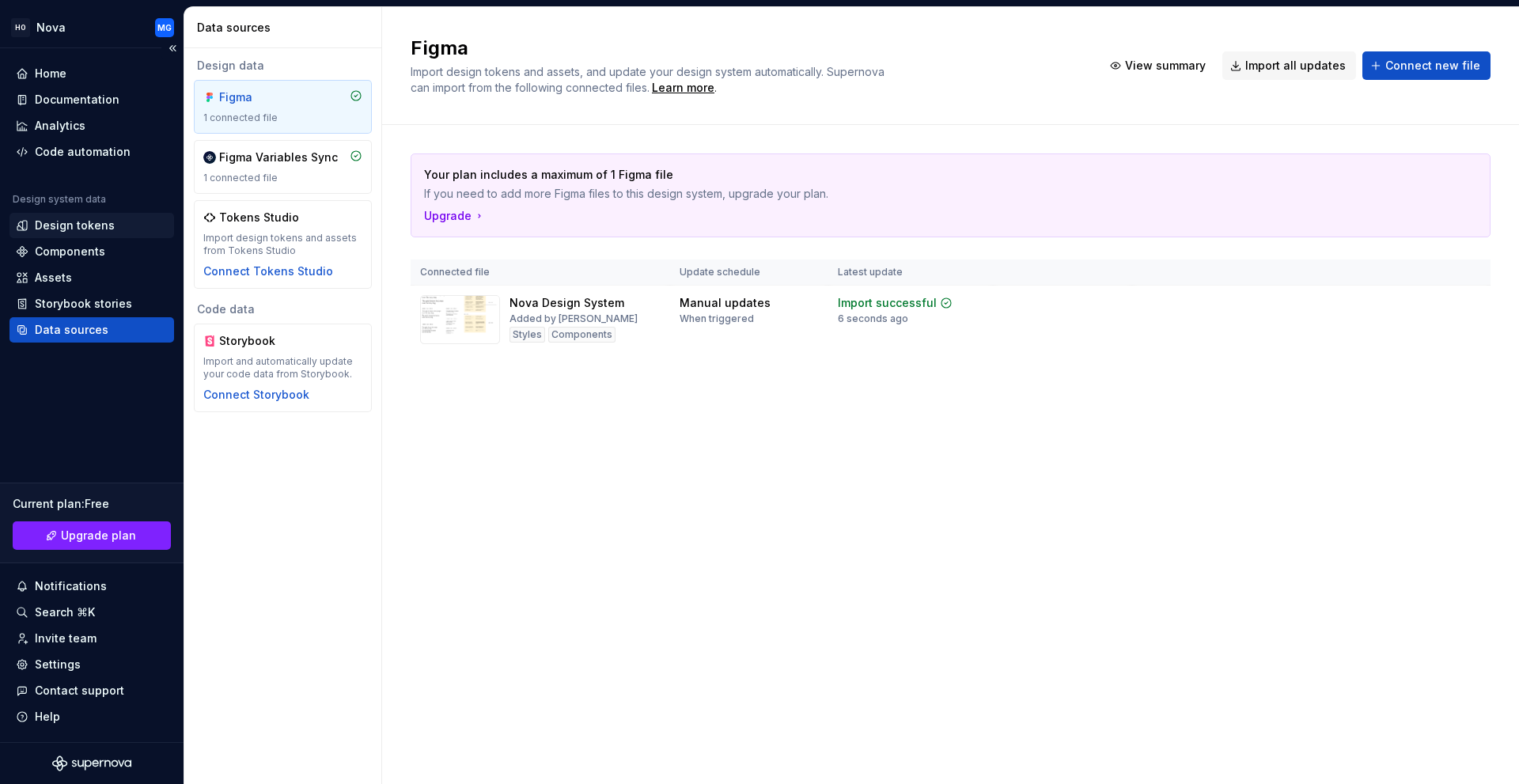
click at [76, 225] on div "Design tokens" at bounding box center [75, 225] width 80 height 16
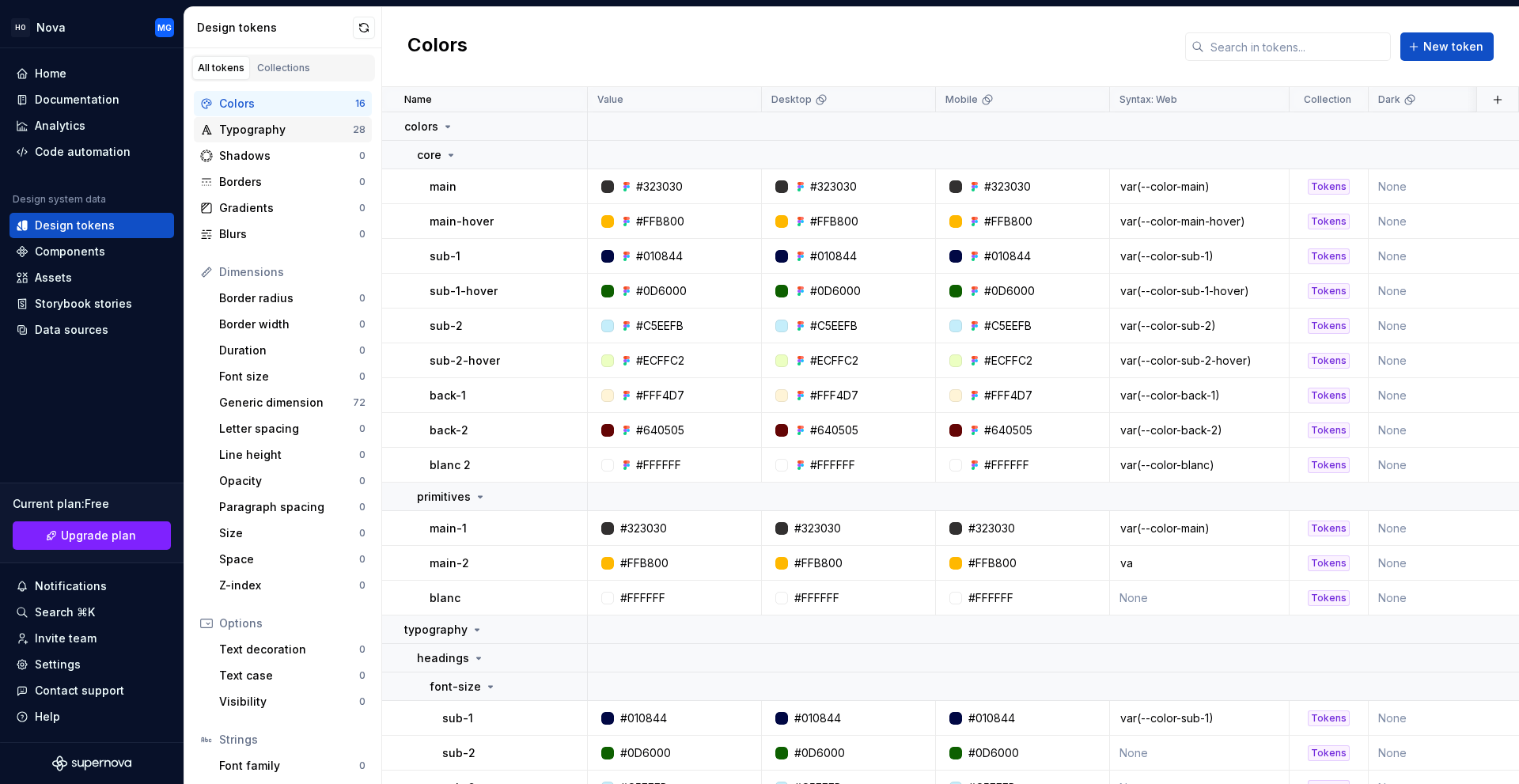
click at [329, 132] on div "Typography" at bounding box center [286, 130] width 134 height 16
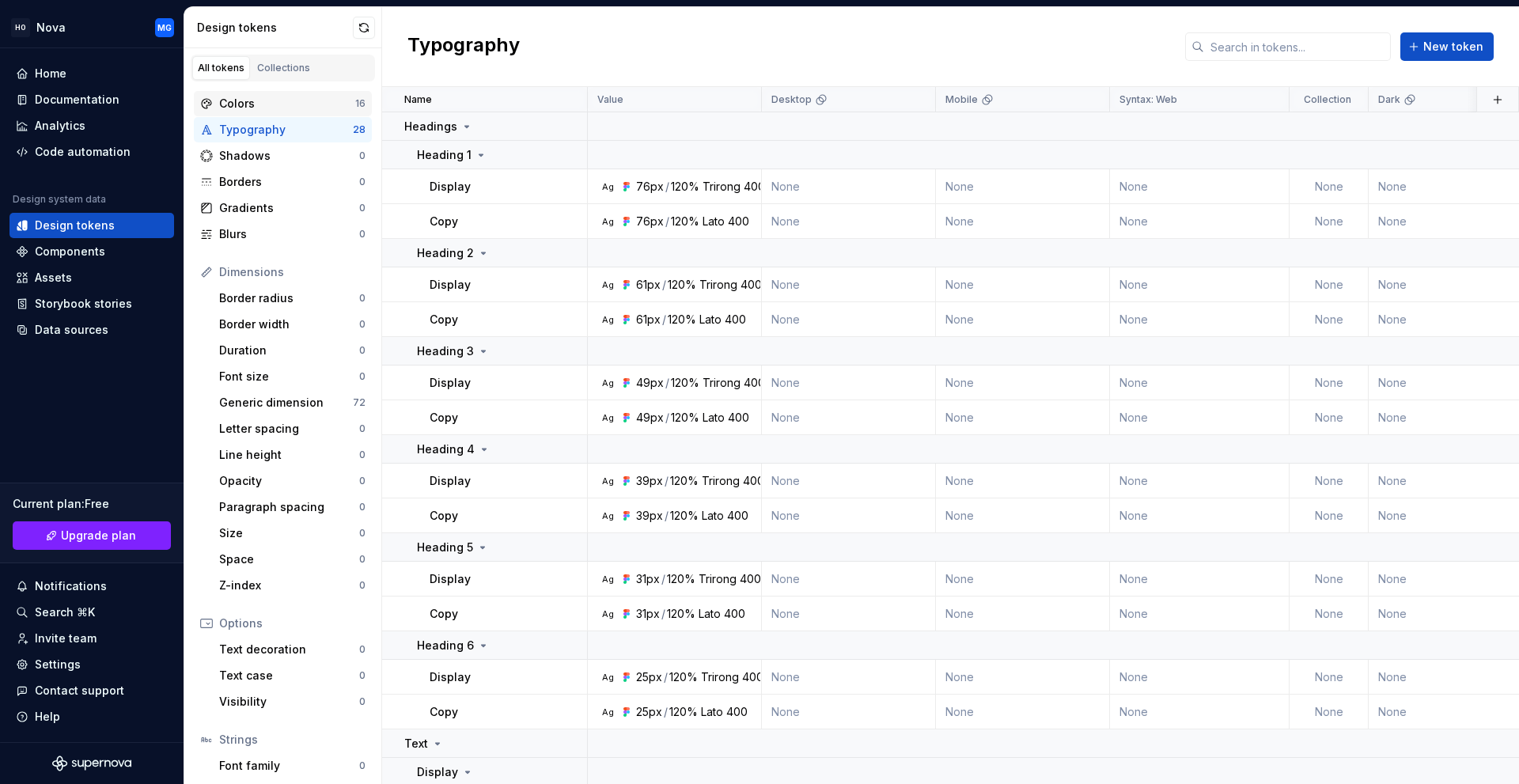
click at [324, 106] on div "Colors" at bounding box center [287, 104] width 137 height 16
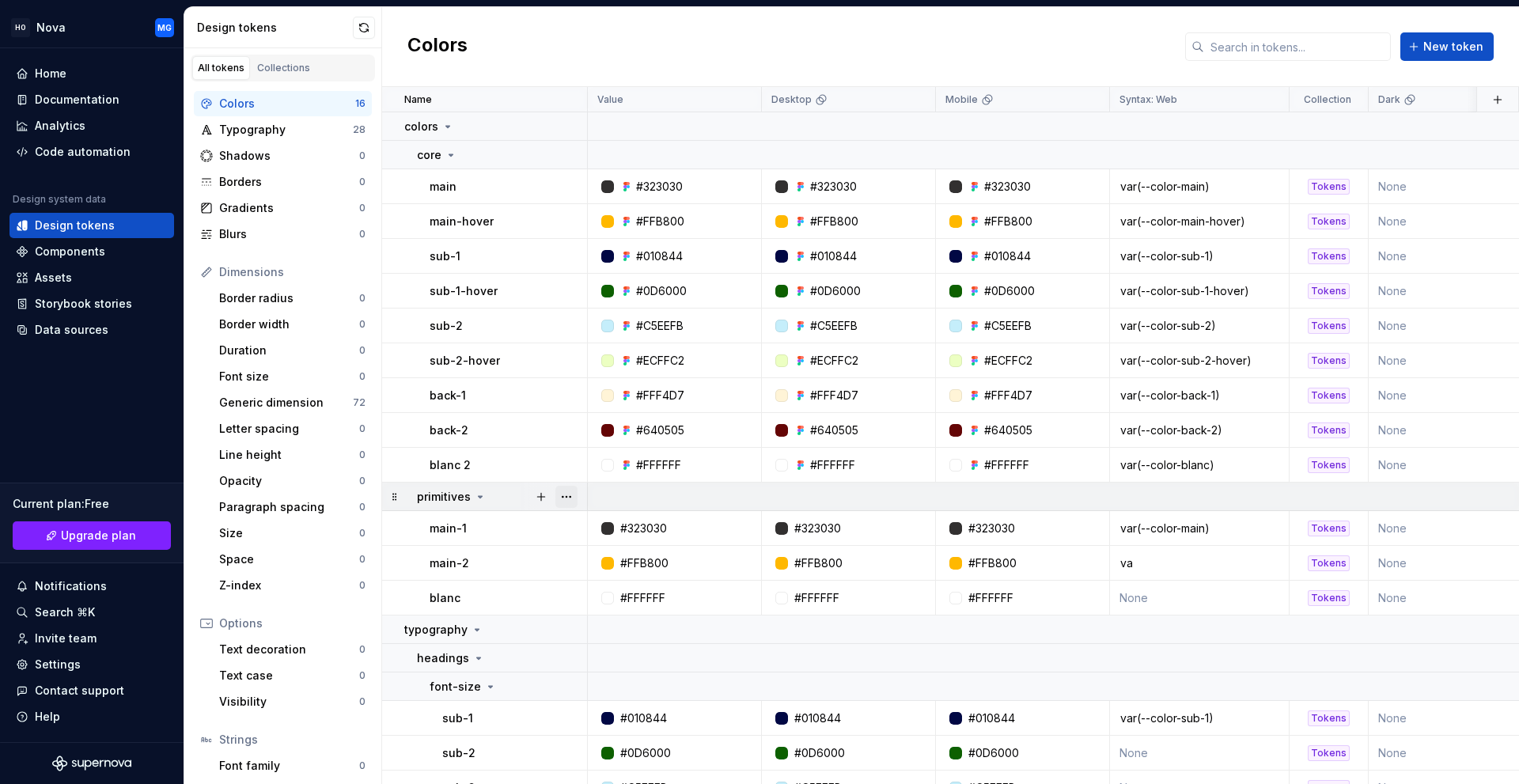
click at [572, 499] on button "button" at bounding box center [566, 496] width 22 height 22
click at [619, 678] on div "Delete group" at bounding box center [636, 675] width 103 height 16
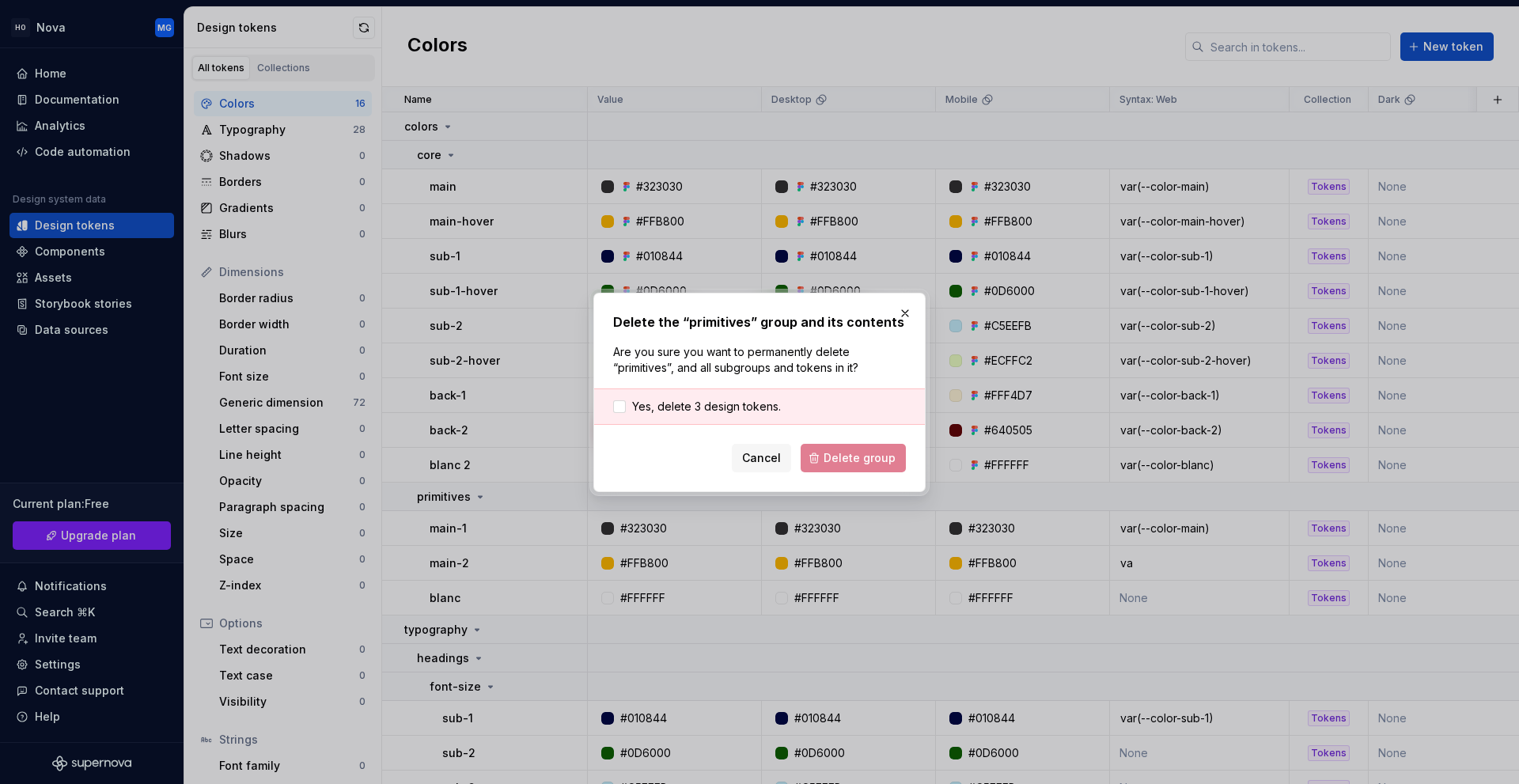
click at [697, 396] on div "Yes, delete 3 design tokens." at bounding box center [760, 406] width 331 height 37
click at [696, 408] on span "Yes, delete 3 design tokens." at bounding box center [706, 406] width 149 height 16
click at [833, 466] on button "Delete group" at bounding box center [853, 457] width 106 height 29
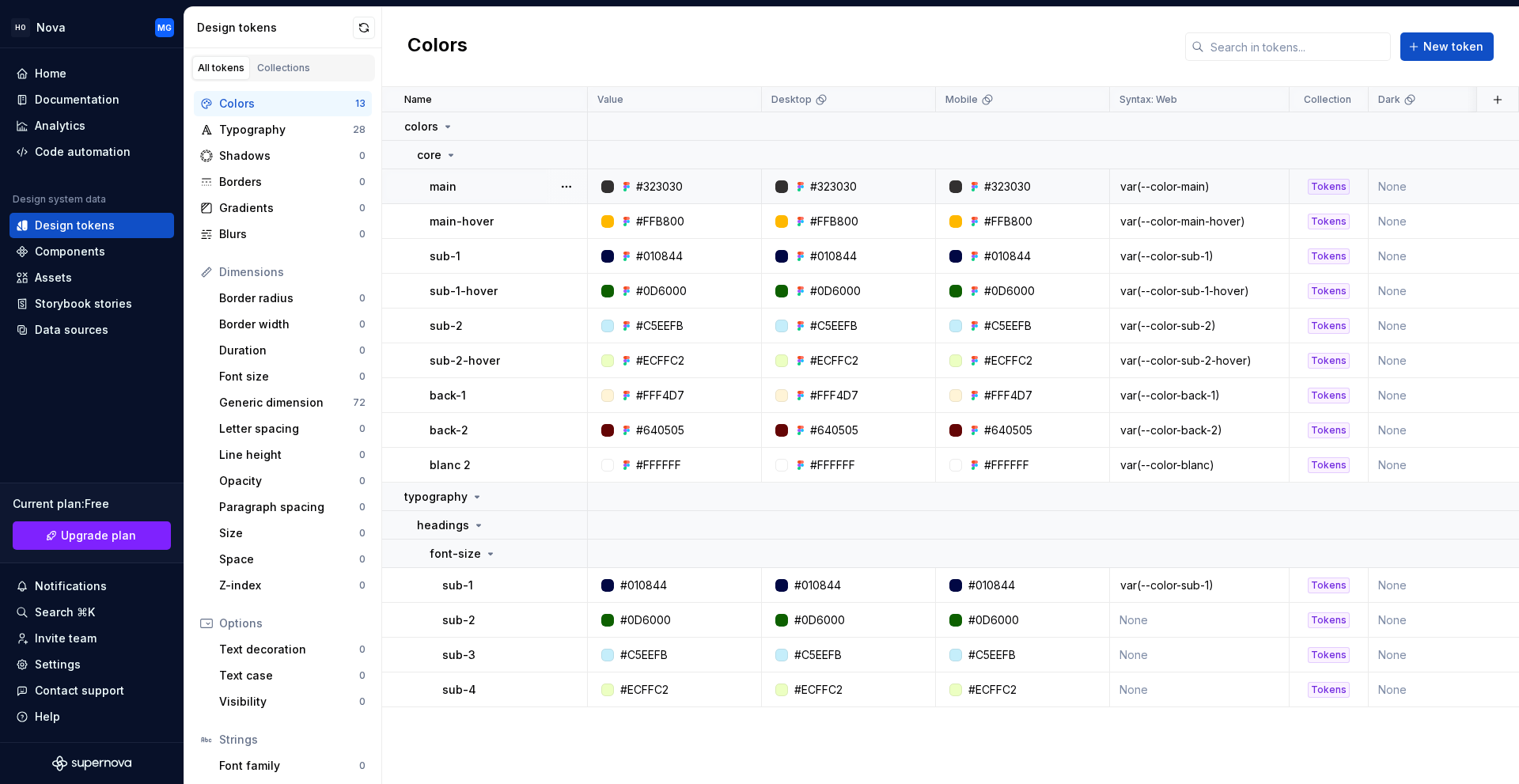
click at [1399, 192] on td "None" at bounding box center [1455, 186] width 174 height 35
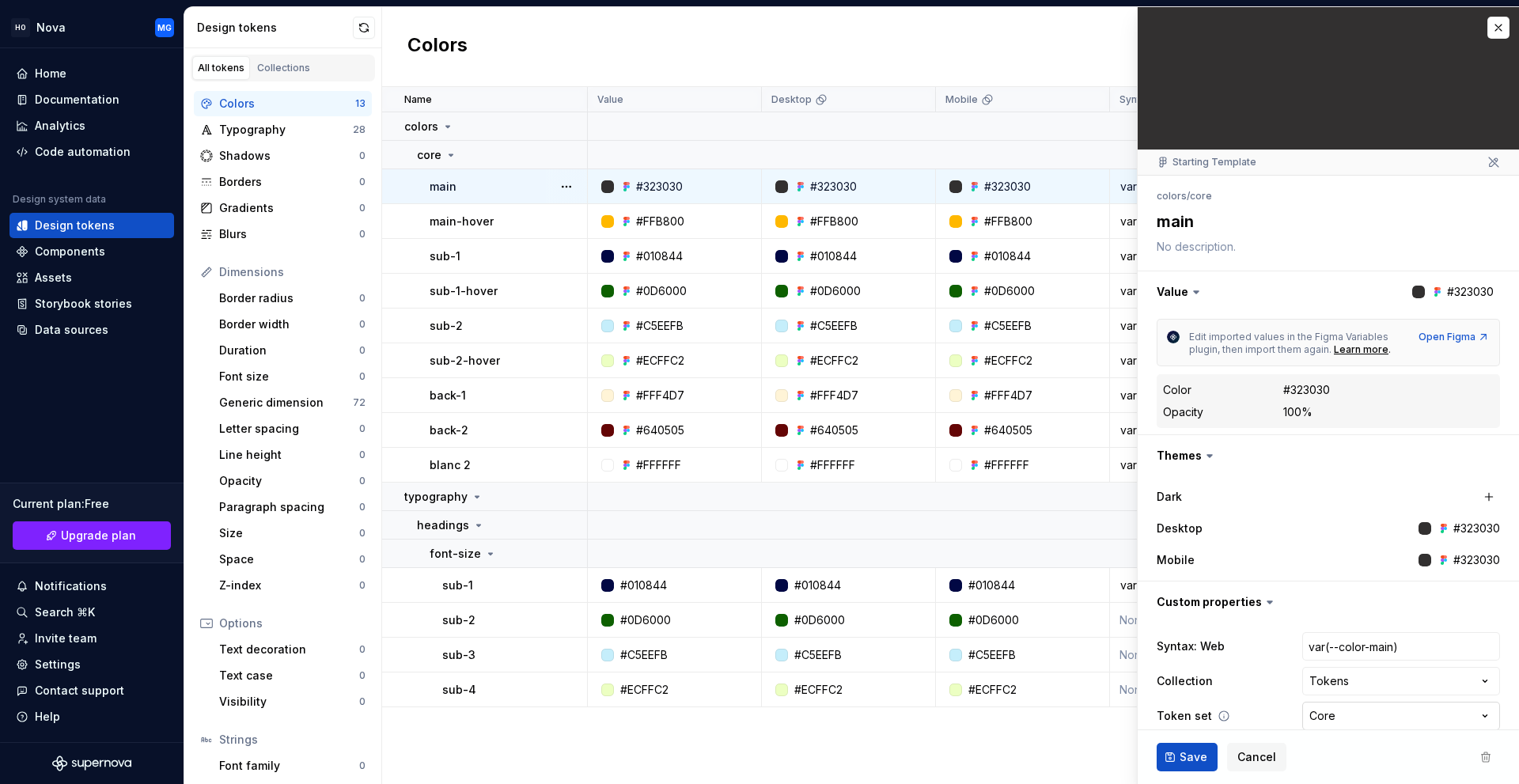
click at [1322, 711] on html "HO Nova MG Home Documentation Analytics Code automation Design system data Desi…" at bounding box center [760, 392] width 1519 height 784
type textarea "*"
click at [1487, 26] on button "button" at bounding box center [1498, 28] width 22 height 22
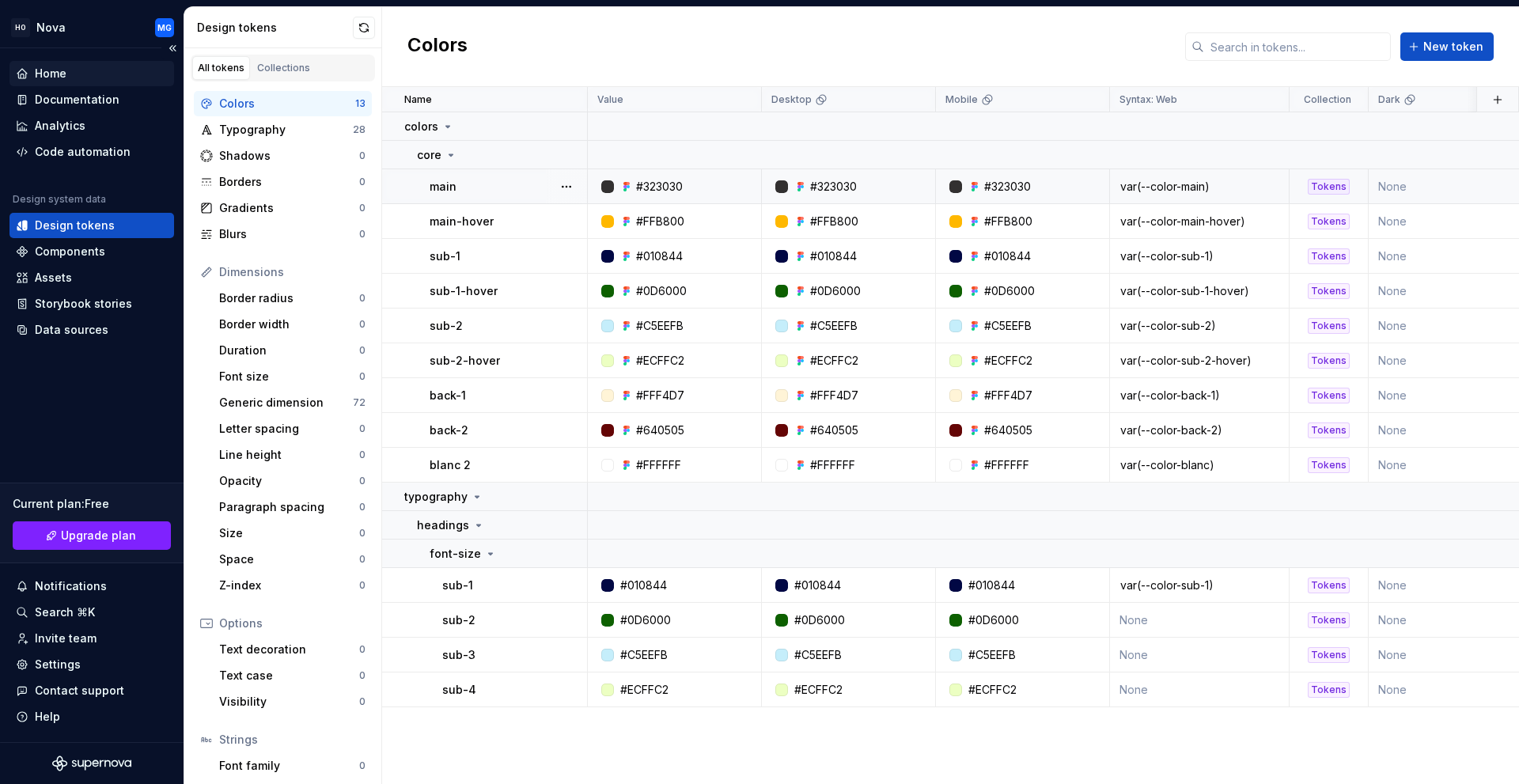
click at [87, 74] on div "Home" at bounding box center [92, 74] width 152 height 16
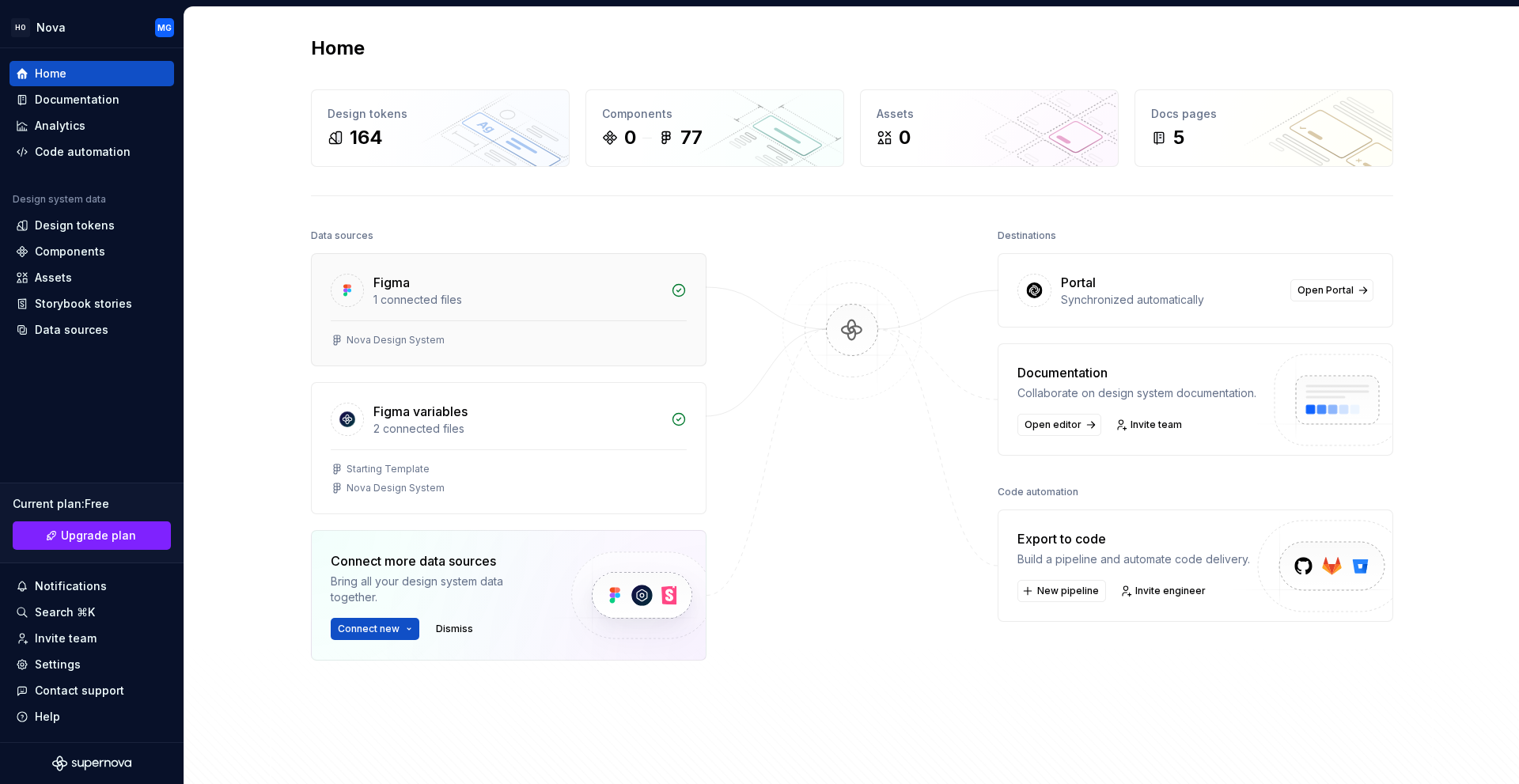
click at [475, 278] on div "Figma" at bounding box center [517, 282] width 288 height 19
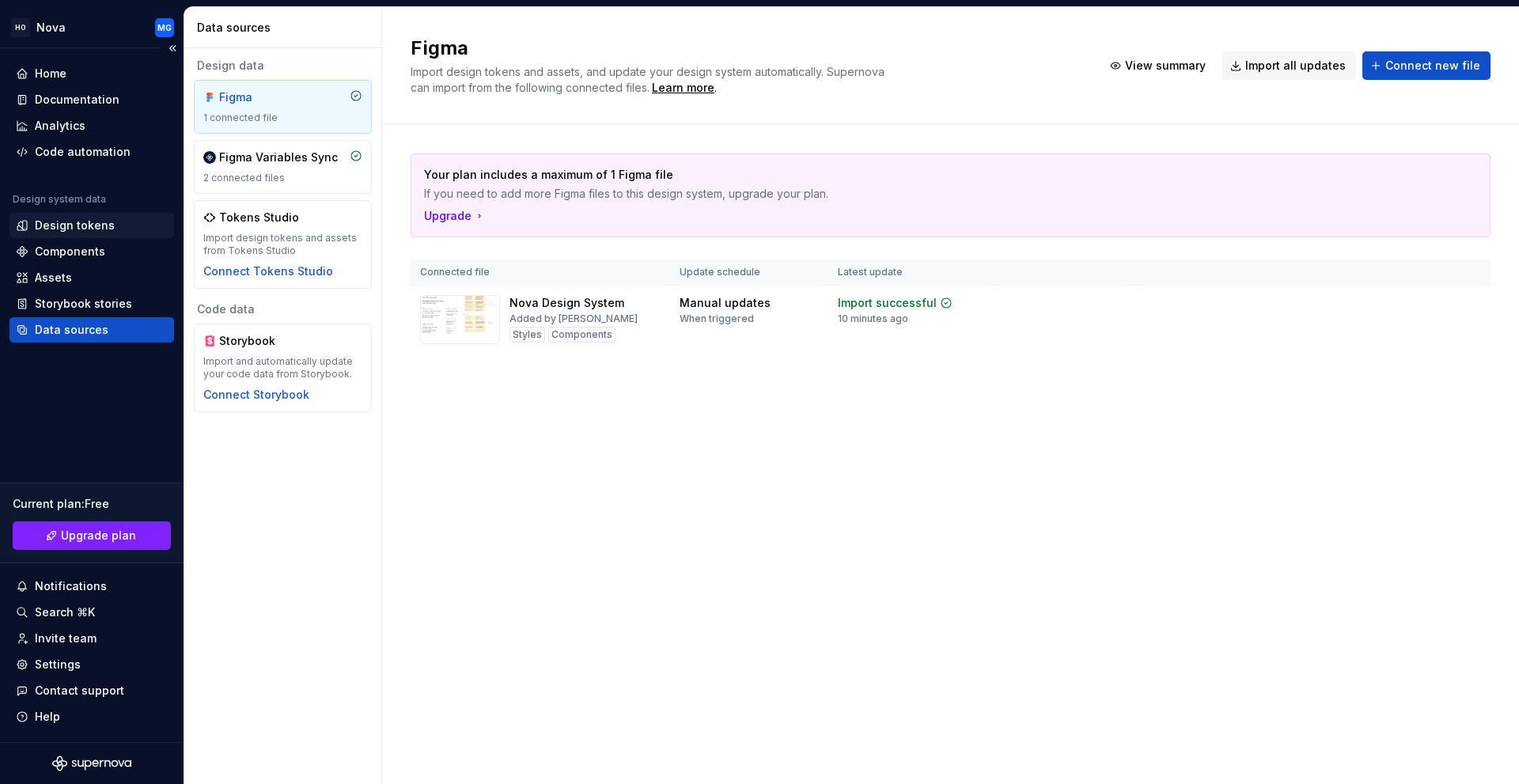
click at [66, 231] on div "Design tokens" at bounding box center [75, 225] width 80 height 16
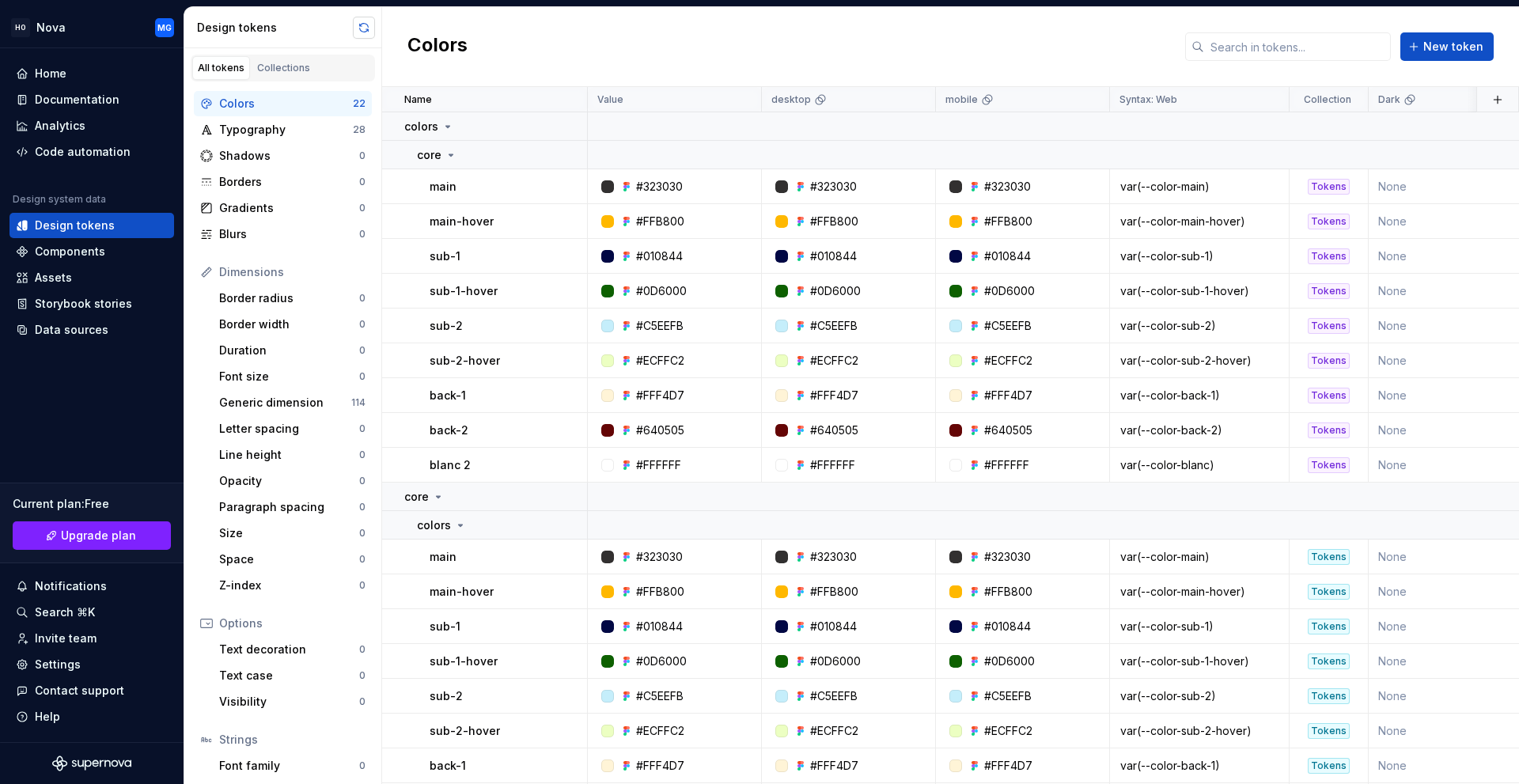
click at [366, 33] on button "button" at bounding box center [364, 28] width 22 height 22
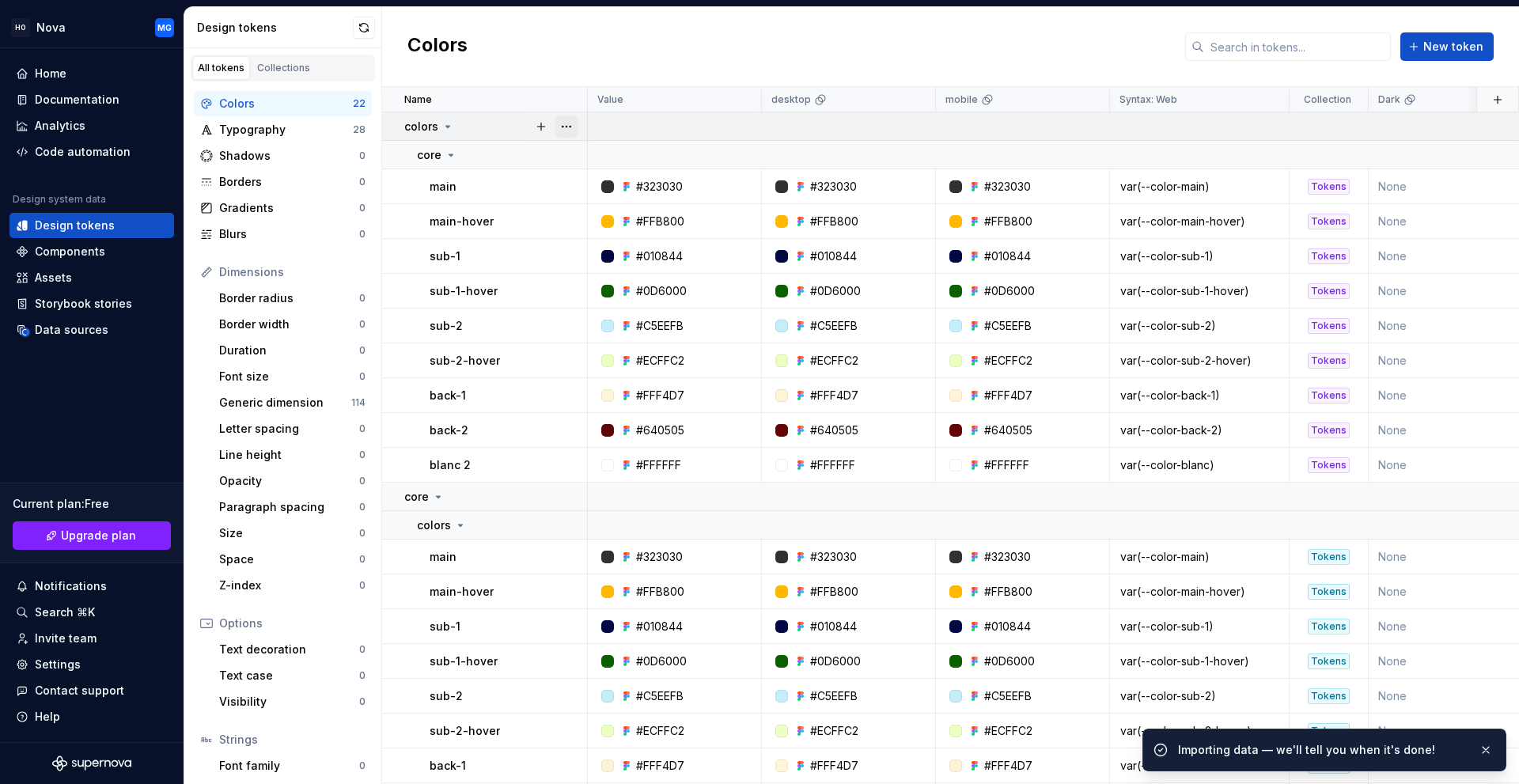
click at [566, 130] on button "button" at bounding box center [566, 127] width 22 height 22
click at [436, 161] on html "HO Nova MG Home Documentation Analytics Code automation Design system data Desi…" at bounding box center [760, 392] width 1519 height 784
click at [573, 155] on button "button" at bounding box center [566, 154] width 22 height 22
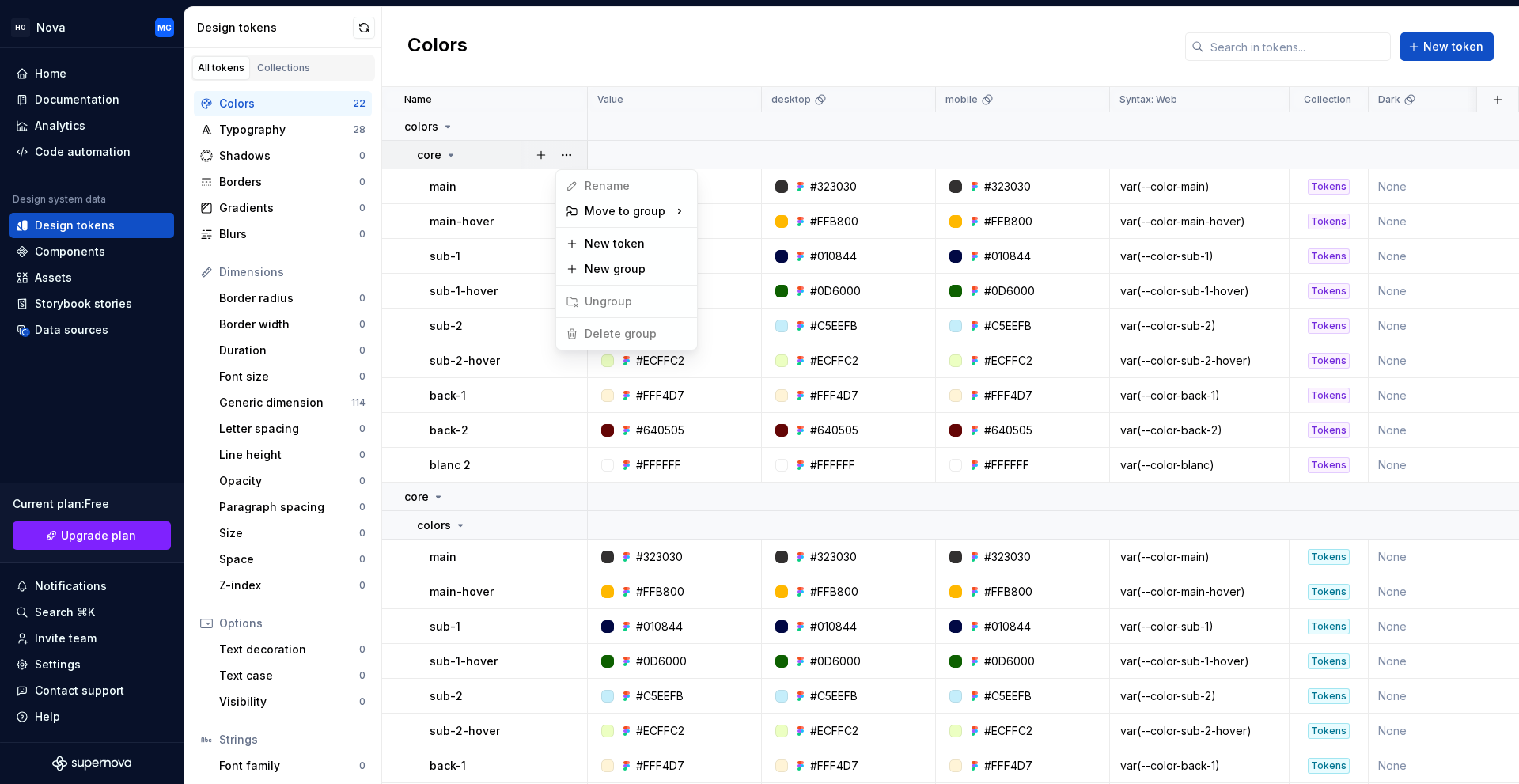
click at [479, 196] on html "HO Nova MG Home Documentation Analytics Code automation Design system data Desi…" at bounding box center [760, 392] width 1519 height 784
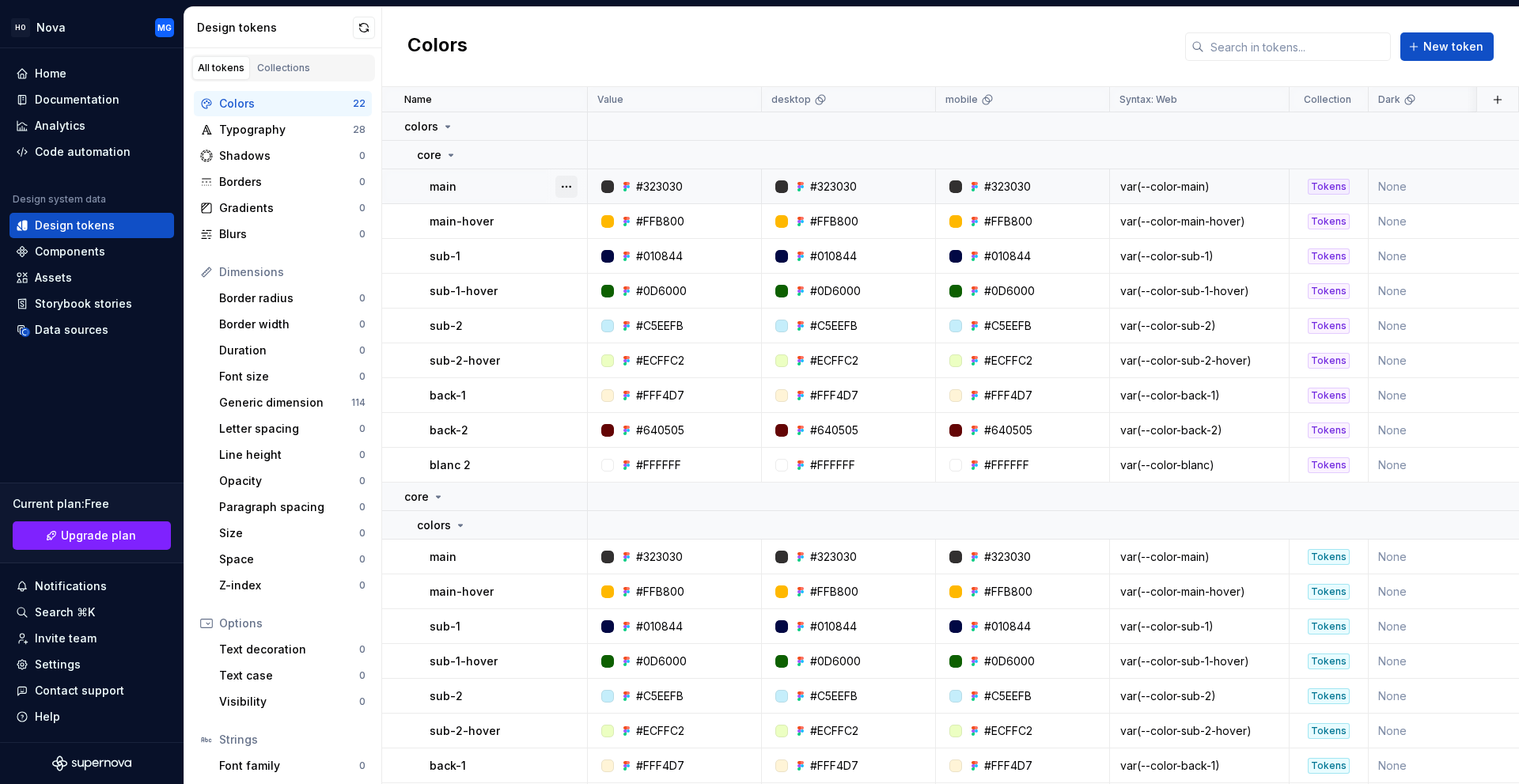
click at [570, 188] on button "button" at bounding box center [566, 186] width 22 height 22
click at [496, 272] on html "HO Nova MG Home Documentation Analytics Code automation Design system data Desi…" at bounding box center [760, 392] width 1519 height 784
click at [569, 220] on button "button" at bounding box center [566, 221] width 22 height 22
click at [499, 224] on html "HO Nova MG Home Documentation Analytics Code automation Design system data Desi…" at bounding box center [760, 392] width 1519 height 784
click at [557, 293] on button "button" at bounding box center [566, 291] width 22 height 22
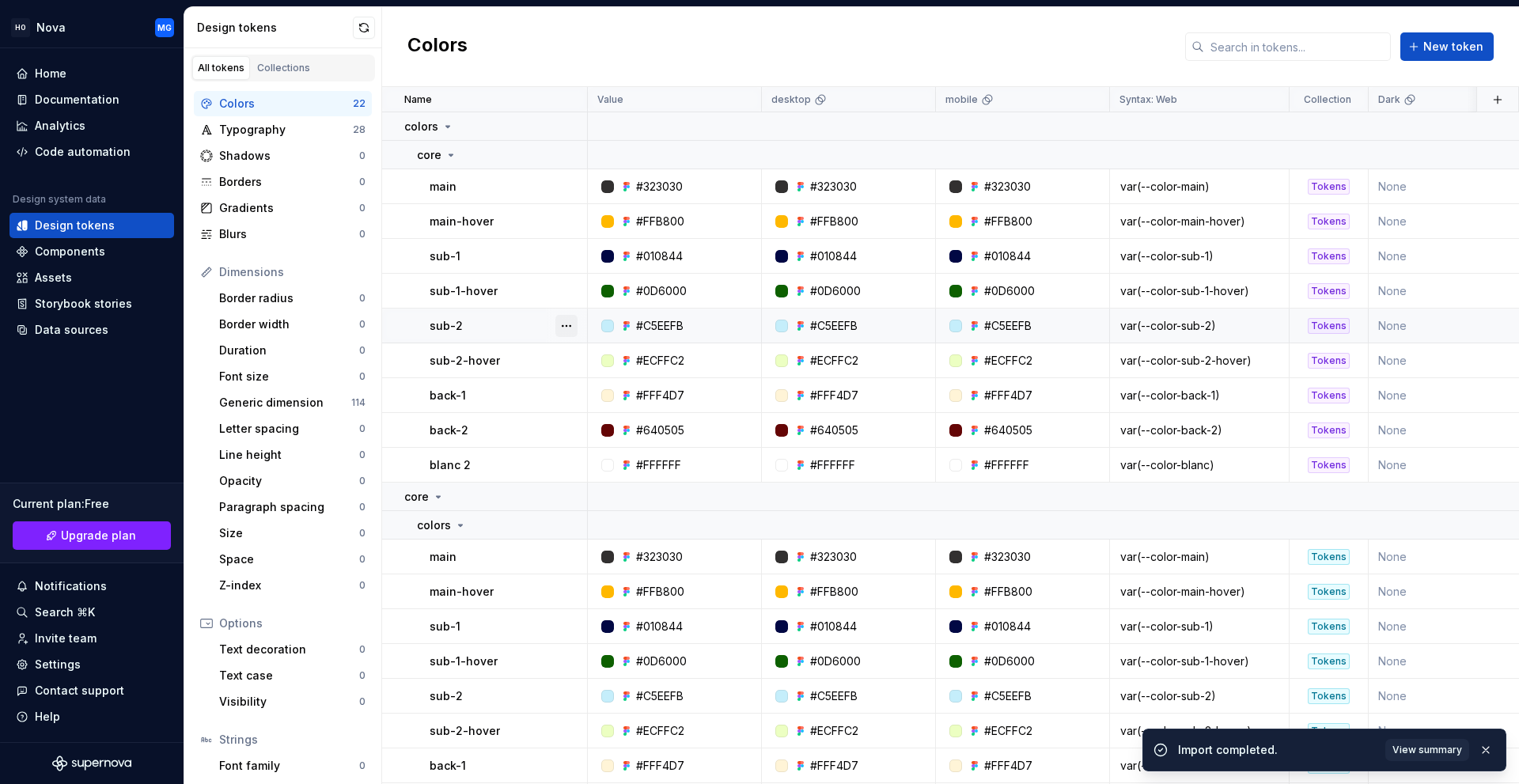
click at [574, 327] on button "button" at bounding box center [566, 326] width 22 height 22
click at [475, 71] on html "HO Nova MG Home Documentation Analytics Code automation Design system data Desi…" at bounding box center [760, 392] width 1519 height 784
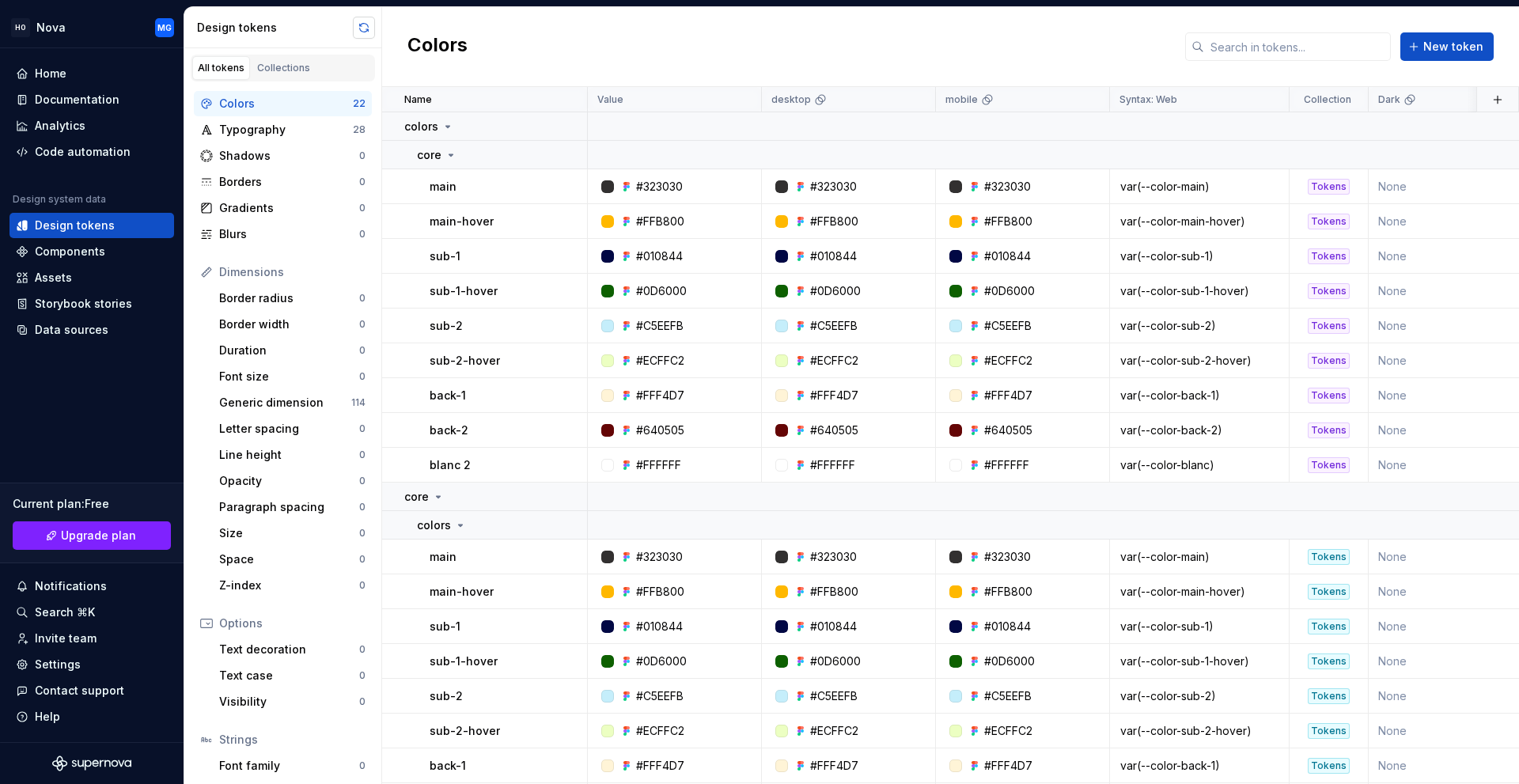
click at [356, 30] on button "button" at bounding box center [364, 28] width 22 height 22
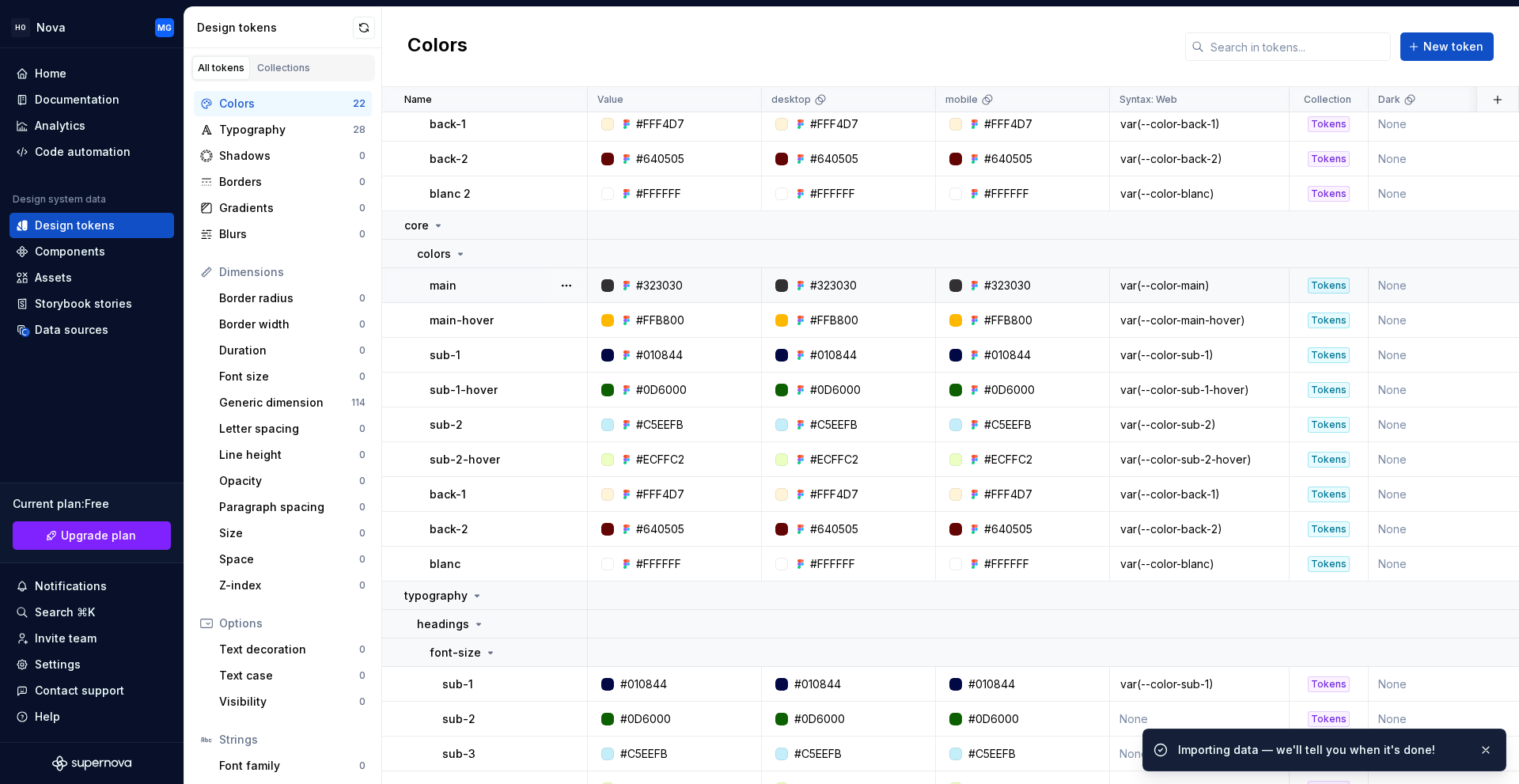
scroll to position [301, 0]
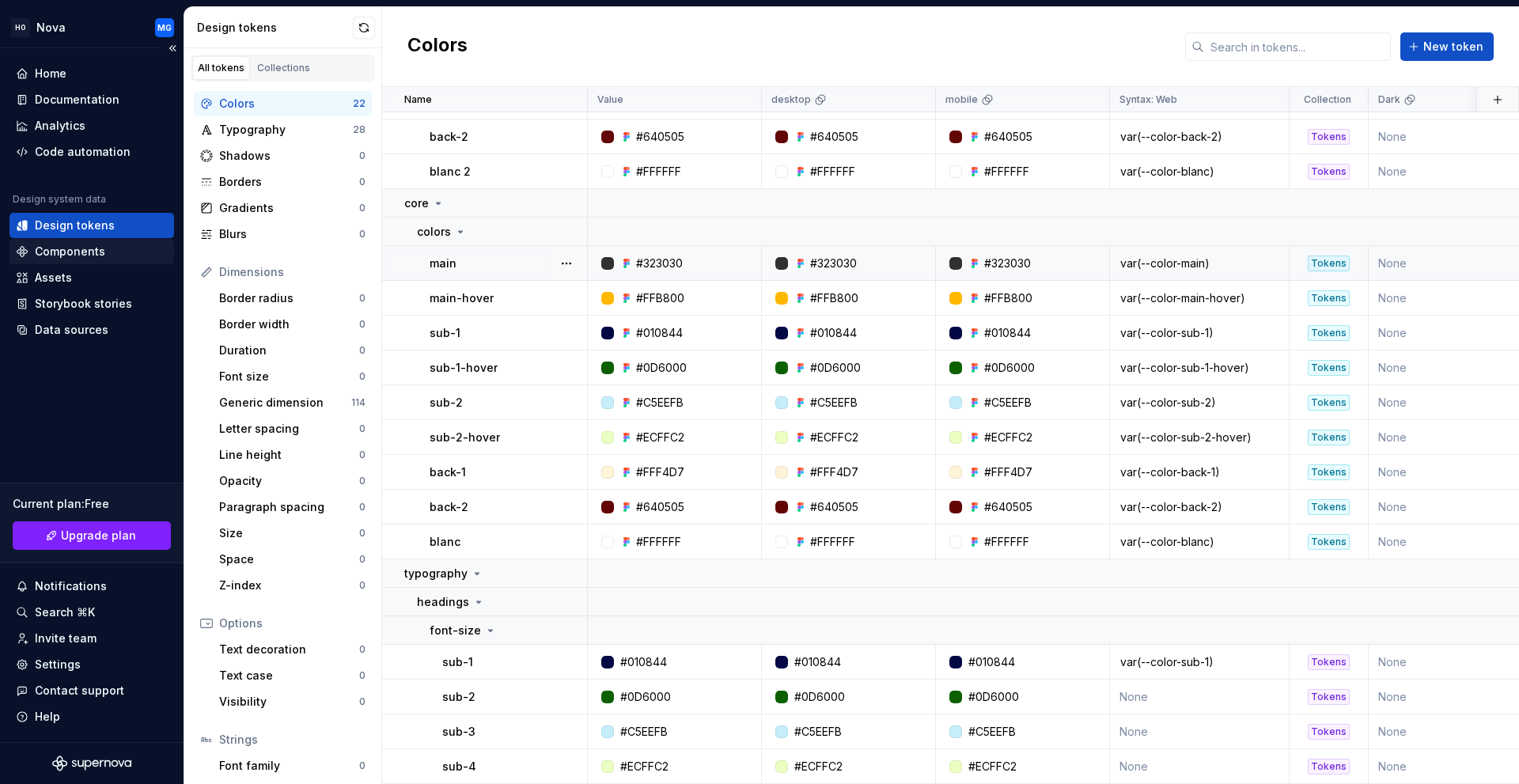
click at [67, 248] on div "Components" at bounding box center [70, 251] width 71 height 16
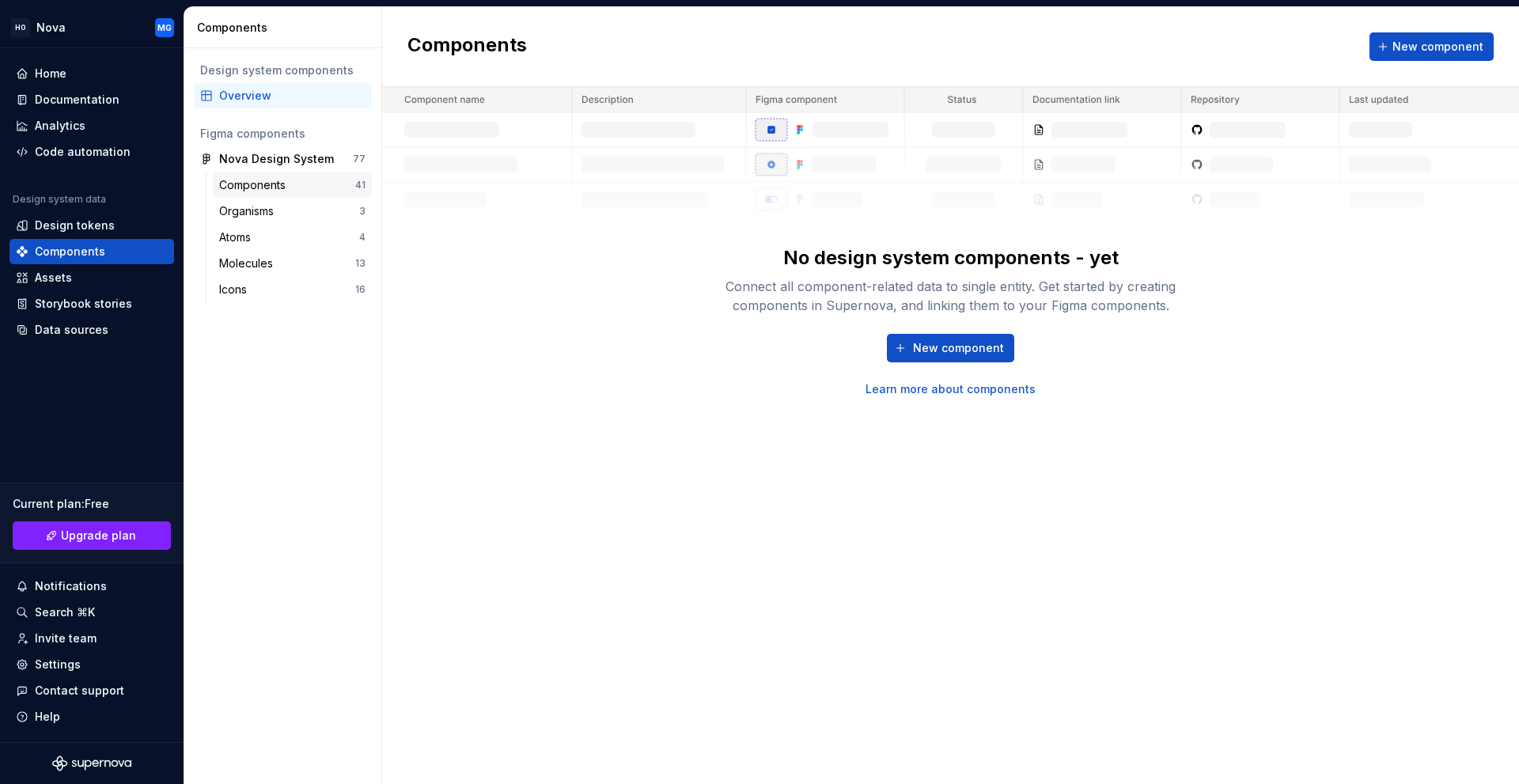
click at [289, 182] on div "Components" at bounding box center [255, 185] width 73 height 16
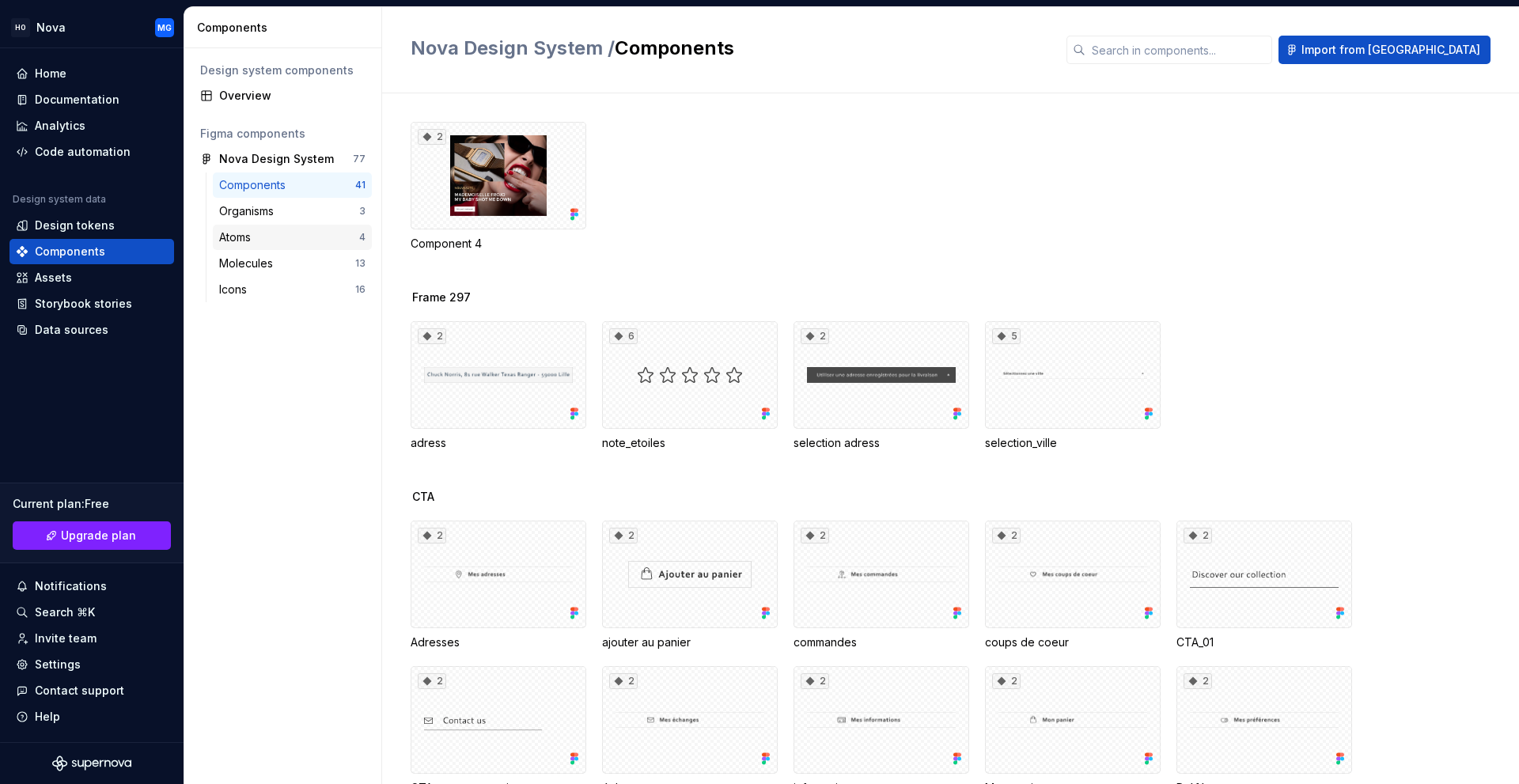
click at [277, 235] on div "Atoms" at bounding box center [289, 237] width 140 height 16
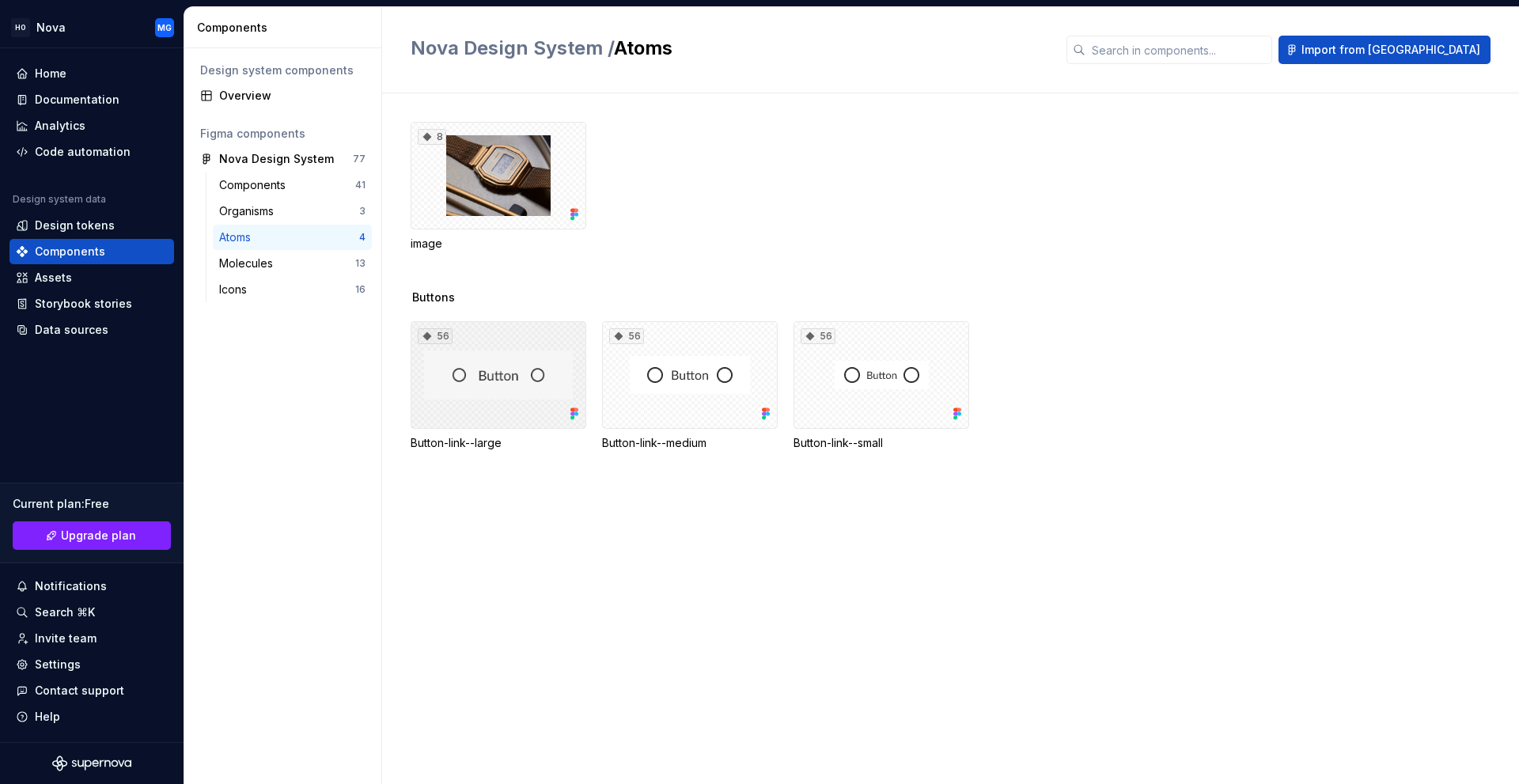
click at [531, 387] on div "56" at bounding box center [498, 375] width 175 height 108
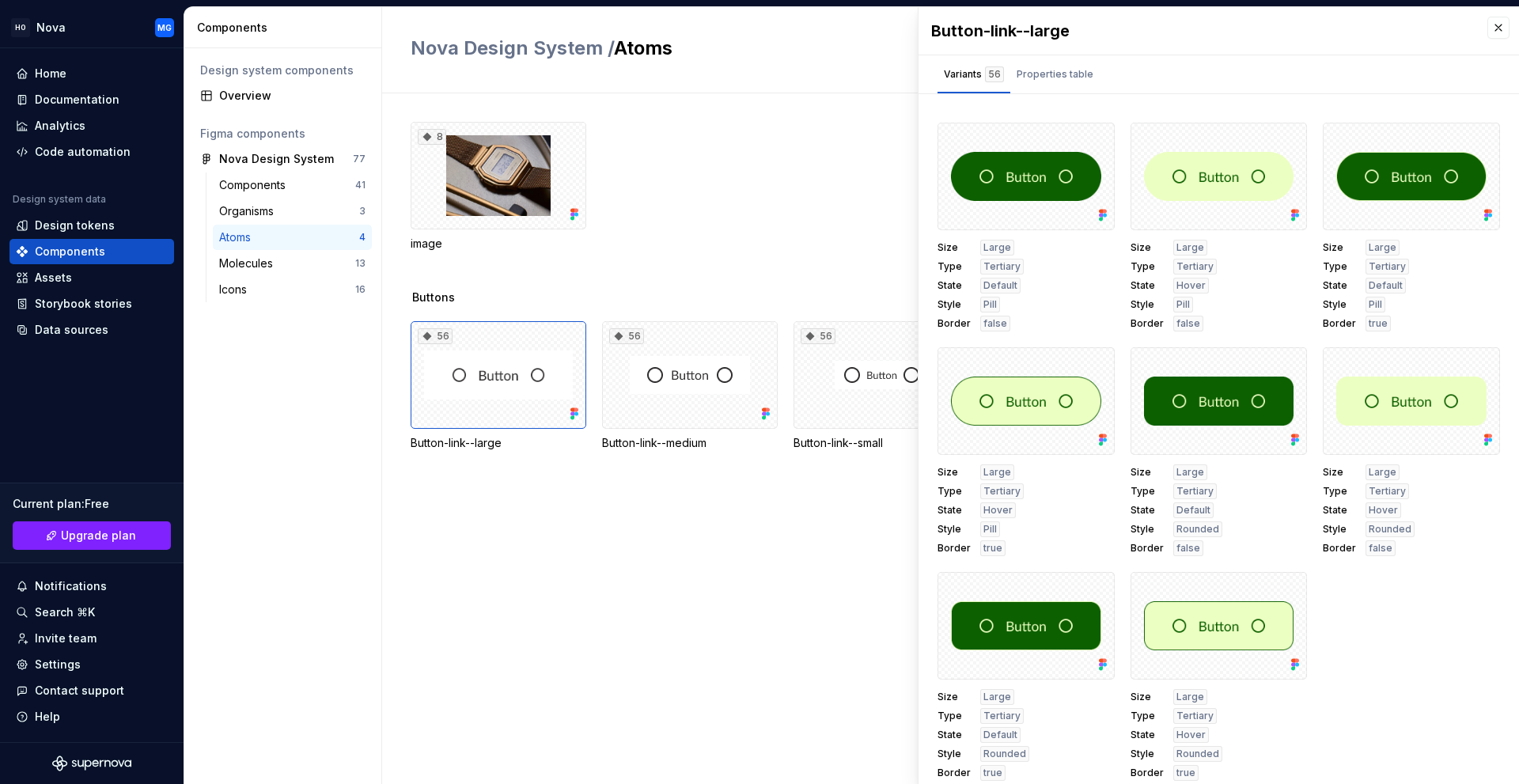
scroll to position [3579, 0]
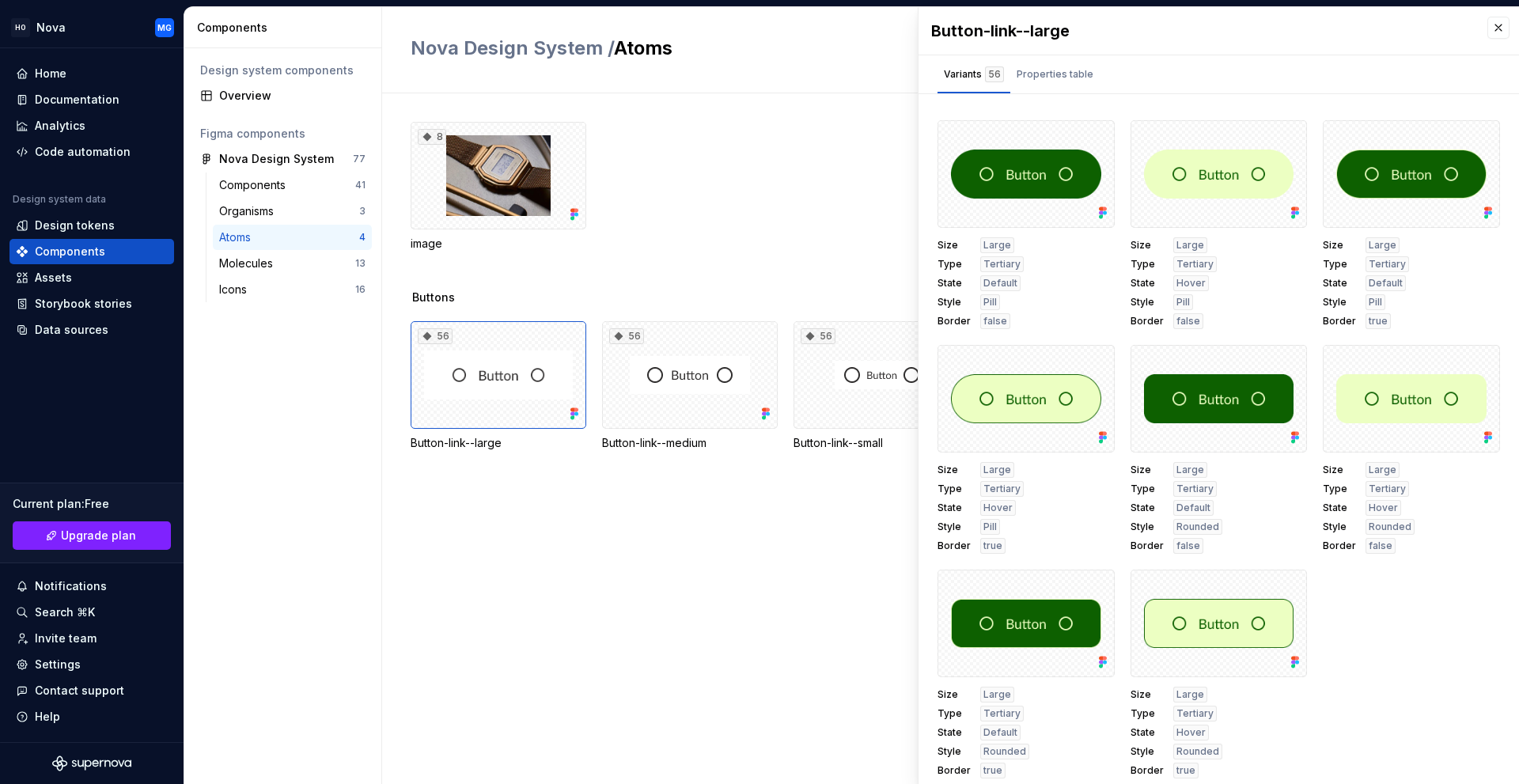
click at [477, 547] on div "8 image Buttons 56 Button-link--large 56 Button-link--medium 56 Button-link--sm…" at bounding box center [965, 438] width 1108 height 690
click at [1490, 22] on button "button" at bounding box center [1498, 28] width 22 height 22
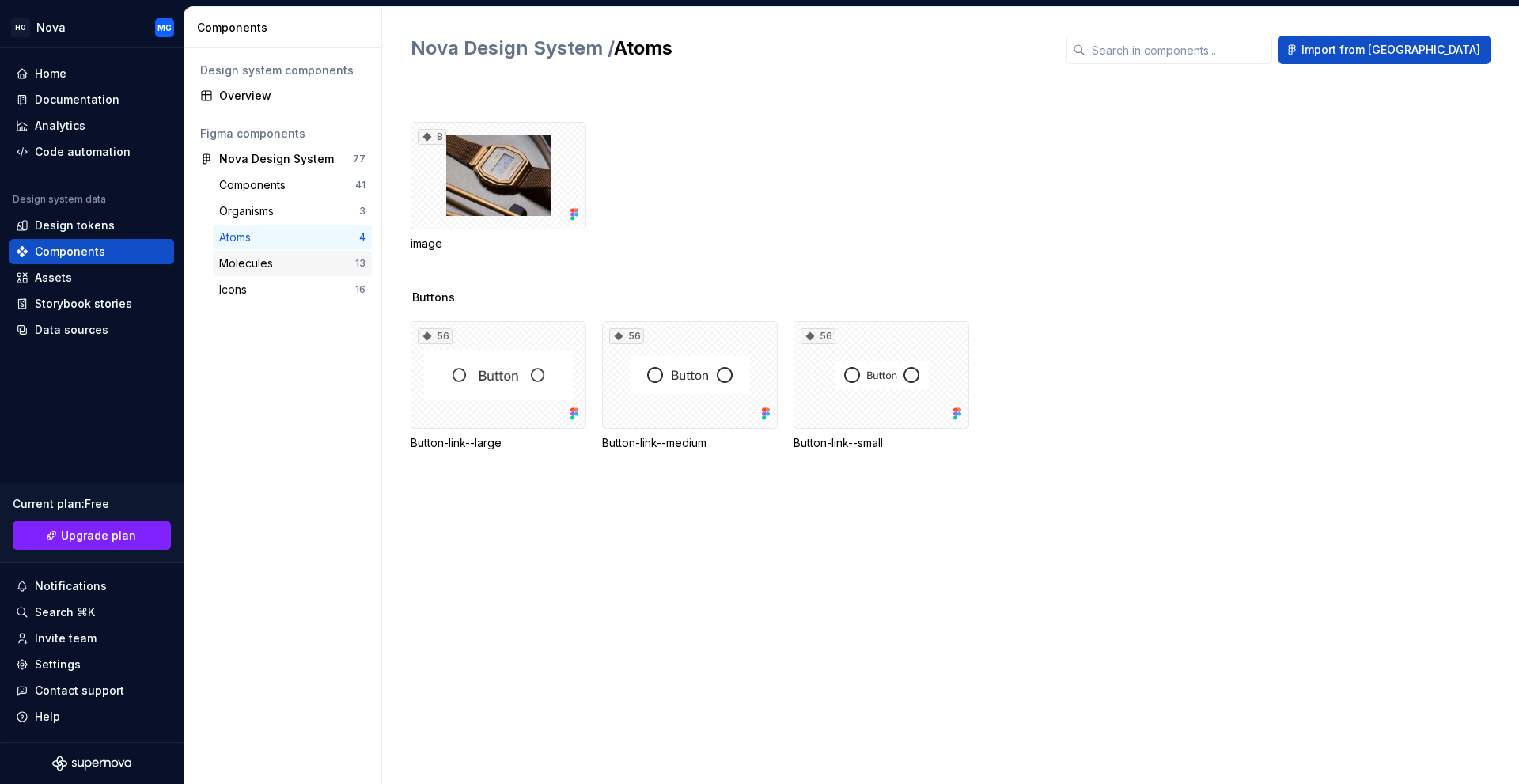
click at [239, 266] on div "Molecules" at bounding box center [249, 263] width 60 height 16
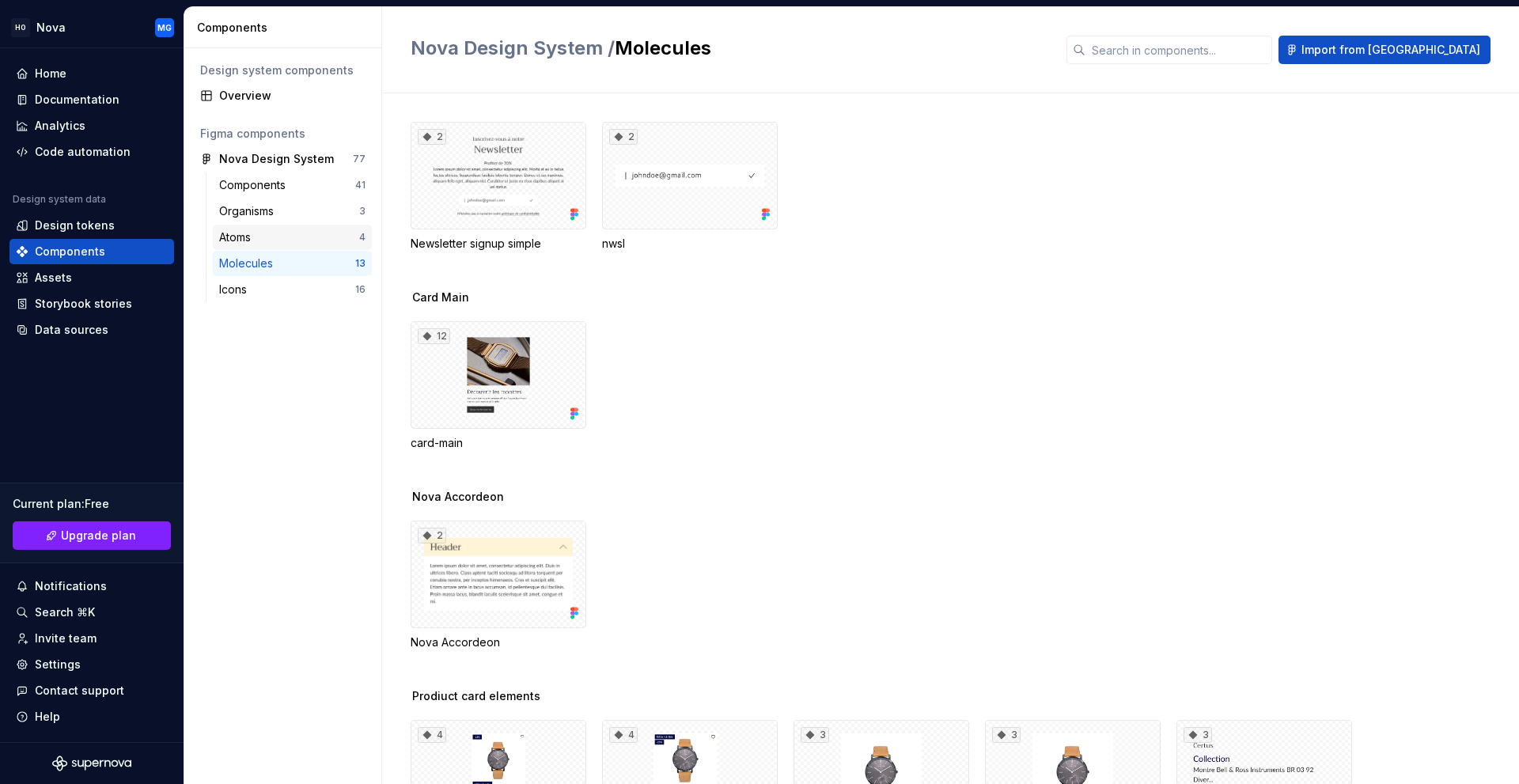
click at [282, 235] on div "Atoms" at bounding box center [289, 237] width 140 height 16
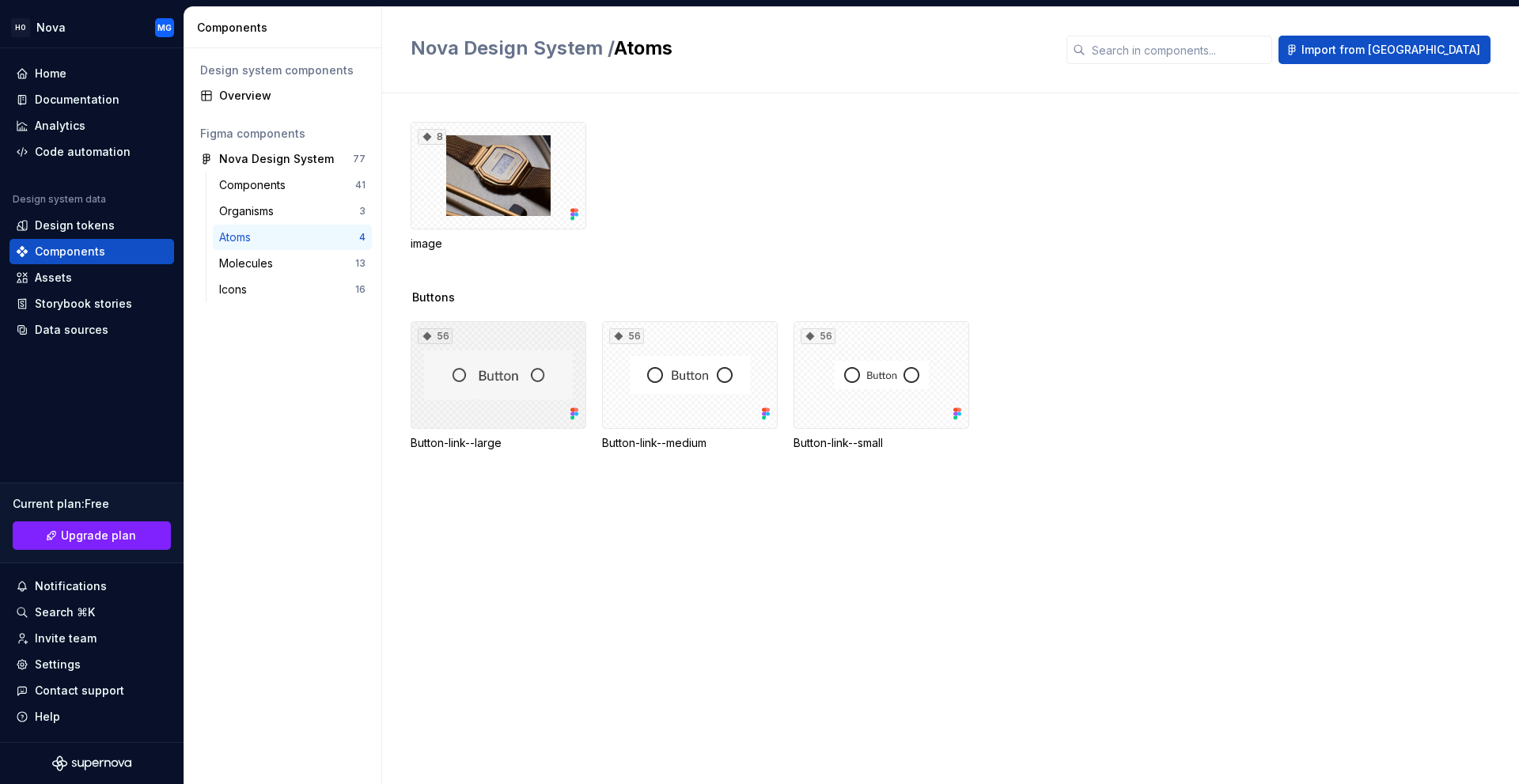
click at [495, 381] on div "56" at bounding box center [498, 375] width 175 height 108
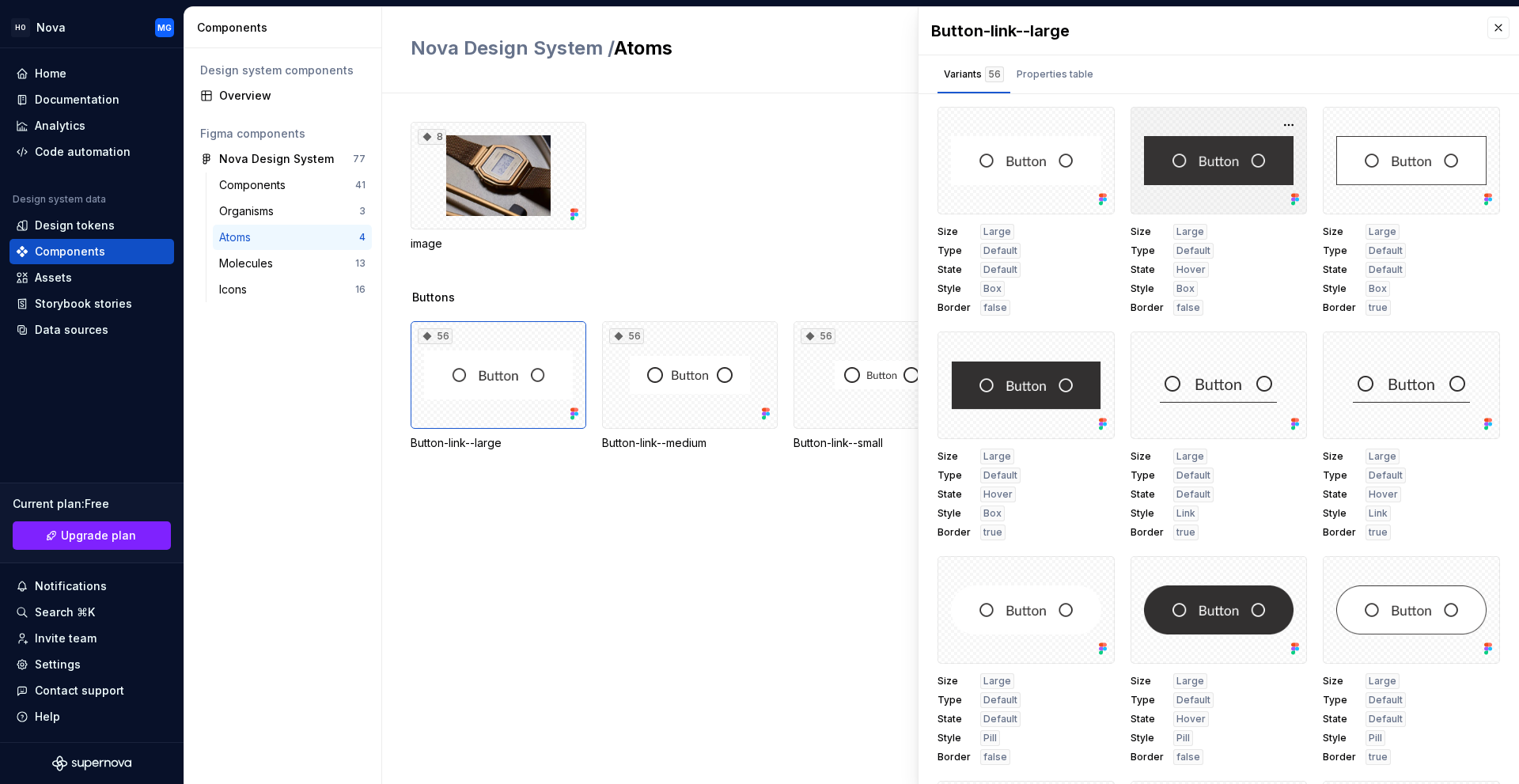
click at [1222, 162] on div at bounding box center [1219, 160] width 177 height 108
click at [1206, 149] on div at bounding box center [1219, 160] width 177 height 108
click at [1063, 81] on div "Properties table" at bounding box center [1056, 74] width 90 height 25
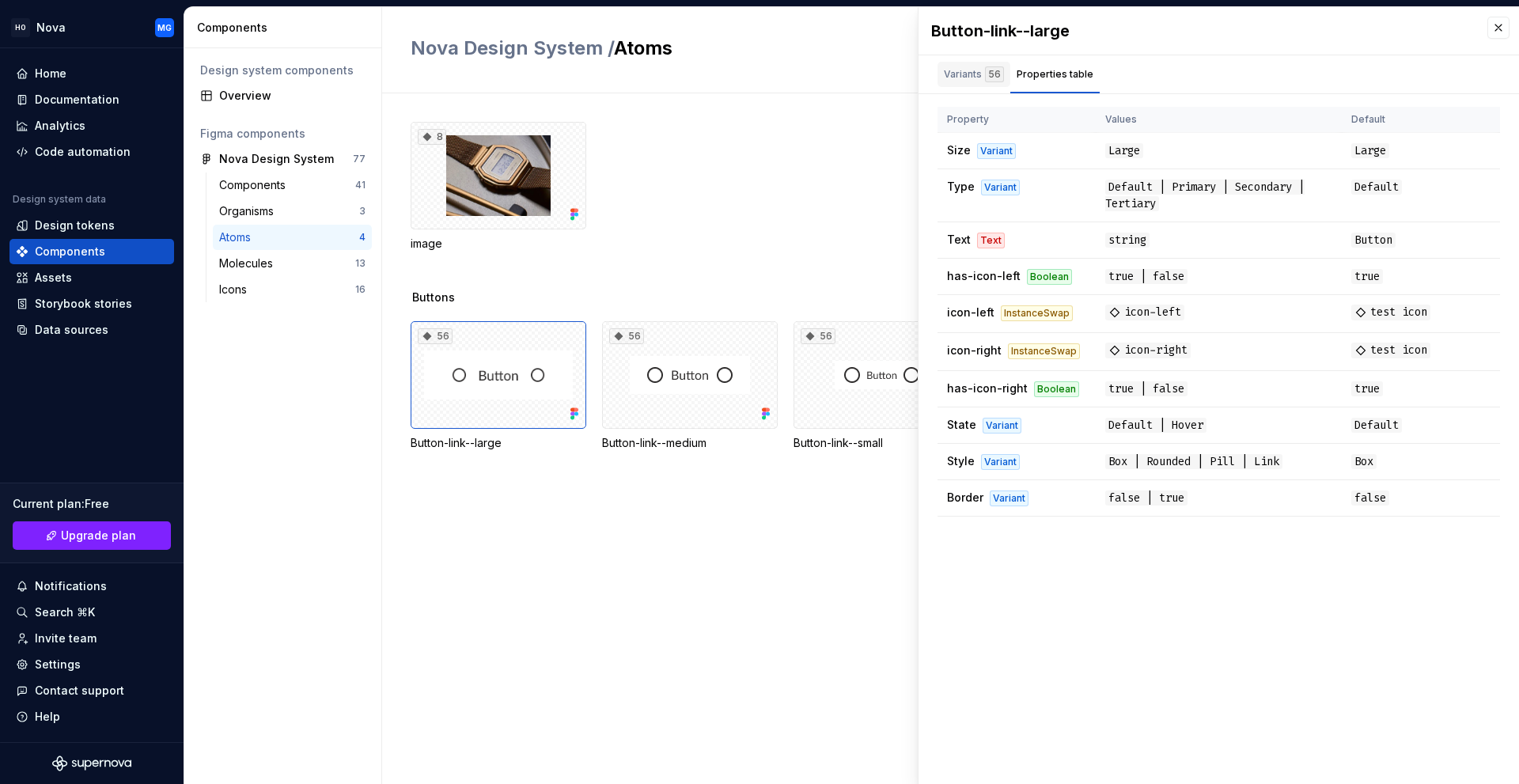
click at [954, 75] on div "Variants 56" at bounding box center [974, 75] width 60 height 16
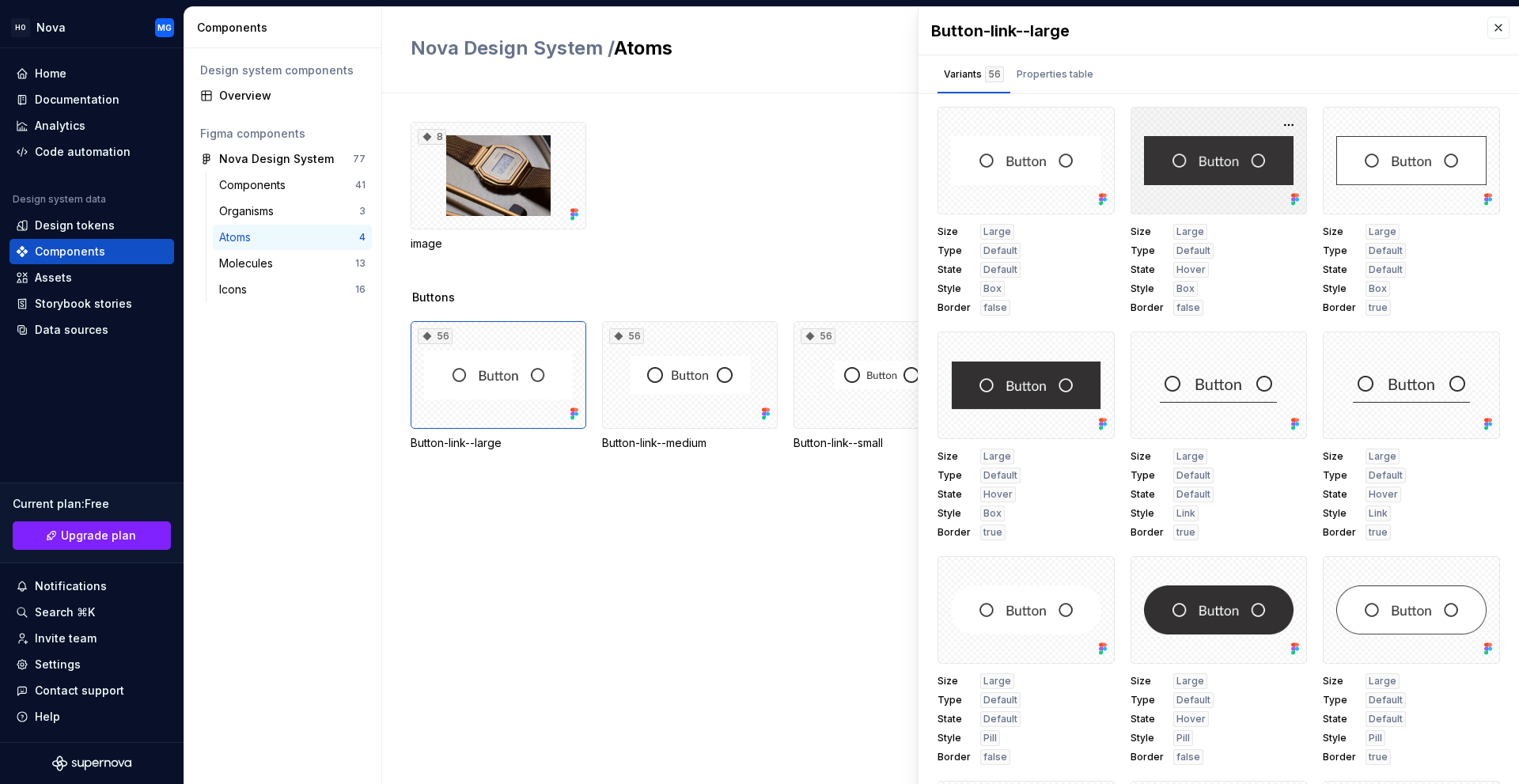
click at [1174, 184] on div at bounding box center [1219, 160] width 177 height 108
click at [1279, 123] on button "button" at bounding box center [1289, 125] width 22 height 22
click at [1160, 204] on div at bounding box center [1219, 160] width 177 height 108
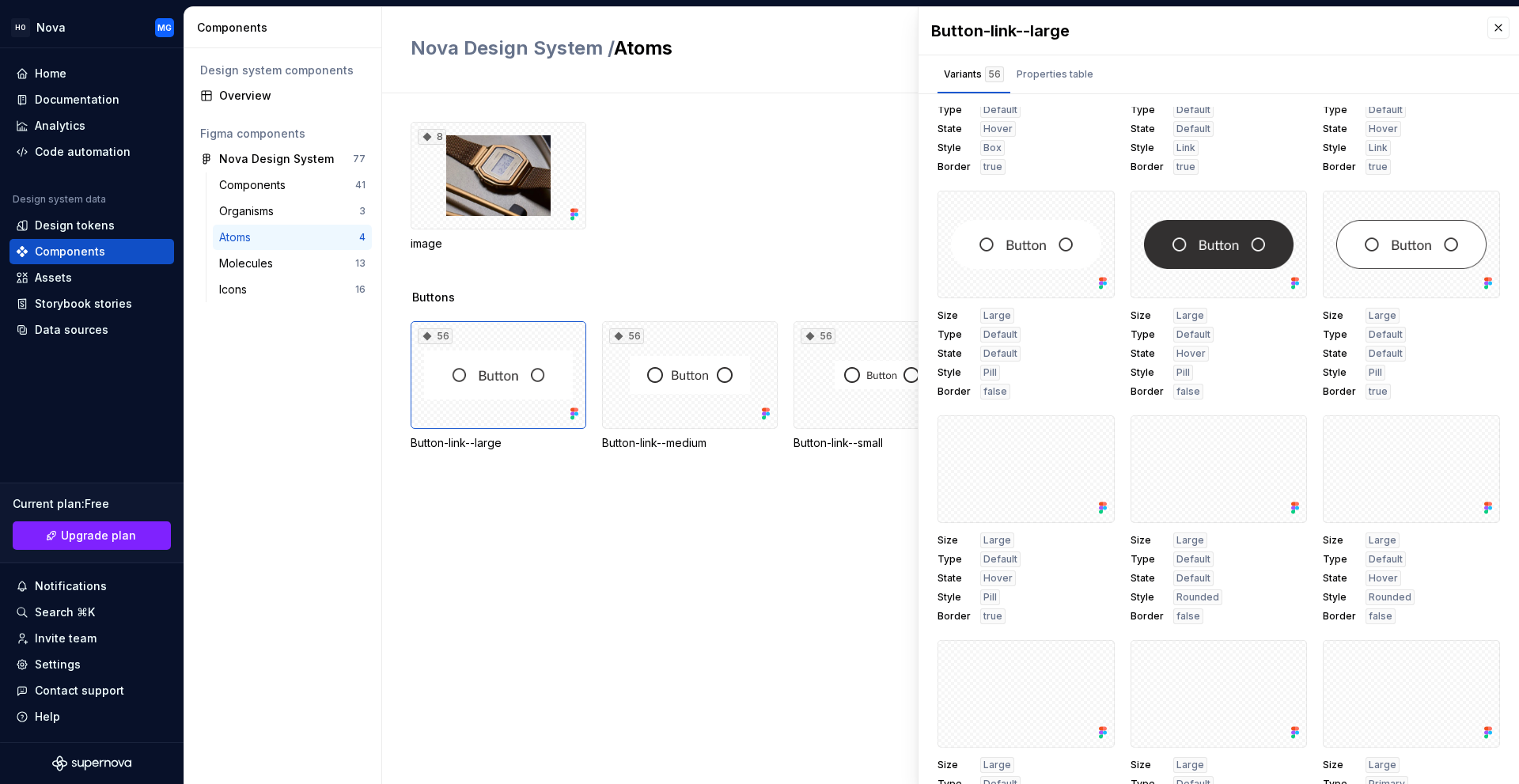
scroll to position [395, 0]
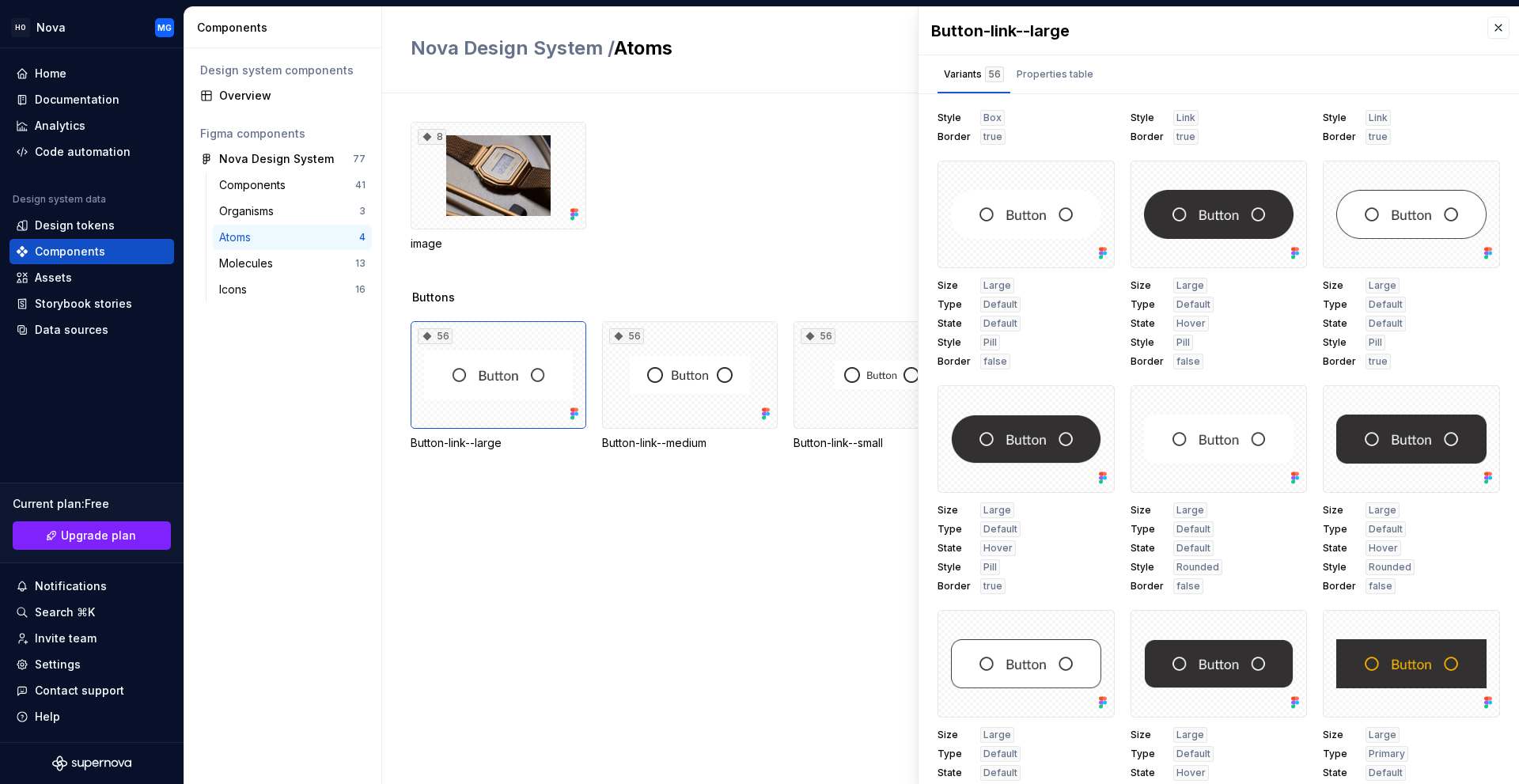
drag, startPoint x: 1490, startPoint y: 25, endPoint x: 1429, endPoint y: 50, distance: 65.9
click at [1489, 27] on button "button" at bounding box center [1498, 28] width 22 height 22
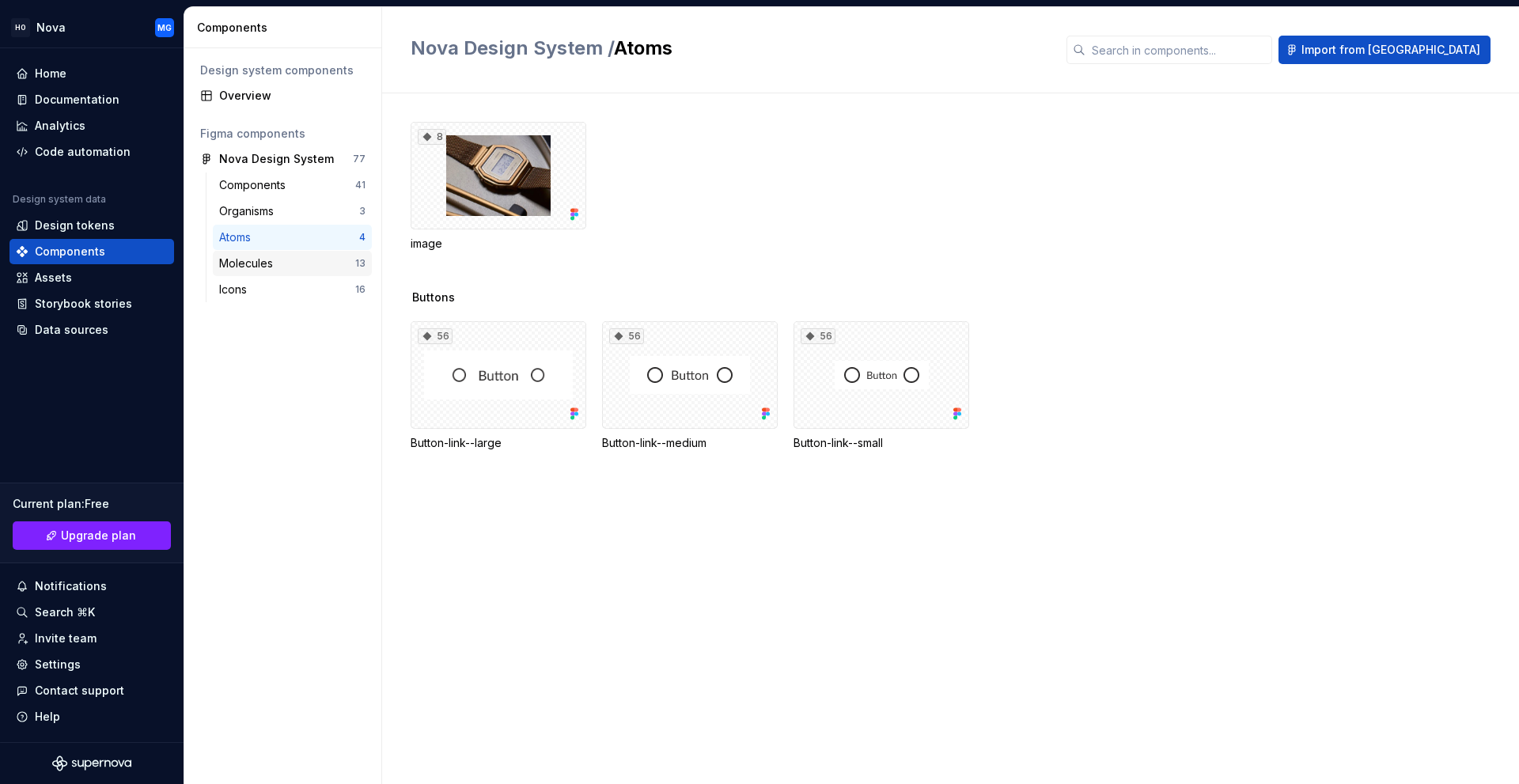
click at [263, 262] on div "Molecules" at bounding box center [249, 263] width 60 height 16
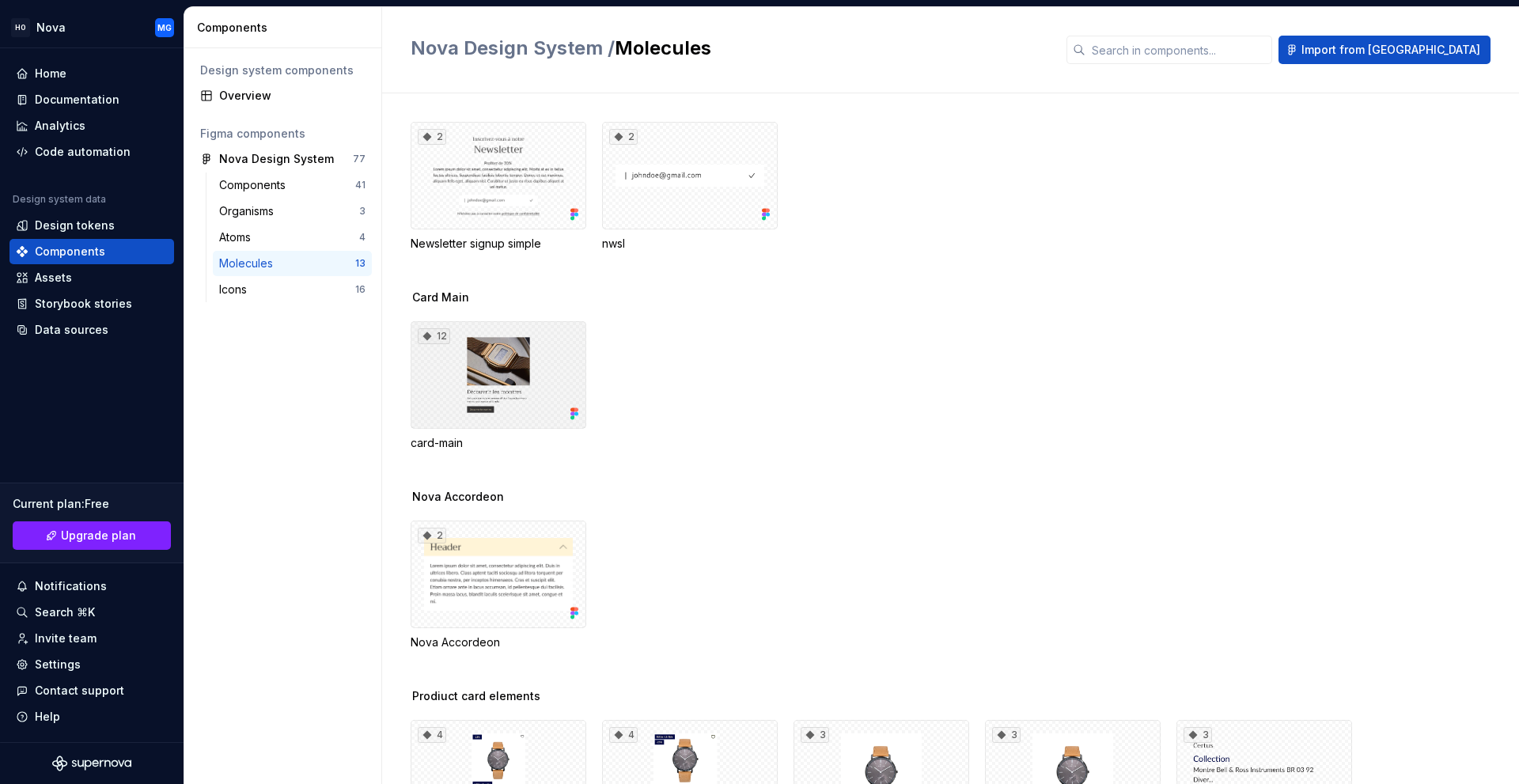
click at [489, 407] on div "12" at bounding box center [498, 375] width 175 height 108
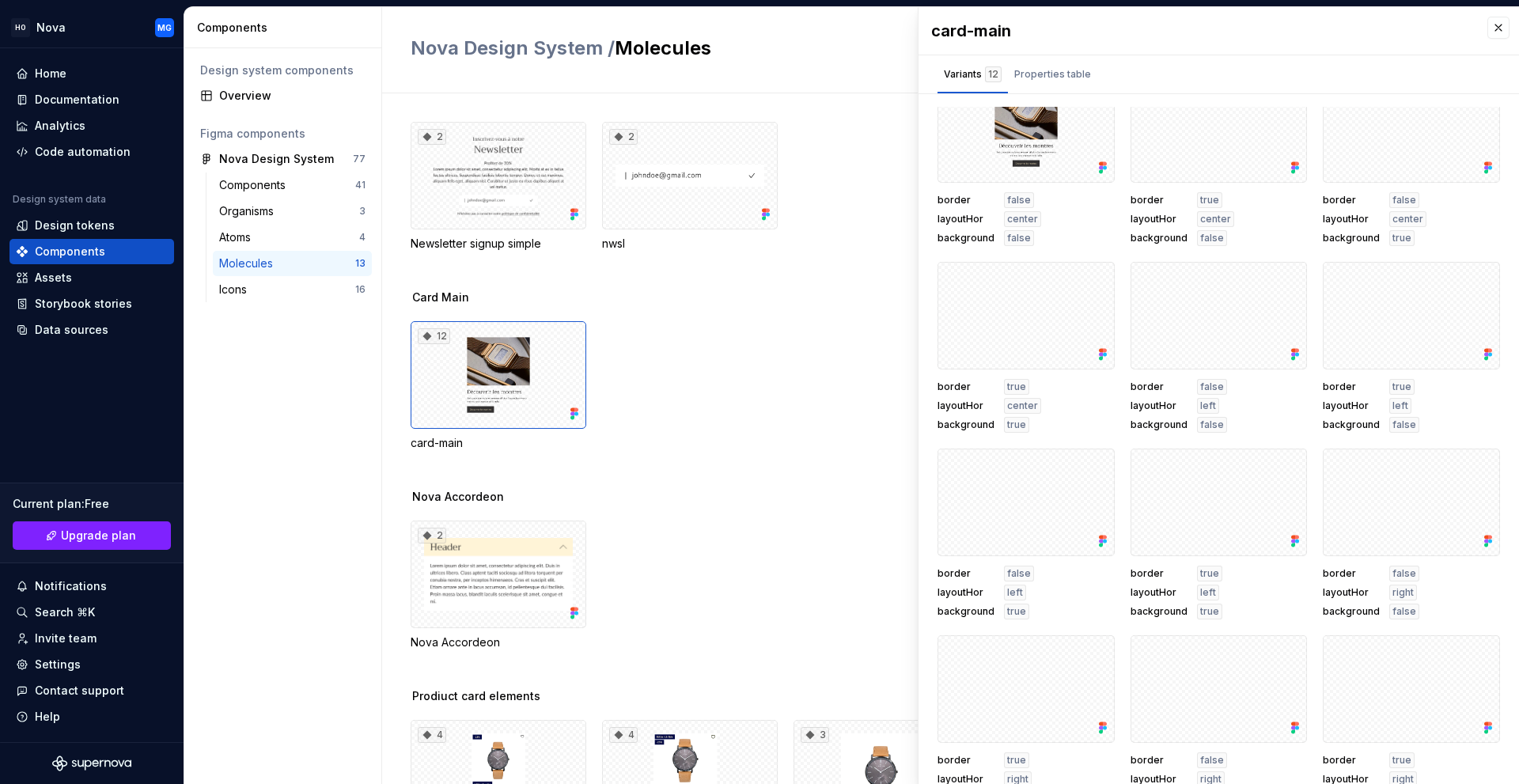
scroll to position [60, 0]
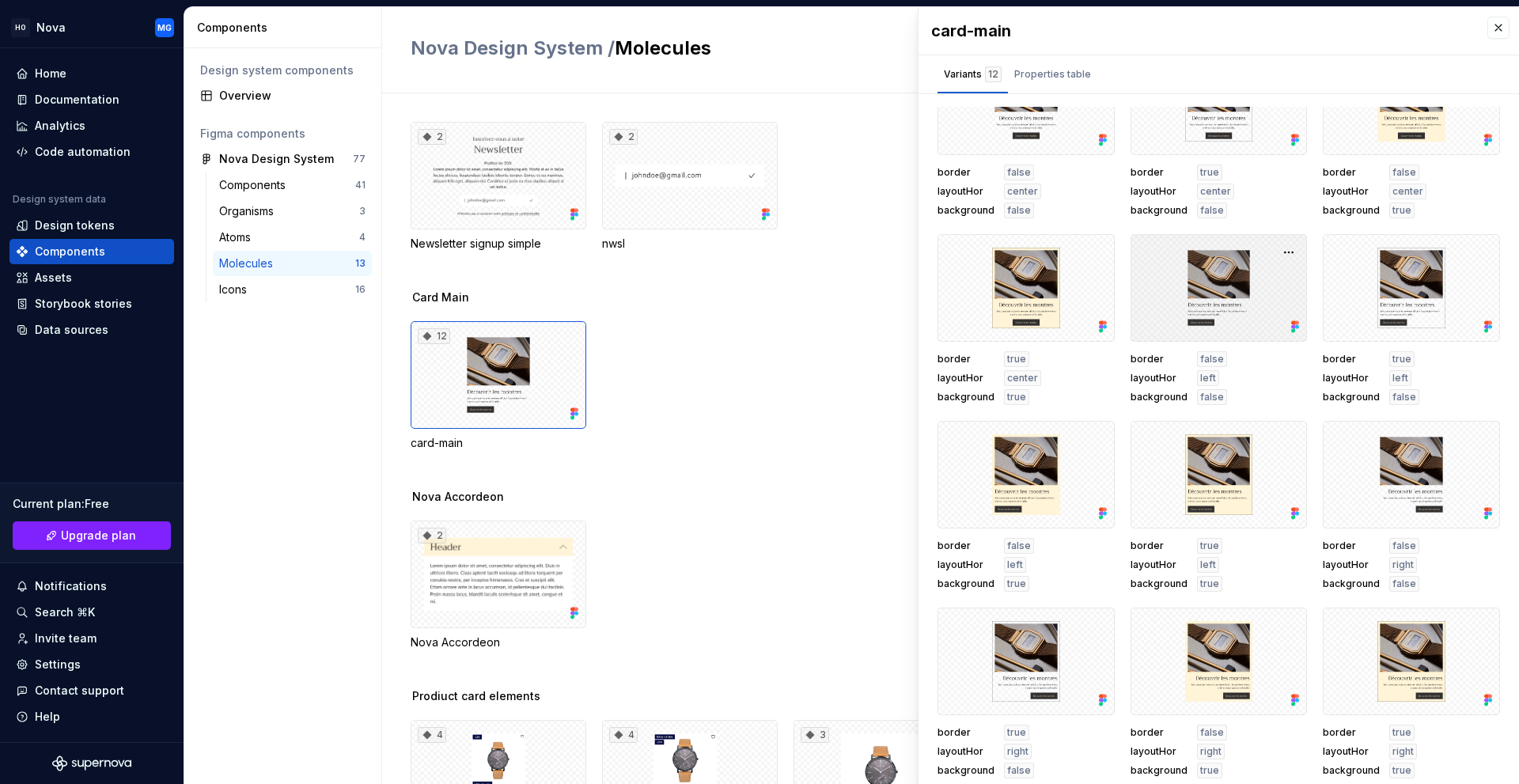
click at [1211, 311] on div at bounding box center [1219, 288] width 177 height 108
click at [1489, 24] on button "button" at bounding box center [1498, 28] width 22 height 22
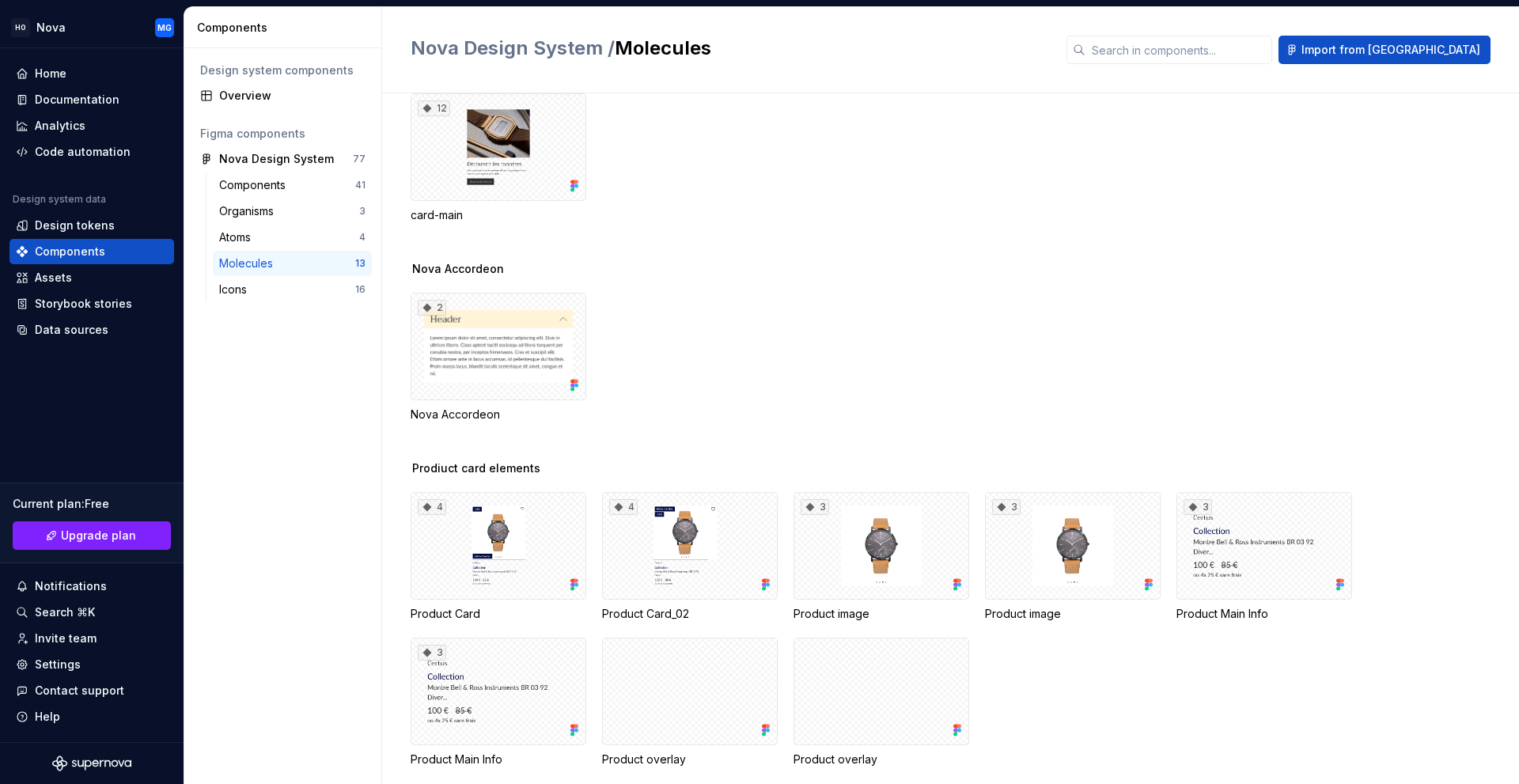
scroll to position [237, 0]
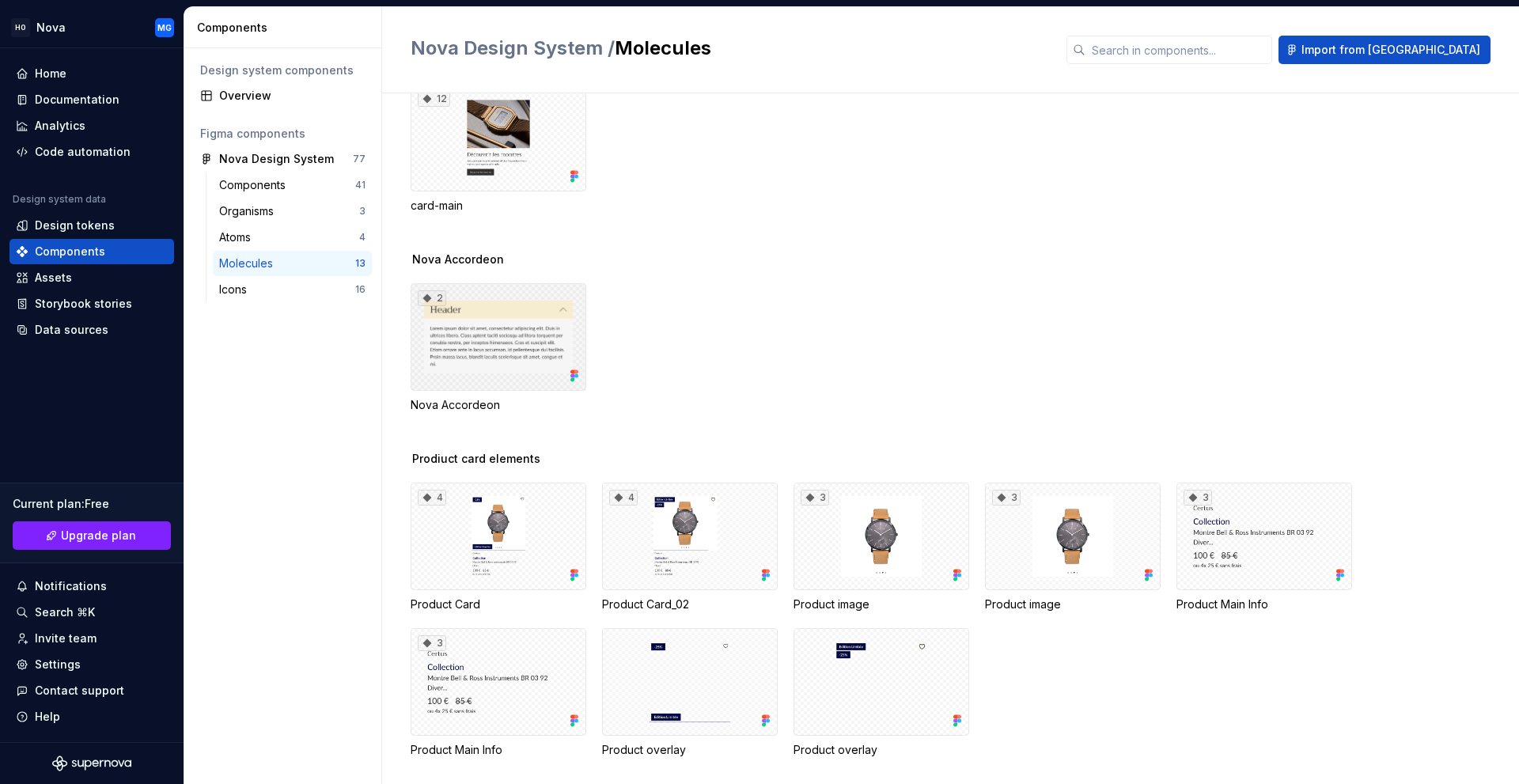
click at [524, 365] on div "2" at bounding box center [498, 337] width 175 height 108
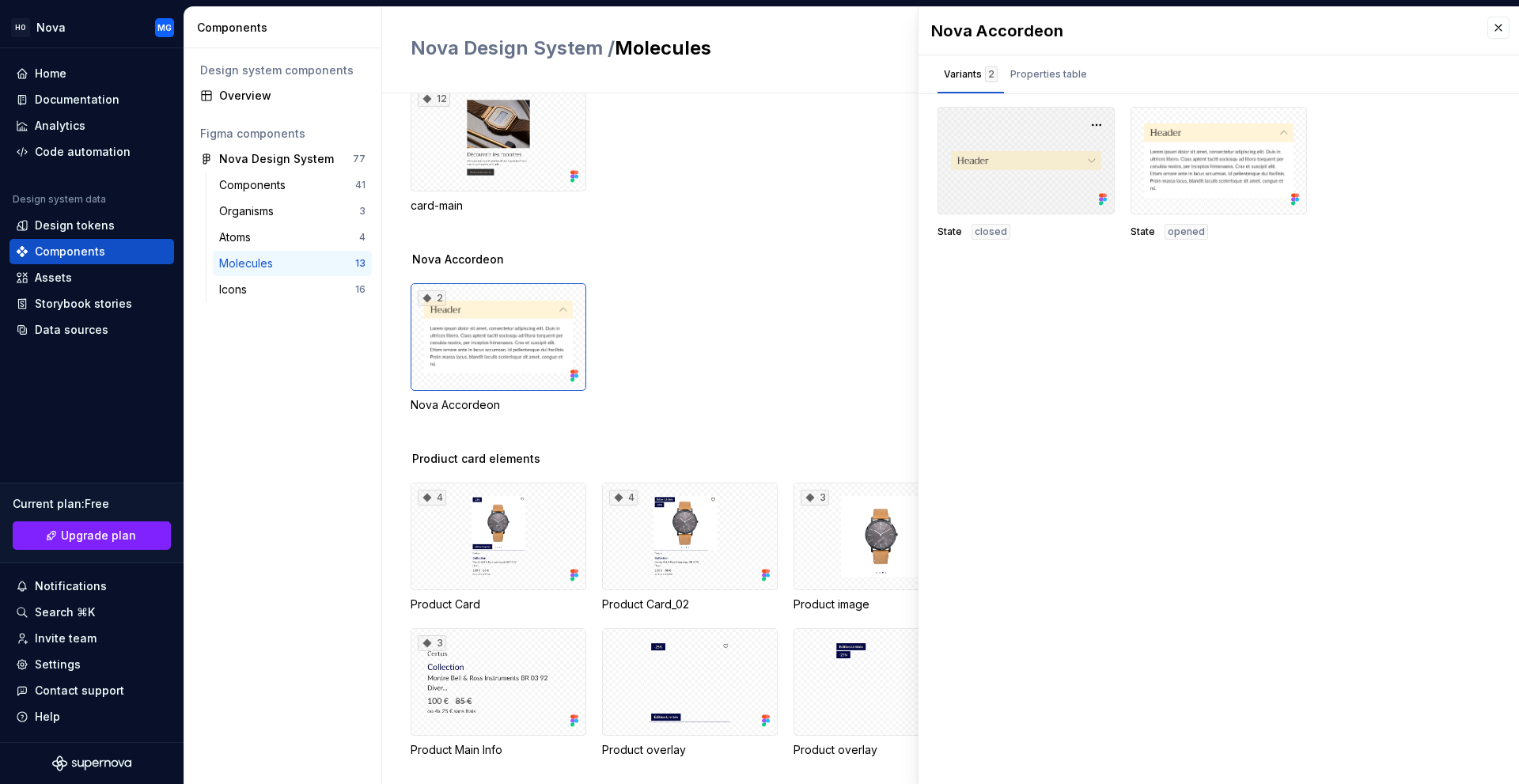
click at [1062, 156] on div at bounding box center [1027, 160] width 177 height 108
click at [1166, 160] on div at bounding box center [1219, 160] width 177 height 108
click at [1049, 78] on div "Properties table" at bounding box center [1049, 75] width 77 height 16
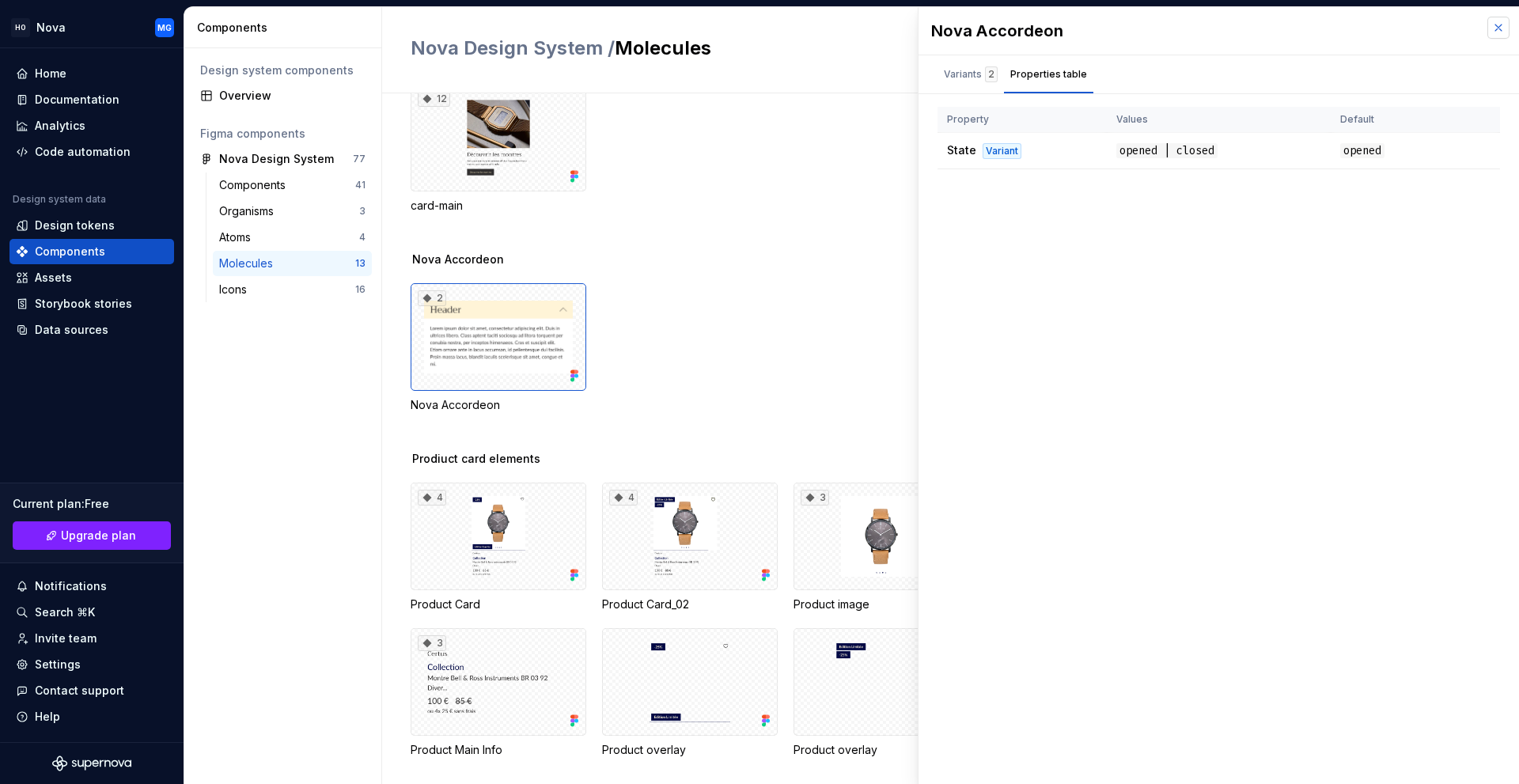
click at [1490, 33] on button "button" at bounding box center [1498, 28] width 22 height 22
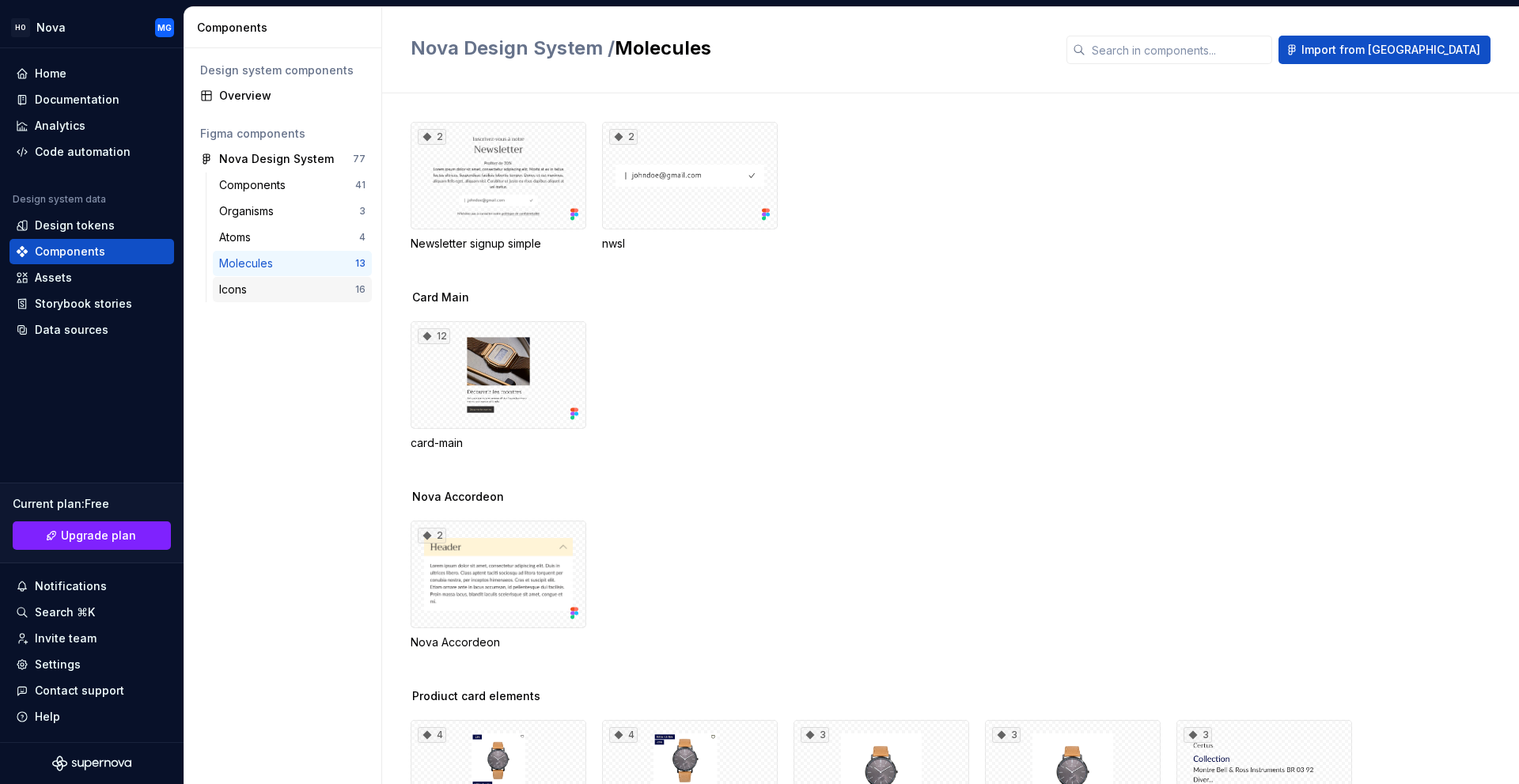
click at [236, 300] on div "Icons 16" at bounding box center [293, 289] width 159 height 25
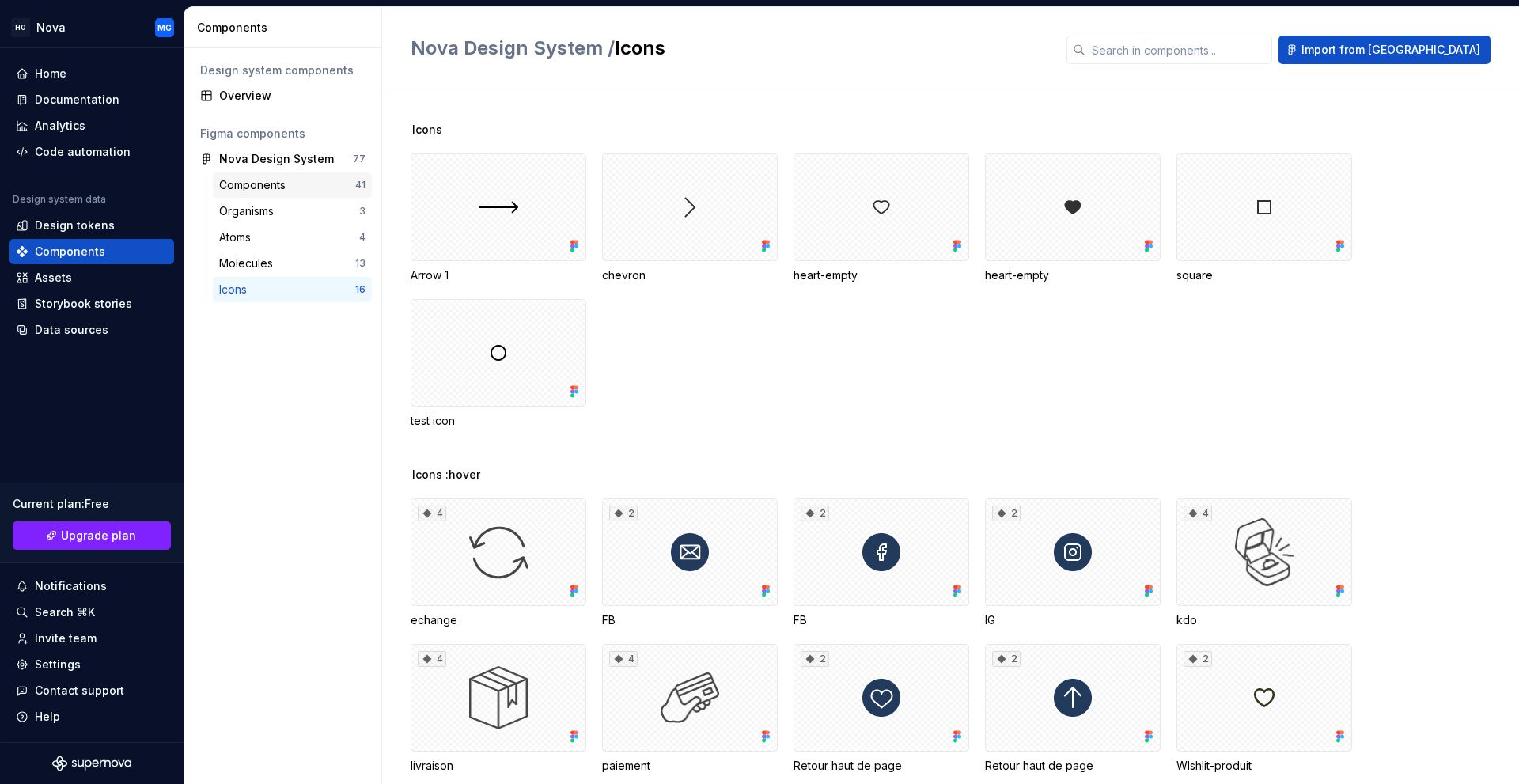
click at [290, 188] on div "Components" at bounding box center [255, 185] width 73 height 16
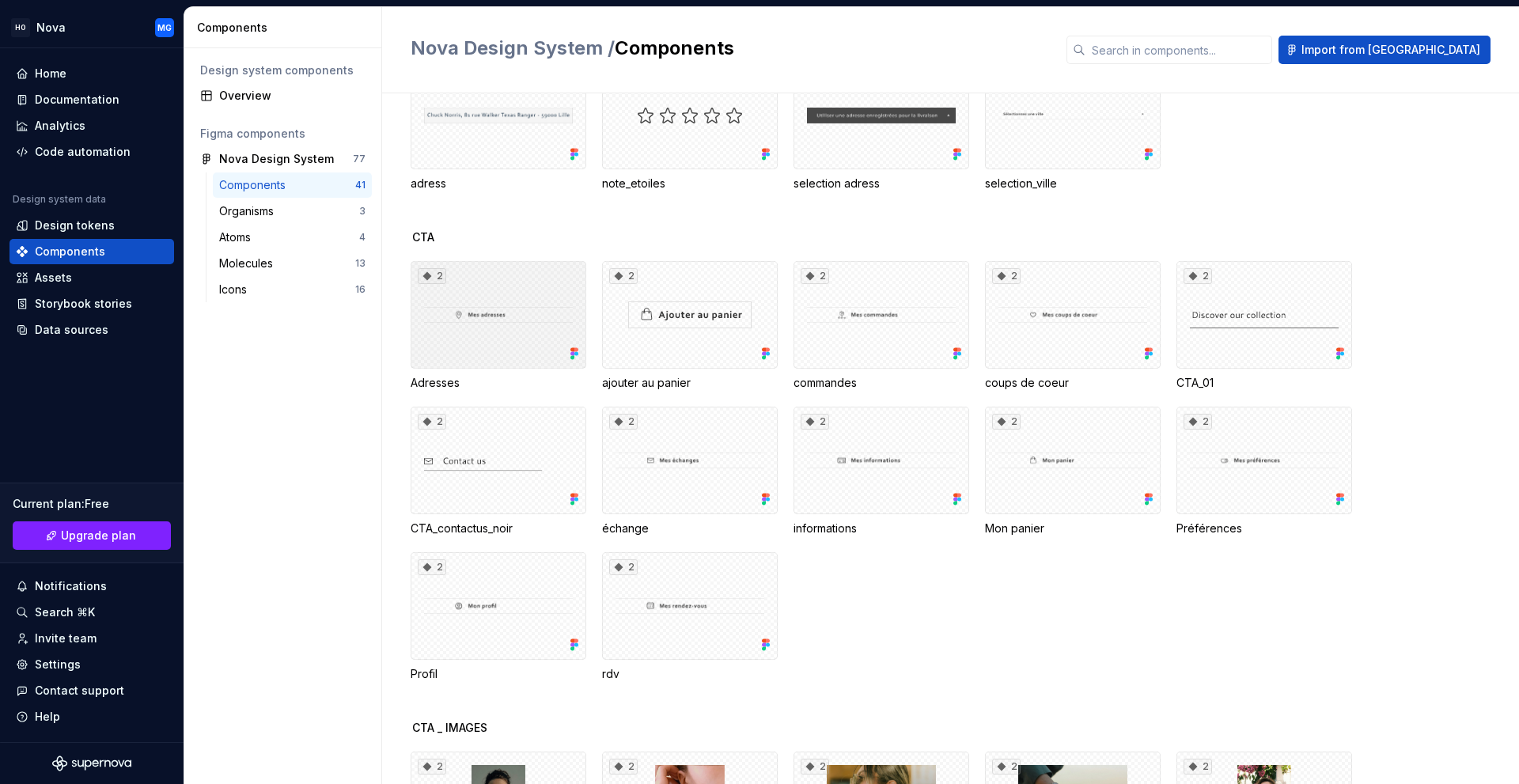
scroll to position [237, 0]
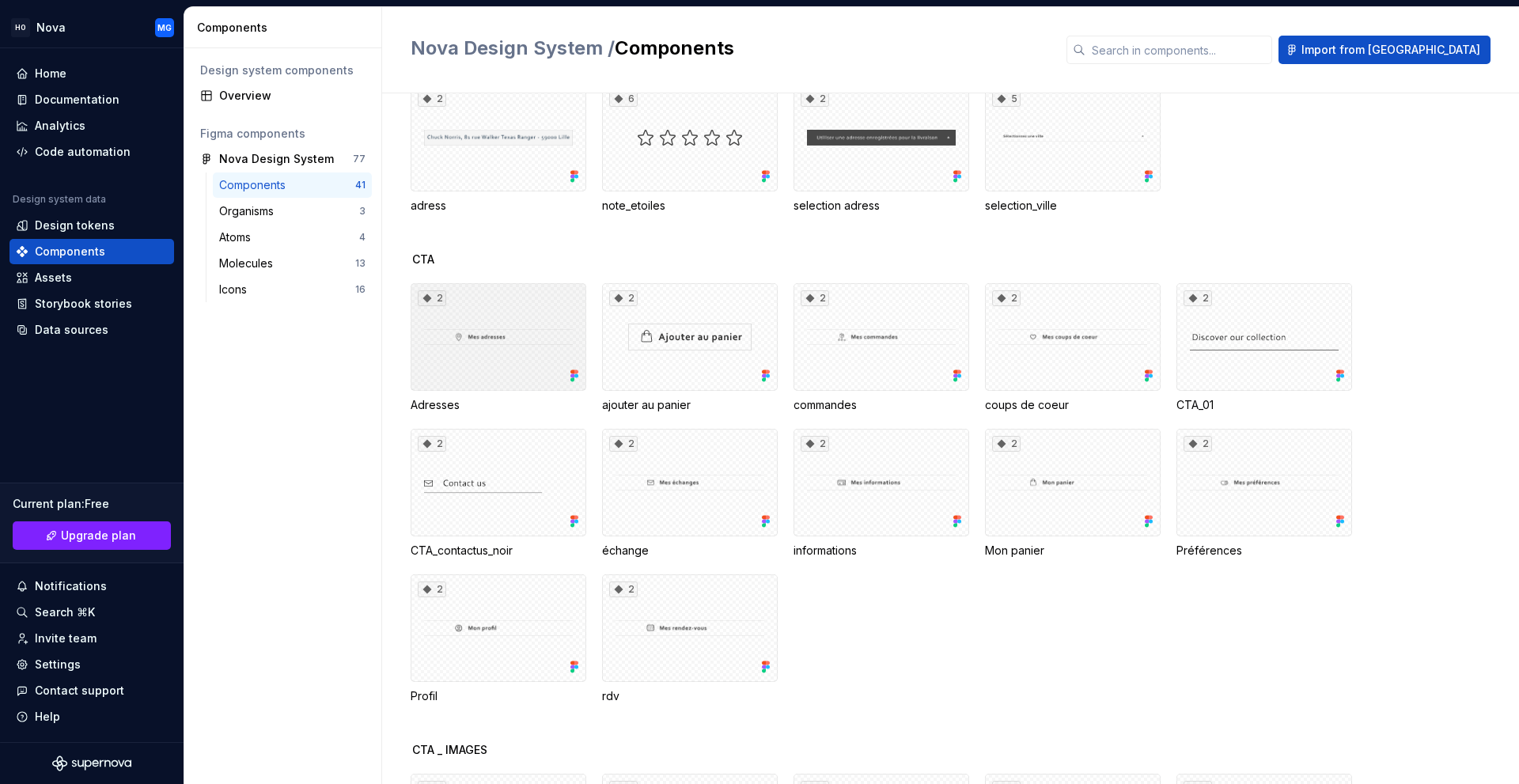
click at [562, 312] on div "2" at bounding box center [498, 337] width 175 height 108
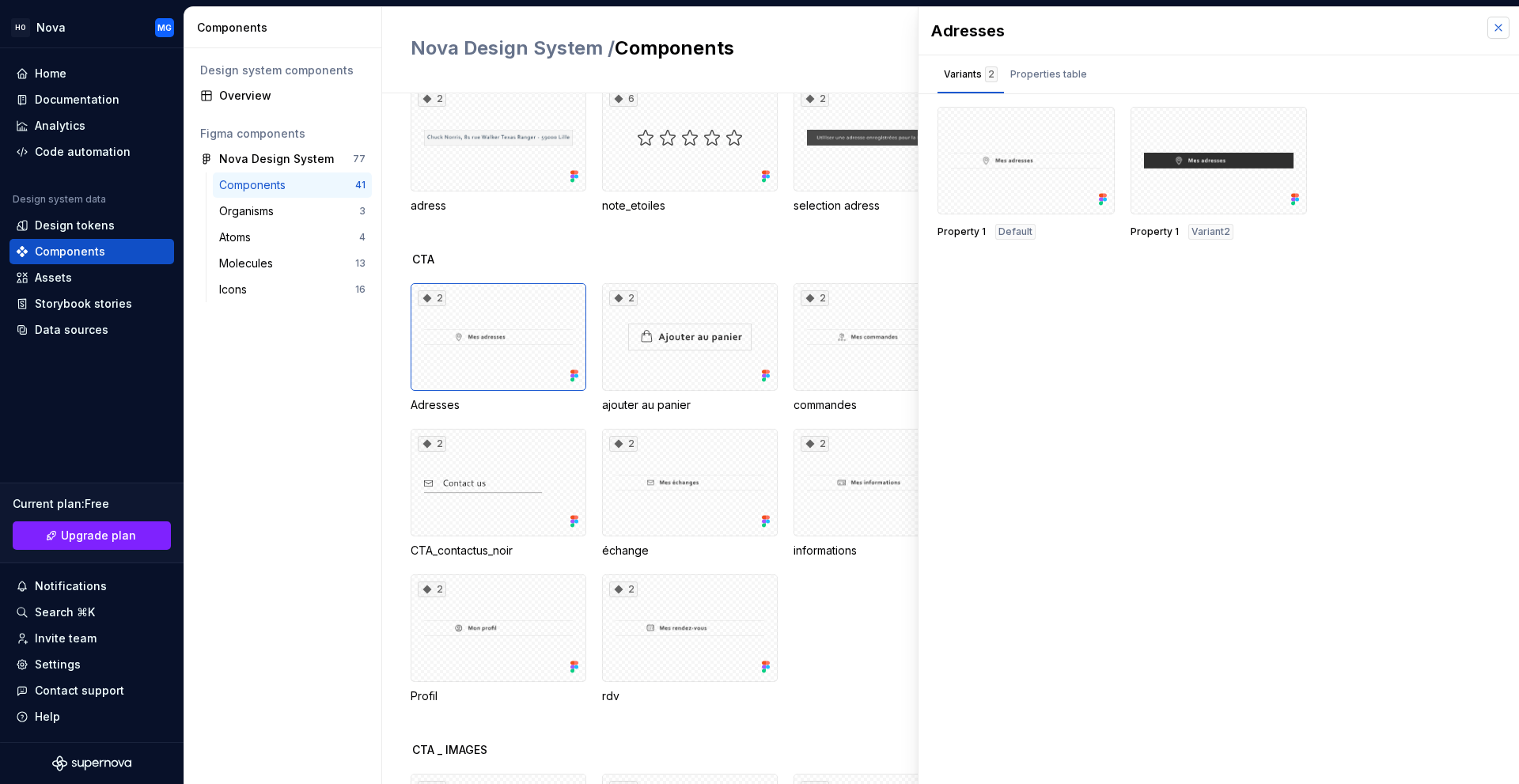
click at [1498, 30] on button "button" at bounding box center [1498, 28] width 22 height 22
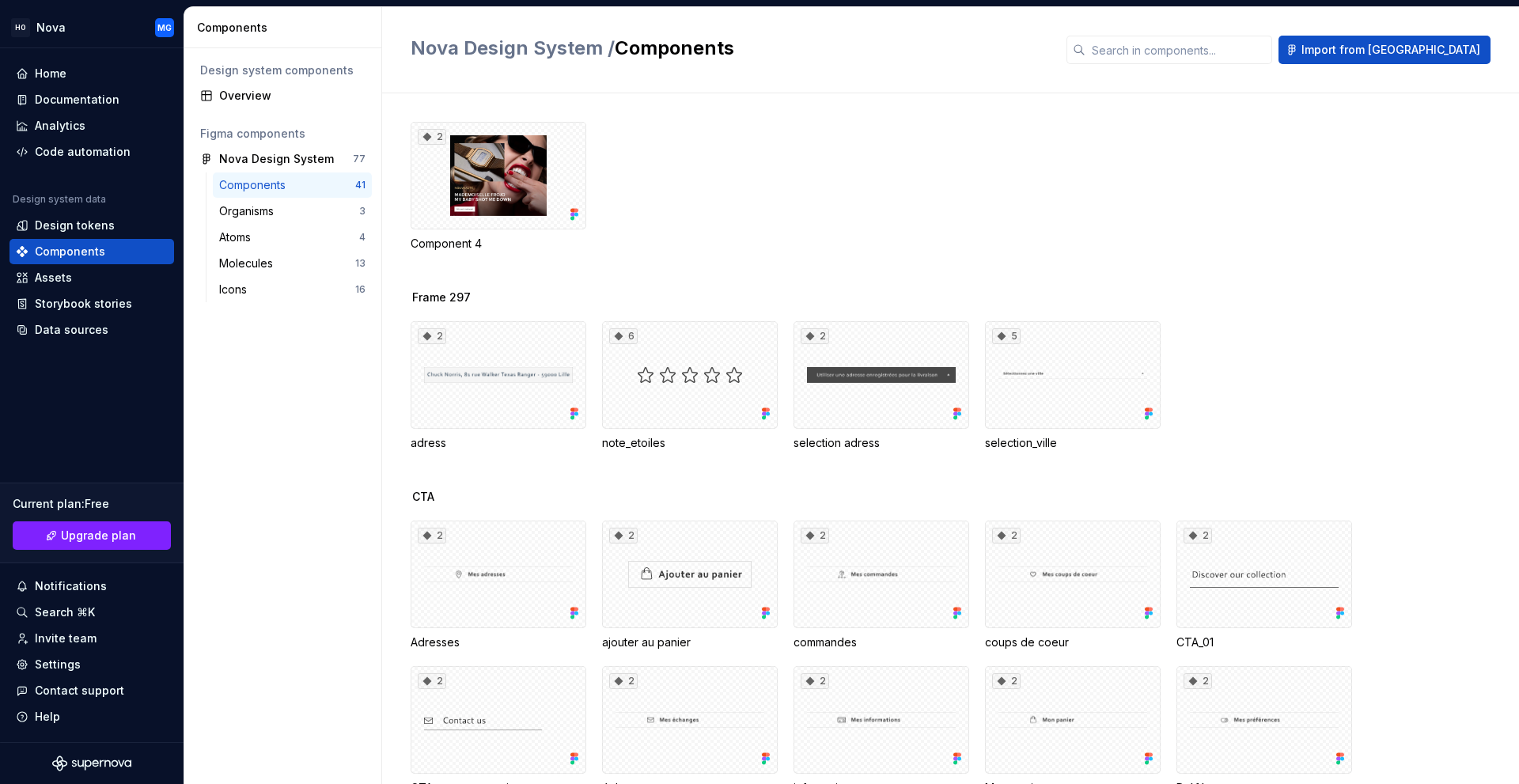
drag, startPoint x: 480, startPoint y: 197, endPoint x: 891, endPoint y: 238, distance: 413.0
click at [891, 238] on div "2 Component 4" at bounding box center [965, 186] width 1108 height 130
click at [429, 135] on icon at bounding box center [428, 136] width 9 height 9
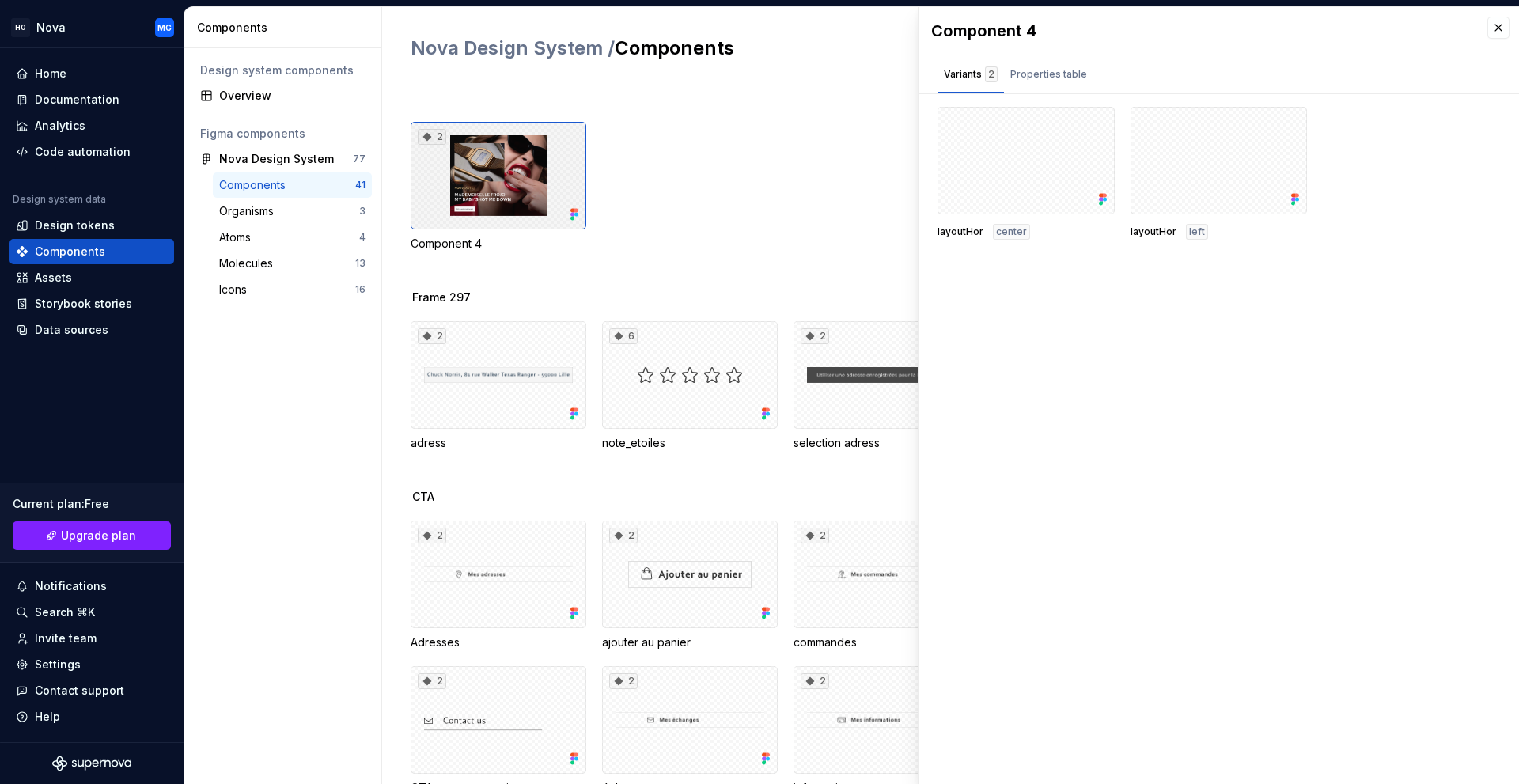
click at [429, 135] on icon at bounding box center [428, 136] width 9 height 9
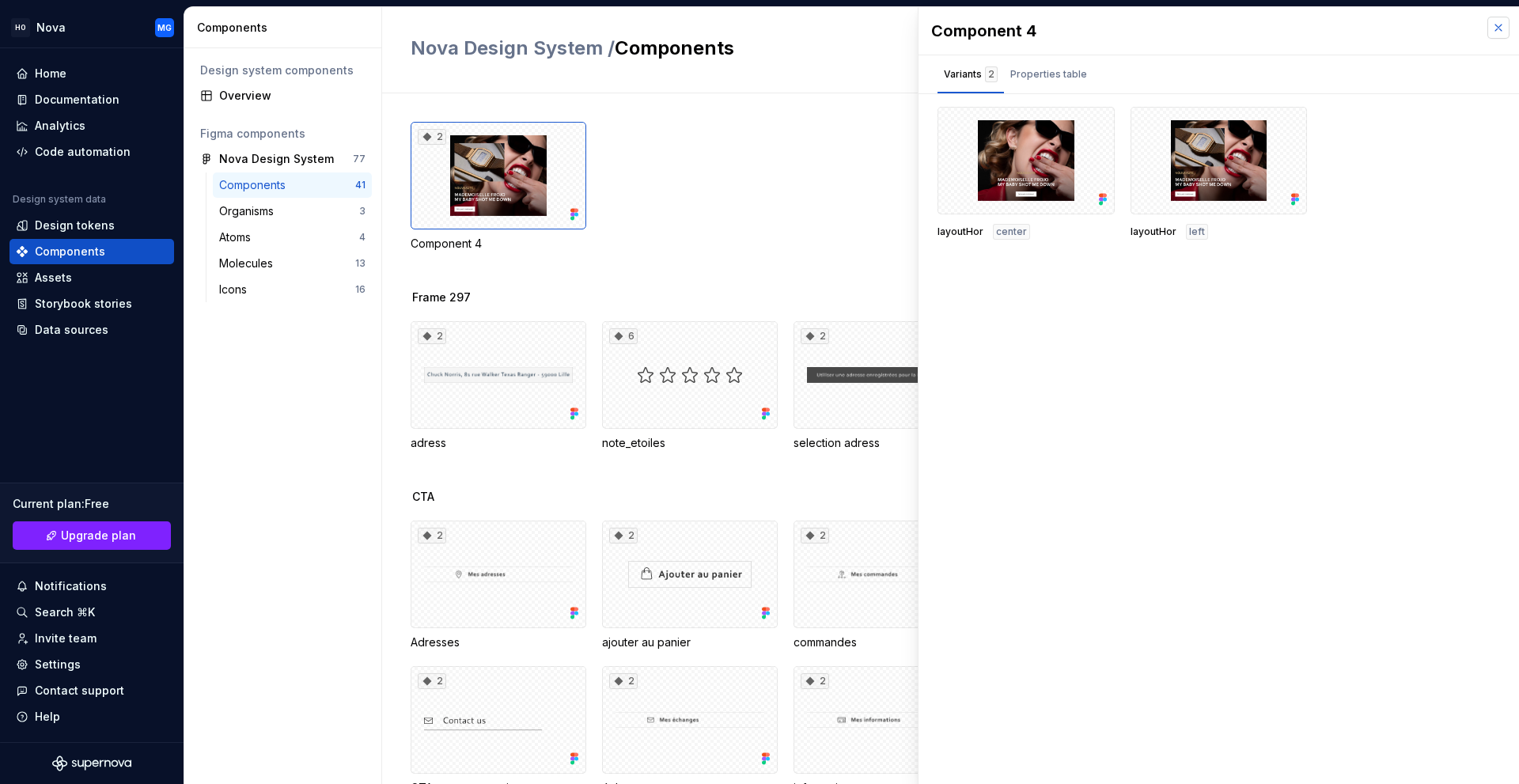
click at [1496, 29] on button "button" at bounding box center [1498, 28] width 22 height 22
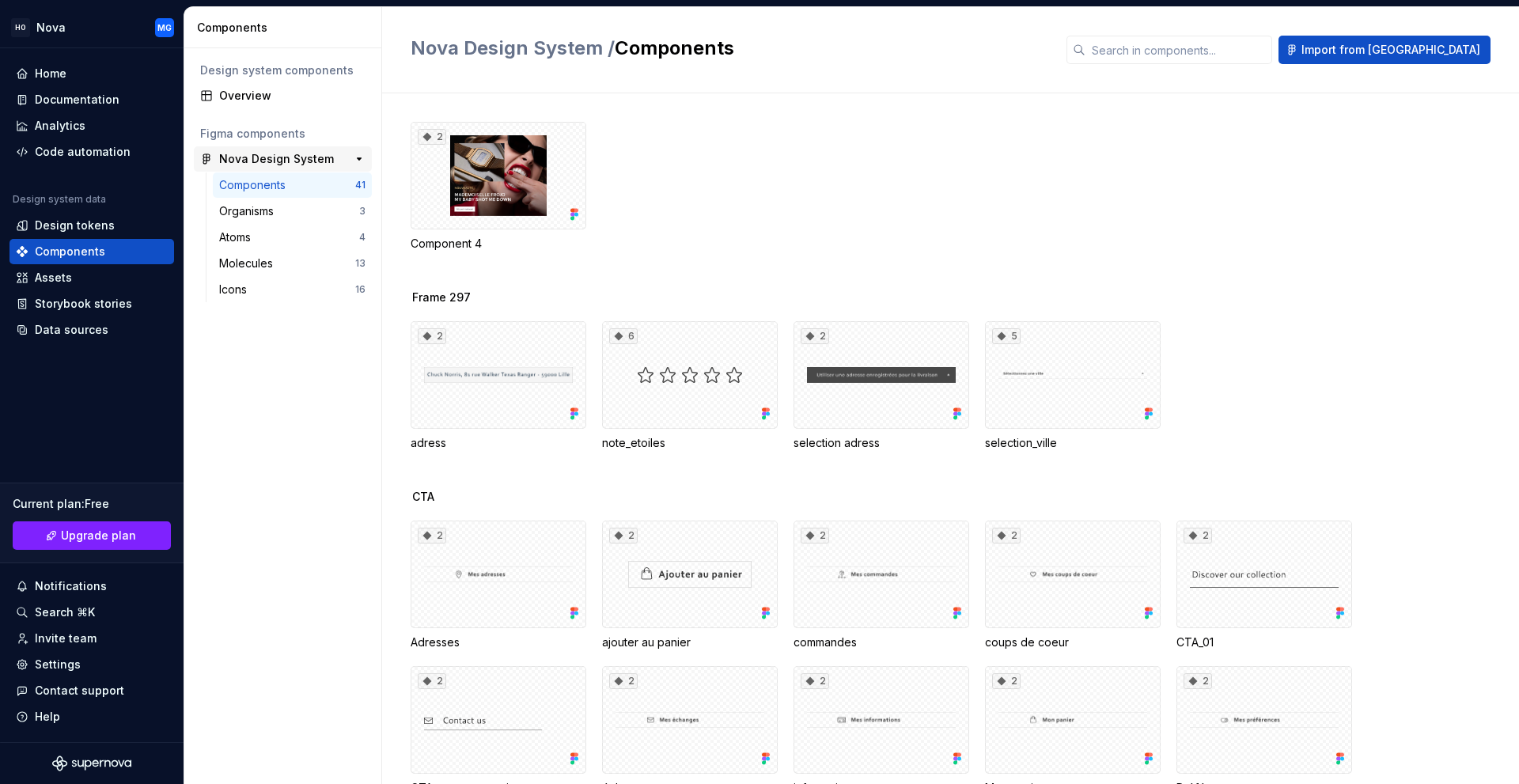
click at [270, 162] on div "Nova Design System" at bounding box center [276, 159] width 115 height 16
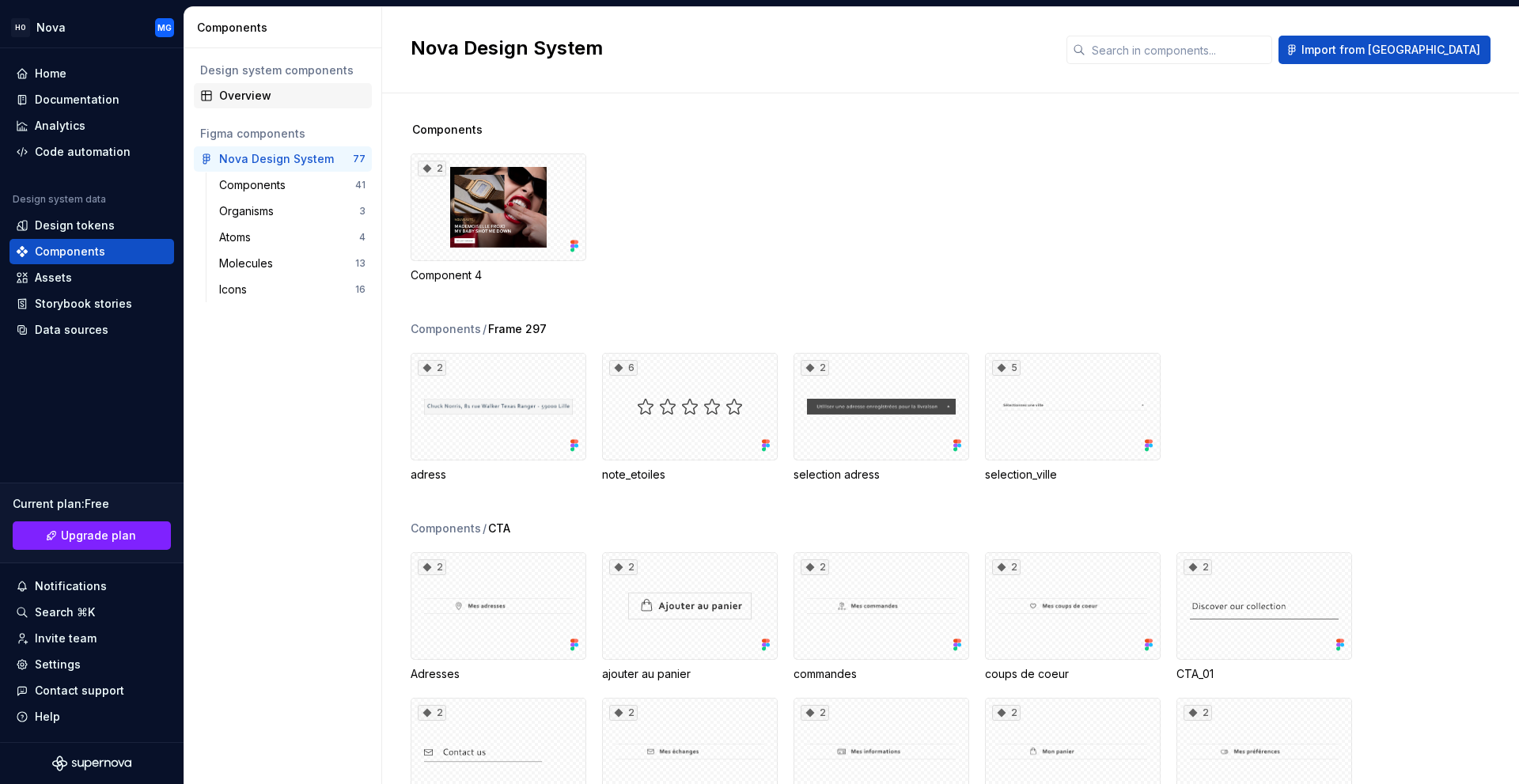
click at [251, 102] on div "Overview" at bounding box center [292, 96] width 147 height 16
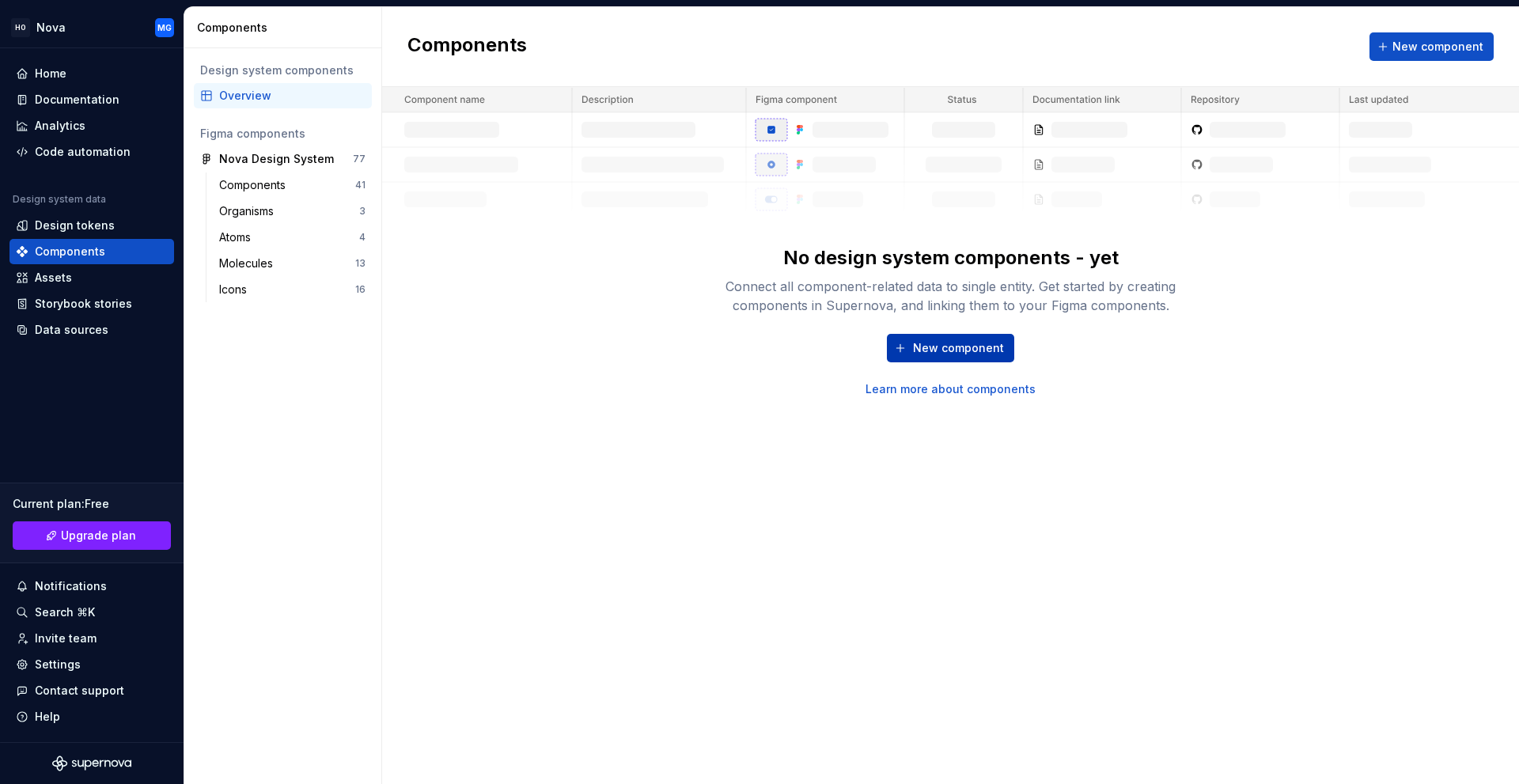
click at [980, 347] on span "New component" at bounding box center [958, 348] width 91 height 16
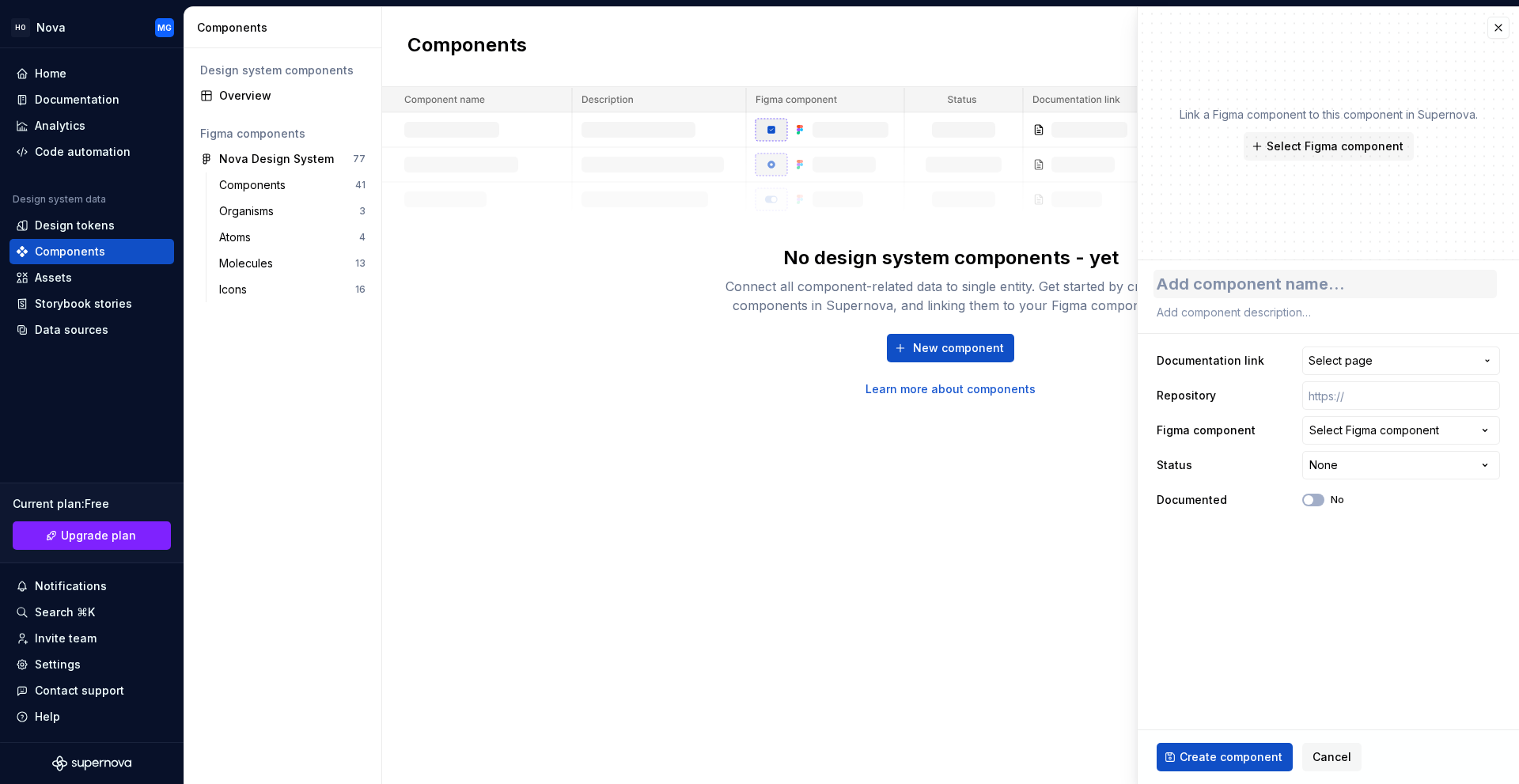
type textarea "*"
type textarea "P"
type textarea "*"
type textarea "Pro"
type textarea "*"
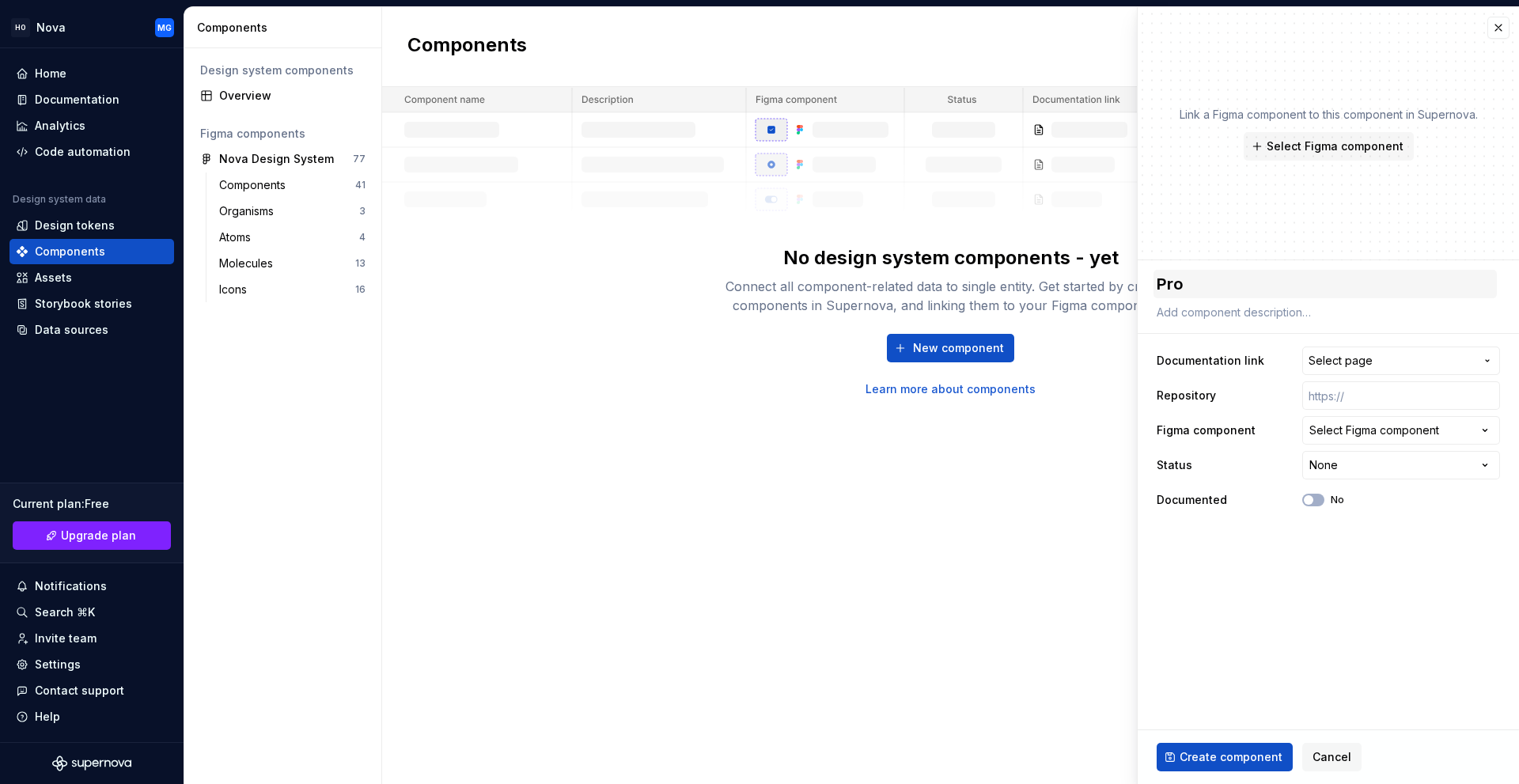
type textarea "Prod"
type textarea "*"
type textarea "Produ"
type textarea "*"
type textarea "Produc"
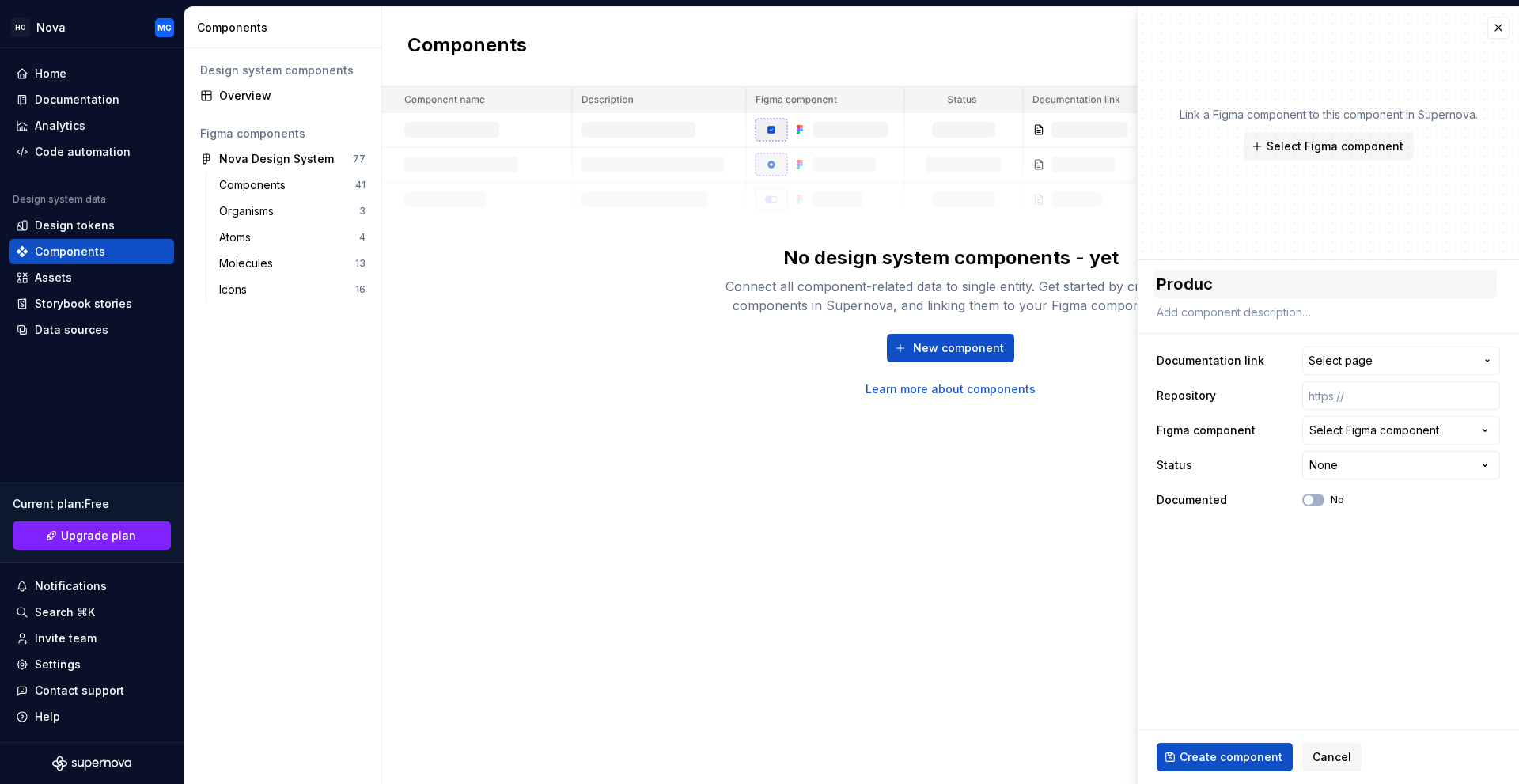
type textarea "*"
type textarea "Product"
type textarea "*"
type textarea "Product -"
type textarea "*"
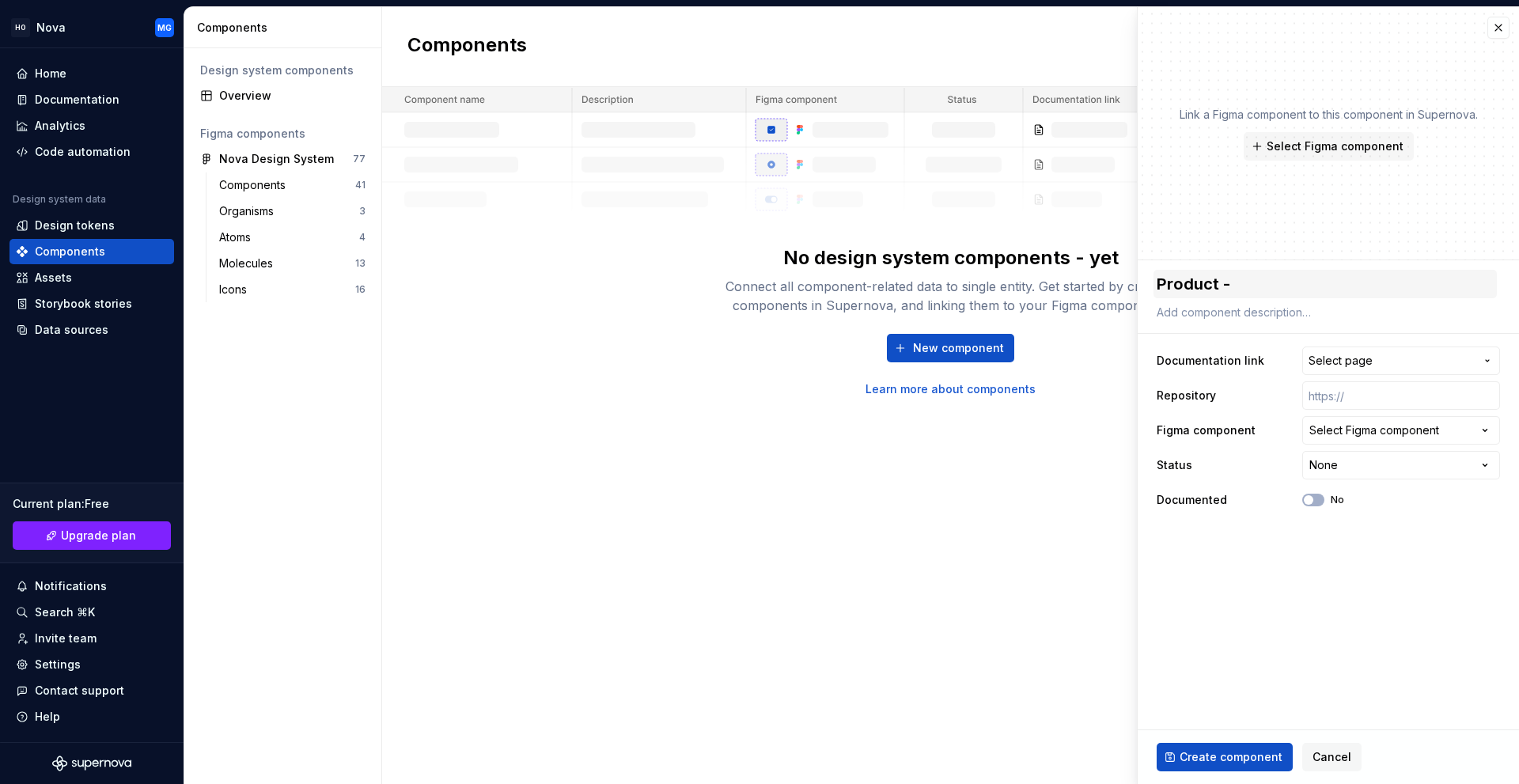
type textarea "Product"
type textarea "*"
type textarea "Product"
type textarea "*"
type textarea "Product"
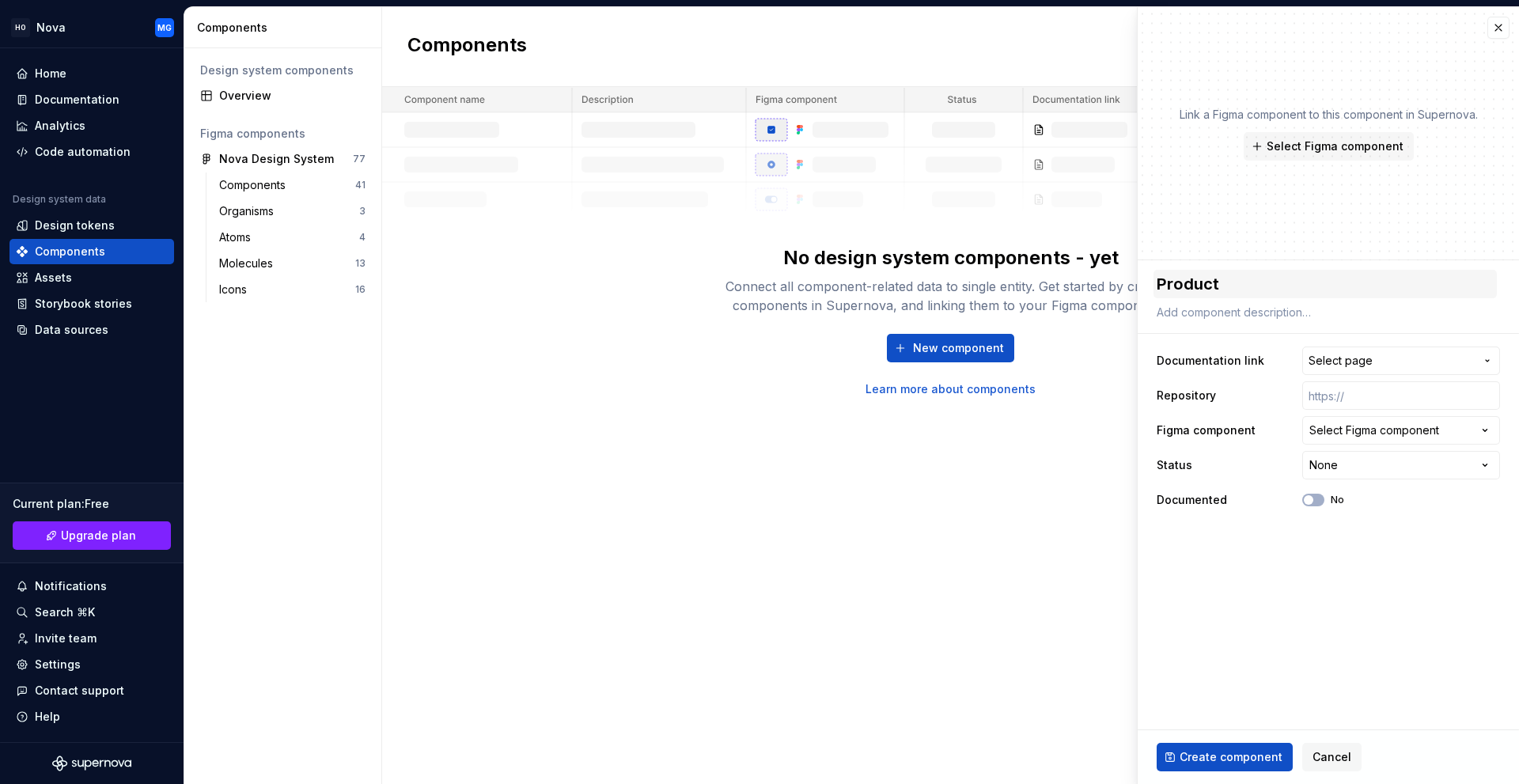
type textarea "*"
type textarea "Product C"
type textarea "*"
type textarea "Product Ca"
type textarea "*"
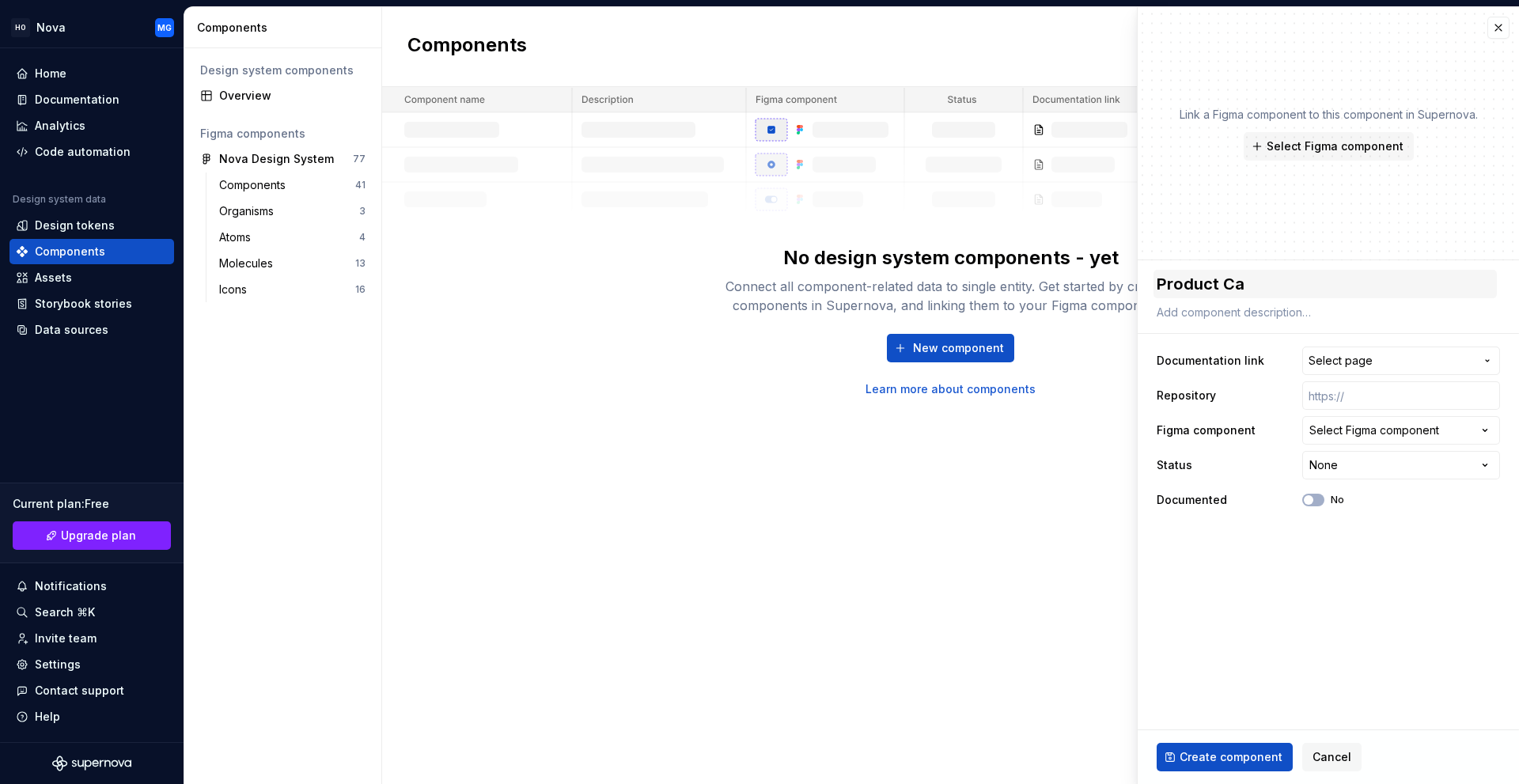
type textarea "Product Car"
type textarea "*"
type textarea "Product Card"
click at [1311, 147] on span "Select Figma component" at bounding box center [1335, 146] width 137 height 16
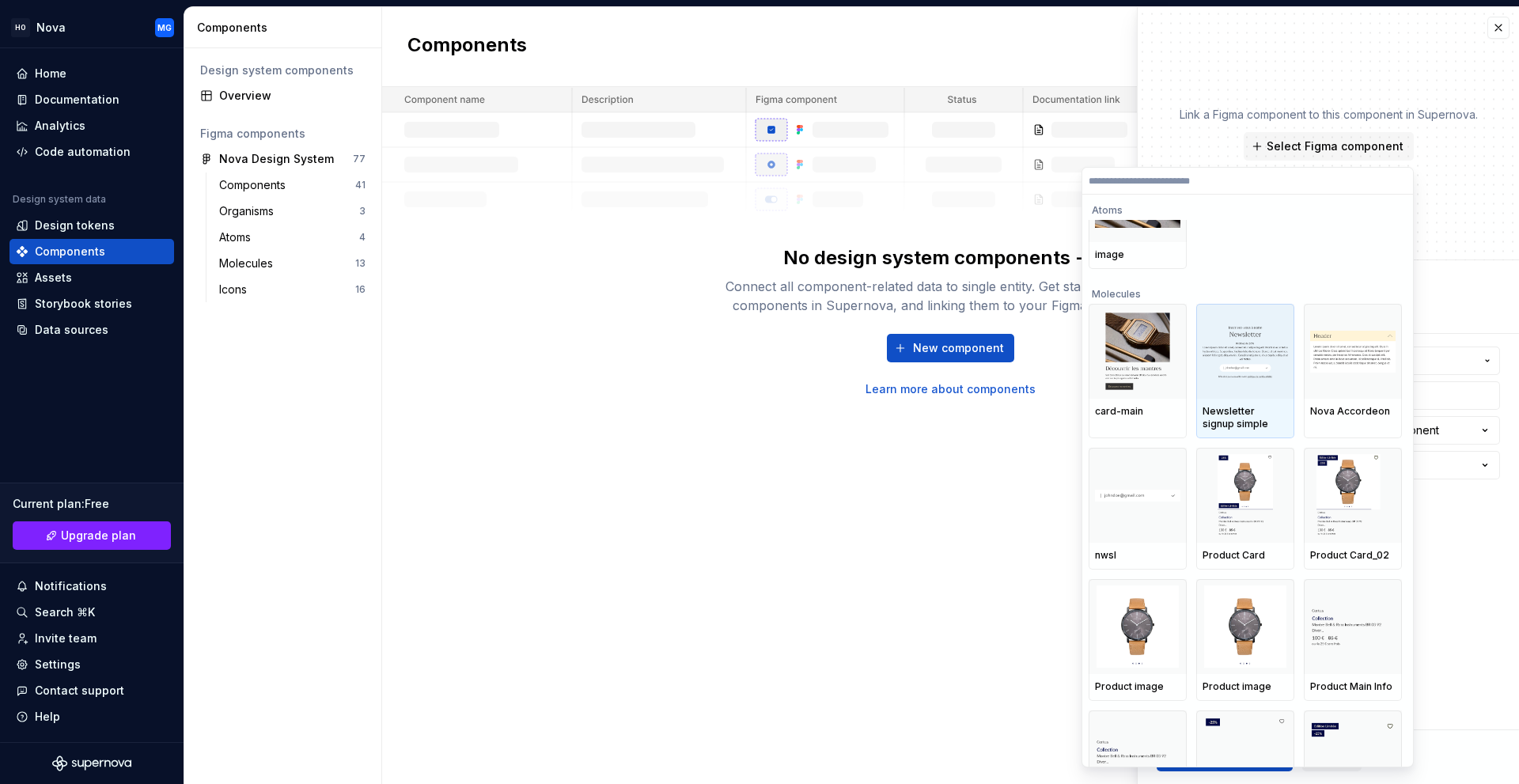
scroll to position [2293, 0]
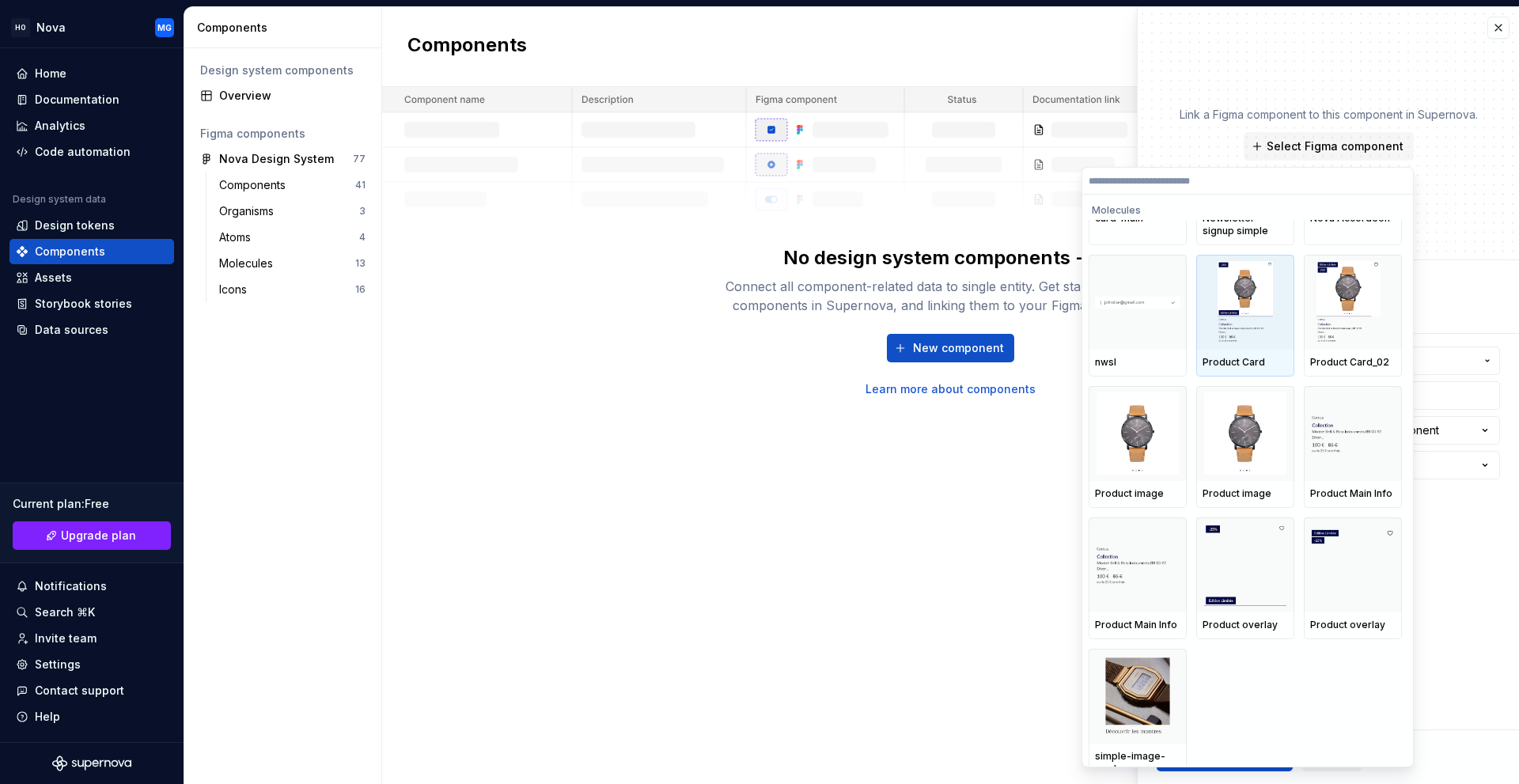
click at [1266, 330] on img at bounding box center [1246, 302] width 56 height 83
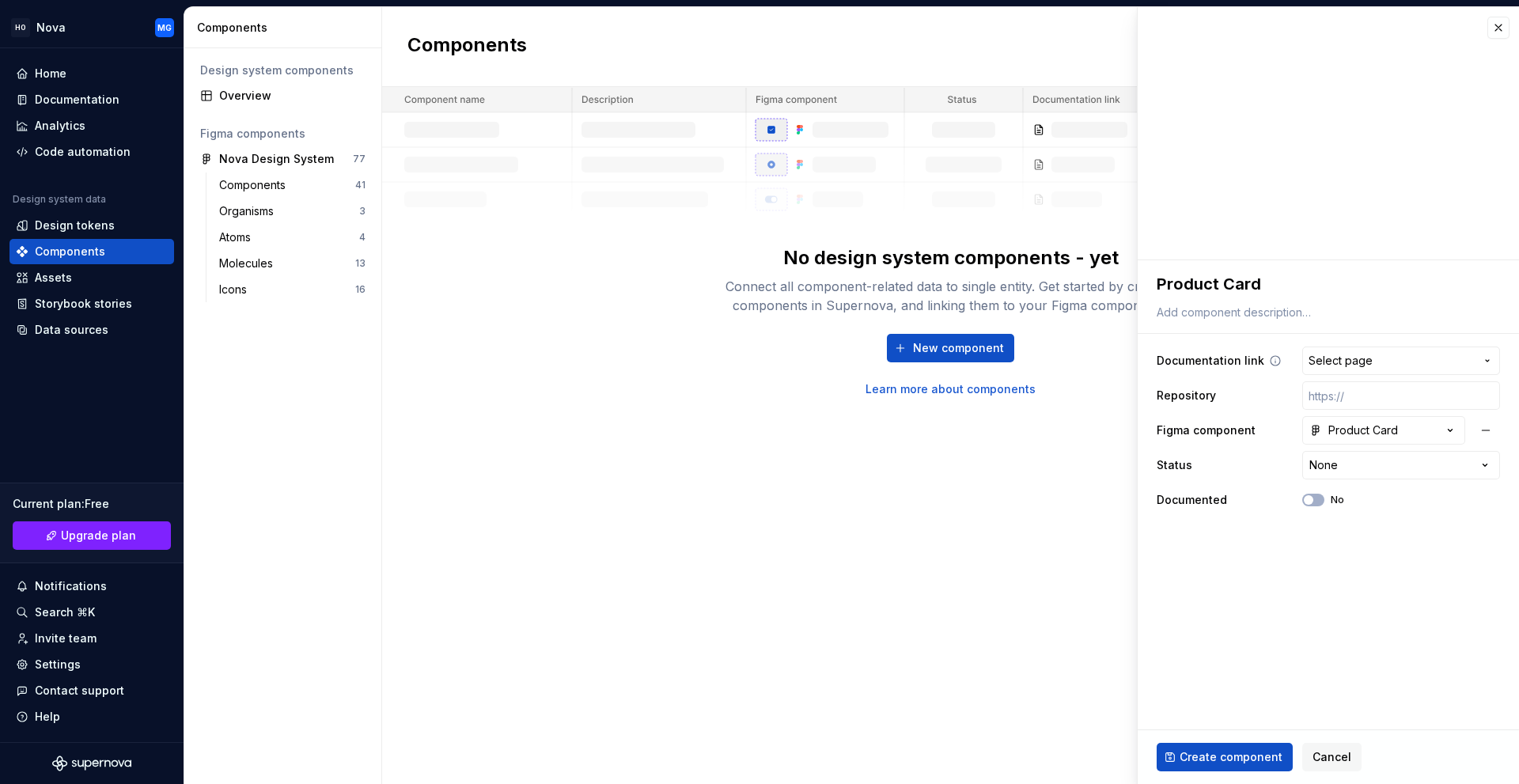
click at [1360, 360] on span "Select page" at bounding box center [1341, 361] width 64 height 16
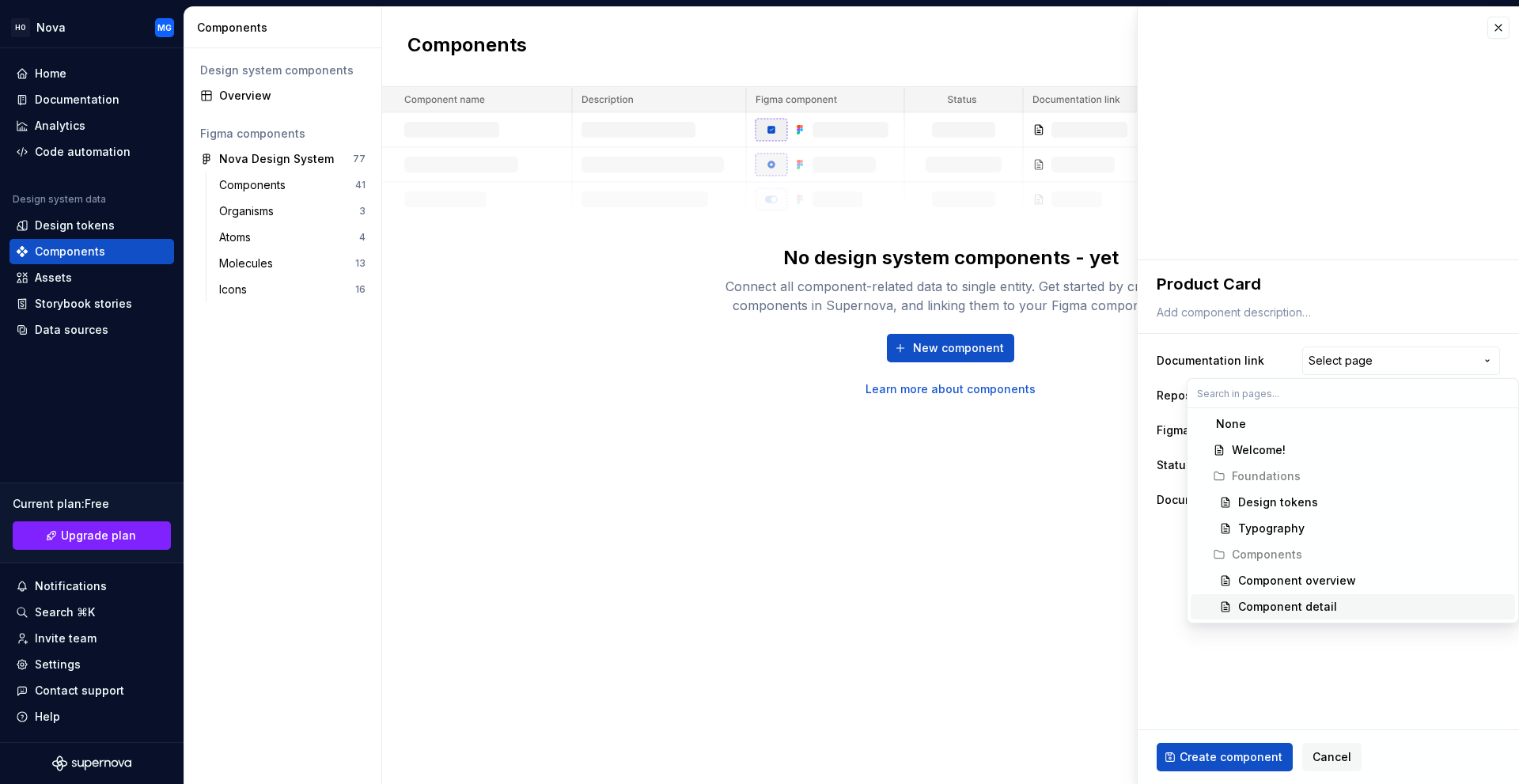
click at [1299, 650] on html "**********" at bounding box center [760, 392] width 1519 height 784
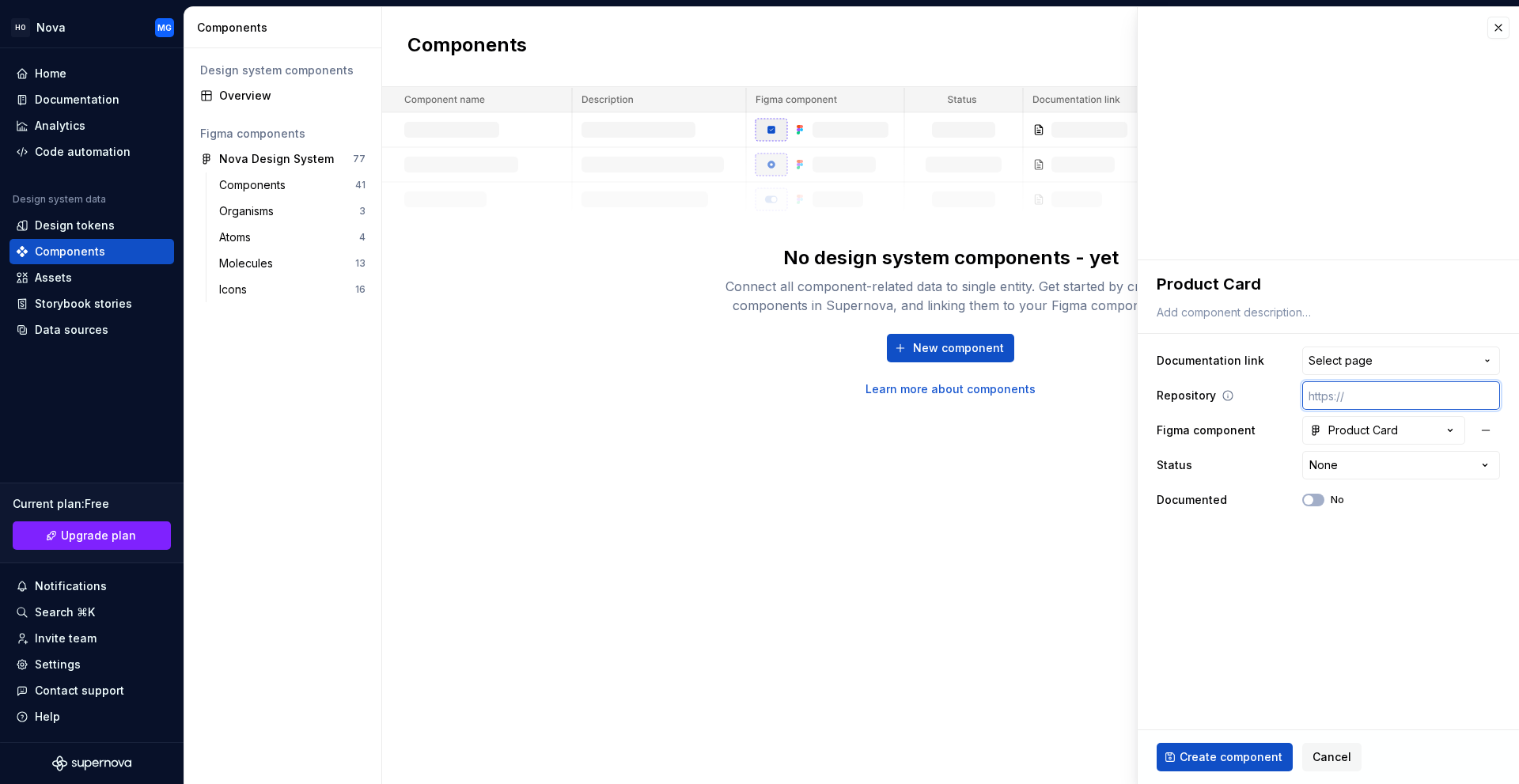
click at [1364, 389] on input "text" at bounding box center [1401, 395] width 197 height 29
type textarea "*"
click at [1348, 427] on div "Product Card" at bounding box center [1354, 430] width 89 height 16
click at [1370, 562] on html "**********" at bounding box center [760, 392] width 1519 height 784
click at [1333, 463] on html "**********" at bounding box center [760, 392] width 1519 height 784
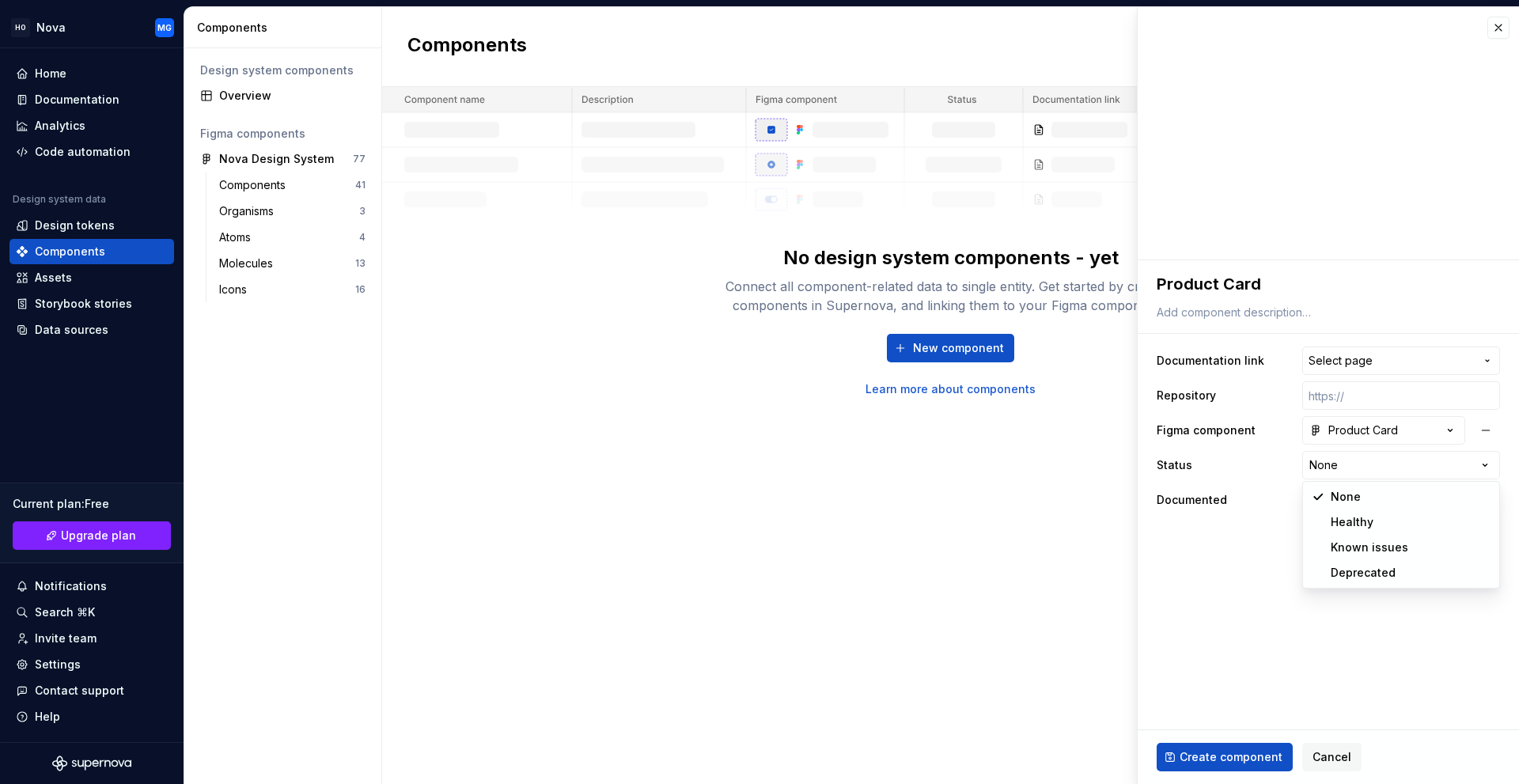
select select "**********"
click at [1194, 761] on ul "Token “sub-2-hover” saved." at bounding box center [1325, 770] width 390 height 25
click at [1203, 758] on ul "Token “sub-2-hover” saved." at bounding box center [1325, 770] width 390 height 25
click at [1323, 359] on span "Select page" at bounding box center [1341, 361] width 64 height 16
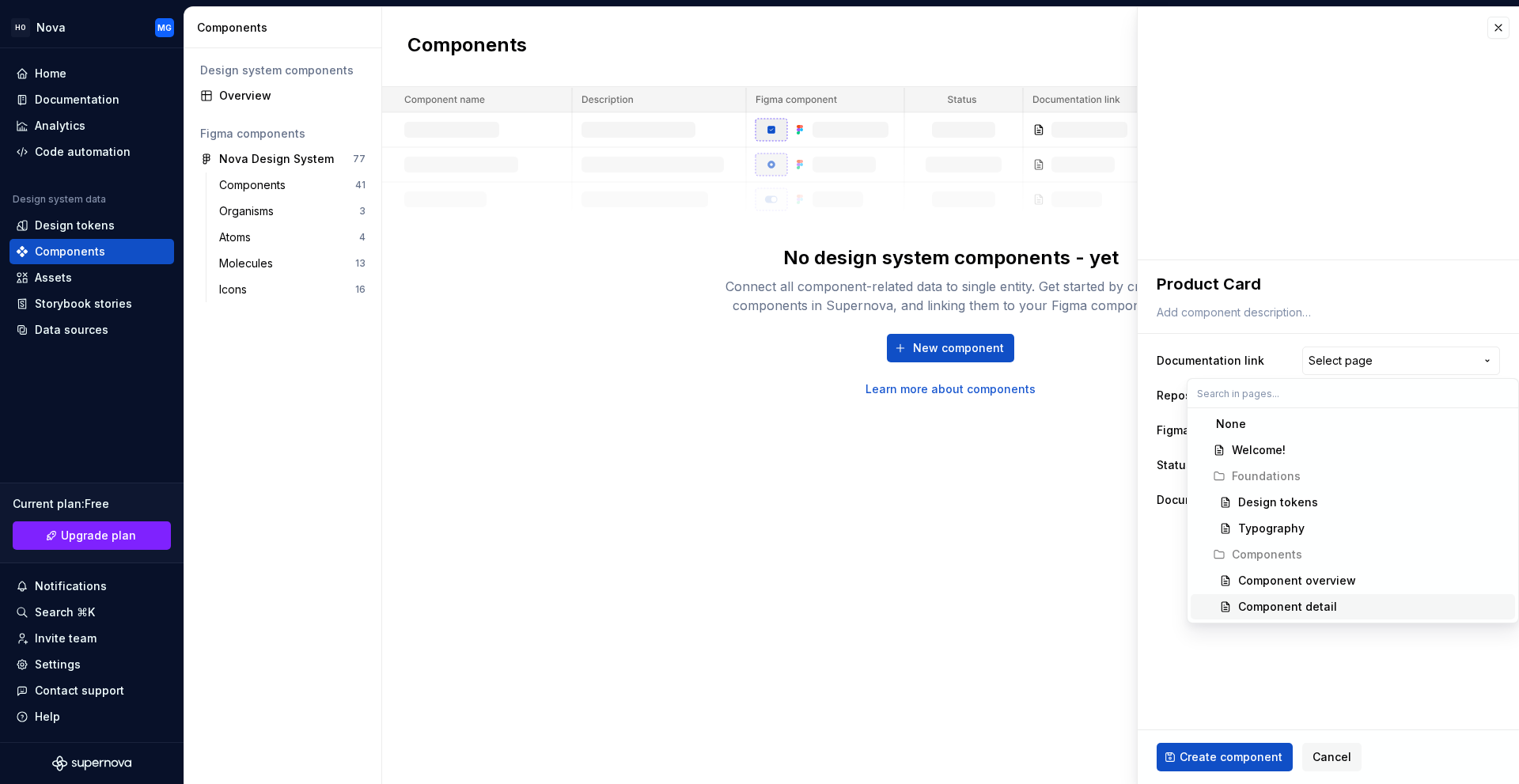
click at [1268, 600] on div "Component detail" at bounding box center [1287, 607] width 99 height 16
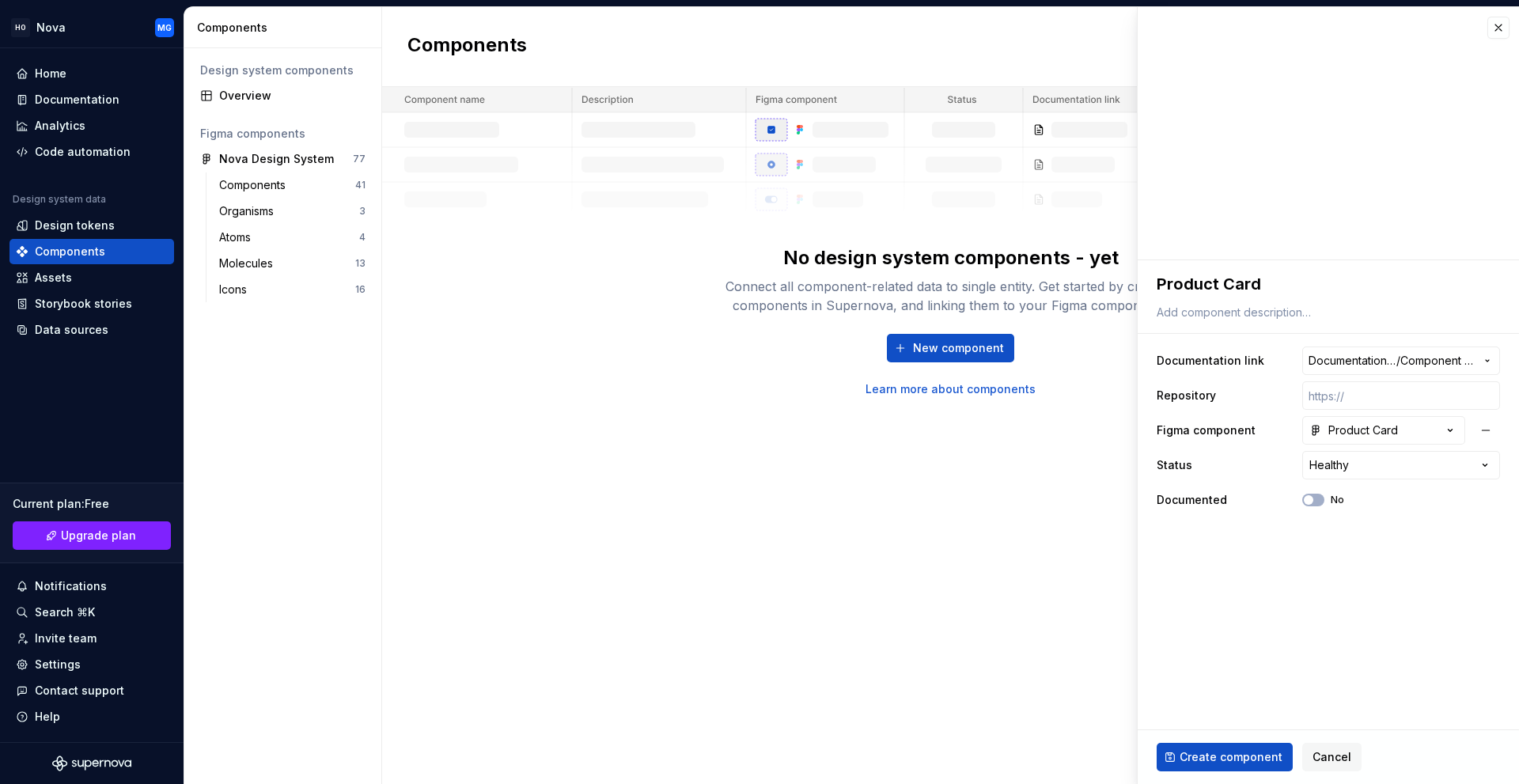
click at [1220, 739] on div "Create component Cancel" at bounding box center [1328, 757] width 382 height 54
click at [1221, 751] on span "Create component" at bounding box center [1231, 757] width 103 height 16
type textarea "*"
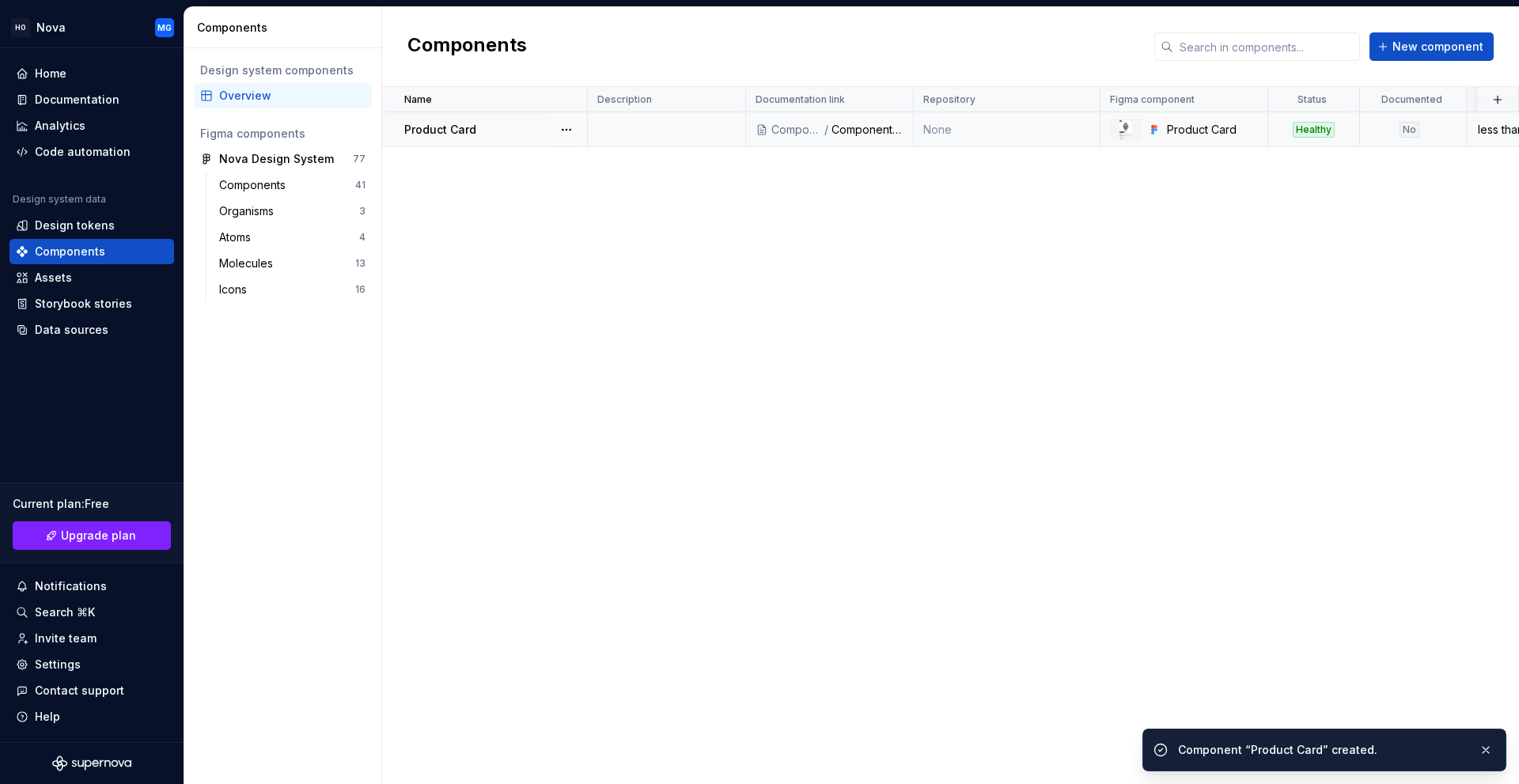
click at [540, 128] on div "Product Card" at bounding box center [495, 130] width 182 height 16
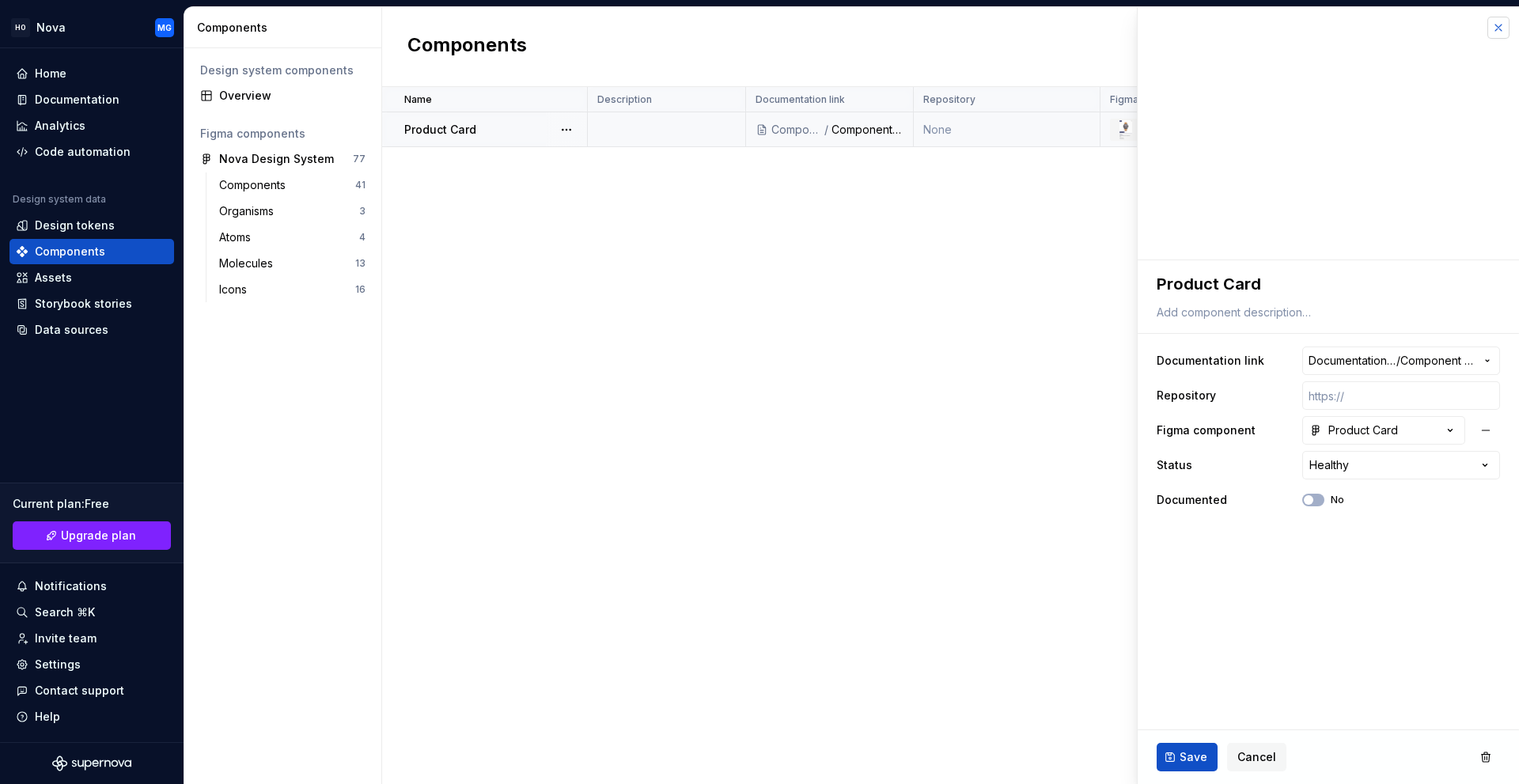
click at [1498, 22] on button "button" at bounding box center [1498, 28] width 22 height 22
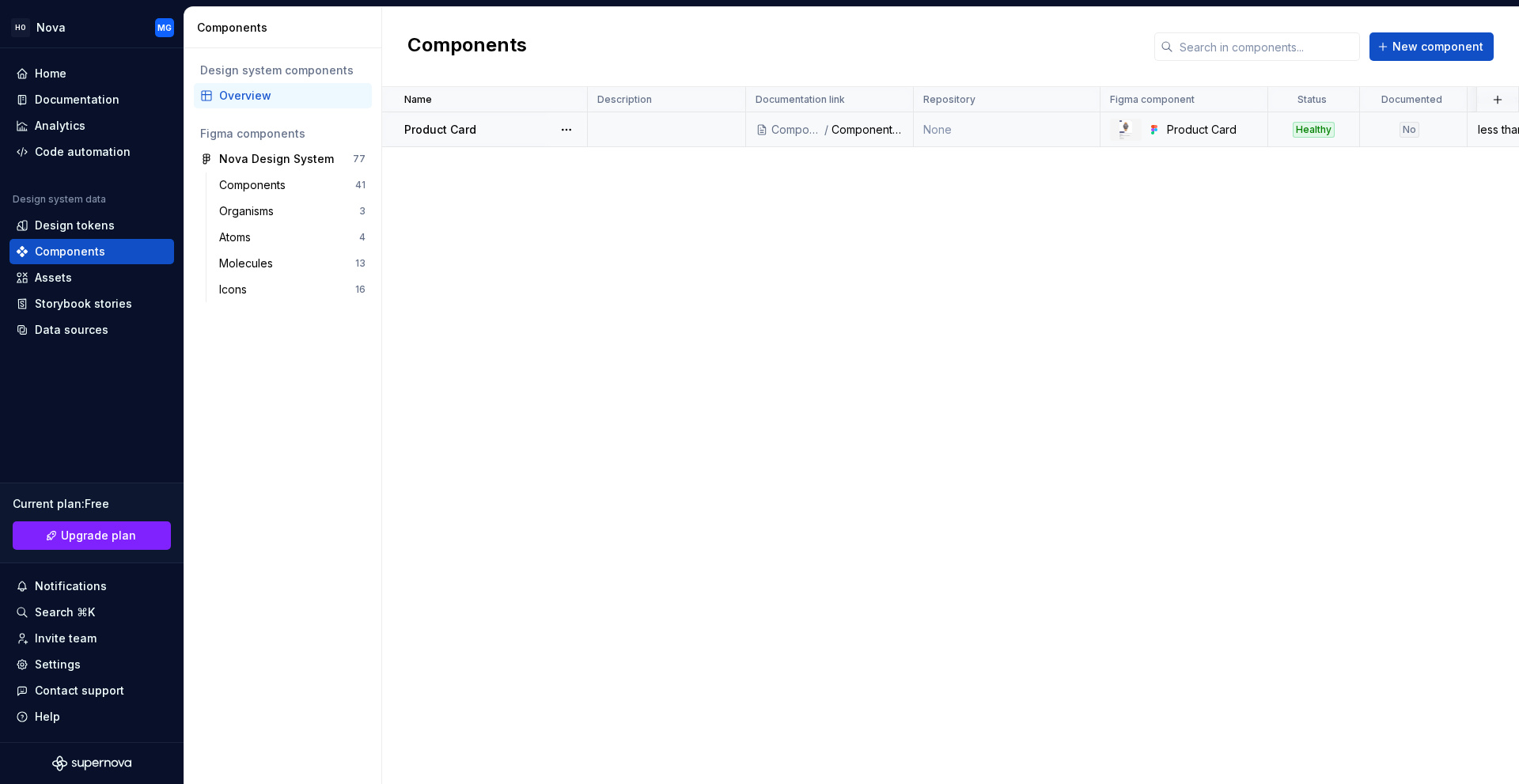
click at [1416, 127] on div "No" at bounding box center [1409, 130] width 20 height 16
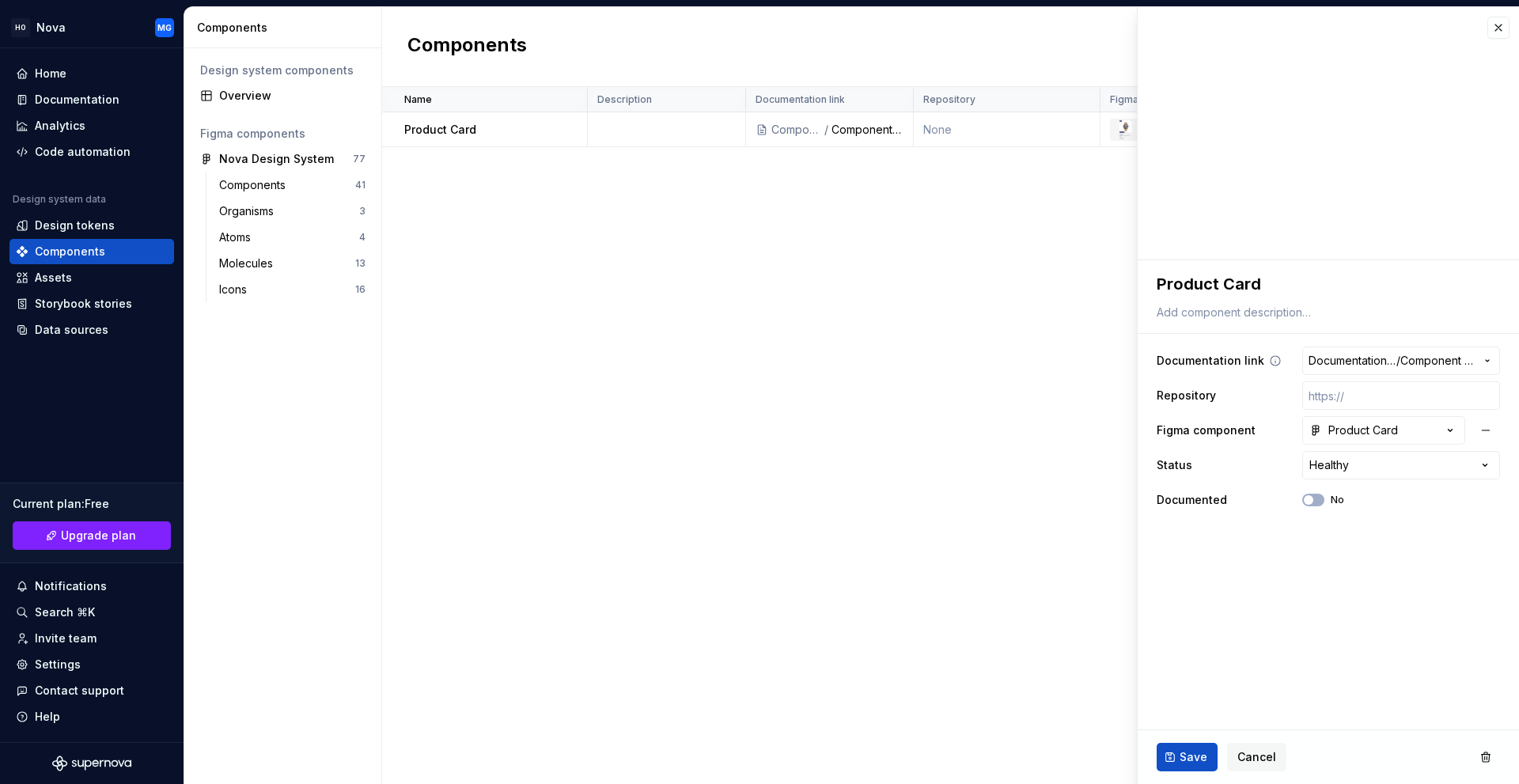
click at [1346, 363] on span "Documentation Root /" at bounding box center [1353, 361] width 88 height 16
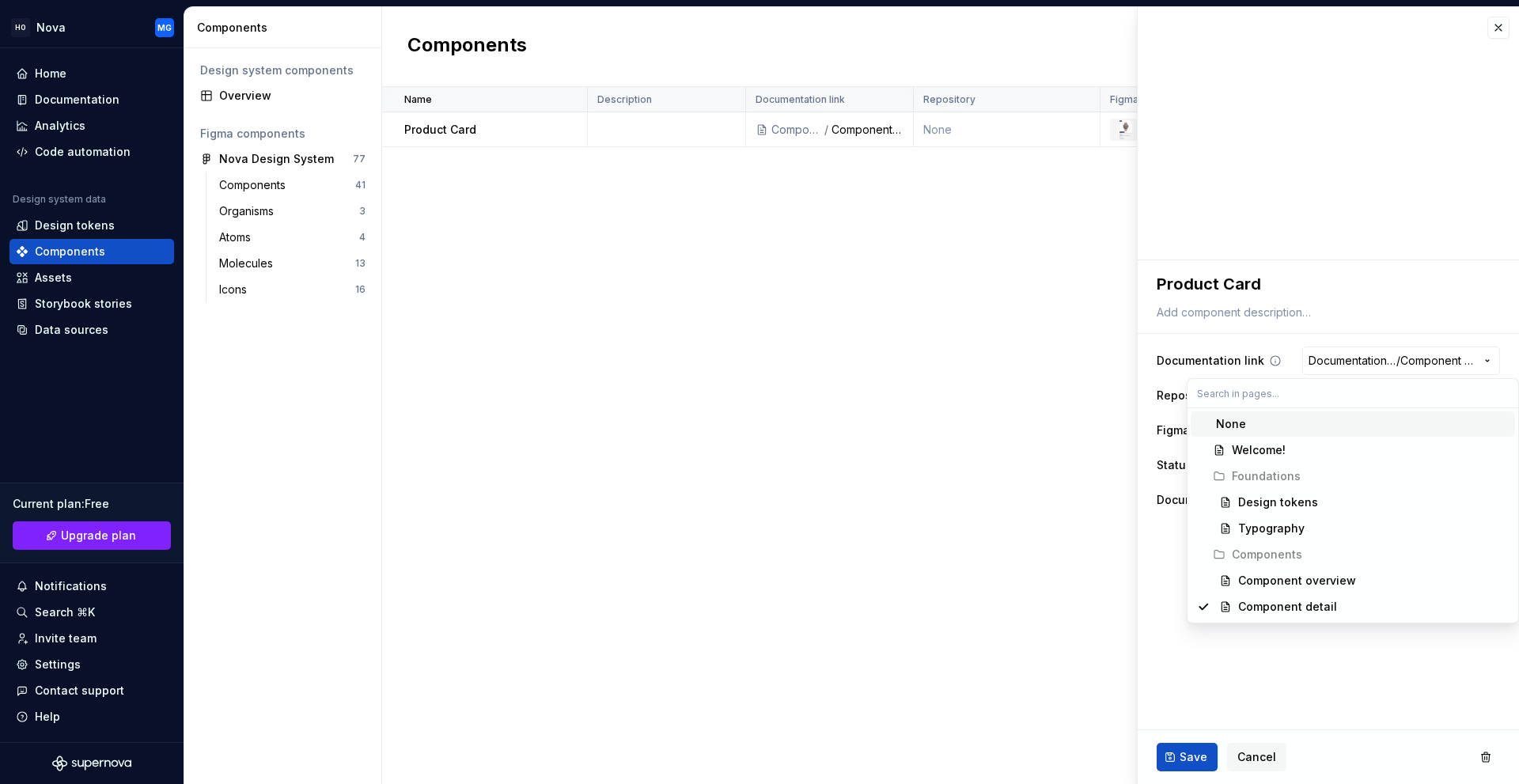
click at [1346, 363] on html "**********" at bounding box center [760, 392] width 1519 height 784
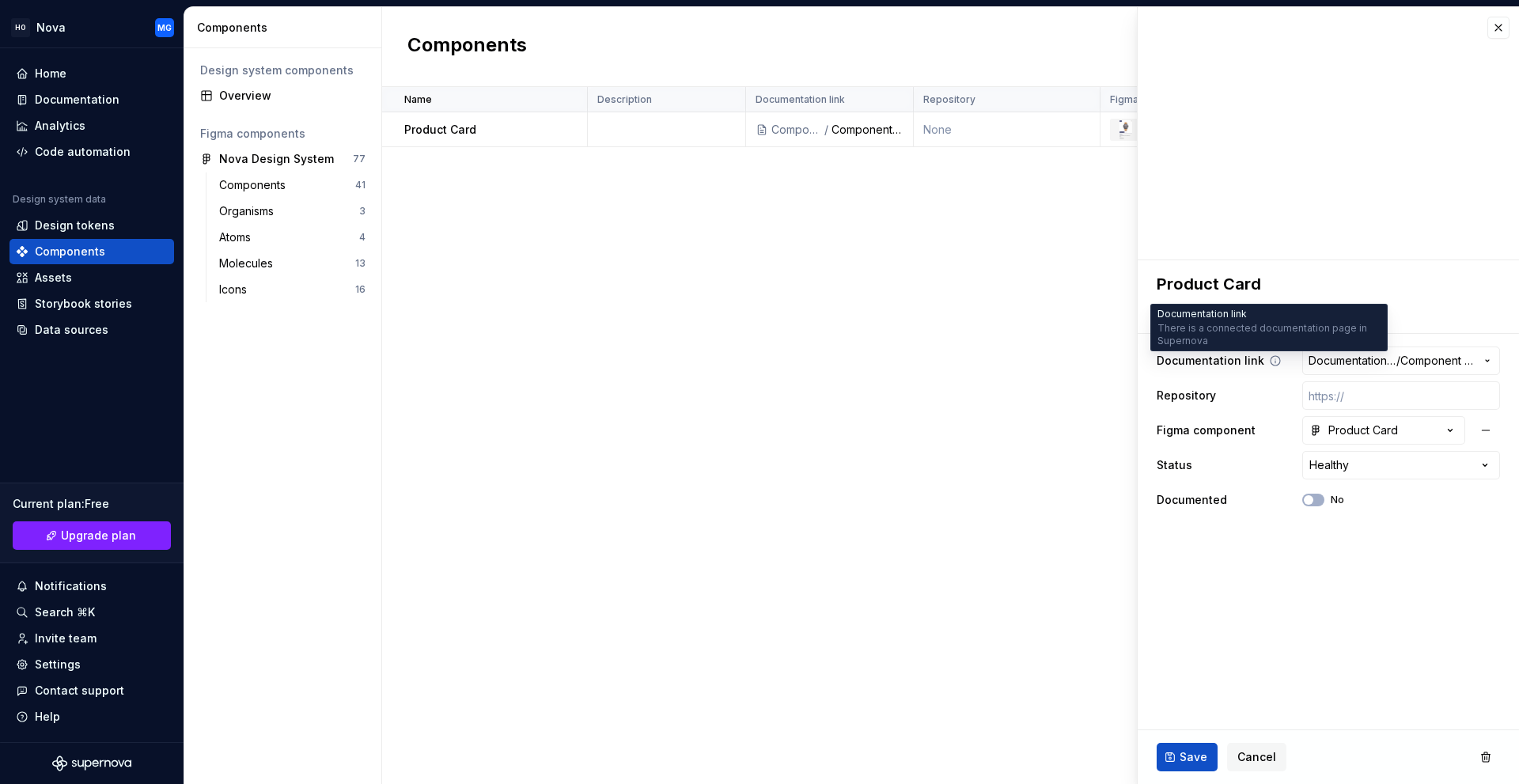
click at [1271, 360] on icon at bounding box center [1275, 361] width 13 height 13
click at [910, 354] on div "Name Description Documentation link Repository Figma component Status Documente…" at bounding box center [950, 434] width 1137 height 696
click at [1255, 726] on fieldset "**********" at bounding box center [1328, 521] width 382 height 523
click at [1249, 757] on span "Cancel" at bounding box center [1256, 757] width 39 height 16
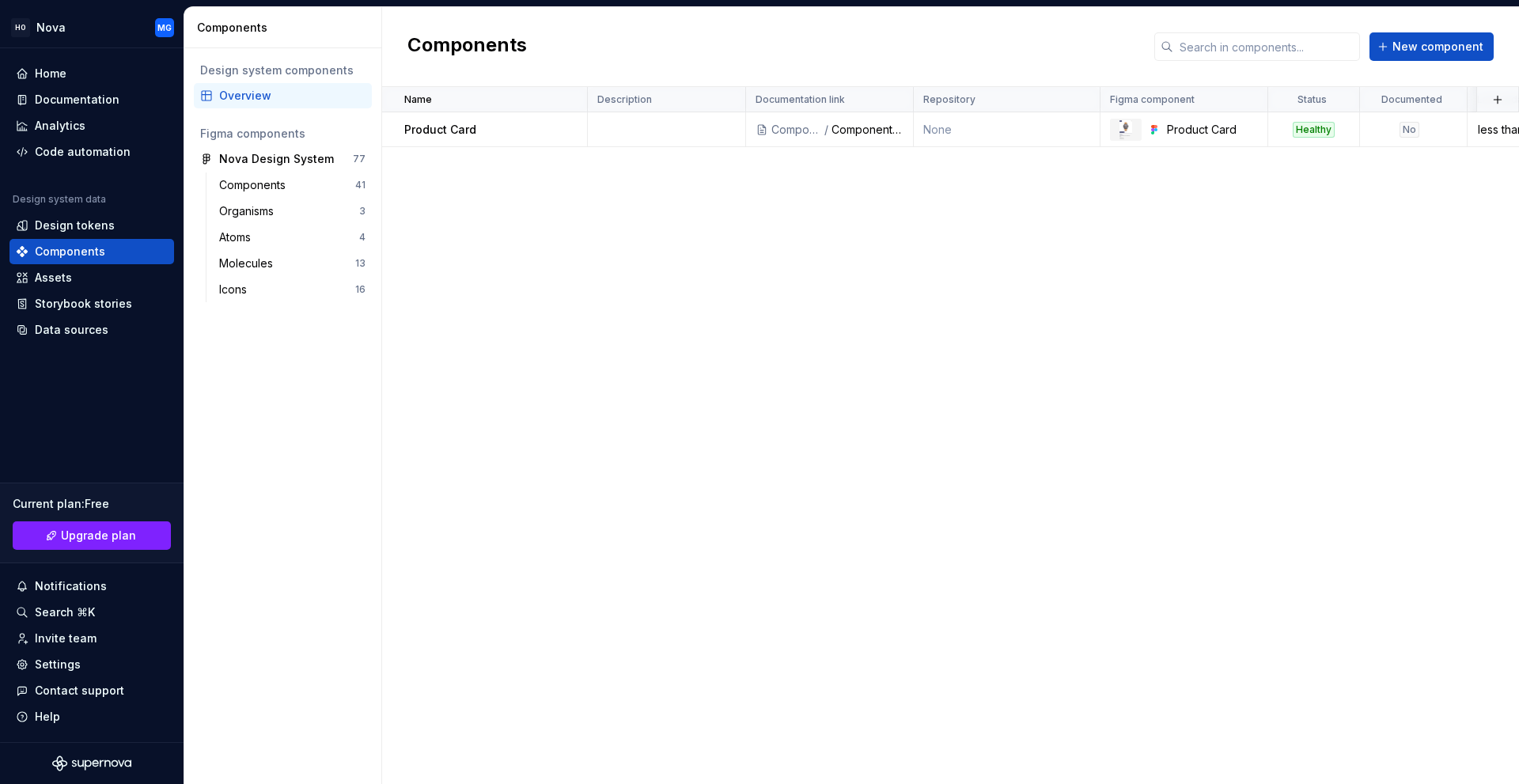
click at [691, 274] on div "Name Description Documentation link Repository Figma component Status Documente…" at bounding box center [950, 434] width 1137 height 696
click at [788, 128] on div "Components" at bounding box center [797, 130] width 52 height 16
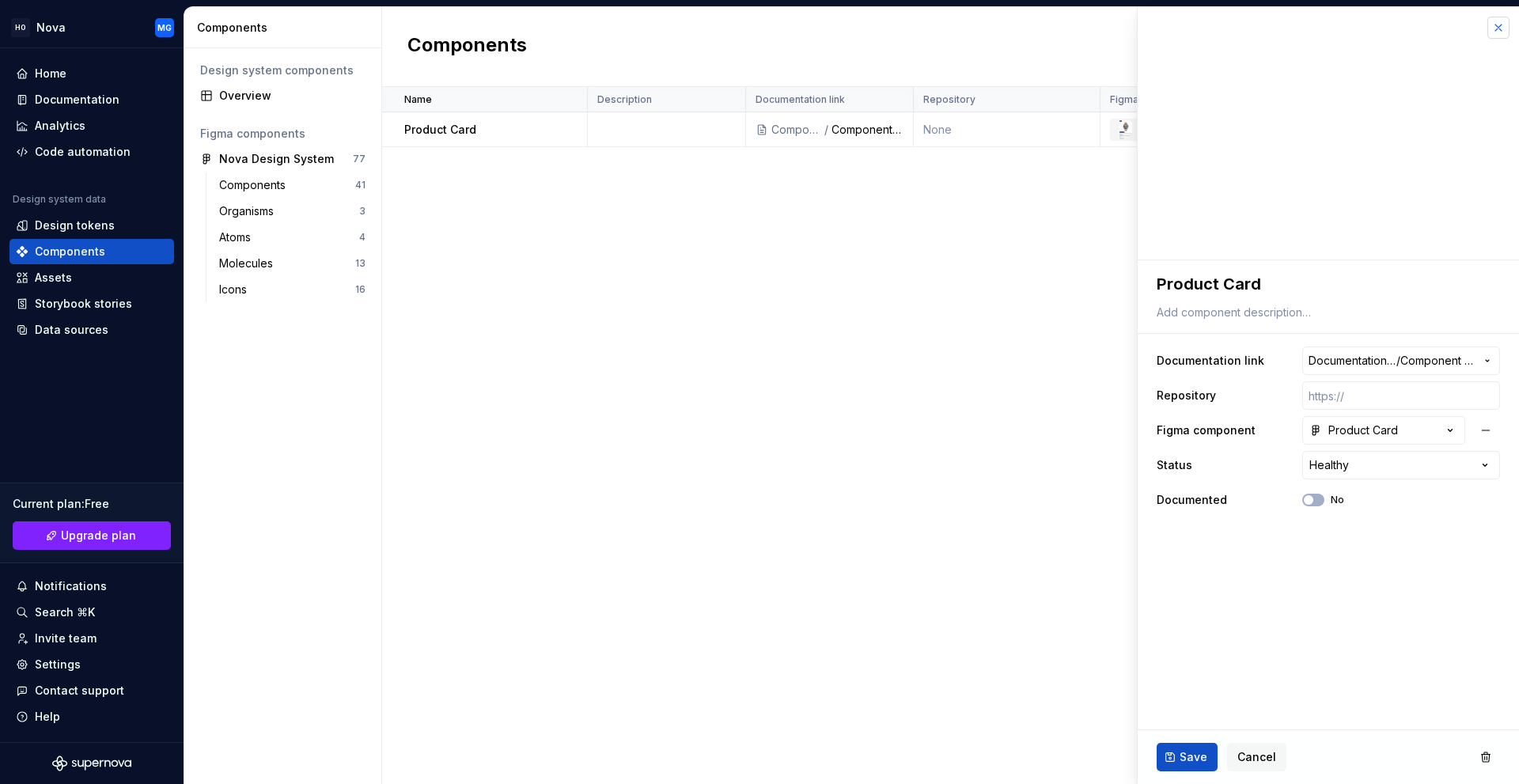
click at [1502, 26] on button "button" at bounding box center [1498, 28] width 22 height 22
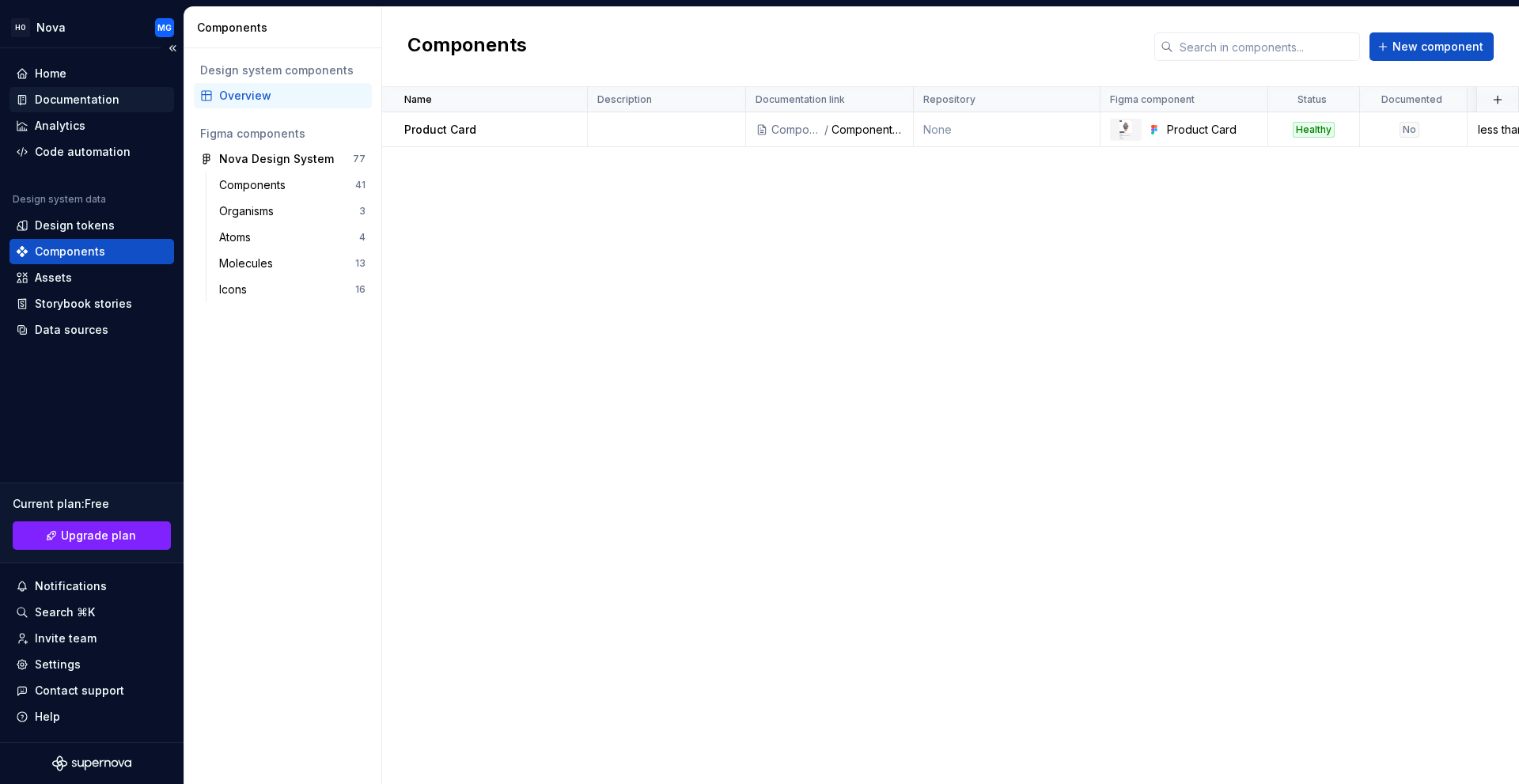
click at [97, 104] on div "Documentation" at bounding box center [77, 100] width 85 height 16
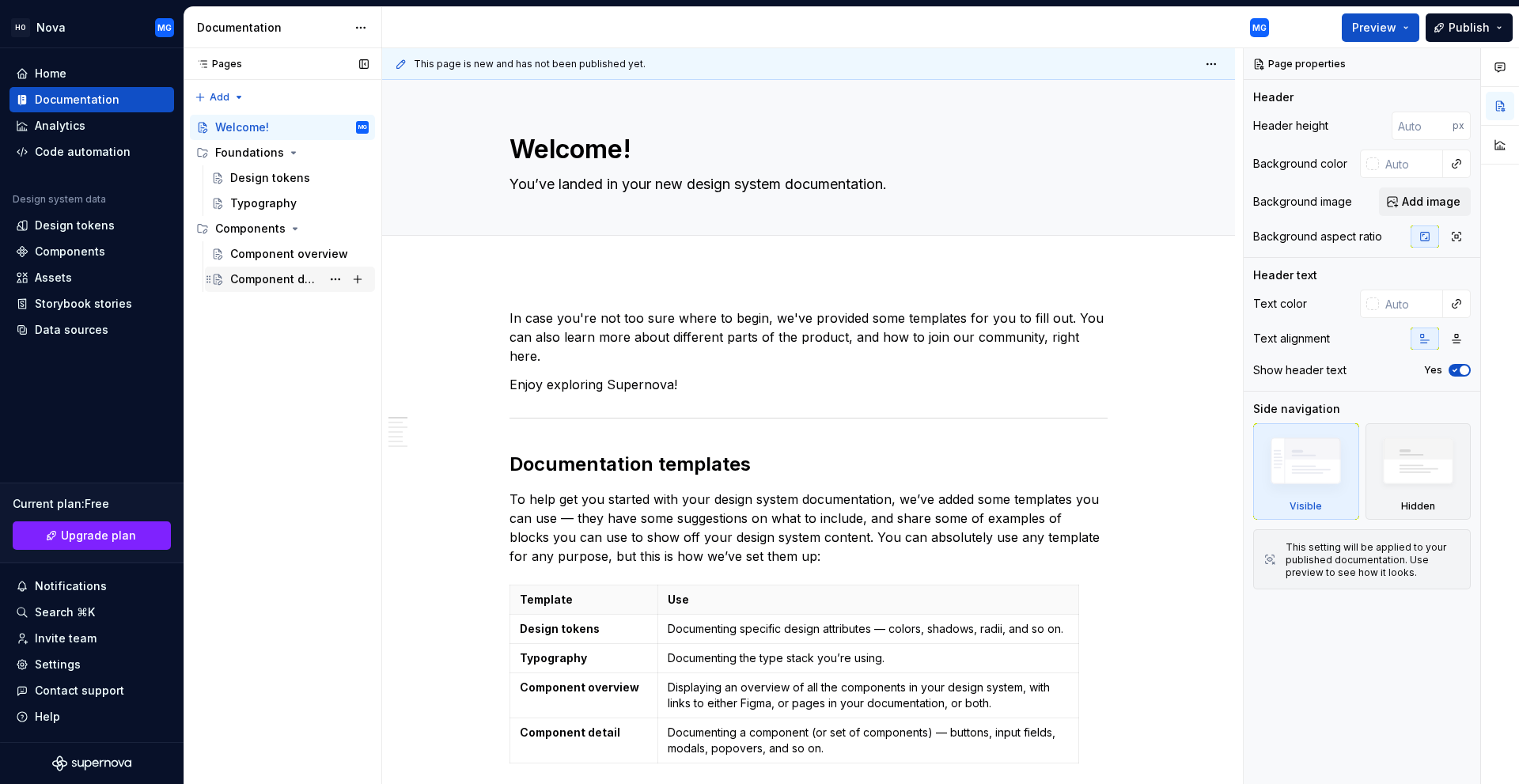
click at [278, 286] on div "Component detail" at bounding box center [275, 279] width 91 height 16
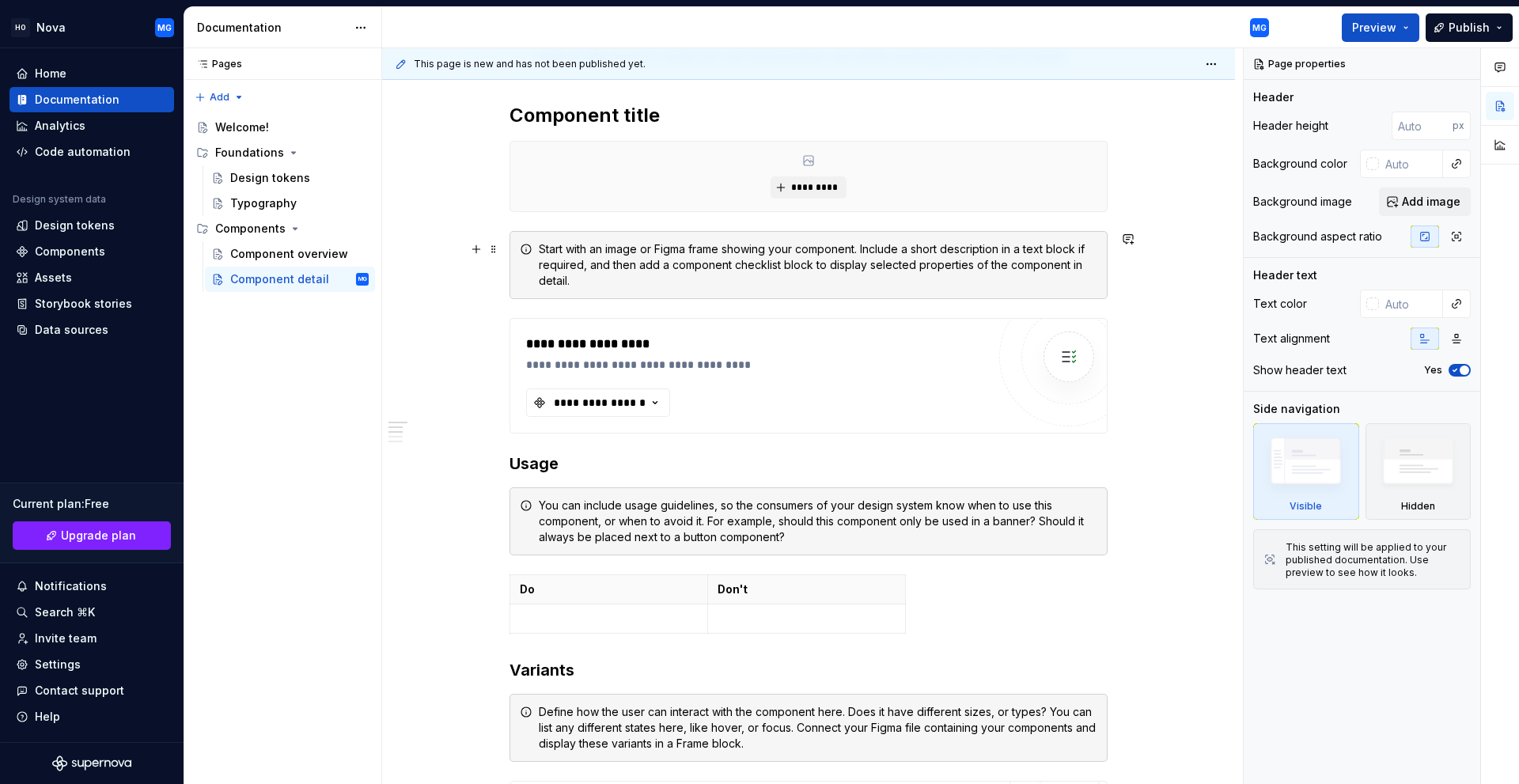
scroll to position [187, 0]
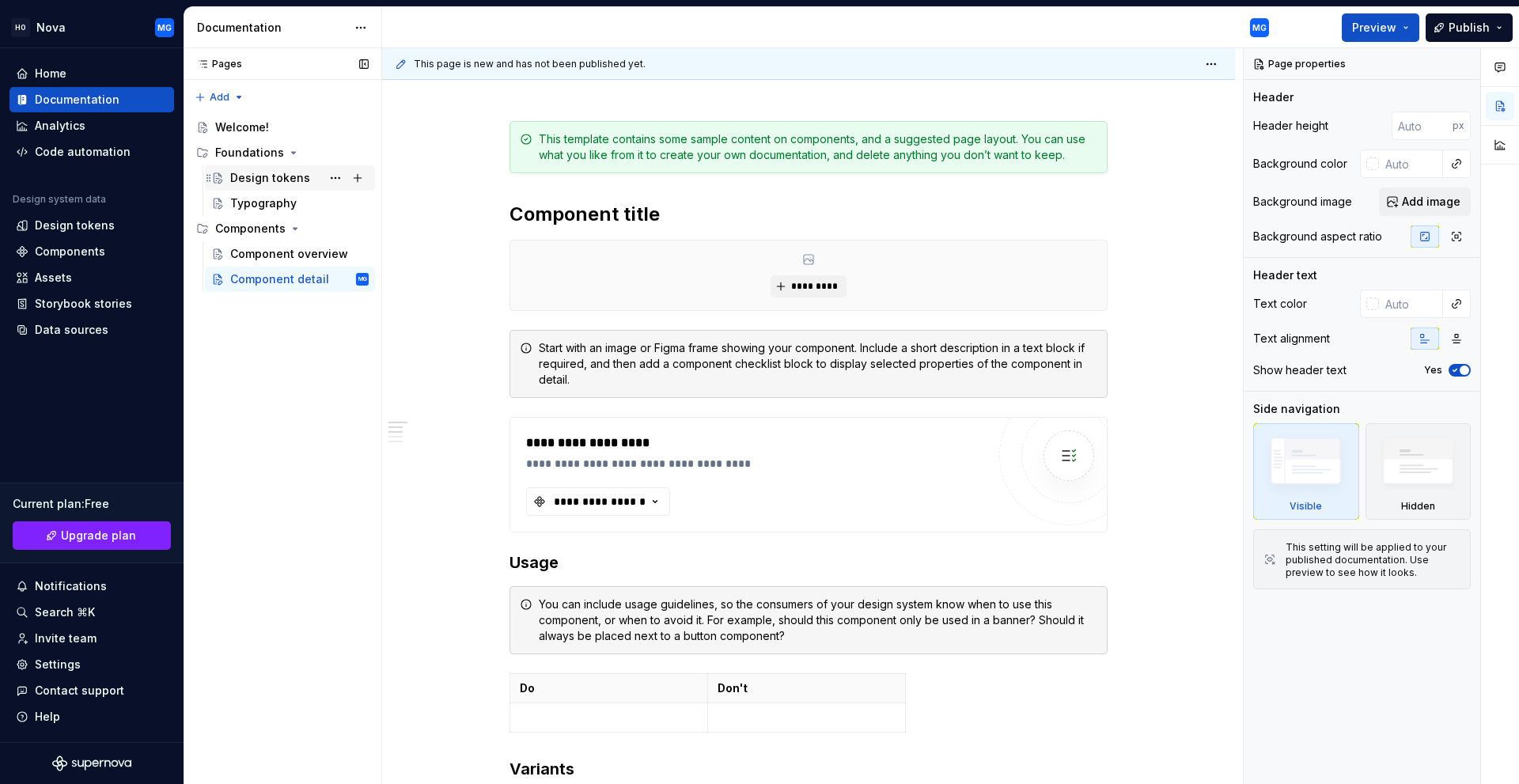
click at [276, 183] on div "Design tokens" at bounding box center [270, 178] width 80 height 16
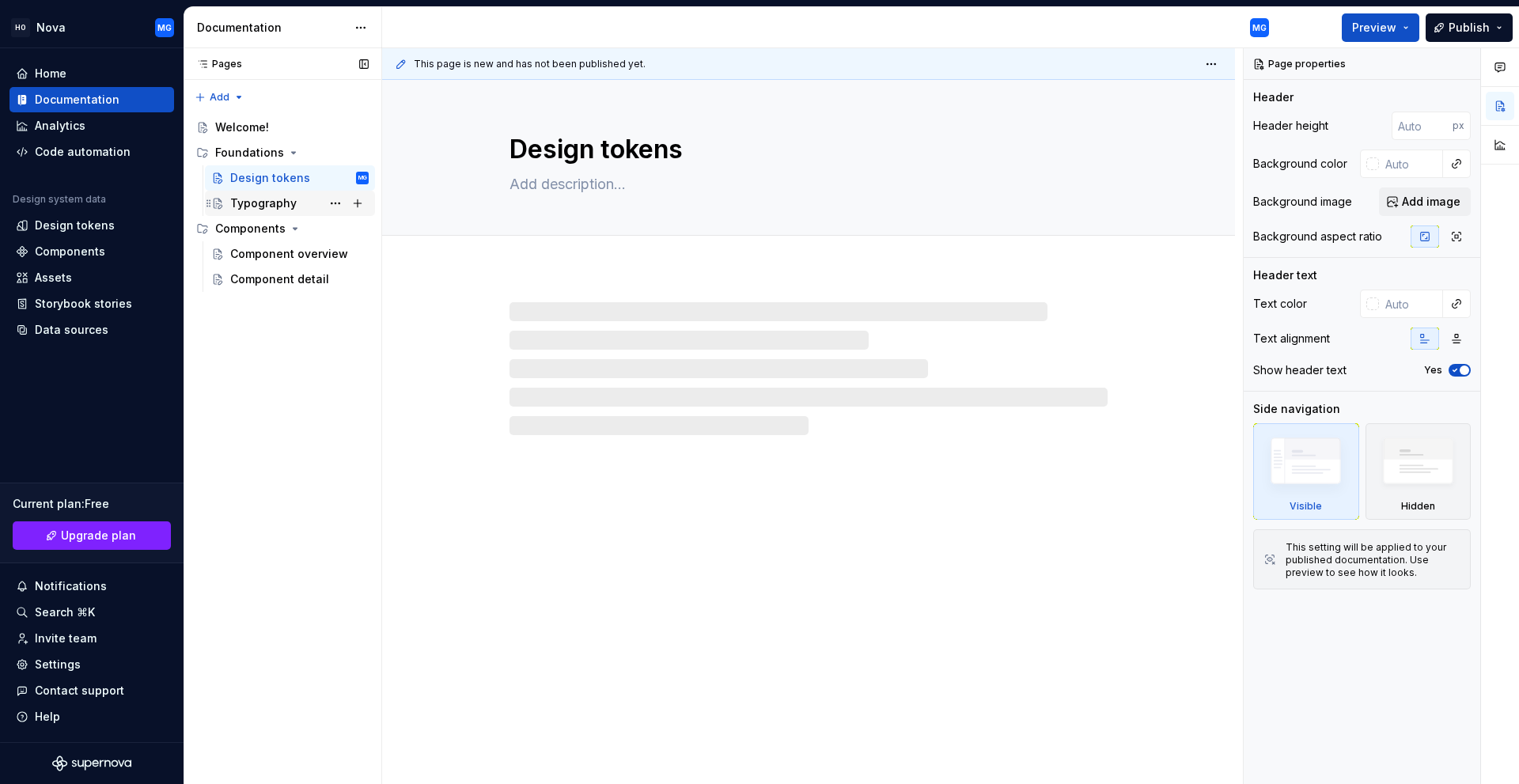
click at [276, 206] on div "Typography" at bounding box center [263, 203] width 67 height 16
click at [85, 157] on div "Code automation" at bounding box center [83, 151] width 96 height 16
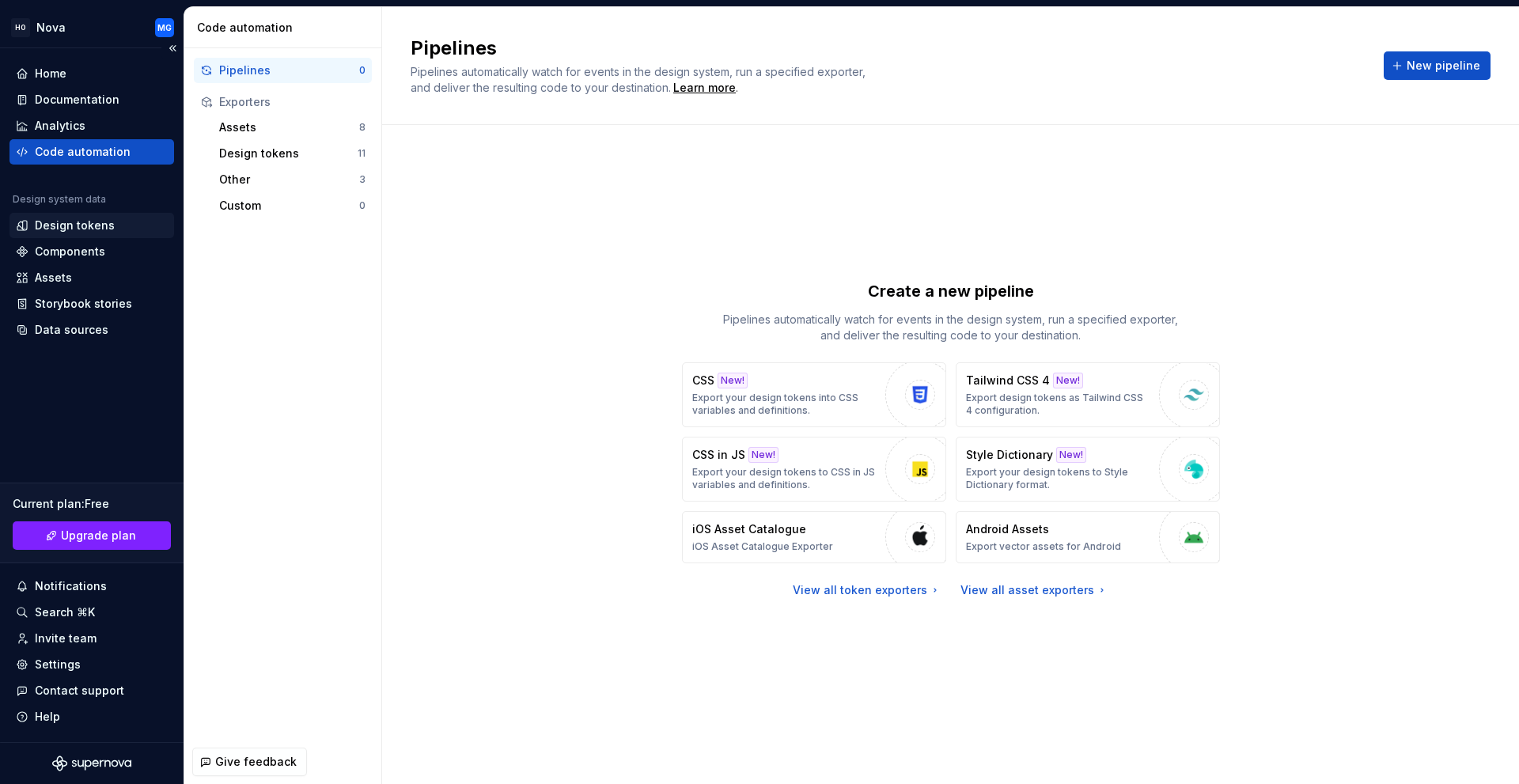
click at [65, 231] on div "Design tokens" at bounding box center [75, 225] width 80 height 16
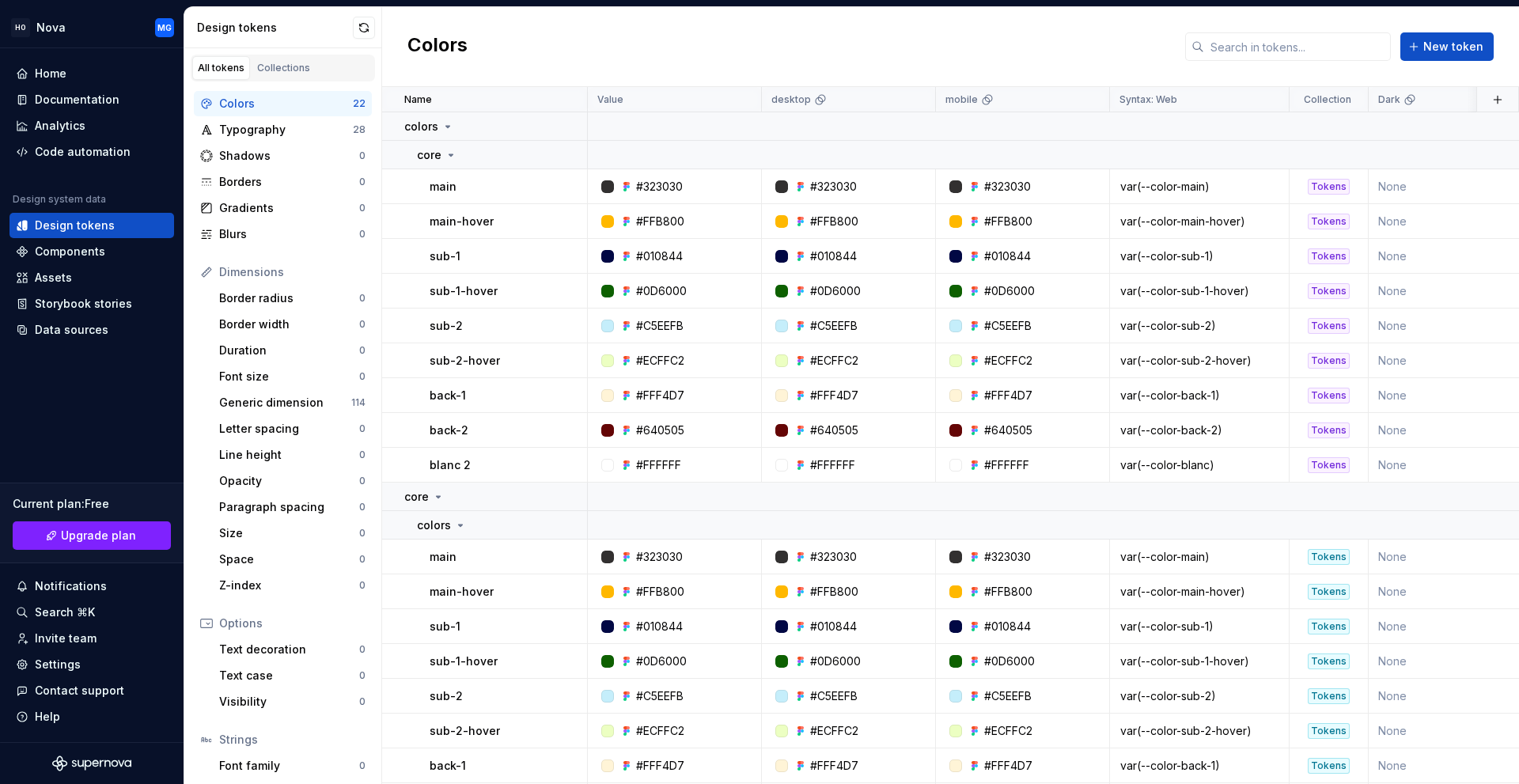
click at [287, 107] on div "Colors" at bounding box center [286, 104] width 134 height 16
click at [556, 186] on button "button" at bounding box center [566, 186] width 22 height 22
click at [562, 188] on button "button" at bounding box center [566, 186] width 22 height 22
click at [562, 129] on button "button" at bounding box center [566, 127] width 22 height 22
click at [531, 504] on html "HO Nova MG Home Documentation Analytics Code automation Design system data Desi…" at bounding box center [760, 392] width 1519 height 784
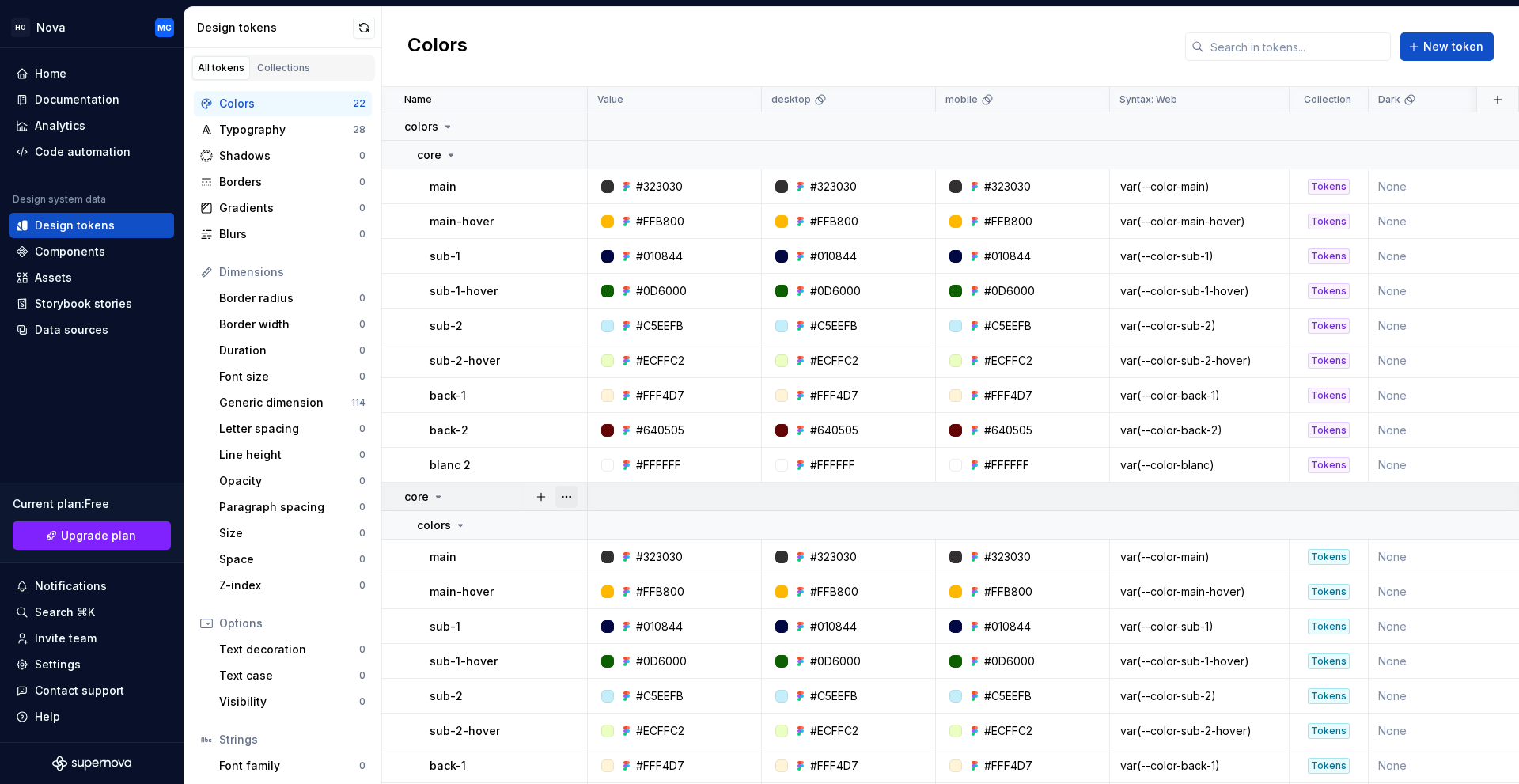
click at [558, 497] on button "button" at bounding box center [566, 496] width 22 height 22
click at [461, 499] on html "HO Nova MG Home Documentation Analytics Code automation Design system data Desi…" at bounding box center [760, 392] width 1519 height 784
click at [567, 530] on button "button" at bounding box center [566, 525] width 22 height 22
click at [464, 567] on html "HO Nova MG Home Documentation Analytics Code automation Design system data Desi…" at bounding box center [760, 392] width 1519 height 784
click at [573, 557] on button "button" at bounding box center [566, 557] width 22 height 22
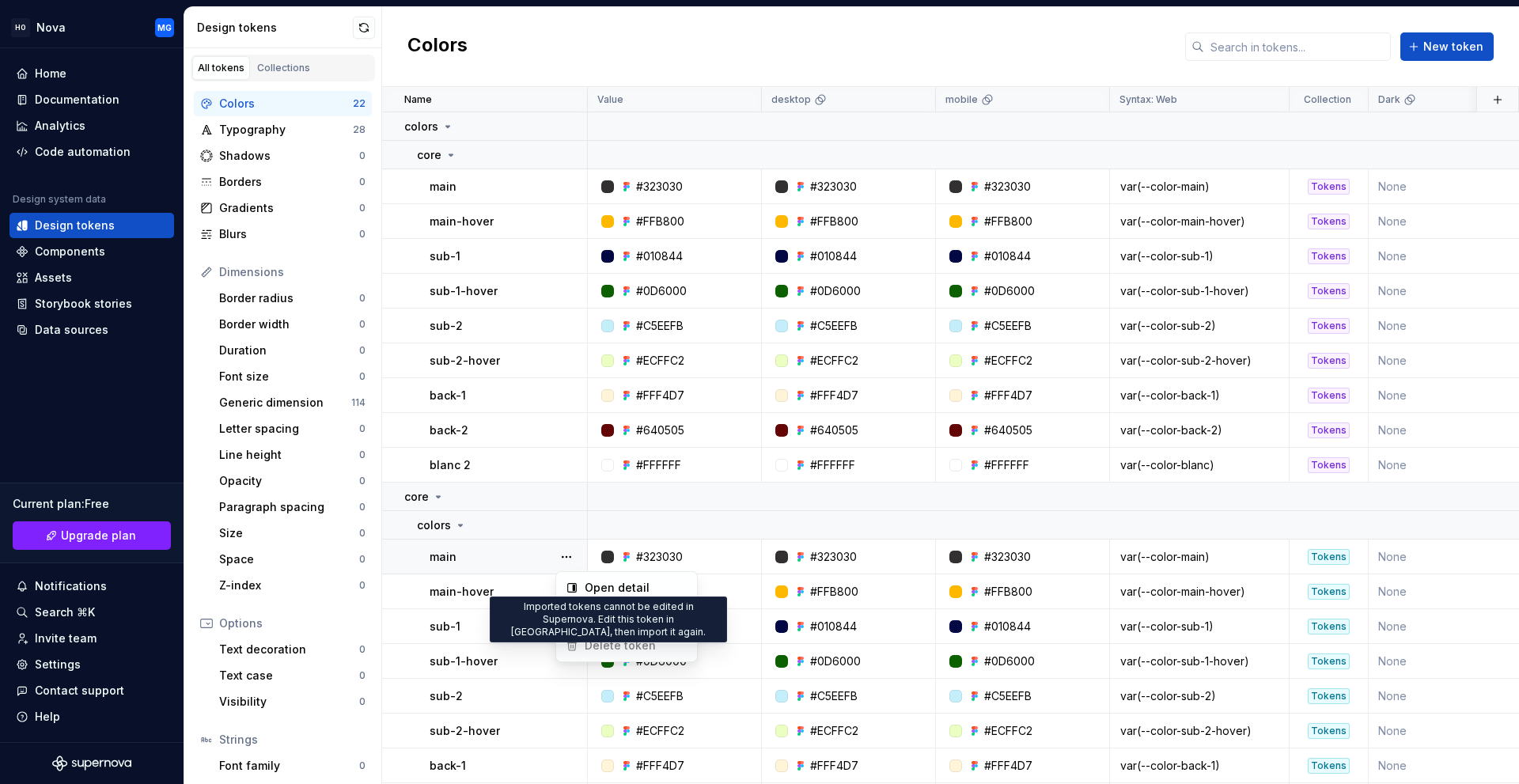
click at [617, 643] on span "Delete token" at bounding box center [610, 645] width 103 height 25
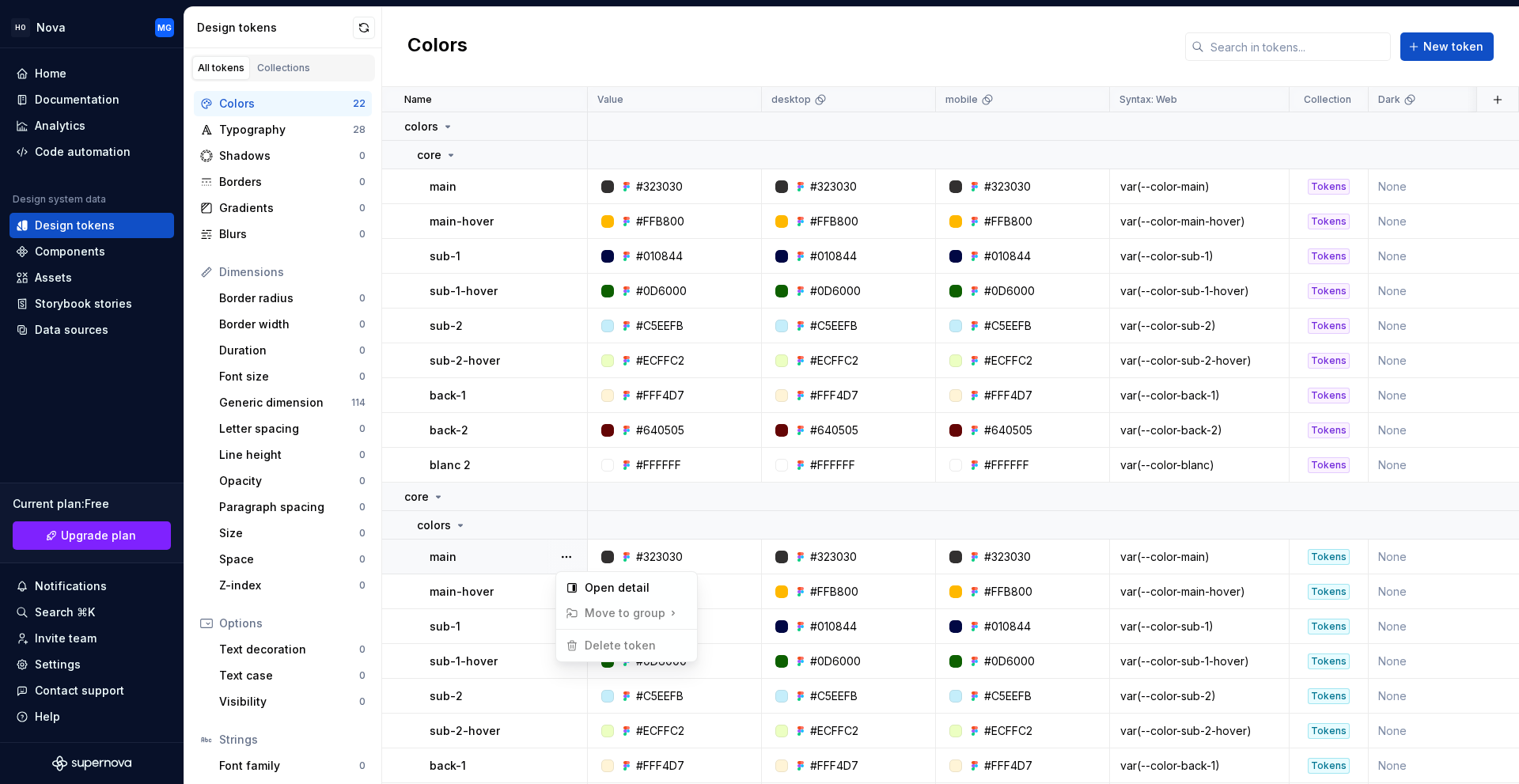
click at [603, 647] on span "Delete token" at bounding box center [610, 645] width 103 height 25
click at [463, 489] on html "HO Nova MG Home Documentation Analytics Code automation Design system data Desi…" at bounding box center [760, 392] width 1519 height 784
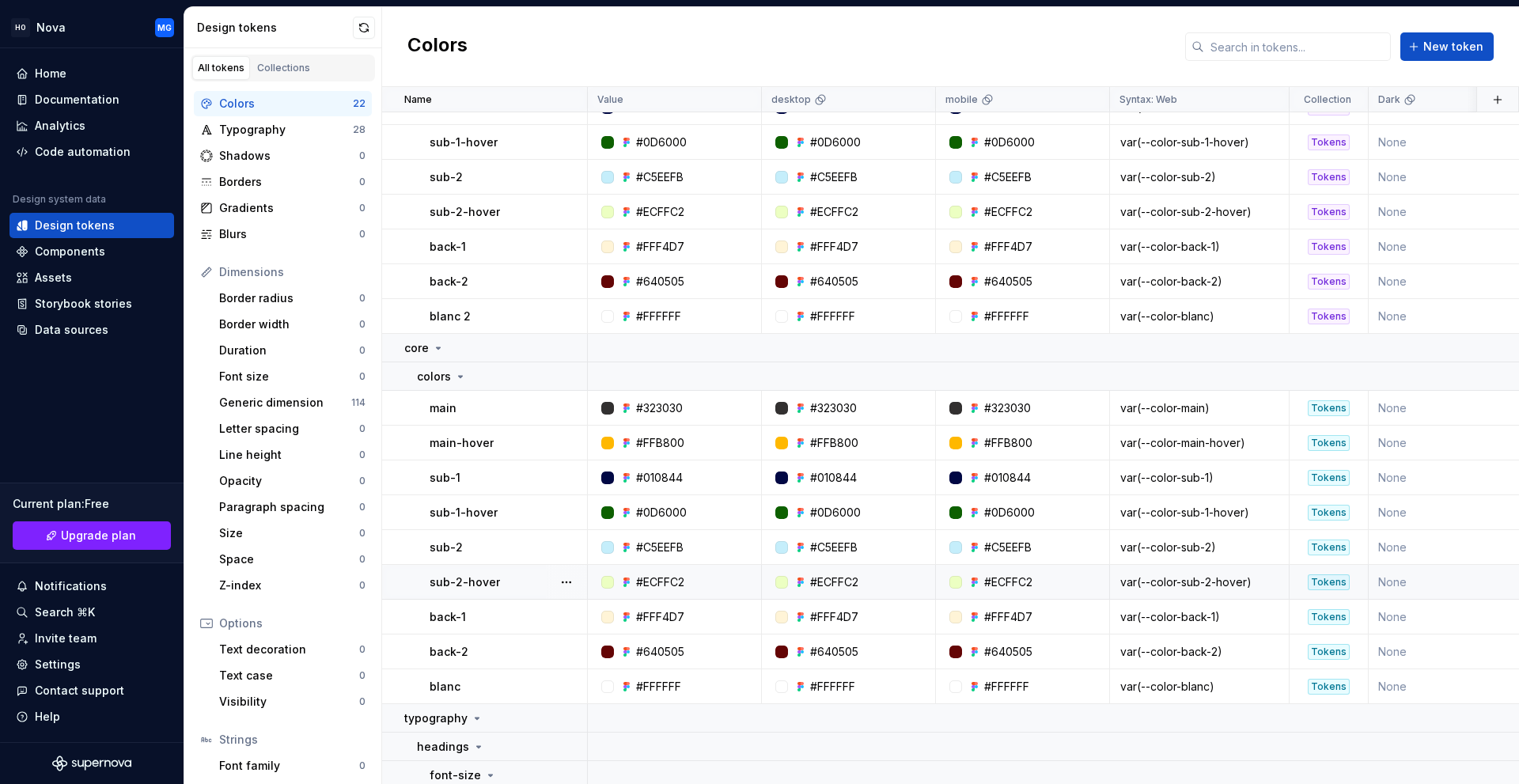
scroll to position [301, 0]
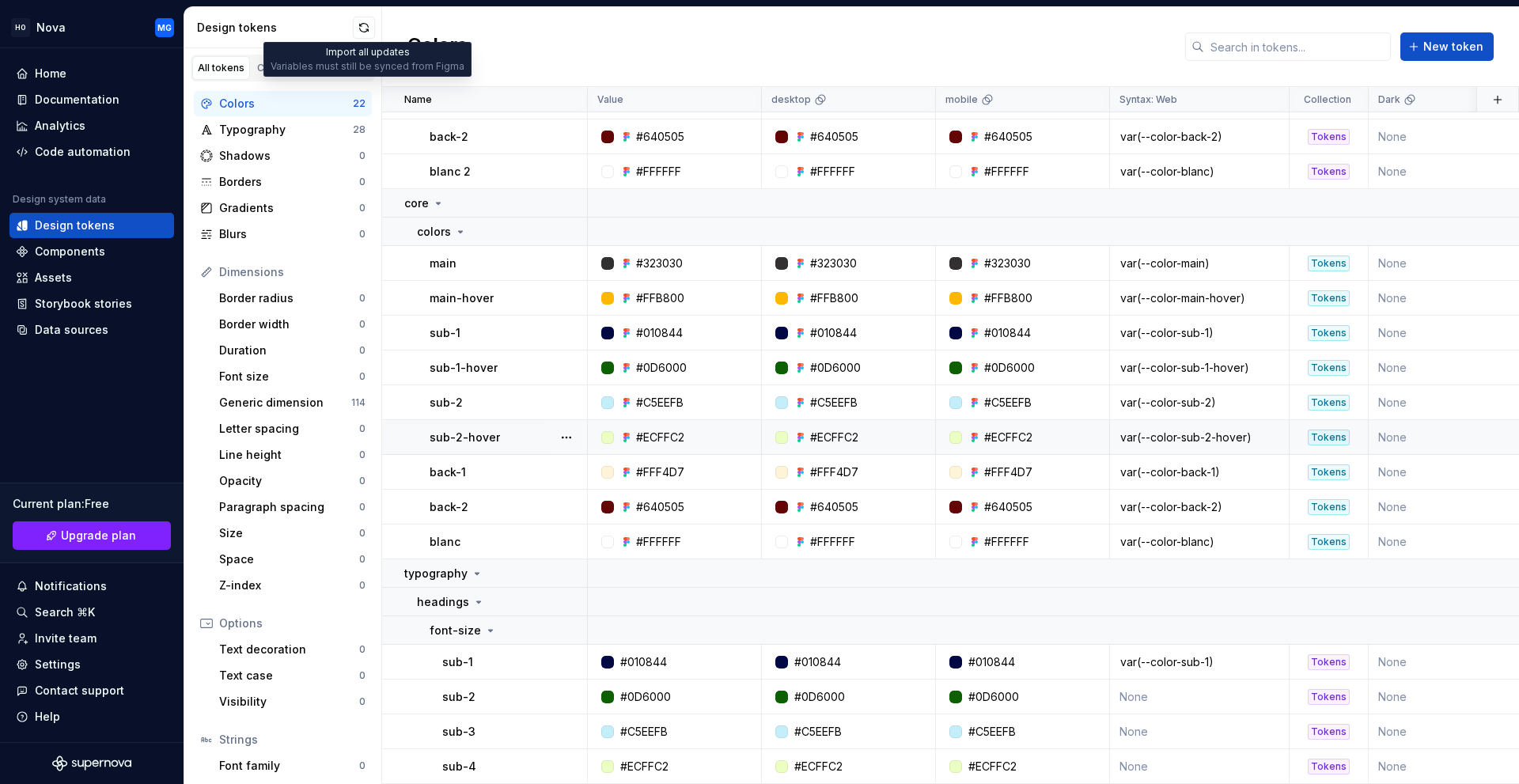
click at [363, 30] on button "button" at bounding box center [364, 28] width 22 height 22
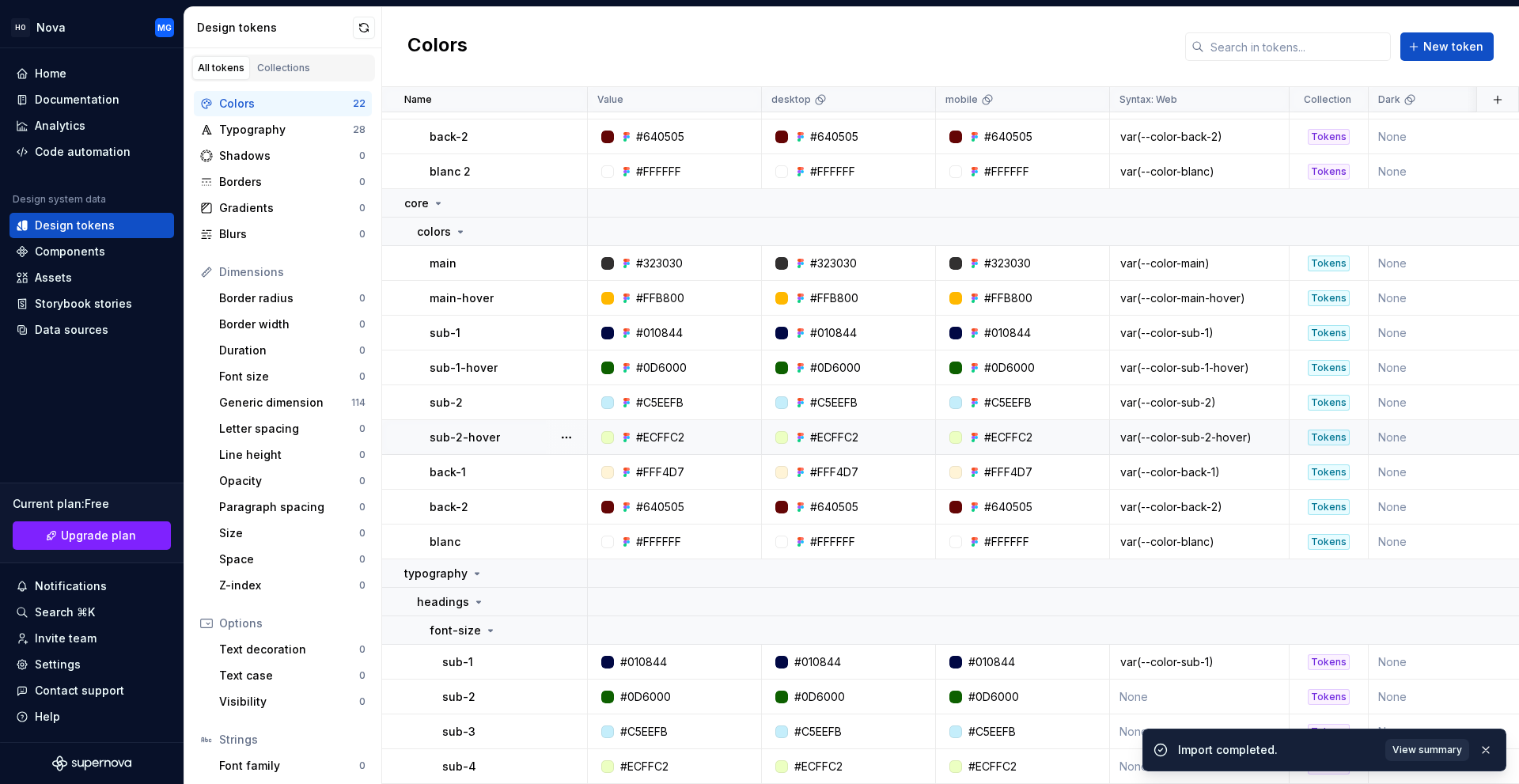
click at [1402, 745] on span "View summary" at bounding box center [1427, 749] width 70 height 13
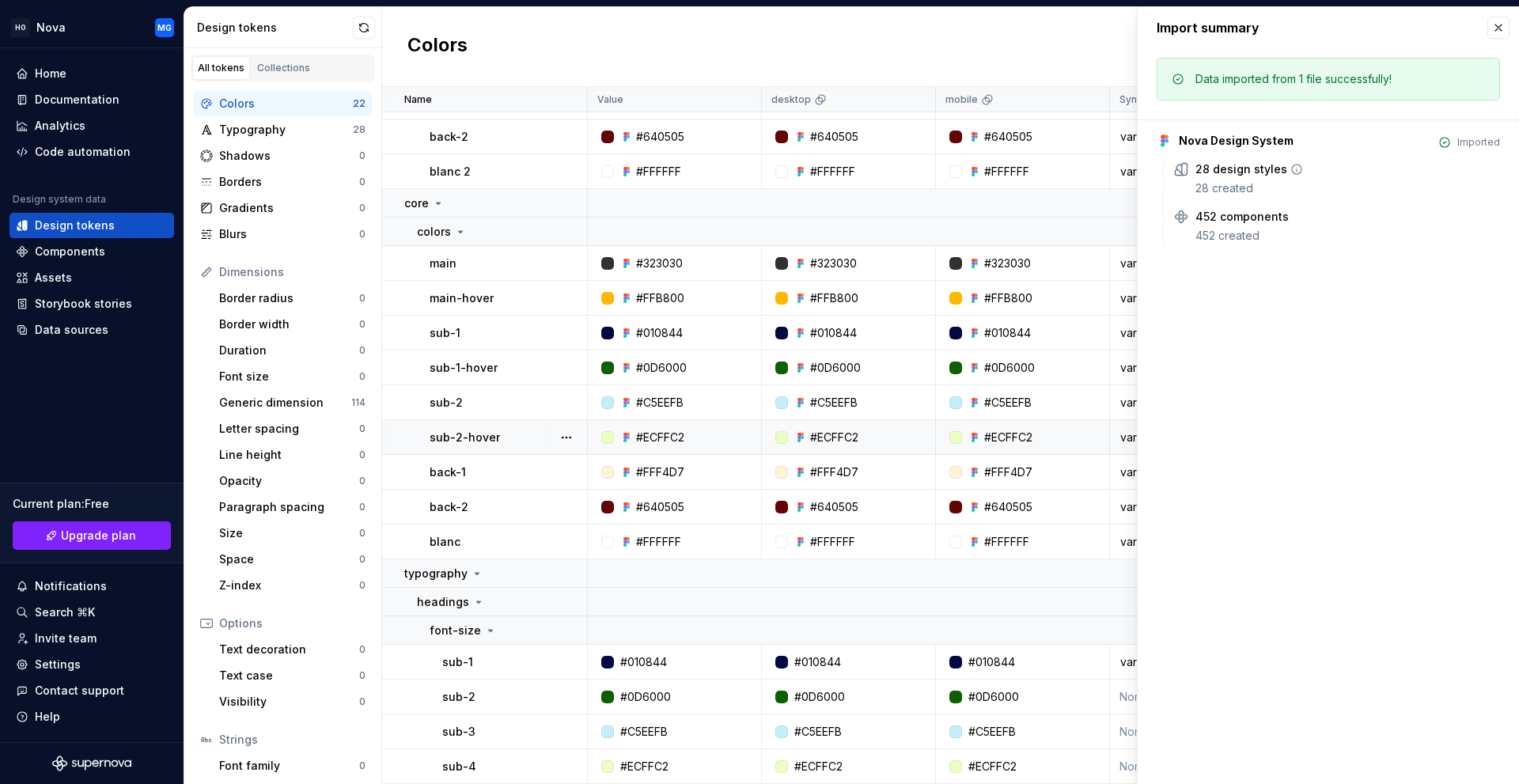
click at [1237, 178] on div "28 design styles 28 created" at bounding box center [1348, 178] width 305 height 35
click at [1291, 170] on icon at bounding box center [1297, 169] width 13 height 13
click at [416, 72] on div "Colors New token" at bounding box center [950, 47] width 1137 height 80
click at [363, 29] on button "button" at bounding box center [364, 28] width 22 height 22
click at [1501, 30] on button "button" at bounding box center [1498, 28] width 22 height 22
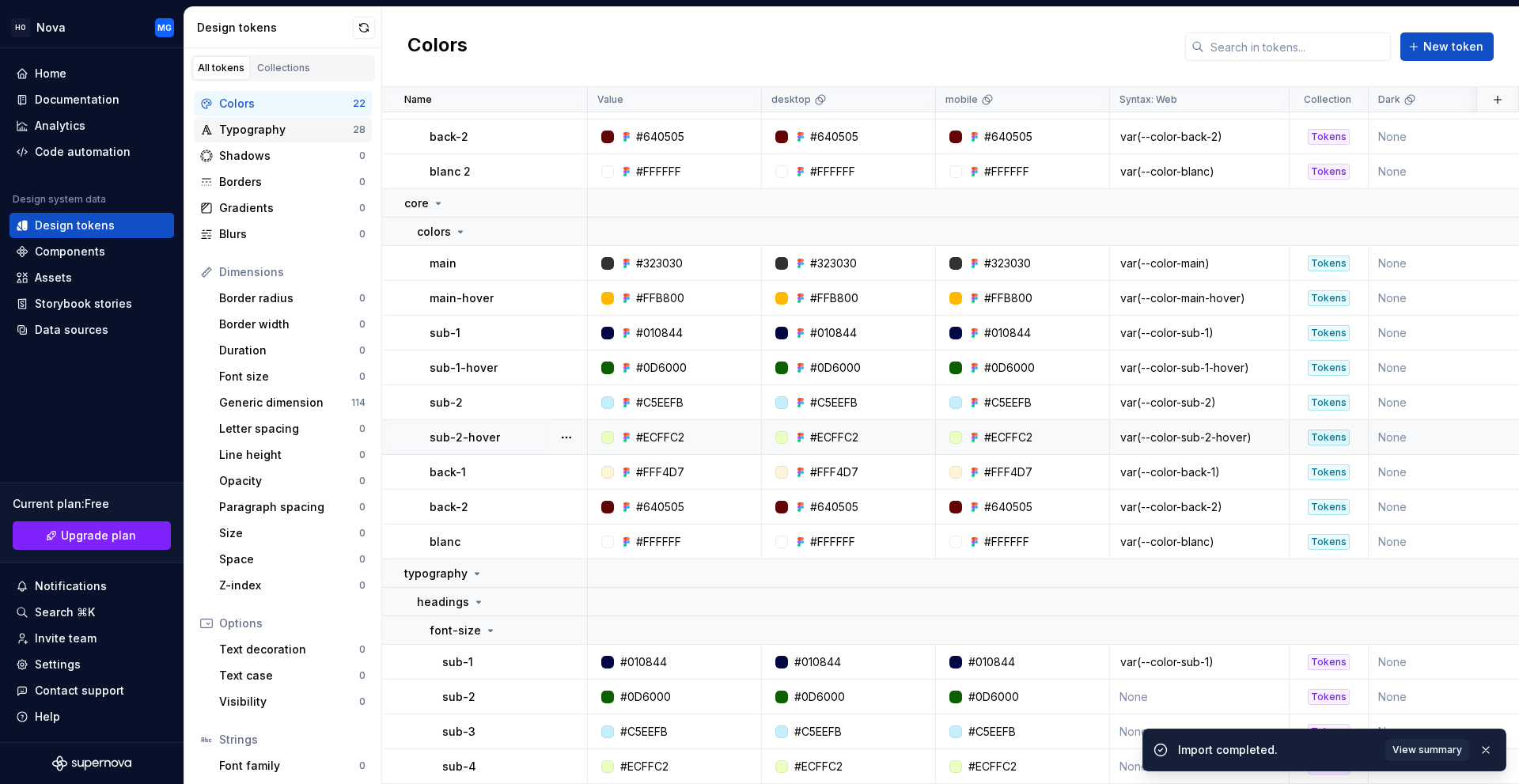
click at [342, 131] on div "Typography" at bounding box center [286, 130] width 134 height 16
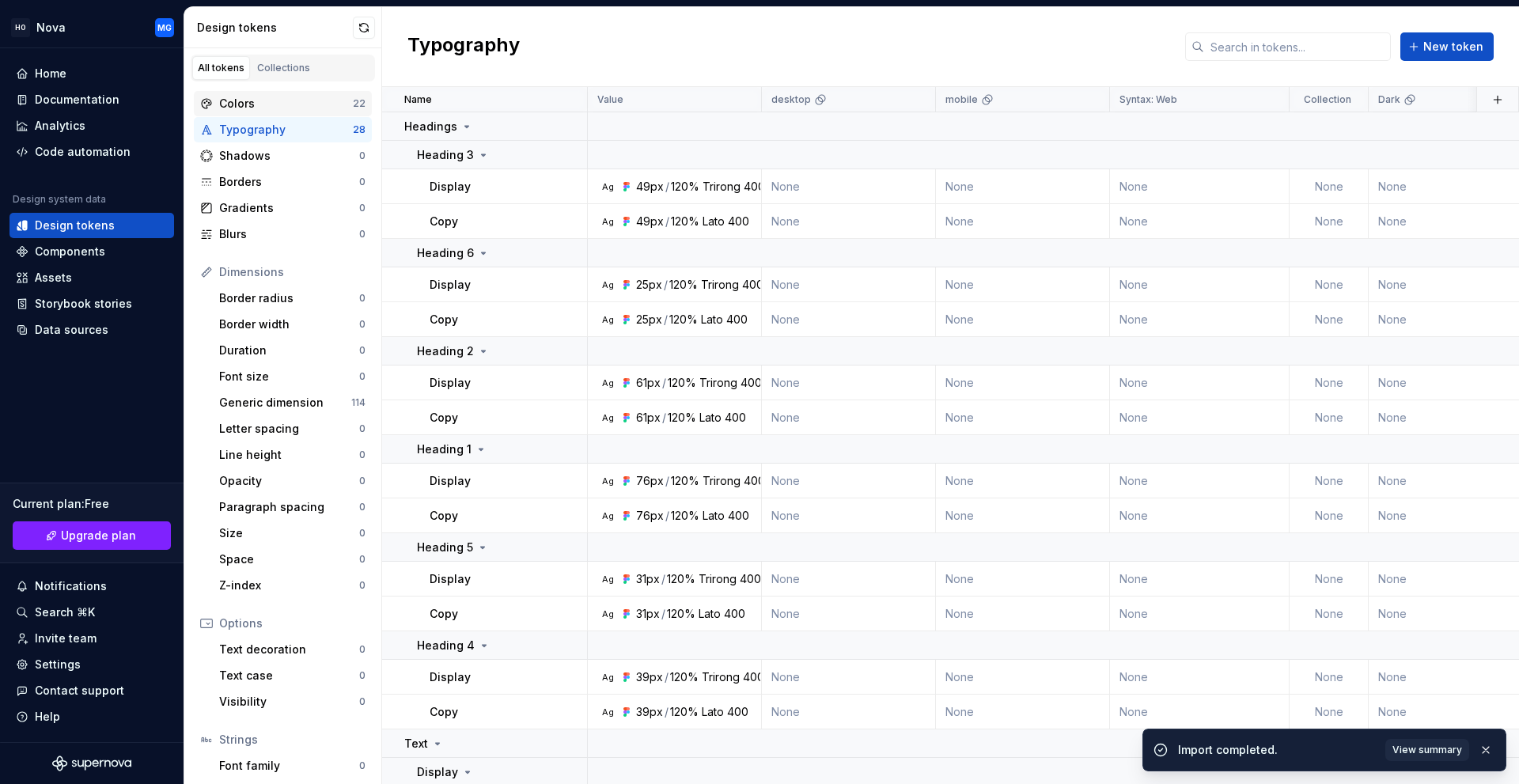
click at [334, 98] on div "Colors" at bounding box center [286, 104] width 134 height 16
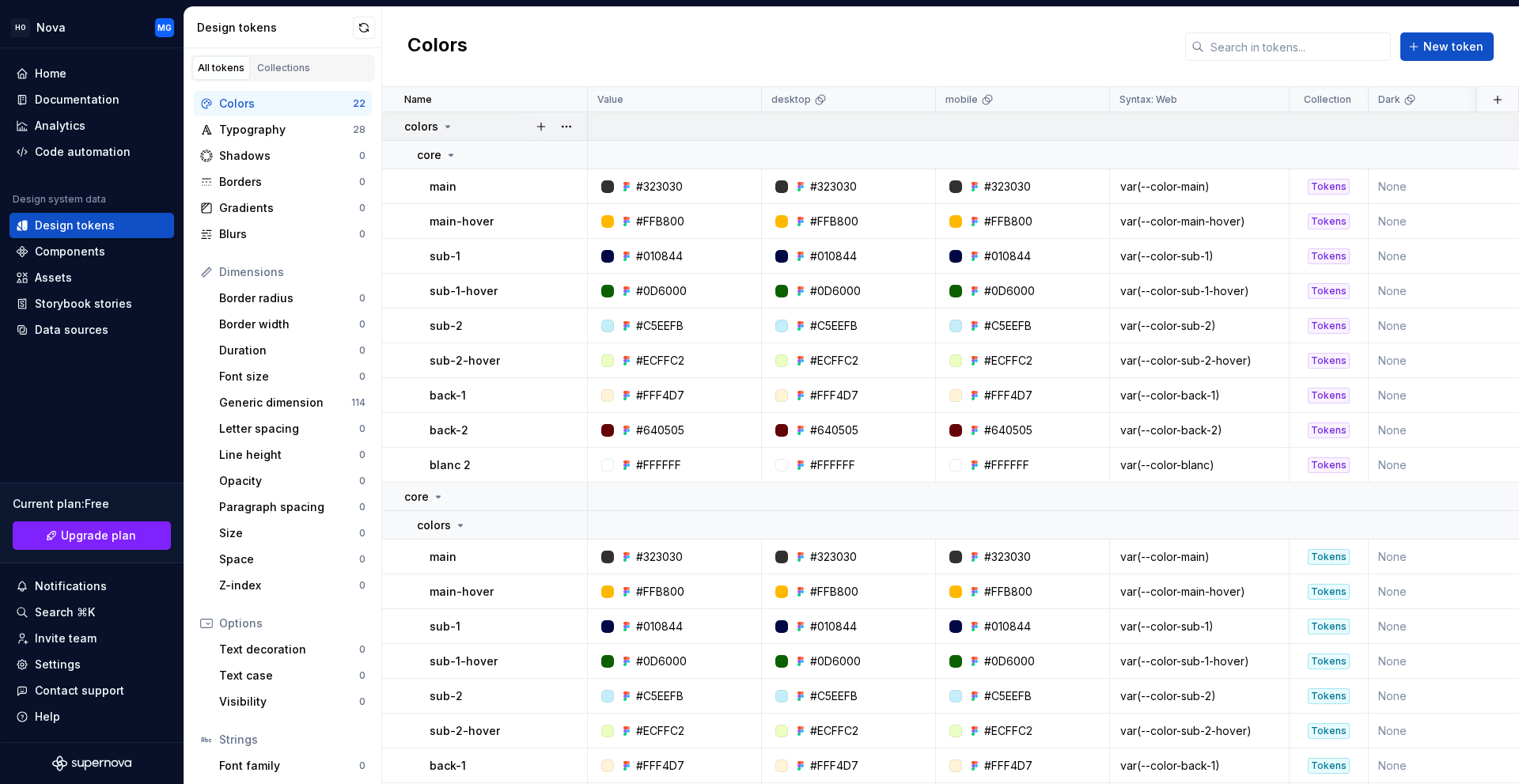
click at [442, 125] on icon at bounding box center [448, 127] width 13 height 13
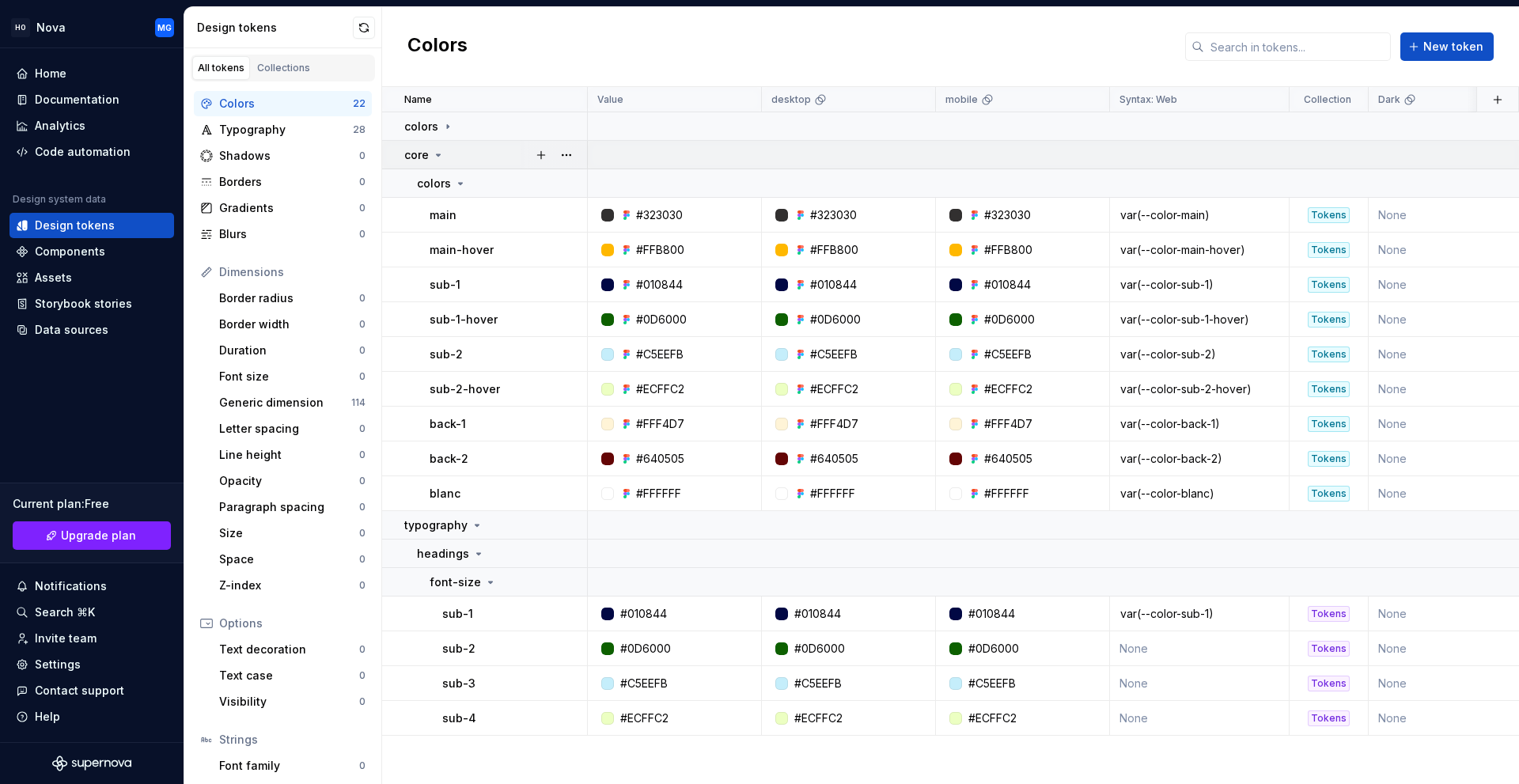
click at [440, 156] on icon at bounding box center [438, 154] width 13 height 13
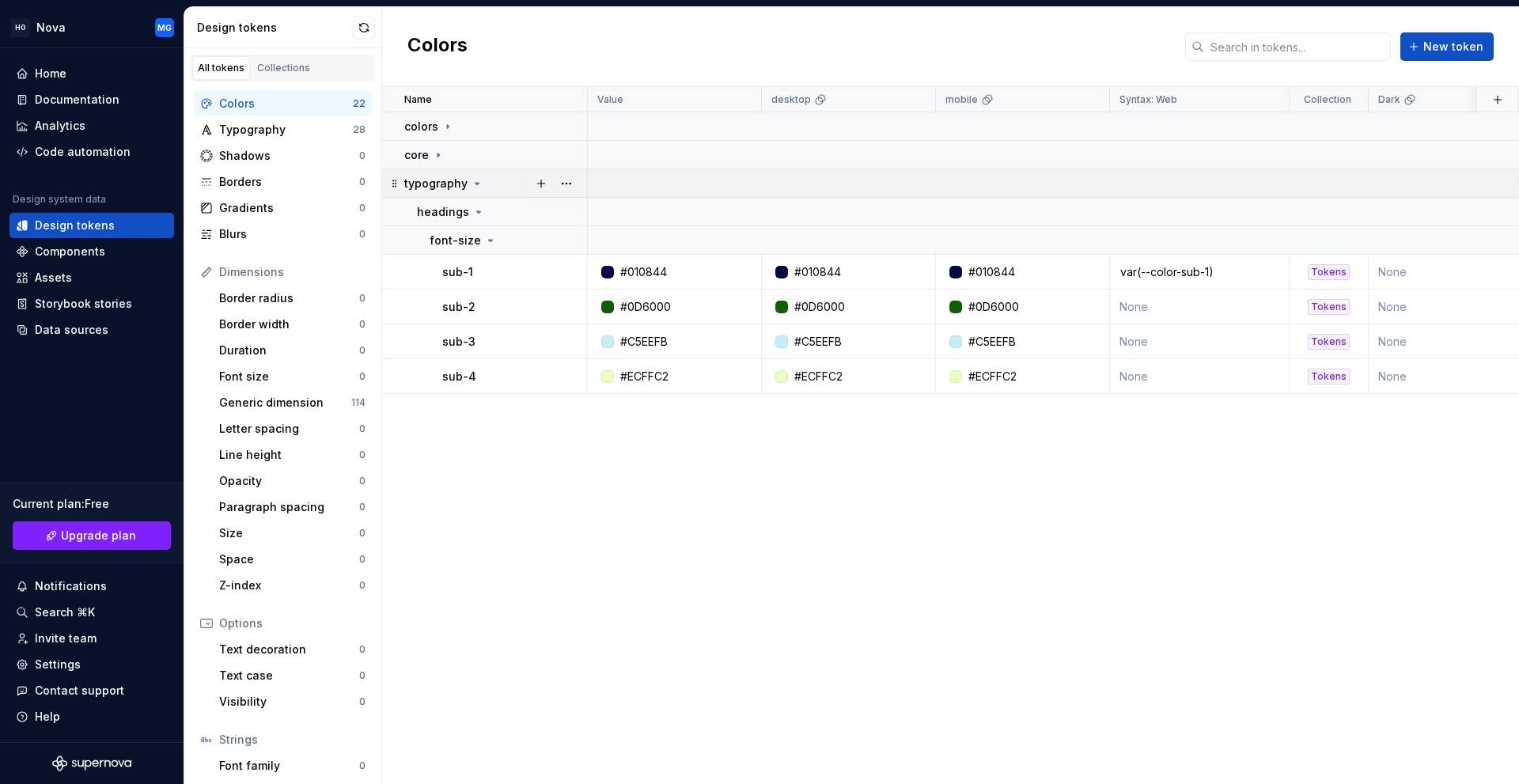
click at [443, 185] on p "typography" at bounding box center [437, 183] width 64 height 16
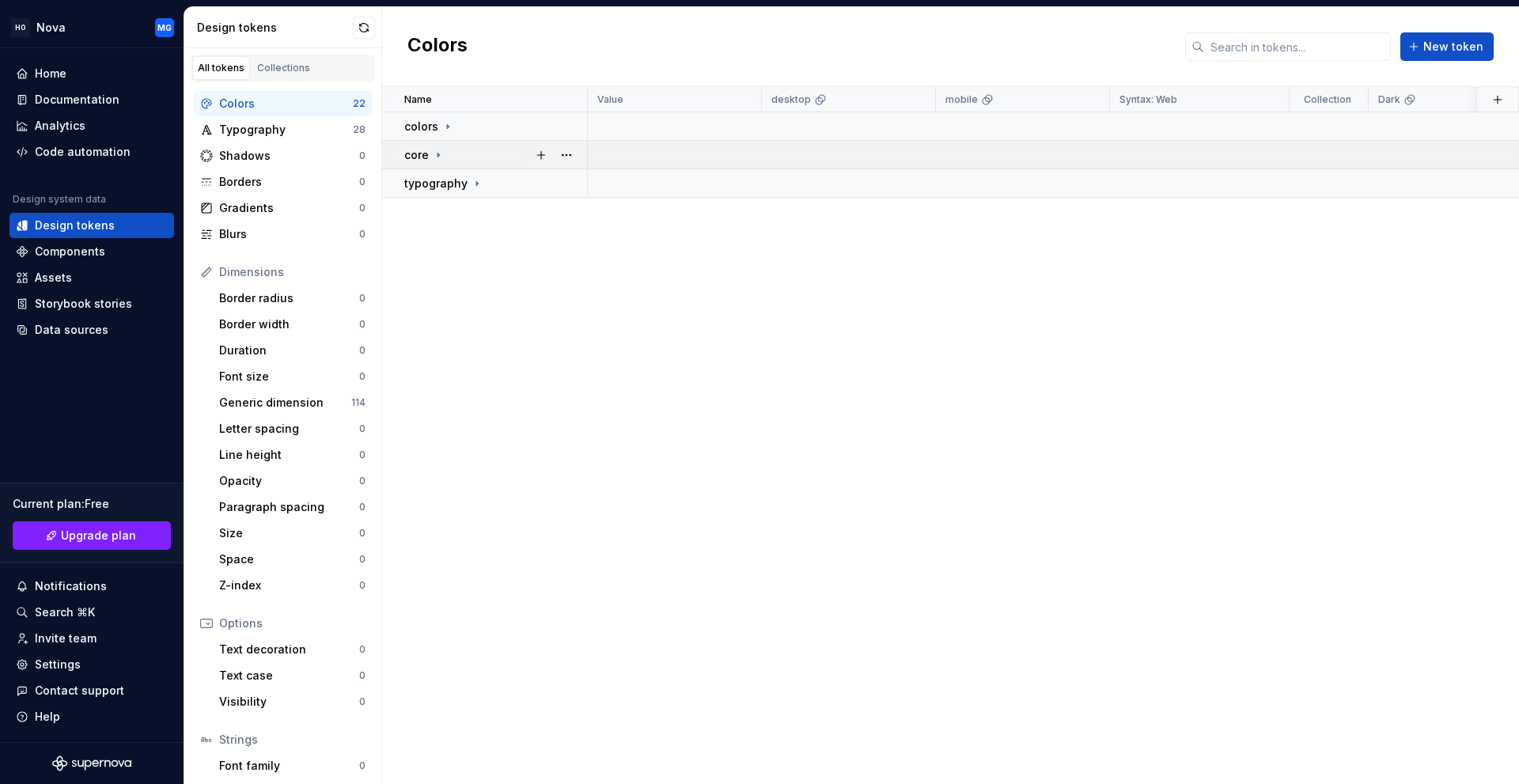
click at [429, 154] on div "core" at bounding box center [425, 155] width 40 height 16
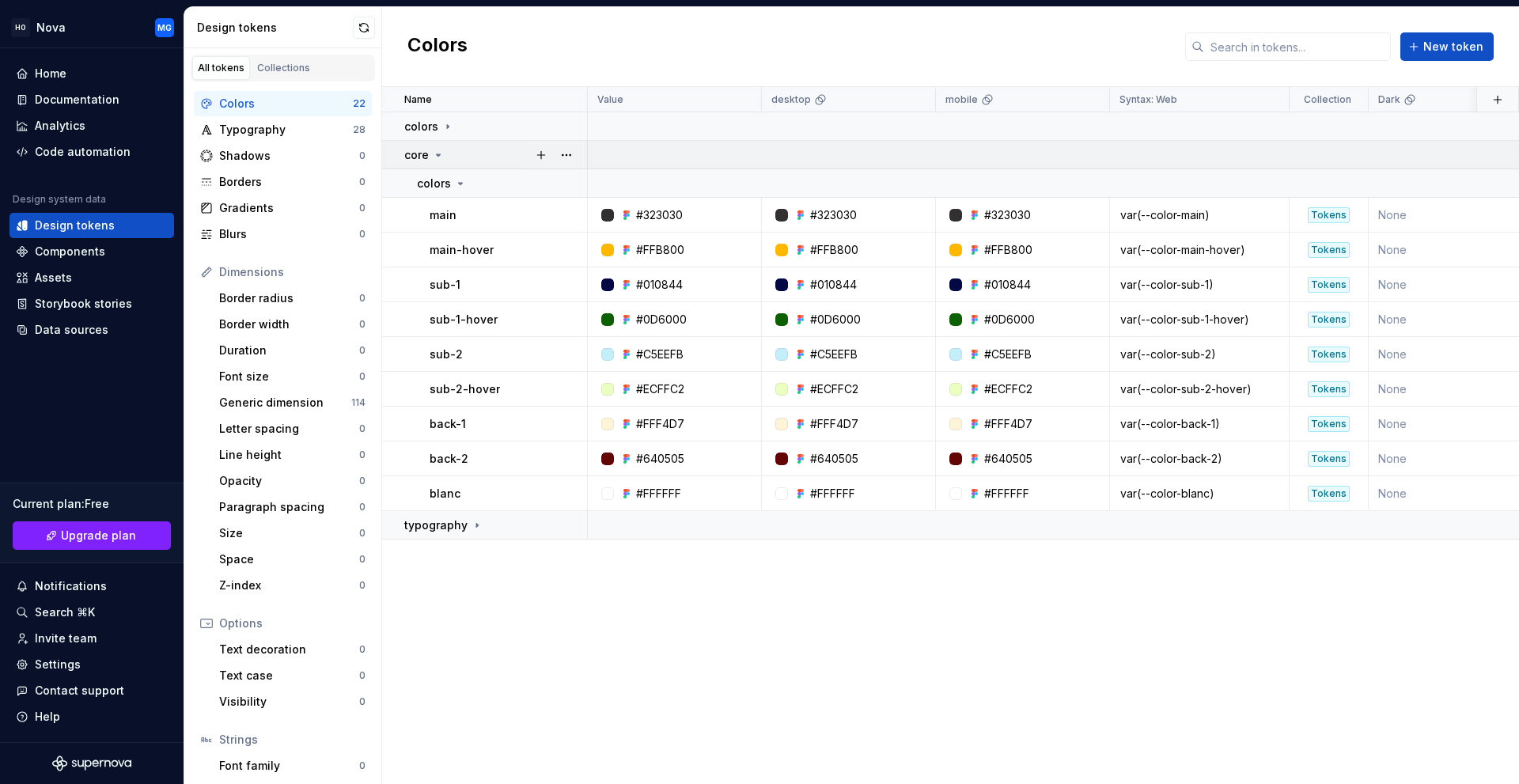
click at [426, 151] on p "core" at bounding box center [417, 155] width 25 height 16
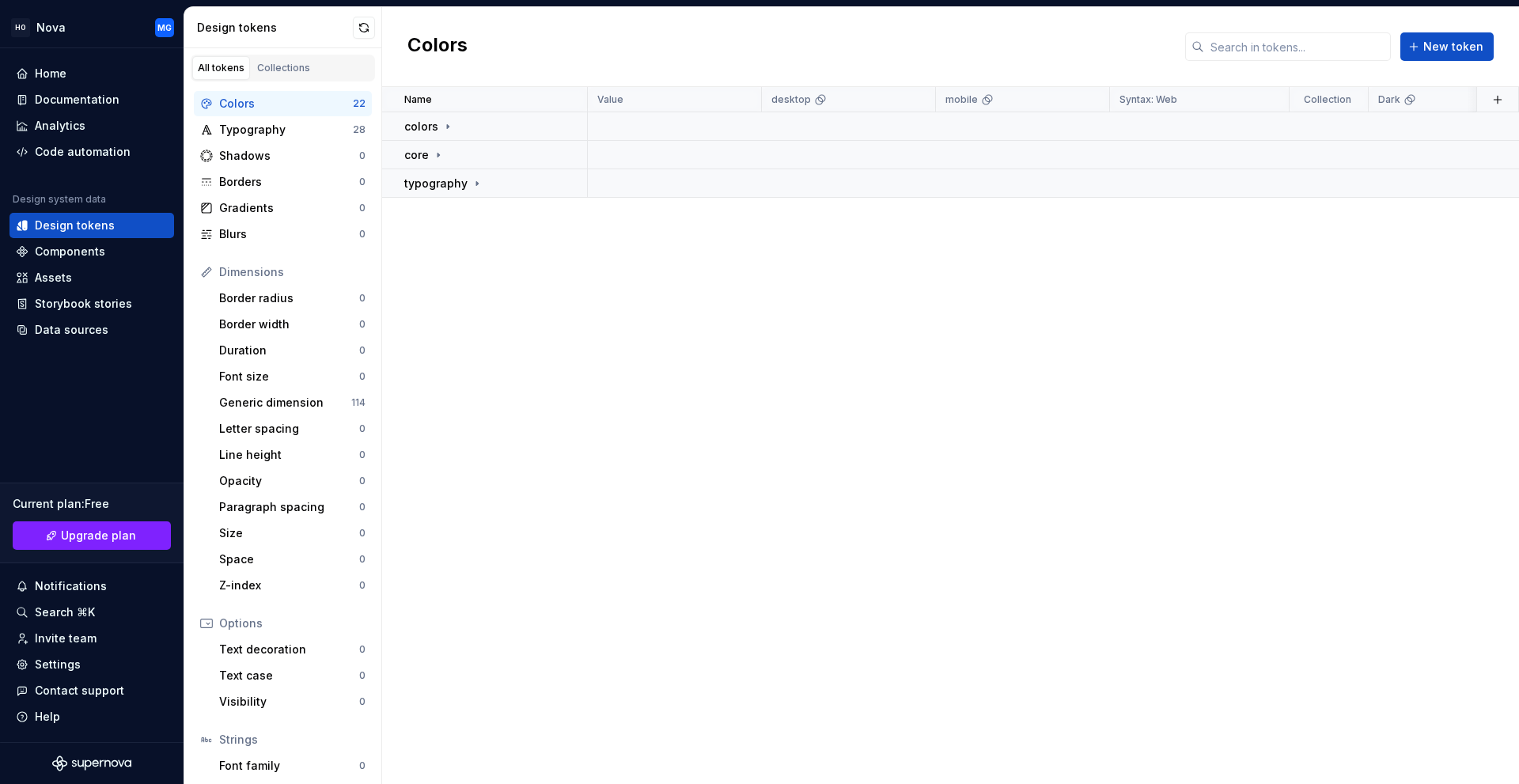
click at [376, 27] on div "Design tokens" at bounding box center [283, 27] width 197 height 41
click at [366, 29] on button "button" at bounding box center [364, 28] width 22 height 22
click at [320, 129] on div "Typography" at bounding box center [286, 130] width 134 height 16
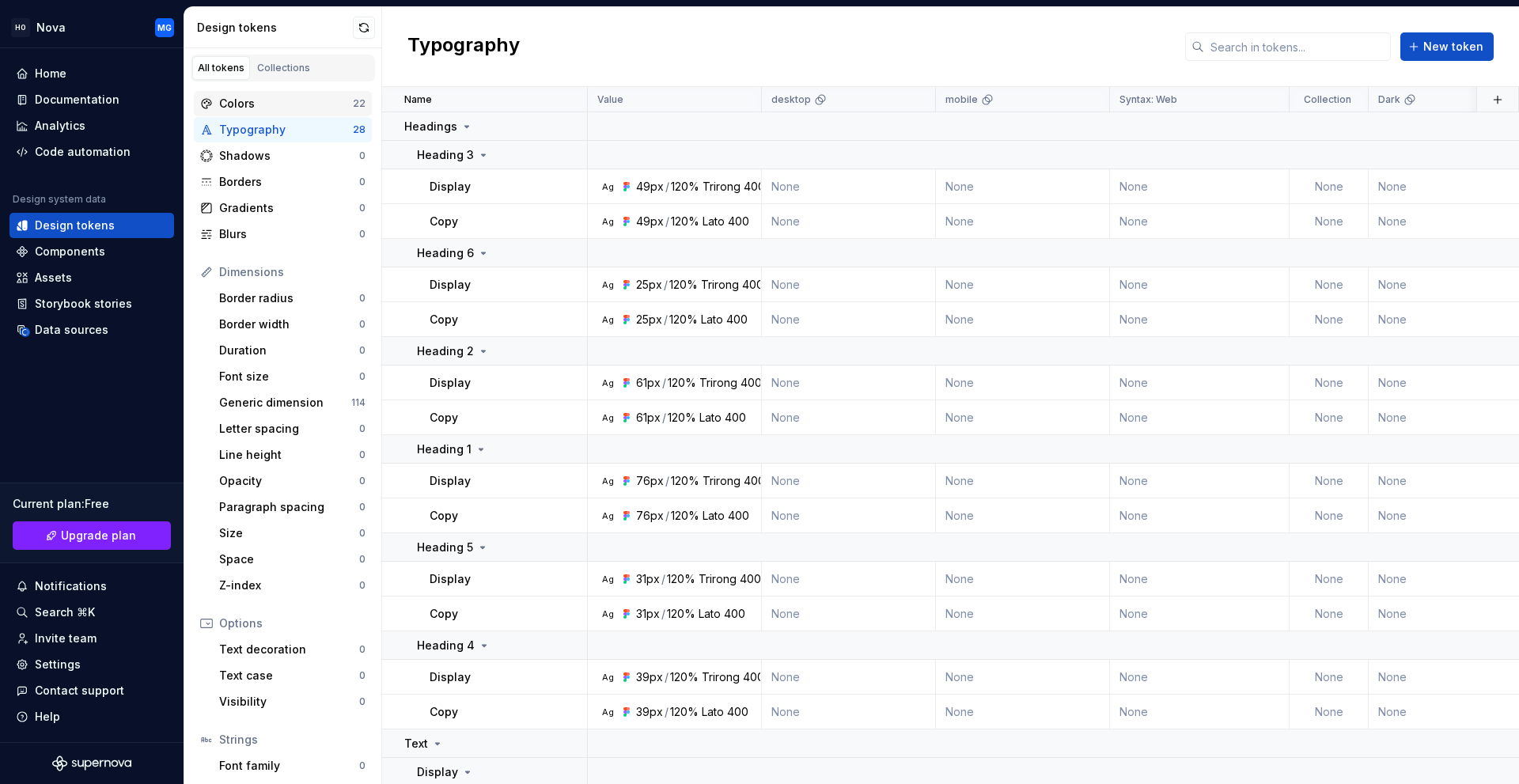
click at [321, 104] on div "Colors" at bounding box center [286, 104] width 134 height 16
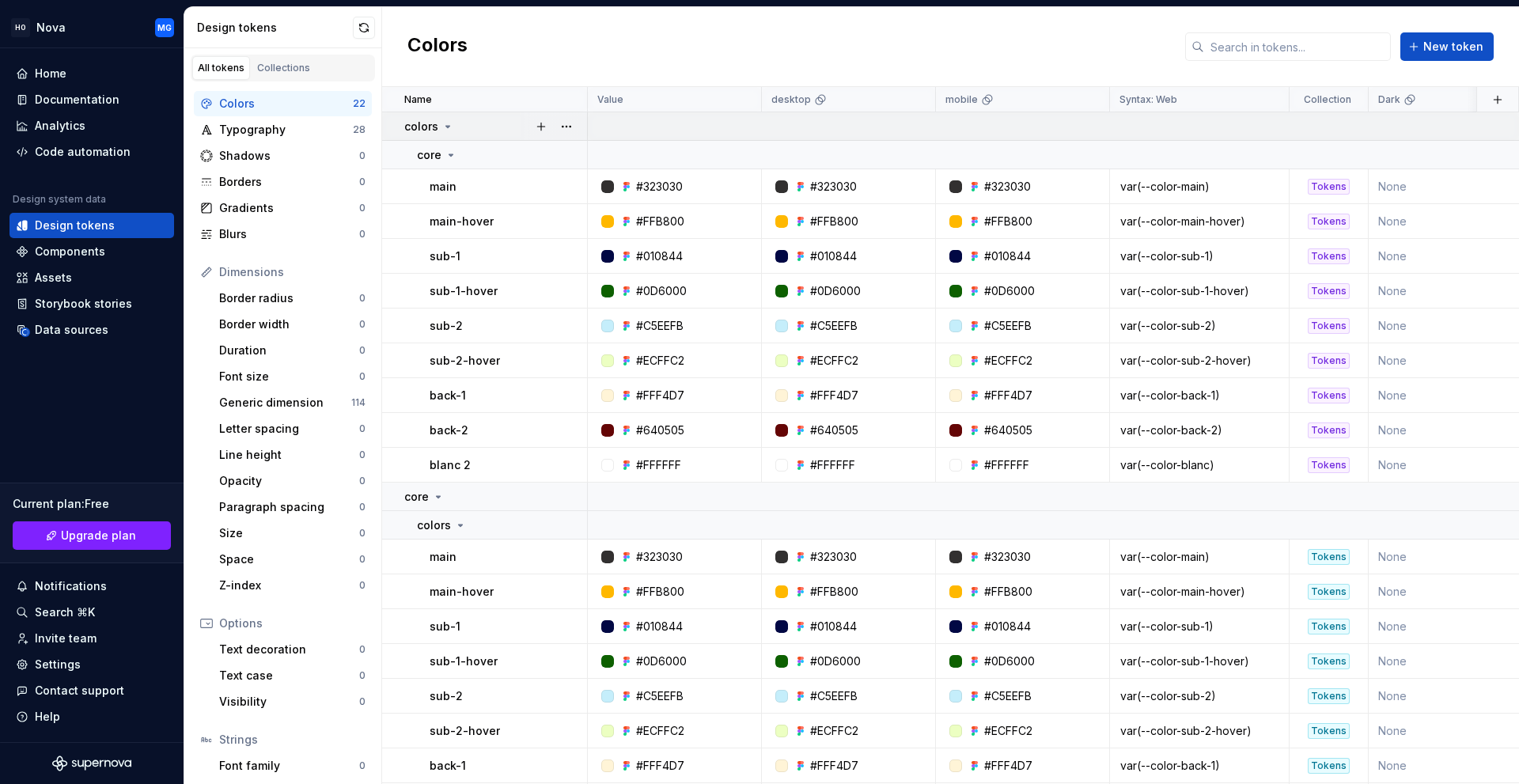
click at [408, 129] on p "colors" at bounding box center [422, 127] width 34 height 16
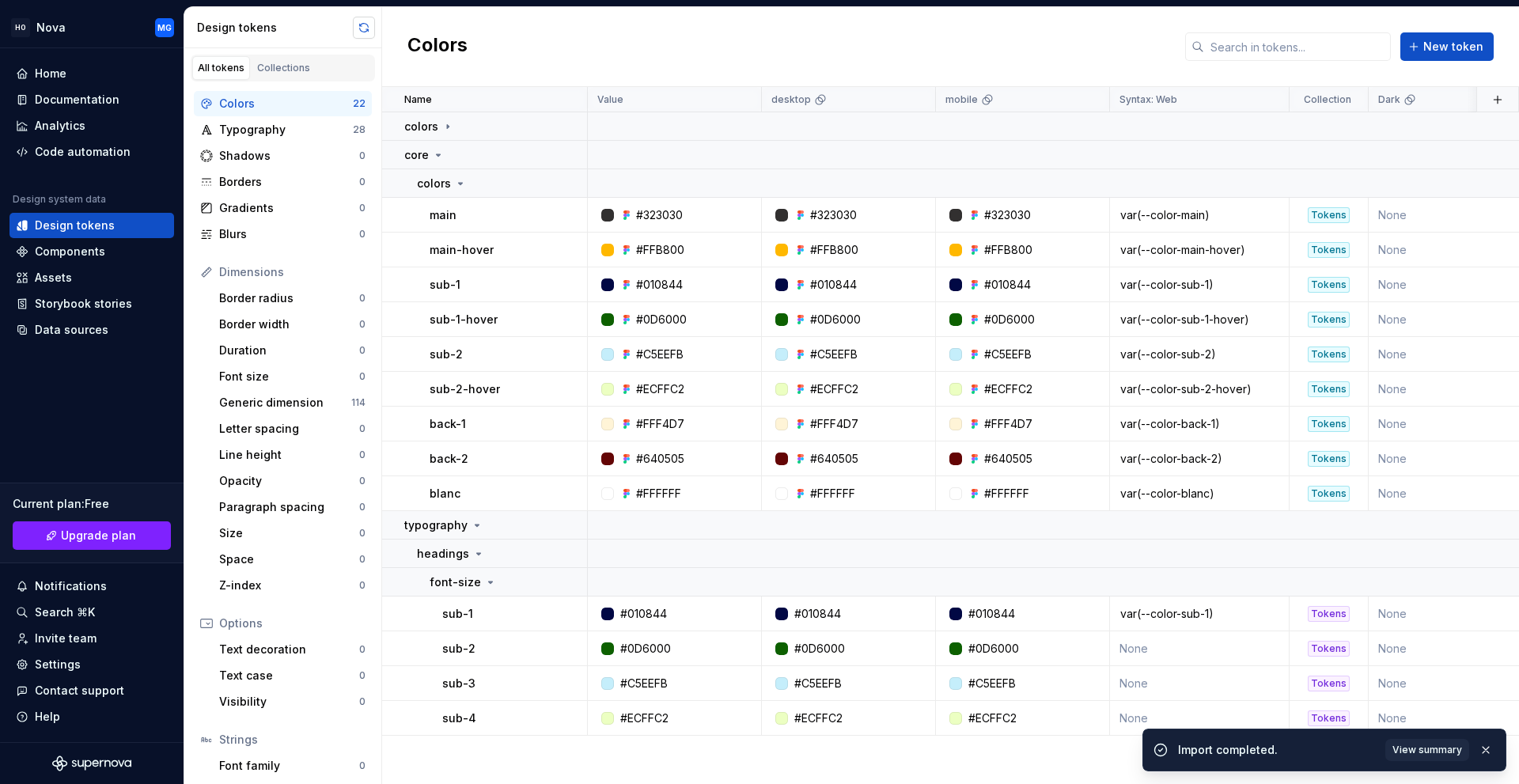
click at [361, 32] on button "button" at bounding box center [364, 28] width 22 height 22
click at [303, 70] on div "Collections" at bounding box center [283, 68] width 53 height 13
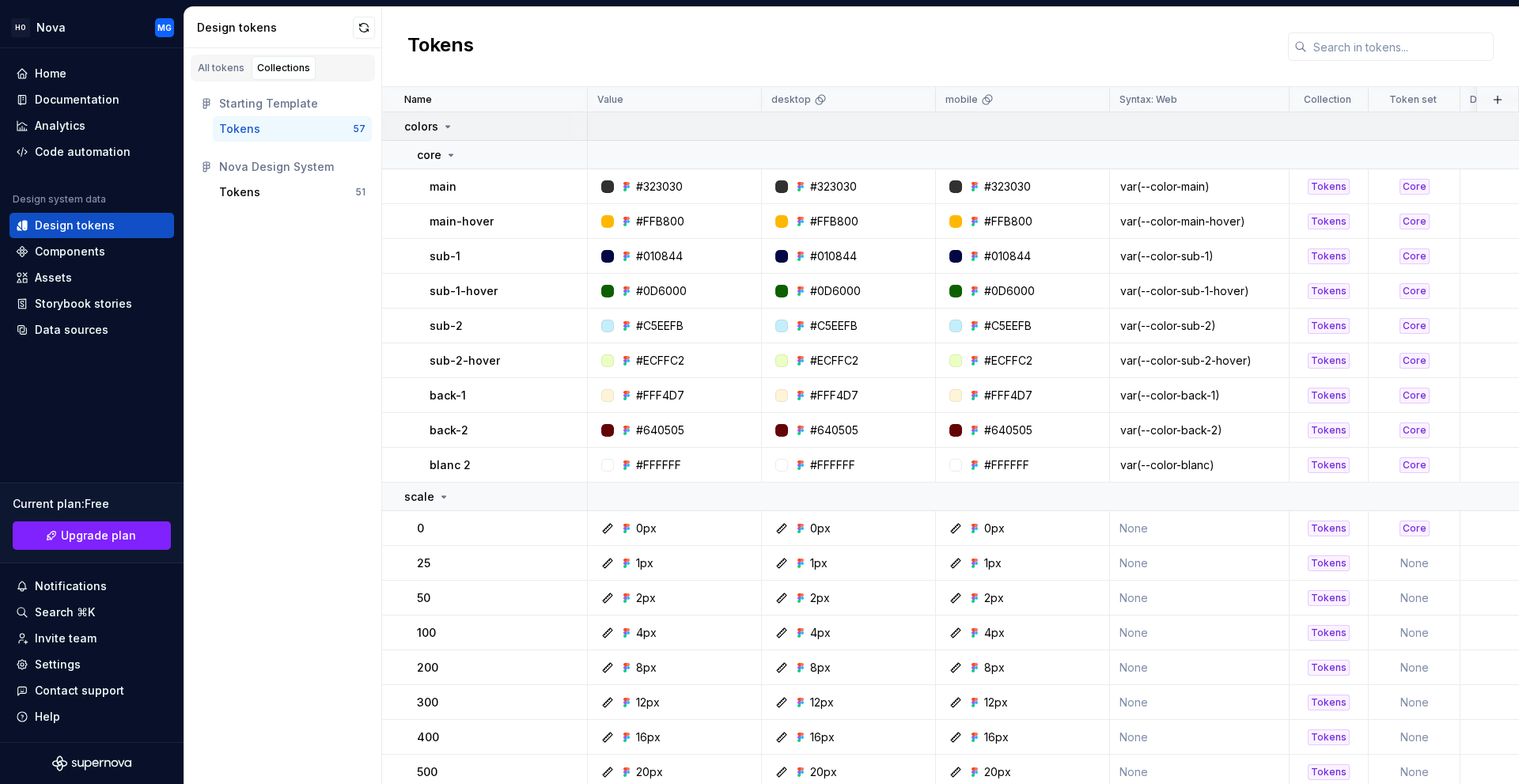
click at [447, 124] on icon at bounding box center [448, 127] width 13 height 13
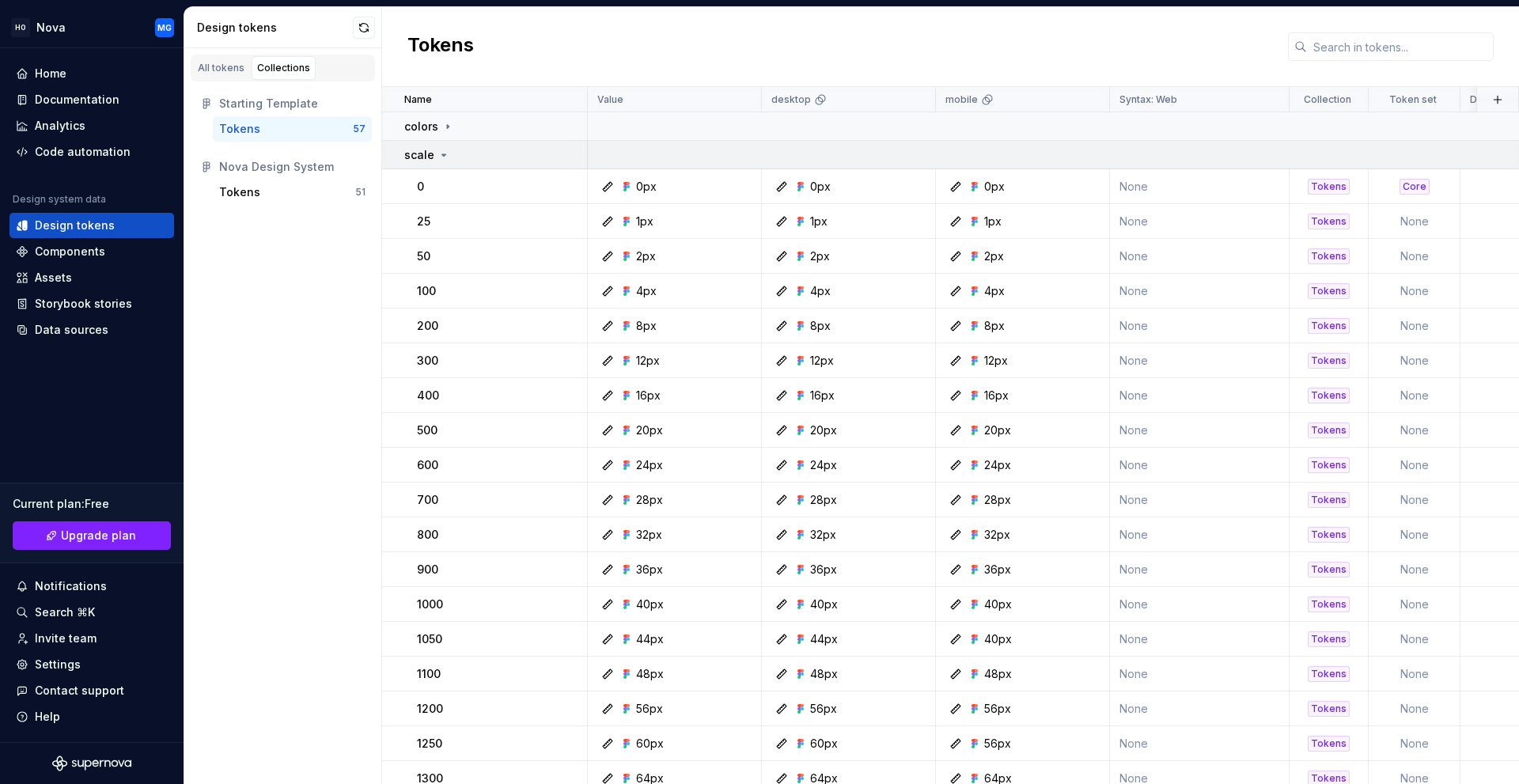
click at [438, 155] on icon at bounding box center [444, 154] width 13 height 13
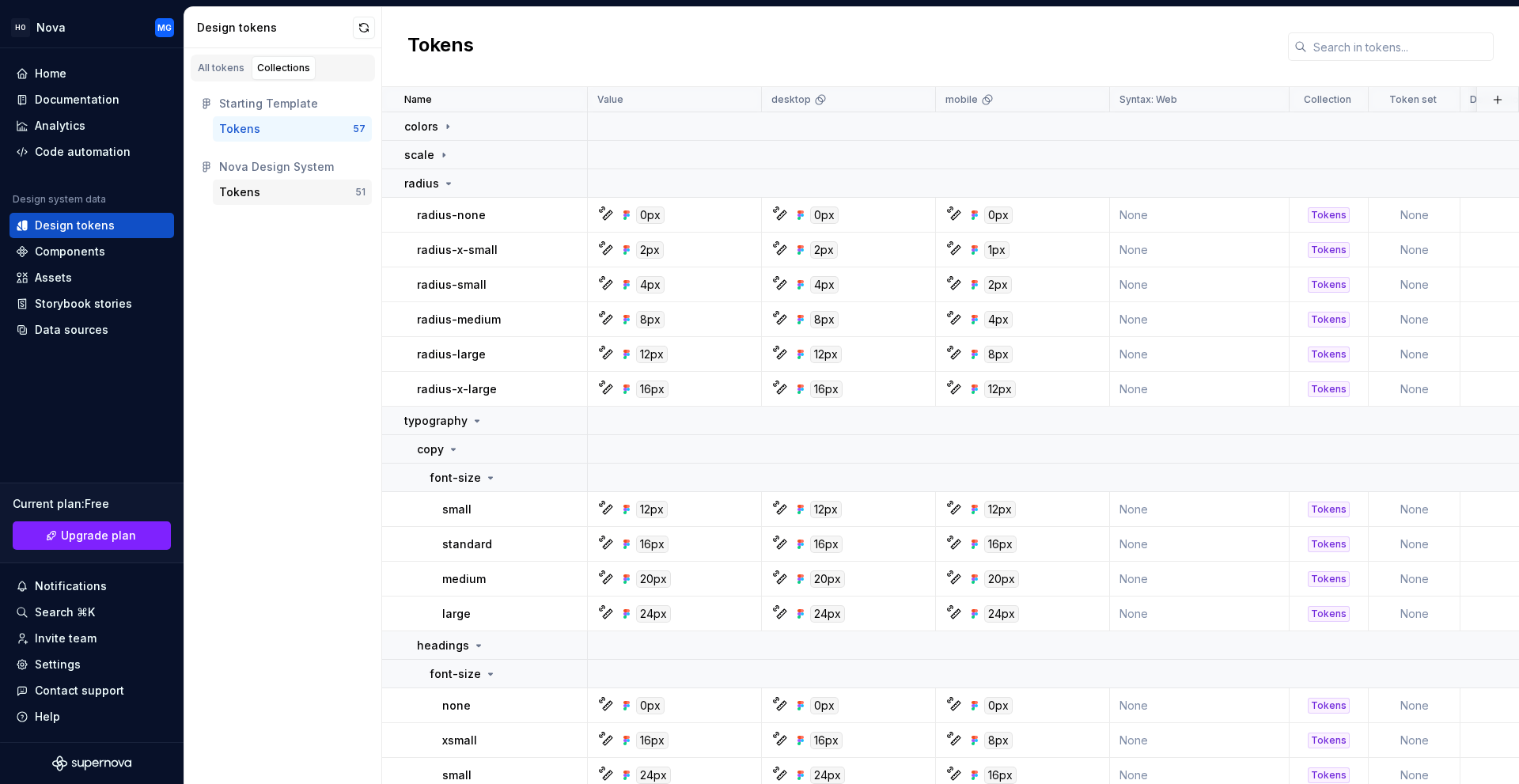
click at [242, 194] on div "Tokens" at bounding box center [239, 192] width 41 height 16
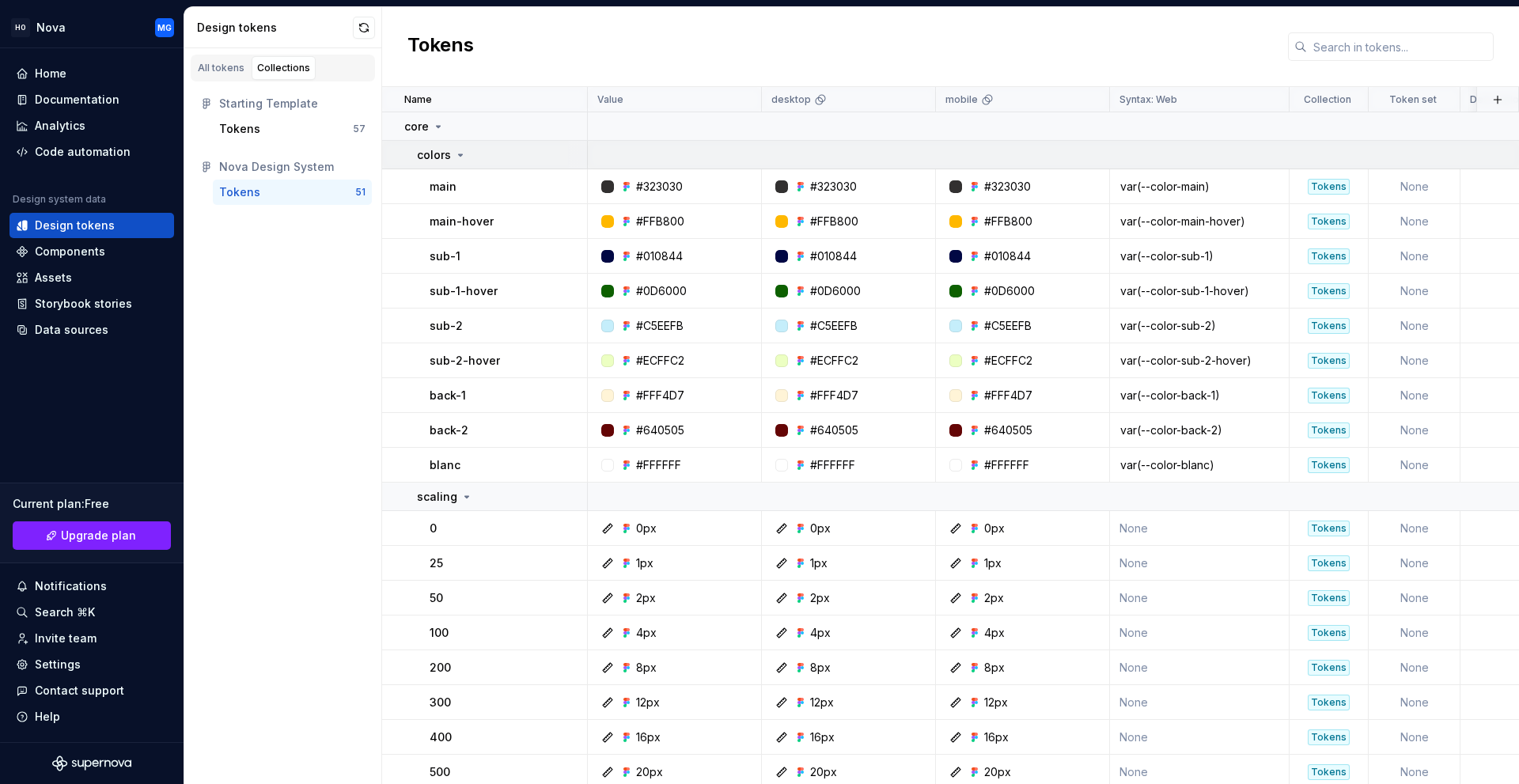
click at [445, 147] on p "colors" at bounding box center [434, 155] width 34 height 16
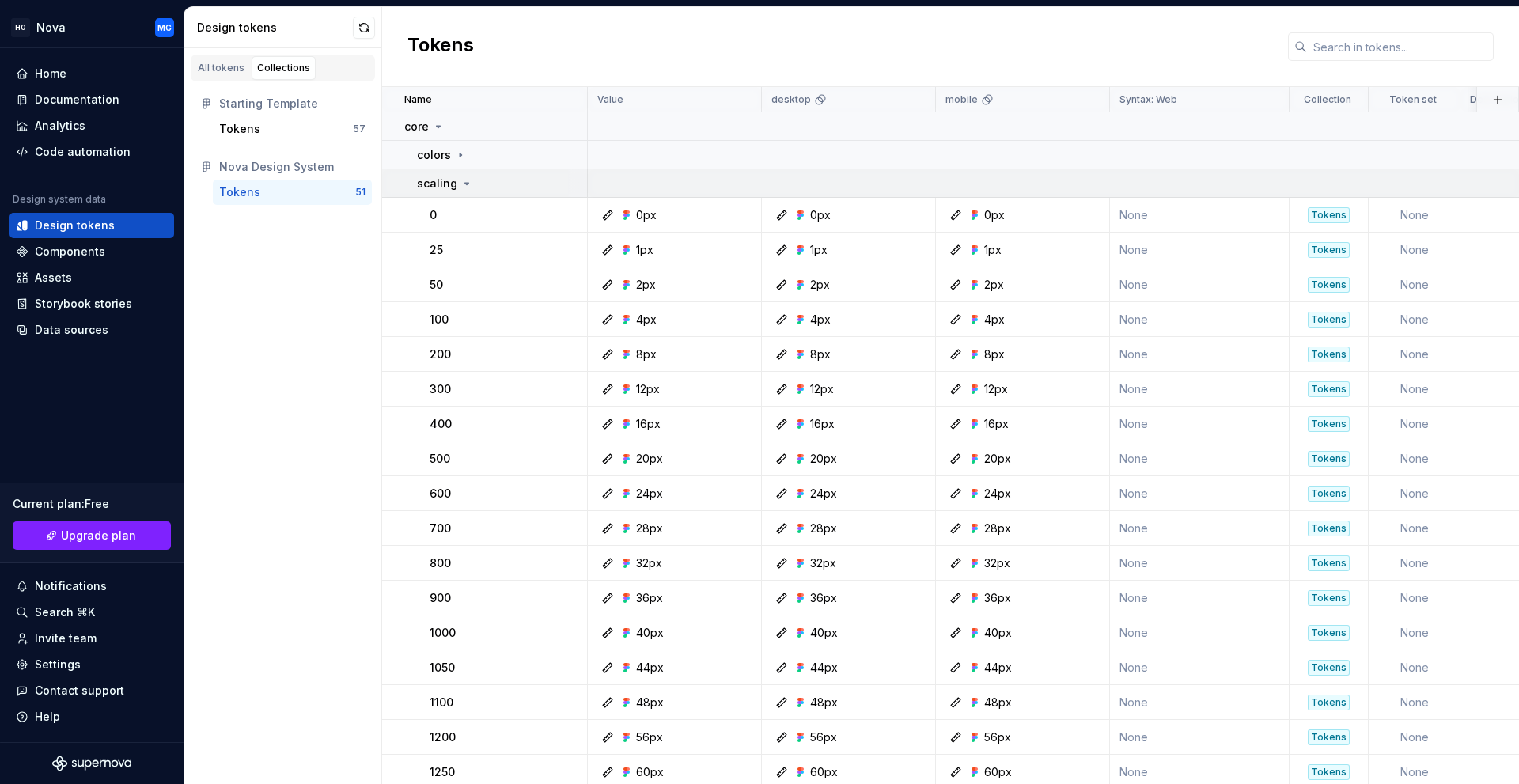
click at [440, 186] on p "scaling" at bounding box center [437, 183] width 40 height 16
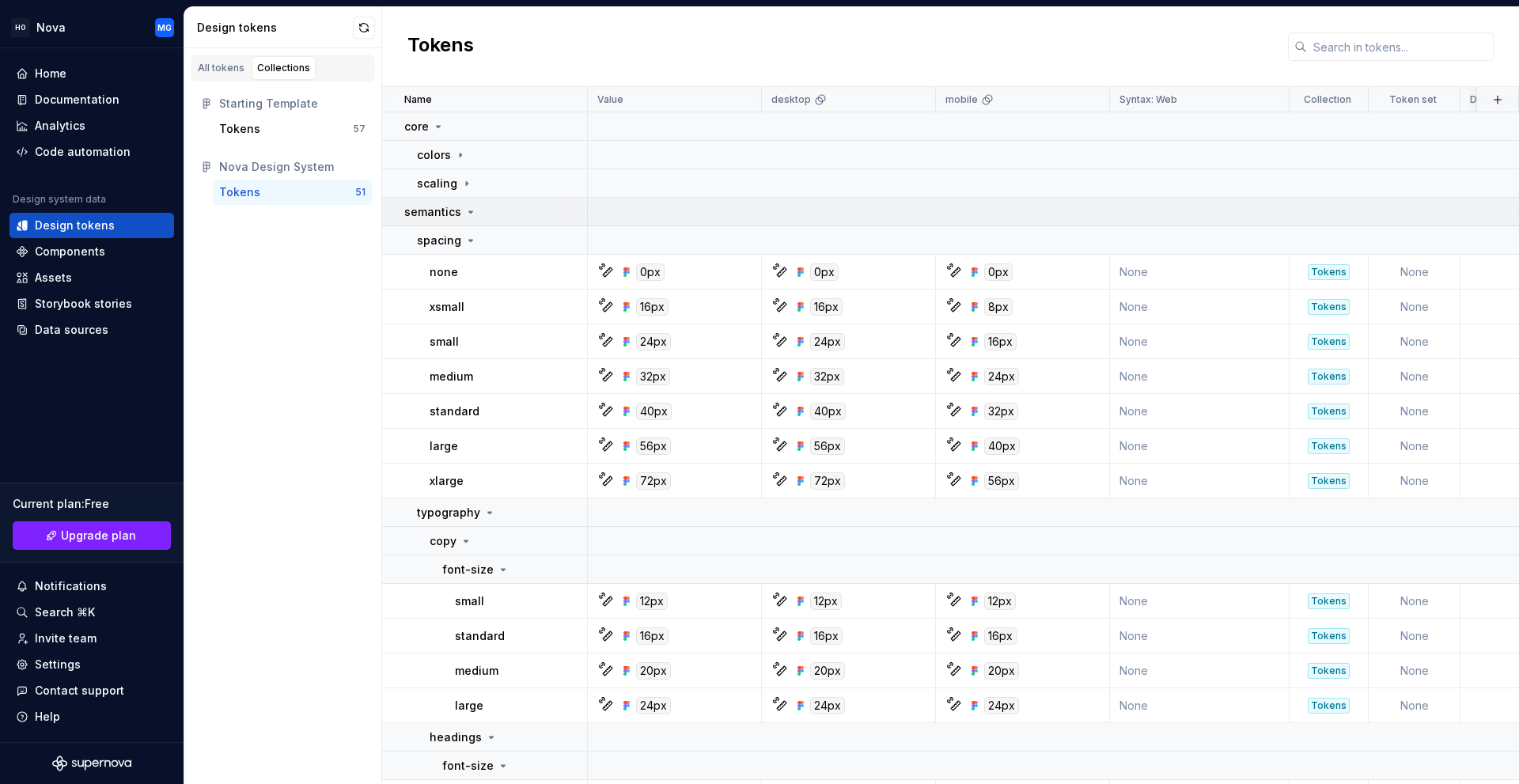
click at [441, 212] on p "semantics" at bounding box center [433, 212] width 57 height 16
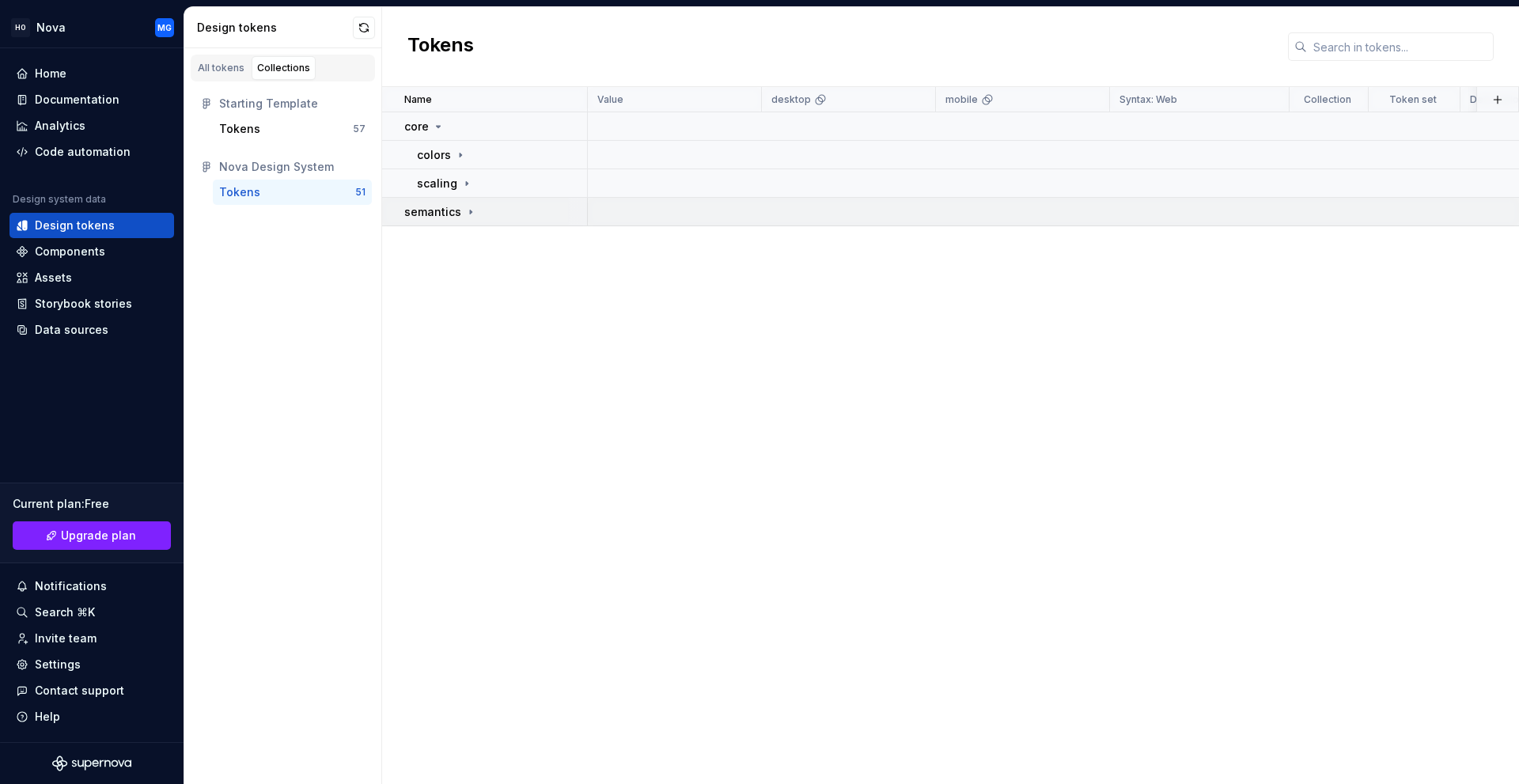
click at [441, 217] on p "semantics" at bounding box center [433, 212] width 57 height 16
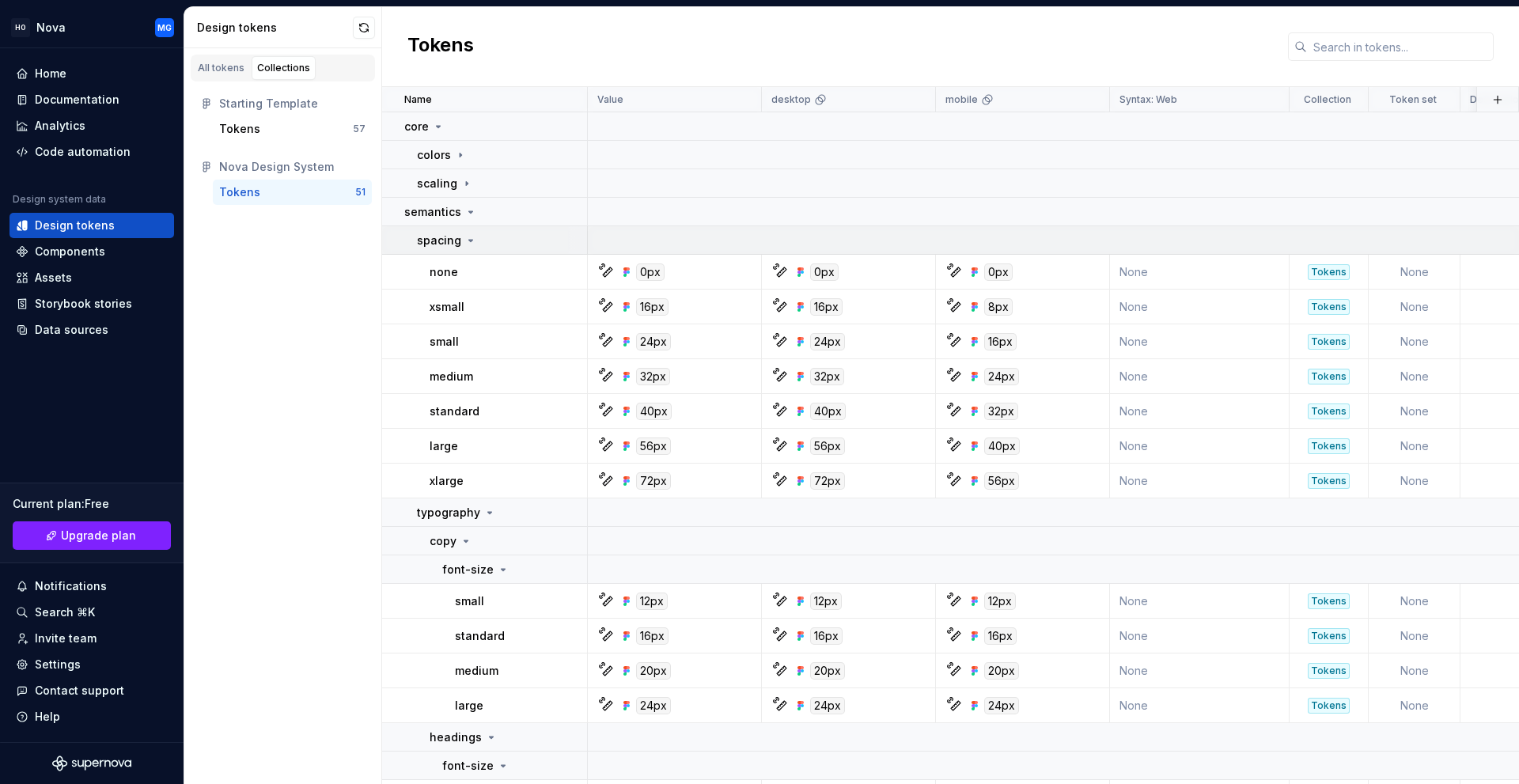
click at [437, 242] on p "spacing" at bounding box center [439, 240] width 44 height 16
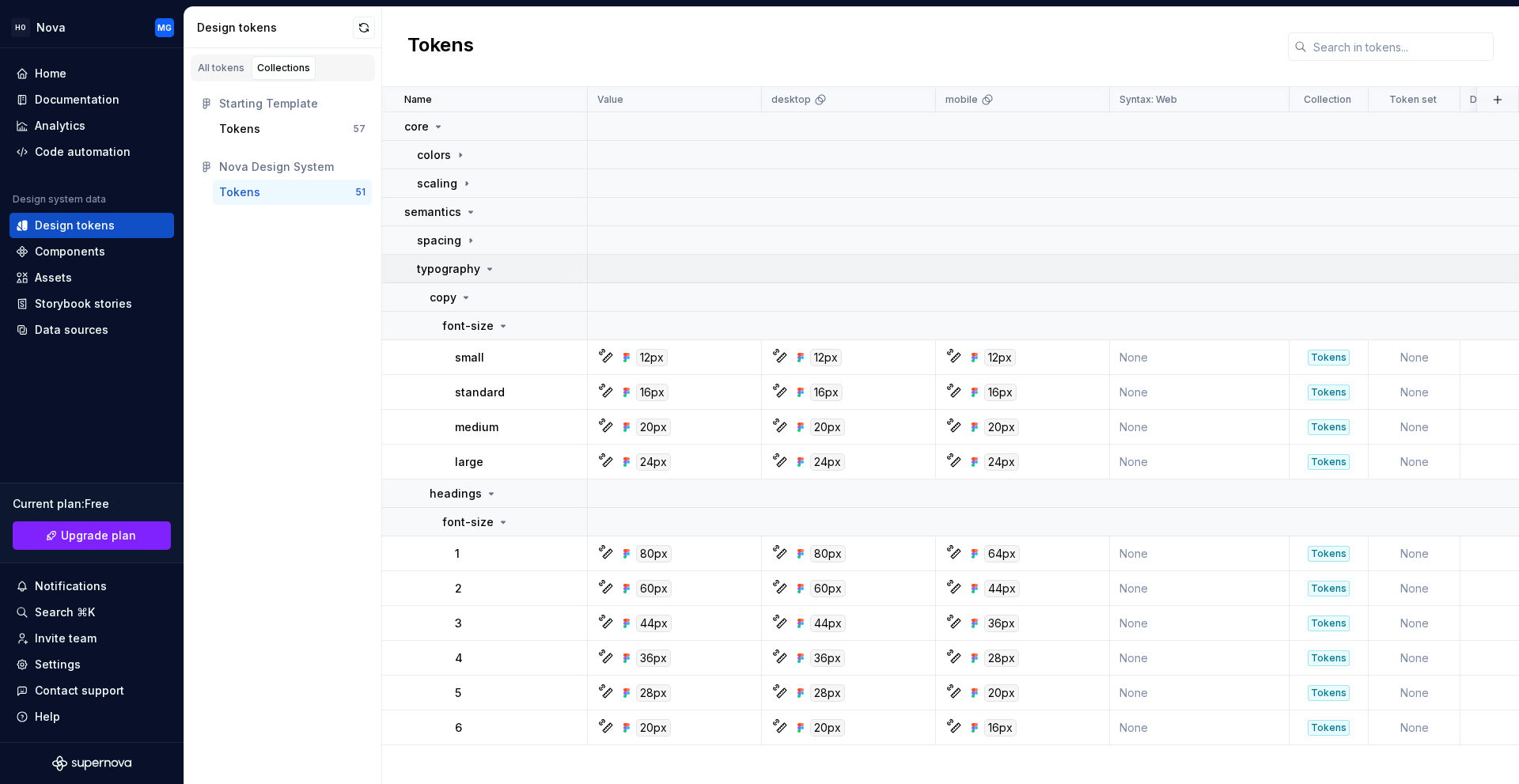
click at [454, 270] on p "typography" at bounding box center [449, 269] width 64 height 16
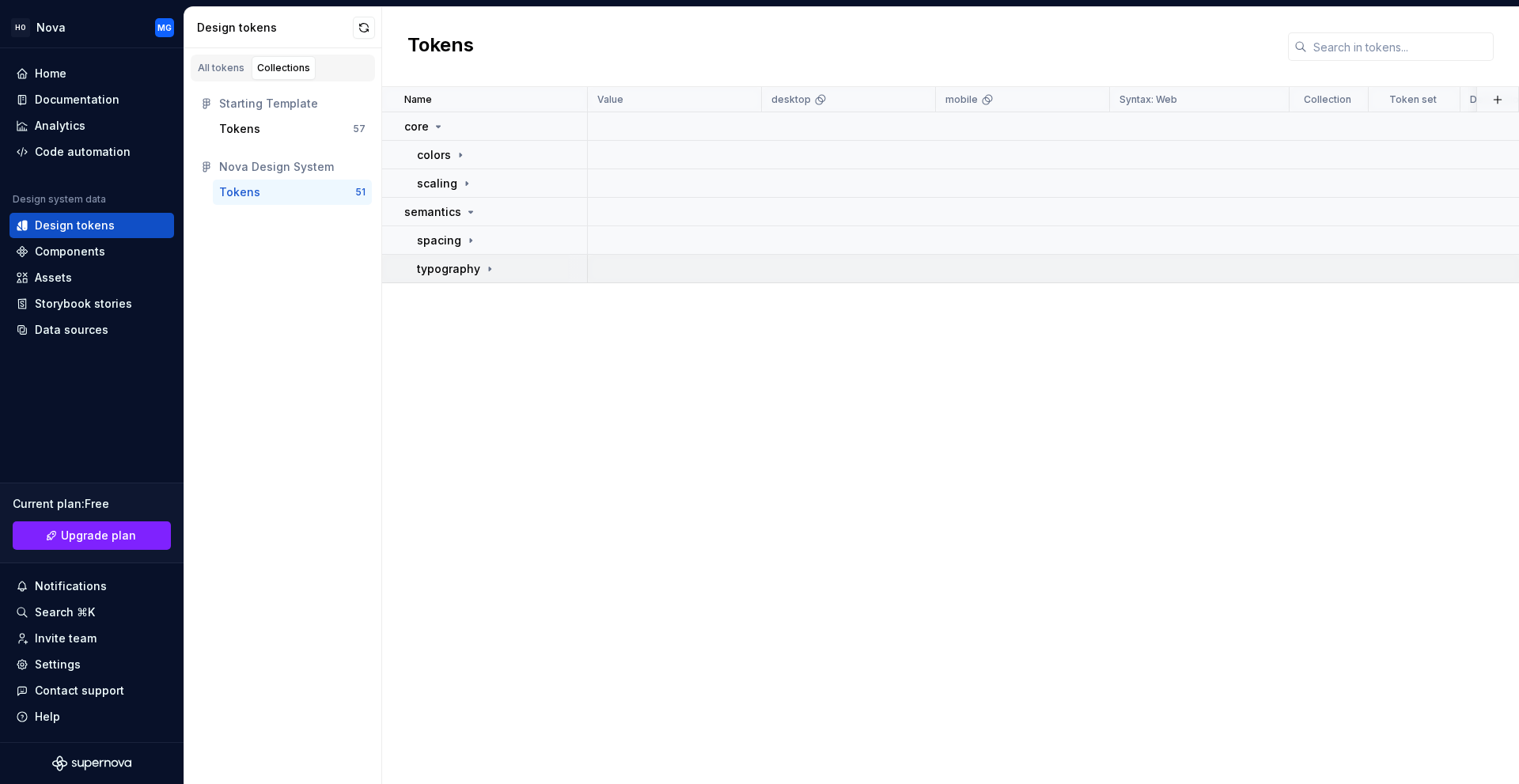
click at [454, 270] on p "typography" at bounding box center [449, 269] width 64 height 16
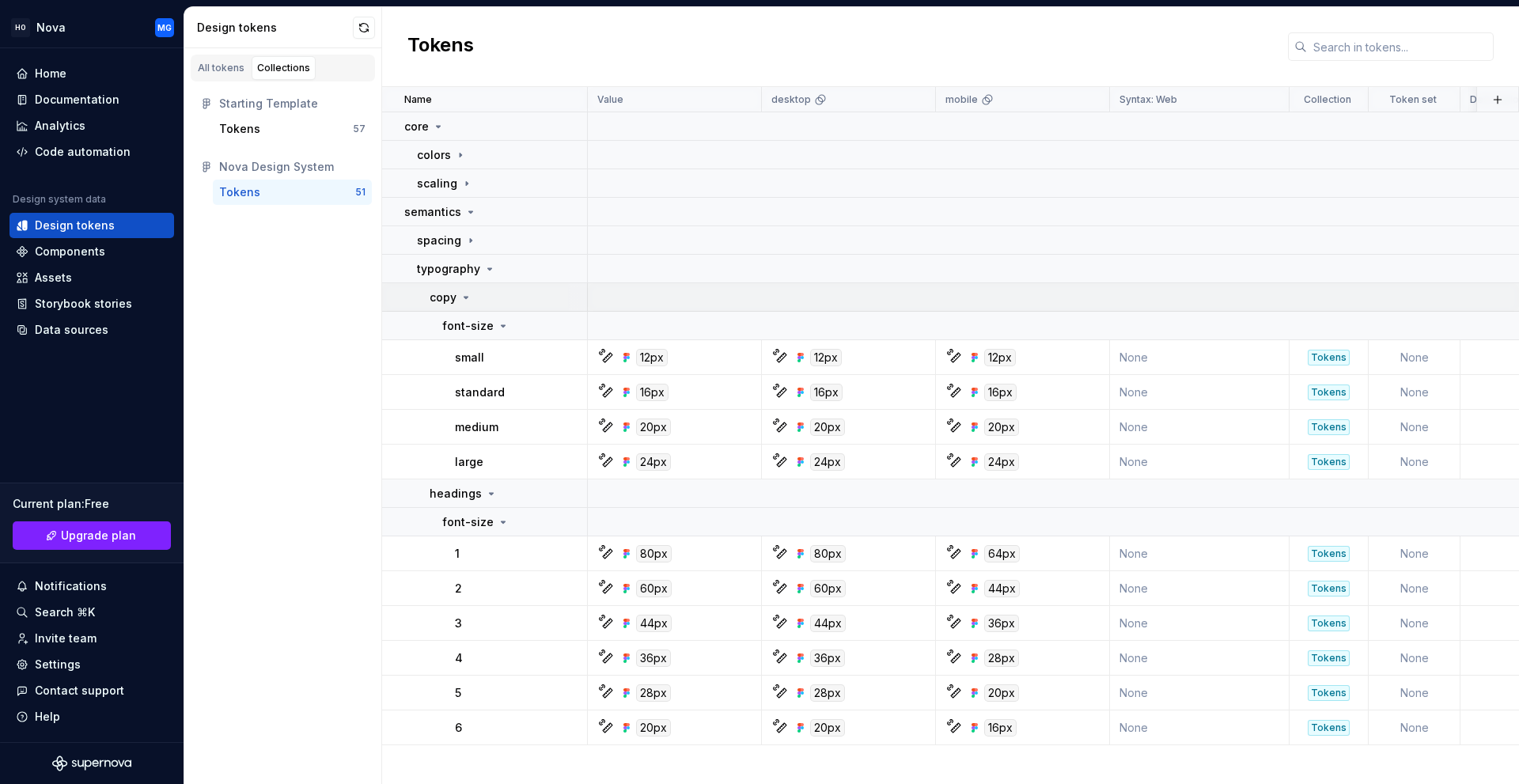
click at [470, 295] on icon at bounding box center [465, 297] width 13 height 13
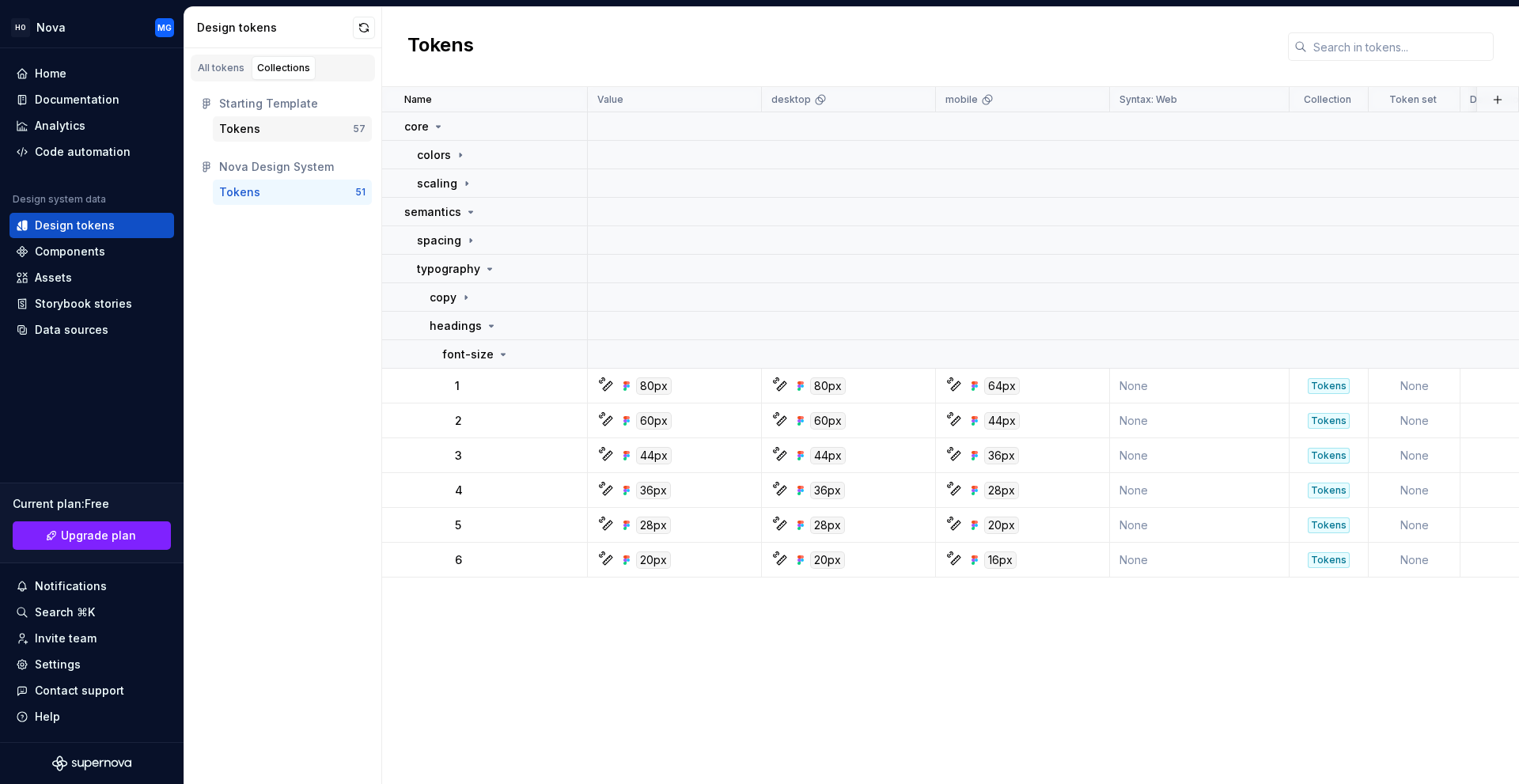
click at [247, 131] on div "Tokens" at bounding box center [239, 129] width 41 height 16
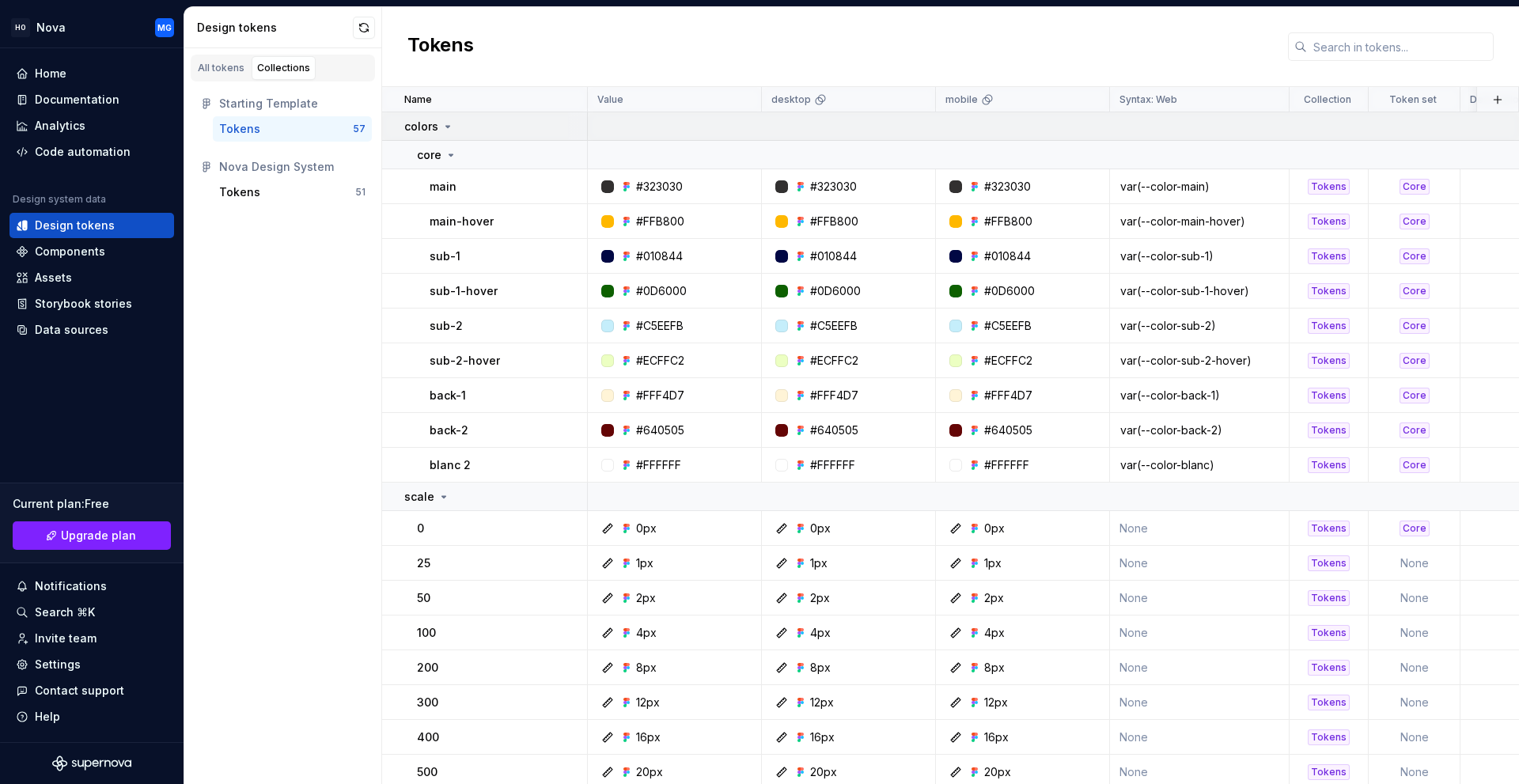
click at [432, 129] on p "colors" at bounding box center [422, 127] width 34 height 16
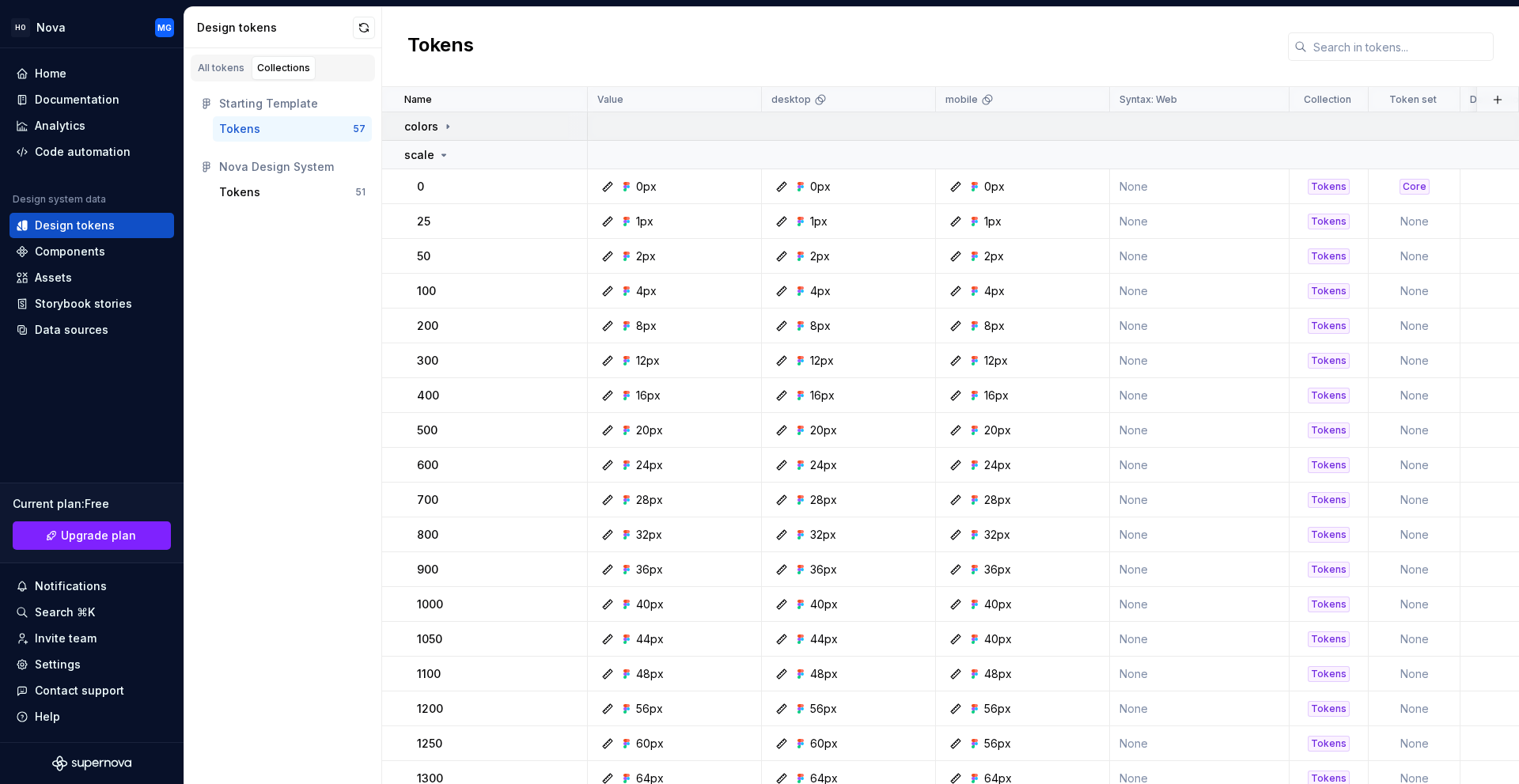
click at [429, 121] on p "colors" at bounding box center [422, 127] width 34 height 16
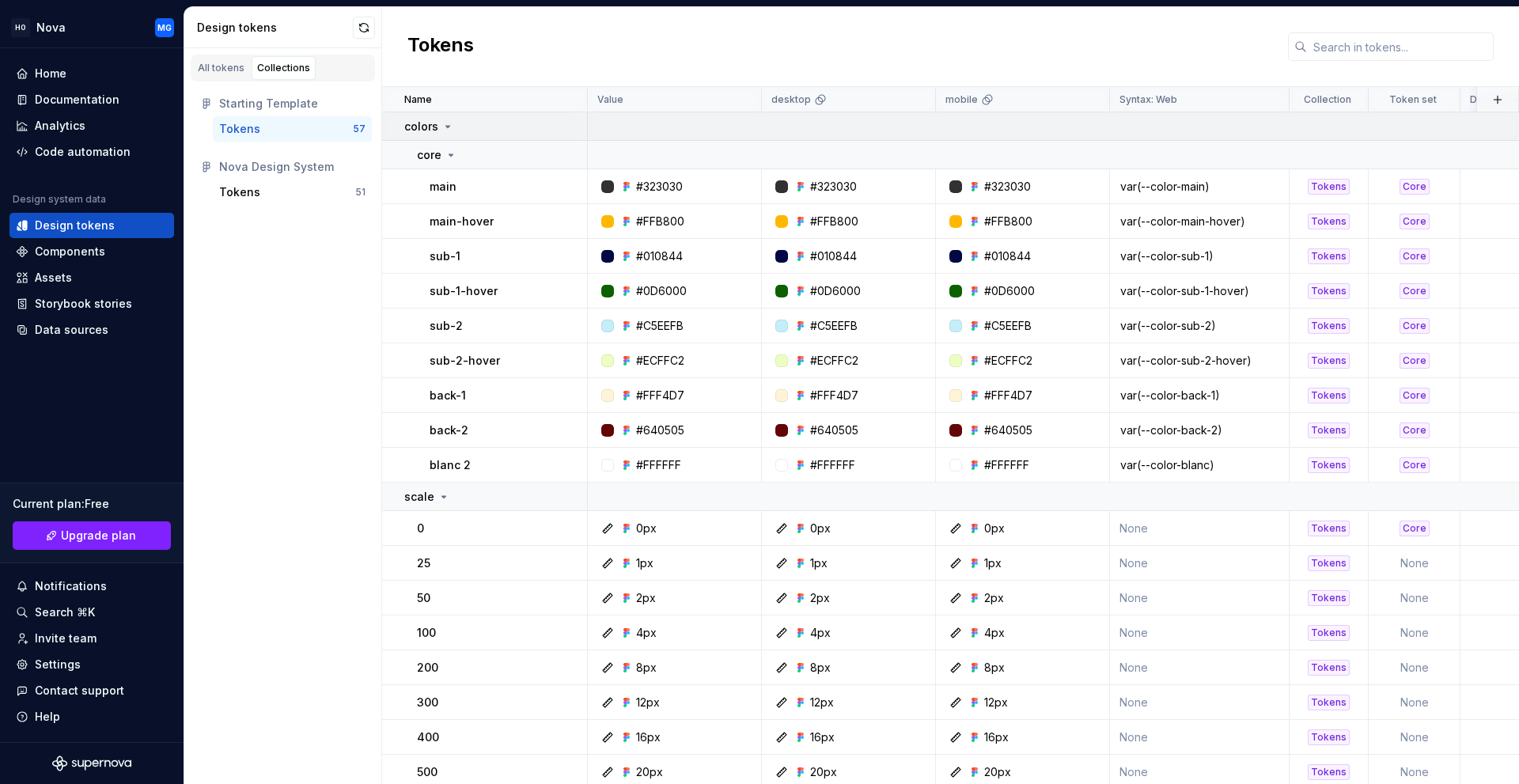
click at [569, 129] on div "colors" at bounding box center [495, 127] width 182 height 16
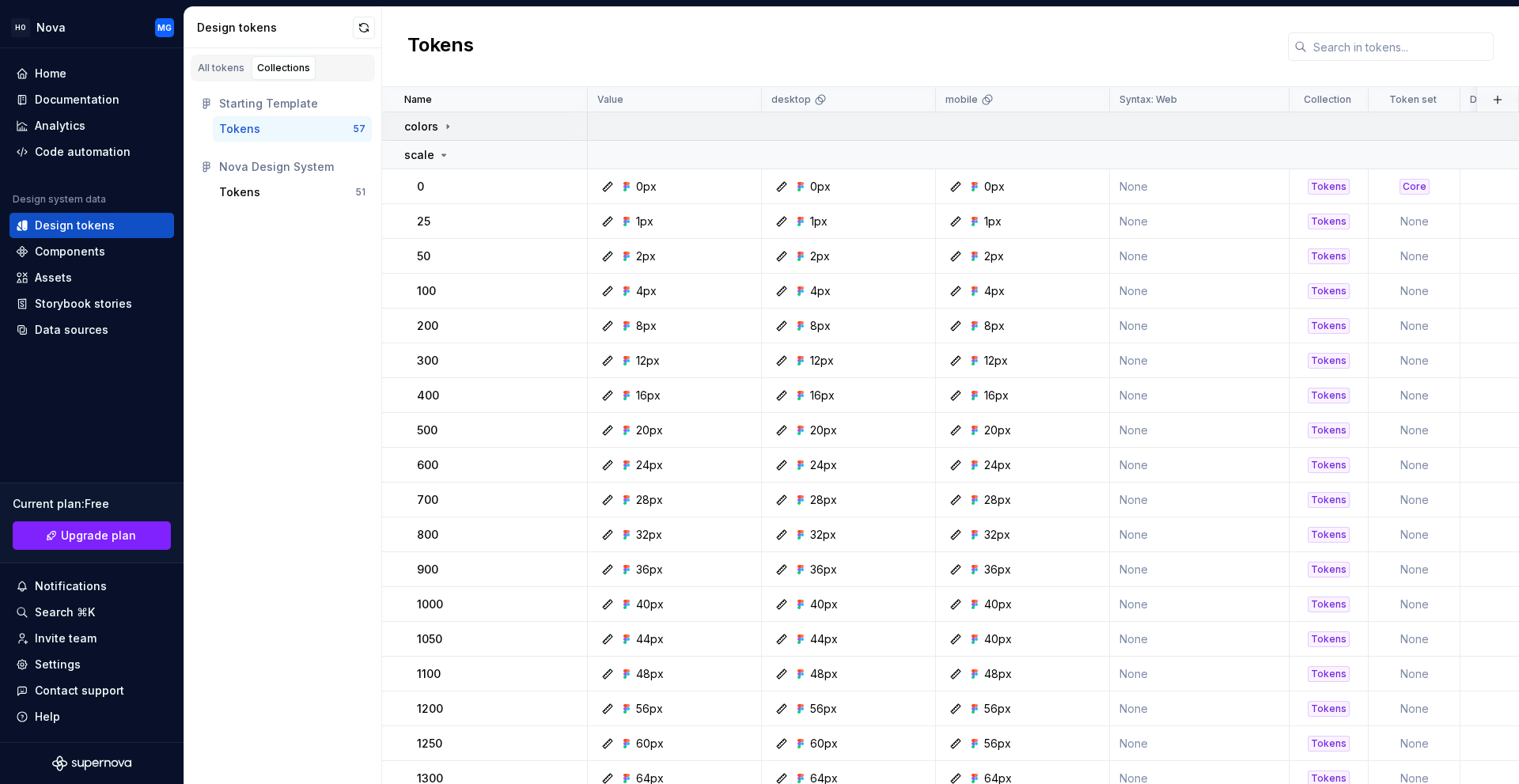
click at [570, 129] on div at bounding box center [577, 127] width 19 height 28
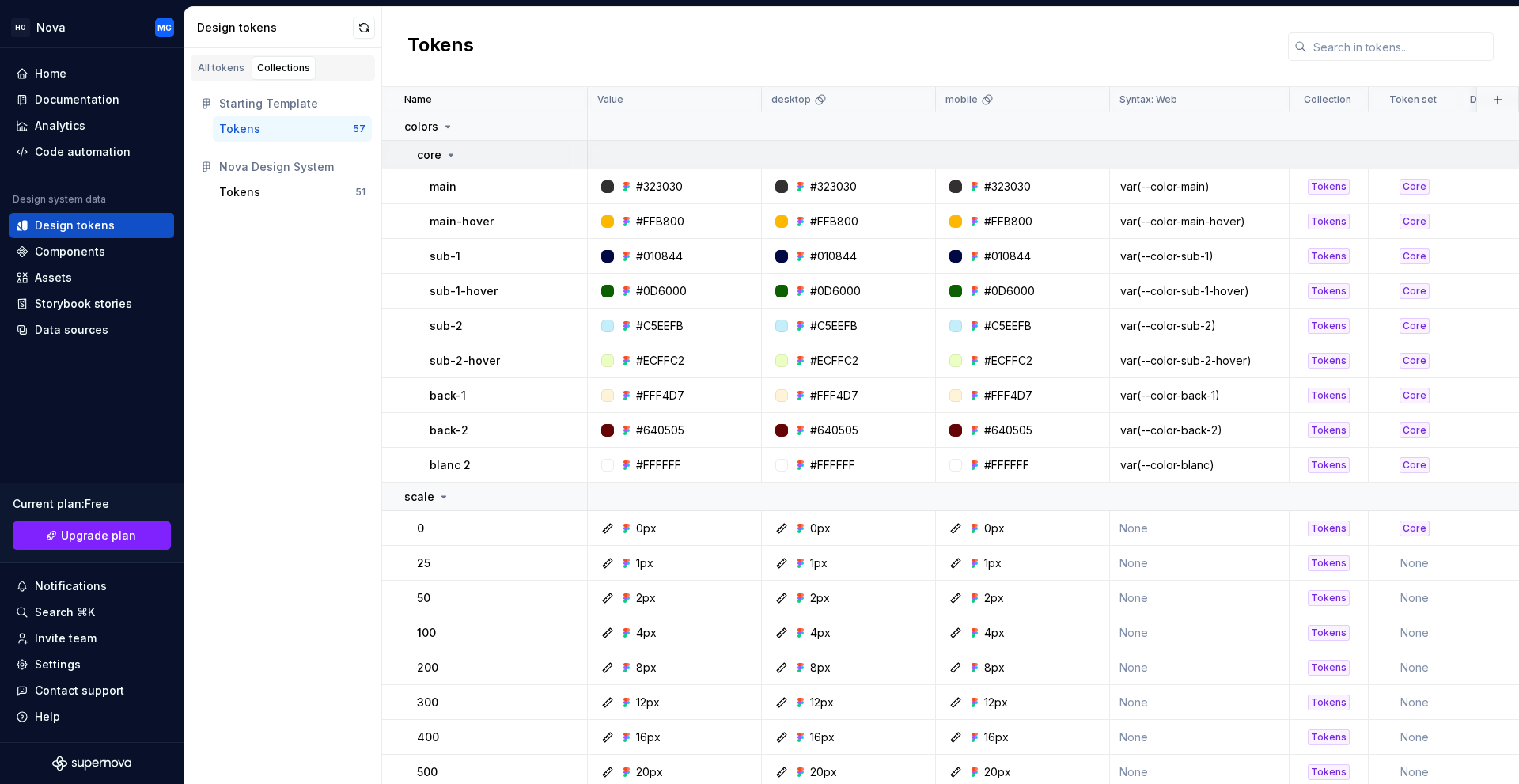
click at [567, 159] on div "core" at bounding box center [501, 155] width 169 height 16
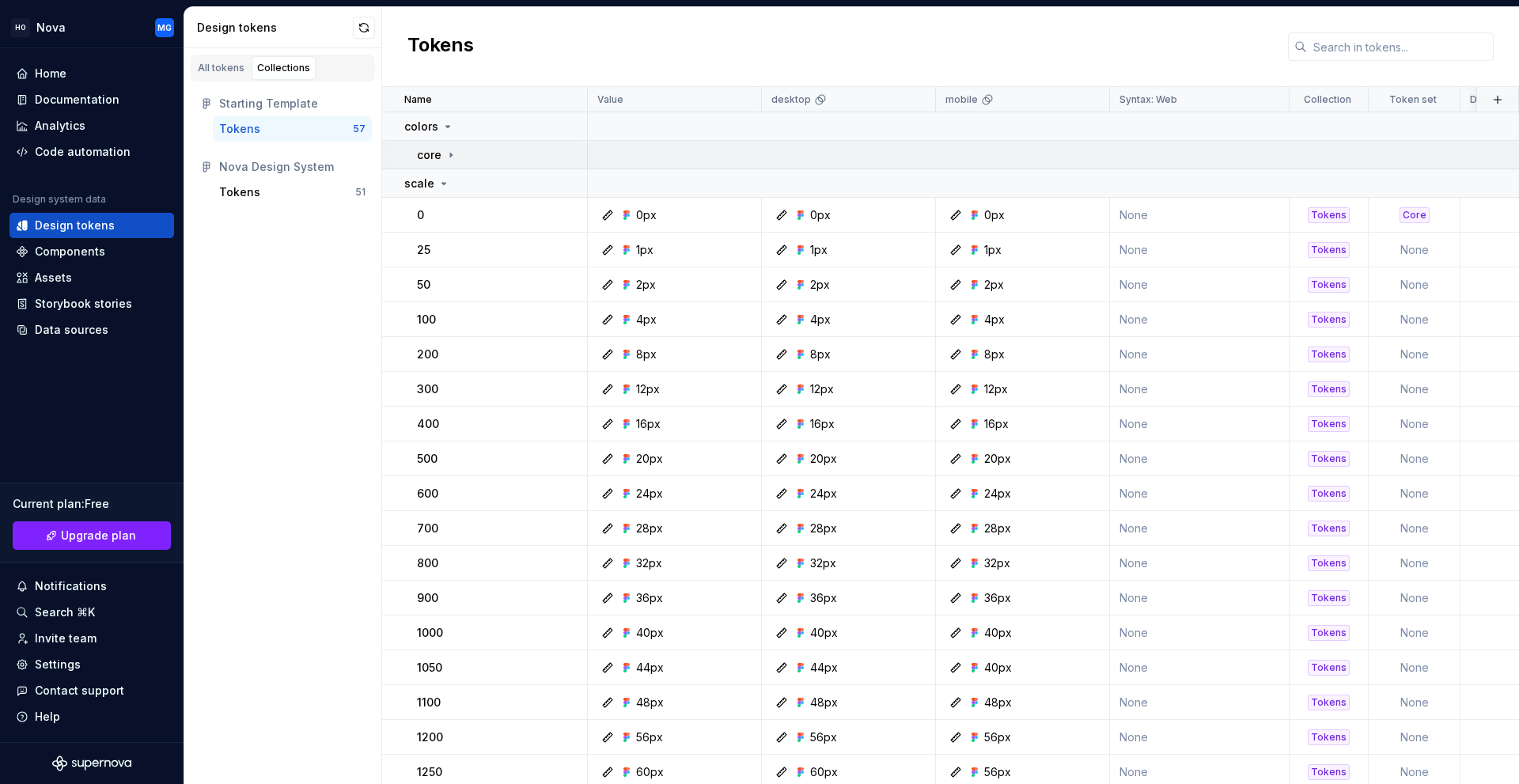
click at [565, 159] on div "core" at bounding box center [501, 155] width 169 height 16
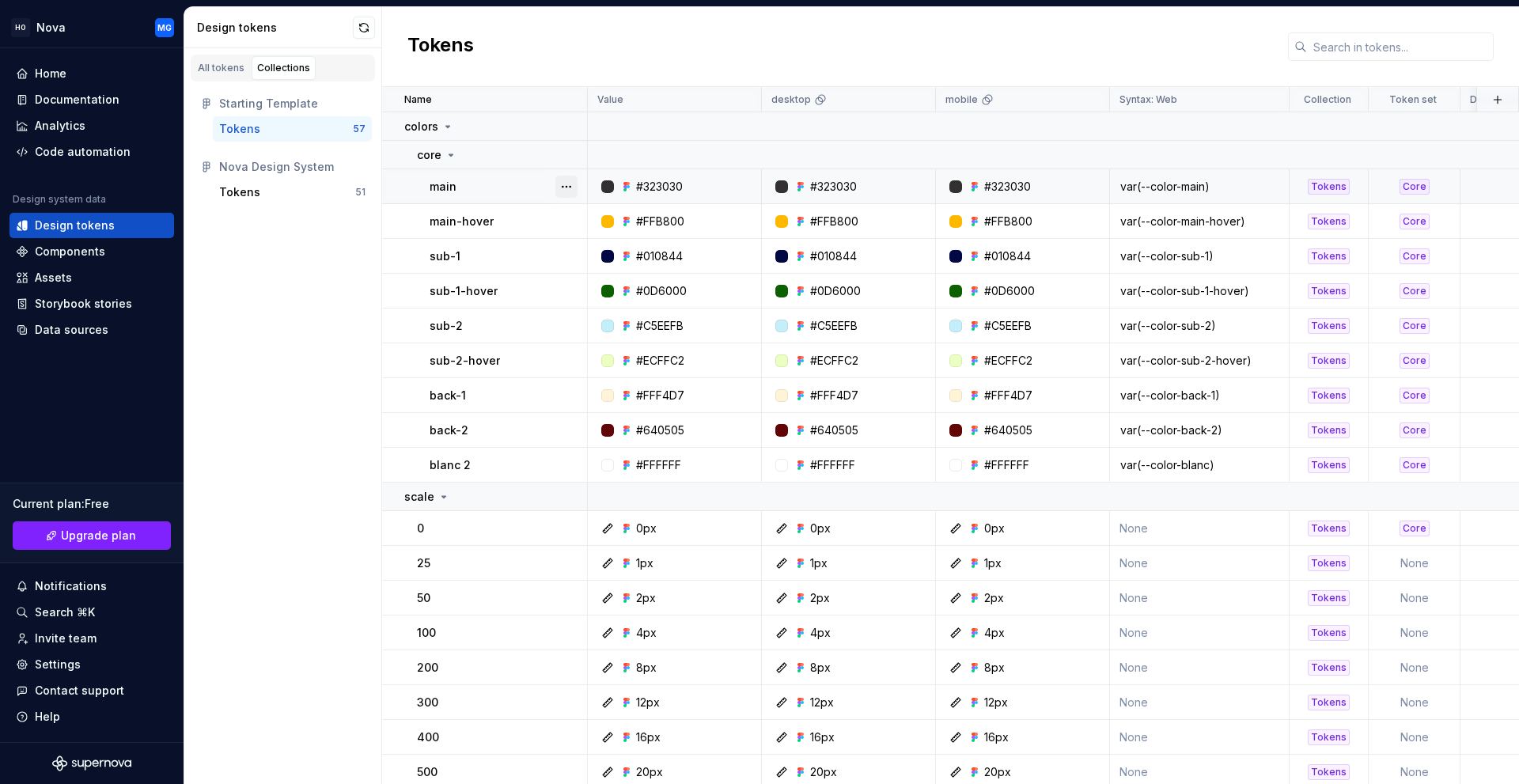
click at [566, 192] on button "button" at bounding box center [566, 186] width 22 height 22
click at [562, 224] on button "button" at bounding box center [566, 221] width 22 height 22
click at [267, 190] on div "Tokens" at bounding box center [287, 192] width 137 height 16
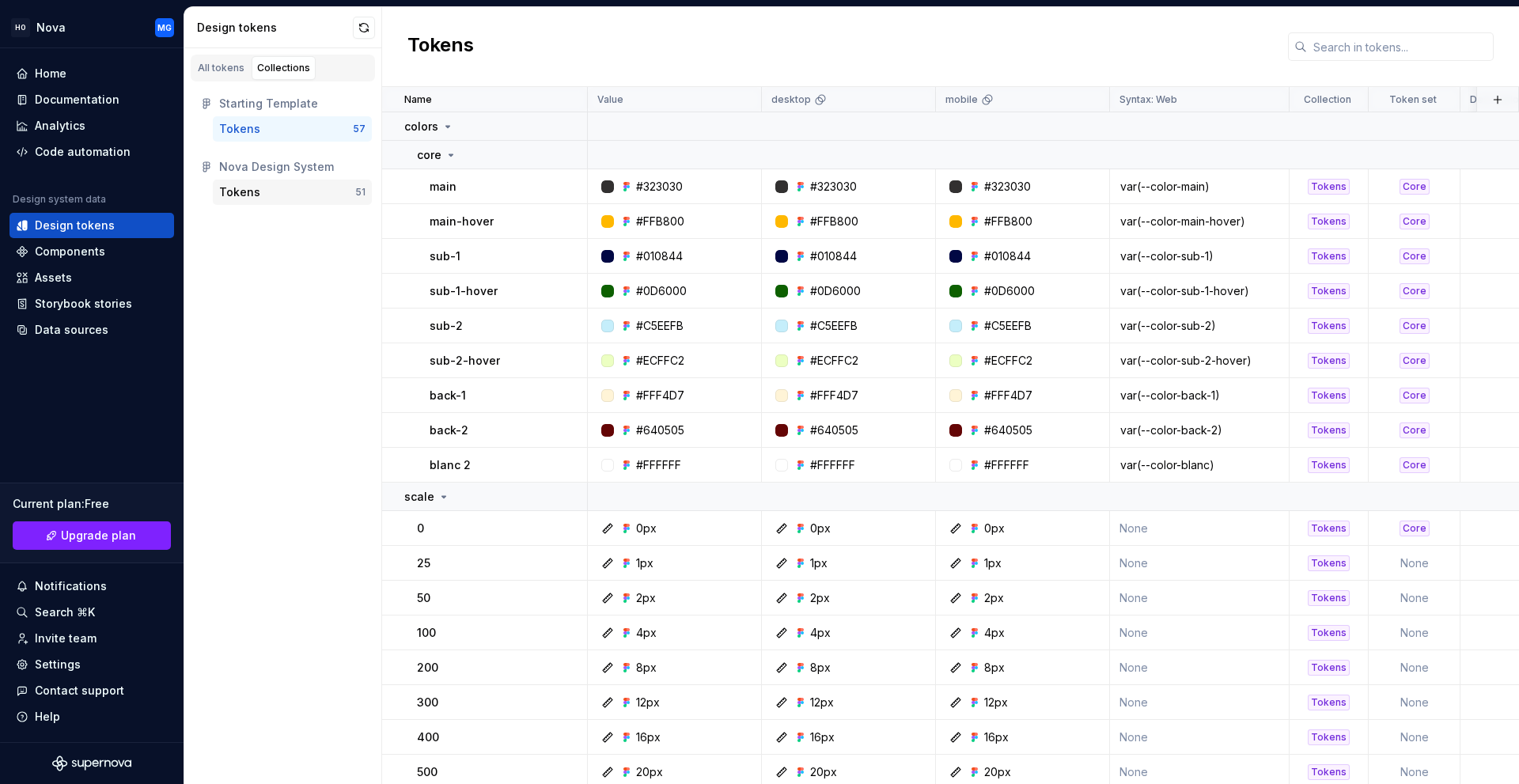
click at [249, 193] on div "Tokens" at bounding box center [239, 192] width 41 height 16
drag, startPoint x: 267, startPoint y: 129, endPoint x: 232, endPoint y: 125, distance: 35.2
click at [232, 126] on div "Tokens" at bounding box center [239, 129] width 41 height 16
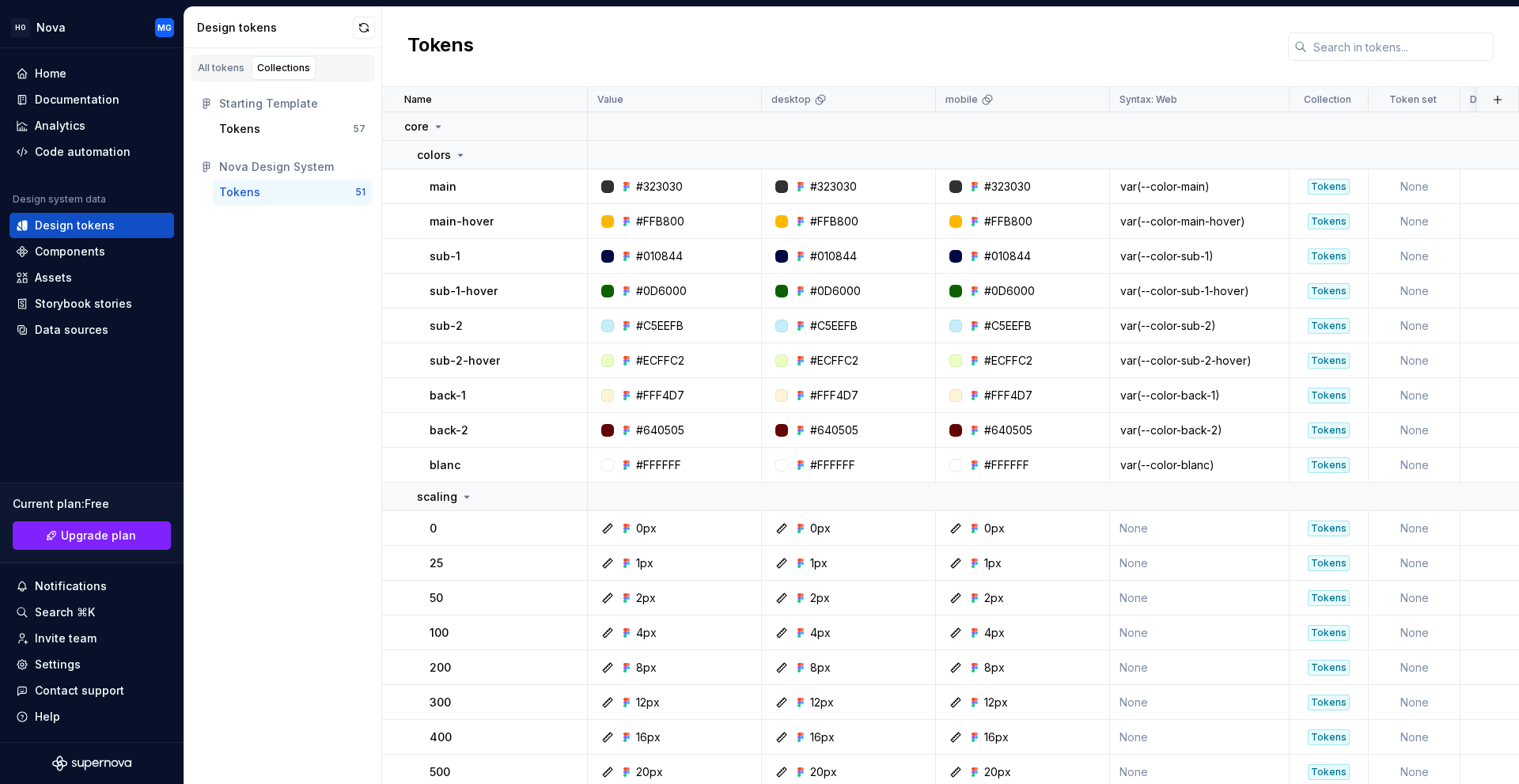
click at [240, 100] on div "Starting Template" at bounding box center [292, 104] width 147 height 16
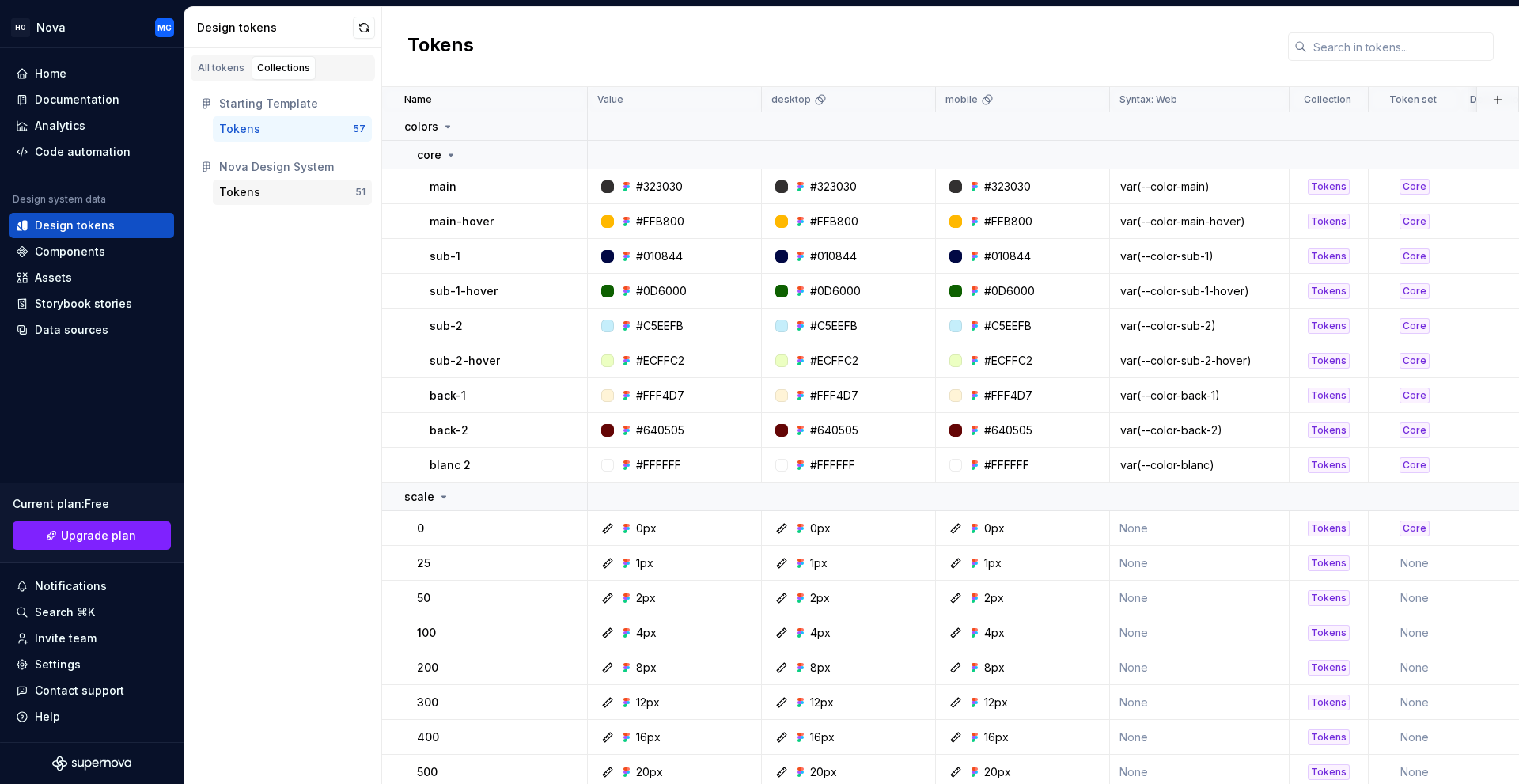
click at [256, 191] on div "Tokens" at bounding box center [239, 192] width 41 height 16
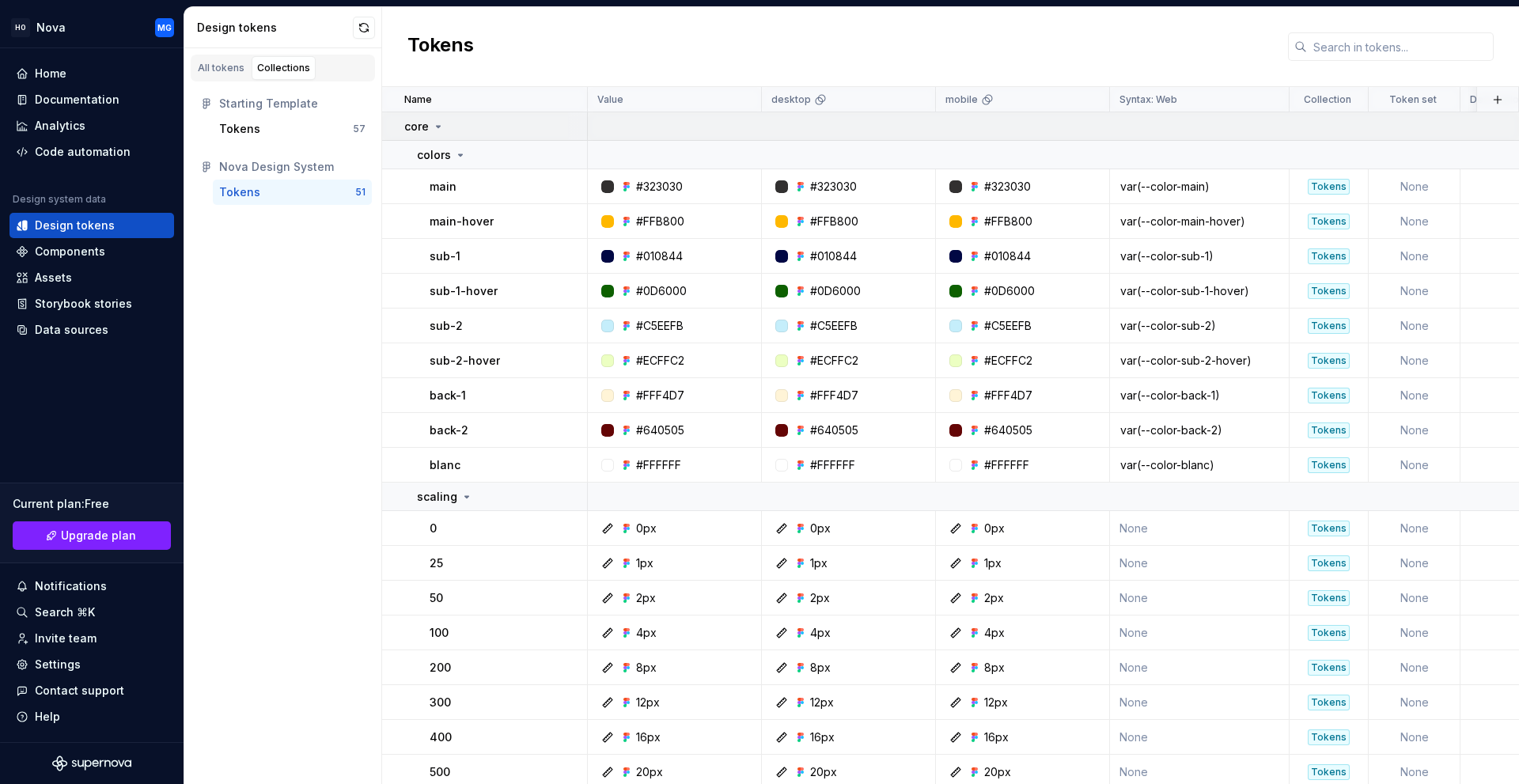
click at [447, 132] on div "core" at bounding box center [495, 127] width 182 height 16
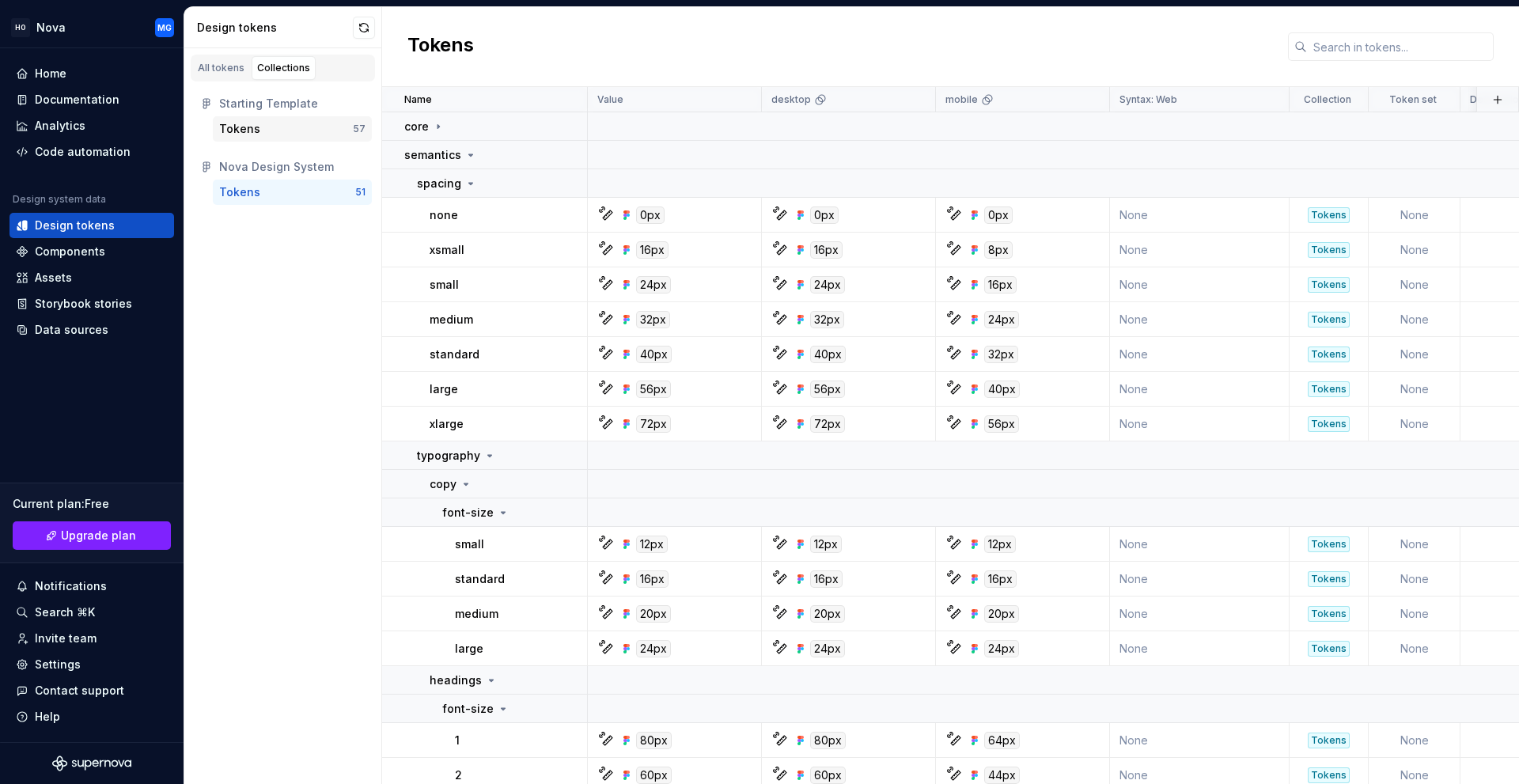
click at [255, 135] on div "Tokens" at bounding box center [239, 129] width 41 height 16
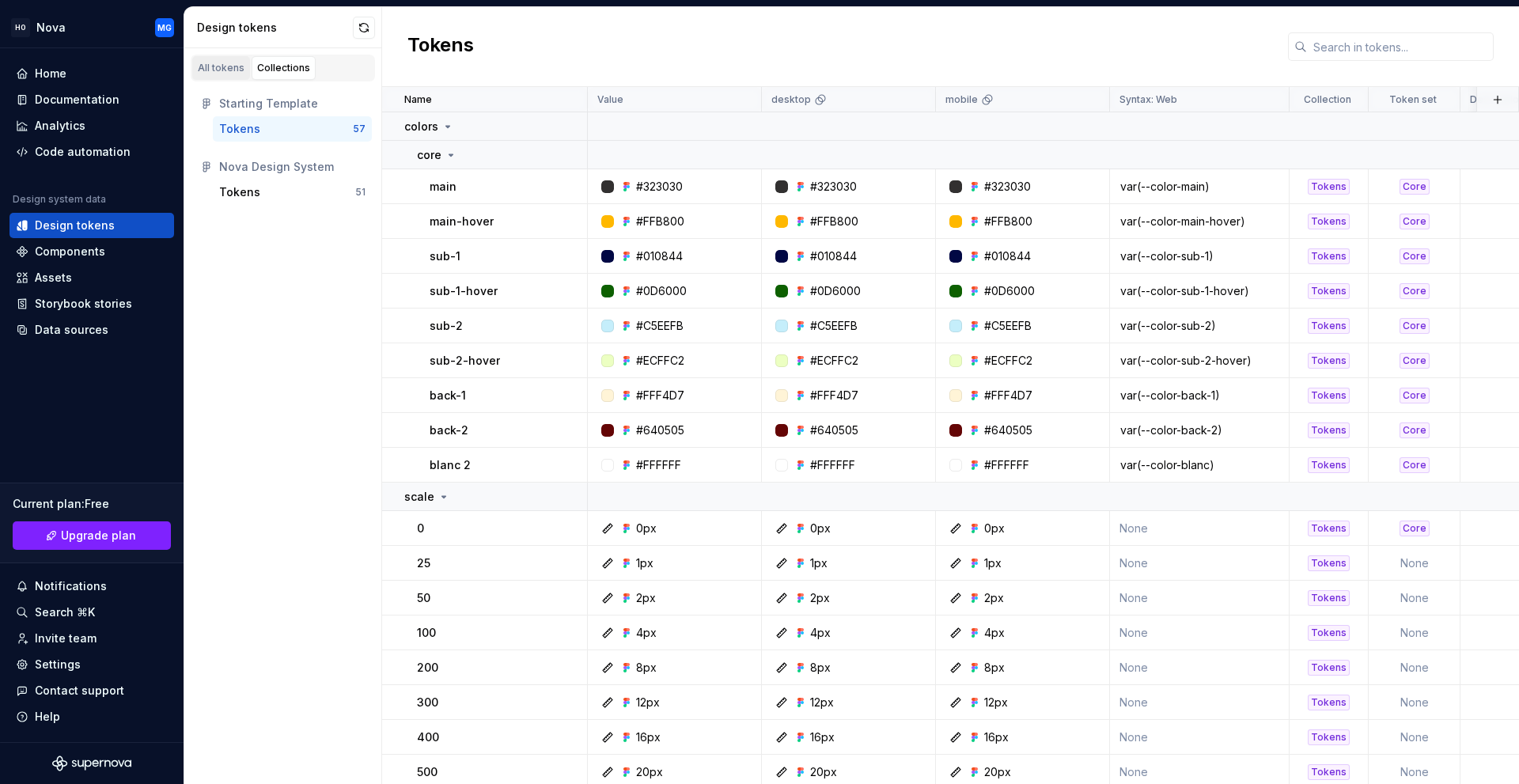
click at [211, 64] on div "All tokens" at bounding box center [220, 68] width 47 height 13
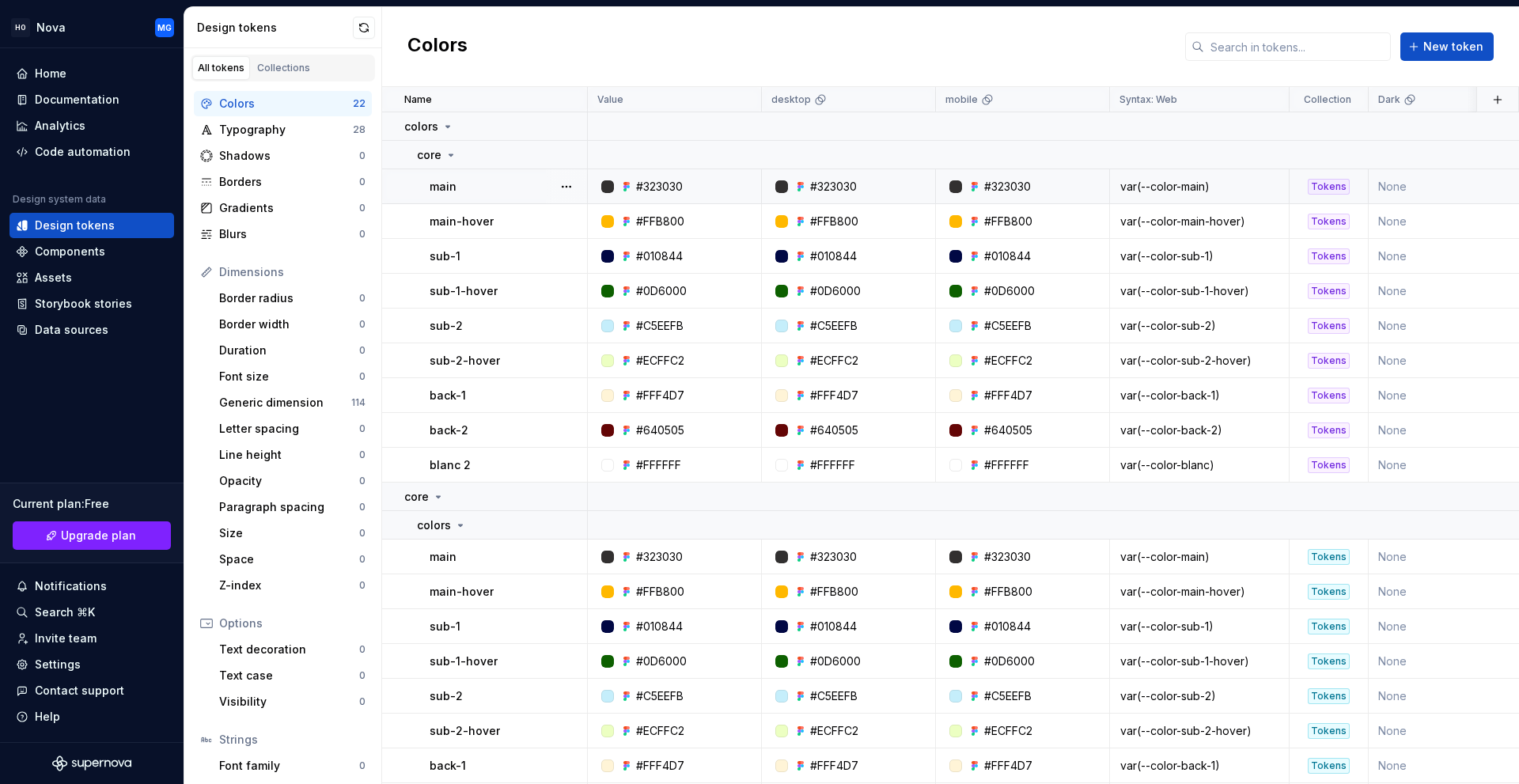
click at [1421, 183] on td "None" at bounding box center [1455, 186] width 174 height 35
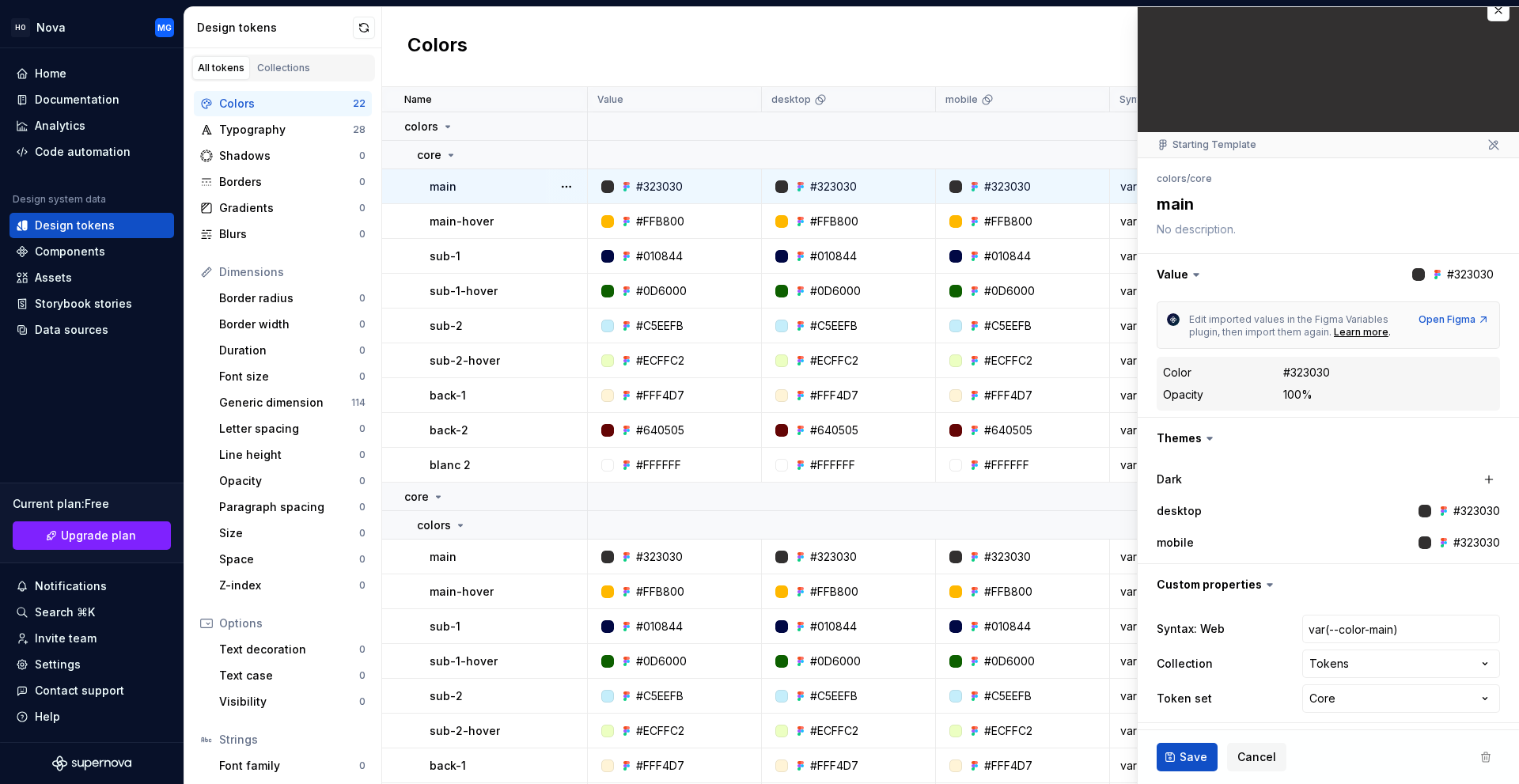
scroll to position [21, 0]
click at [1338, 661] on html "HO Nova MG Home Documentation Analytics Code automation Design system data Desi…" at bounding box center [760, 392] width 1519 height 784
click at [1336, 664] on html "HO Nova MG Home Documentation Analytics Code automation Design system data Desi…" at bounding box center [760, 392] width 1519 height 784
click at [290, 81] on div "All tokens Collections" at bounding box center [282, 68] width 184 height 27
click at [287, 62] on div "Collections" at bounding box center [283, 68] width 53 height 13
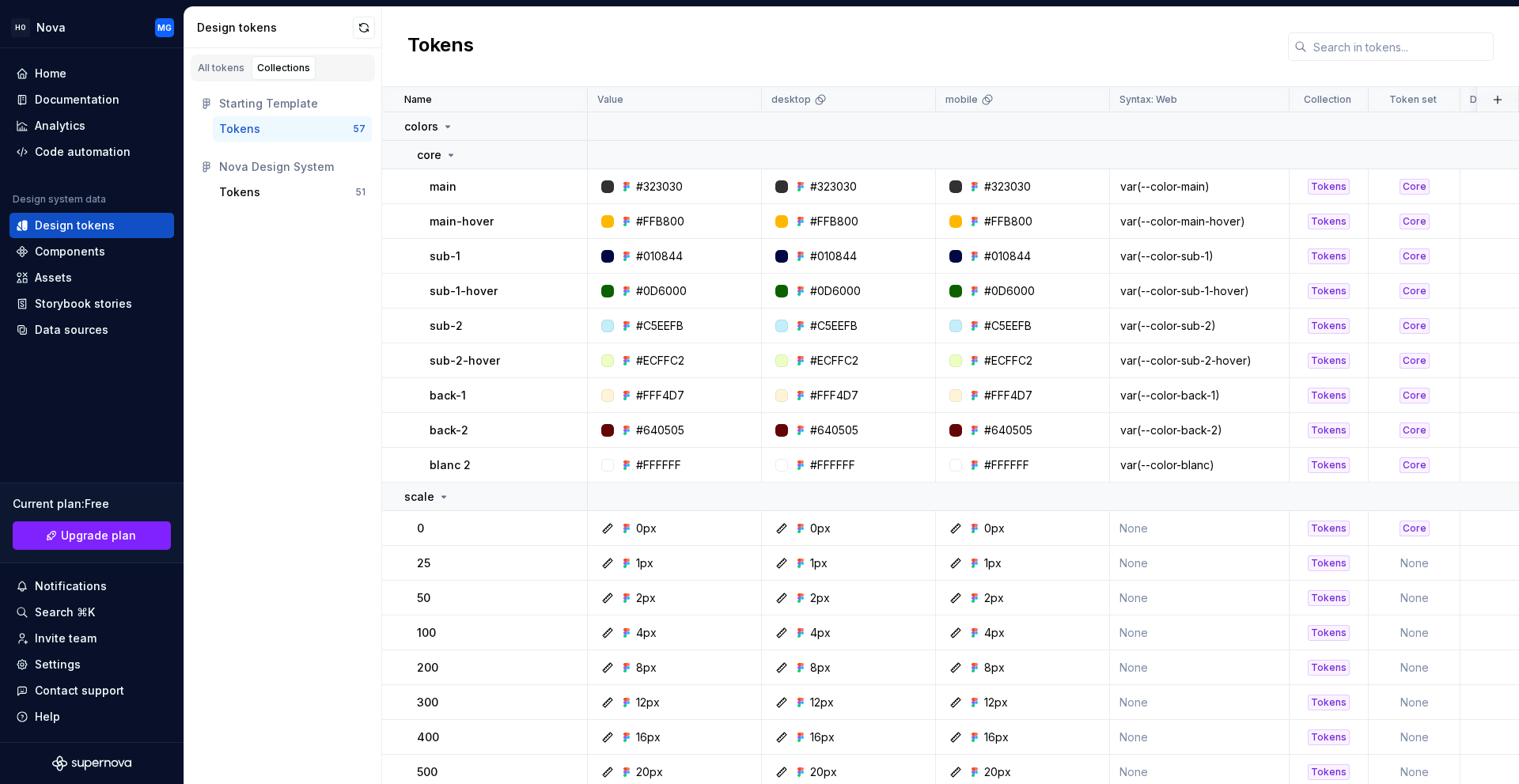
click at [262, 130] on div "Tokens" at bounding box center [286, 129] width 134 height 16
drag, startPoint x: 385, startPoint y: 154, endPoint x: 458, endPoint y: 189, distance: 81.0
click at [458, 189] on div "main" at bounding box center [507, 186] width 156 height 16
type textarea "*"
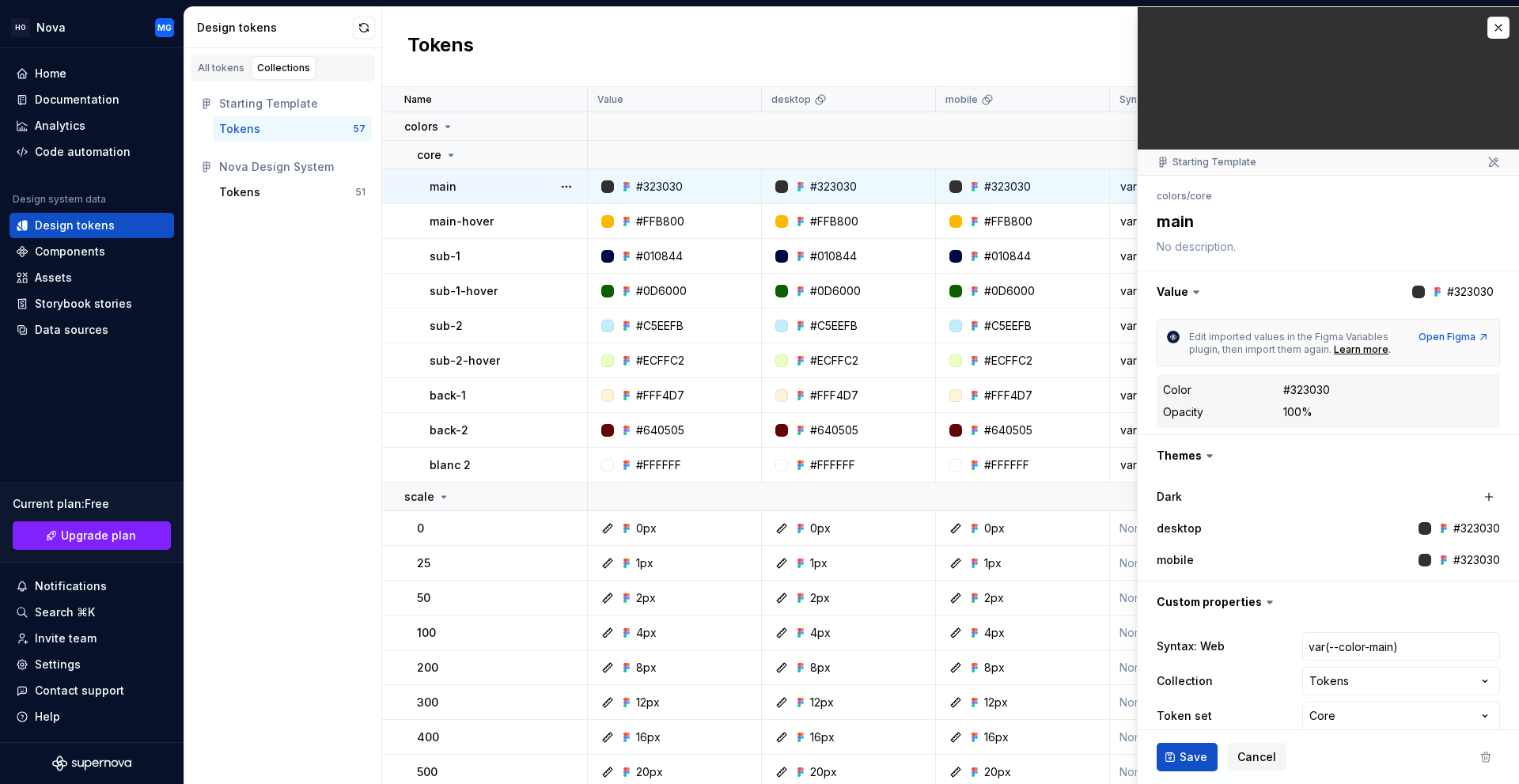
click at [1346, 685] on html "HO Nova MG Home Documentation Analytics Code automation Design system data Desi…" at bounding box center [760, 392] width 1519 height 784
click at [501, 182] on html "HO Nova MG Home Documentation Analytics Code automation Design system data Desi…" at bounding box center [760, 392] width 1519 height 784
click at [558, 188] on button "button" at bounding box center [566, 186] width 22 height 22
click at [507, 188] on html "HO Nova MG Home Documentation Analytics Code automation Design system data Desi…" at bounding box center [760, 392] width 1519 height 784
click at [1349, 665] on div "Syntax: Web var(--color-main) Collection Tokens **** ****** ****** Token set Co…" at bounding box center [1329, 680] width 343 height 105
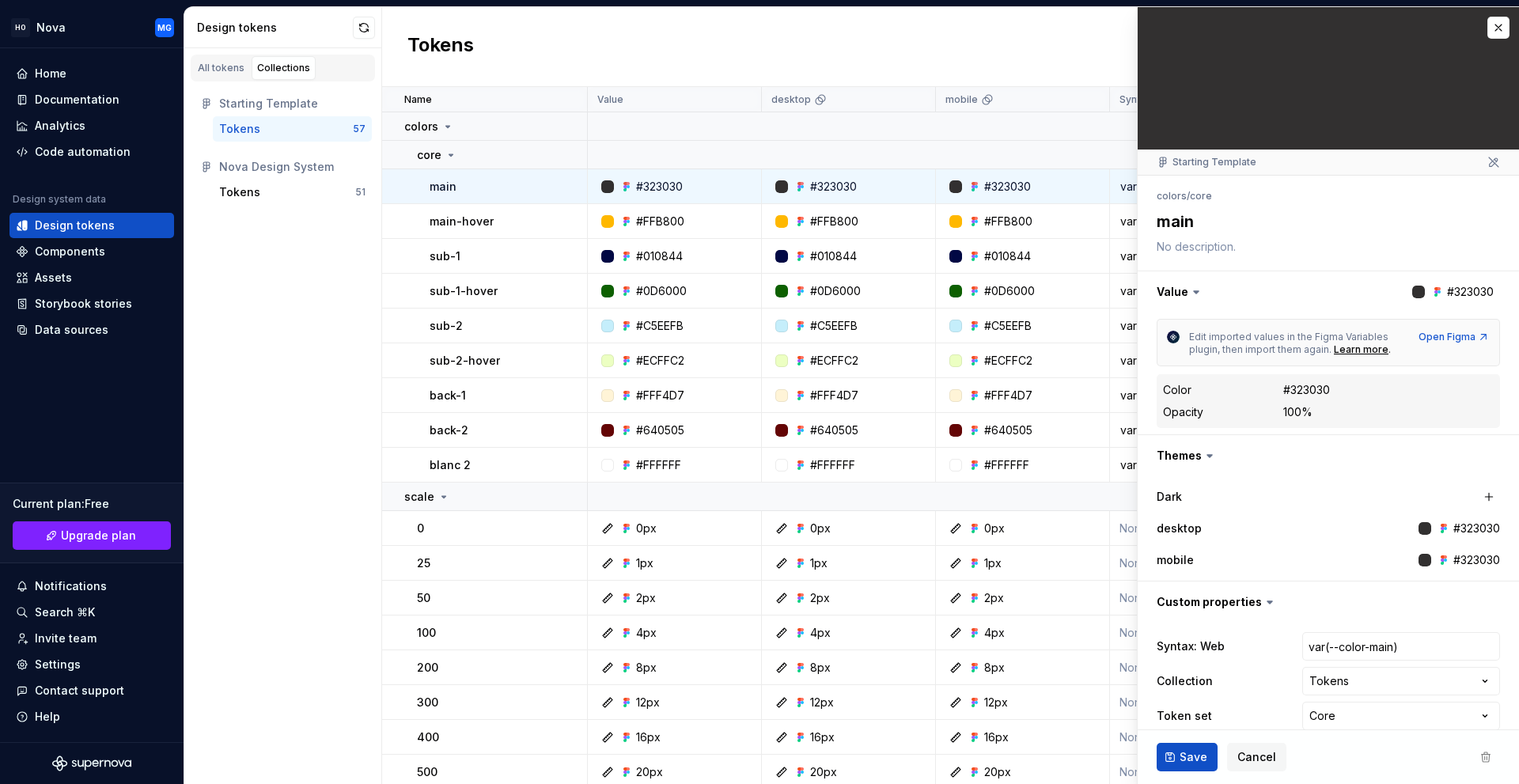
click at [1346, 675] on html "HO Nova MG Home Documentation Analytics Code automation Design system data Desi…" at bounding box center [760, 392] width 1519 height 784
select select
click at [1182, 758] on span "Save" at bounding box center [1194, 757] width 28 height 16
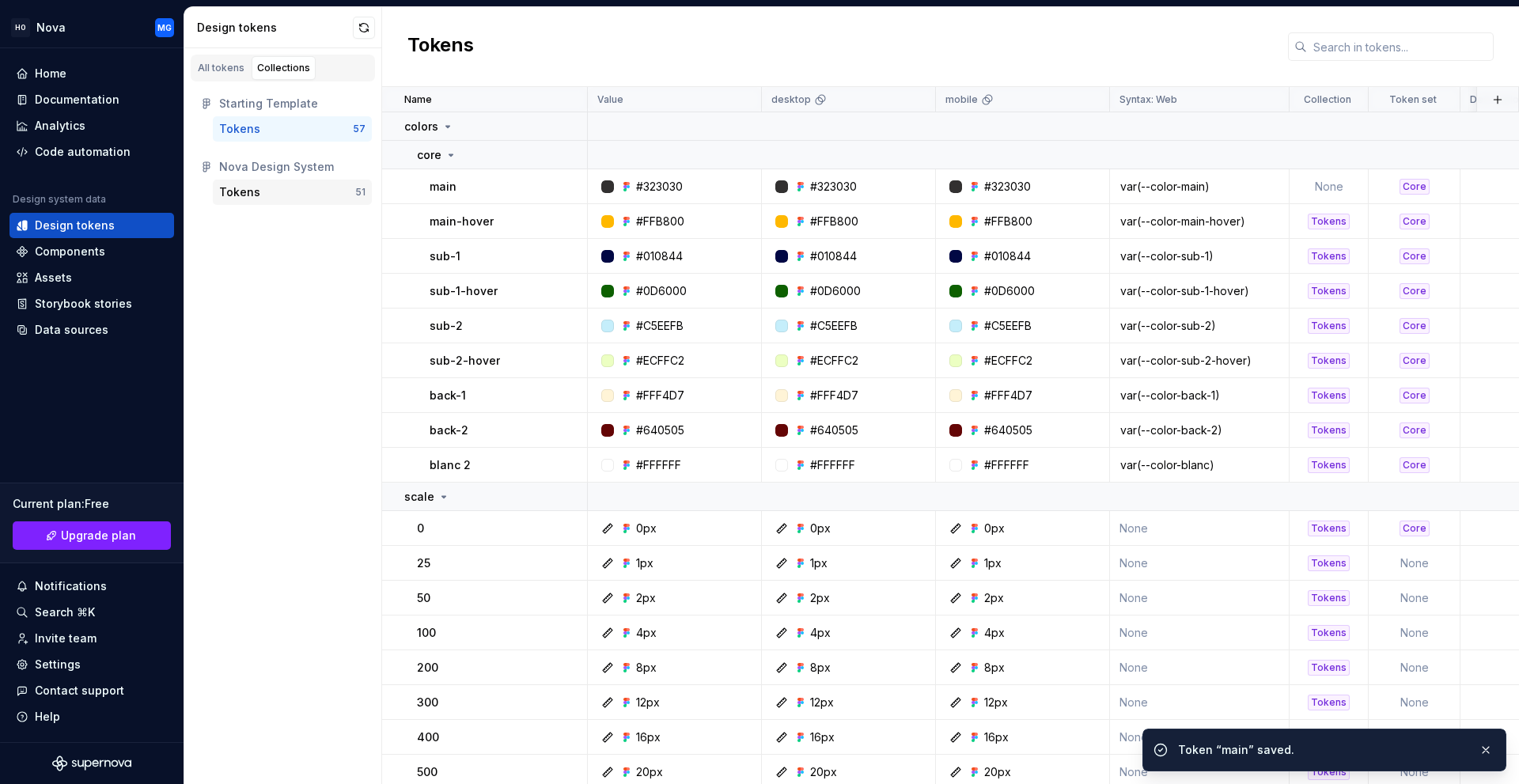
click at [236, 189] on div "Tokens" at bounding box center [239, 192] width 41 height 16
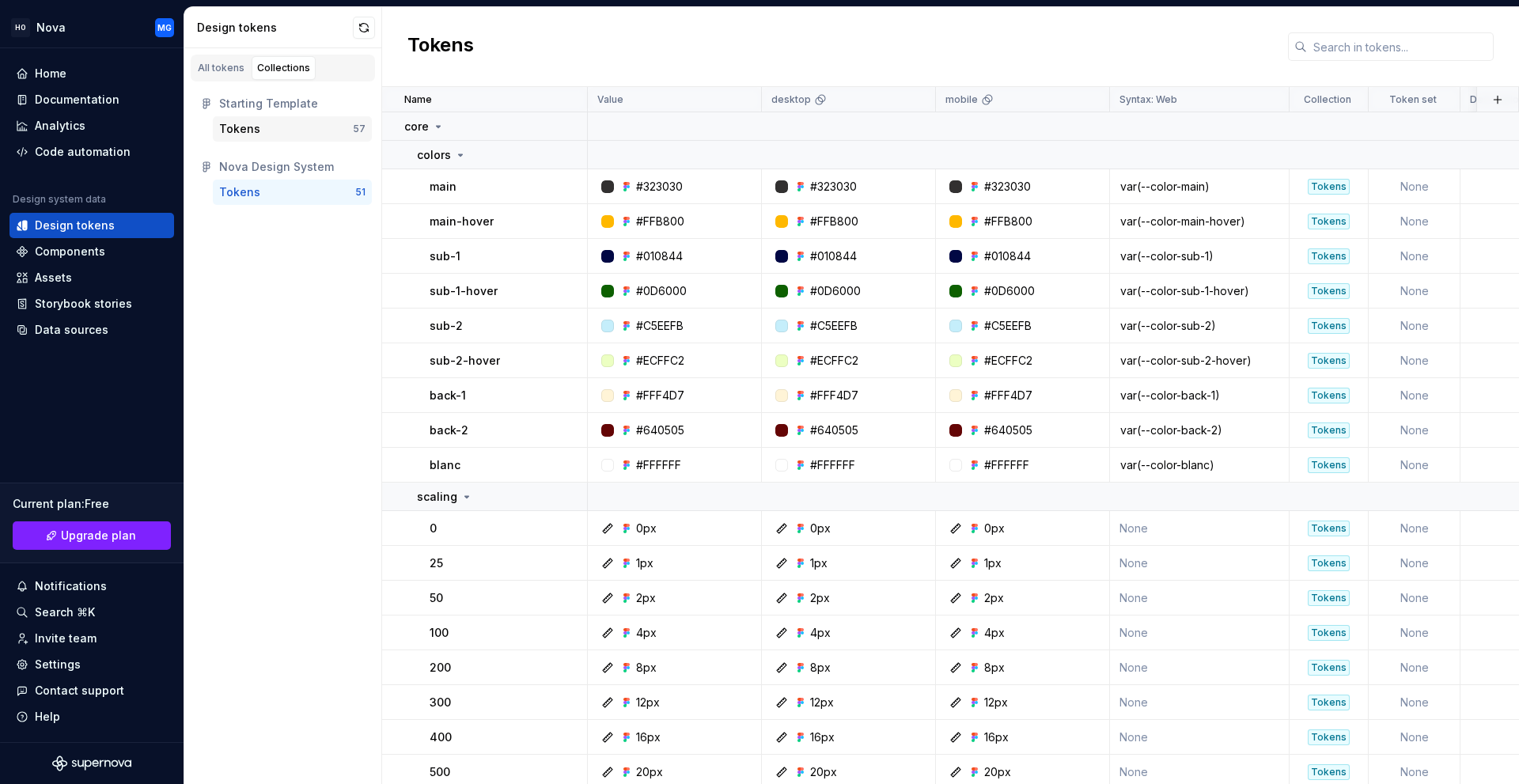
click at [267, 132] on div "Tokens" at bounding box center [286, 129] width 134 height 16
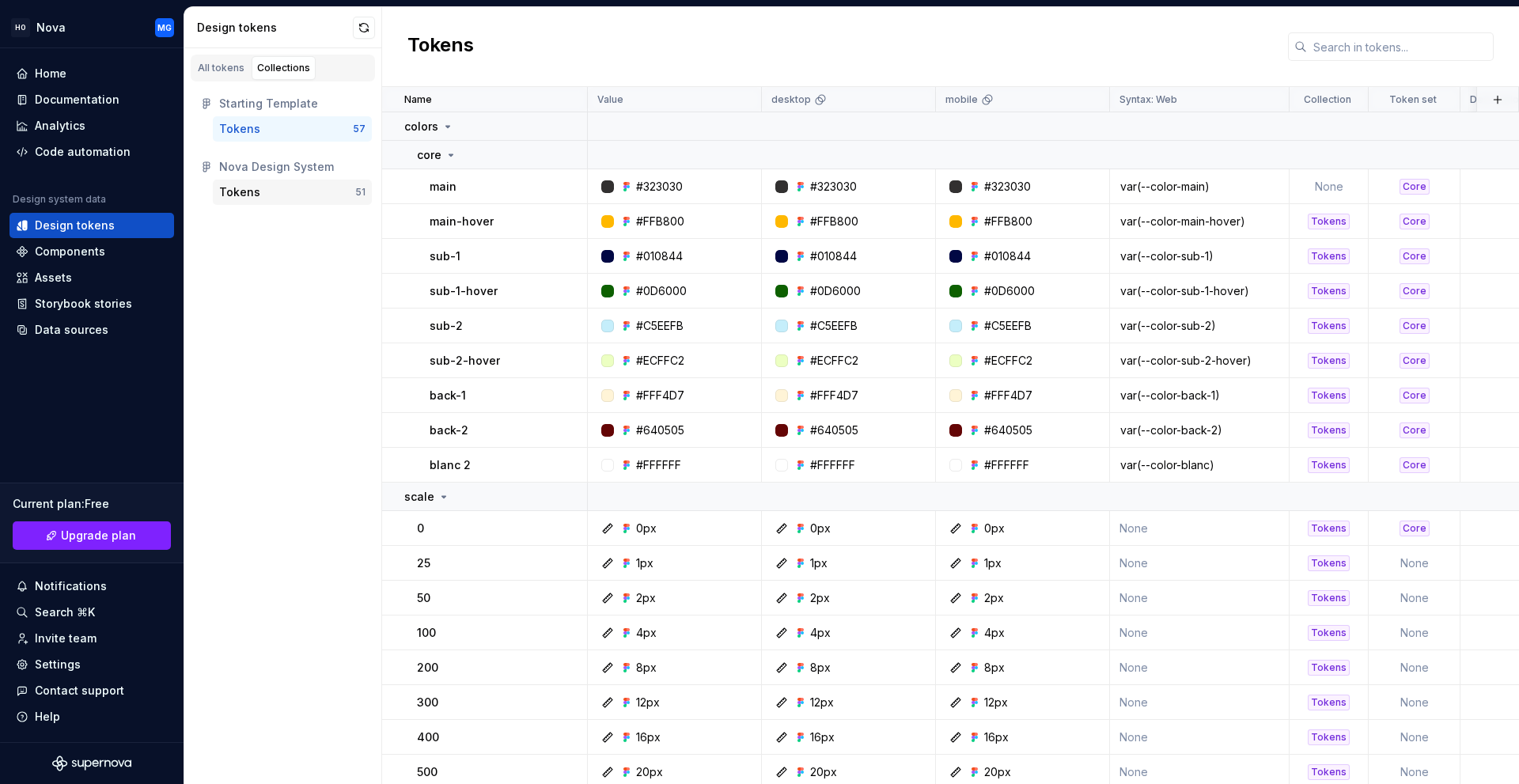
click at [259, 196] on div "Tokens" at bounding box center [287, 192] width 137 height 16
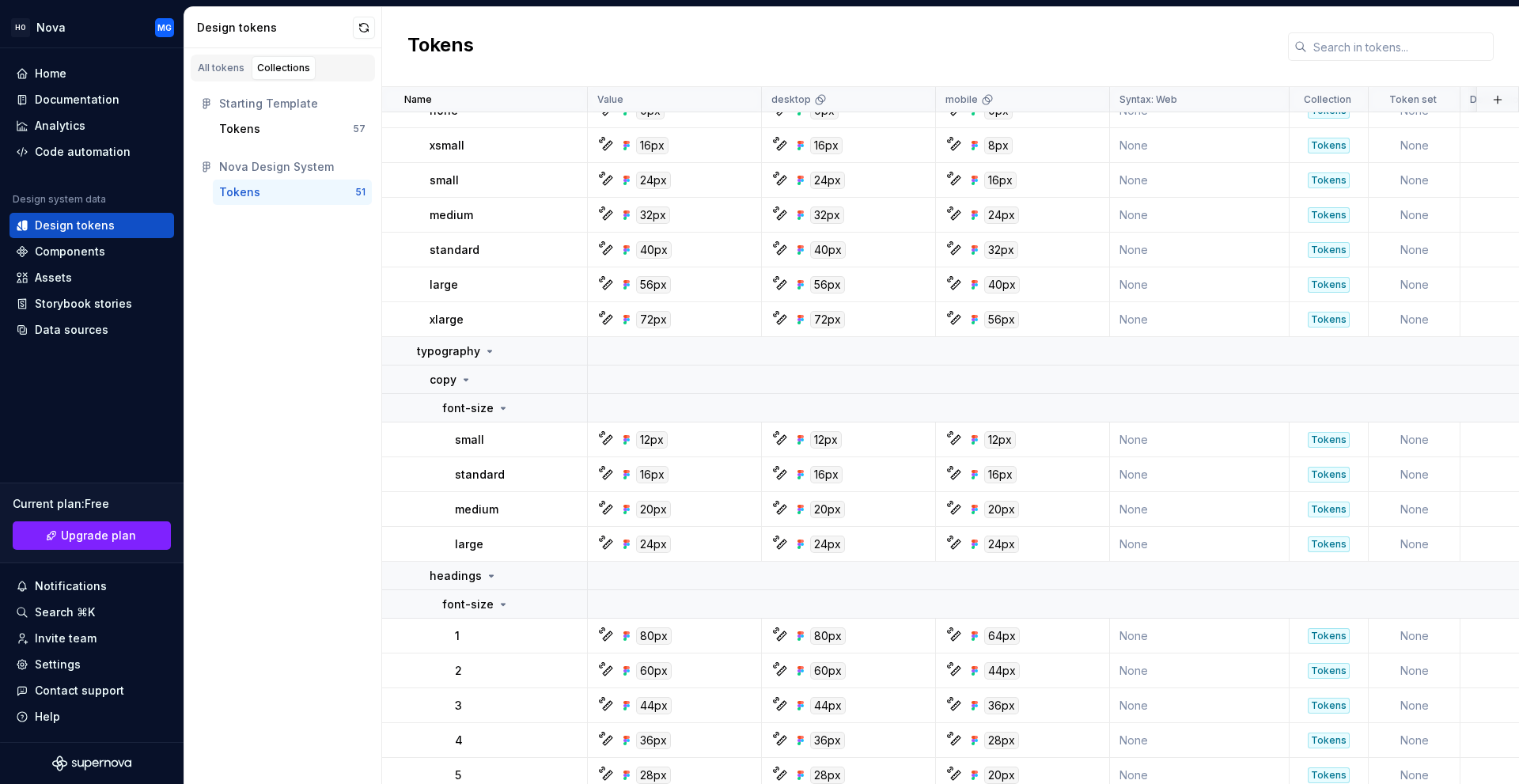
scroll to position [1396, 0]
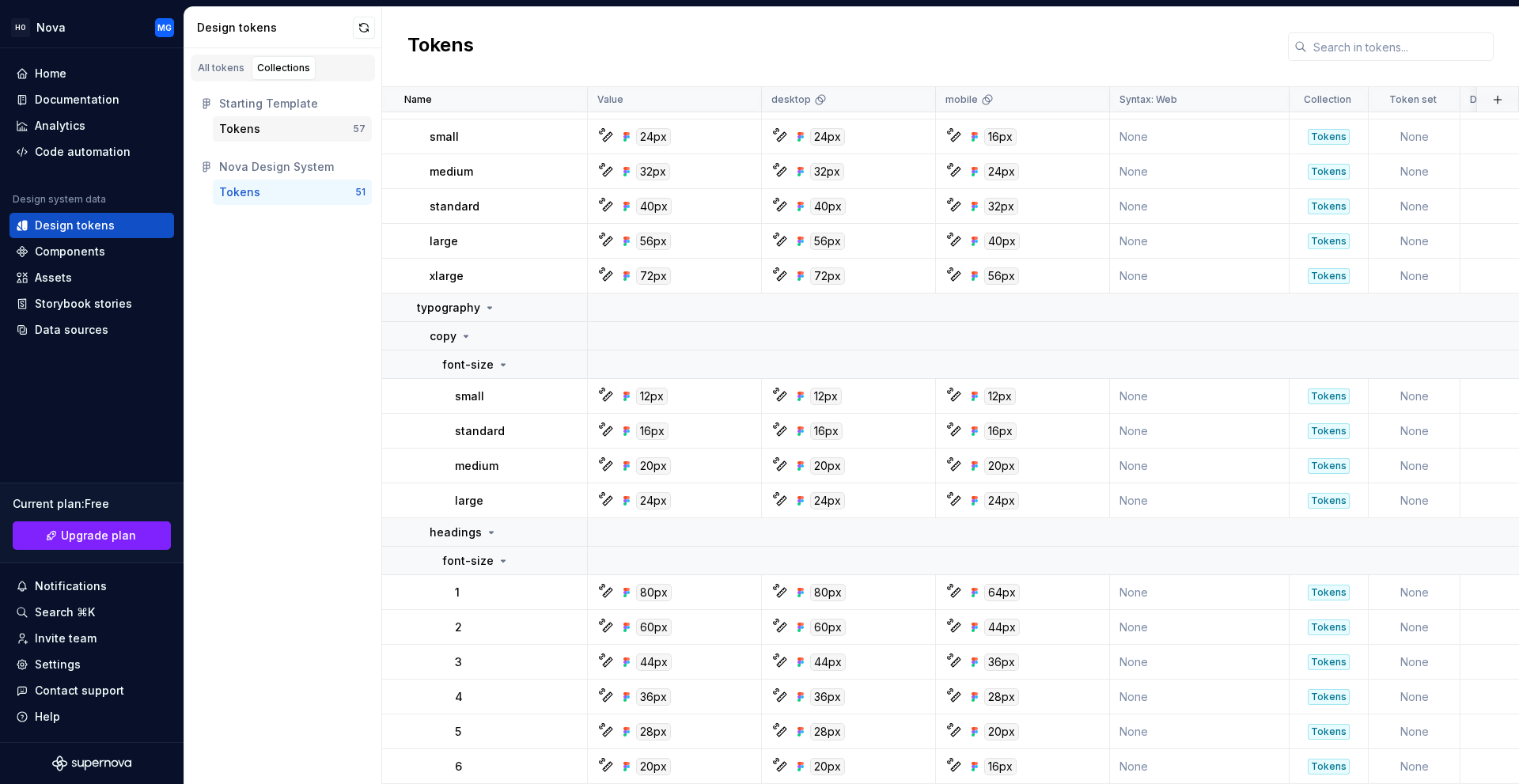
click at [267, 129] on div "Tokens" at bounding box center [286, 129] width 134 height 16
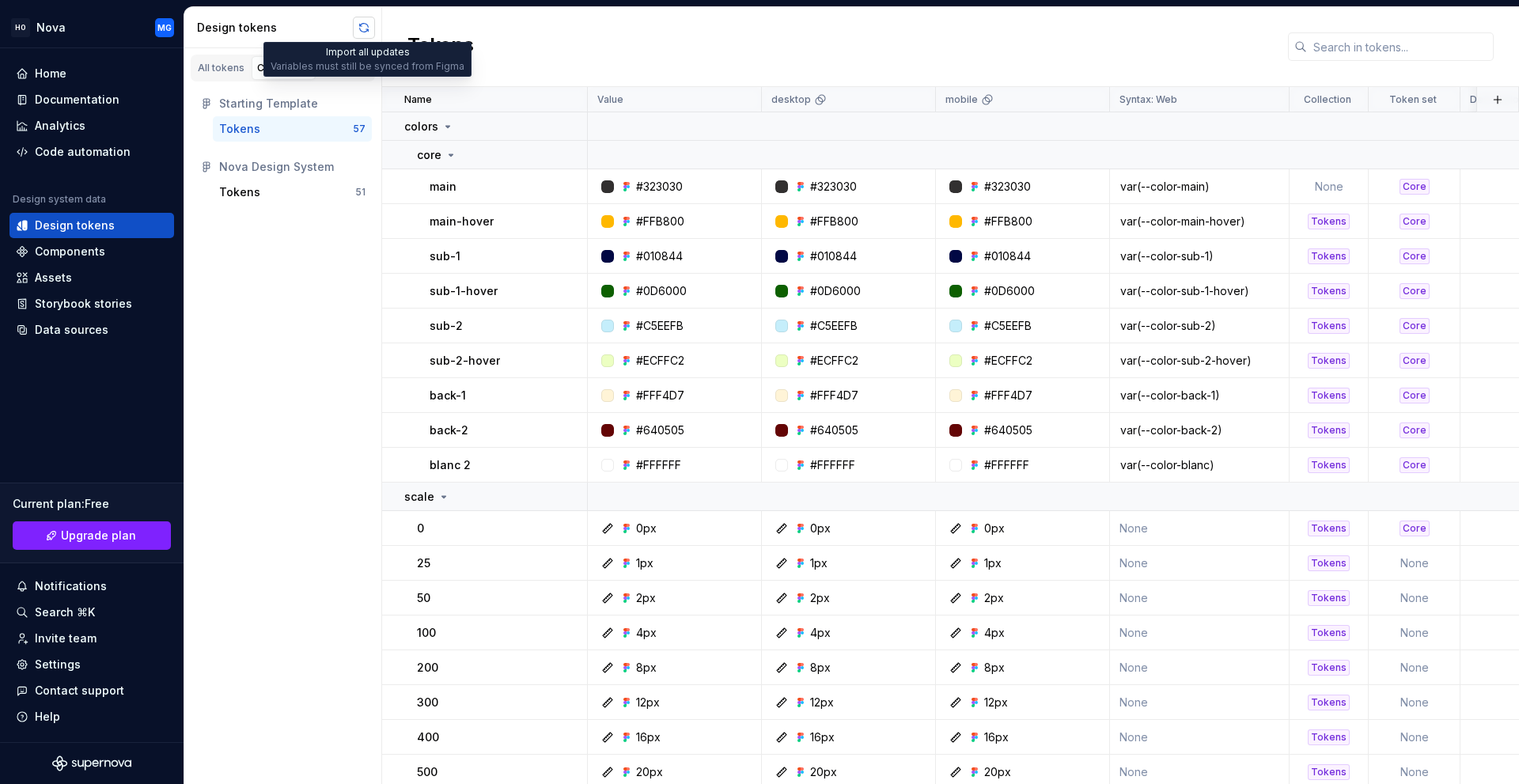
click at [359, 29] on button "button" at bounding box center [364, 28] width 22 height 22
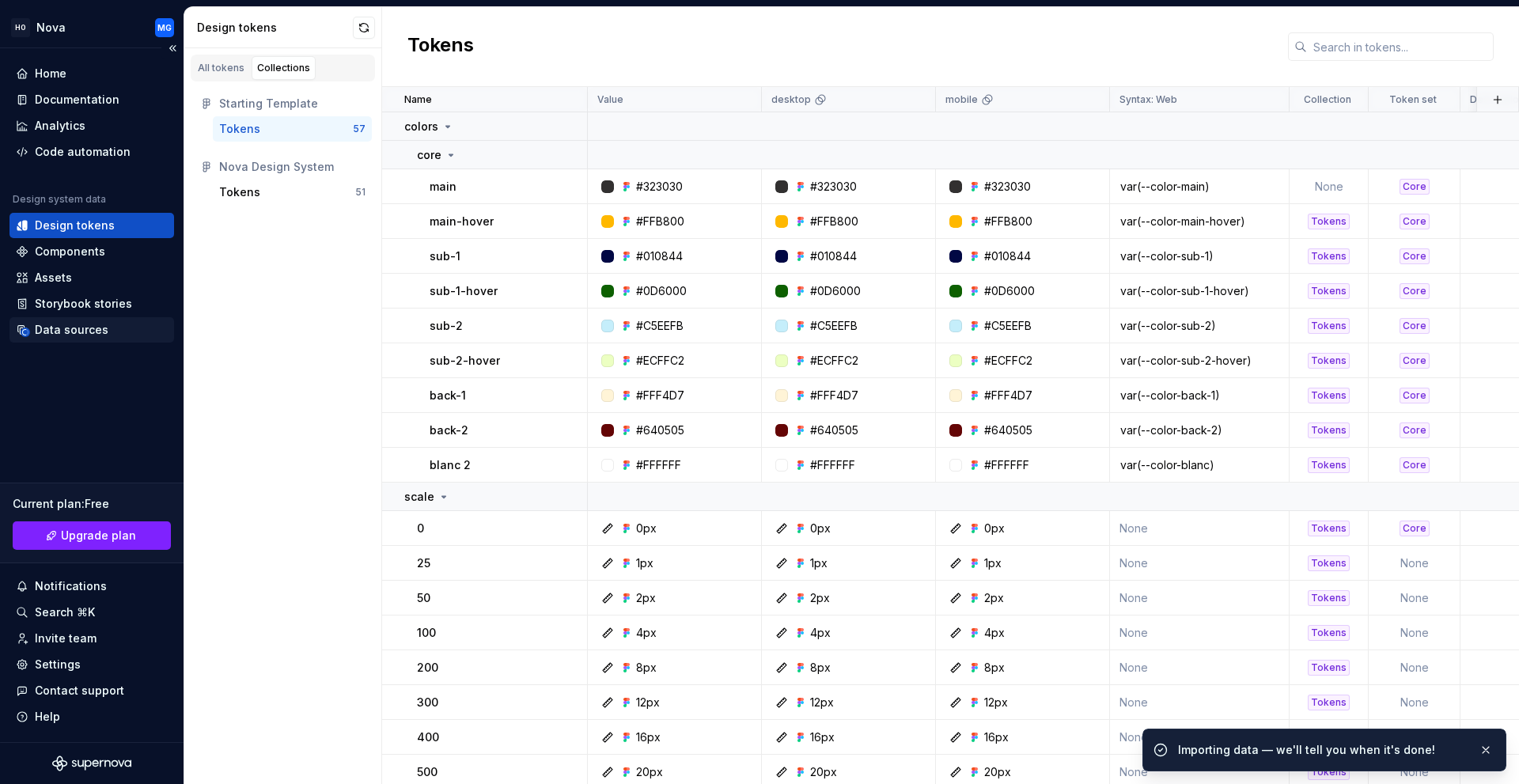
click at [74, 327] on div "Data sources" at bounding box center [72, 330] width 74 height 16
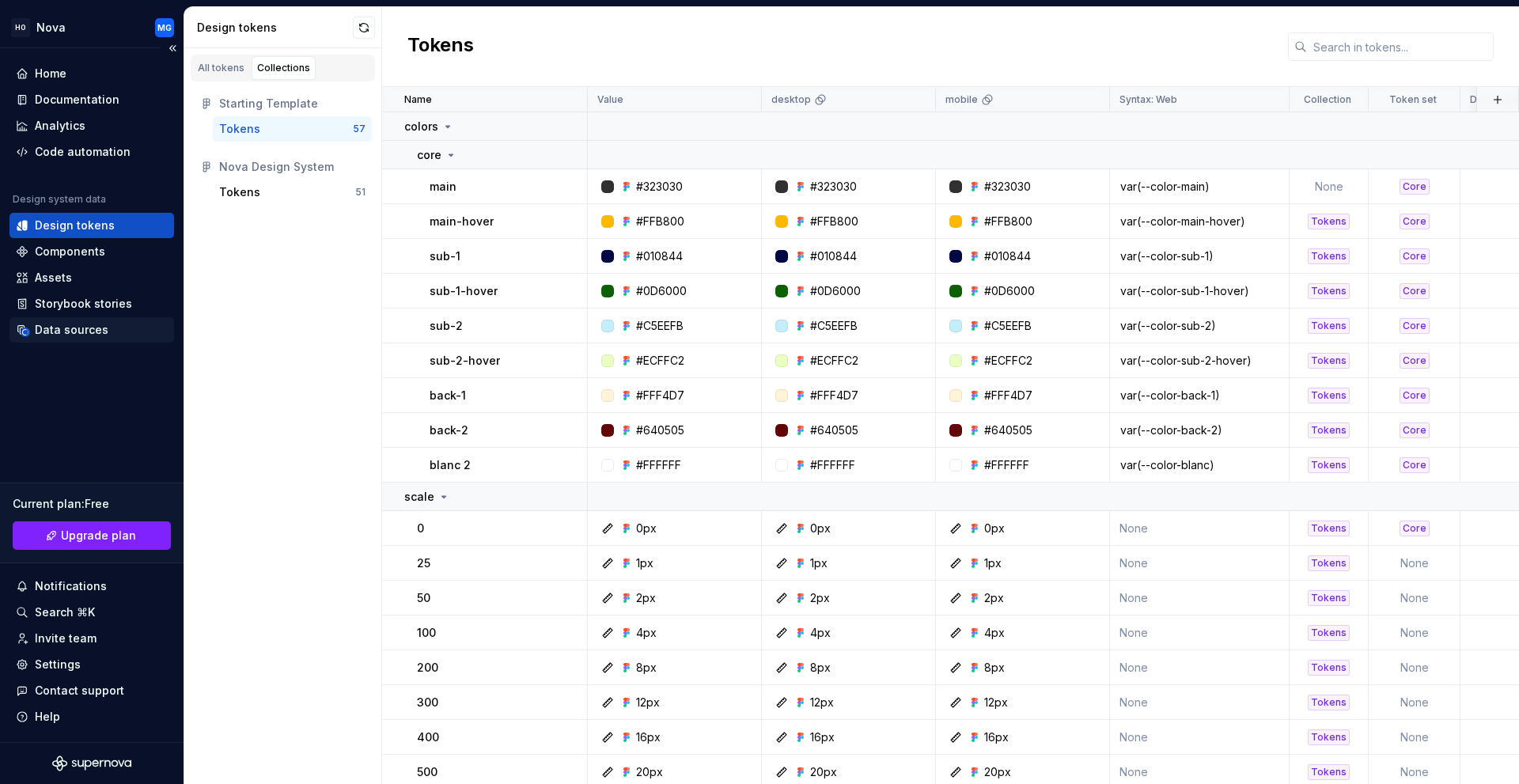
click at [77, 330] on div "Data sources" at bounding box center [72, 330] width 74 height 16
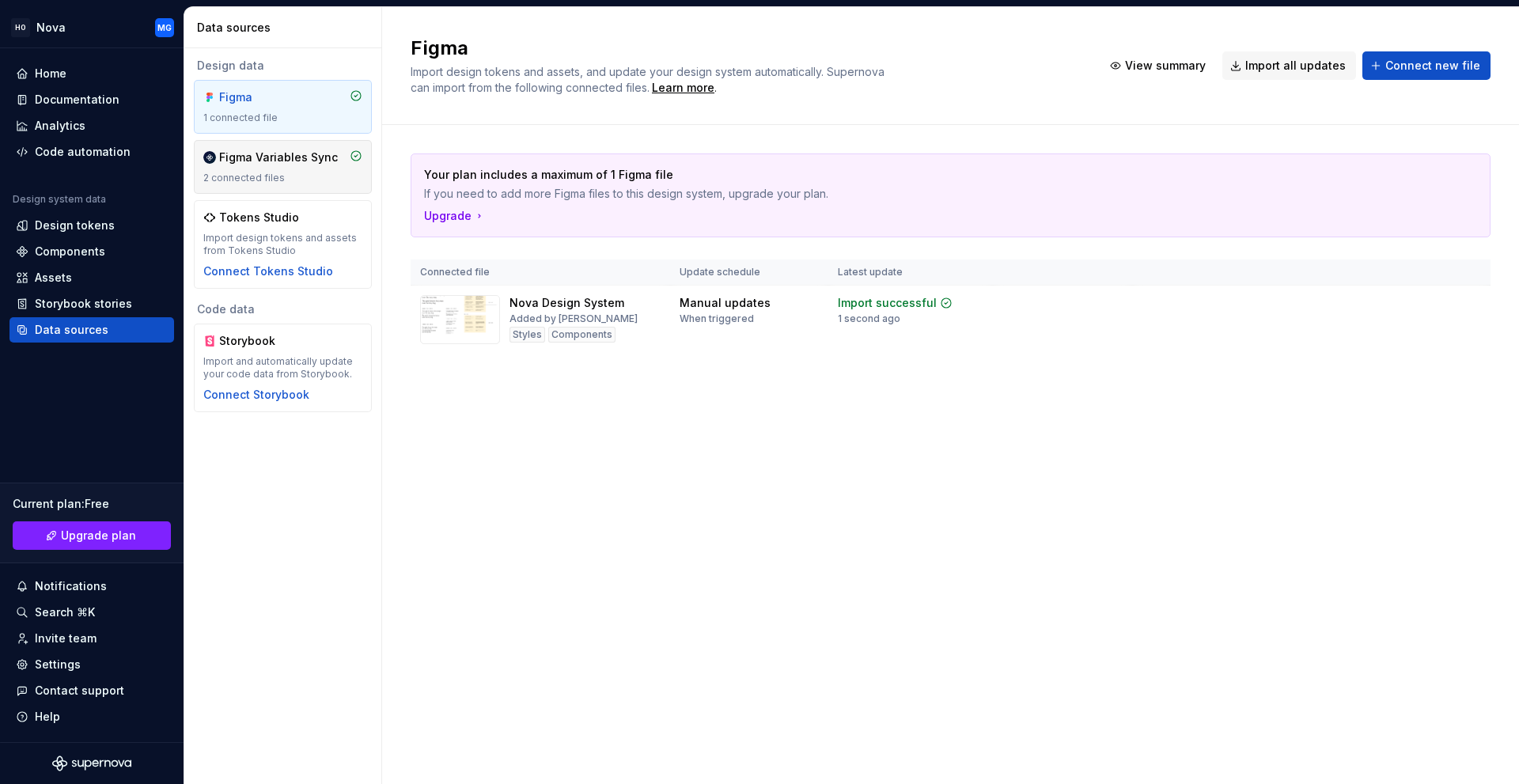
click at [309, 170] on div "Figma Variables Sync 2 connected files" at bounding box center [283, 166] width 159 height 35
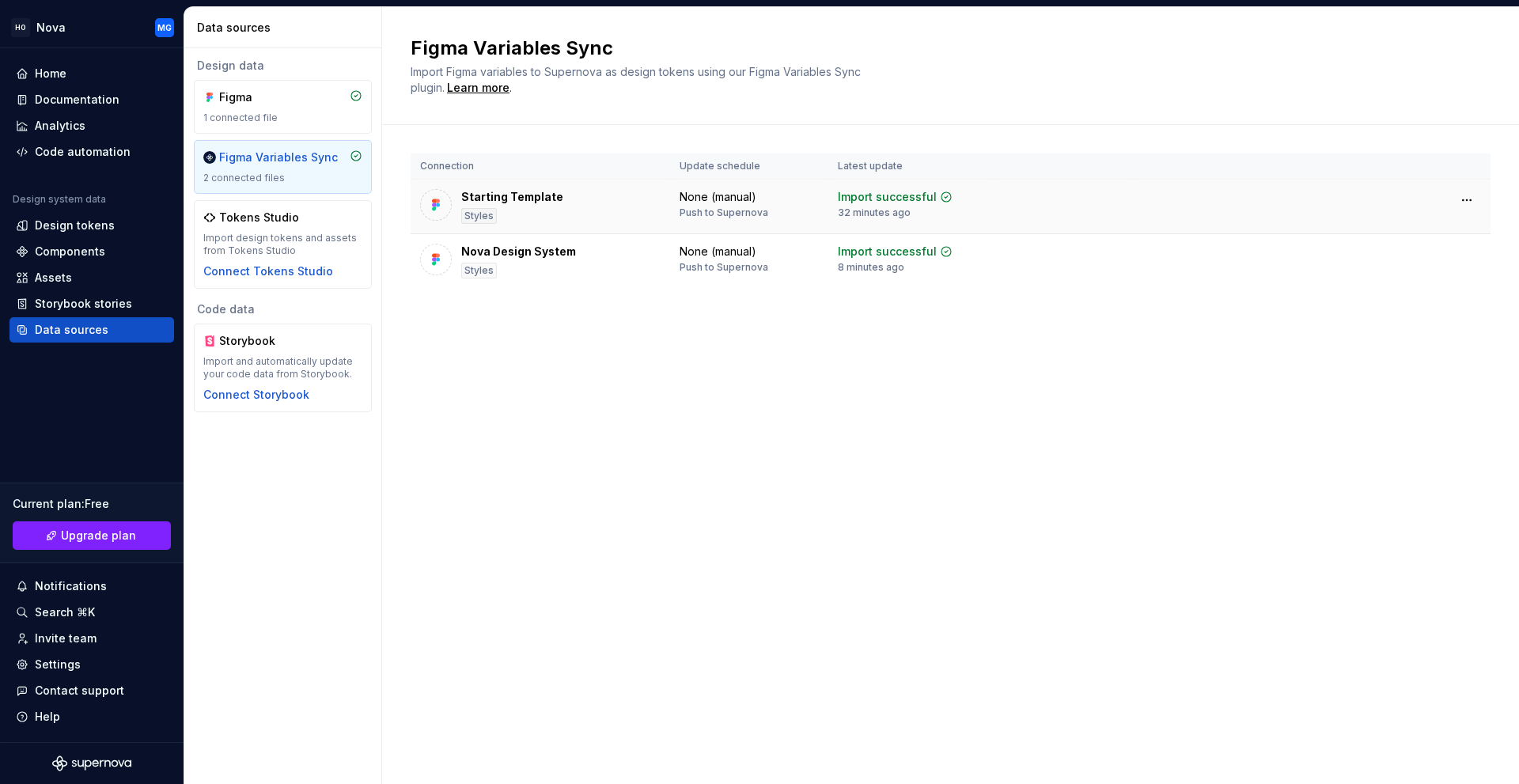
drag, startPoint x: 645, startPoint y: 209, endPoint x: 603, endPoint y: 204, distance: 42.3
click at [603, 204] on div "Starting Template Styles" at bounding box center [539, 206] width 240 height 35
click at [328, 172] on div "2 connected files" at bounding box center [283, 177] width 159 height 13
click at [1475, 205] on html "HO Nova MG Home Documentation Analytics Code automation Design system data Desi…" at bounding box center [760, 392] width 1519 height 784
click at [1460, 236] on div "Disconnect plugin" at bounding box center [1457, 234] width 103 height 16
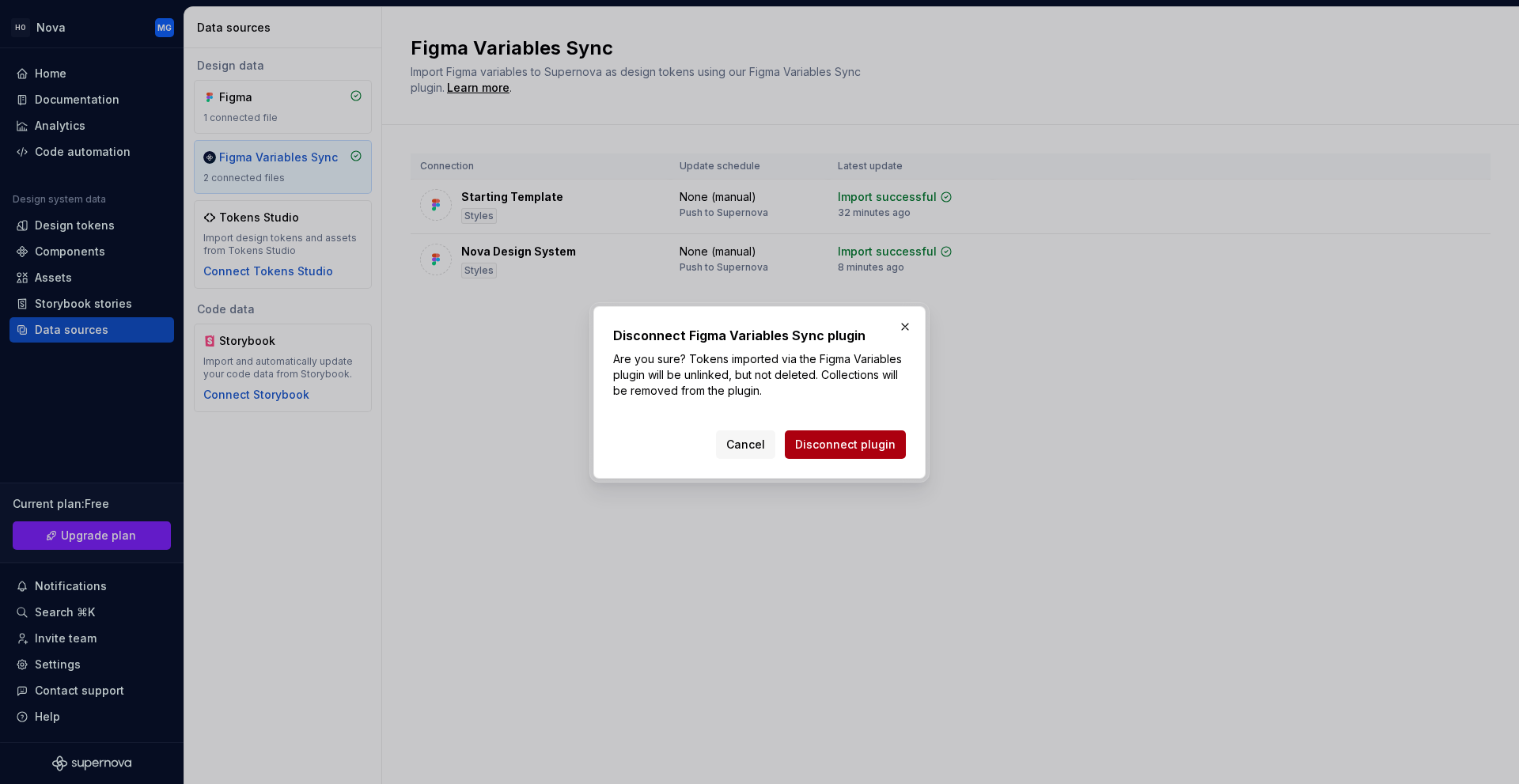
click at [819, 435] on button "Disconnect plugin" at bounding box center [844, 444] width 121 height 29
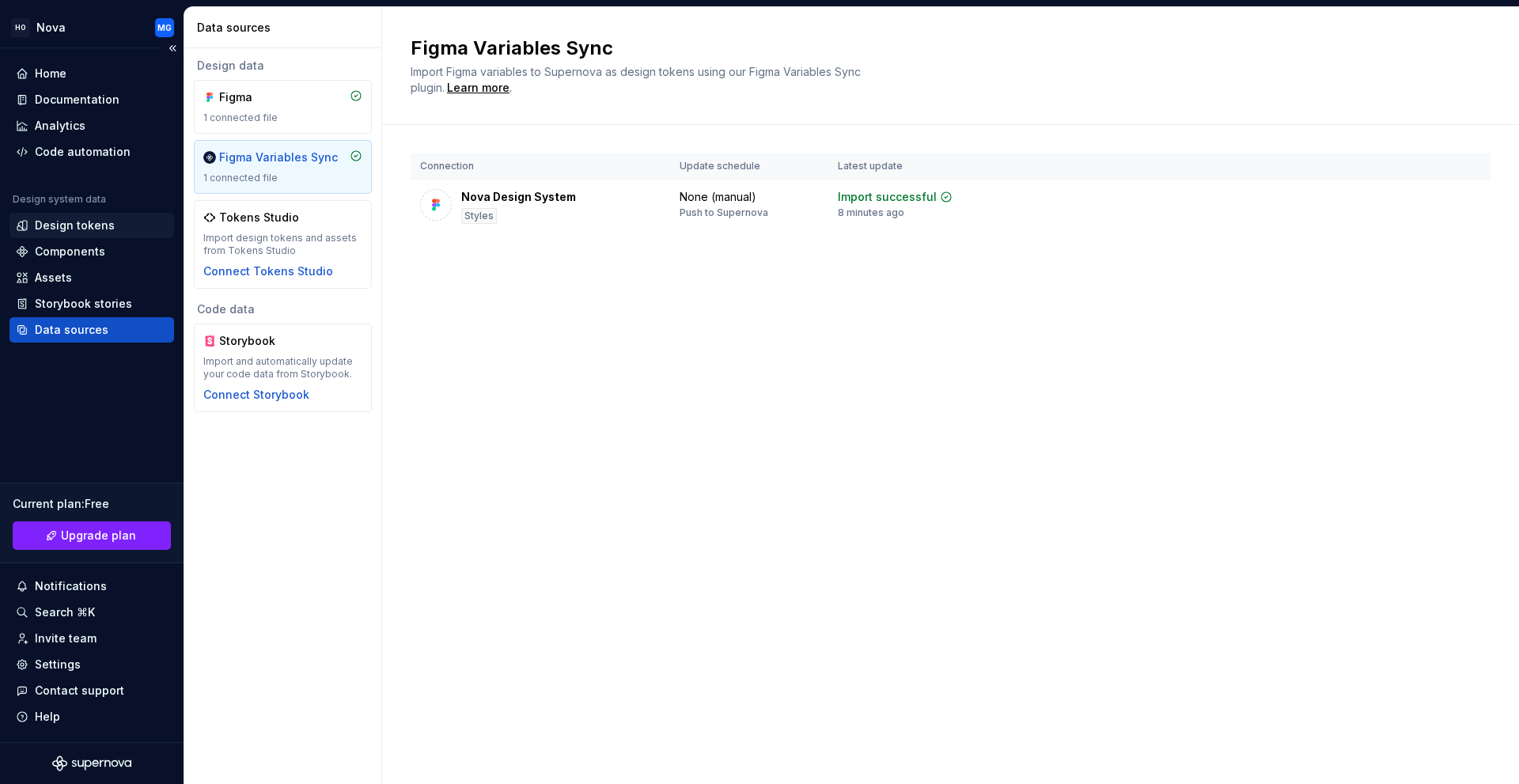
click at [51, 228] on div "Design tokens" at bounding box center [75, 225] width 80 height 16
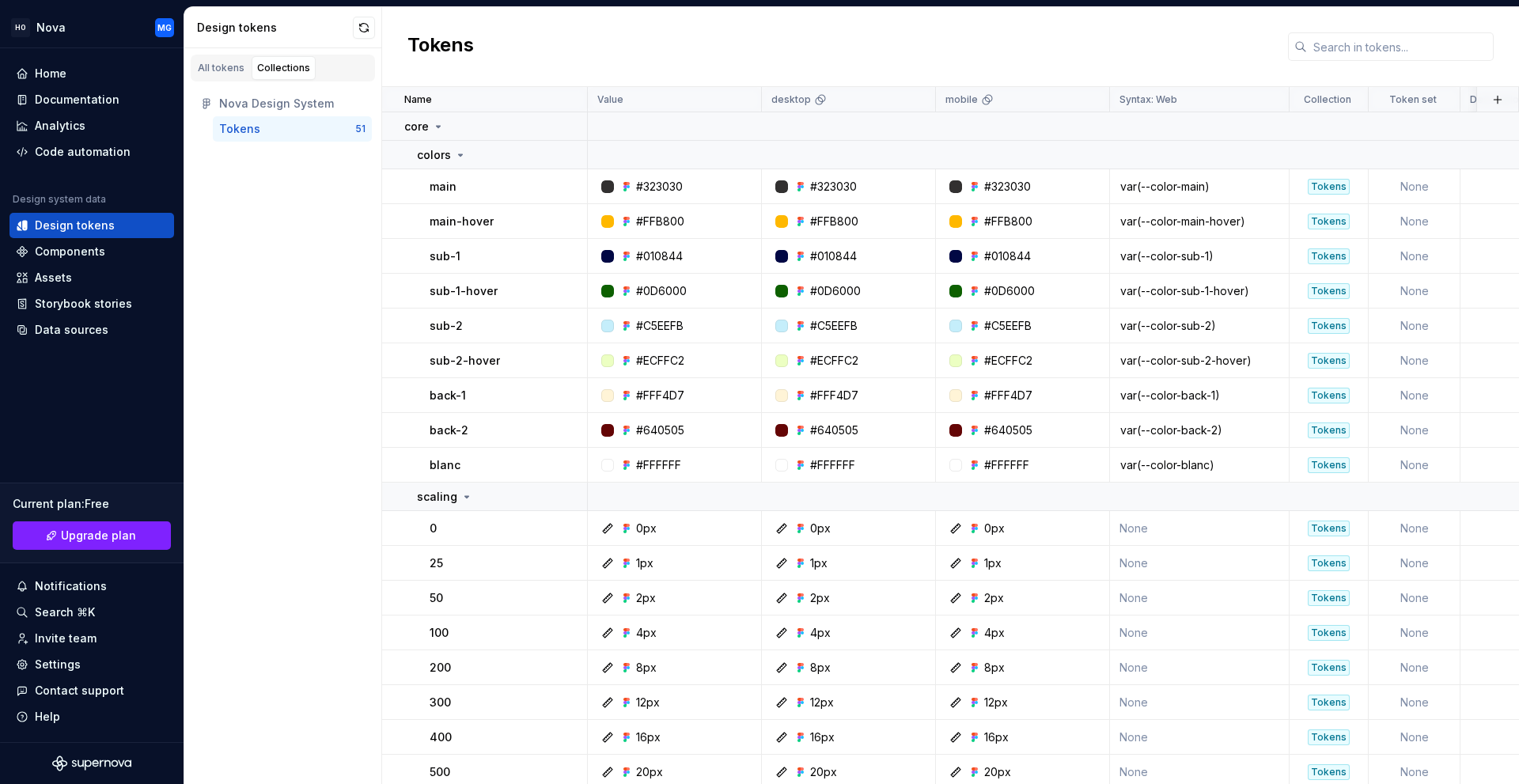
click at [285, 131] on div "Tokens" at bounding box center [287, 129] width 137 height 16
click at [217, 65] on div "All tokens" at bounding box center [220, 68] width 47 height 13
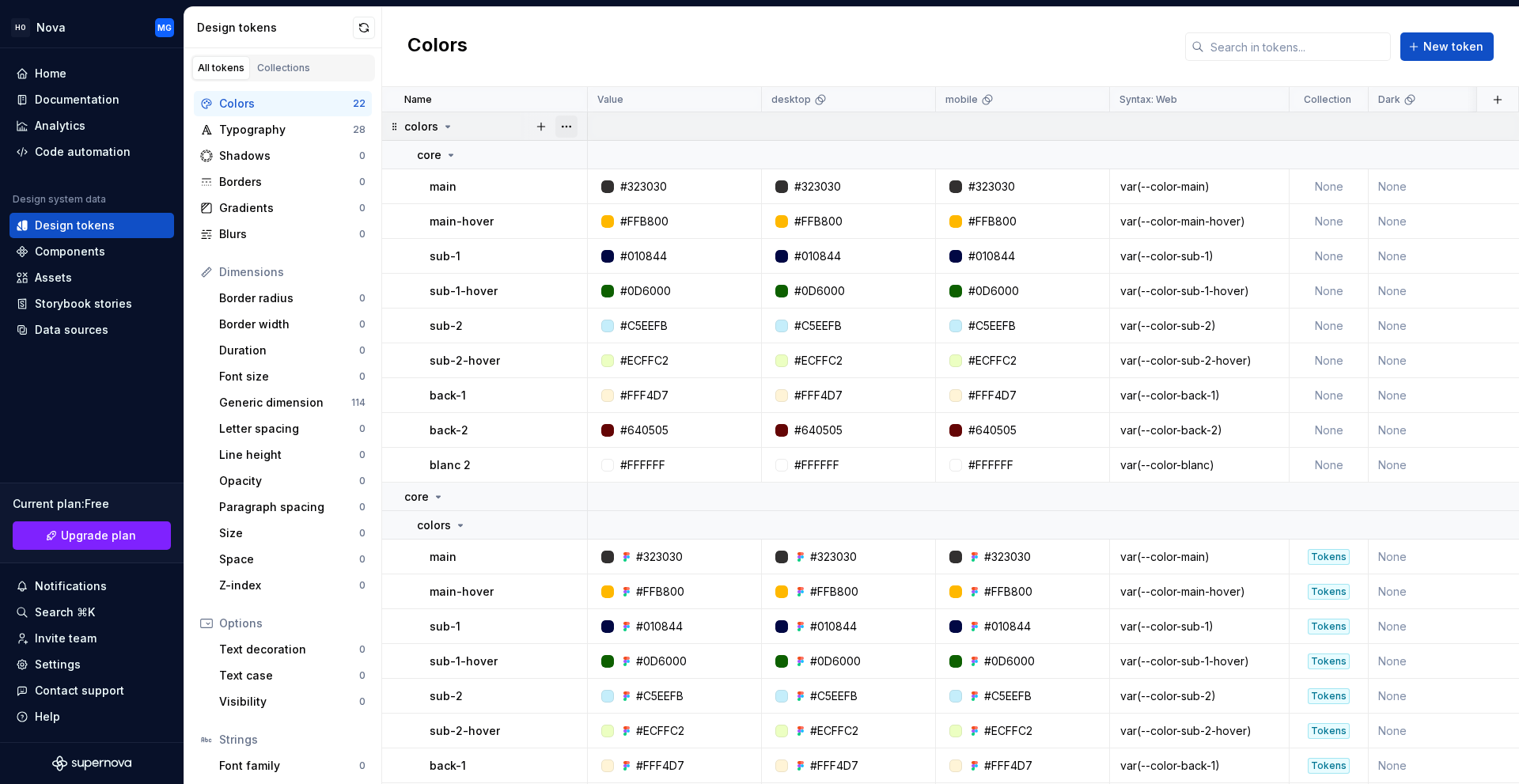
click at [561, 127] on button "button" at bounding box center [566, 127] width 22 height 22
click at [584, 301] on div "Delete group" at bounding box center [626, 305] width 135 height 25
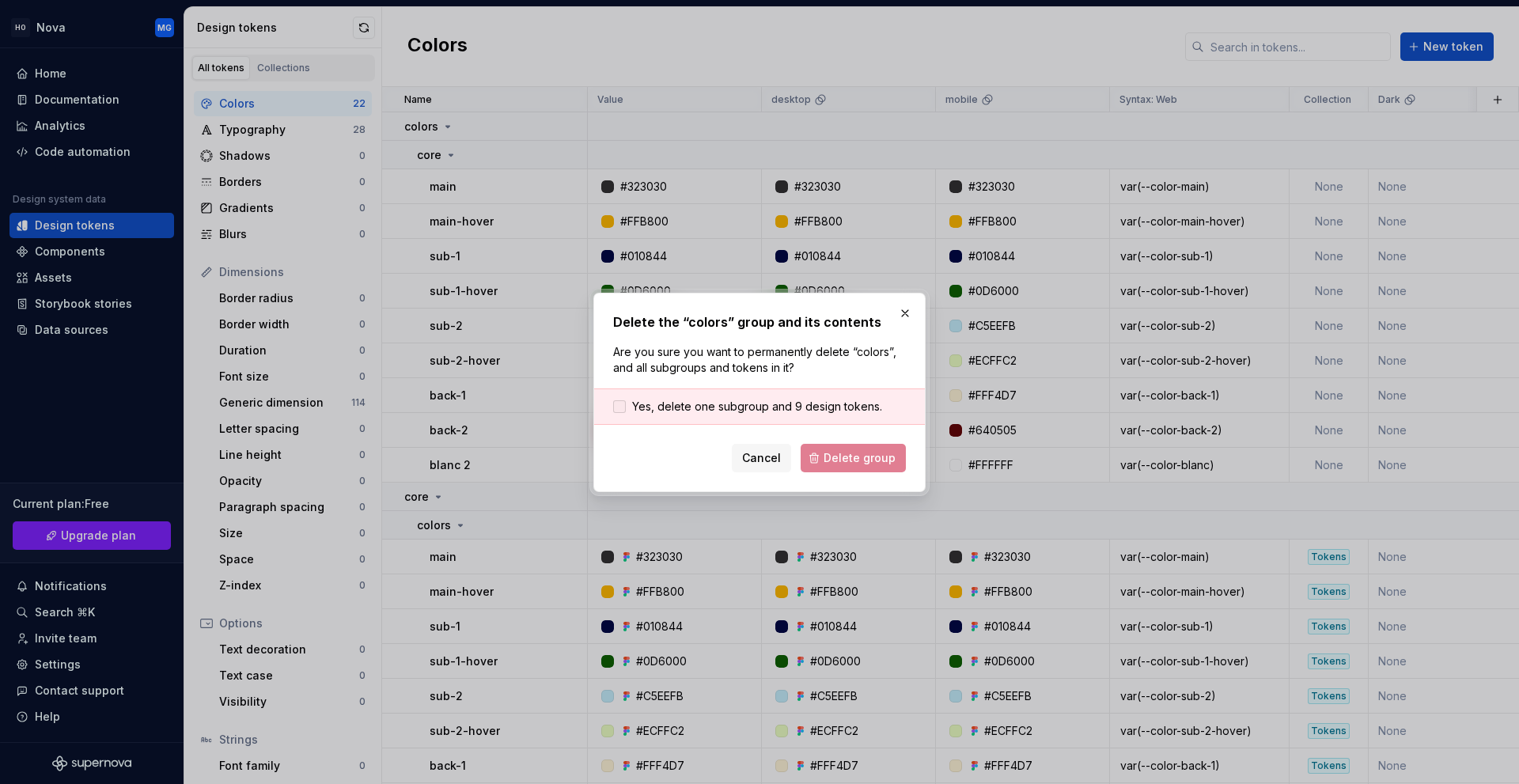
click at [640, 406] on span "Yes, delete one subgroup and 9 design tokens." at bounding box center [757, 406] width 250 height 16
click at [851, 461] on span "Delete group" at bounding box center [859, 458] width 72 height 16
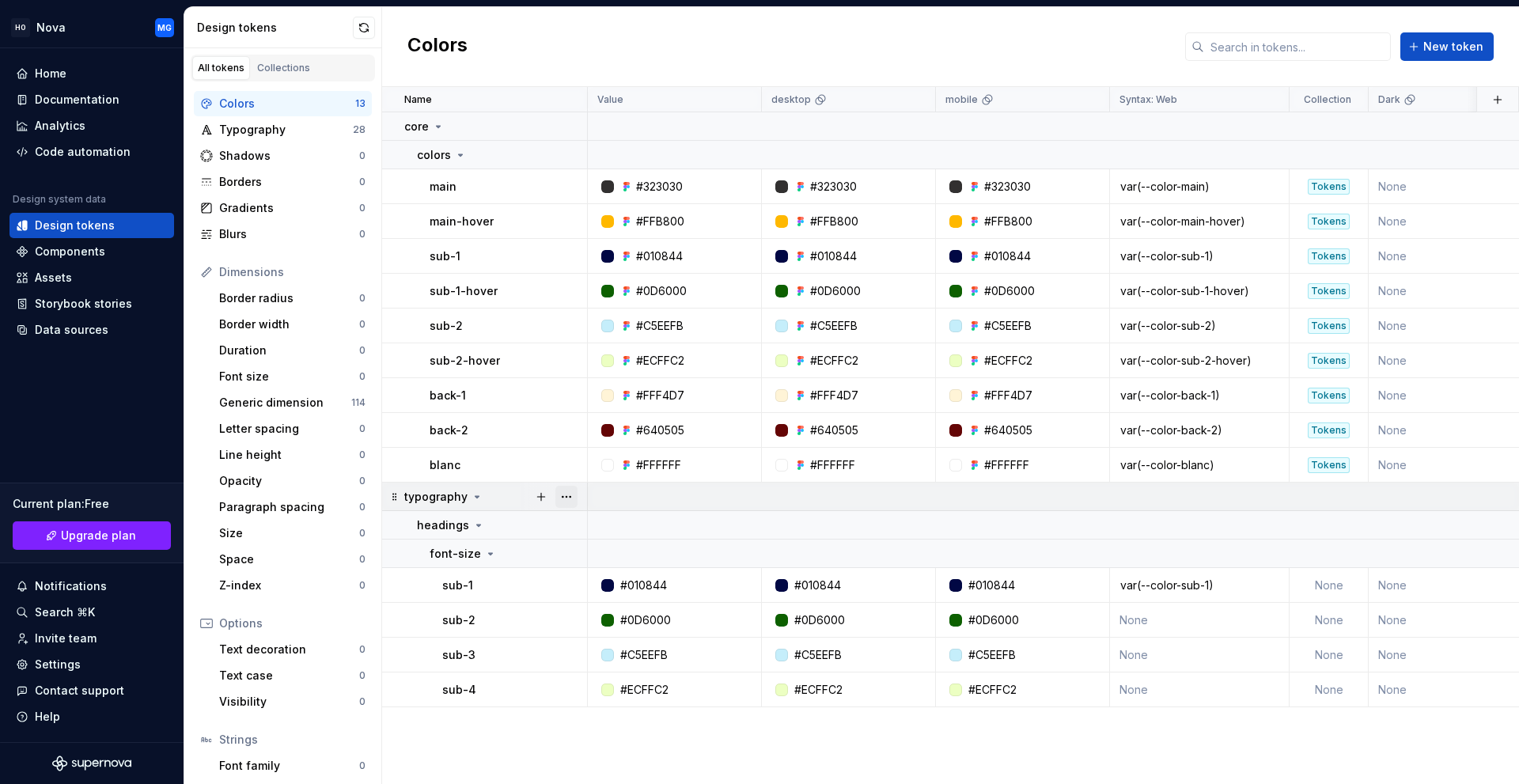
click at [563, 493] on button "button" at bounding box center [566, 496] width 22 height 22
click at [582, 676] on div "Delete group" at bounding box center [626, 674] width 135 height 25
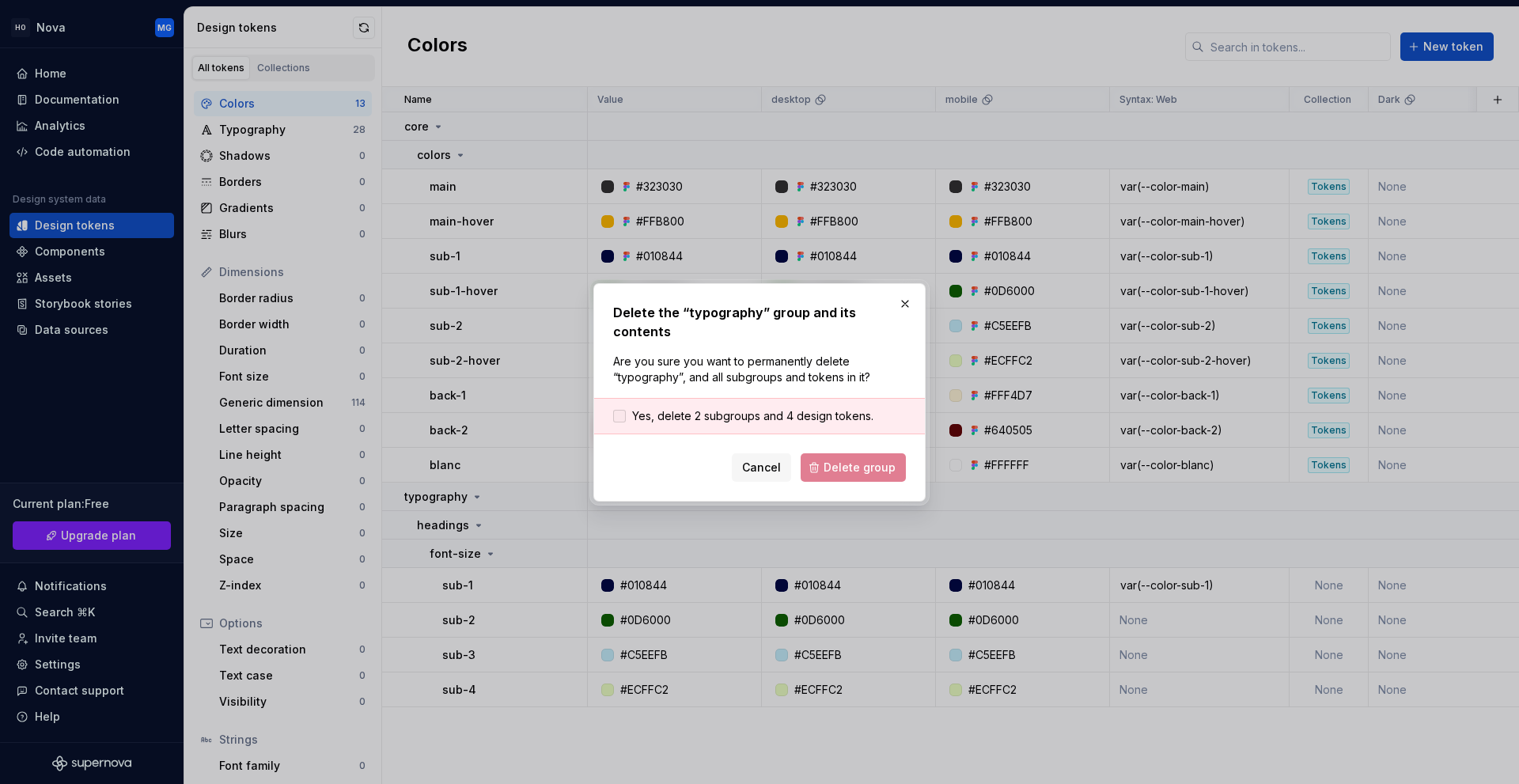
click at [731, 408] on span "Yes, delete 2 subgroups and 4 design tokens." at bounding box center [753, 416] width 241 height 16
click at [842, 462] on span "Delete group" at bounding box center [859, 467] width 72 height 16
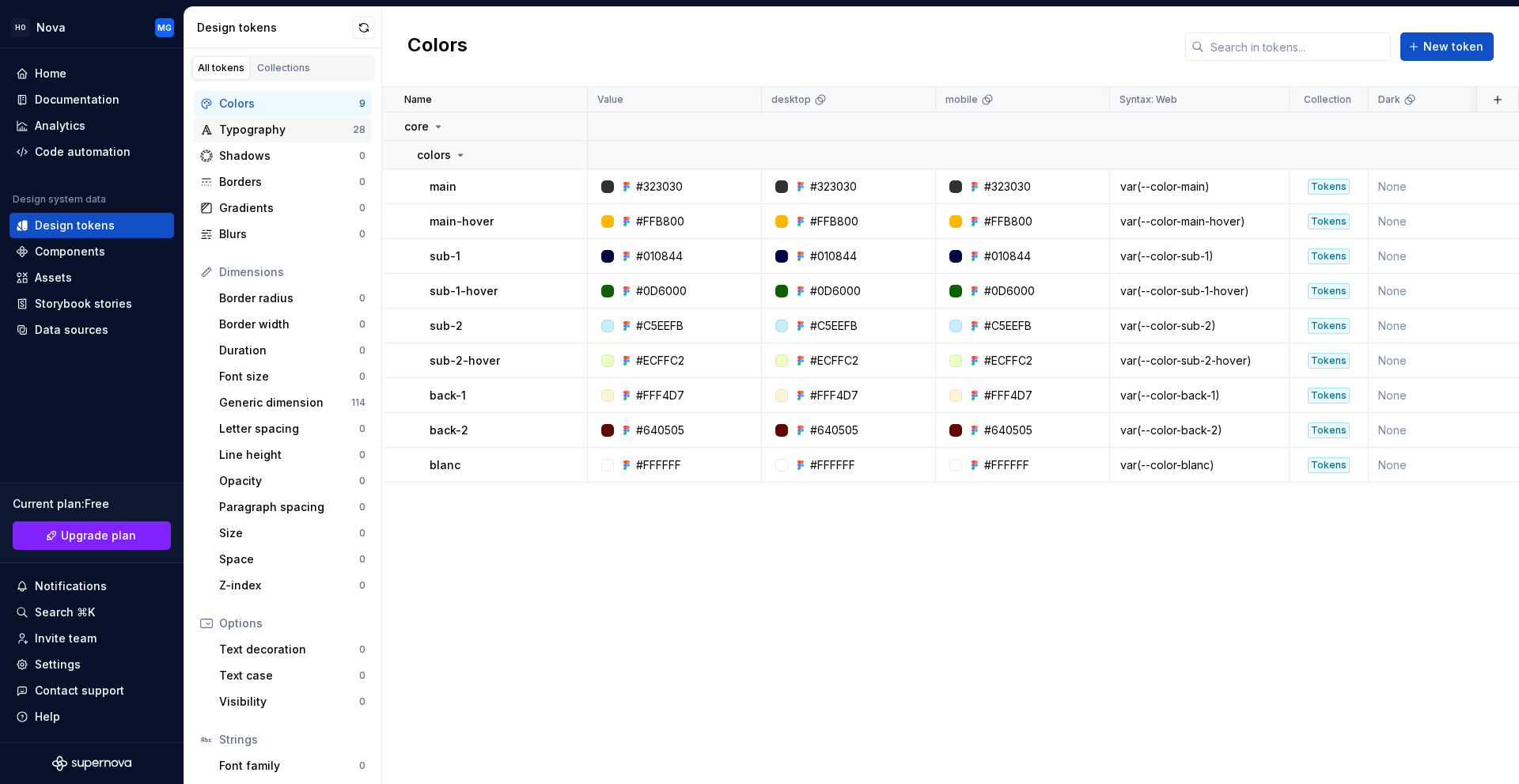
click at [282, 126] on div "Typography" at bounding box center [286, 130] width 134 height 16
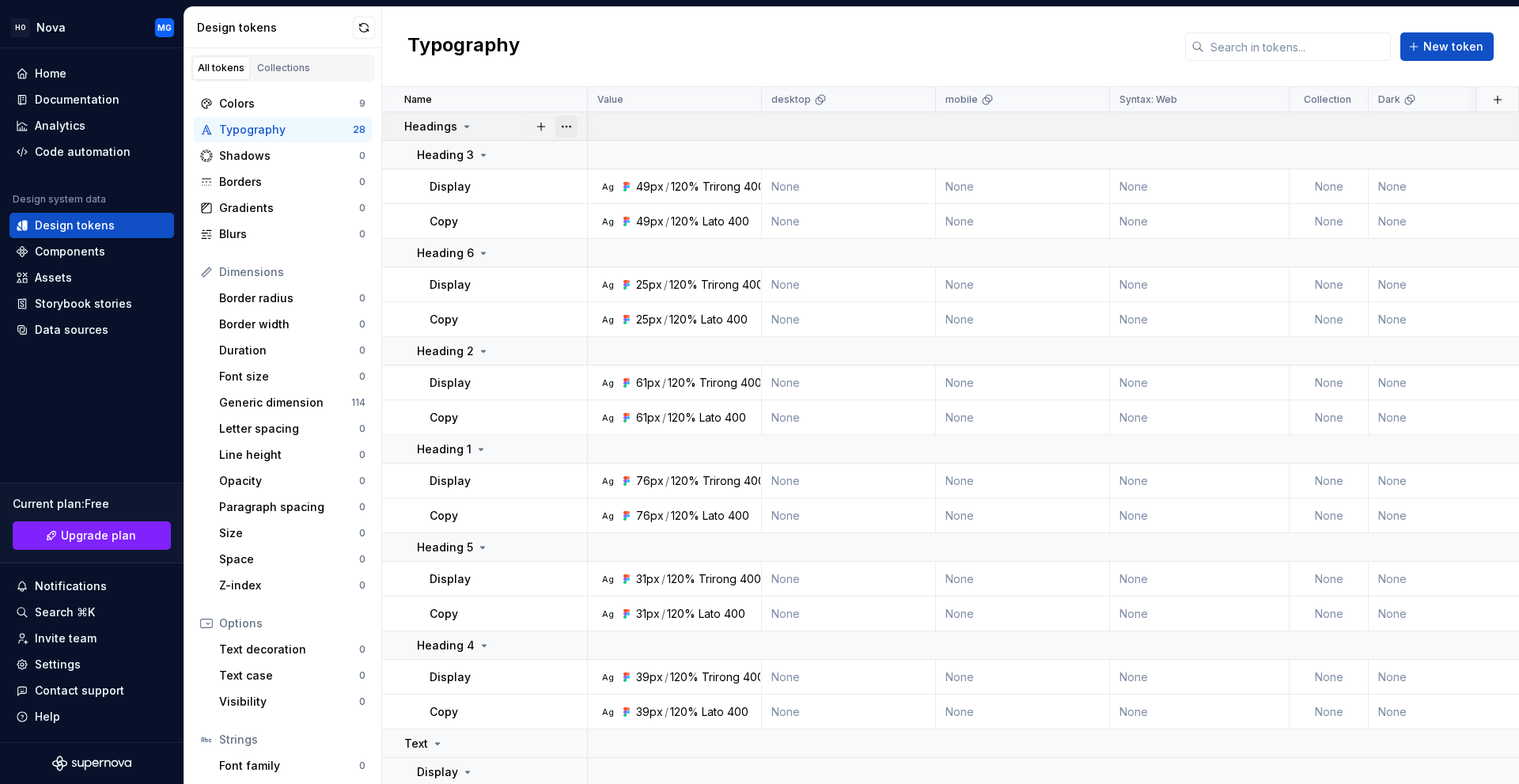
click at [564, 124] on button "button" at bounding box center [566, 127] width 22 height 22
click at [264, 400] on html "HO Nova MG Home Documentation Analytics Code automation Design system data Desi…" at bounding box center [760, 392] width 1519 height 784
click at [265, 405] on div "Generic dimension" at bounding box center [285, 402] width 133 height 16
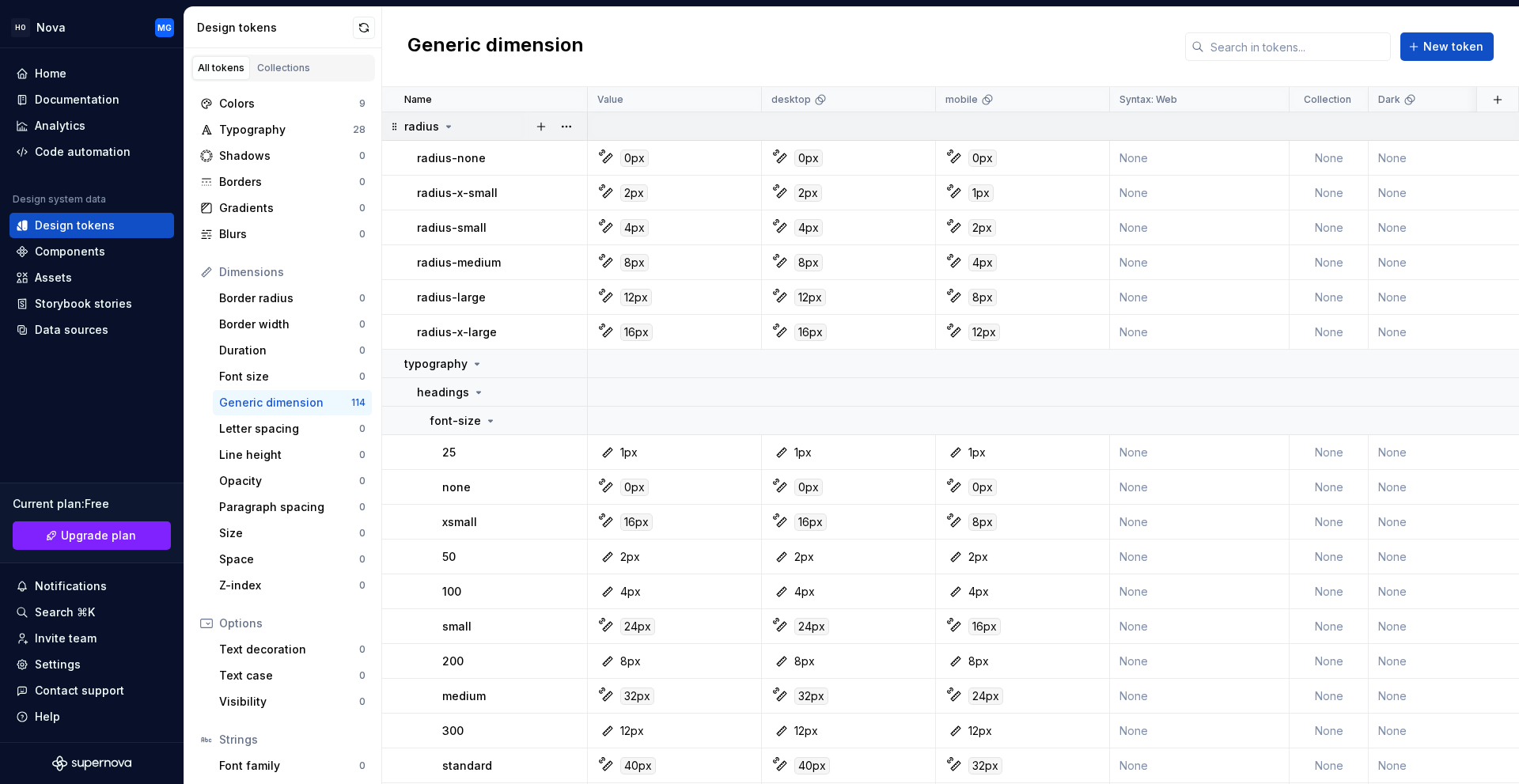
click at [440, 121] on div "radius" at bounding box center [430, 127] width 51 height 16
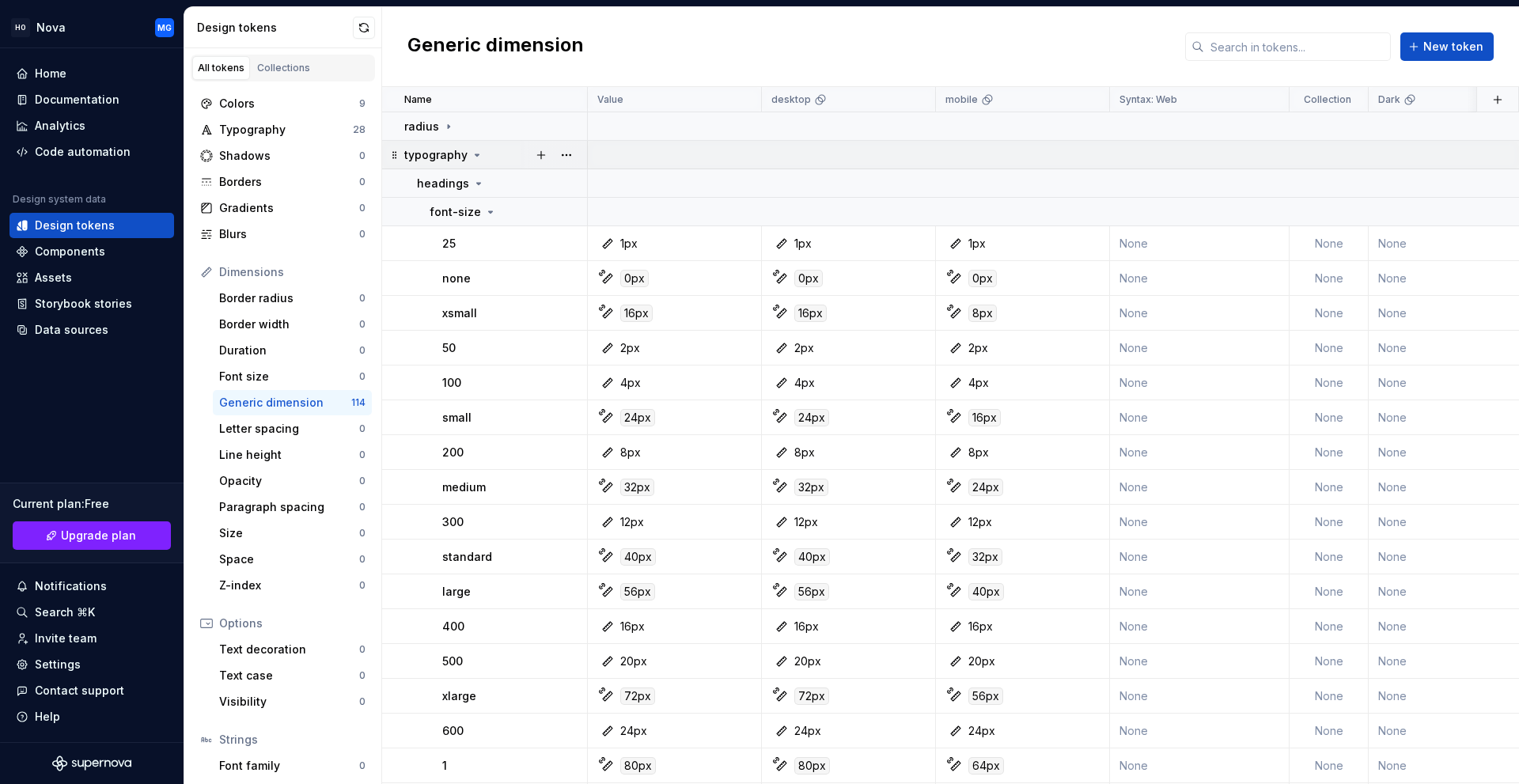
click at [457, 155] on p "typography" at bounding box center [437, 155] width 64 height 16
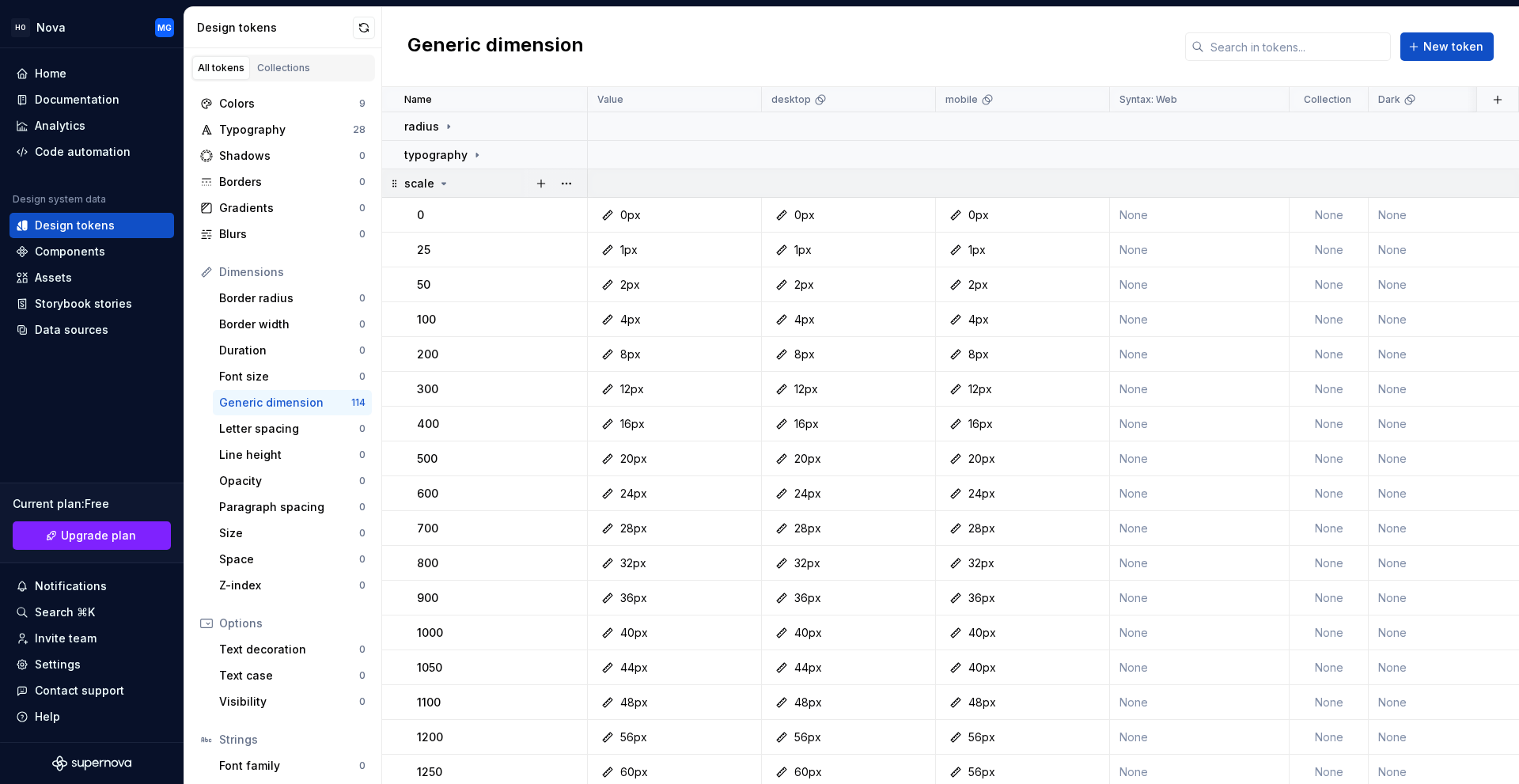
click at [450, 182] on div "scale" at bounding box center [495, 183] width 182 height 16
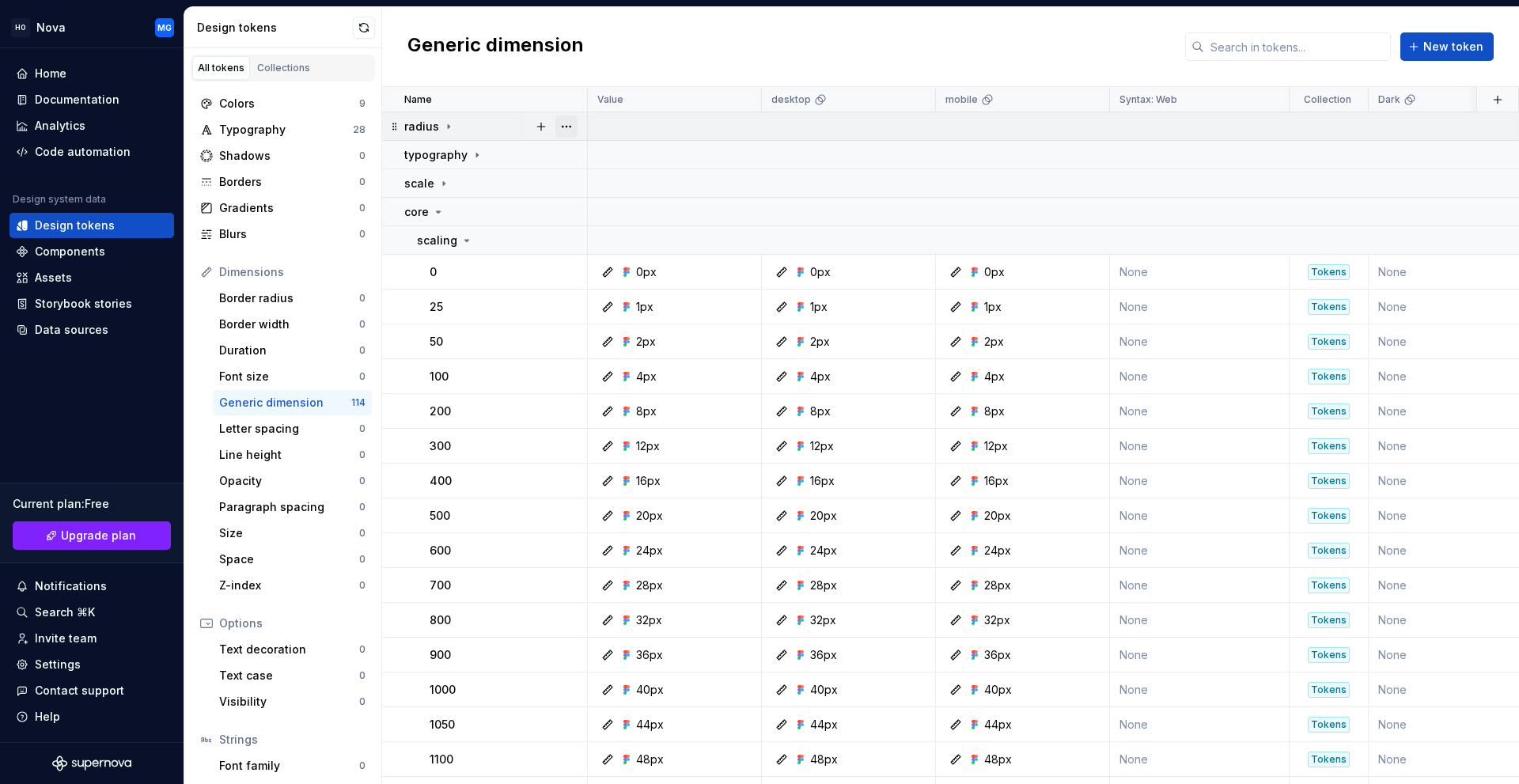
click at [562, 124] on button "button" at bounding box center [566, 127] width 22 height 22
click at [634, 309] on div "Delete group" at bounding box center [636, 305] width 103 height 16
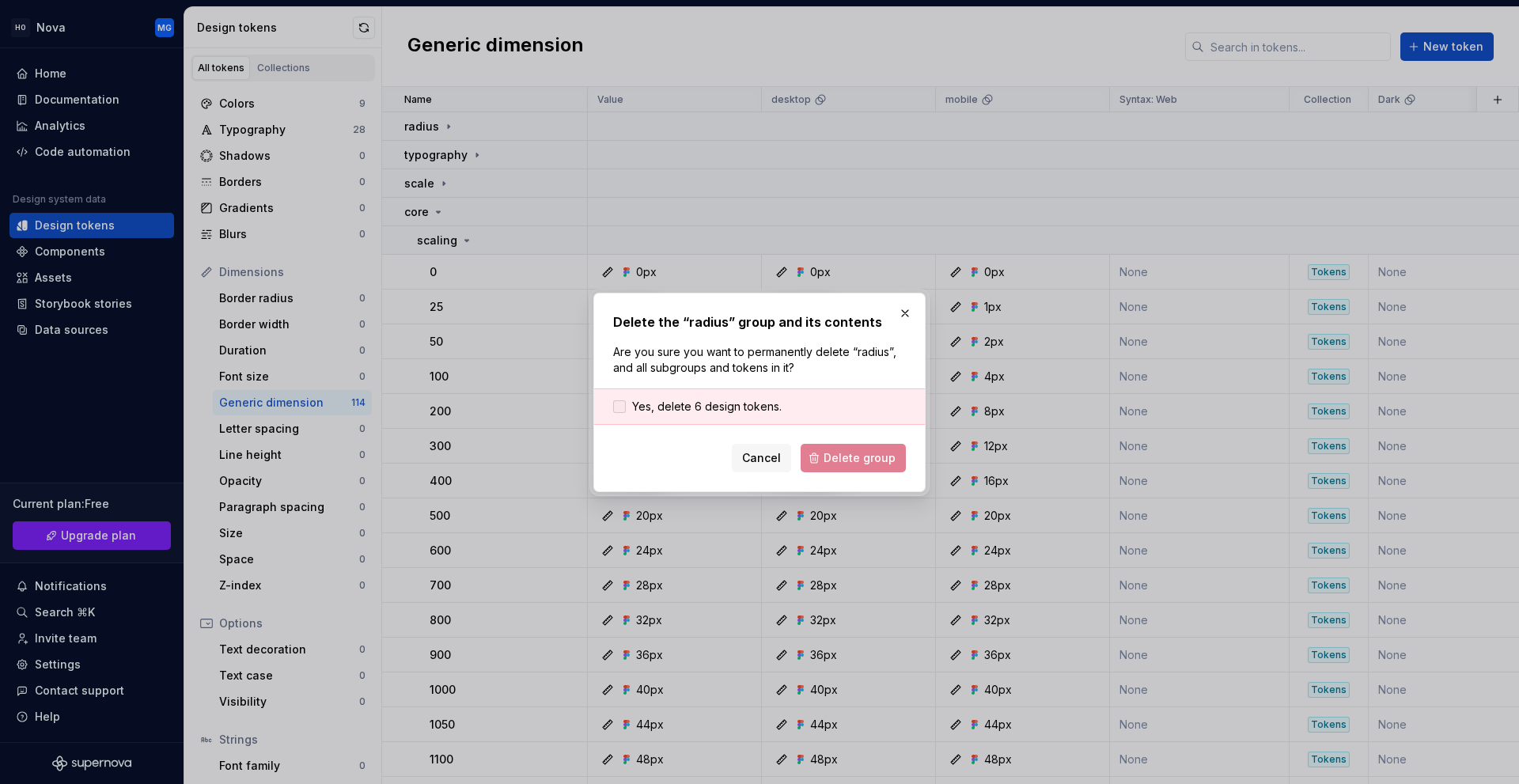
click at [677, 404] on span "Yes, delete 6 design tokens." at bounding box center [707, 406] width 150 height 16
click at [861, 462] on span "Delete group" at bounding box center [859, 458] width 72 height 16
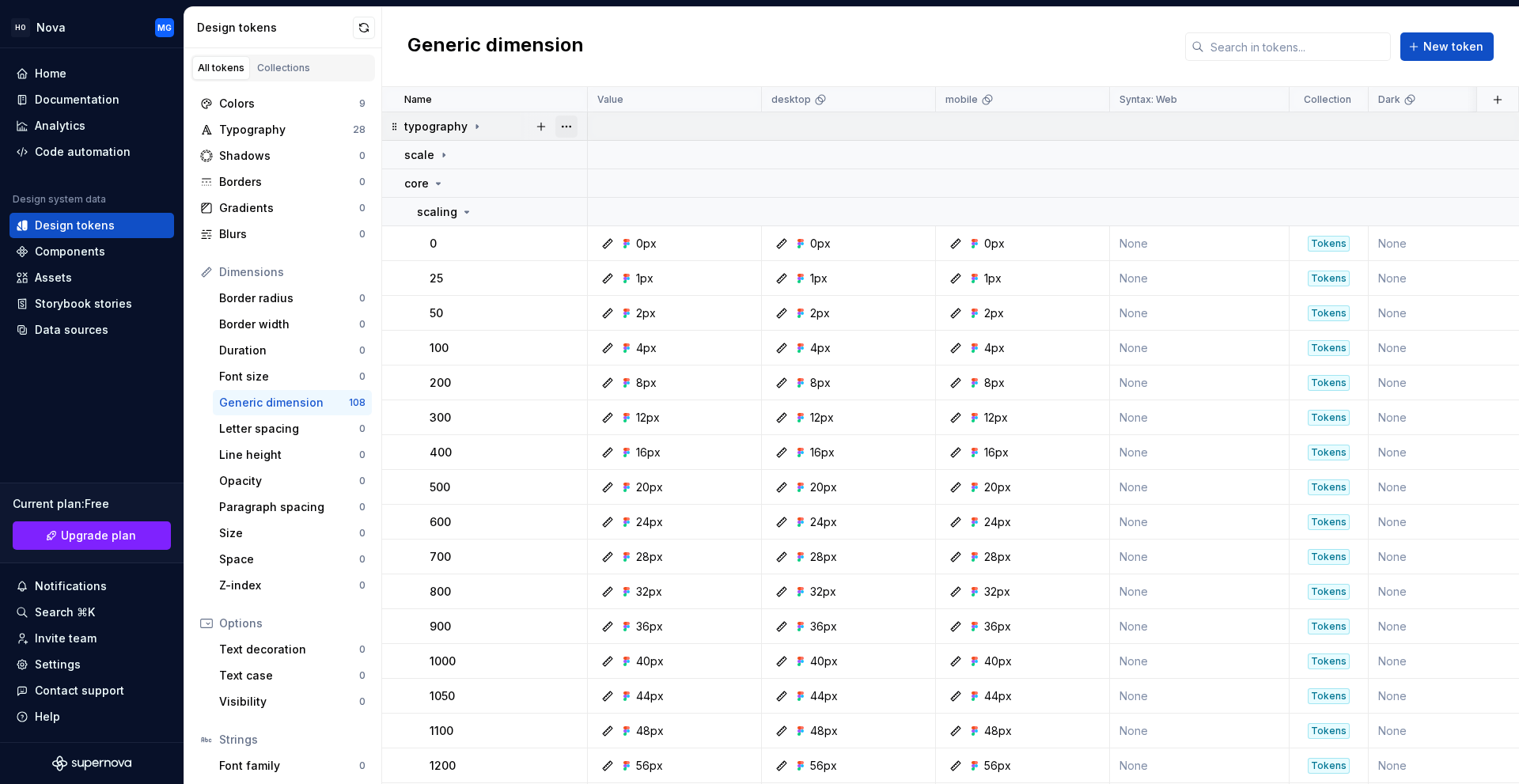
click at [566, 134] on button "button" at bounding box center [566, 127] width 22 height 22
click at [590, 316] on div "Delete group" at bounding box center [626, 305] width 135 height 25
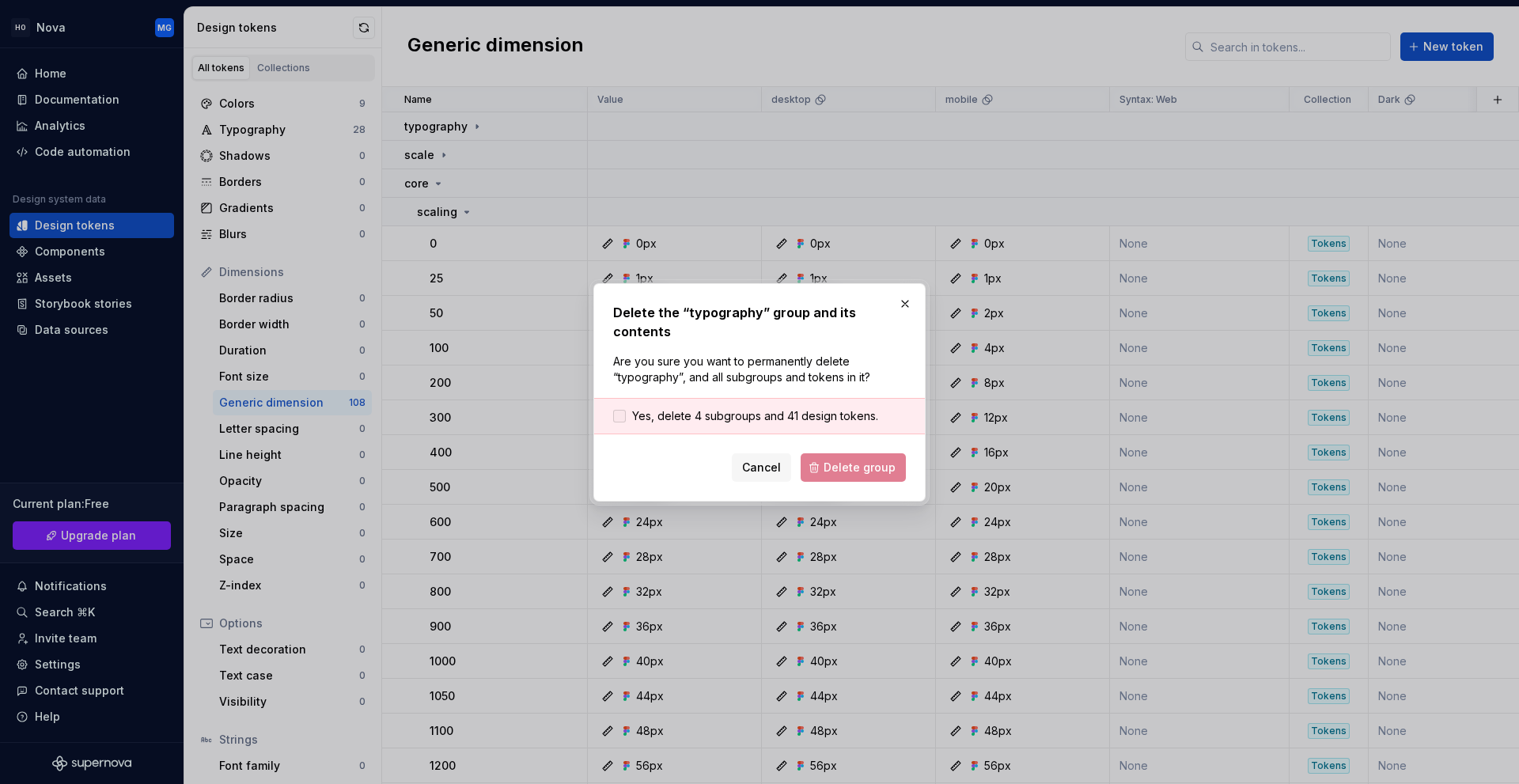
click at [712, 413] on span "Yes, delete 4 subgroups and 41 design tokens." at bounding box center [755, 416] width 246 height 16
click at [850, 459] on span "Delete group" at bounding box center [859, 467] width 72 height 16
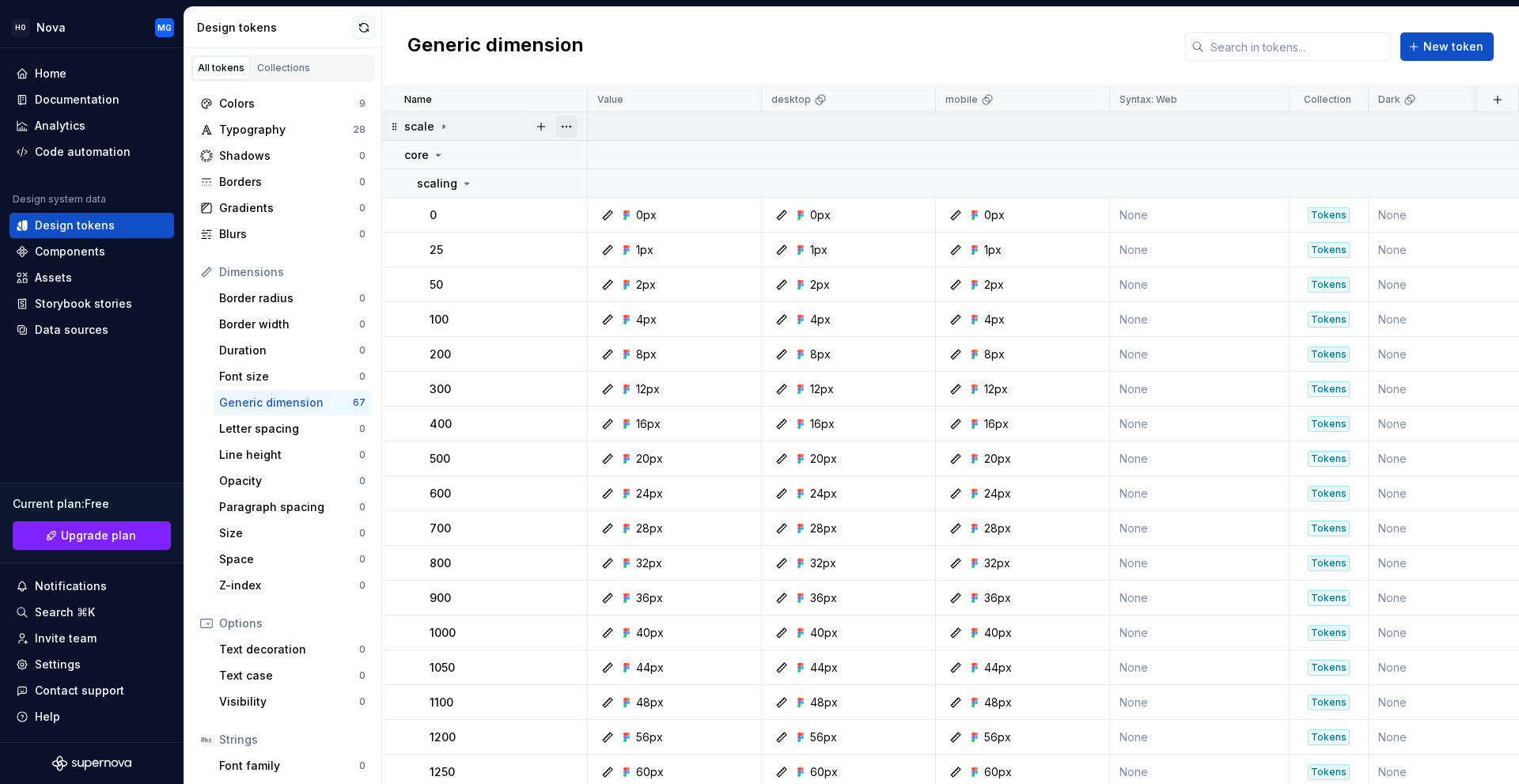
click at [563, 125] on button "button" at bounding box center [566, 127] width 22 height 22
click at [589, 304] on div "Delete group" at bounding box center [636, 305] width 103 height 16
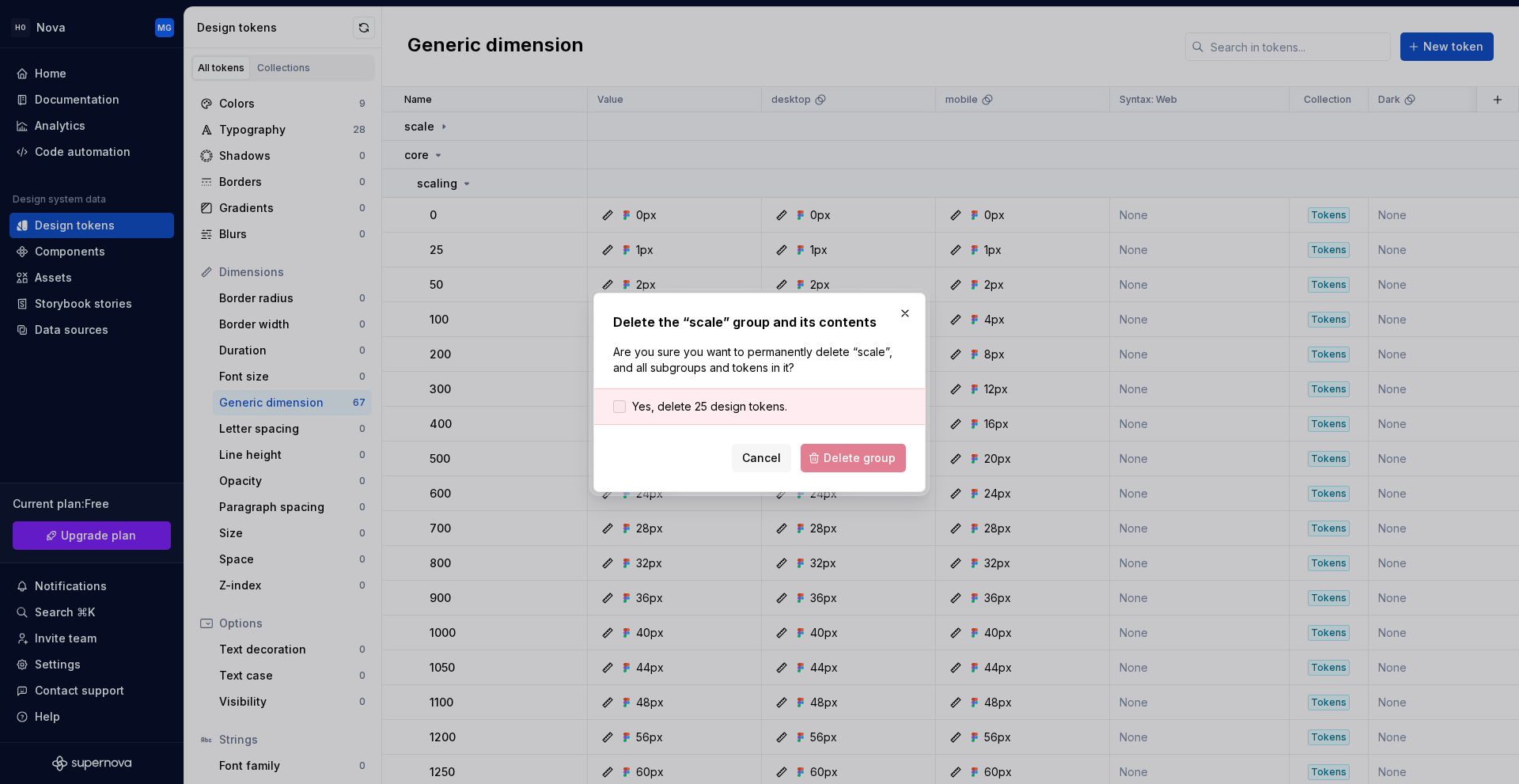
click at [700, 408] on span "Yes, delete 25 design tokens." at bounding box center [710, 406] width 155 height 16
click at [855, 457] on span "Delete group" at bounding box center [859, 458] width 72 height 16
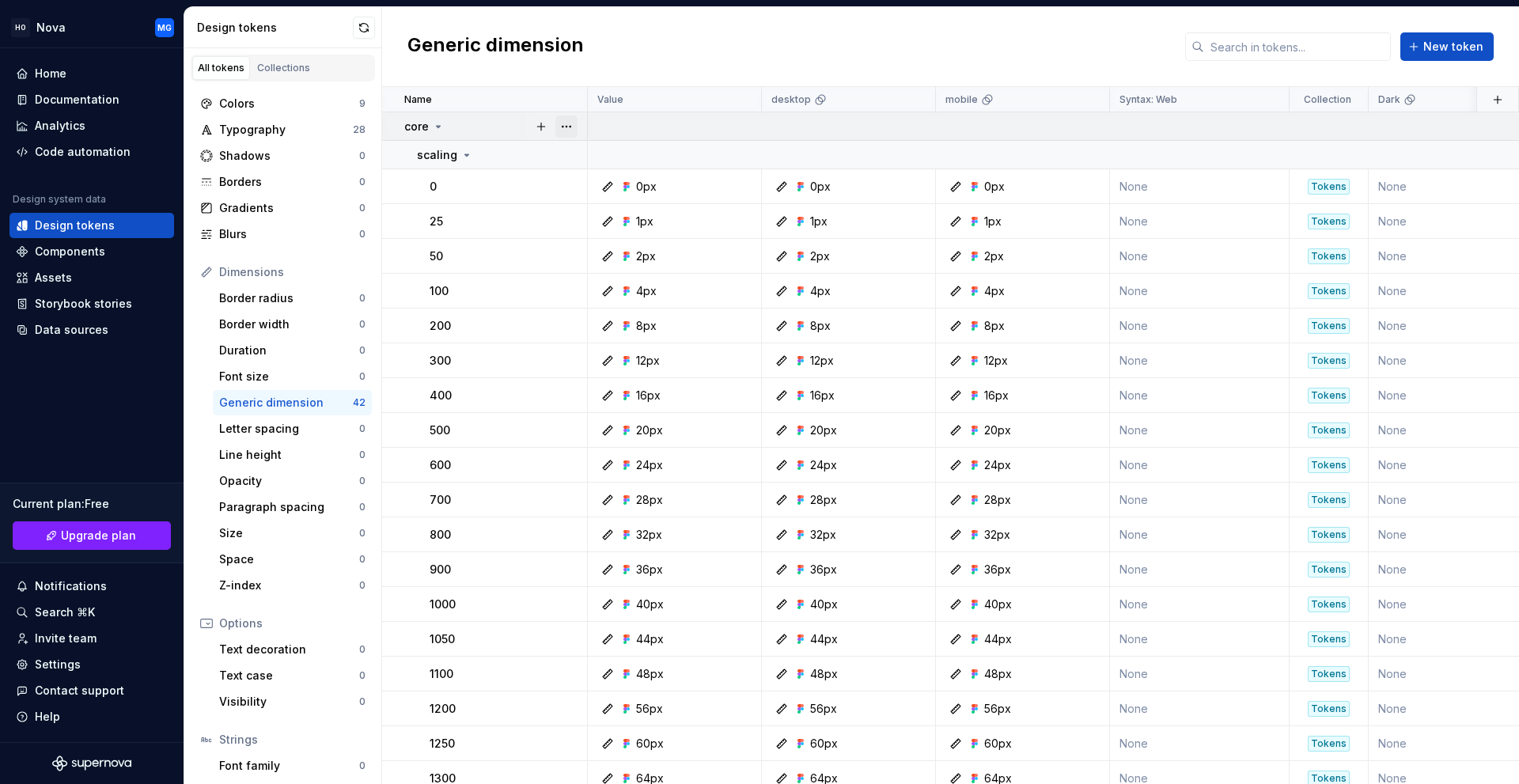
click at [569, 129] on button "button" at bounding box center [566, 127] width 22 height 22
click at [492, 129] on html "HO Nova MG Home Documentation Analytics Code automation Design system data Desi…" at bounding box center [760, 392] width 1519 height 784
click at [561, 155] on button "button" at bounding box center [566, 154] width 22 height 22
click at [562, 155] on button "button" at bounding box center [566, 154] width 22 height 22
click at [460, 156] on icon at bounding box center [466, 154] width 13 height 13
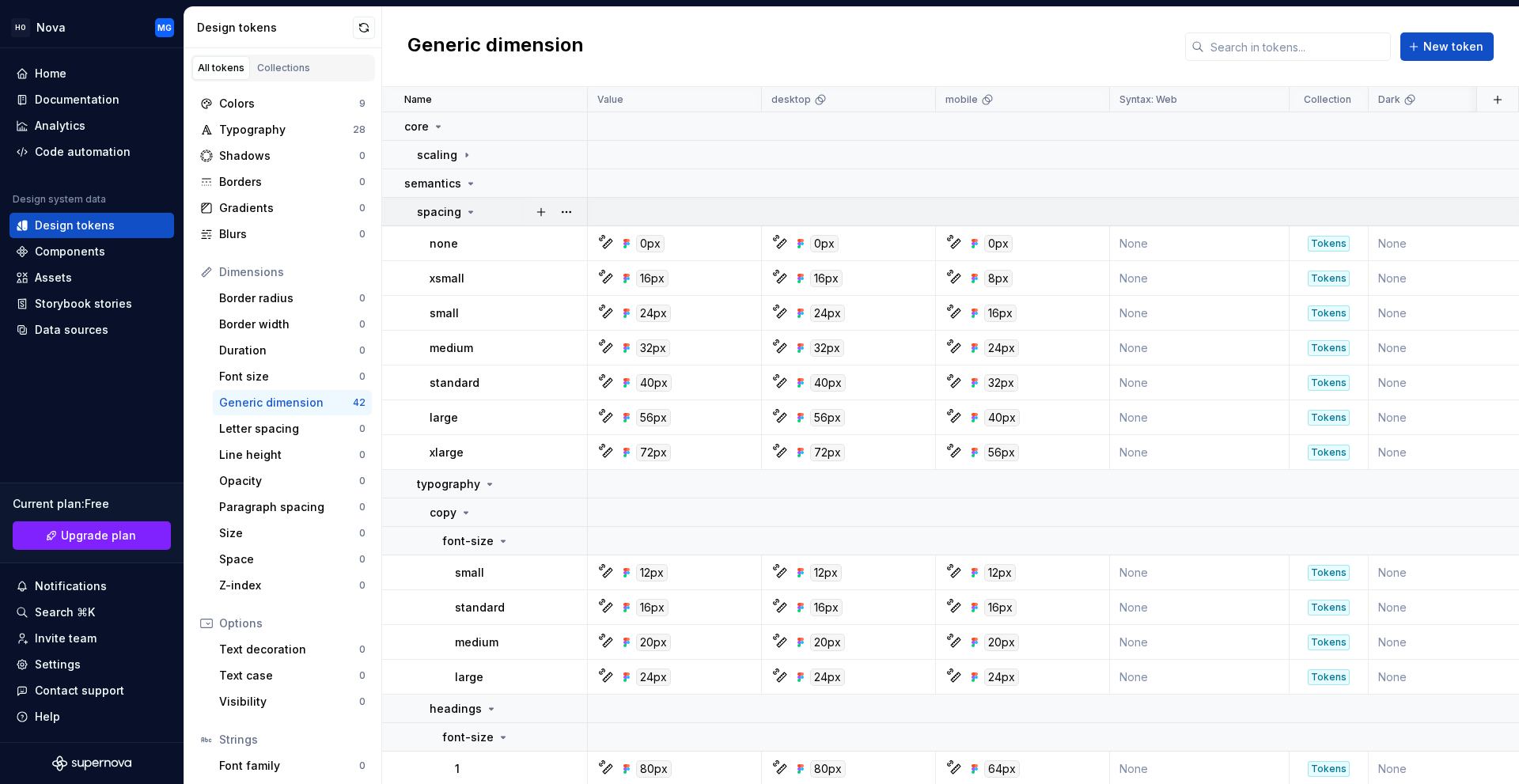
click at [451, 211] on p "spacing" at bounding box center [439, 212] width 44 height 16
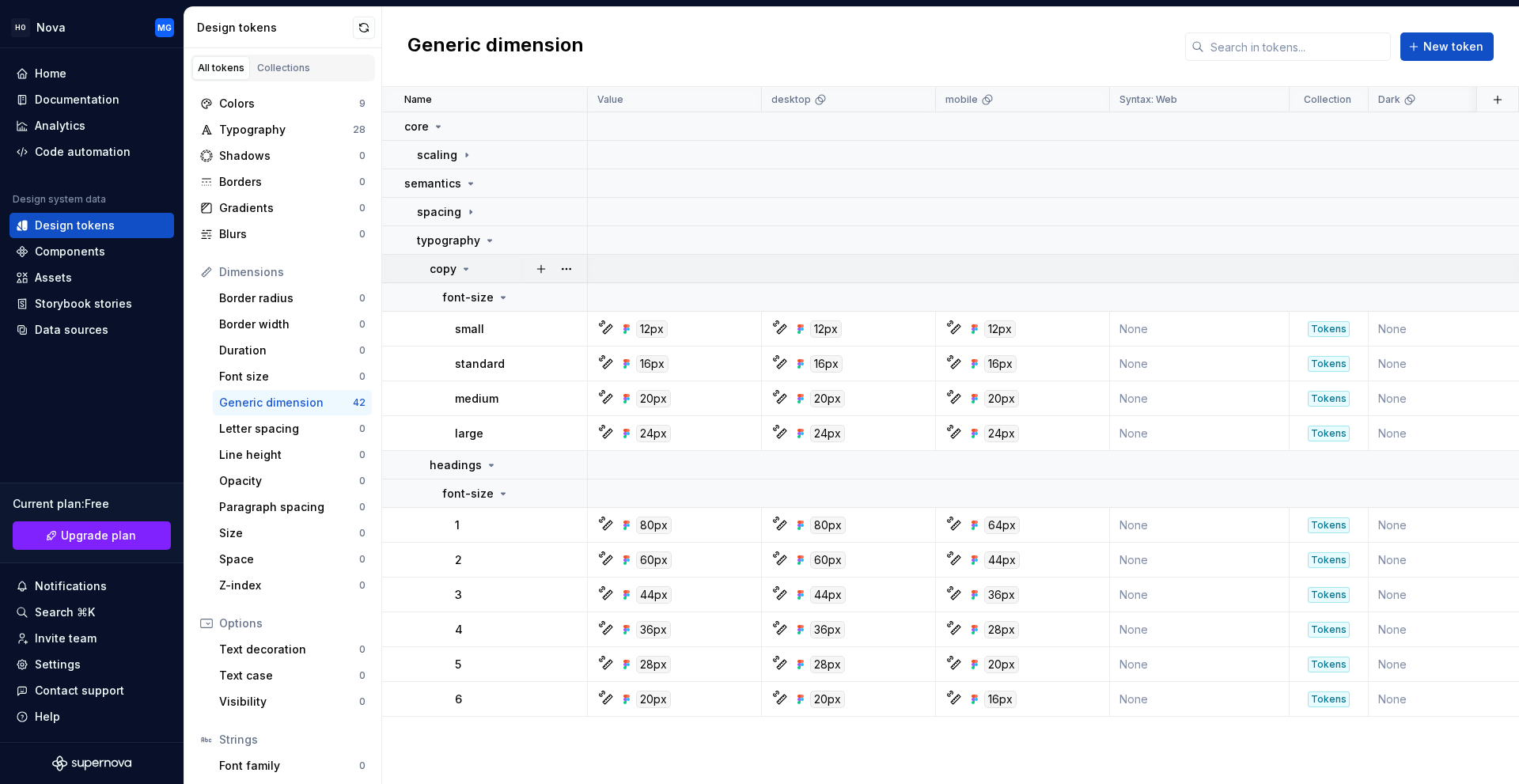
click at [473, 270] on div "copy" at bounding box center [507, 269] width 156 height 16
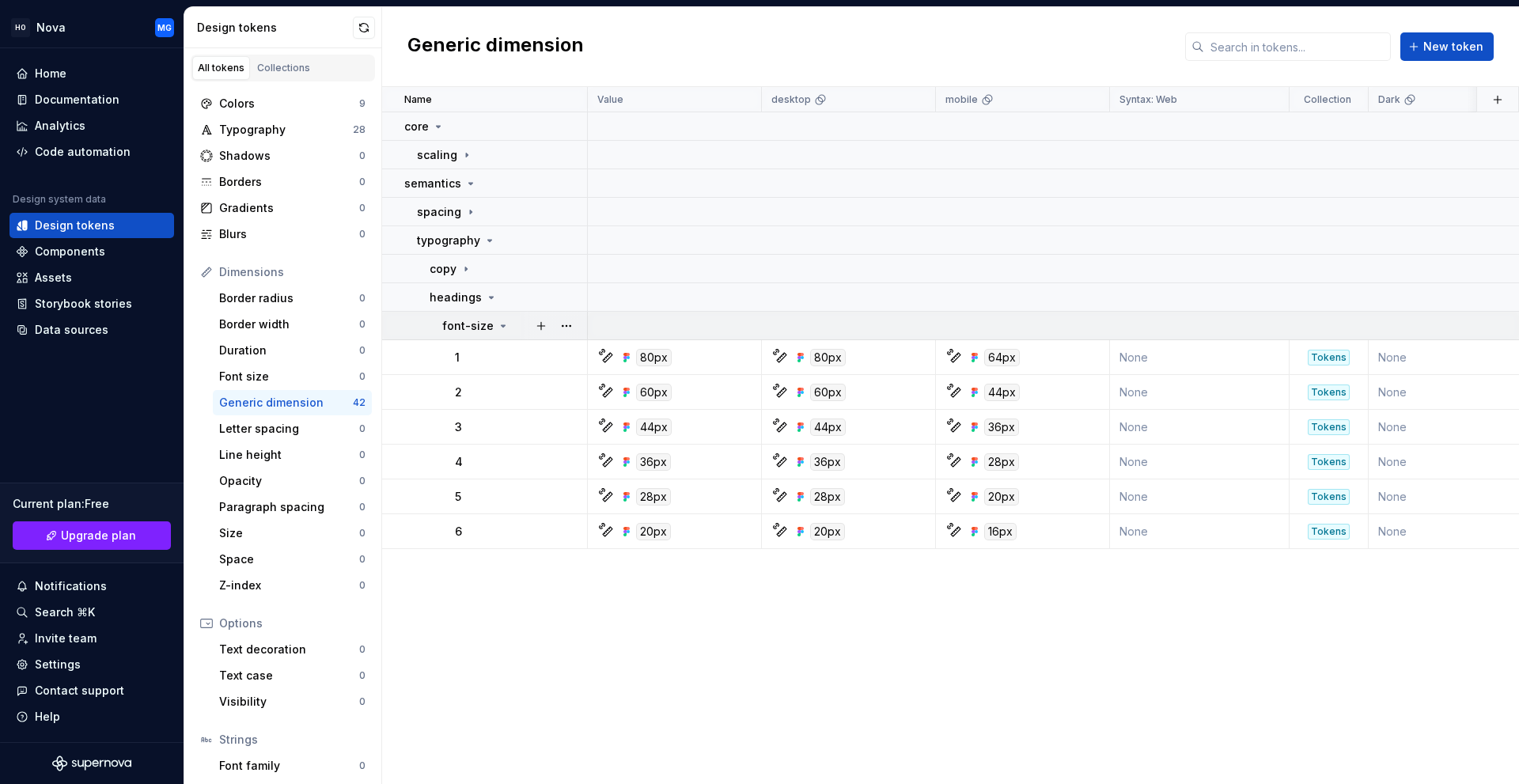
click at [476, 325] on p "font-size" at bounding box center [468, 326] width 52 height 16
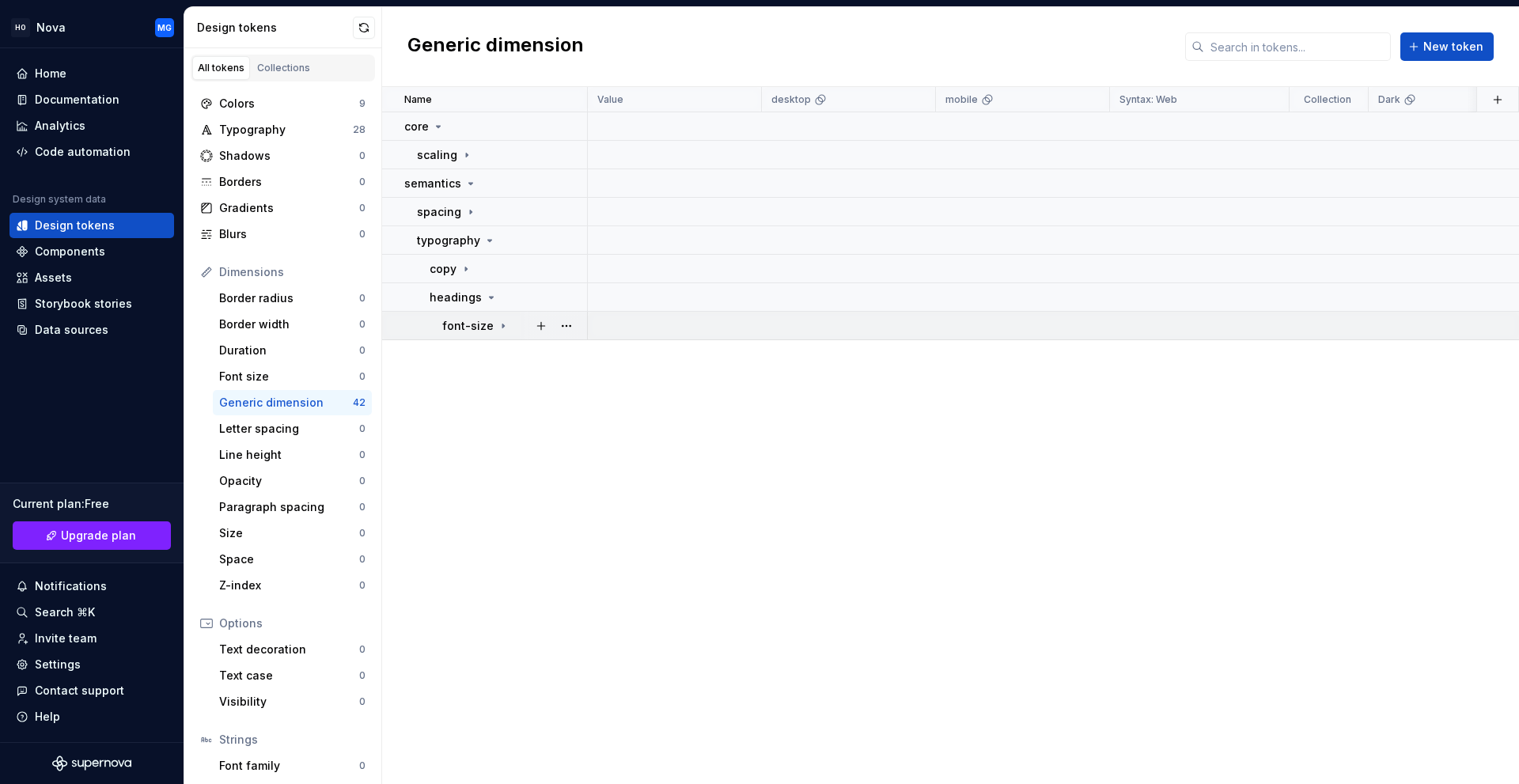
click at [479, 321] on p "font-size" at bounding box center [468, 326] width 52 height 16
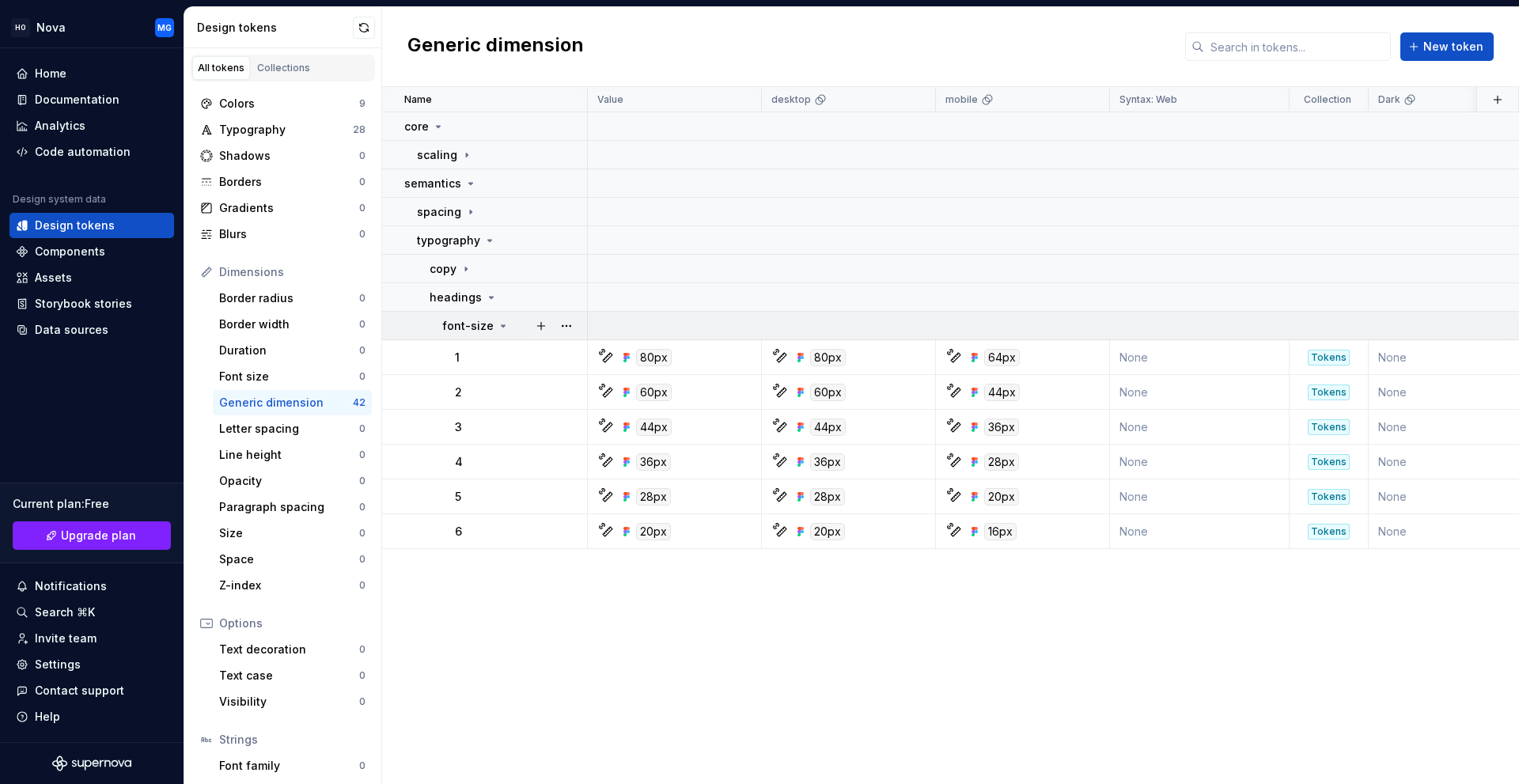
click at [472, 323] on p "font-size" at bounding box center [468, 326] width 52 height 16
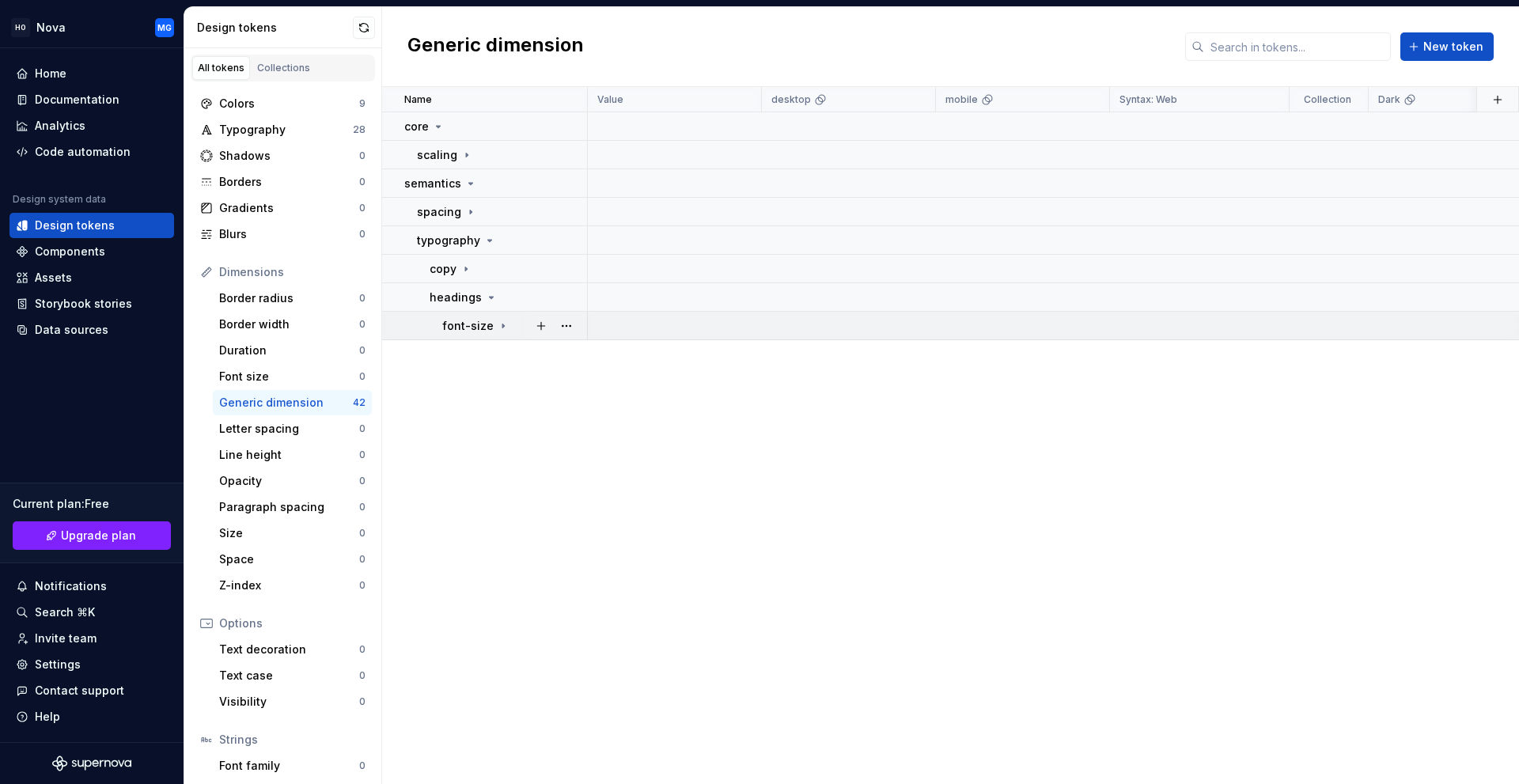
click at [474, 320] on p "font-size" at bounding box center [468, 326] width 52 height 16
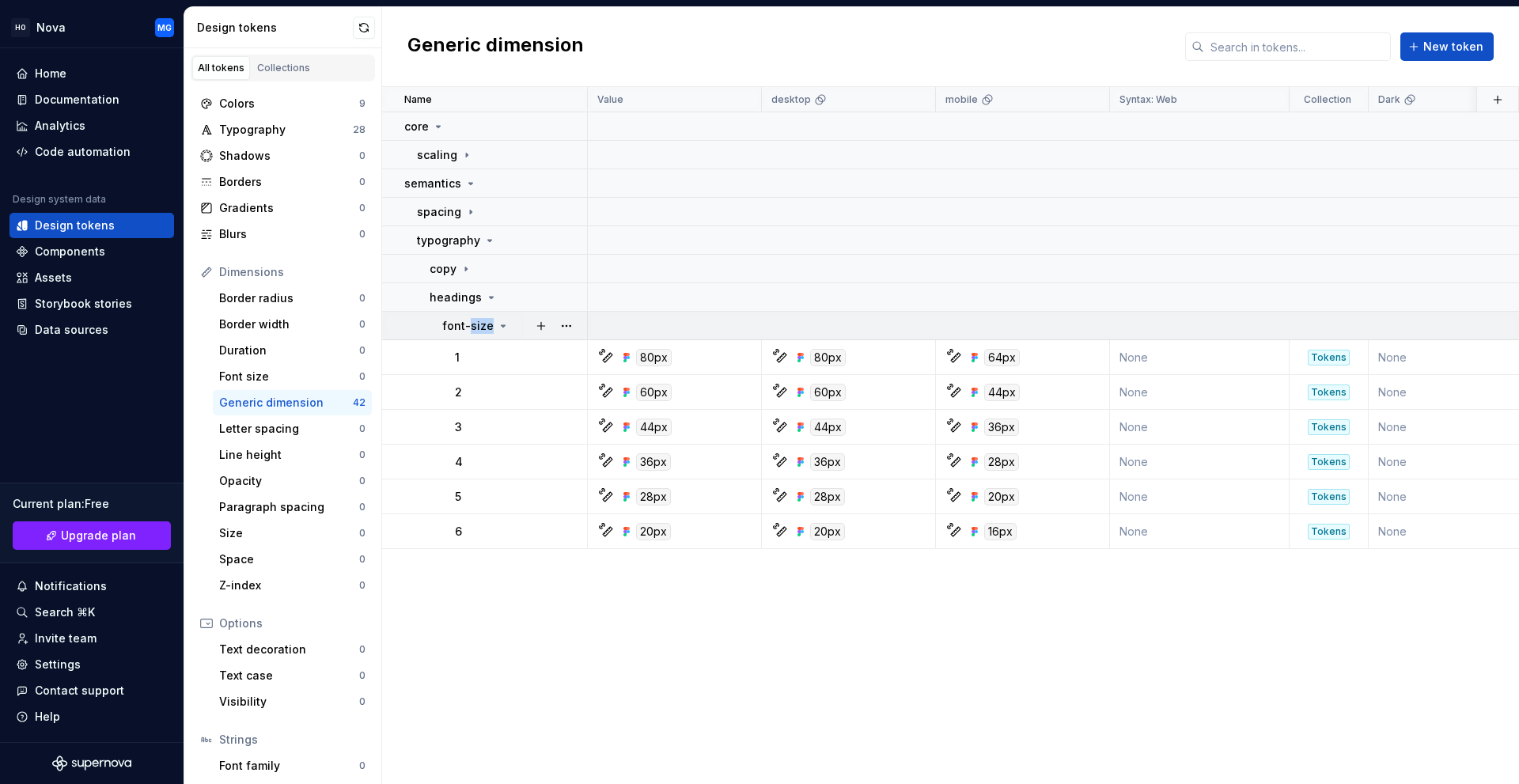
click at [474, 320] on p "font-size" at bounding box center [468, 326] width 52 height 16
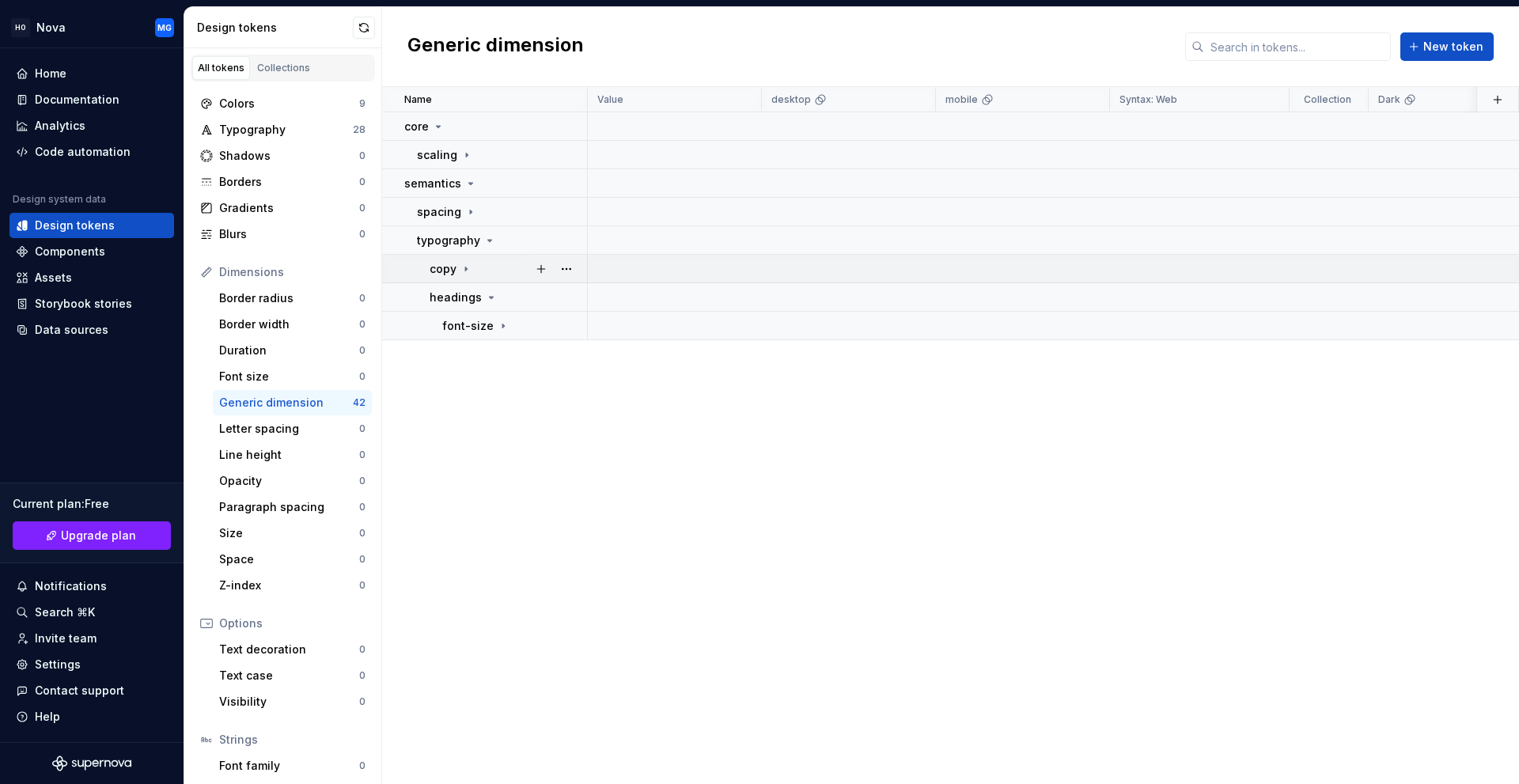
click at [470, 272] on div "copy" at bounding box center [507, 269] width 156 height 16
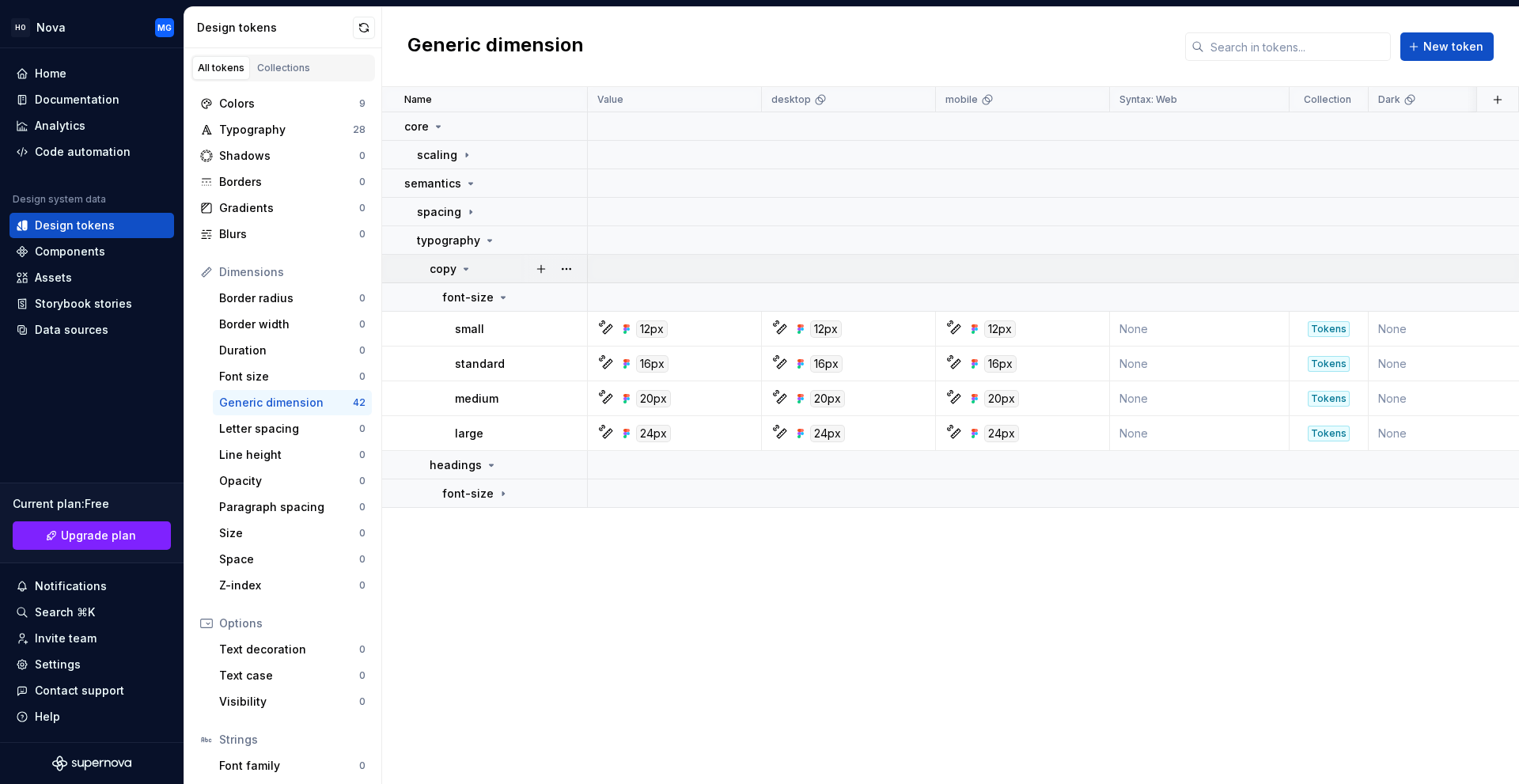
click at [470, 272] on icon at bounding box center [465, 269] width 13 height 13
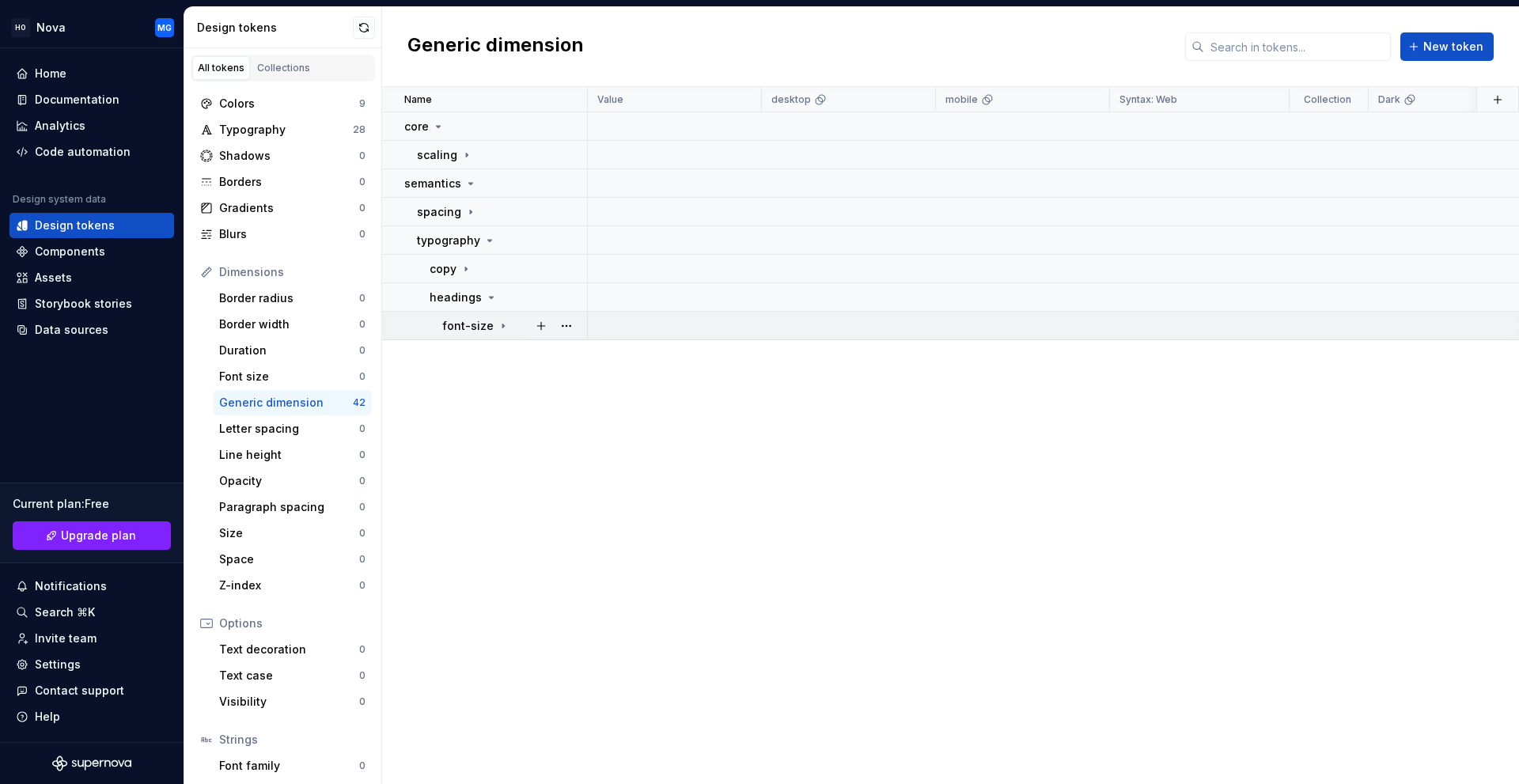
click at [474, 324] on p "font-size" at bounding box center [468, 326] width 52 height 16
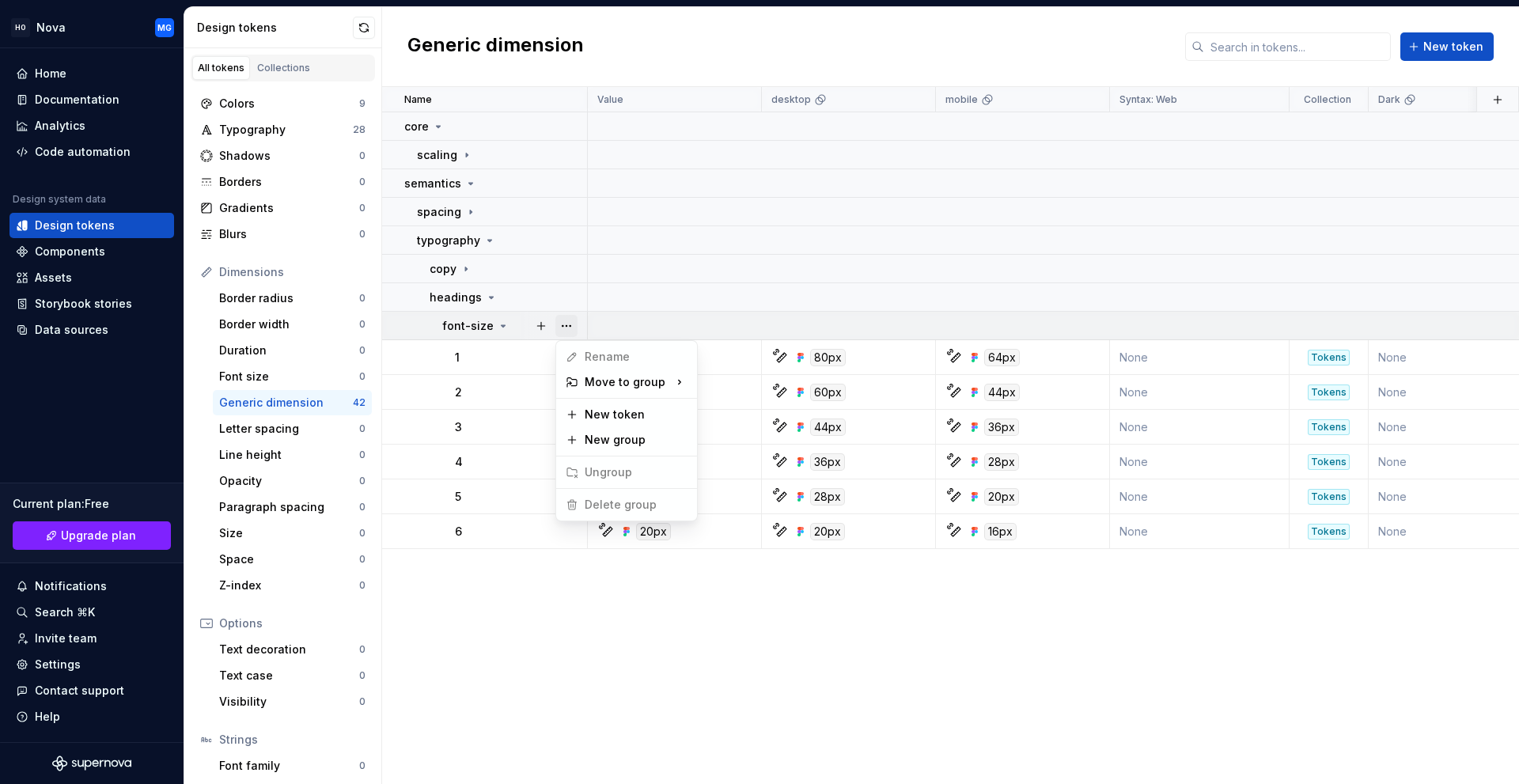
click at [566, 326] on button "button" at bounding box center [566, 326] width 22 height 22
click at [513, 618] on html "HO Nova MG Home Documentation Analytics Code automation Design system data Desi…" at bounding box center [760, 392] width 1519 height 784
click at [256, 371] on div "Font size" at bounding box center [289, 377] width 140 height 16
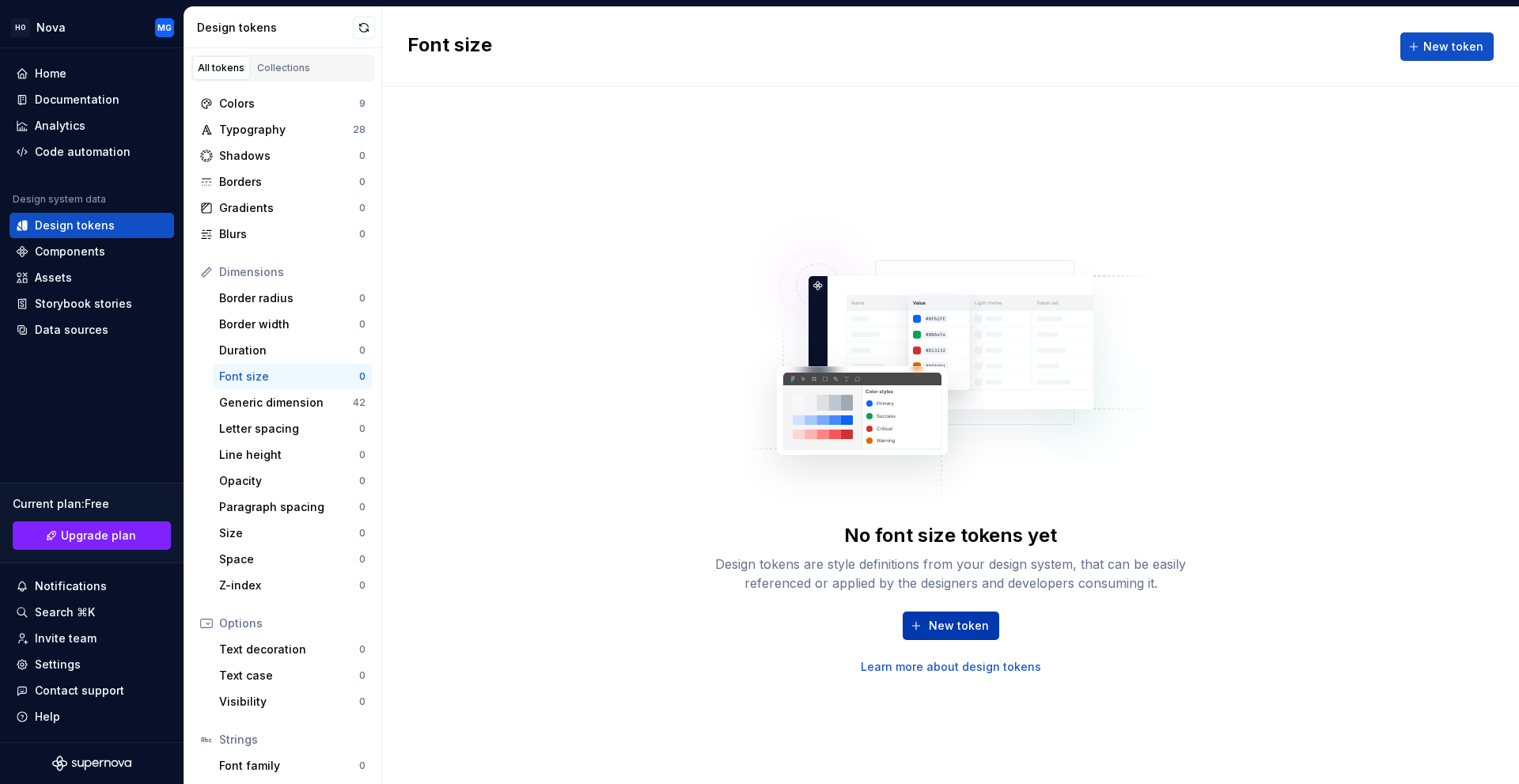
click at [945, 620] on span "New token" at bounding box center [959, 626] width 60 height 16
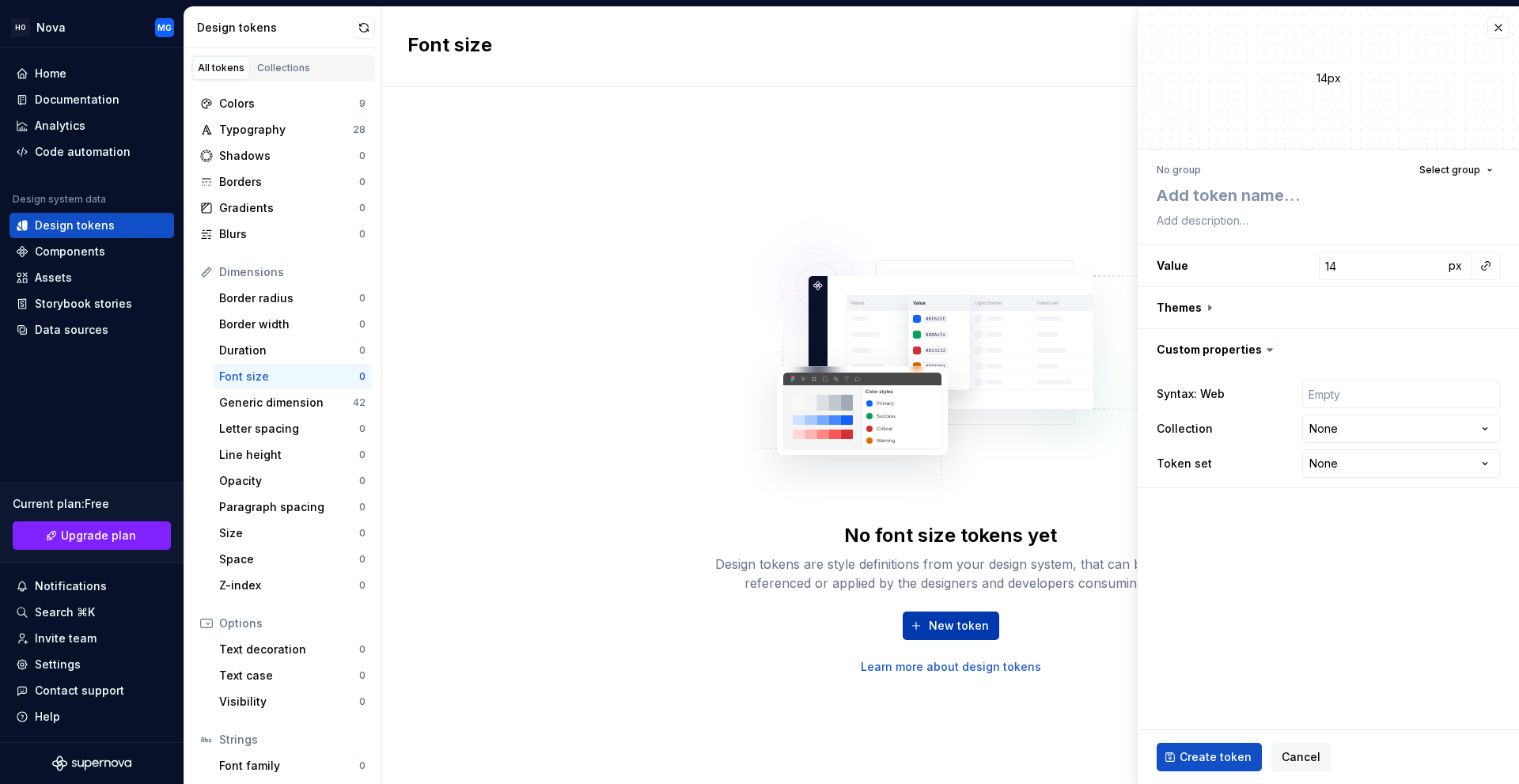
type textarea "*"
click at [1448, 170] on span "Select group" at bounding box center [1449, 169] width 61 height 13
click at [1448, 169] on span "Select group" at bounding box center [1449, 169] width 61 height 13
click at [1282, 750] on span "Cancel" at bounding box center [1301, 757] width 39 height 16
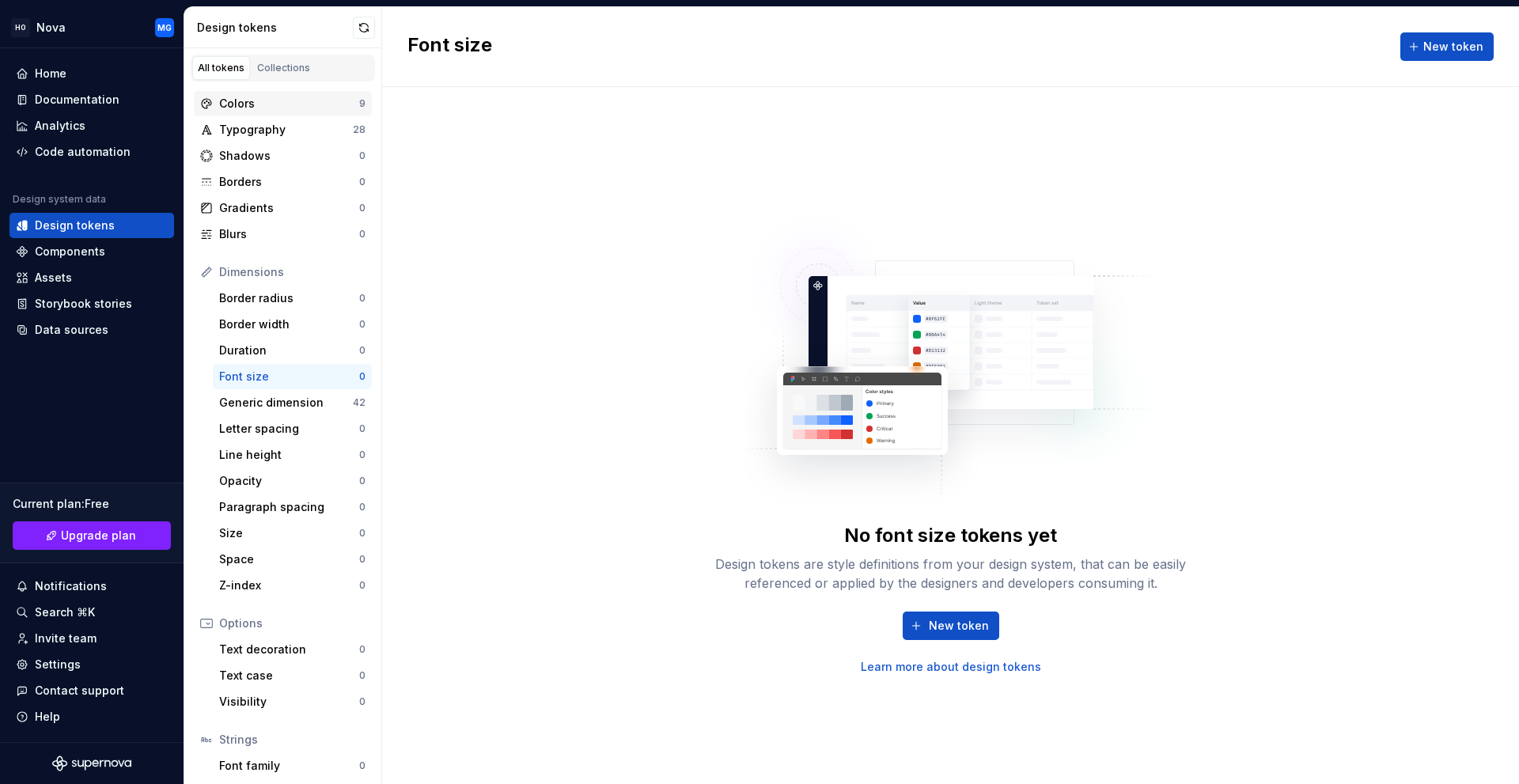
click at [282, 110] on div "Colors" at bounding box center [289, 104] width 140 height 16
